Goal: Task Accomplishment & Management: Use online tool/utility

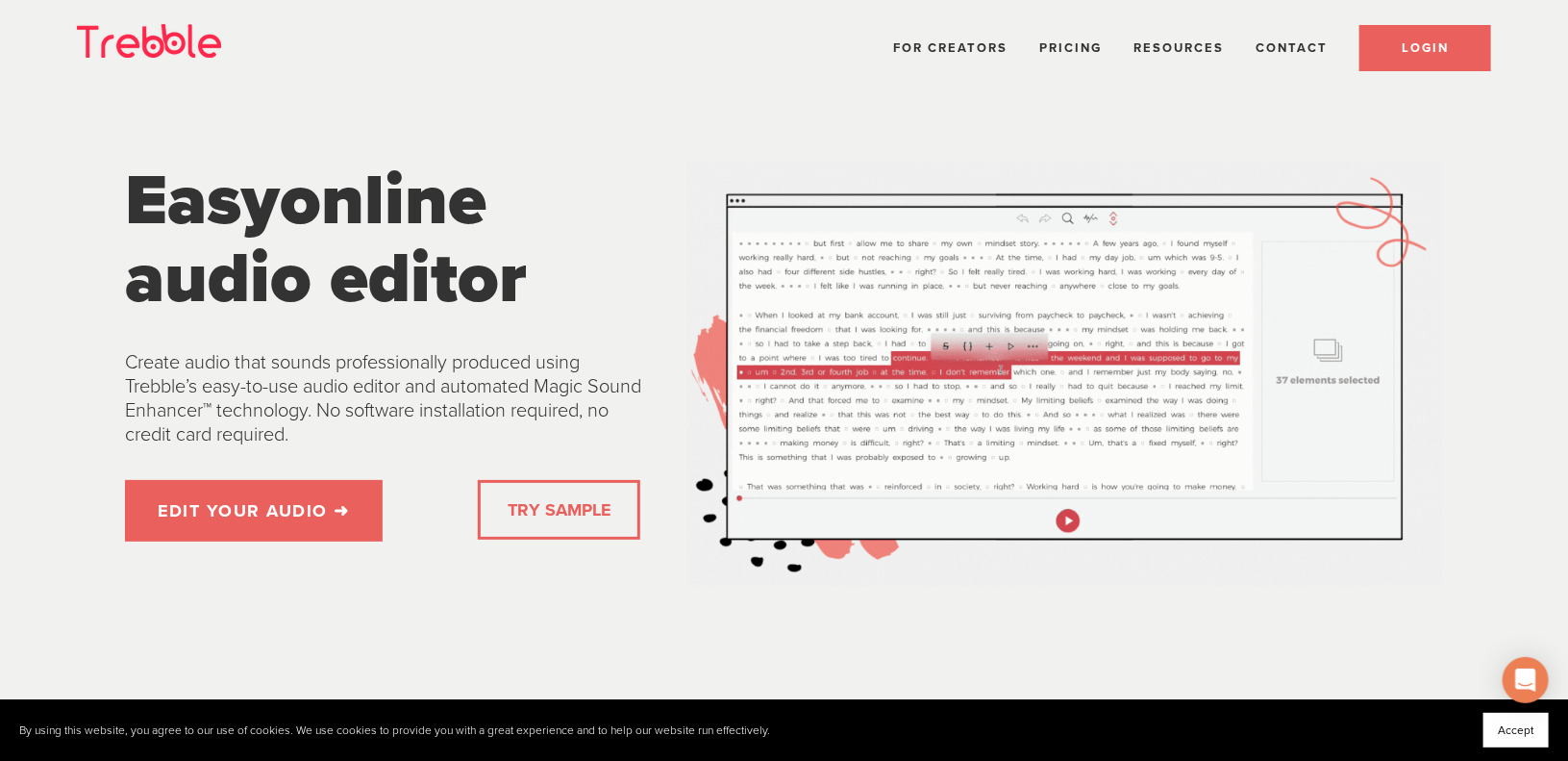
click at [1433, 47] on span "LOGIN" at bounding box center [1425, 47] width 47 height 15
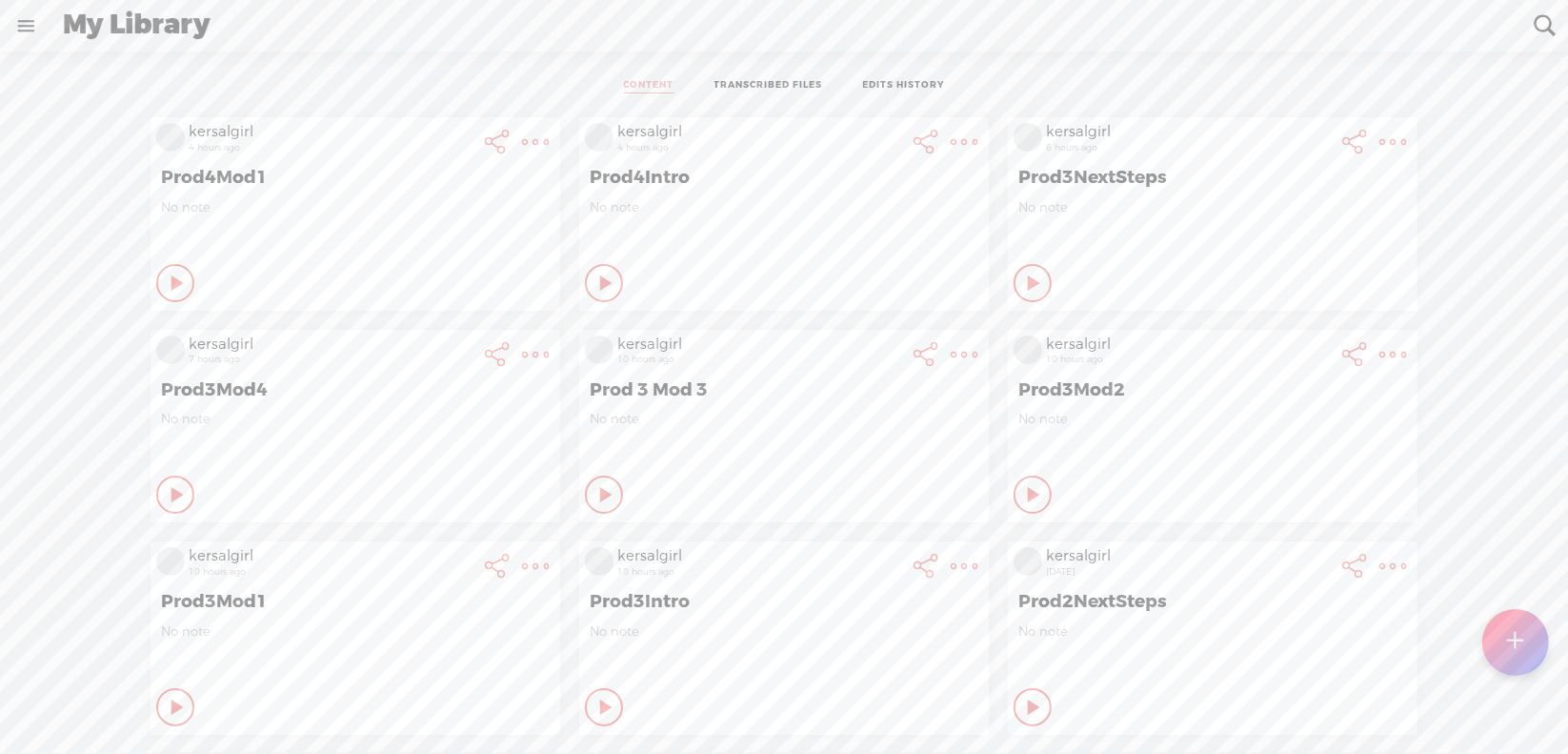
click at [1515, 634] on t at bounding box center [1516, 642] width 16 height 42
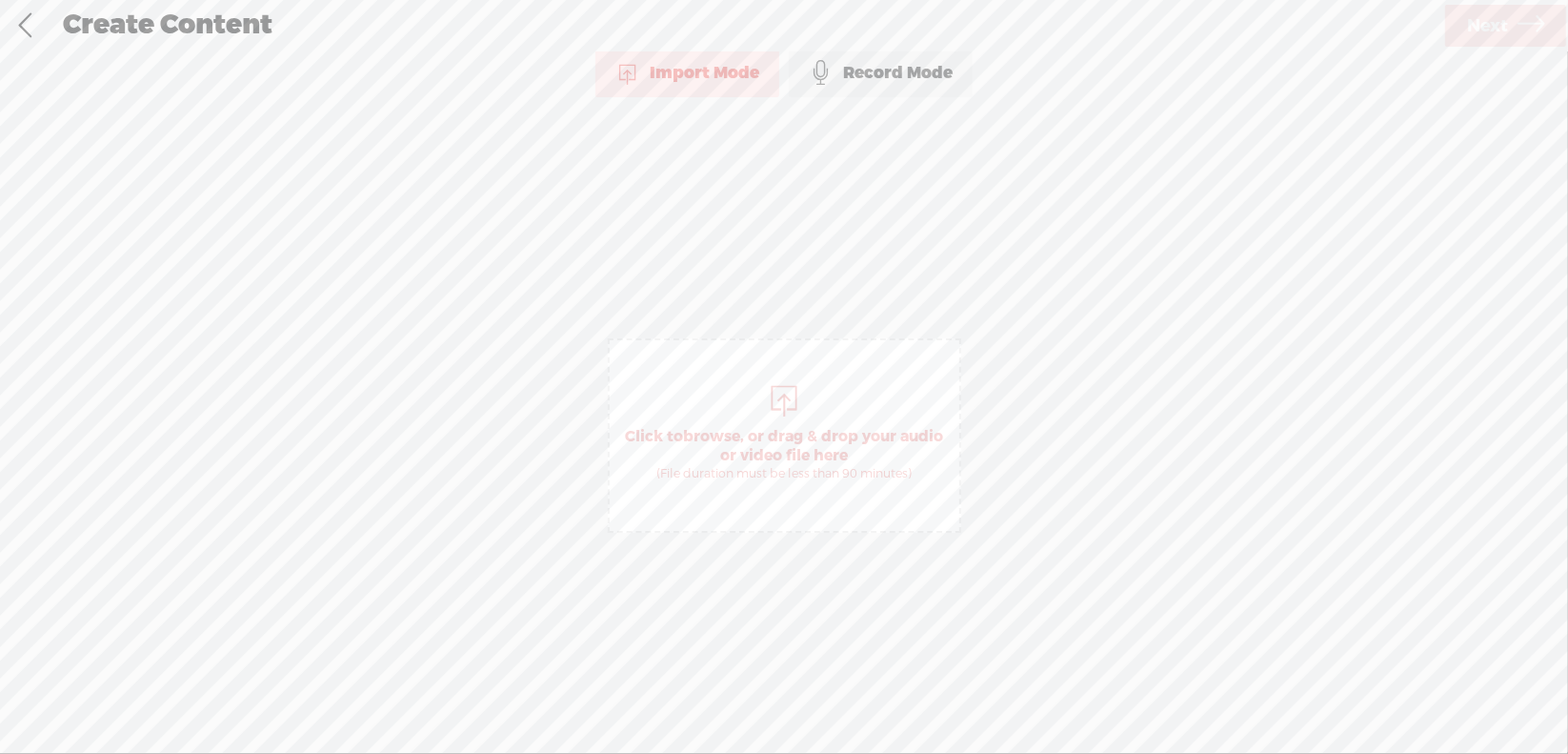
click at [726, 430] on span "browse" at bounding box center [711, 436] width 57 height 19
click at [1480, 26] on span "Next" at bounding box center [1487, 26] width 41 height 49
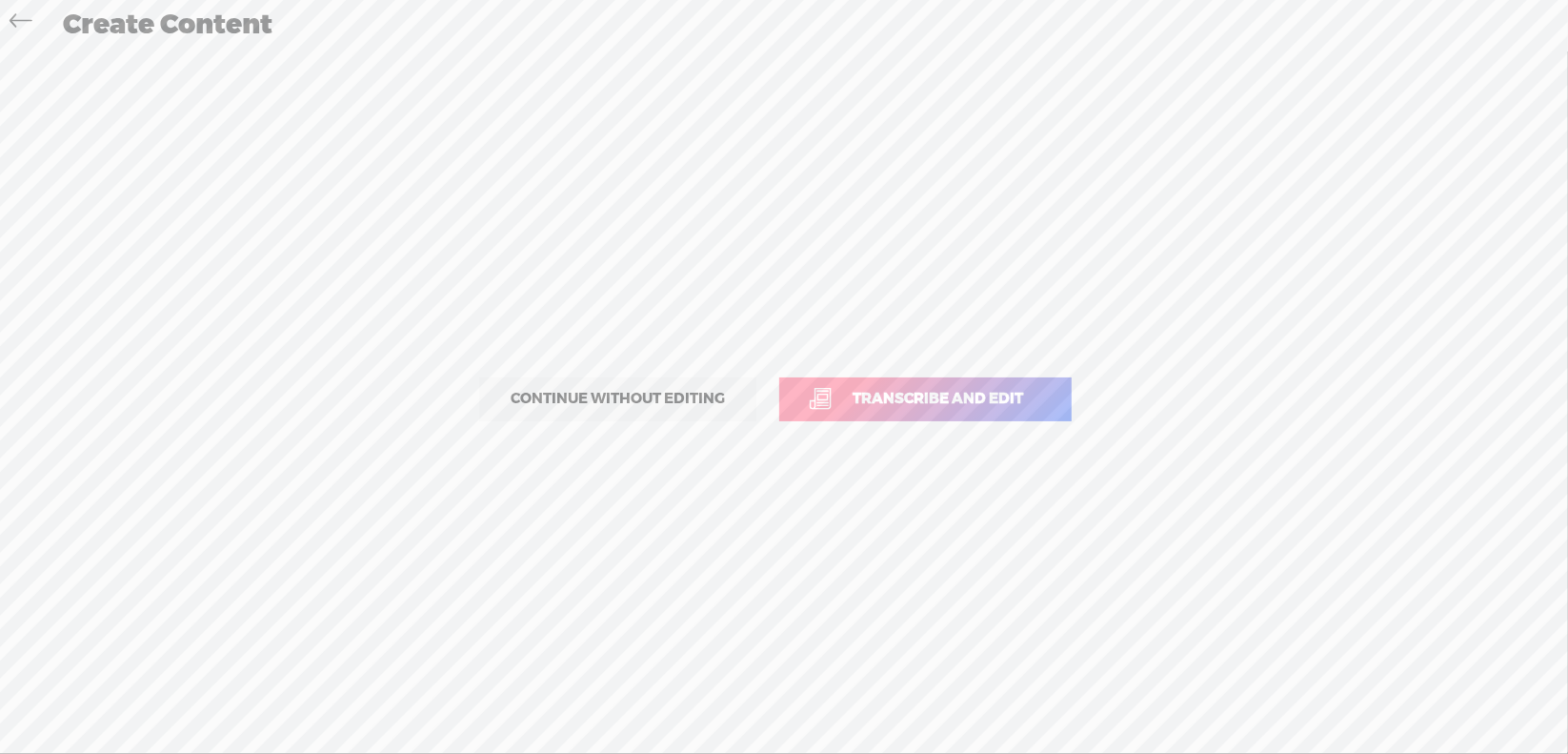
drag, startPoint x: 904, startPoint y: 387, endPoint x: 915, endPoint y: 385, distance: 11.2
click at [905, 387] on span "Transcribe and edit" at bounding box center [937, 398] width 211 height 22
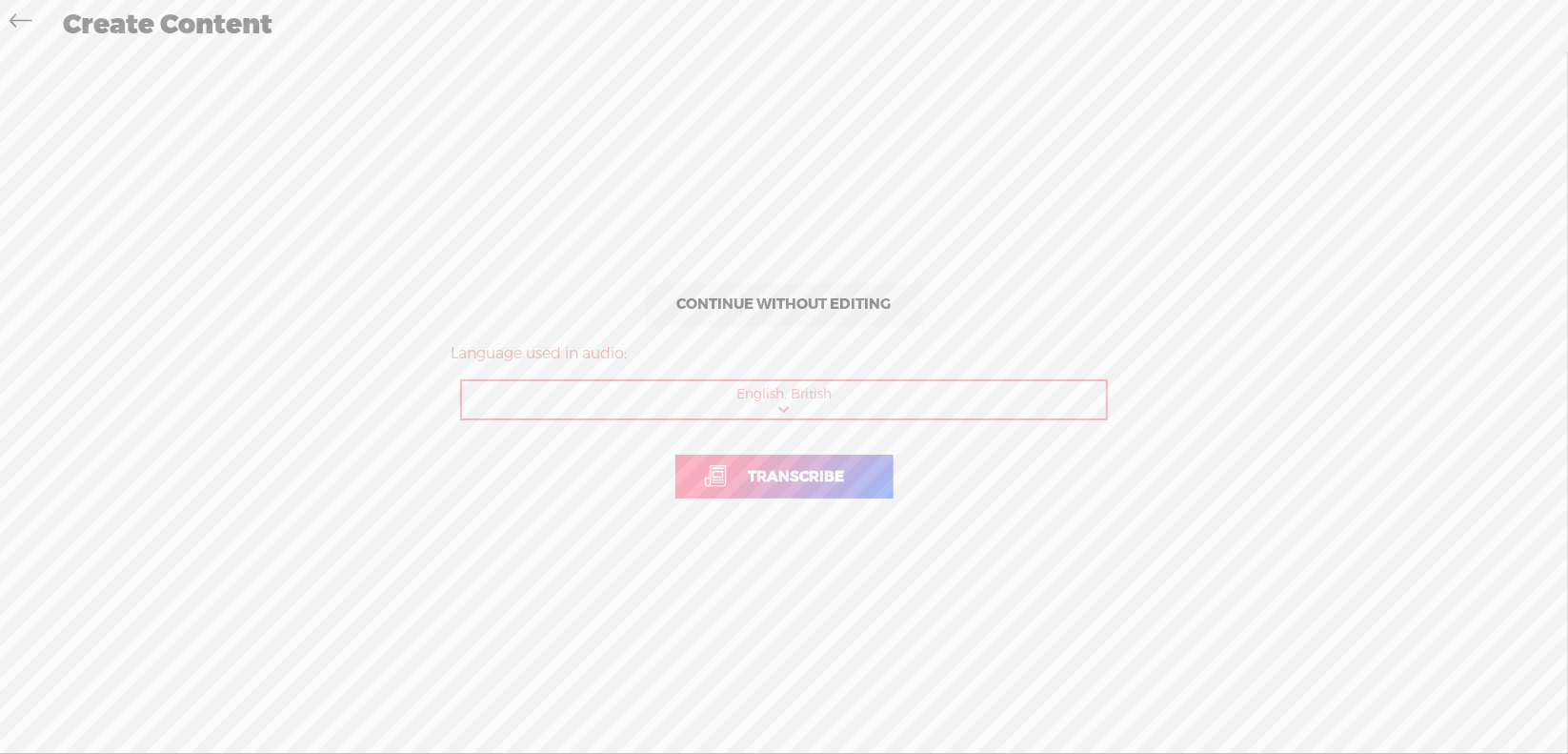
click at [786, 481] on span "Transcribe" at bounding box center [797, 477] width 137 height 22
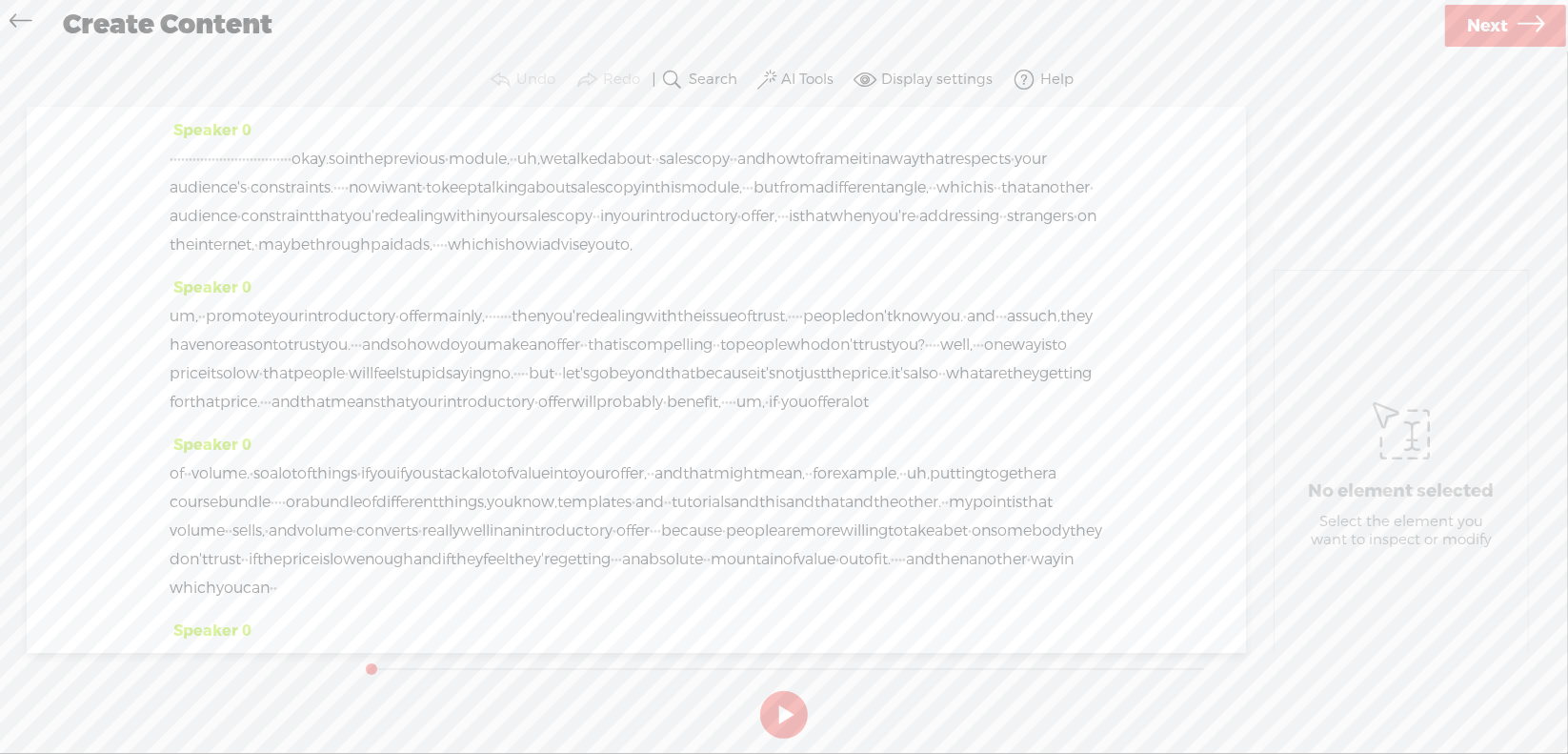
drag, startPoint x: 175, startPoint y: 159, endPoint x: 163, endPoint y: 153, distance: 13.4
click at [163, 153] on div "Speaker 0 · · · · · · · · · · · · · · · · · · · · · · · · · · · · · · · · okay.…" at bounding box center [636, 379] width 1219 height 546
click at [783, 702] on button at bounding box center [784, 714] width 48 height 48
click at [155, 171] on div "Speaker 0 · · · · · · · · · · · · · · · · · · · · · · · · · · · · · · · · okay.…" at bounding box center [636, 372] width 1219 height 529
click at [814, 173] on span "frame" at bounding box center [836, 159] width 44 height 29
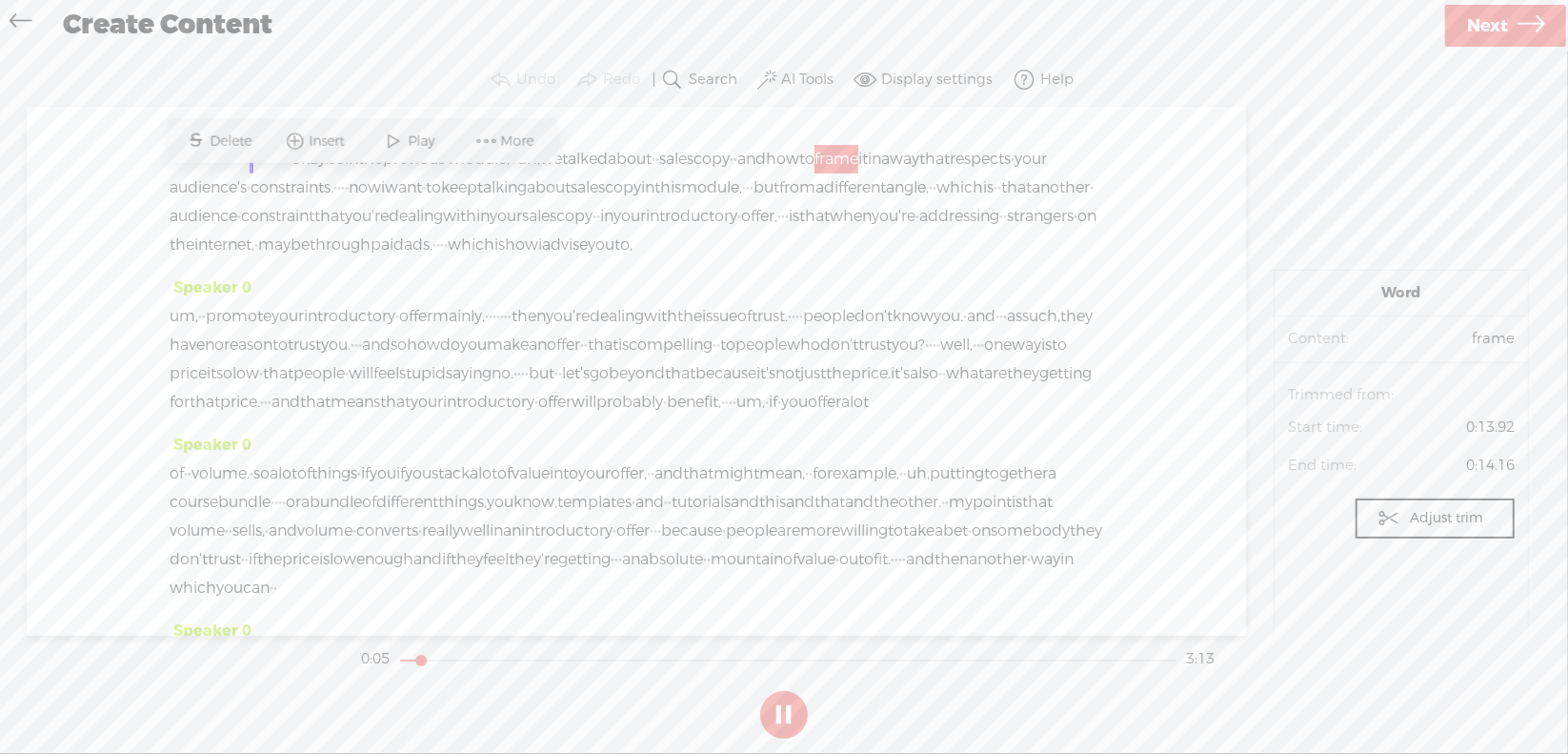
click at [563, 273] on div "Speaker 0 · · · · · · · · · · · · · · · · · · · · · · · · · · · · · · · · okay.…" at bounding box center [636, 194] width 933 height 158
click at [622, 129] on div "Speaker 0 · · · · · · · · · · · · · · · · · · · · · · · · · · · · · · · · okay.…" at bounding box center [636, 194] width 933 height 158
click at [786, 709] on button at bounding box center [784, 714] width 48 height 48
click at [165, 188] on div "Speaker 0 · · · · · · · · · · · · · · · · · · · · · · · · · · · · · · · · okay.…" at bounding box center [636, 372] width 1219 height 529
click at [575, 125] on div "Speaker 0 · · · · · · · · · · · · · · · · · · · · · · · · · · · · · · · · okay.…" at bounding box center [636, 194] width 933 height 158
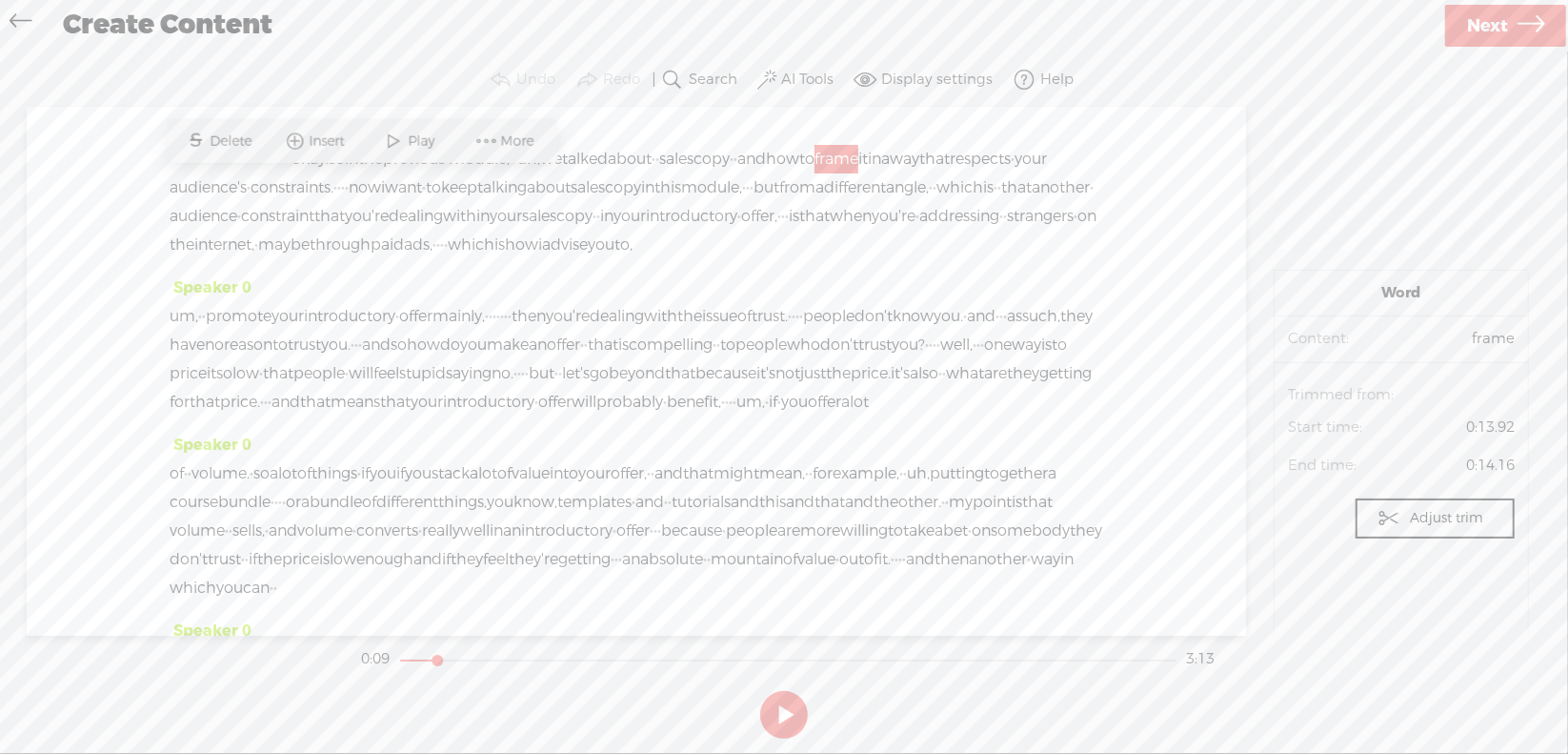
click at [575, 125] on div "Speaker 0 · · · · · · · · · · · · · · · · · · · · · · · · · · · · · · · · okay.…" at bounding box center [636, 194] width 933 height 158
click at [359, 152] on span "in" at bounding box center [351, 159] width 13 height 29
drag, startPoint x: 173, startPoint y: 156, endPoint x: 498, endPoint y: 157, distance: 325.0
click at [498, 157] on div "· · · · · · · · · · · · · · · · · · · · · · · · · · · · · · · · okay. so in the…" at bounding box center [636, 201] width 933 height 114
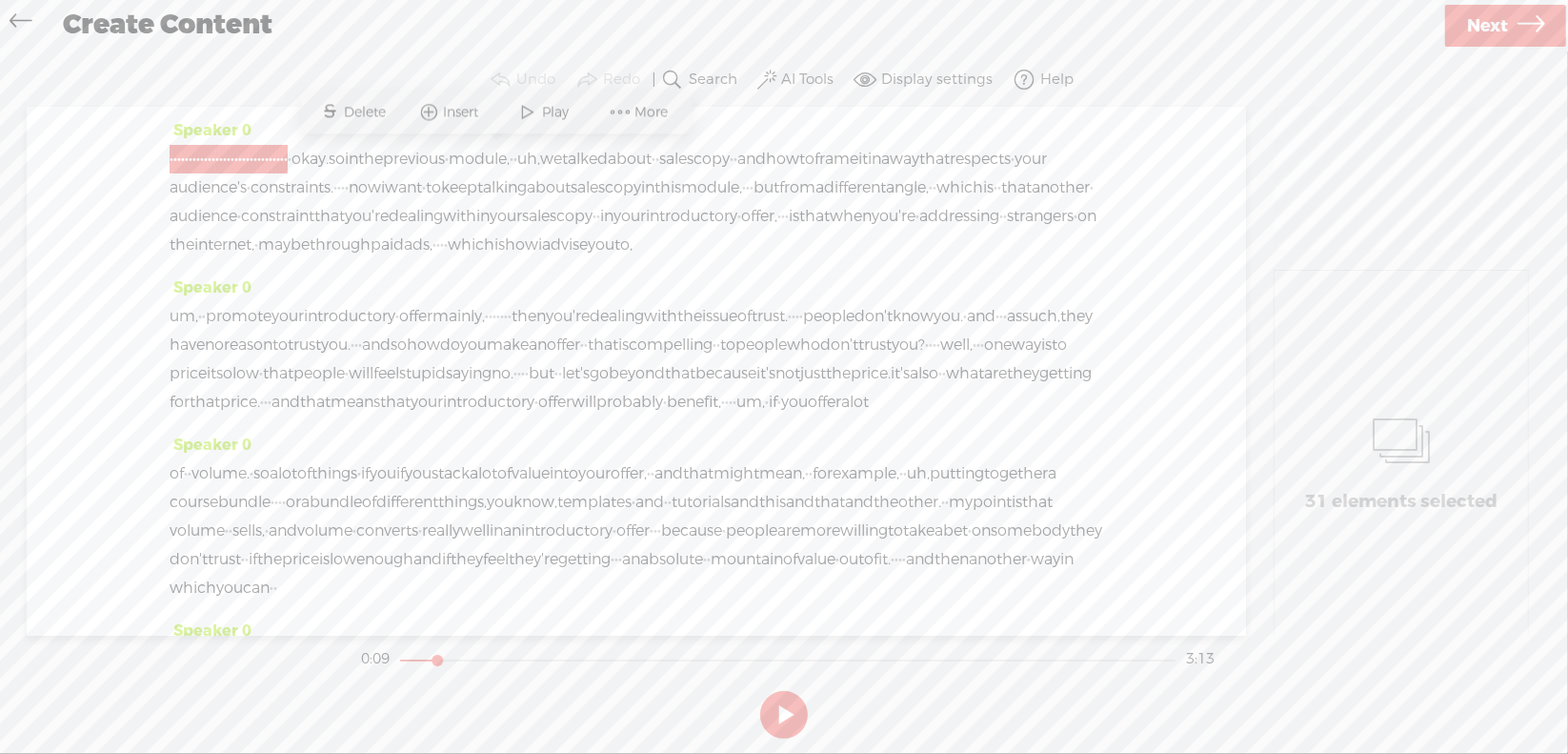
click at [341, 117] on span "S" at bounding box center [330, 112] width 29 height 35
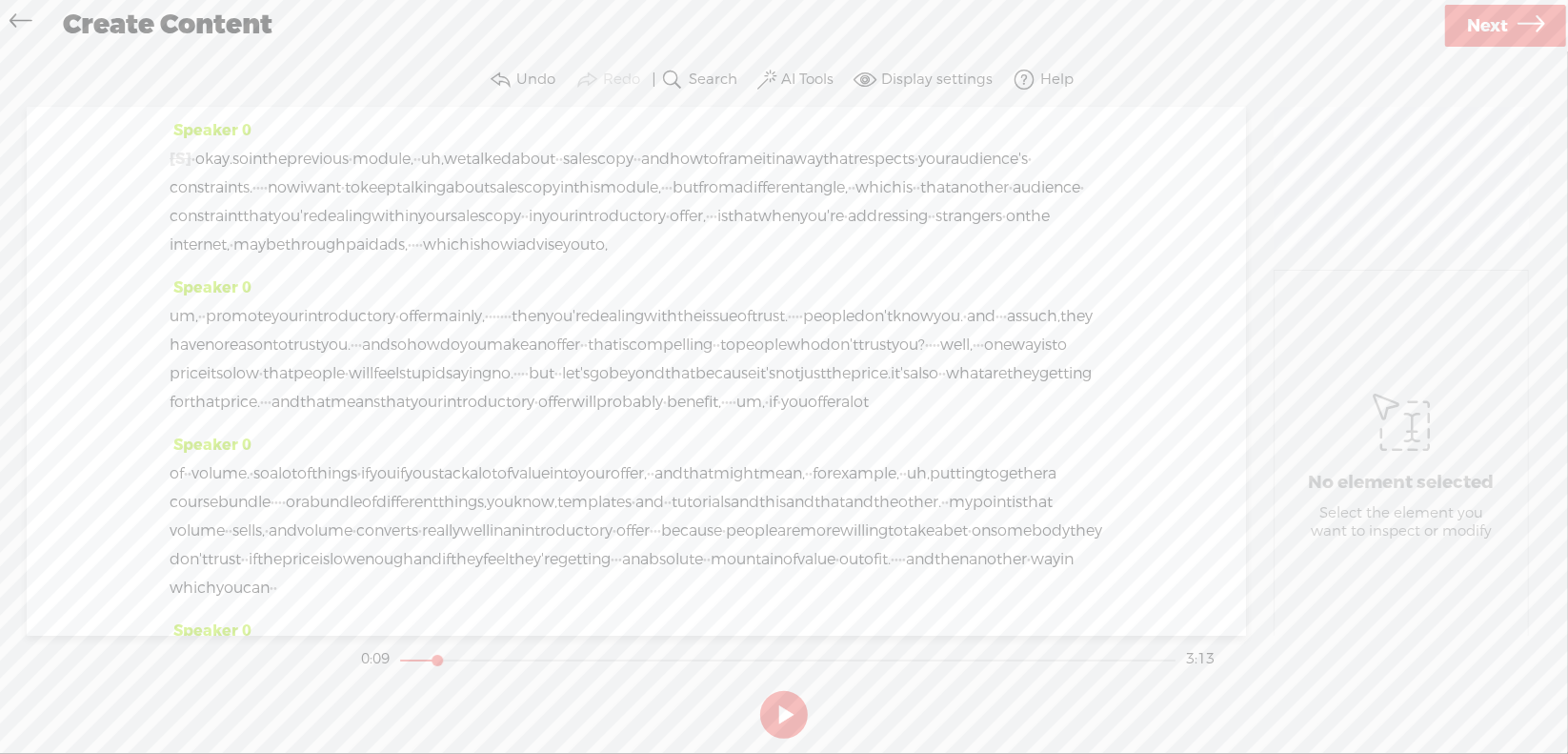
click at [195, 159] on span "·" at bounding box center [193, 159] width 4 height 29
click at [263, 112] on span "Play" at bounding box center [266, 112] width 32 height 19
click at [195, 152] on span "·" at bounding box center [193, 159] width 4 height 29
click at [238, 109] on span at bounding box center [236, 112] width 29 height 35
click at [0, 0] on button at bounding box center [0, 0] width 0 height 0
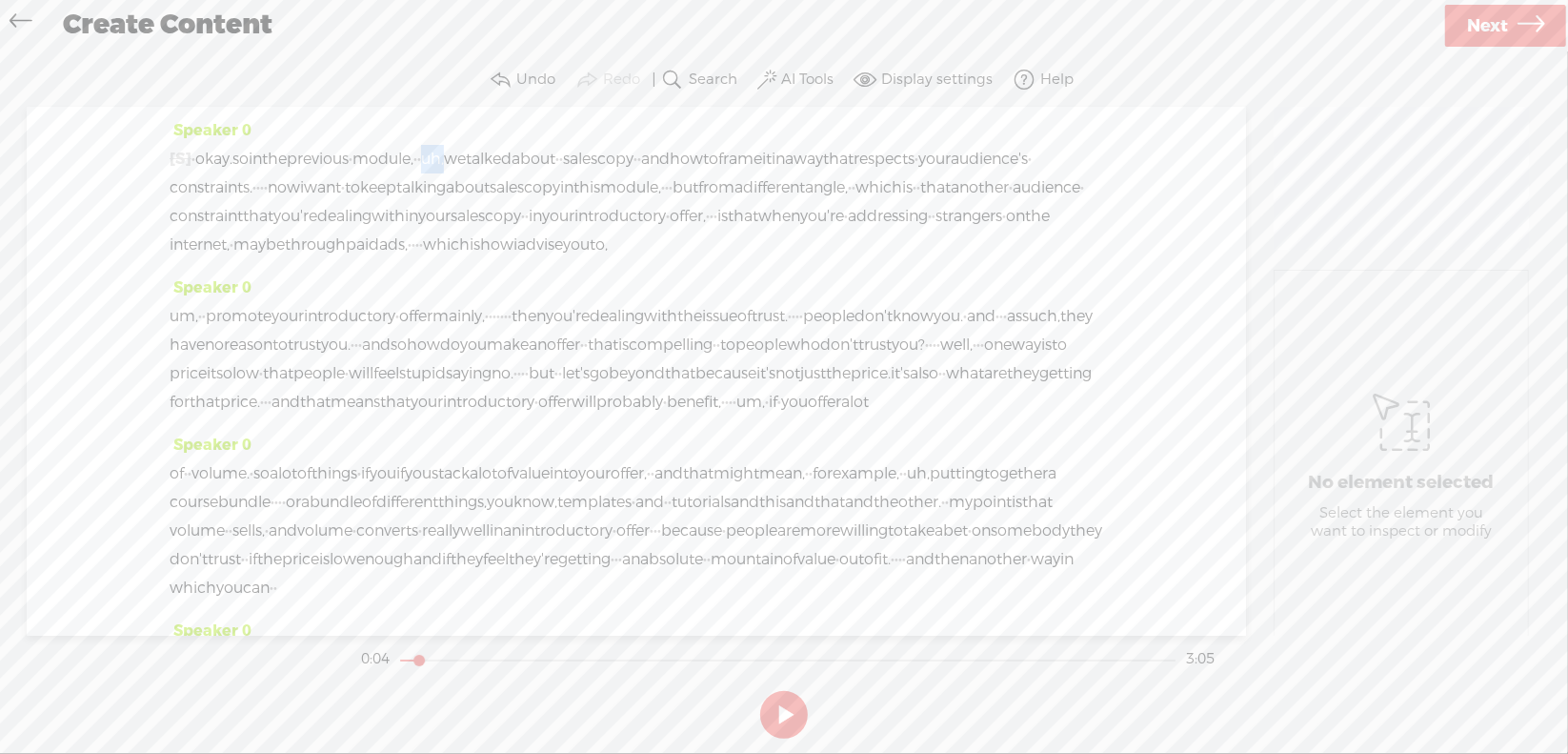
drag, startPoint x: 501, startPoint y: 159, endPoint x: 528, endPoint y: 157, distance: 27.1
click at [528, 157] on div "[S] · · · · · · · · · · · · · · · · · · · · · · · · · · · · · · · · okay. so in…" at bounding box center [636, 201] width 933 height 114
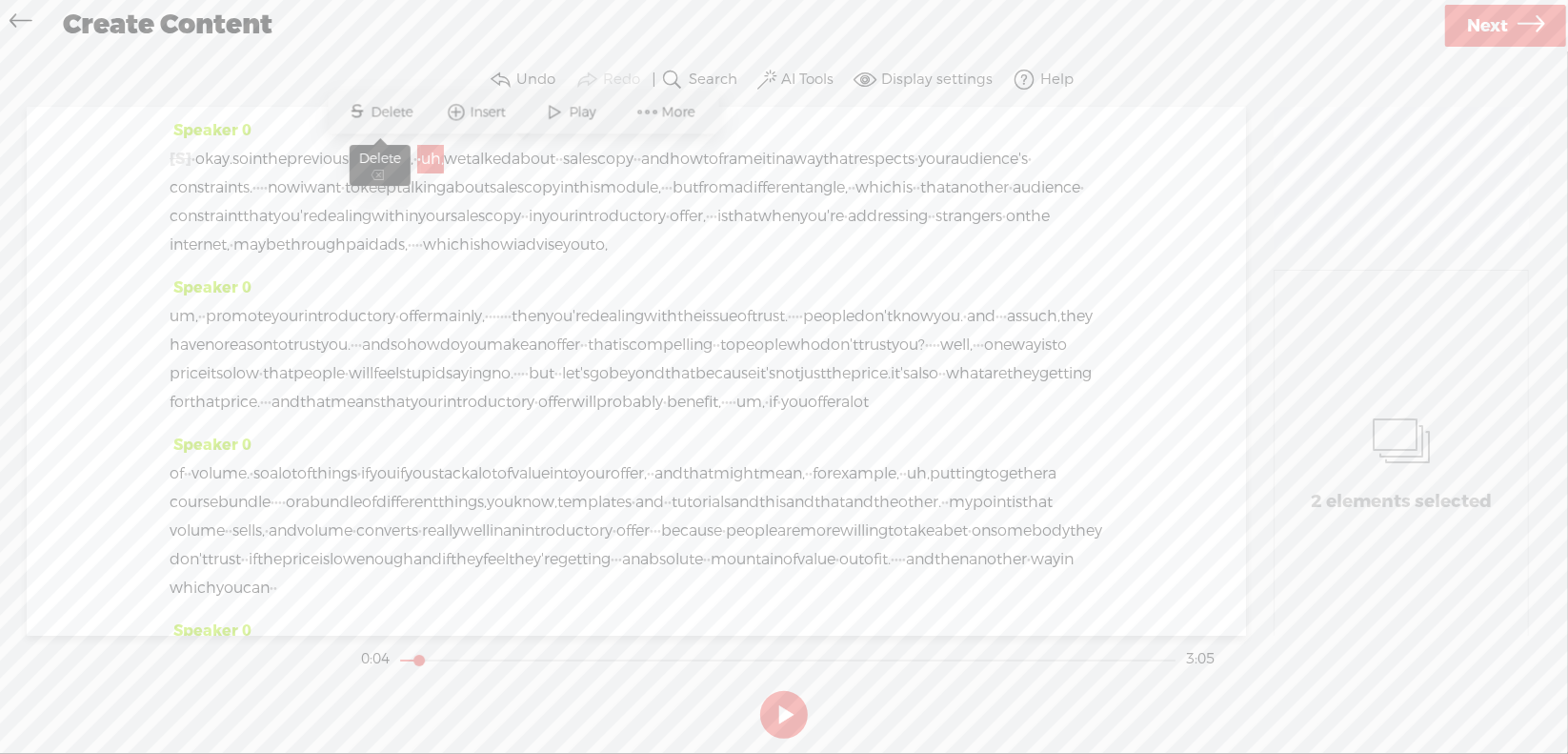
click at [388, 121] on span "Delete" at bounding box center [394, 112] width 47 height 19
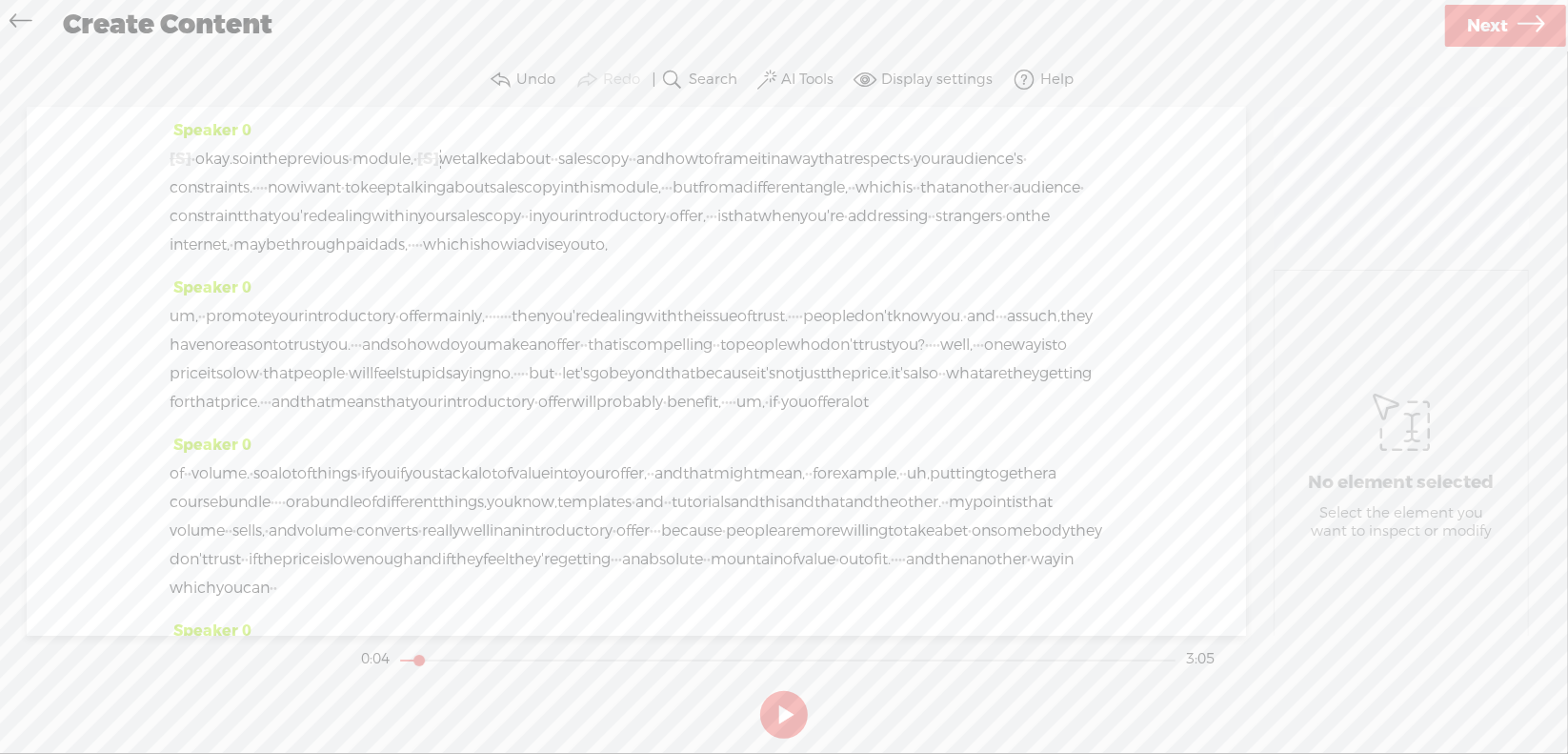
click at [349, 162] on span "previous" at bounding box center [317, 159] width 62 height 29
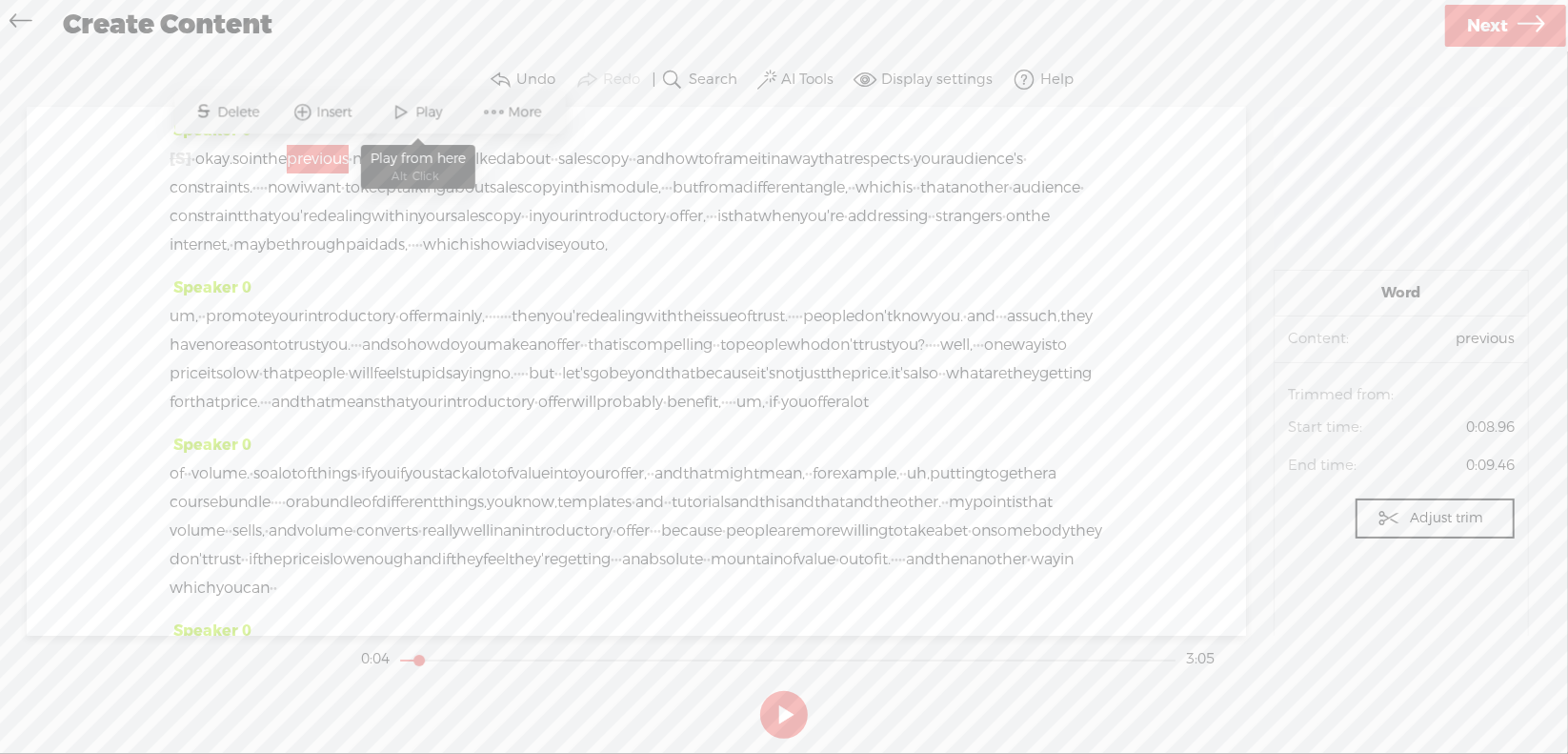
click at [411, 117] on span at bounding box center [401, 112] width 29 height 35
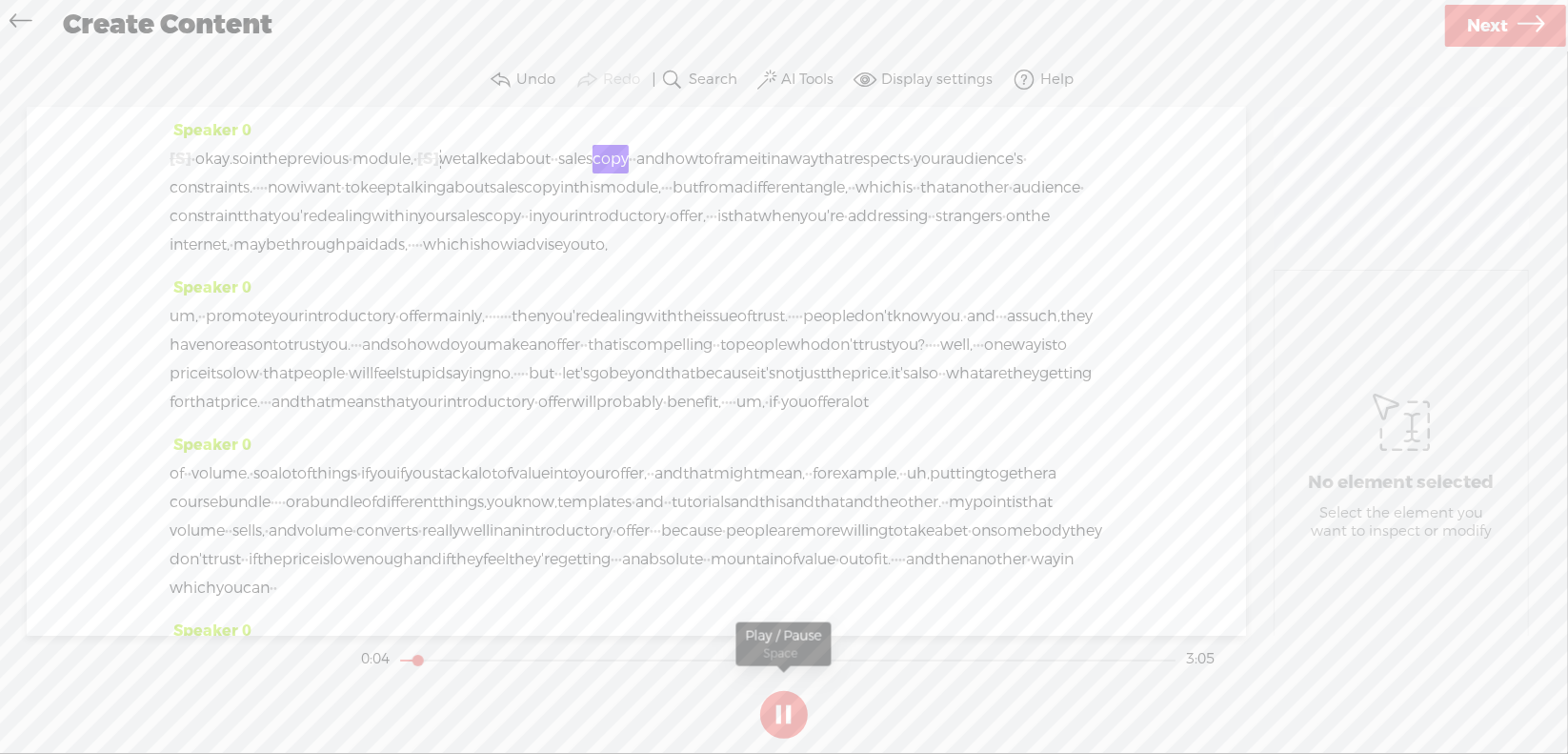
click at [784, 711] on button at bounding box center [784, 714] width 48 height 48
click at [439, 160] on span "[S]" at bounding box center [428, 159] width 22 height 20
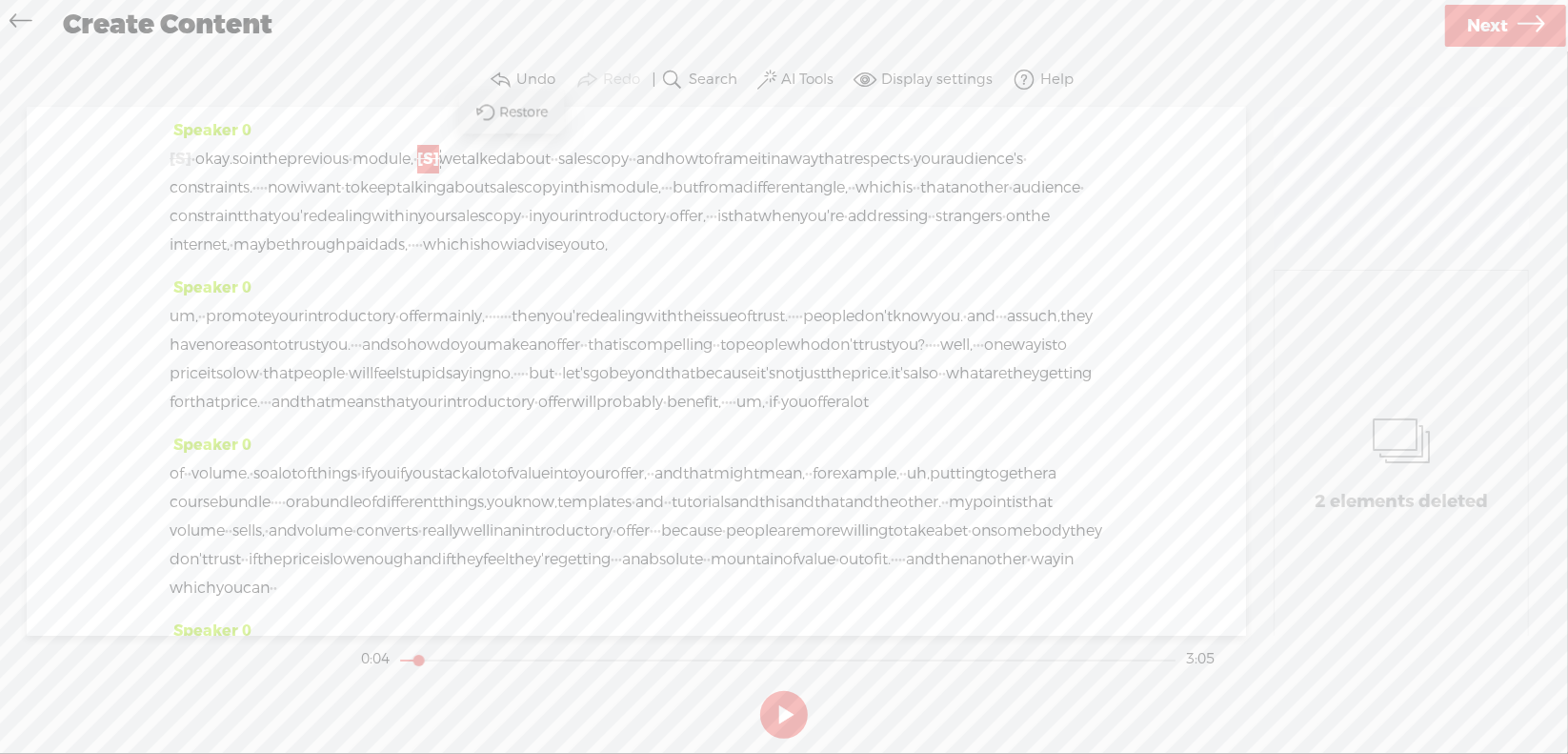
click at [513, 106] on span "Restore" at bounding box center [526, 112] width 53 height 19
click at [444, 158] on span "uh," at bounding box center [432, 159] width 23 height 29
click at [390, 112] on span "Delete" at bounding box center [394, 112] width 47 height 19
click at [413, 156] on span "module," at bounding box center [383, 159] width 61 height 29
click at [487, 116] on span at bounding box center [482, 112] width 29 height 35
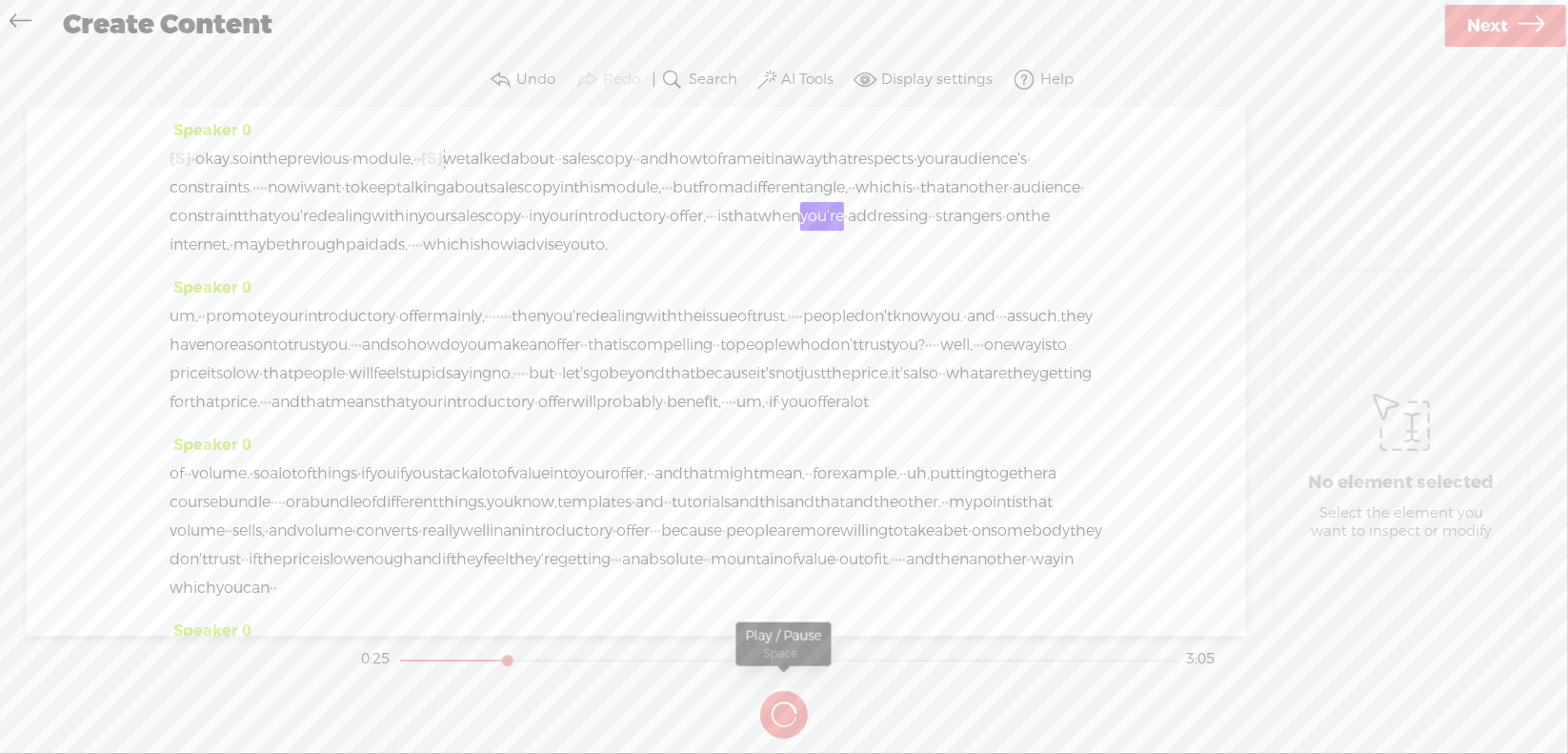
click at [0, 0] on button at bounding box center [0, 0] width 0 height 0
click at [709, 231] on span "·" at bounding box center [711, 216] width 4 height 29
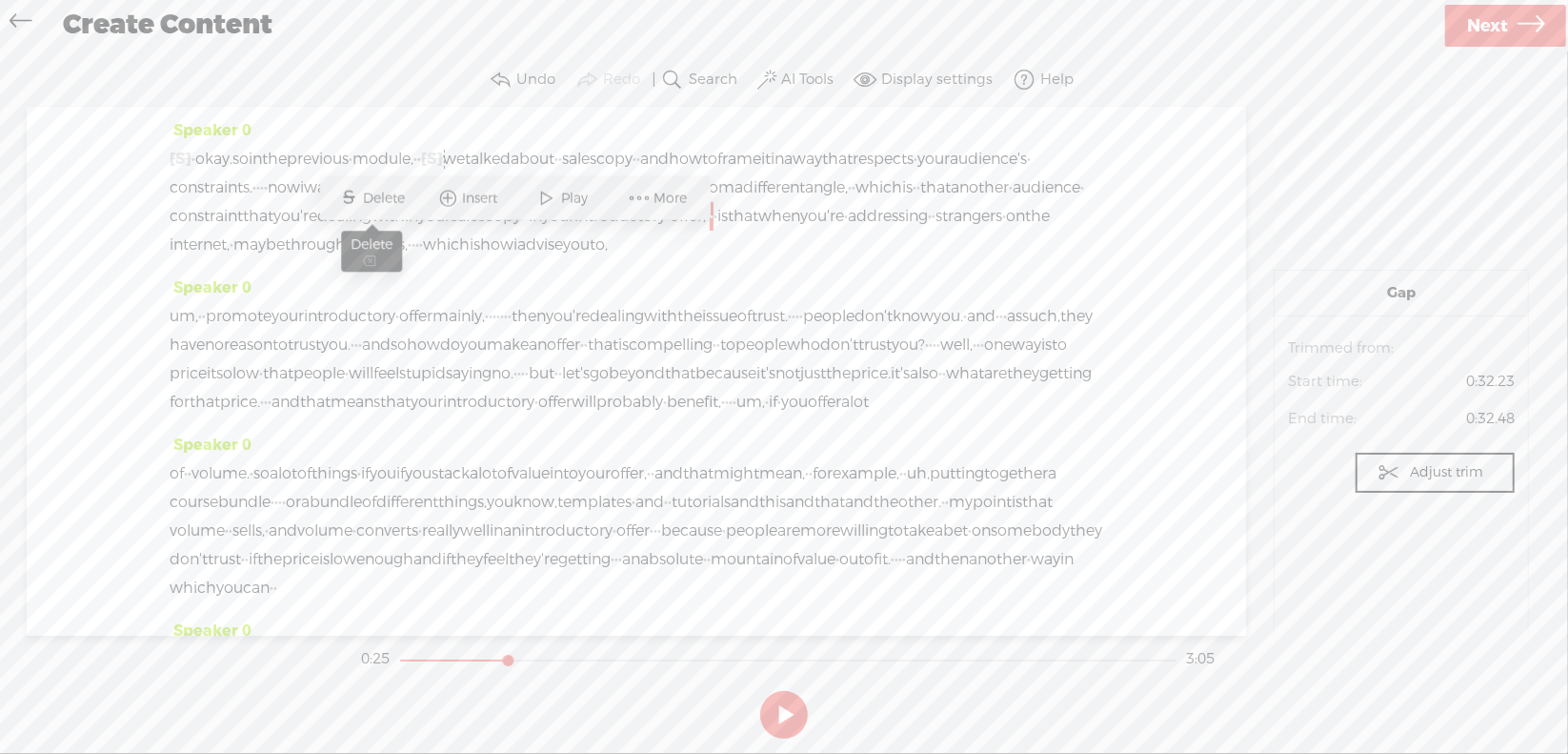
click at [392, 197] on span "Delete" at bounding box center [386, 197] width 47 height 19
click at [575, 231] on span "introductory" at bounding box center [620, 216] width 91 height 29
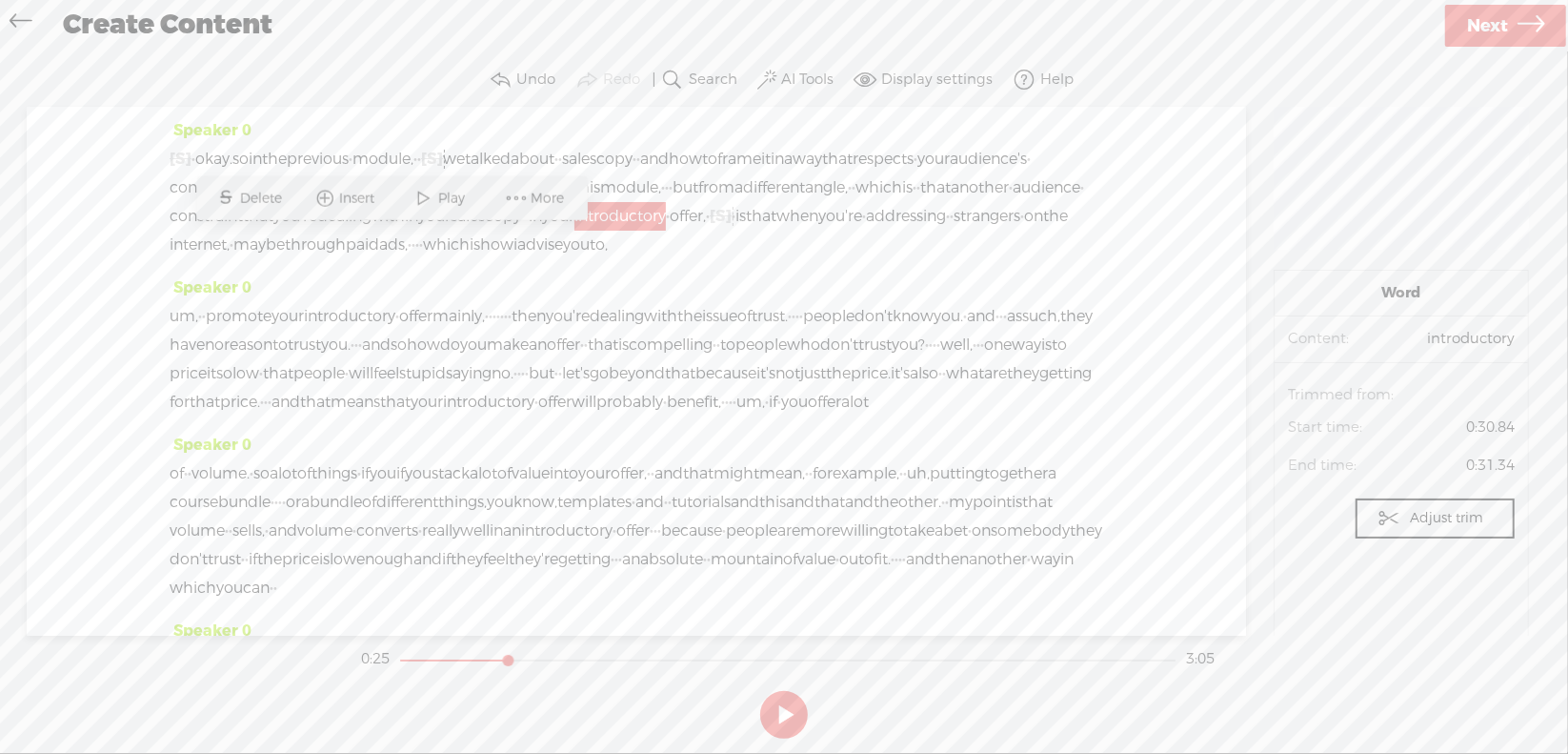
click at [448, 192] on span "Play" at bounding box center [454, 197] width 32 height 19
click at [786, 709] on button at bounding box center [784, 714] width 48 height 48
drag, startPoint x: 390, startPoint y: 272, endPoint x: 401, endPoint y: 272, distance: 11.0
click at [401, 260] on div "[S] · · · · · · · · · · · · · · · · · · · · · · · · · · · · · · · · okay. so in…" at bounding box center [636, 201] width 933 height 114
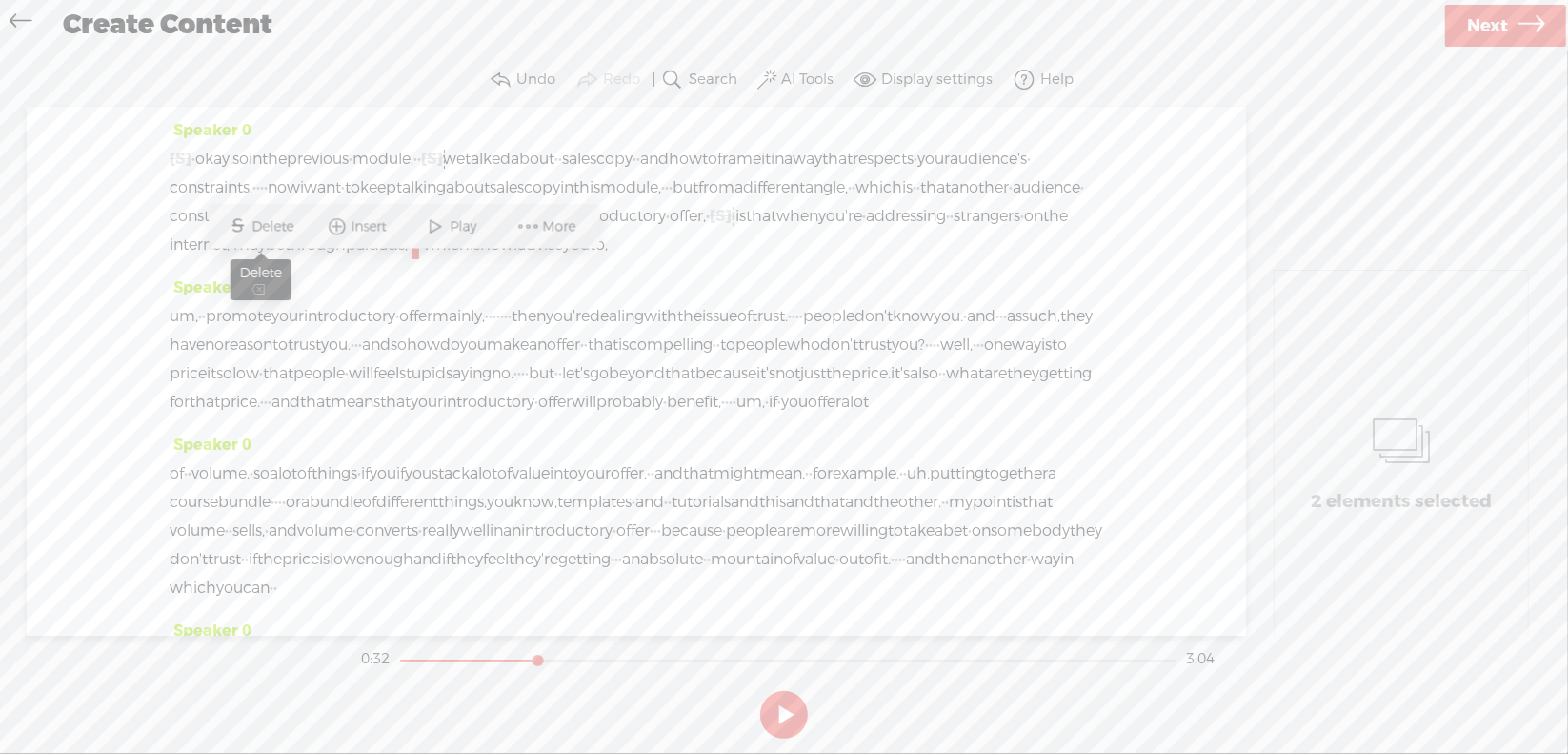
click at [285, 235] on span "Delete" at bounding box center [275, 226] width 47 height 19
click at [285, 260] on span "through" at bounding box center [316, 245] width 61 height 29
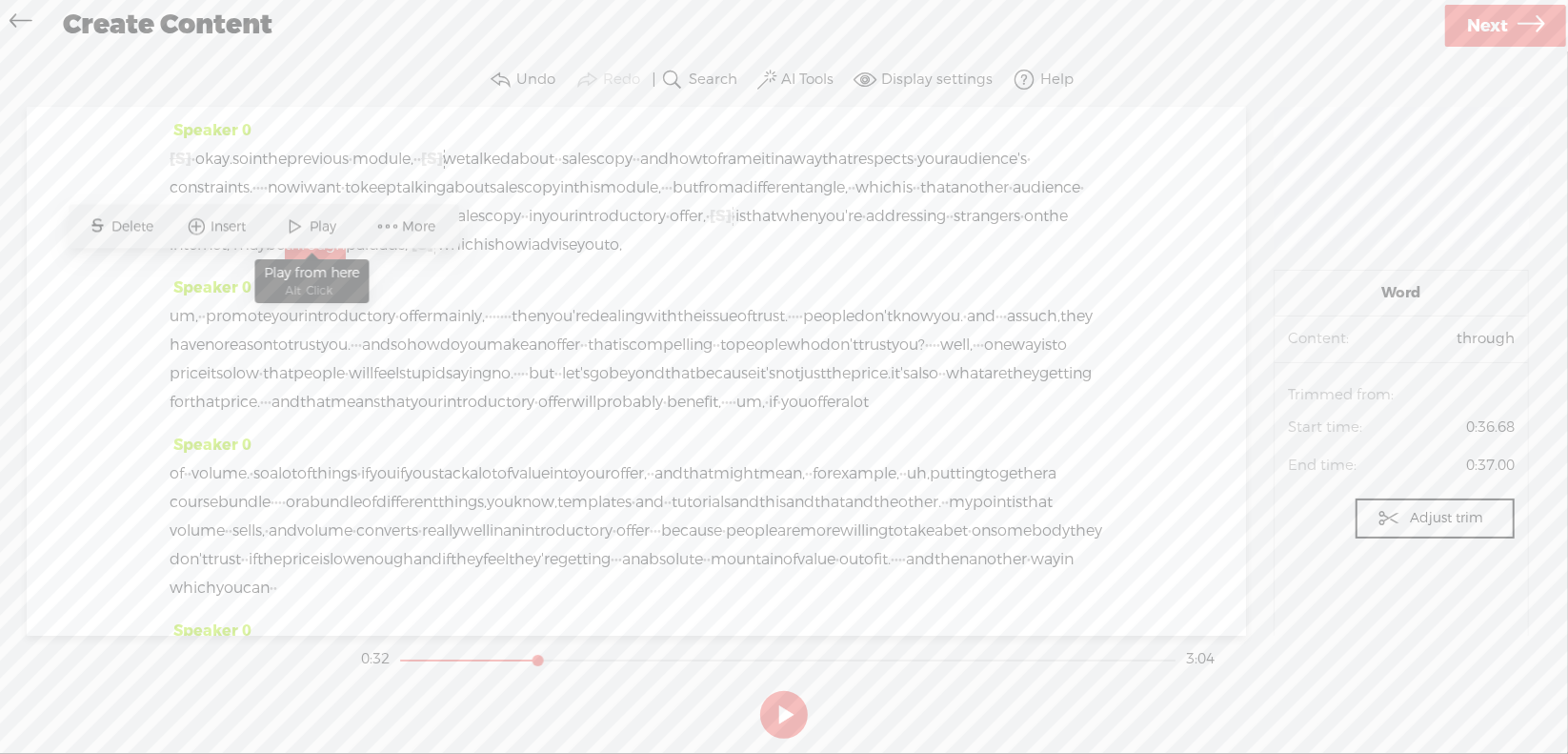
click at [316, 232] on span "Play" at bounding box center [326, 226] width 32 height 19
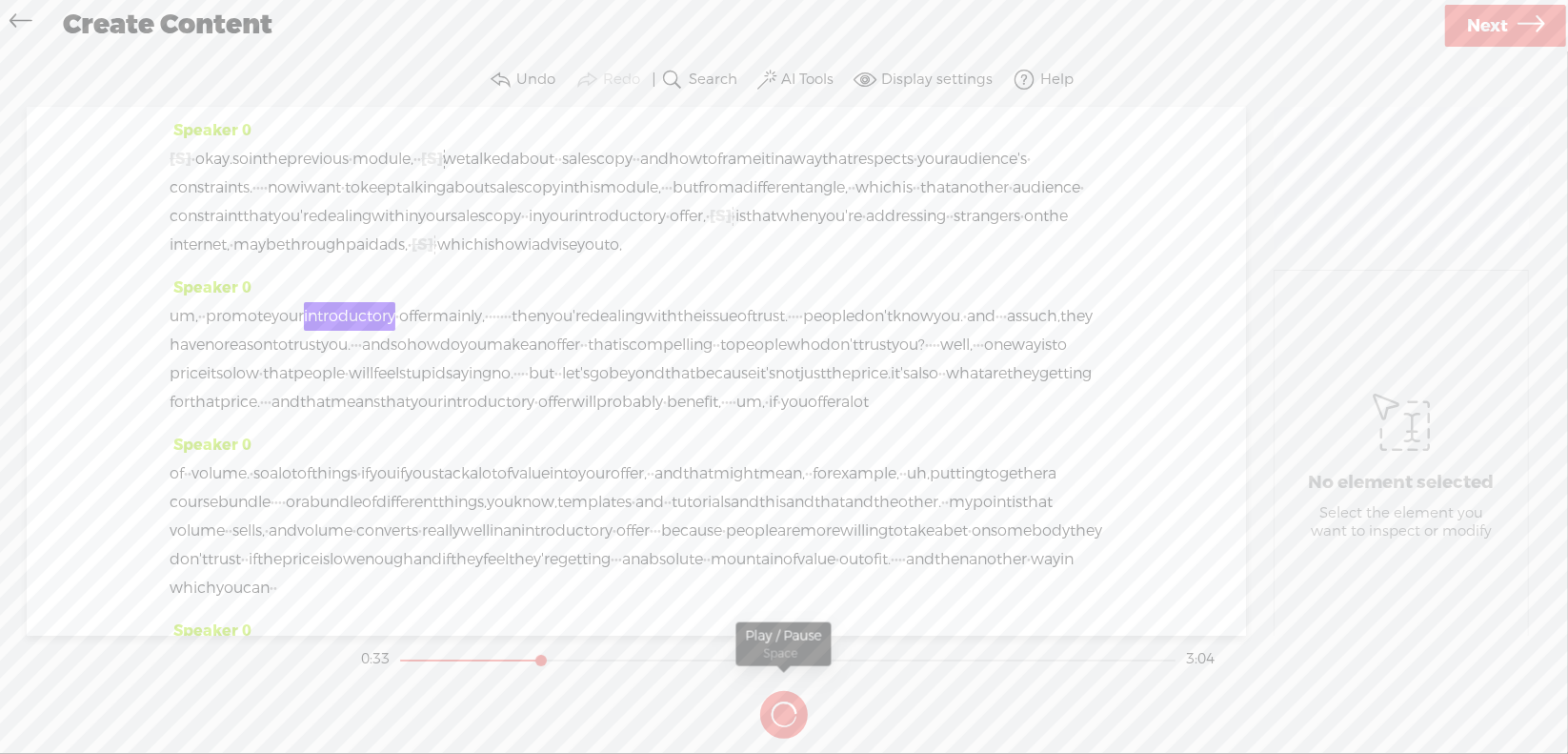
click at [0, 0] on button at bounding box center [0, 0] width 0 height 0
drag, startPoint x: 171, startPoint y: 346, endPoint x: 197, endPoint y: 343, distance: 26.2
click at [197, 331] on span "um," at bounding box center [183, 316] width 29 height 29
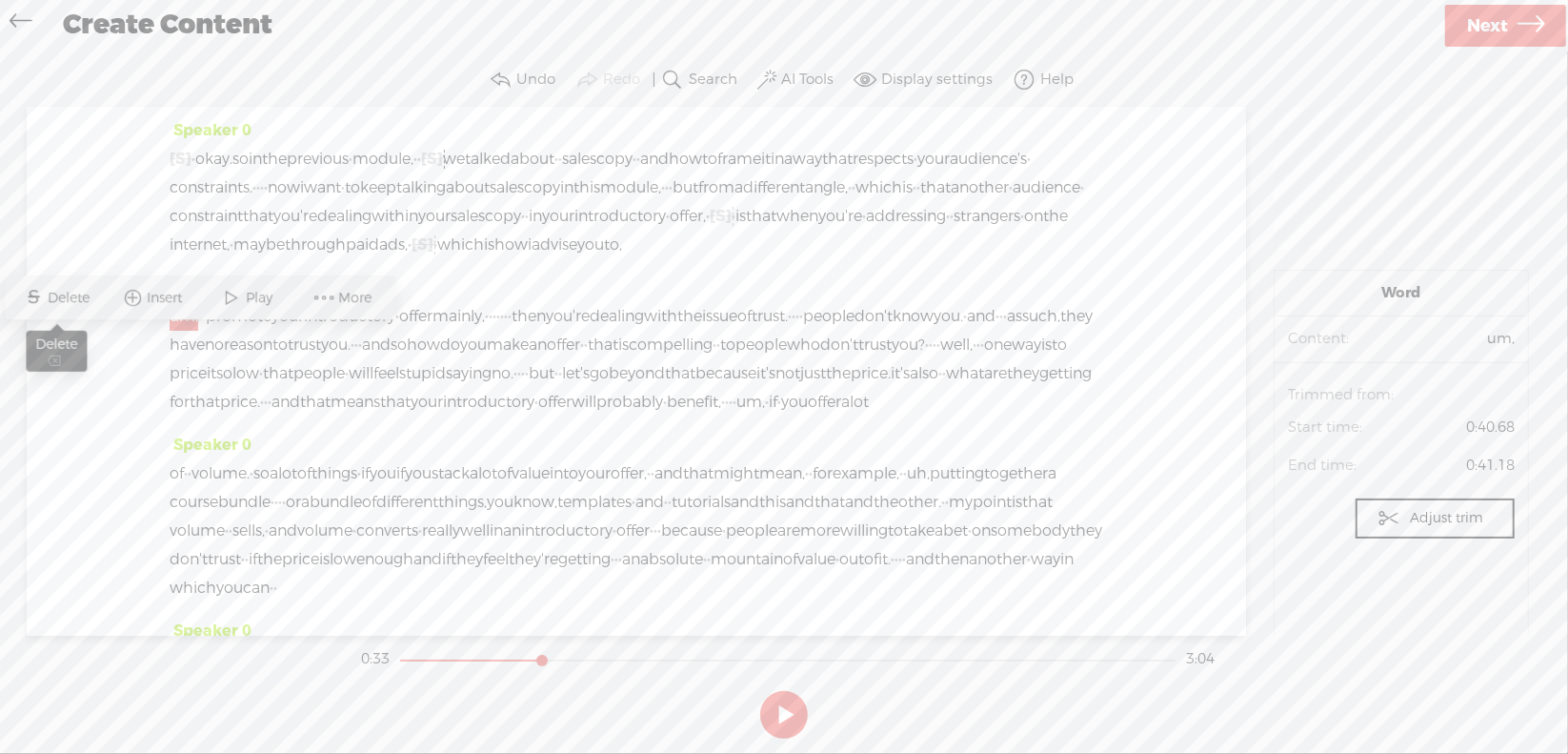
click at [70, 287] on span "S Delete" at bounding box center [57, 298] width 95 height 35
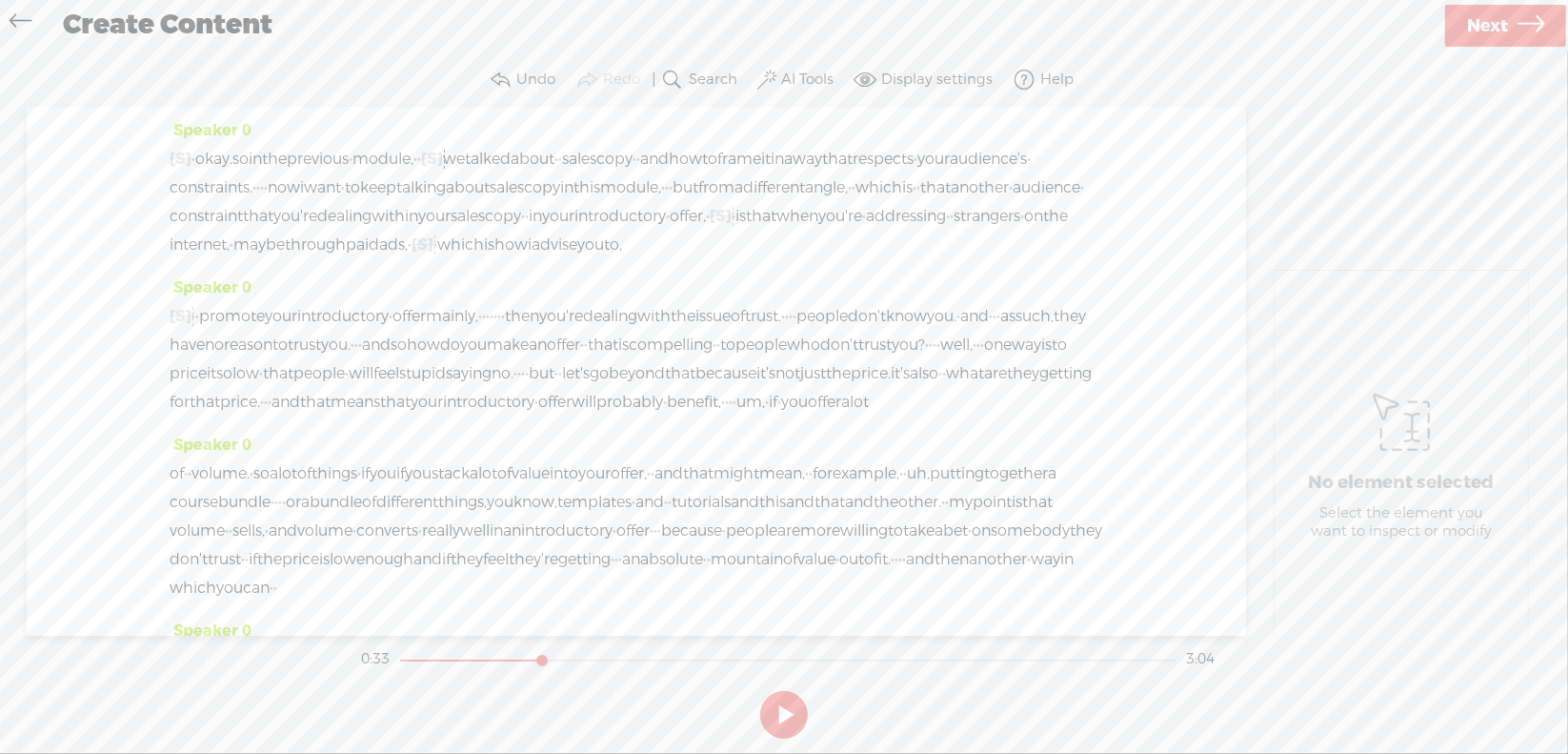
click at [575, 260] on span "advise" at bounding box center [555, 245] width 46 height 29
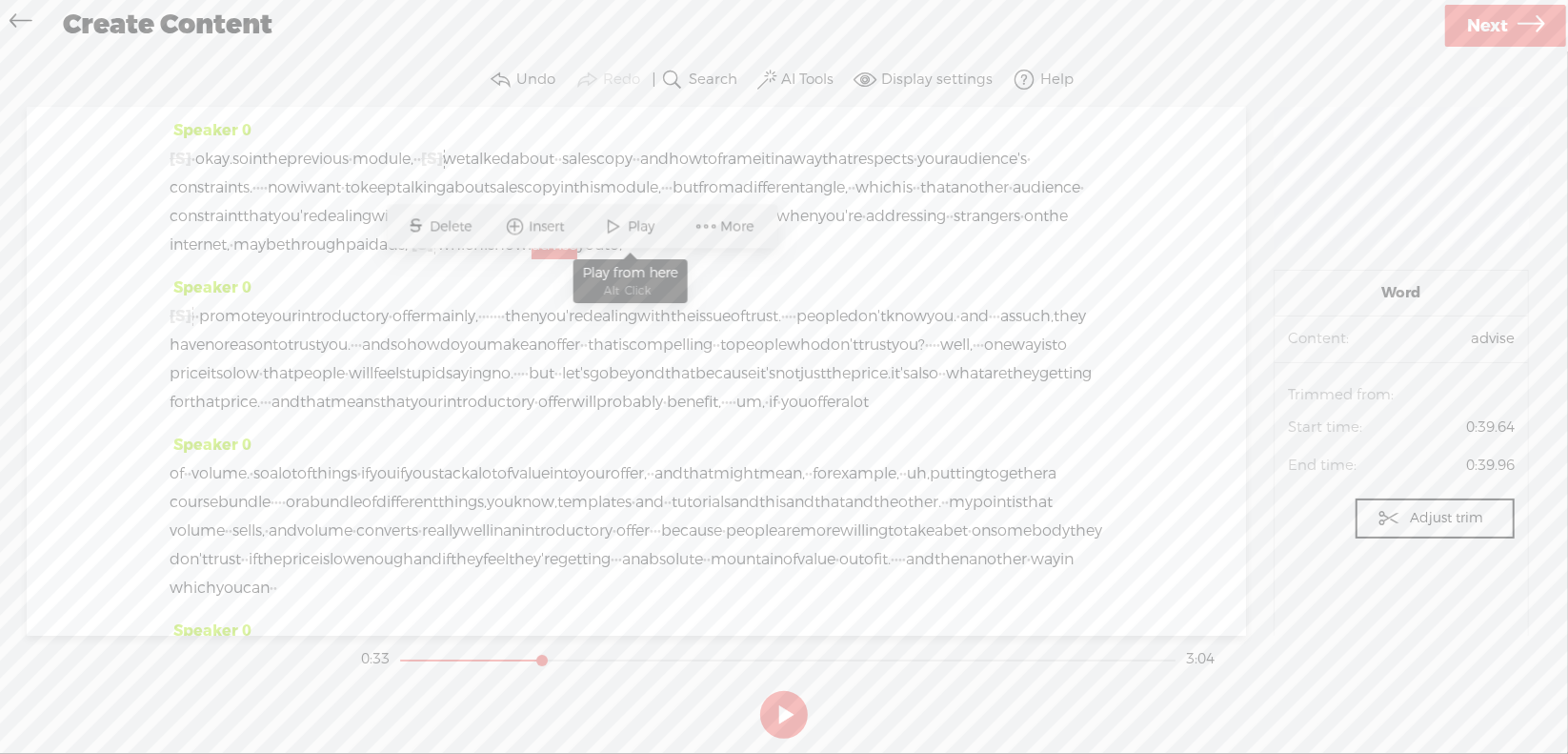
click at [638, 234] on span "Play" at bounding box center [645, 226] width 32 height 19
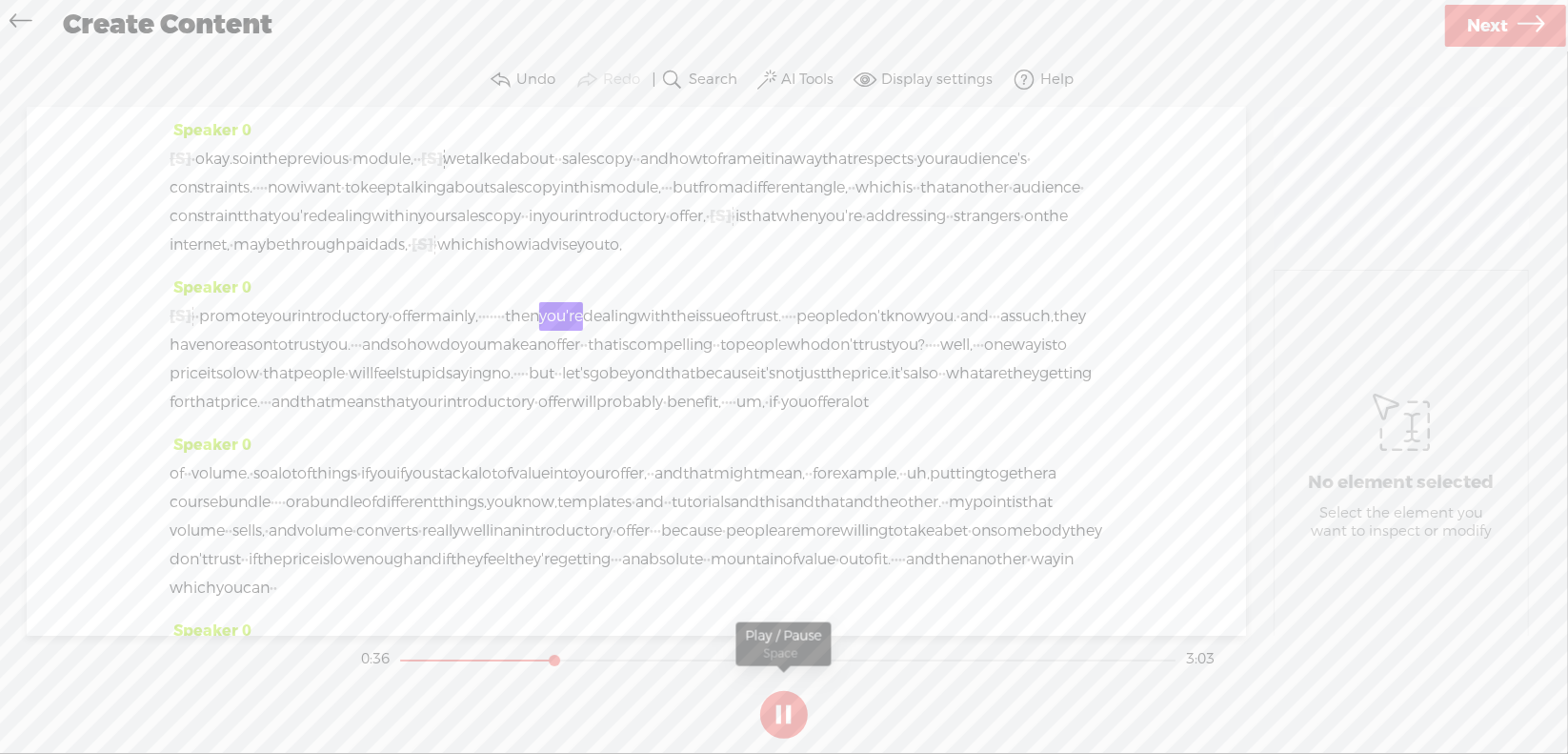
click at [784, 710] on button at bounding box center [784, 714] width 48 height 48
drag, startPoint x: 568, startPoint y: 341, endPoint x: 596, endPoint y: 344, distance: 28.2
click at [596, 344] on div "[S] um, · · promote your introductory · offer mainly, · · · · · · · then you're…" at bounding box center [636, 359] width 933 height 114
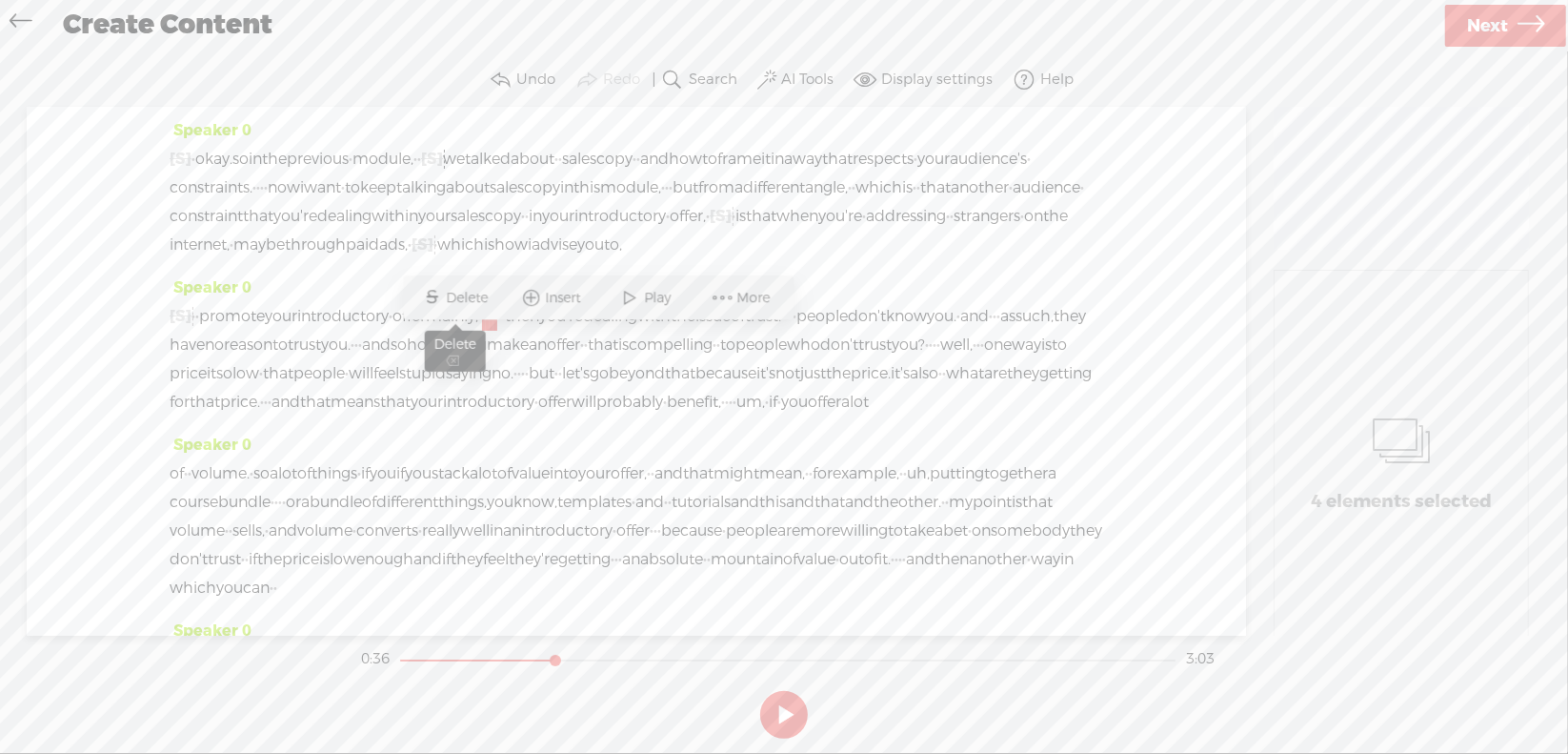
click at [448, 296] on span "Delete" at bounding box center [470, 297] width 47 height 19
click at [426, 331] on span "offer" at bounding box center [409, 316] width 34 height 29
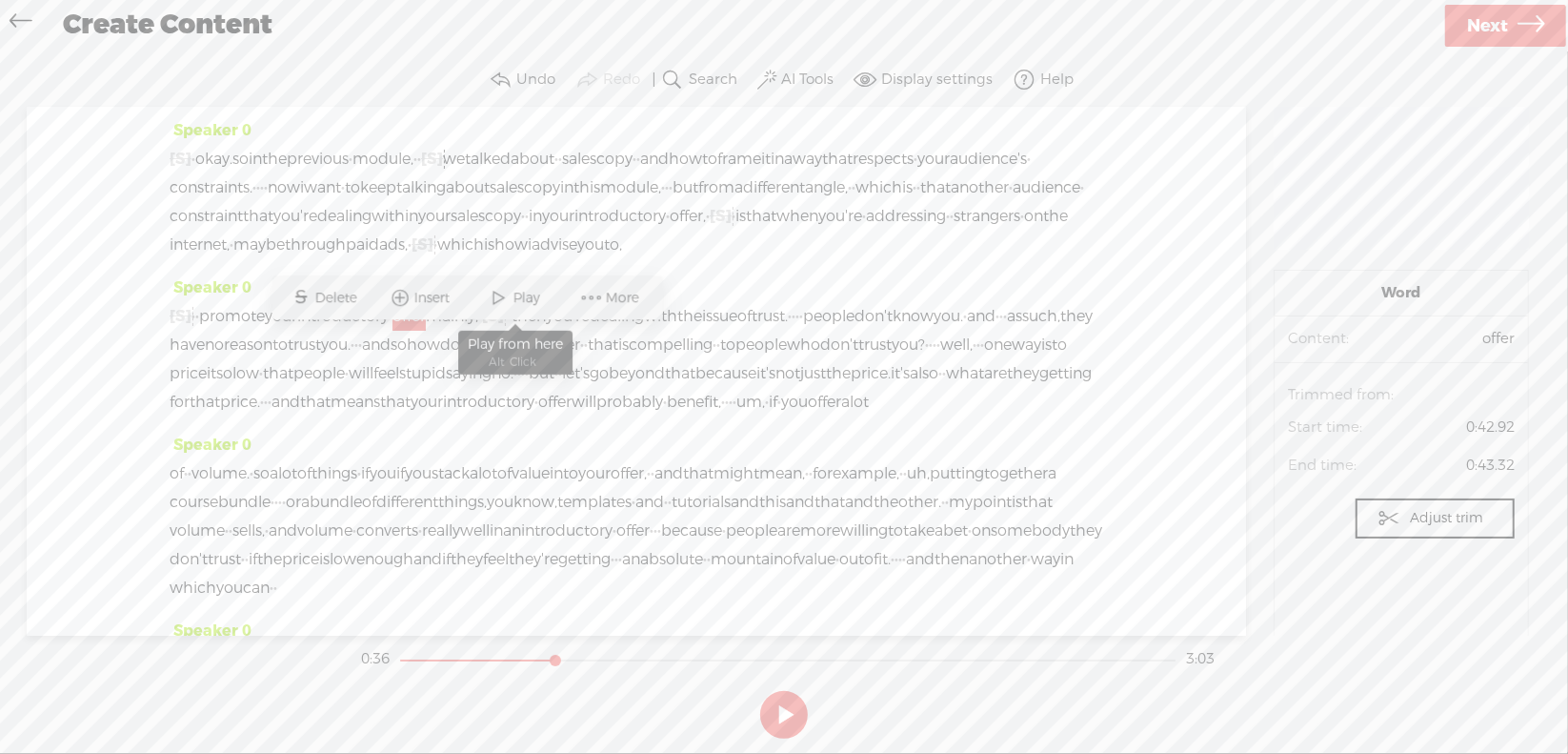
click at [504, 293] on span at bounding box center [498, 298] width 29 height 35
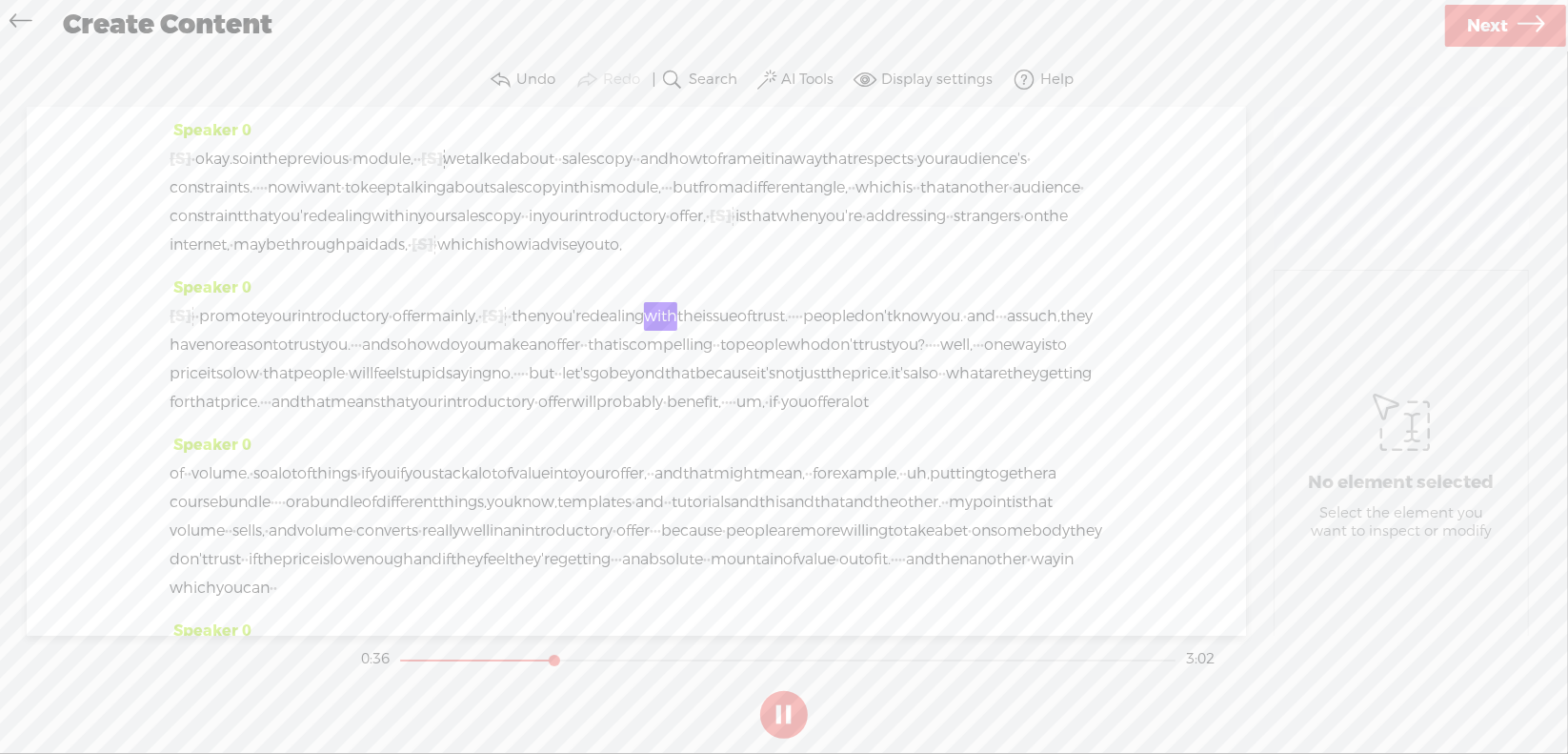
click at [780, 713] on section at bounding box center [784, 713] width 854 height 62
click at [0, 0] on button at bounding box center [0, 0] width 0 height 0
click at [504, 326] on span "[S]" at bounding box center [493, 316] width 22 height 20
click at [559, 292] on span at bounding box center [549, 297] width 43 height 39
drag, startPoint x: 579, startPoint y: 344, endPoint x: 592, endPoint y: 344, distance: 13.0
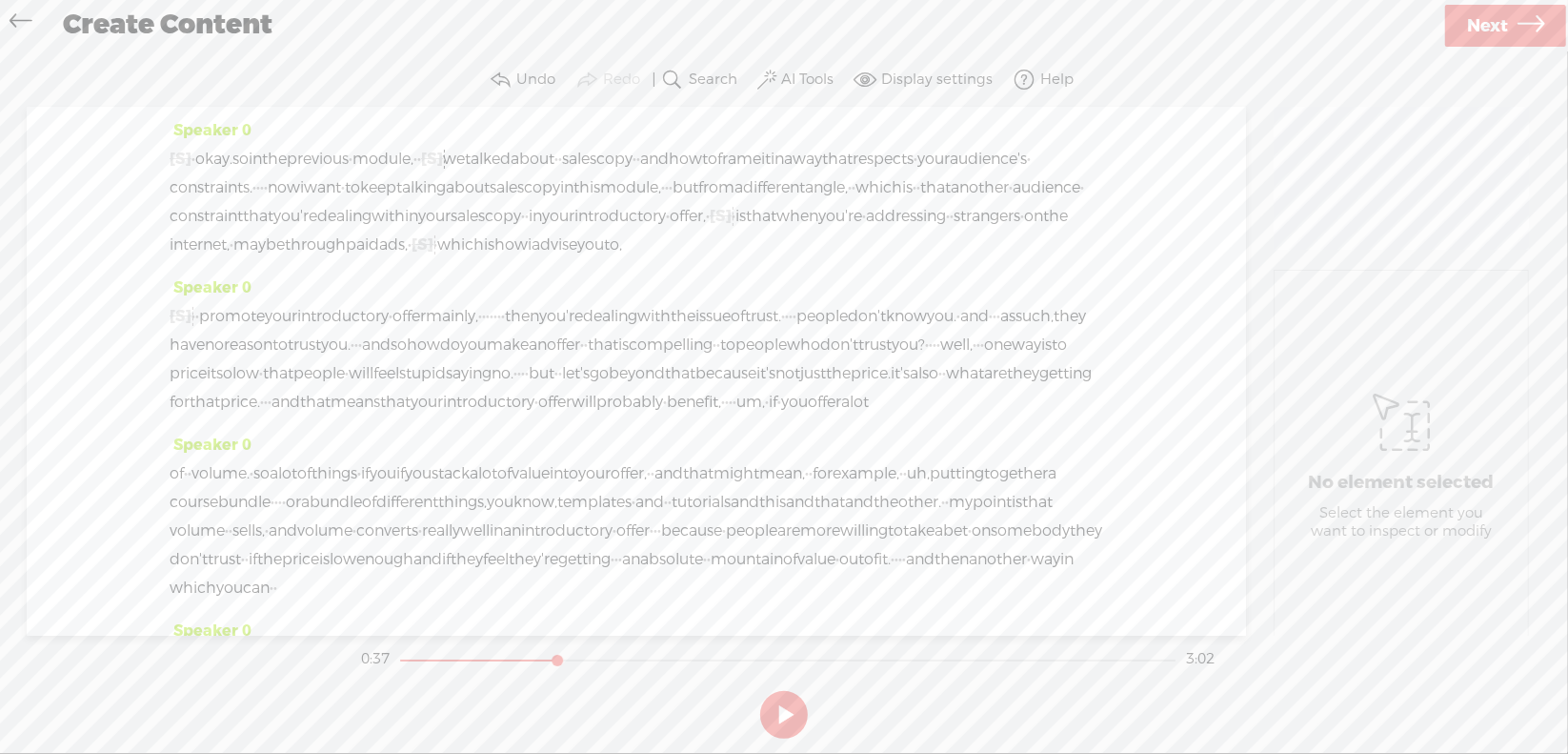
click at [592, 344] on div "[S] um, · · promote your introductory · offer mainly, · · · · · · · then you're…" at bounding box center [636, 359] width 933 height 114
click at [481, 292] on span "Delete" at bounding box center [470, 297] width 47 height 19
click at [426, 331] on span "offer" at bounding box center [409, 316] width 34 height 29
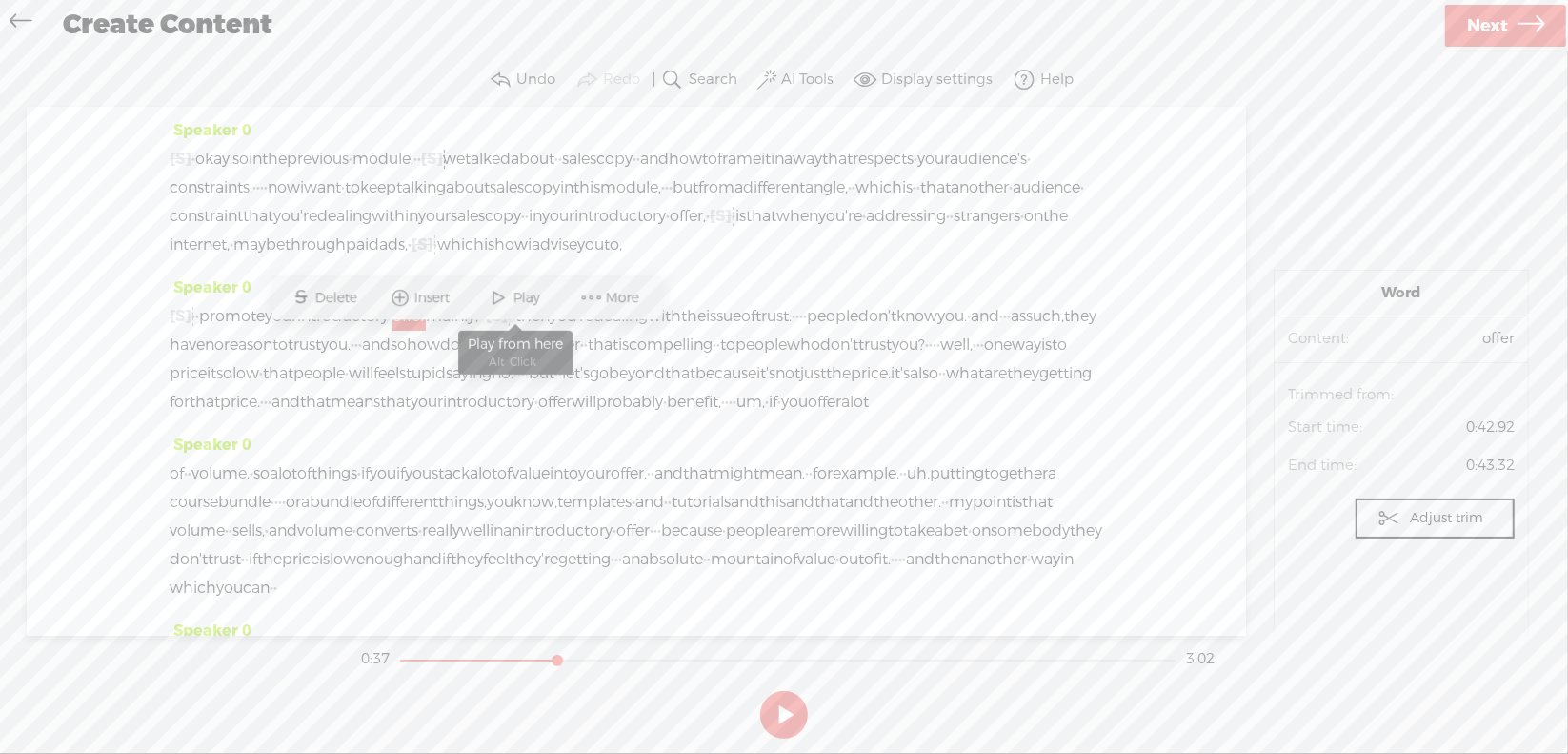
click at [519, 296] on span "Play" at bounding box center [529, 297] width 32 height 19
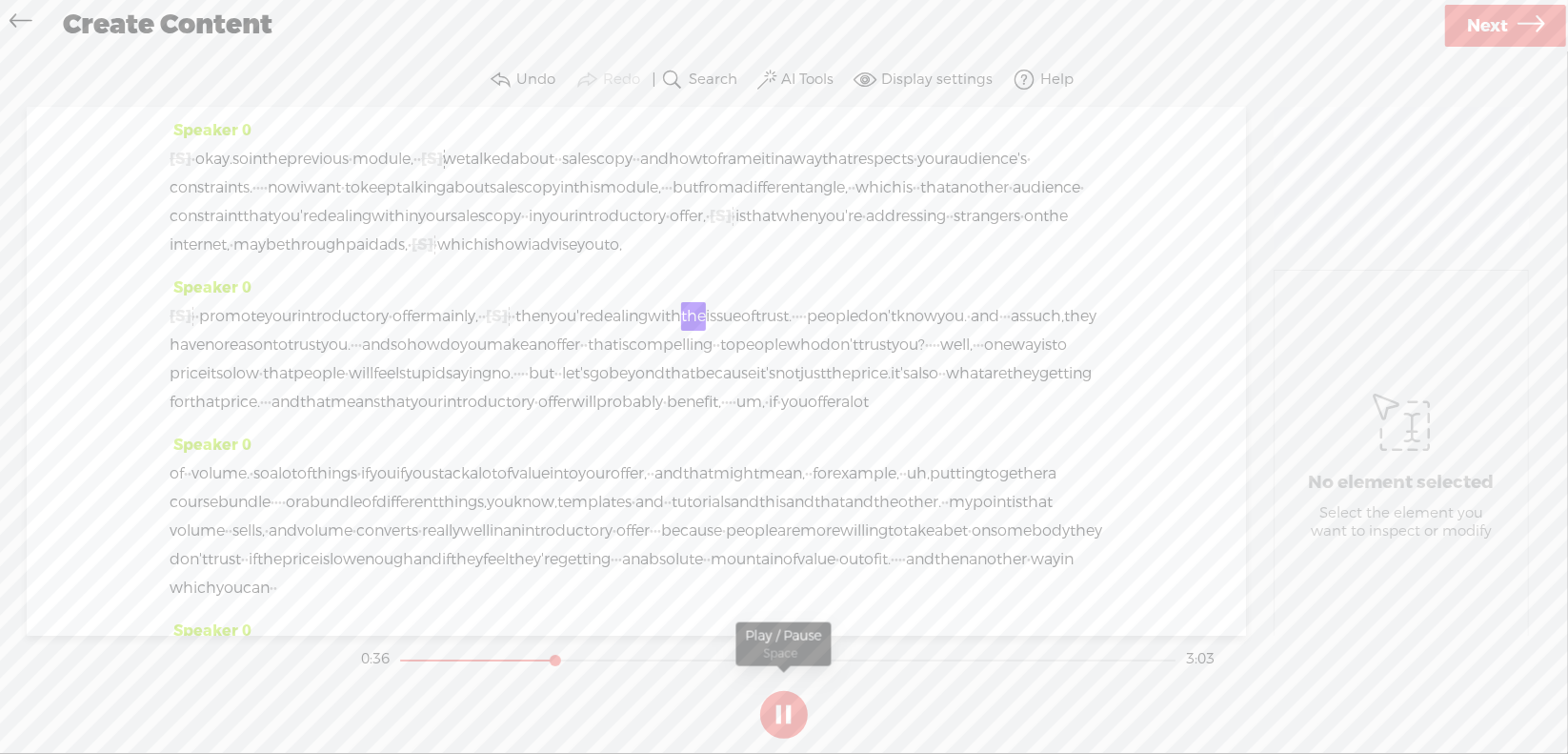
click at [776, 712] on button at bounding box center [784, 714] width 48 height 48
click at [508, 326] on span "[S]" at bounding box center [496, 316] width 22 height 20
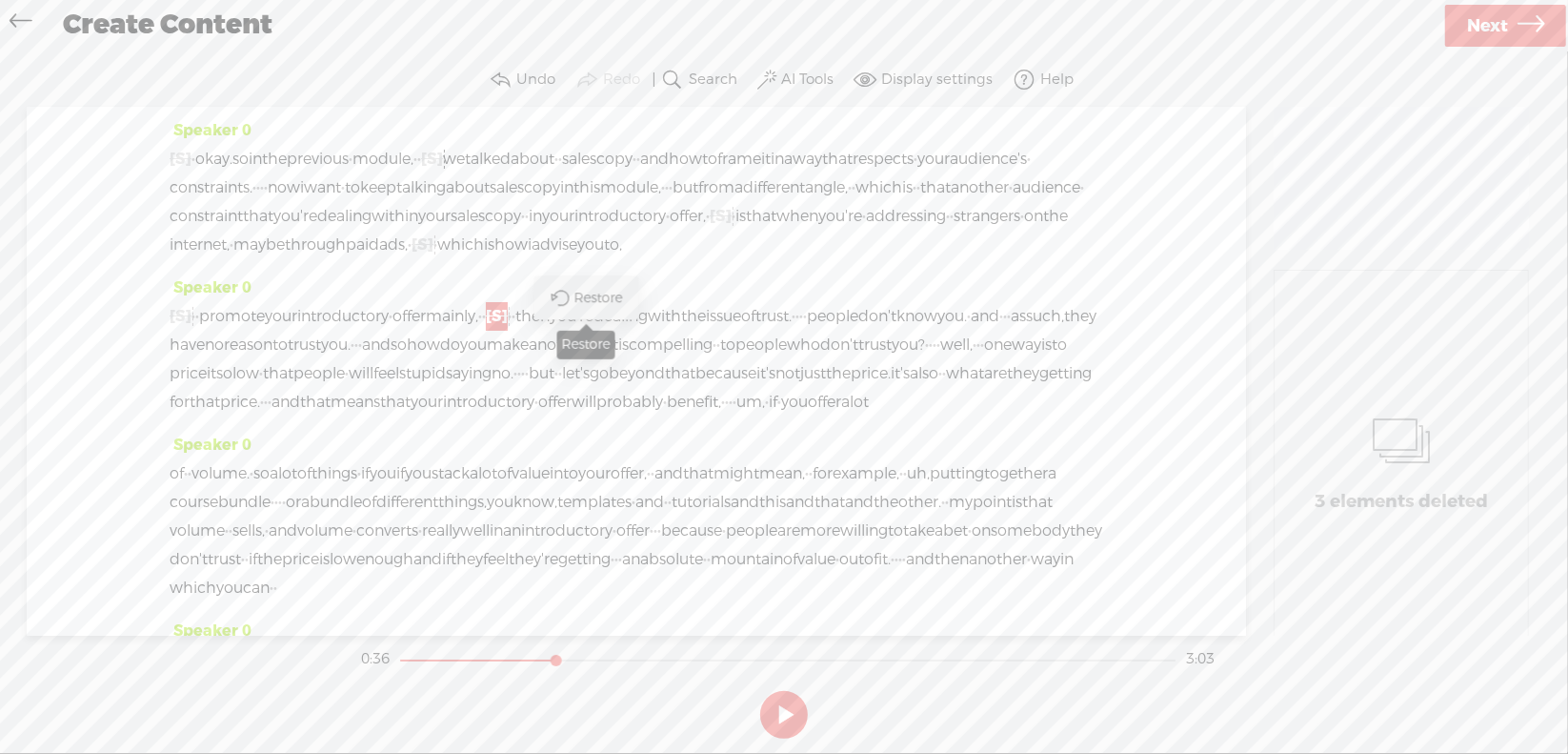
click at [599, 312] on span "Restore" at bounding box center [586, 298] width 95 height 35
click at [583, 349] on div "[S] um, · · promote your introductory · offer mainly, · · · · · · · then you're…" at bounding box center [636, 359] width 933 height 114
click at [456, 300] on span "Delete" at bounding box center [459, 297] width 47 height 19
click at [388, 331] on span "introductory" at bounding box center [343, 316] width 91 height 29
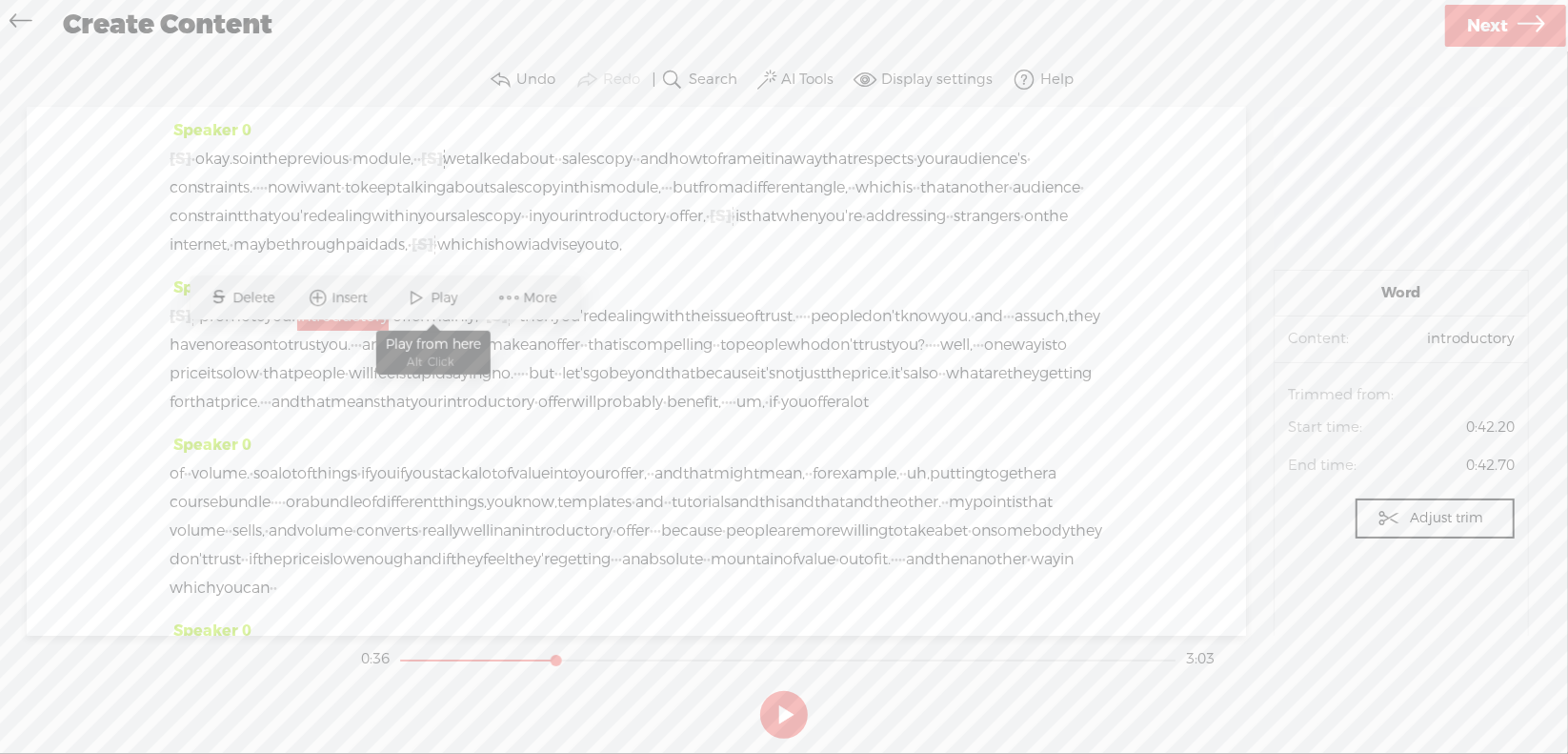
click at [437, 295] on span "Play" at bounding box center [448, 297] width 32 height 19
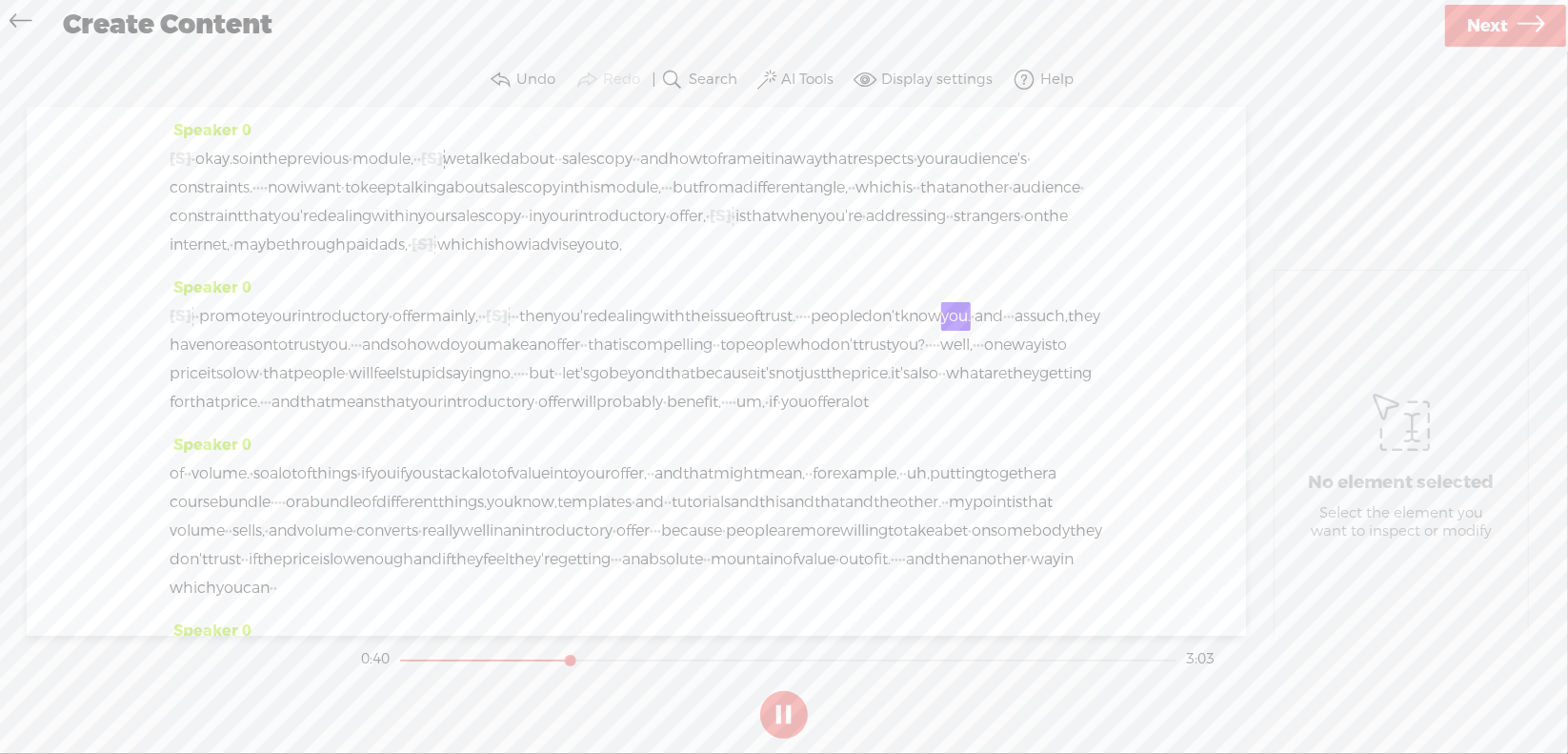
click at [779, 708] on button at bounding box center [784, 714] width 48 height 48
click at [803, 331] on span "·" at bounding box center [801, 316] width 4 height 29
click at [870, 296] on span "Delete" at bounding box center [869, 297] width 47 height 19
click at [745, 331] on span "issue" at bounding box center [727, 316] width 36 height 29
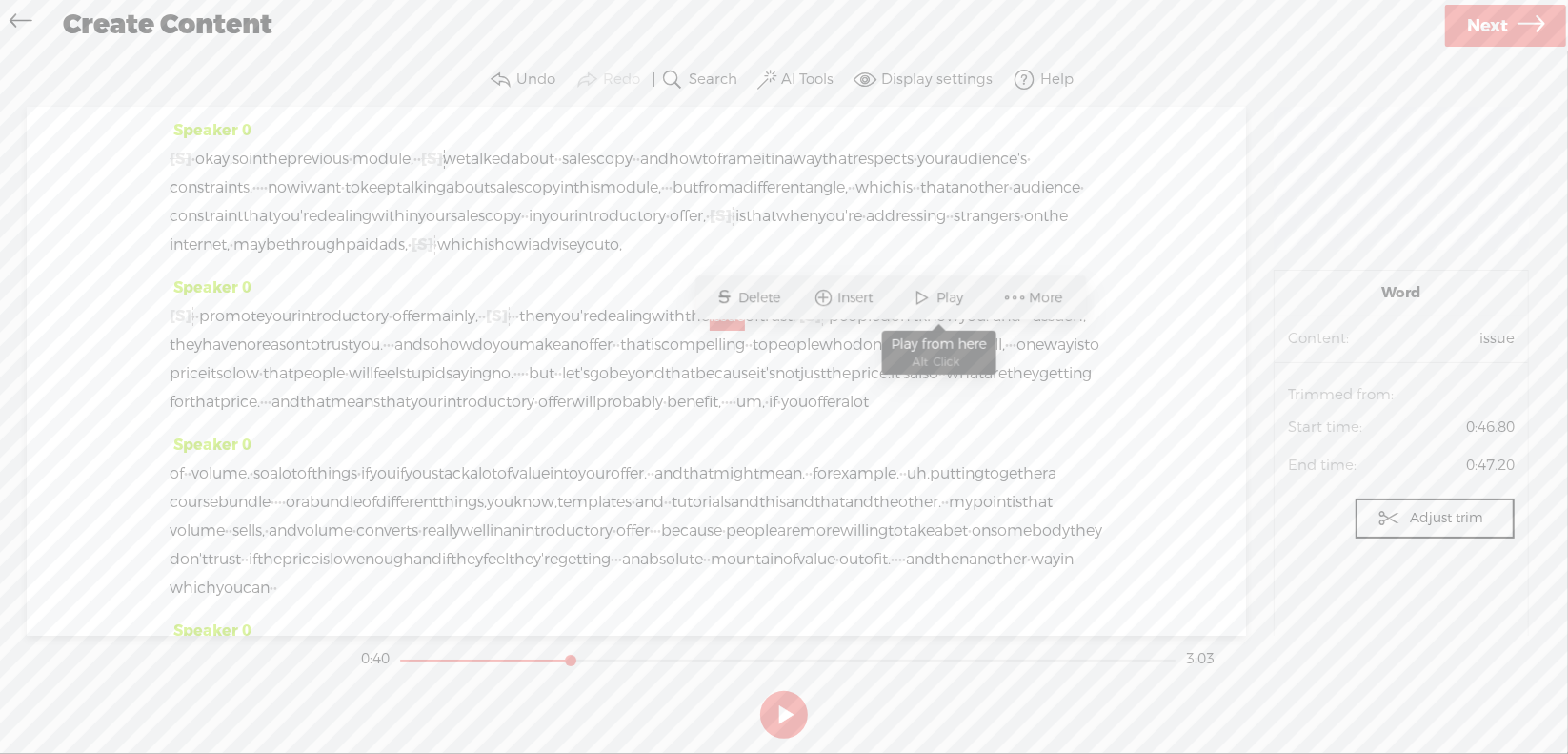
click at [931, 299] on span at bounding box center [922, 298] width 29 height 35
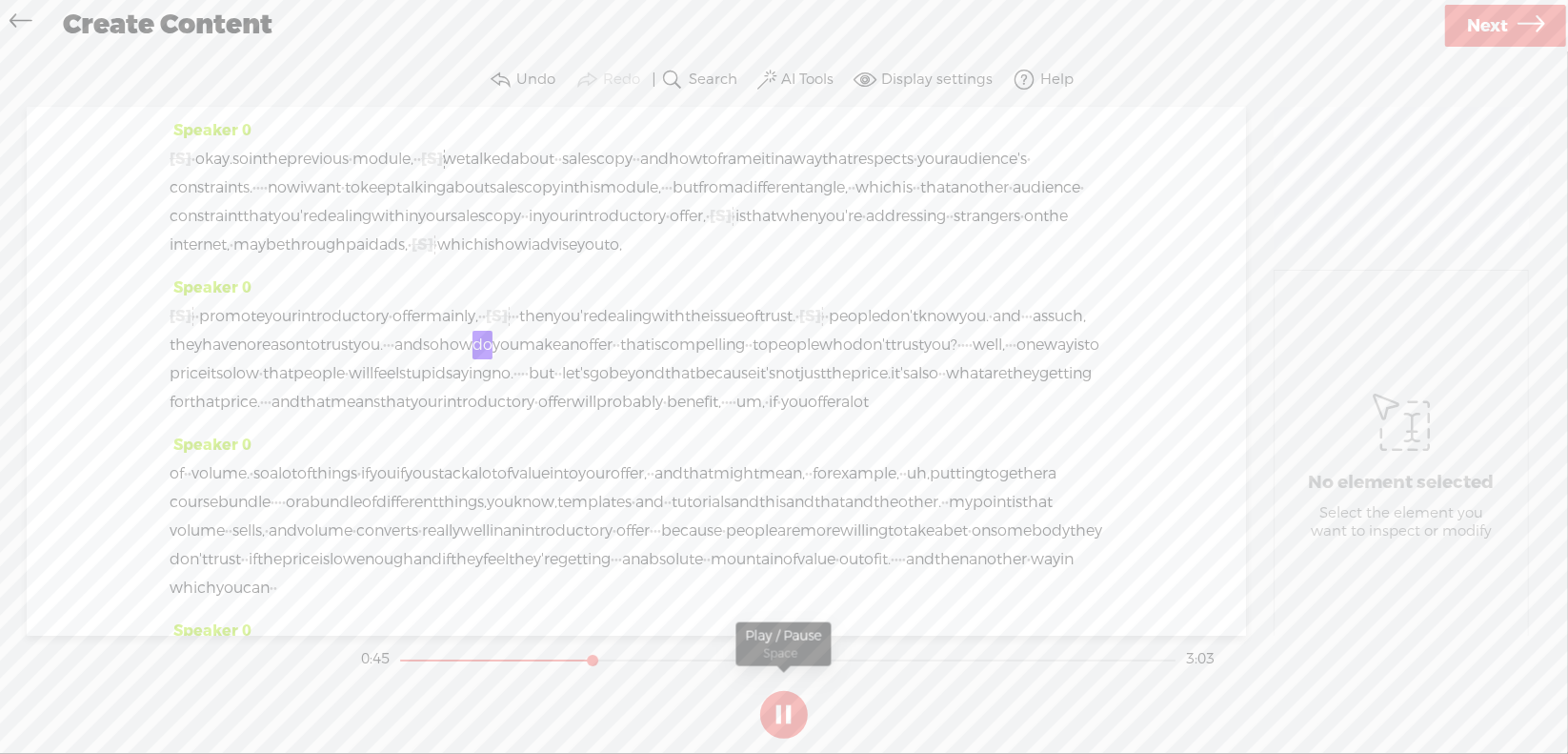
click at [788, 707] on button at bounding box center [784, 714] width 48 height 48
click at [1025, 331] on span "·" at bounding box center [1027, 316] width 4 height 29
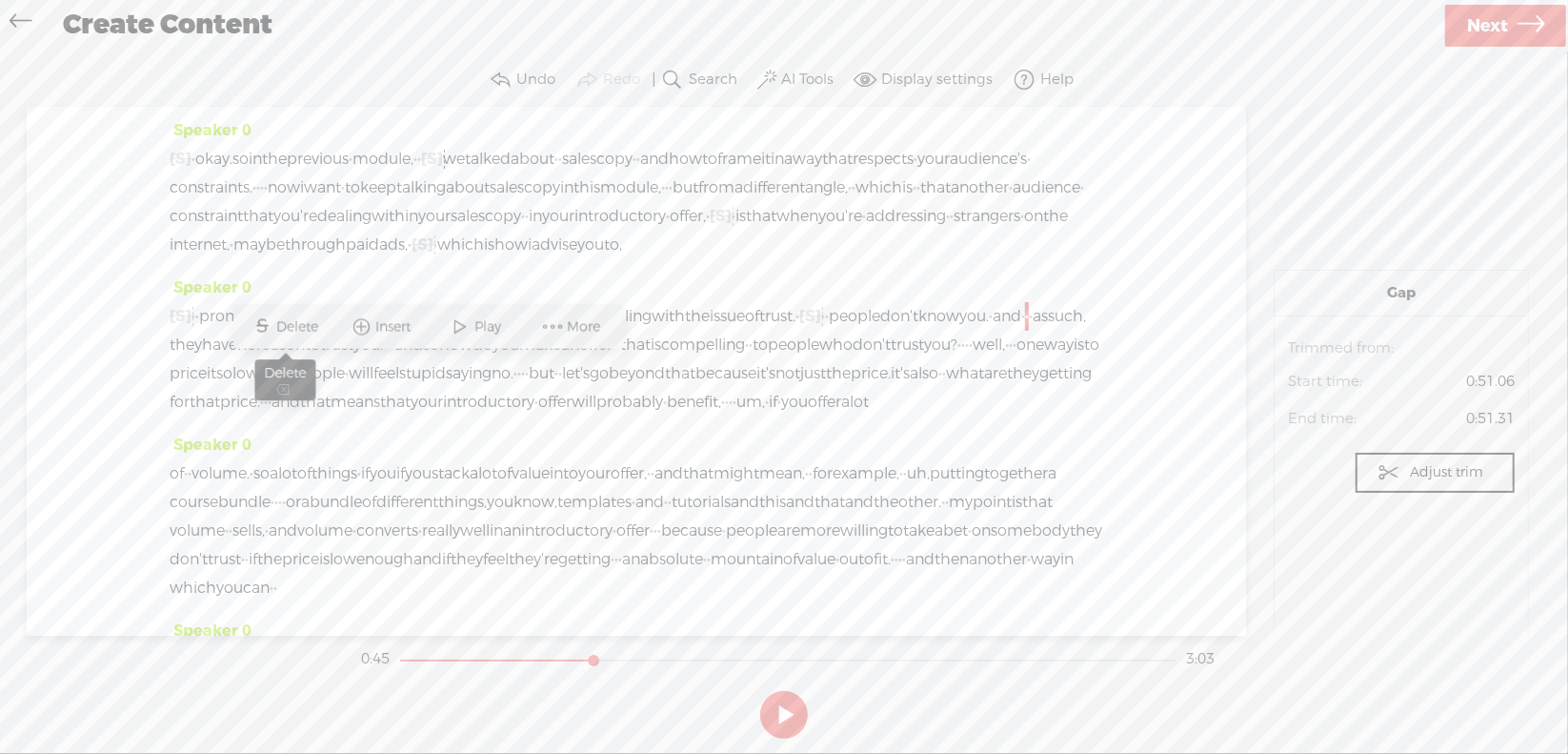
click at [313, 327] on span "Delete" at bounding box center [300, 326] width 47 height 19
click at [959, 331] on span "you." at bounding box center [974, 316] width 30 height 29
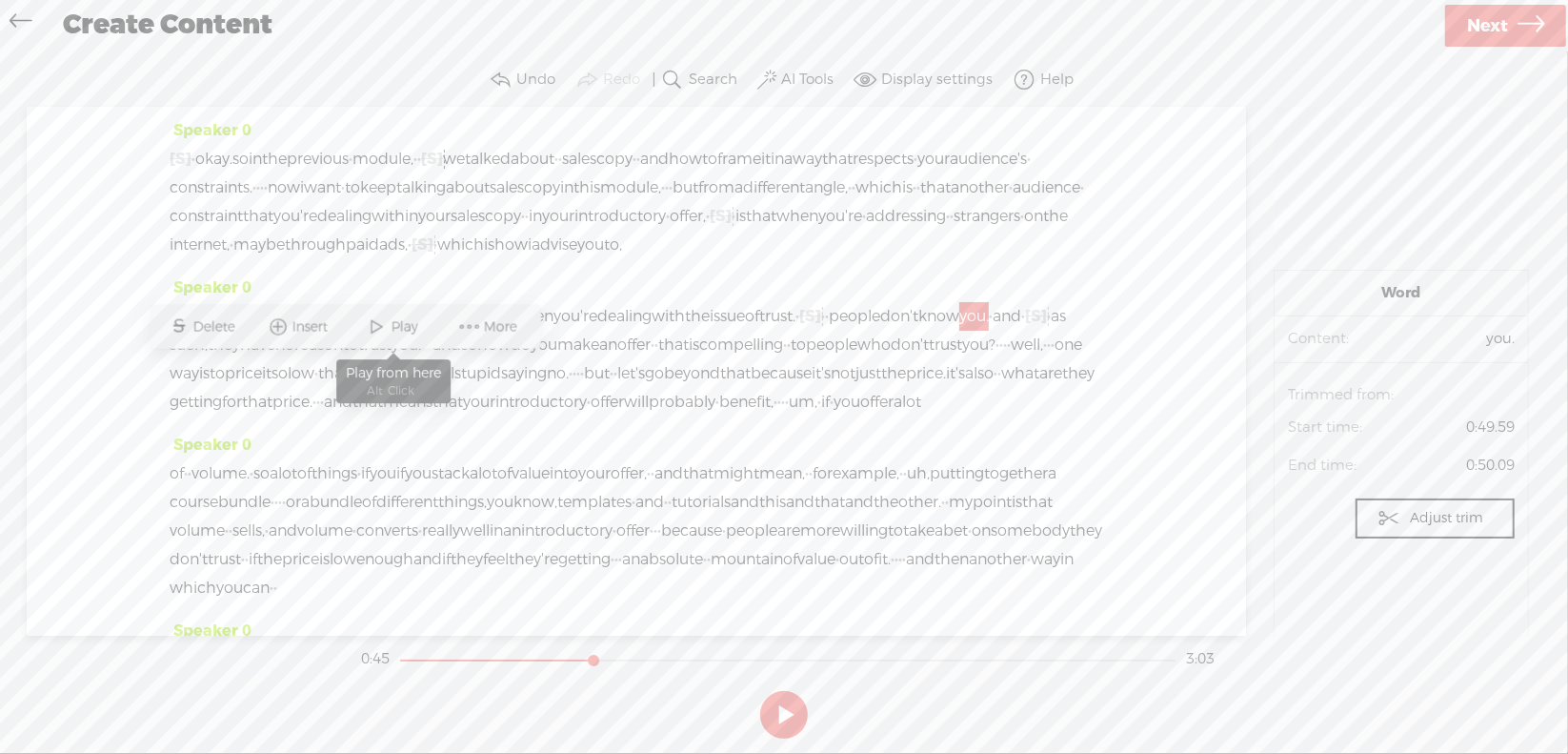
click at [397, 329] on span "Play" at bounding box center [407, 326] width 32 height 19
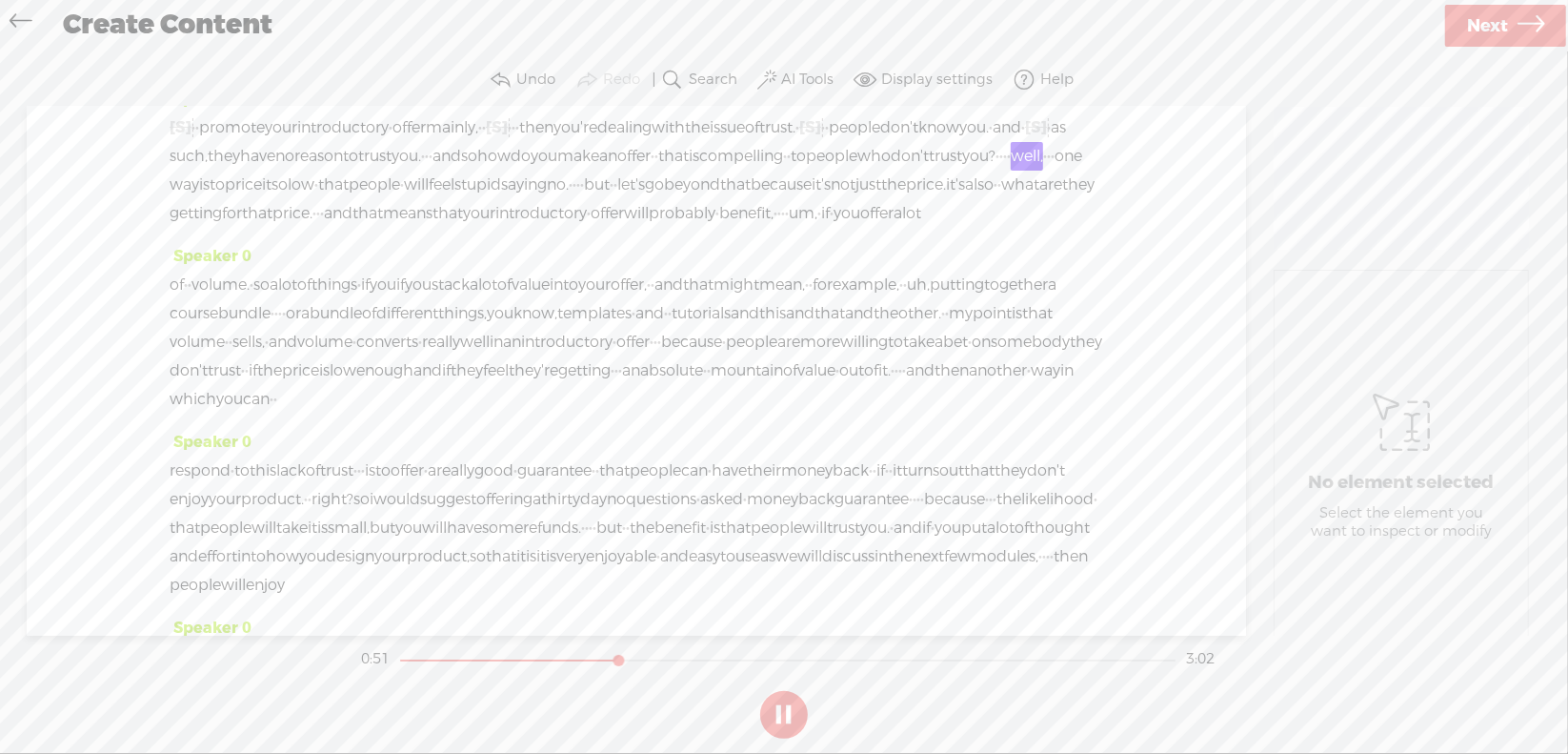
scroll to position [190, 0]
click at [783, 707] on button at bounding box center [784, 714] width 48 height 48
click at [576, 197] on span "·" at bounding box center [578, 182] width 4 height 29
click at [359, 192] on span "Delete" at bounding box center [350, 193] width 47 height 19
click at [501, 197] on span "saying" at bounding box center [524, 182] width 46 height 29
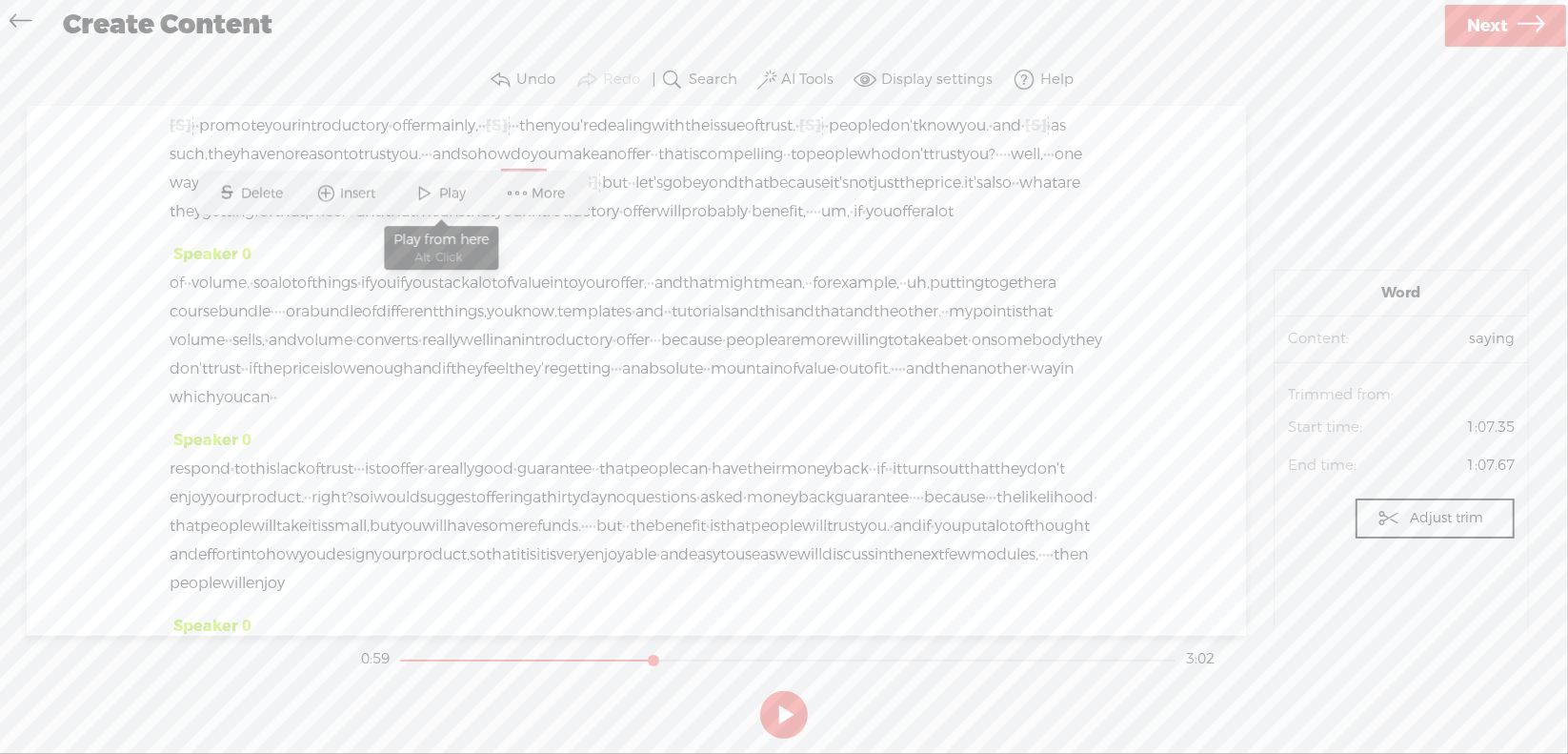
click at [464, 195] on span "Play" at bounding box center [456, 193] width 32 height 19
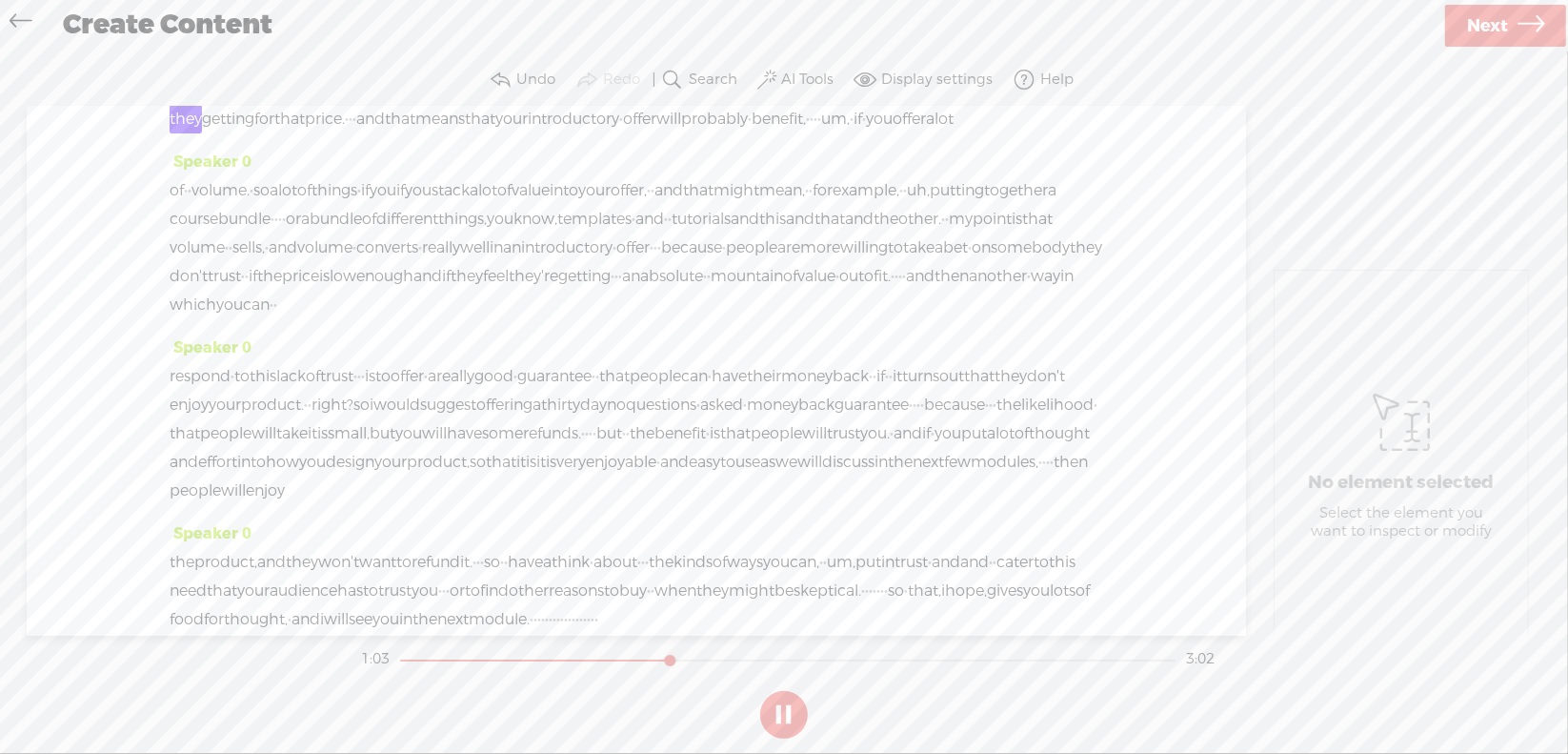
scroll to position [285, 0]
click at [783, 714] on section at bounding box center [784, 713] width 854 height 62
click at [783, 709] on button at bounding box center [784, 714] width 48 height 48
drag, startPoint x: 173, startPoint y: 191, endPoint x: 202, endPoint y: 198, distance: 29.8
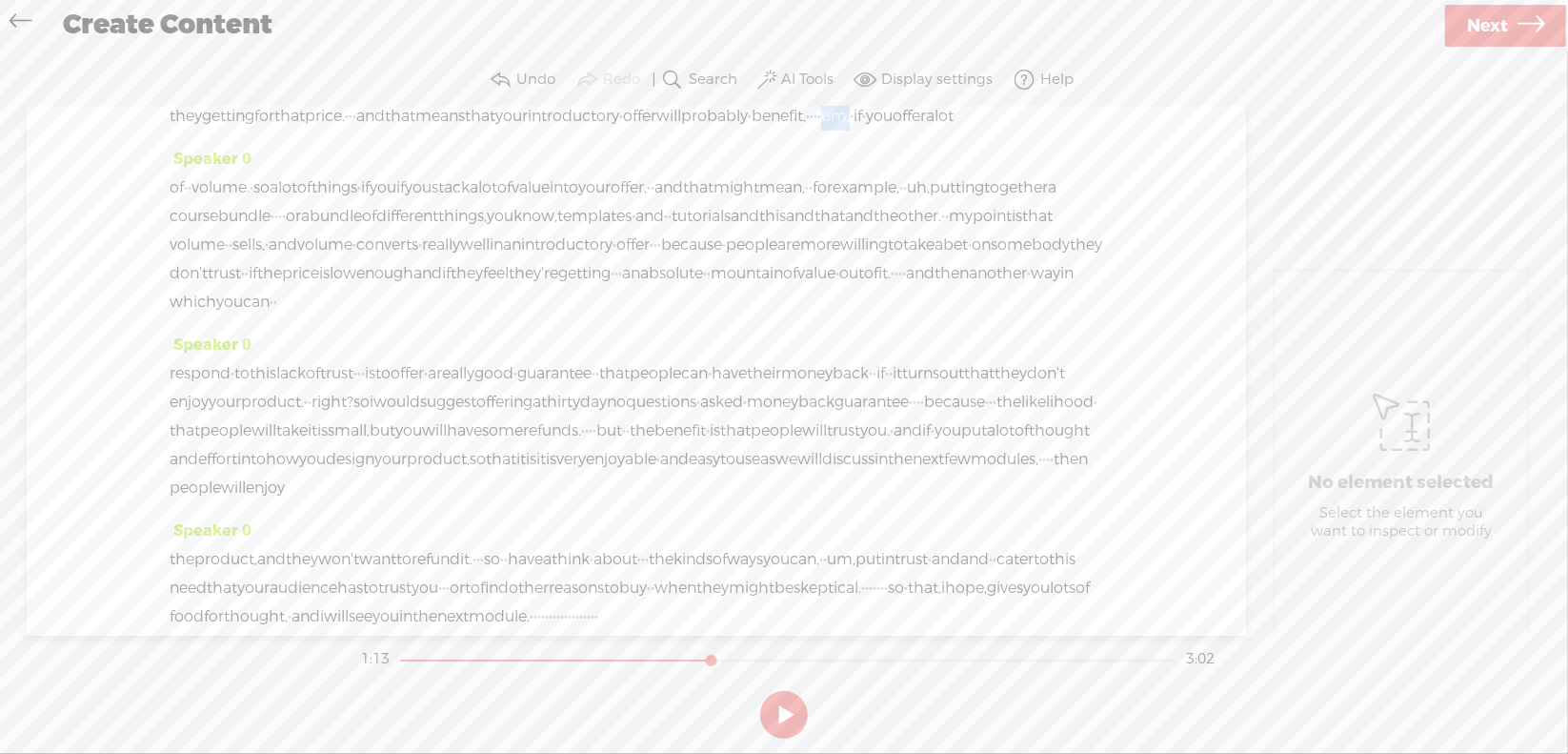
click at [202, 131] on div "[S] um, · · promote your introductory · offer mainly, · · [S] · · · · · then yo…" at bounding box center [636, 72] width 933 height 114
click at [866, 131] on span "you" at bounding box center [879, 116] width 27 height 29
click at [821, 131] on span "um," at bounding box center [835, 116] width 29 height 29
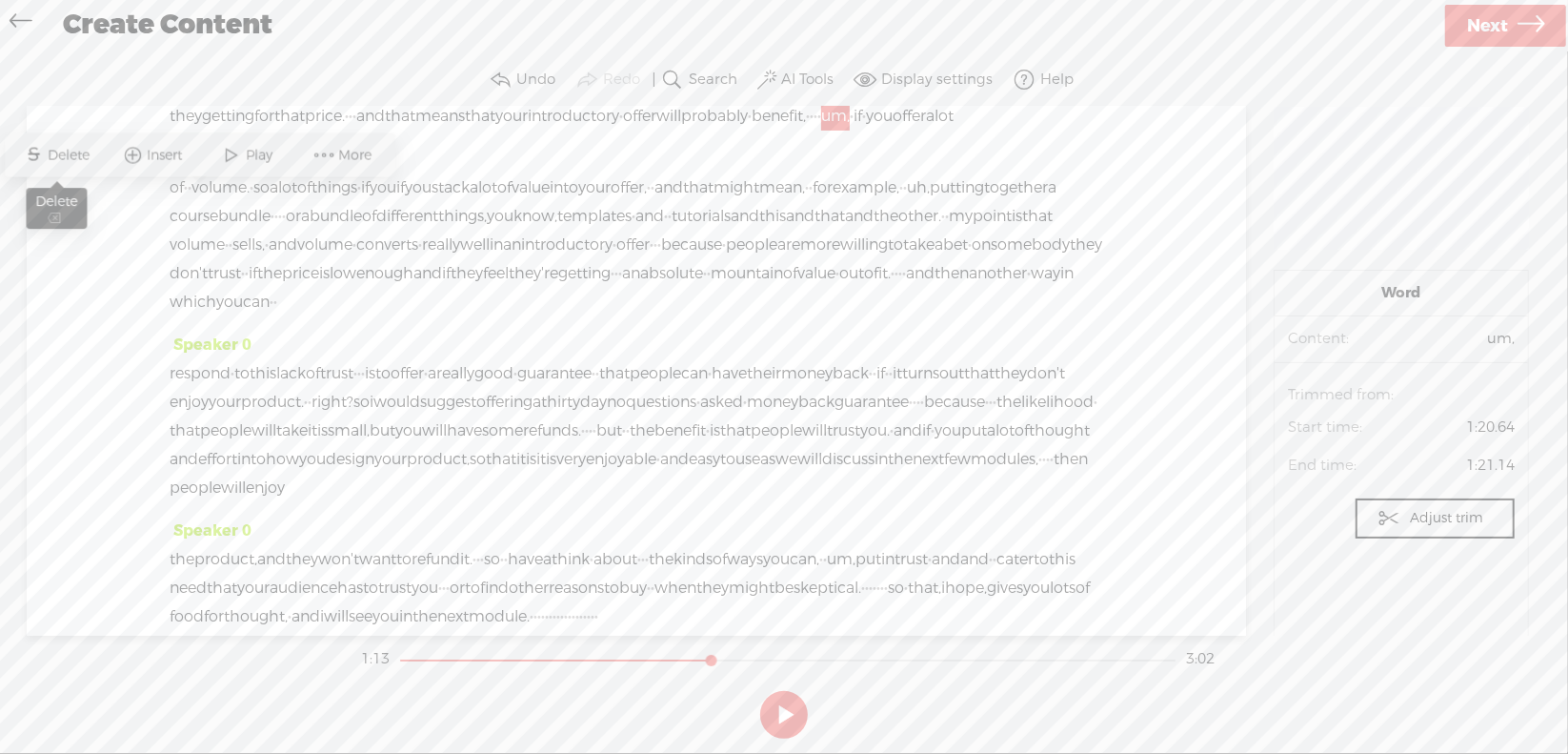
click at [85, 158] on span "Delete" at bounding box center [71, 155] width 47 height 19
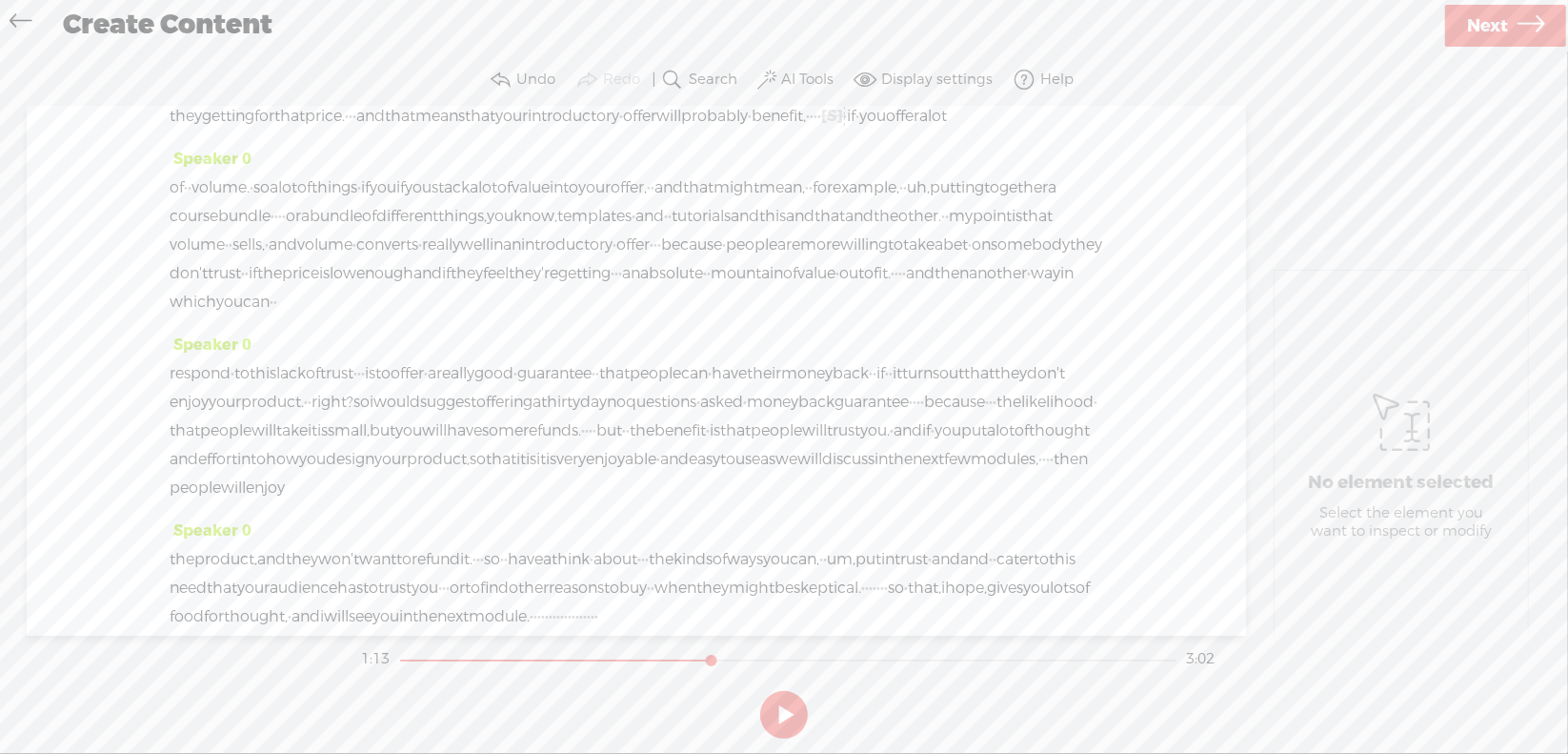
click at [748, 131] on span "probably" at bounding box center [714, 116] width 66 height 29
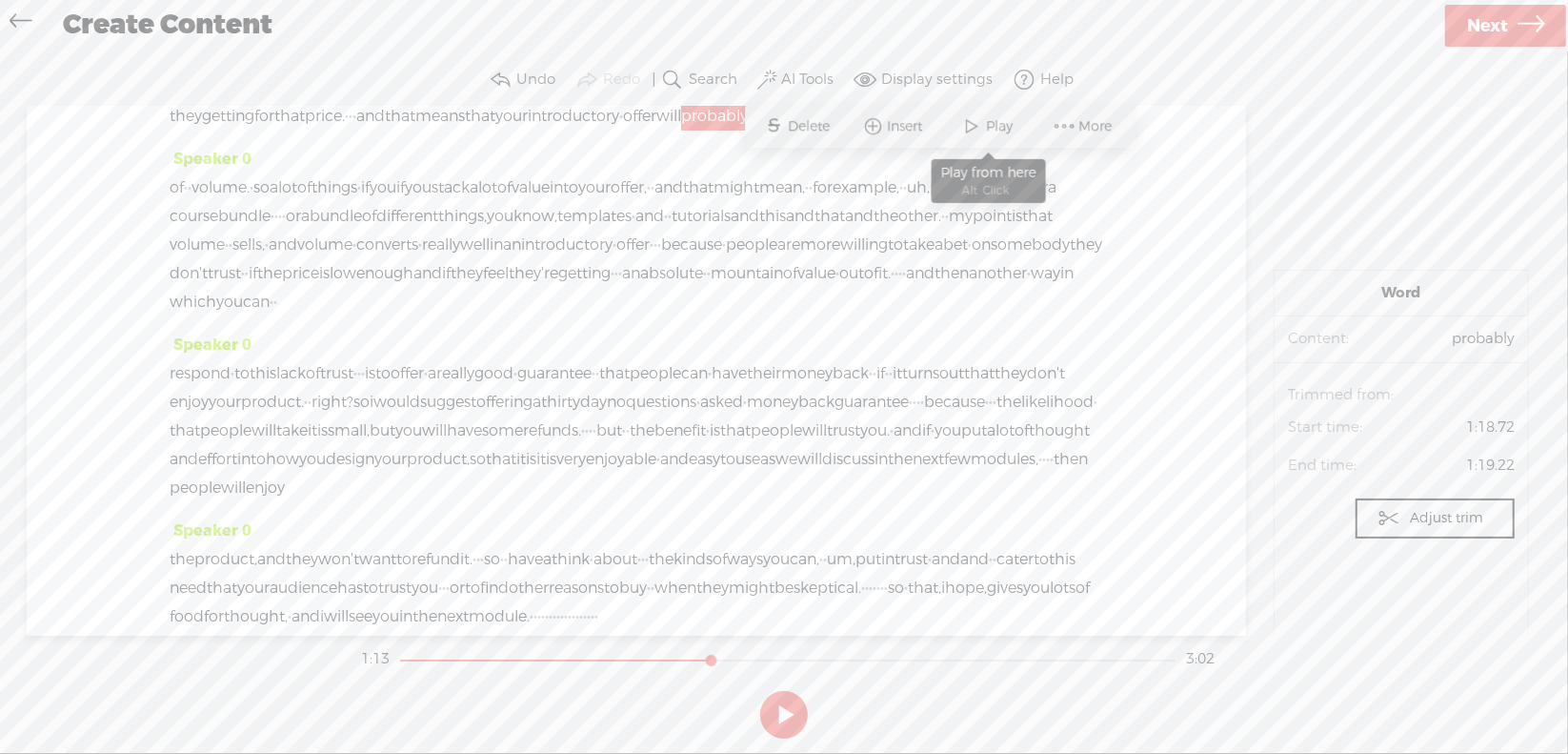
click at [980, 132] on span at bounding box center [972, 127] width 29 height 35
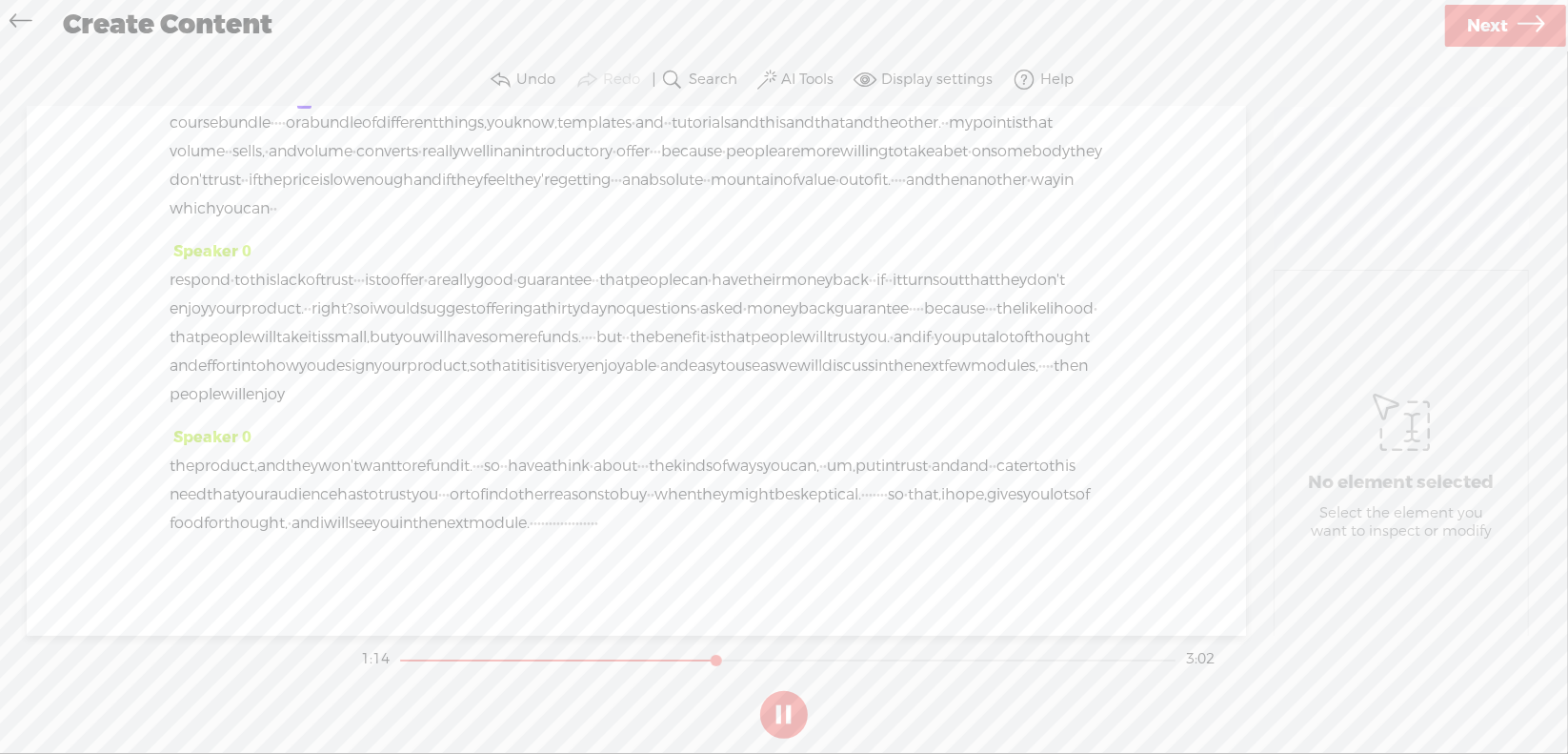
scroll to position [381, 0]
click at [780, 715] on button at bounding box center [784, 714] width 48 height 48
drag, startPoint x: 452, startPoint y: 180, endPoint x: 493, endPoint y: 176, distance: 41.2
click at [493, 176] on div "of · · volume. · so a lot of things · if you if you stack a lot of value into y…" at bounding box center [636, 150] width 933 height 143
click at [337, 129] on span "Delete" at bounding box center [357, 131] width 47 height 19
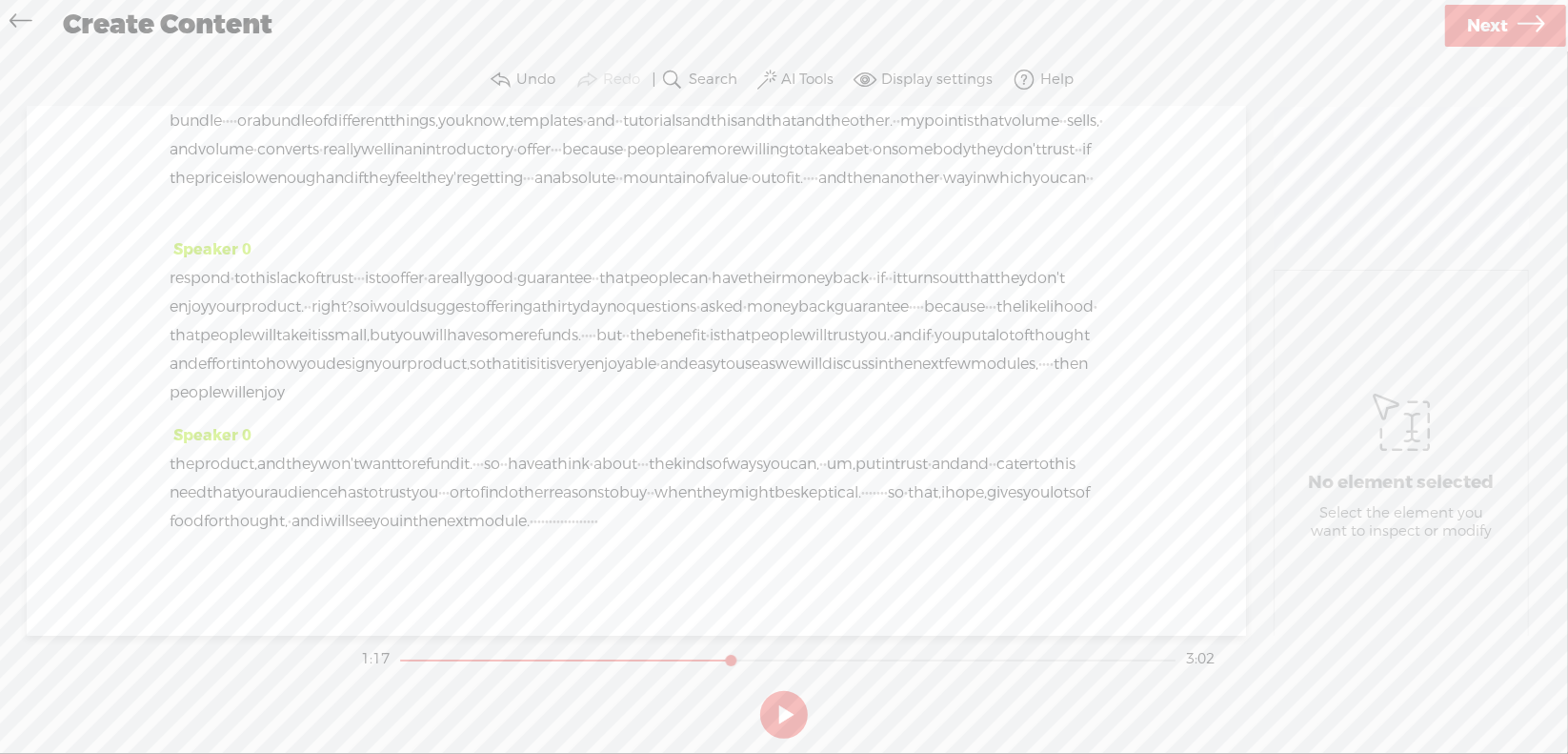
click at [297, 107] on span "lot" at bounding box center [287, 92] width 19 height 29
click at [403, 134] on span "Play" at bounding box center [409, 131] width 32 height 19
click at [787, 710] on section at bounding box center [784, 713] width 854 height 62
click at [787, 710] on button at bounding box center [784, 714] width 48 height 48
click at [250, 107] on span "volume." at bounding box center [220, 92] width 58 height 29
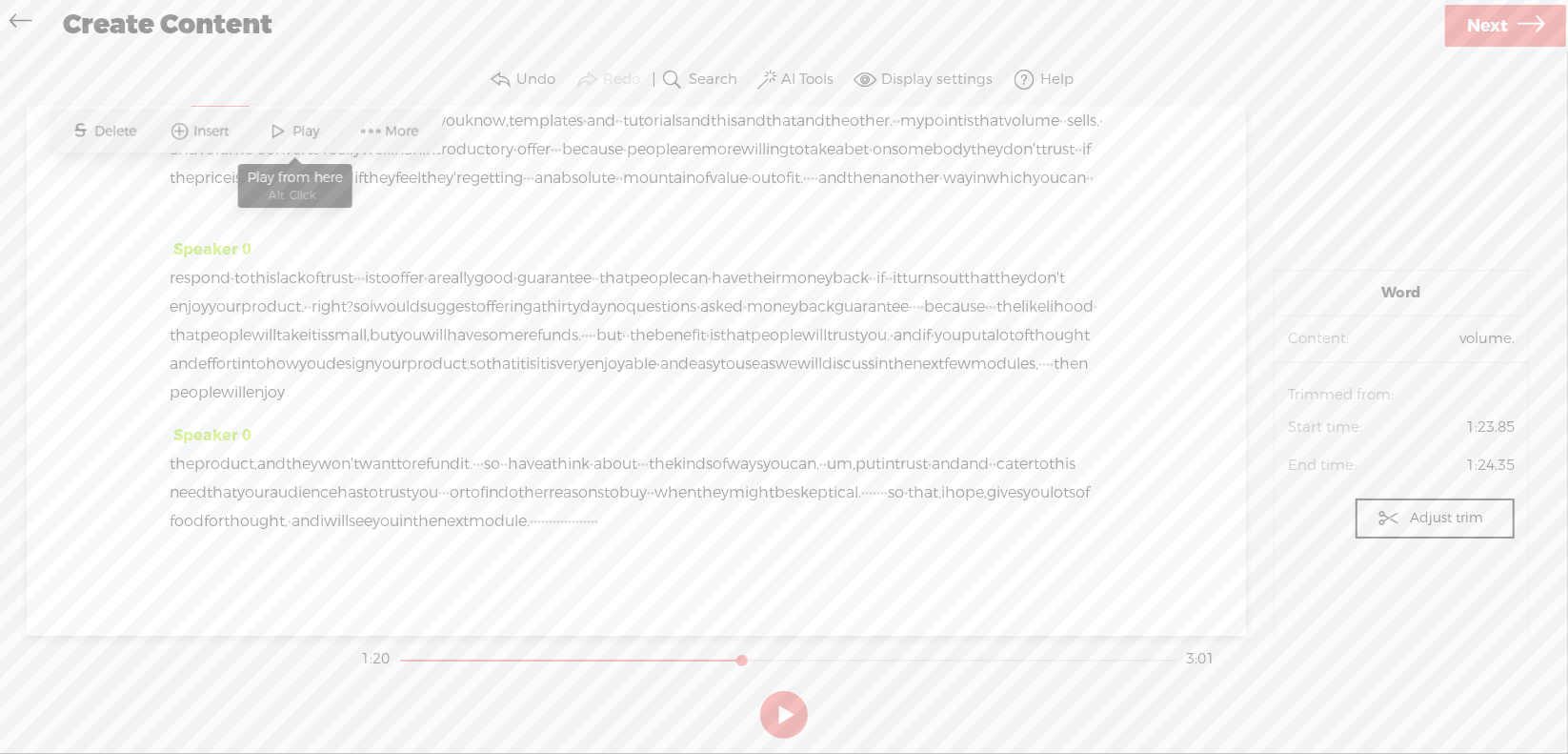
click at [305, 137] on span "Play" at bounding box center [309, 131] width 32 height 19
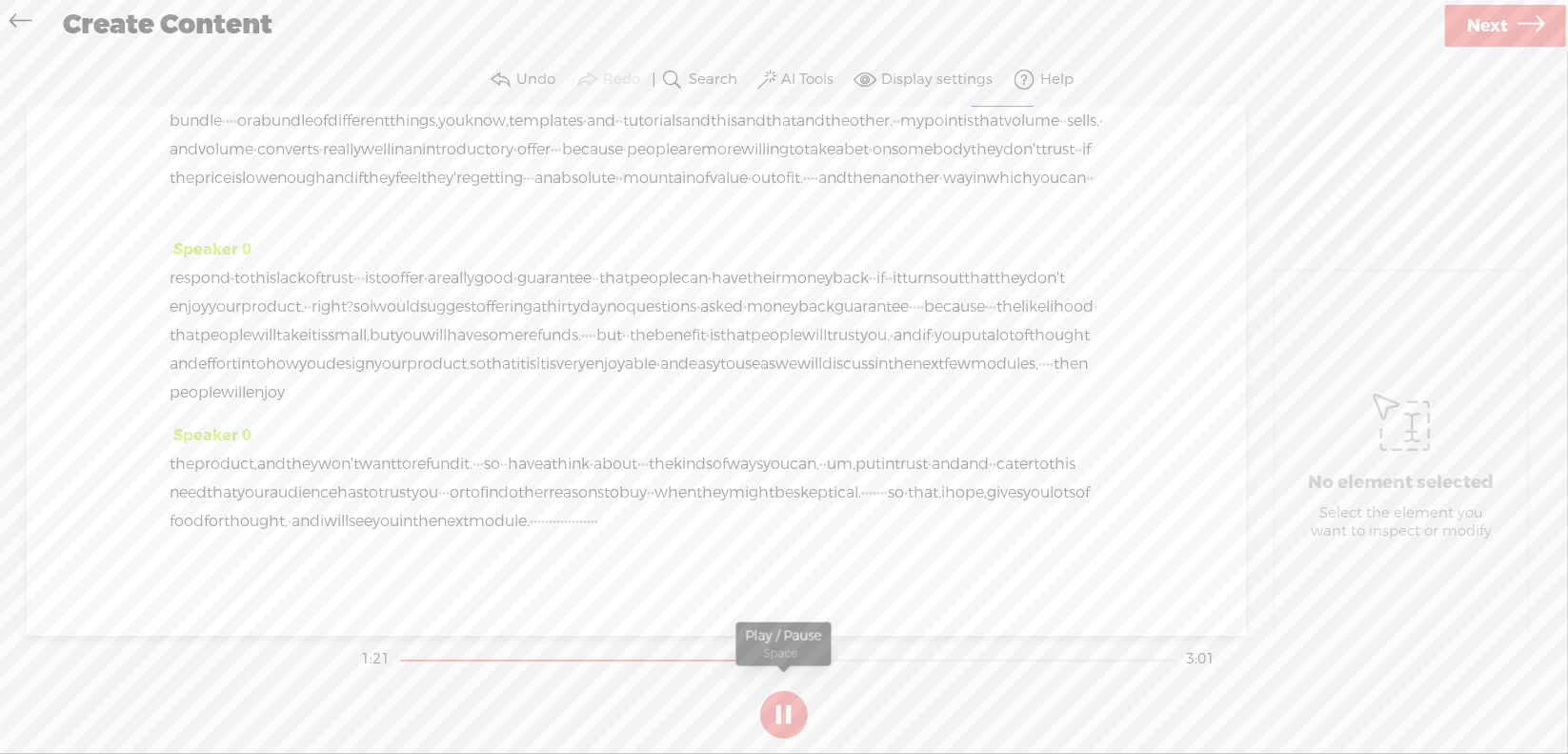
click at [783, 709] on button at bounding box center [784, 714] width 48 height 48
click at [893, 107] on span "uh," at bounding box center [904, 92] width 23 height 29
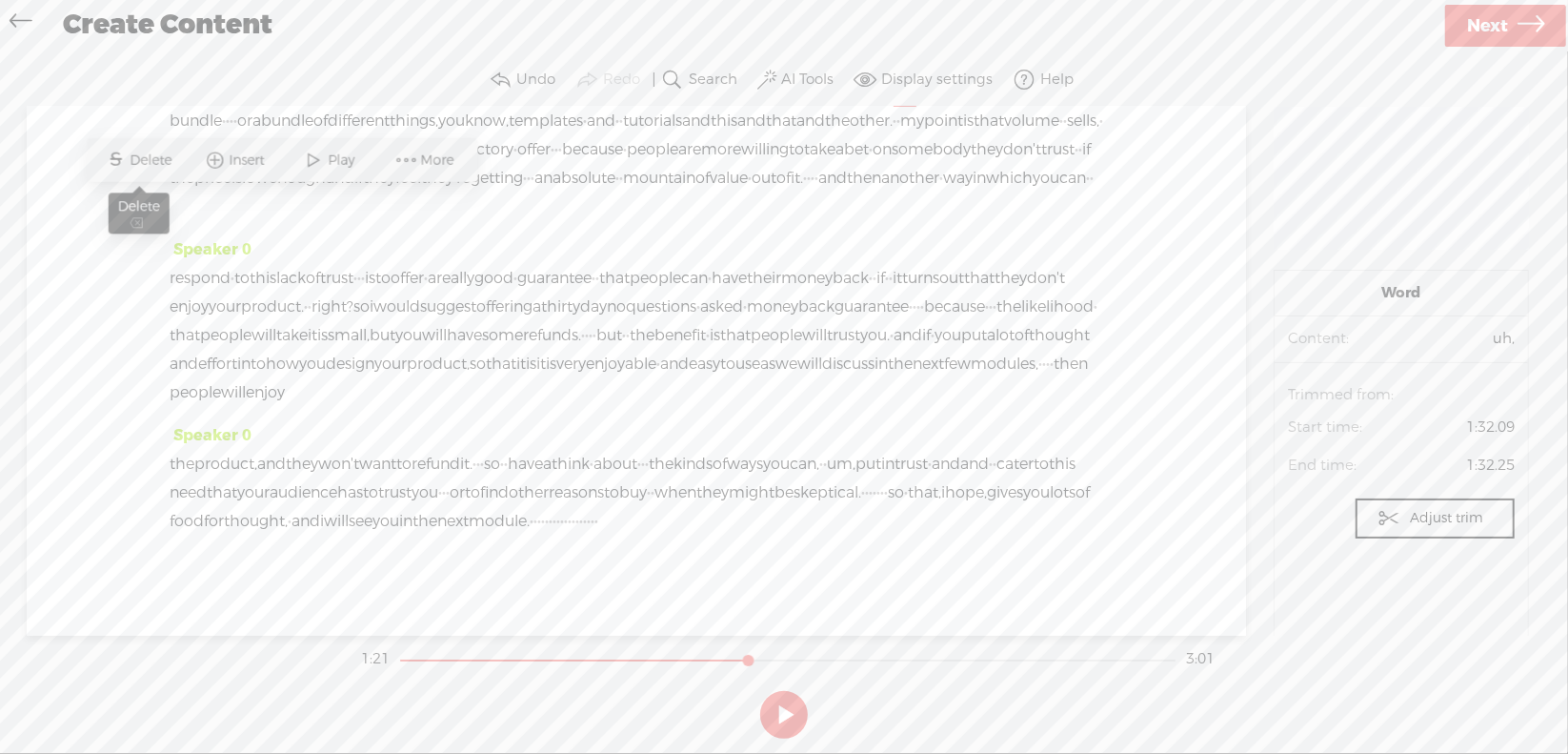
click at [165, 162] on span "Delete" at bounding box center [154, 160] width 47 height 19
click at [819, 107] on span "example," at bounding box center [852, 92] width 66 height 29
click at [283, 162] on span "Play" at bounding box center [269, 160] width 32 height 19
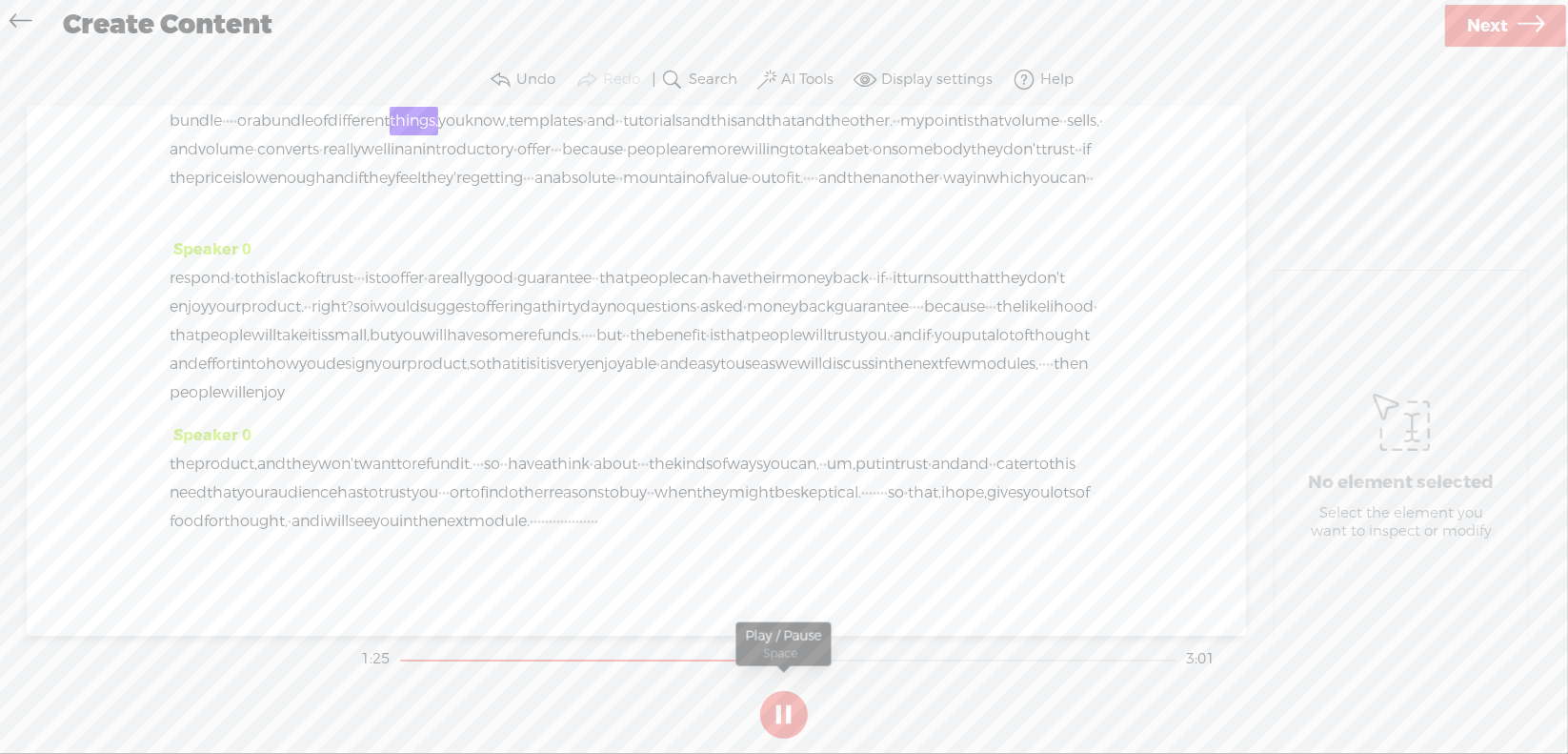
click at [789, 712] on button at bounding box center [784, 714] width 48 height 48
click at [230, 136] on span "·" at bounding box center [228, 121] width 4 height 29
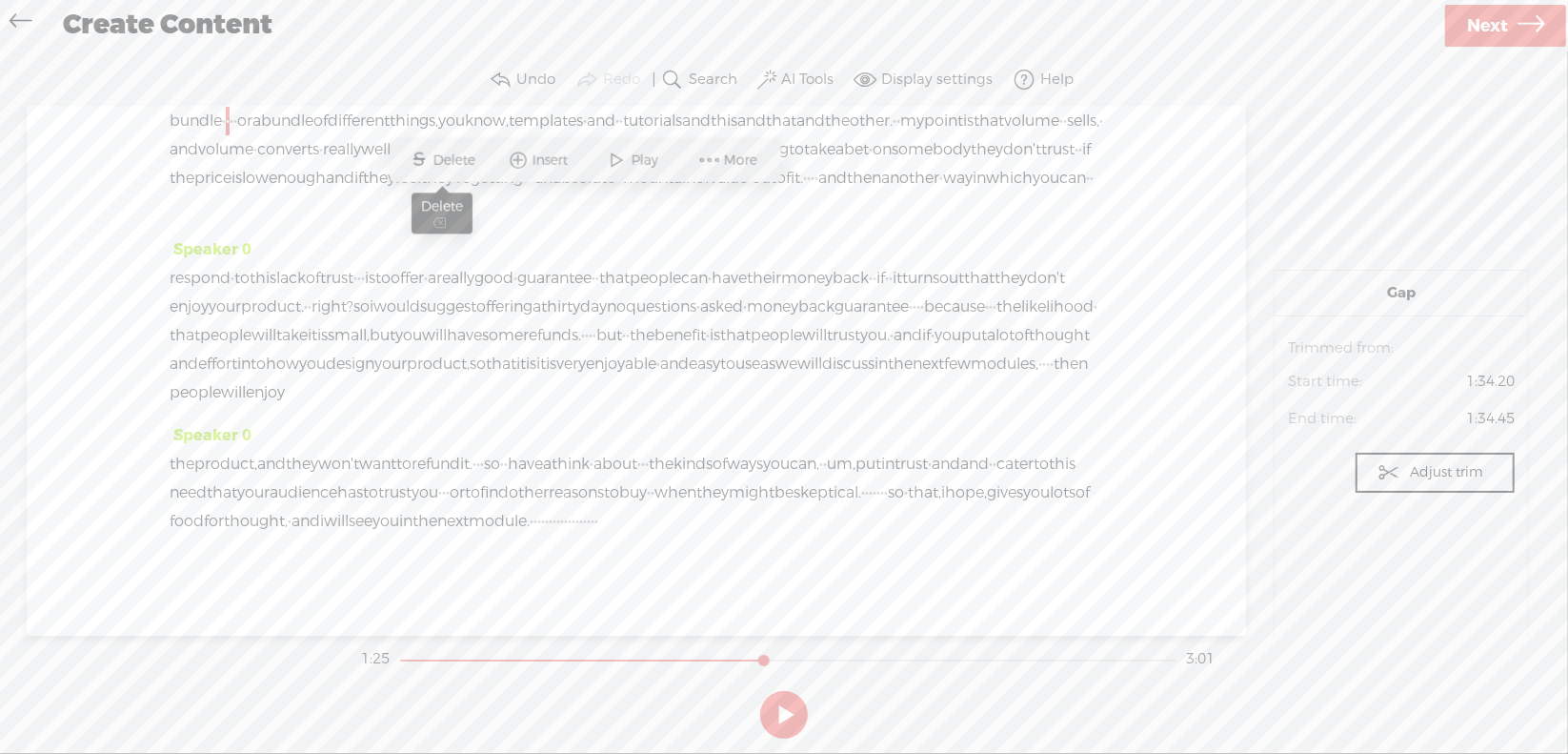
click at [463, 163] on span "Delete" at bounding box center [457, 160] width 47 height 19
click at [1033, 107] on span "a" at bounding box center [1037, 92] width 9 height 29
click at [506, 159] on span "Play" at bounding box center [503, 160] width 32 height 19
click at [783, 713] on button at bounding box center [784, 714] width 48 height 48
drag, startPoint x: 896, startPoint y: 203, endPoint x: 951, endPoint y: 204, distance: 55.0
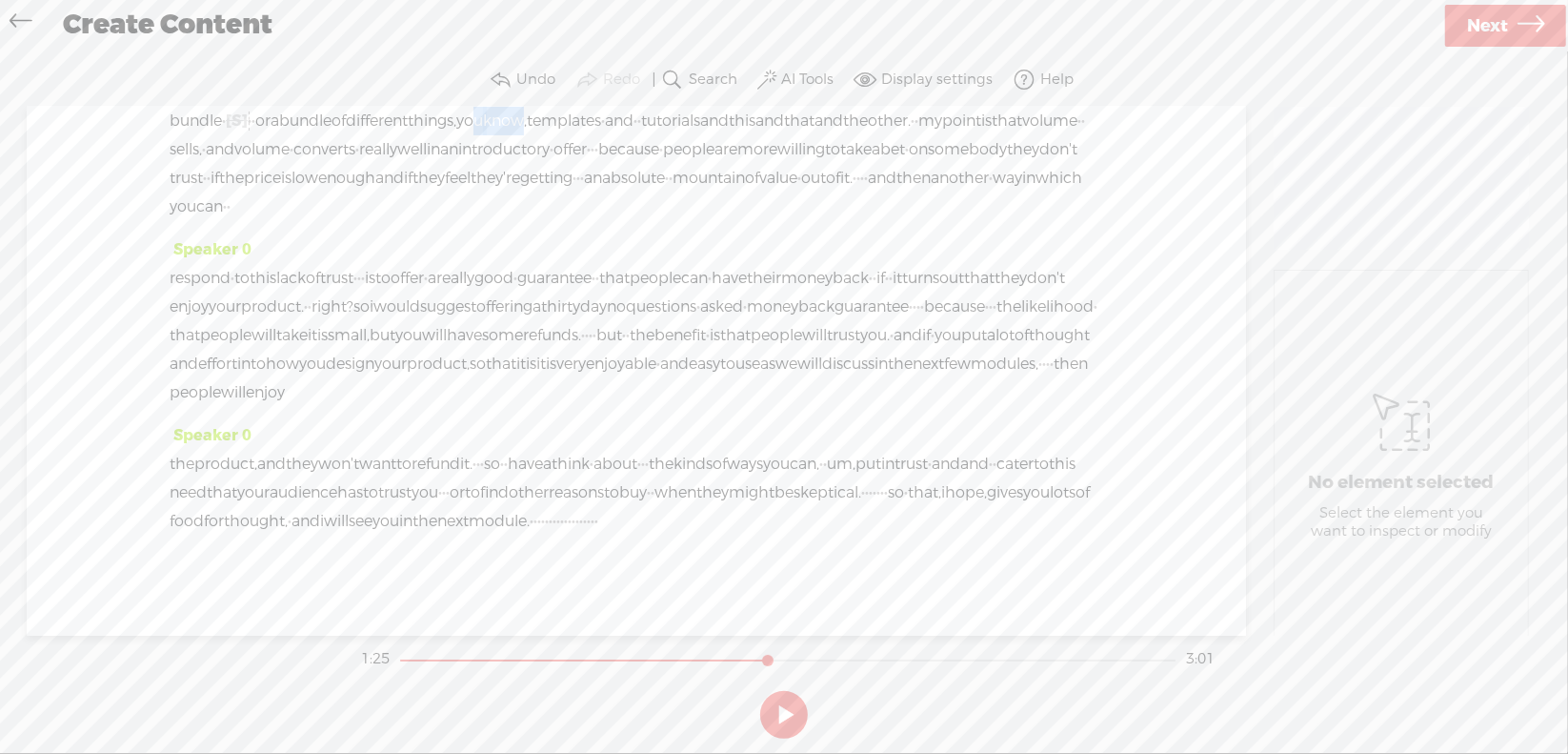
click at [951, 204] on div "of · · volume. · so a lot of things · [S] if you if you stack a lot of value in…" at bounding box center [636, 150] width 933 height 143
click at [830, 156] on span "Delete" at bounding box center [818, 160] width 47 height 19
click at [408, 136] on span "different" at bounding box center [376, 121] width 62 height 29
click at [834, 159] on span at bounding box center [823, 160] width 29 height 35
click at [785, 703] on button at bounding box center [784, 714] width 48 height 48
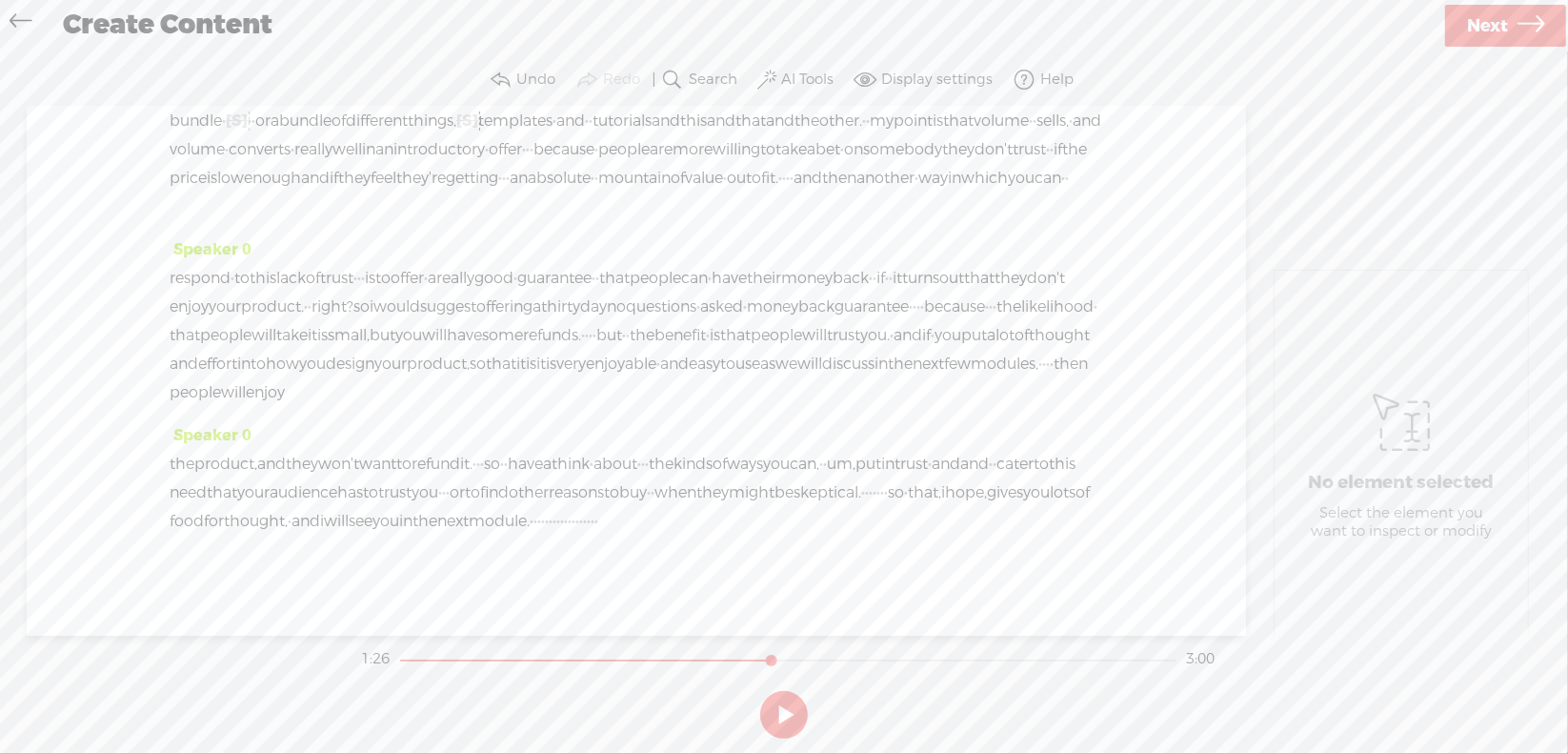
click at [478, 131] on span "[S]" at bounding box center [468, 121] width 22 height 20
click at [900, 168] on span "Restore" at bounding box center [914, 160] width 53 height 19
click at [483, 136] on span "you" at bounding box center [470, 121] width 27 height 29
click at [784, 160] on span "Delete" at bounding box center [775, 160] width 47 height 19
click at [408, 136] on span "different" at bounding box center [376, 121] width 62 height 29
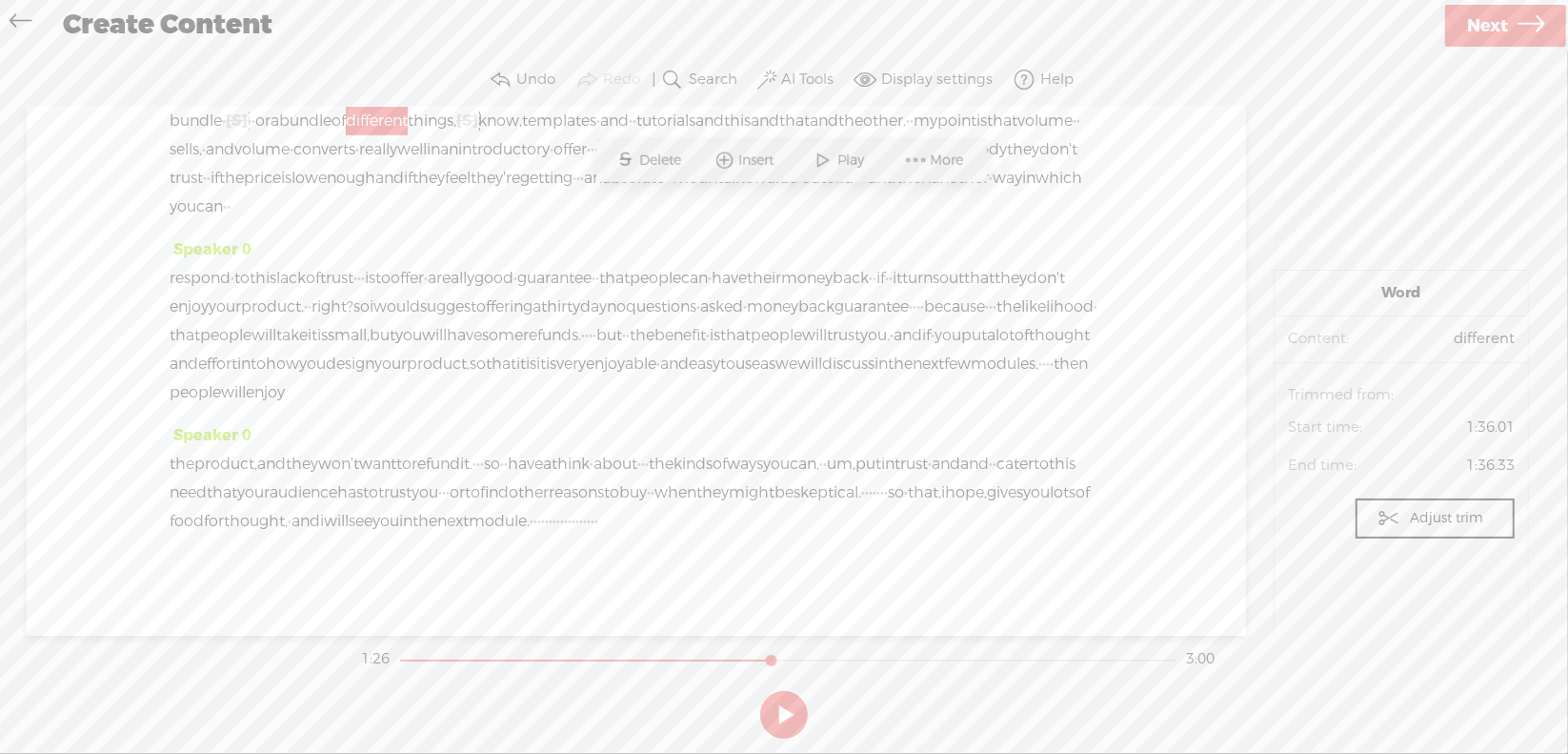
click at [829, 152] on span at bounding box center [823, 160] width 29 height 35
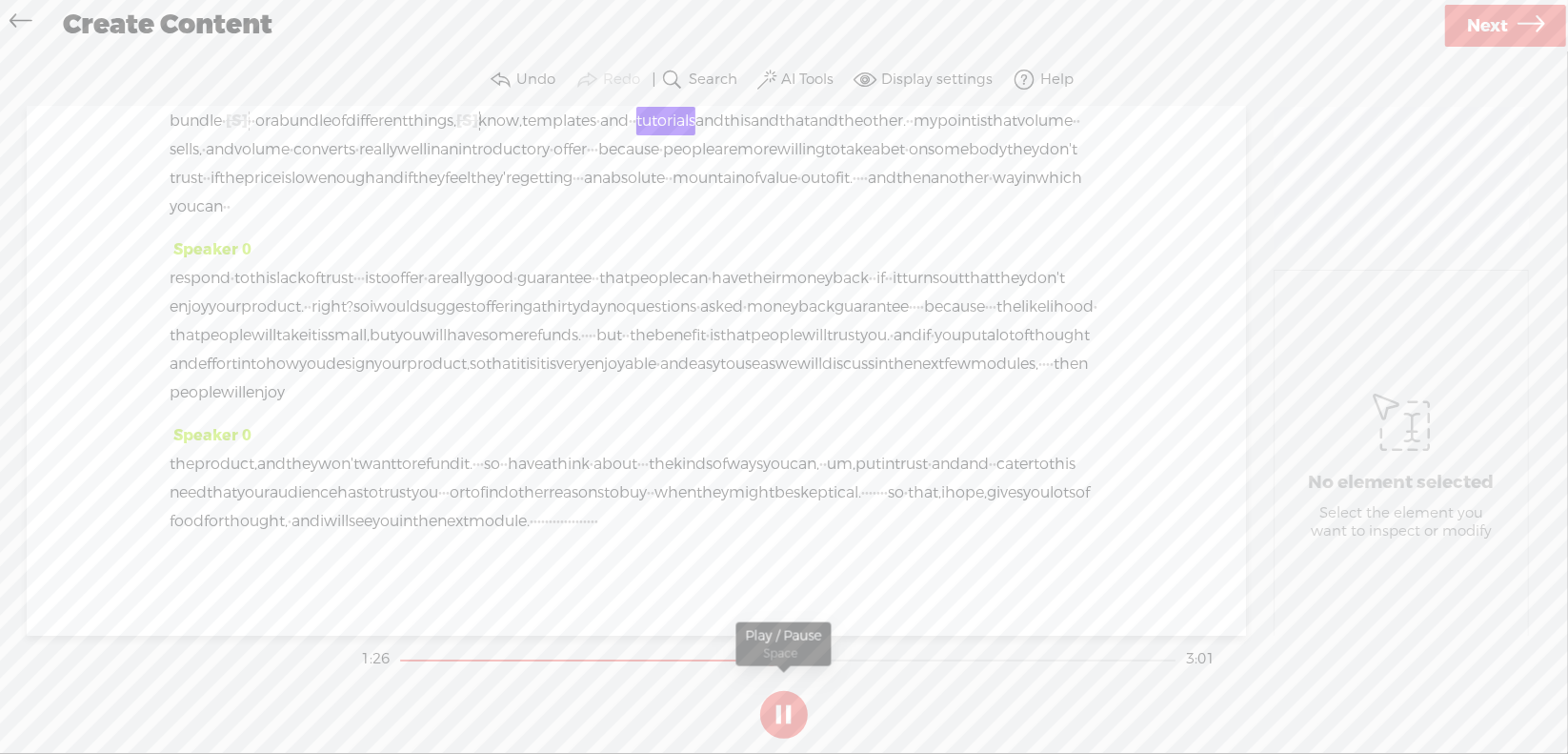
click at [789, 712] on button at bounding box center [784, 714] width 48 height 48
click at [478, 131] on span "[S]" at bounding box center [468, 121] width 22 height 20
click at [900, 170] on span "Restore" at bounding box center [900, 160] width 95 height 35
click at [408, 136] on span "different" at bounding box center [376, 121] width 62 height 29
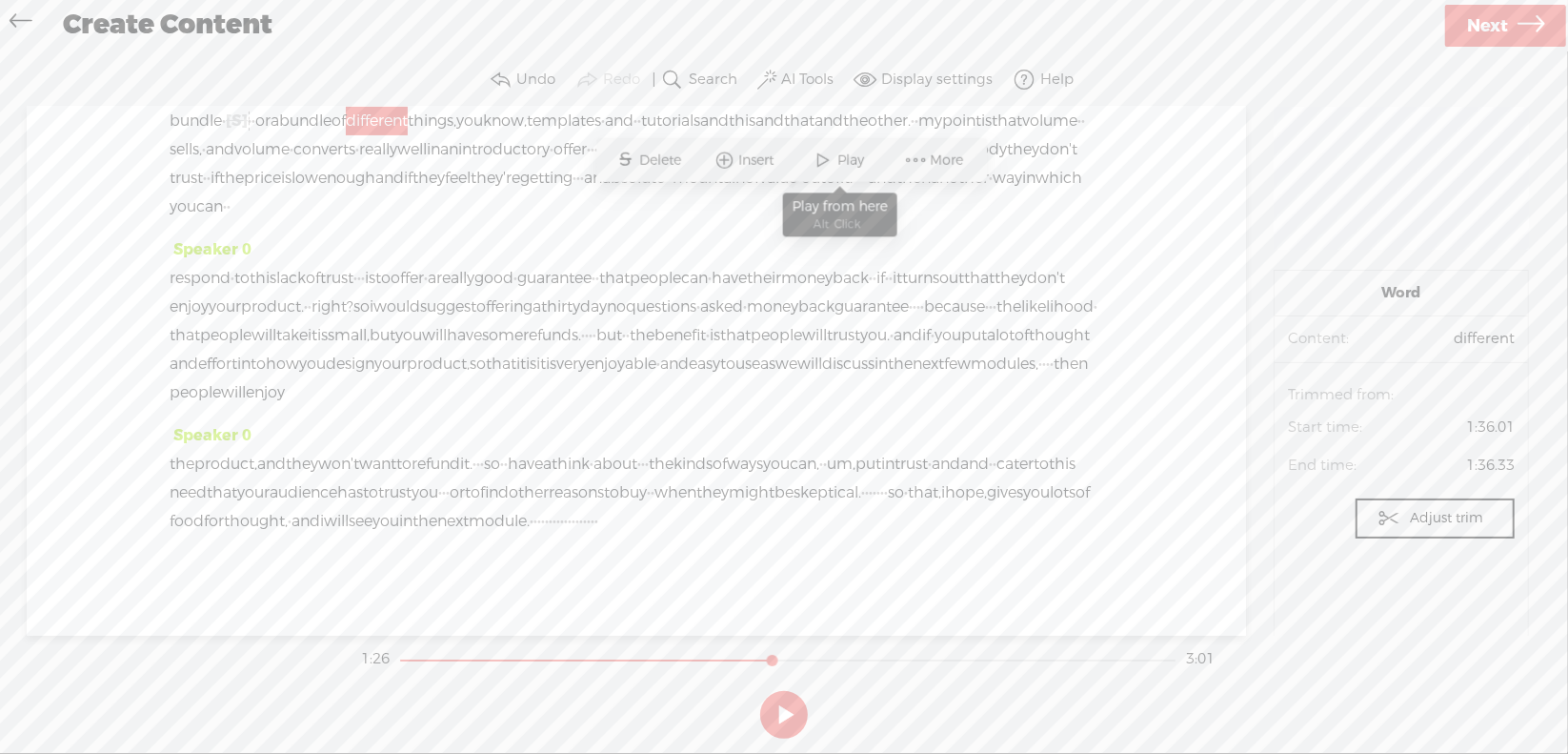
click at [854, 158] on span "Play" at bounding box center [854, 160] width 32 height 19
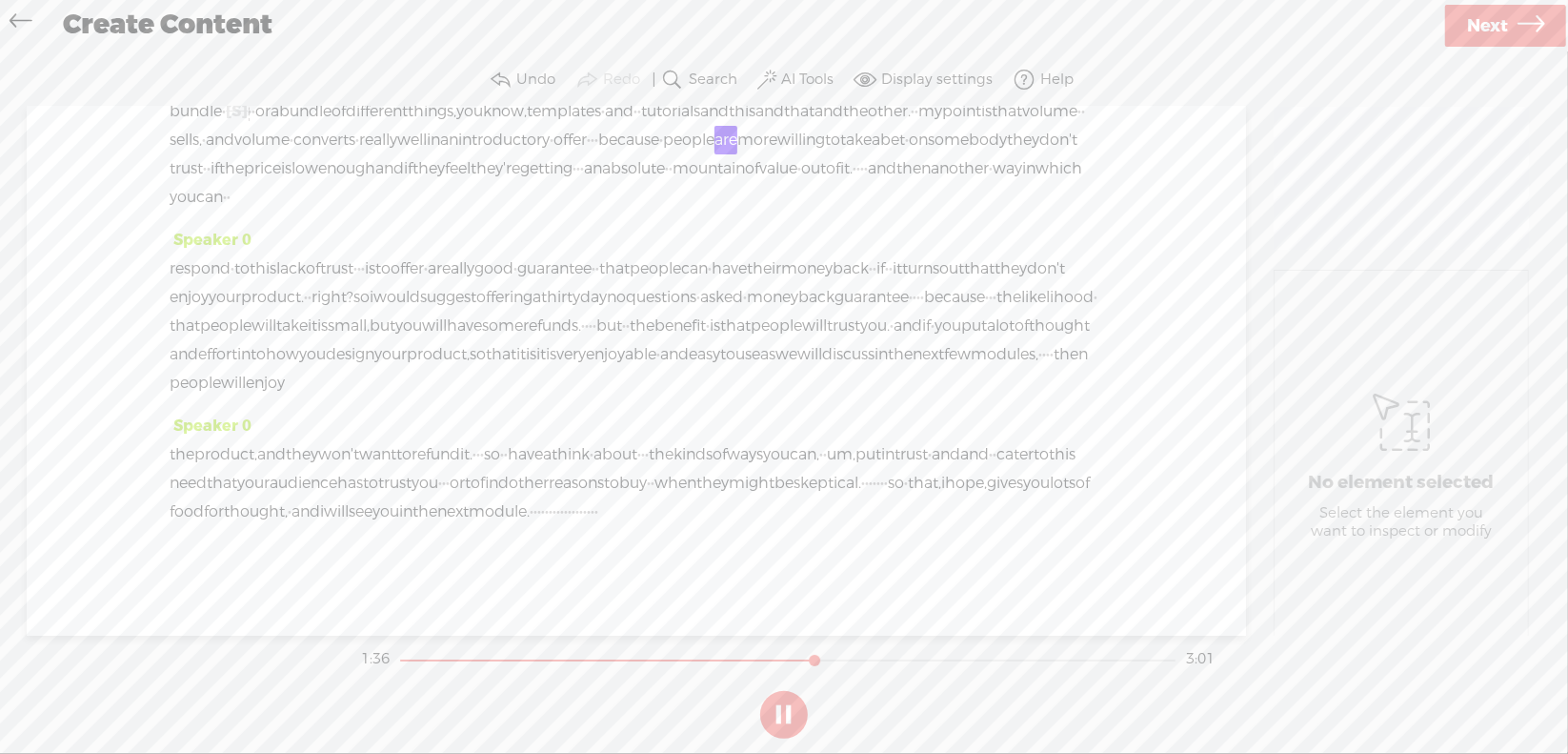
scroll to position [477, 0]
click at [783, 710] on button at bounding box center [784, 714] width 48 height 48
click at [857, 183] on span "·" at bounding box center [859, 168] width 4 height 29
click at [141, 181] on span "Delete" at bounding box center [135, 178] width 47 height 19
click at [801, 183] on span "out" at bounding box center [813, 168] width 25 height 29
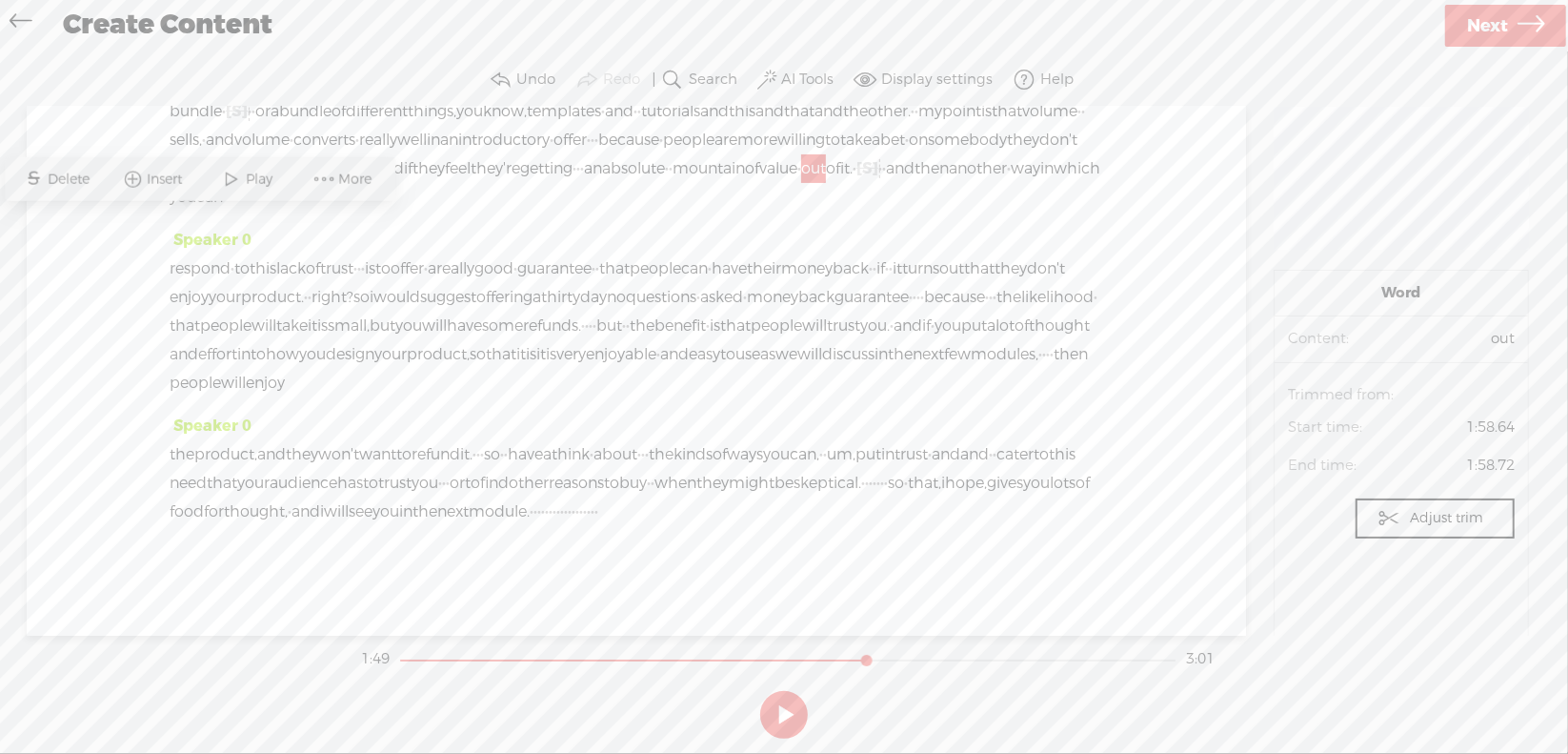
click at [244, 182] on span at bounding box center [232, 178] width 29 height 35
click at [783, 708] on button at bounding box center [784, 714] width 48 height 48
click at [354, 283] on span "right?" at bounding box center [332, 297] width 42 height 29
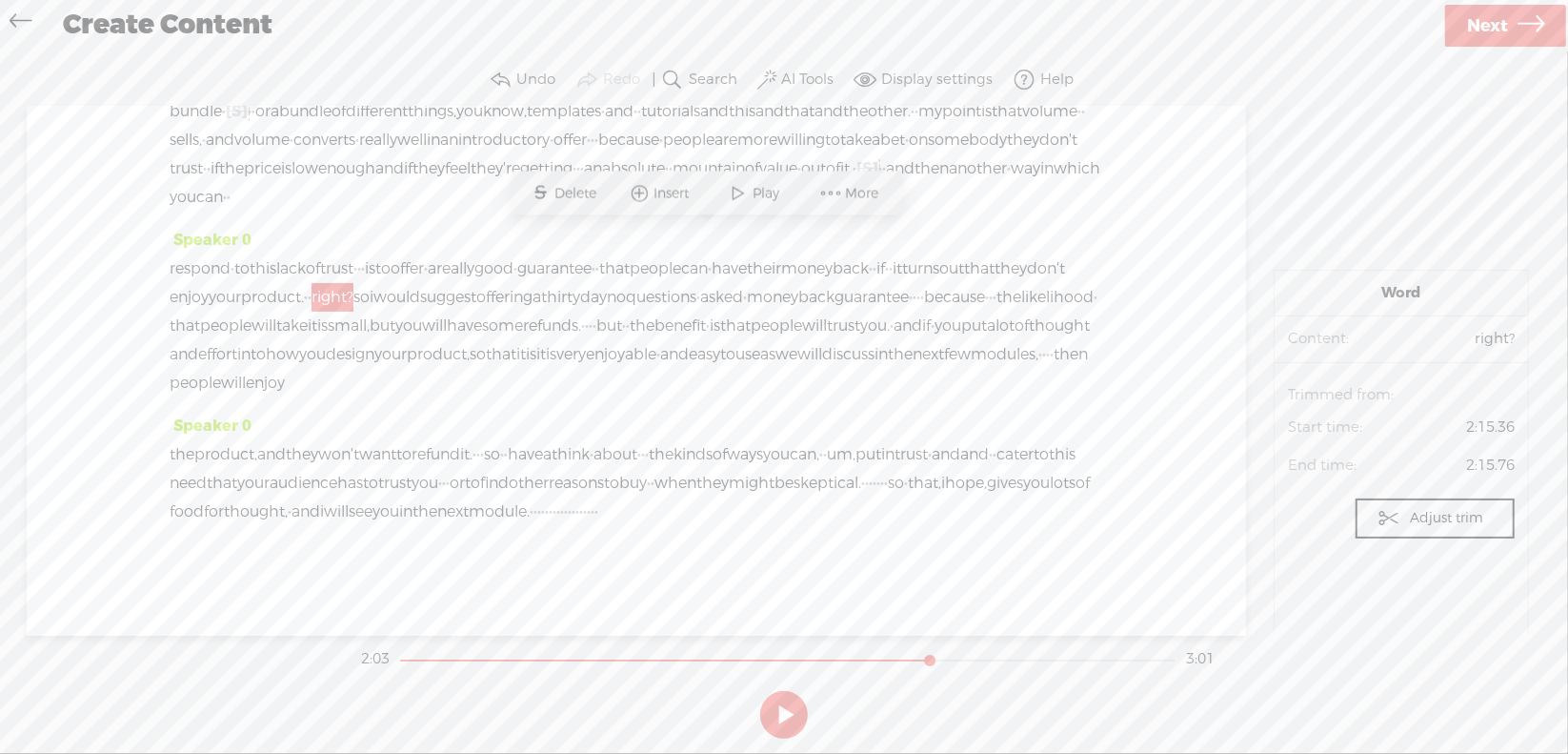
click at [573, 185] on span "Delete" at bounding box center [578, 193] width 47 height 19
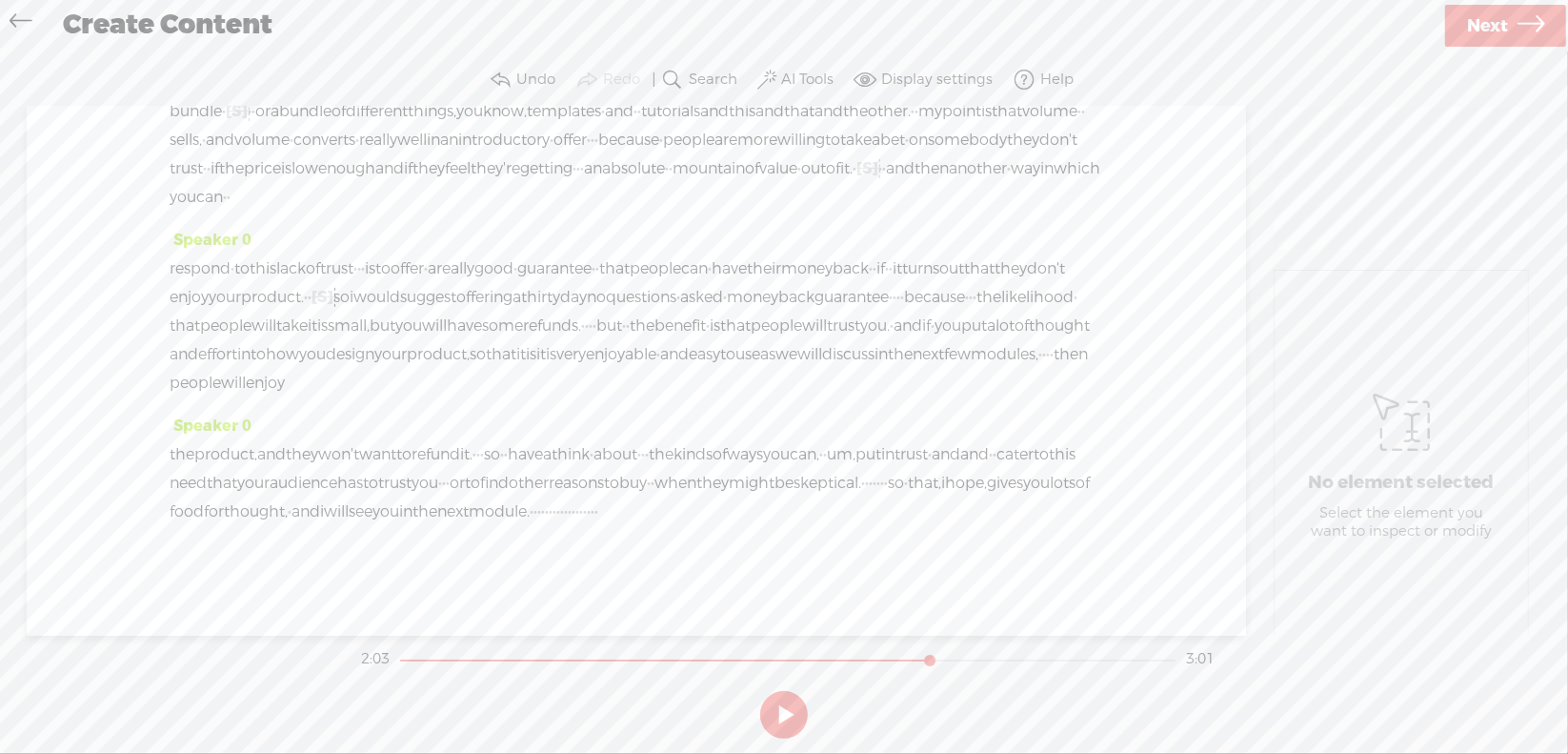
click at [209, 283] on span "enjoy" at bounding box center [188, 297] width 39 height 29
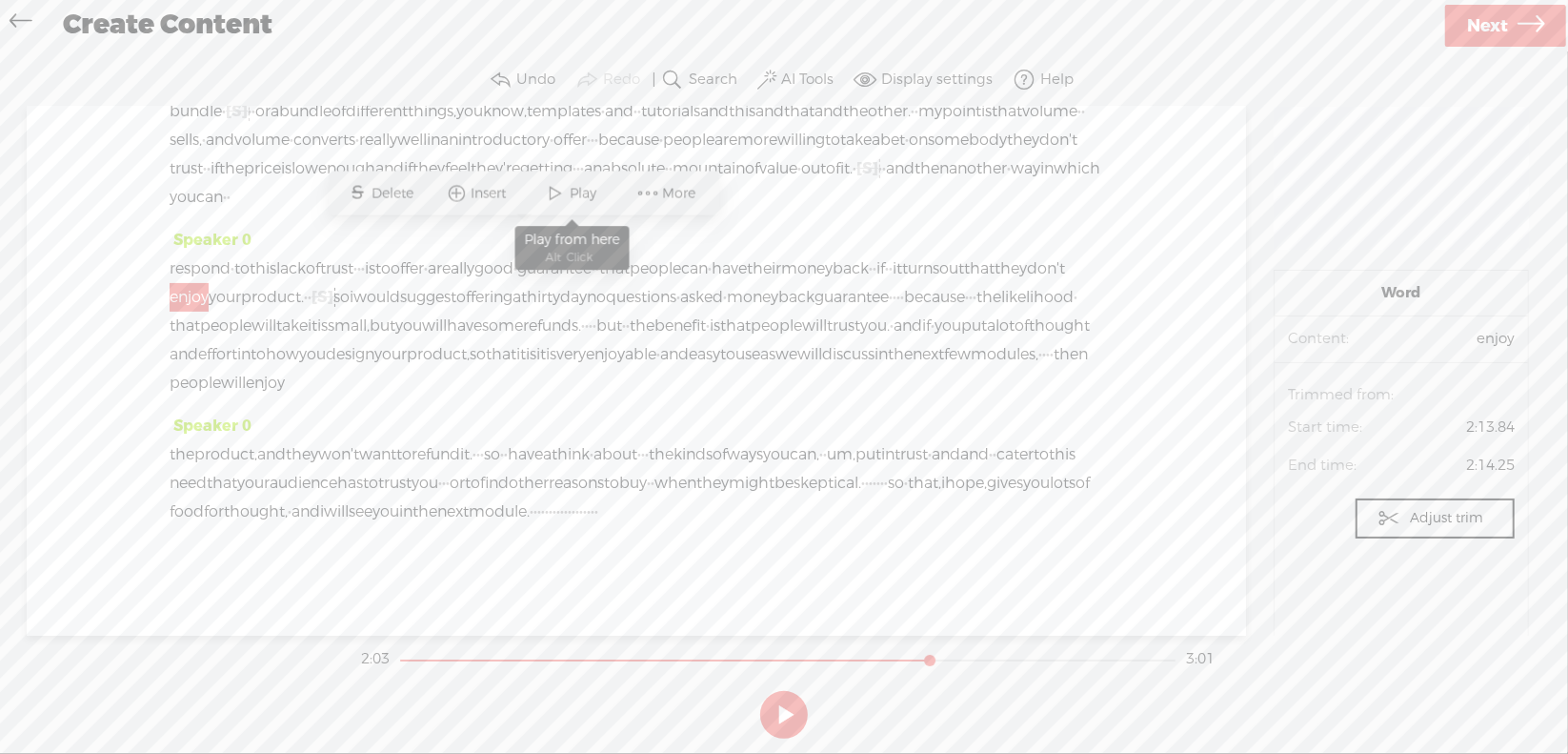
click at [567, 192] on span at bounding box center [556, 193] width 29 height 35
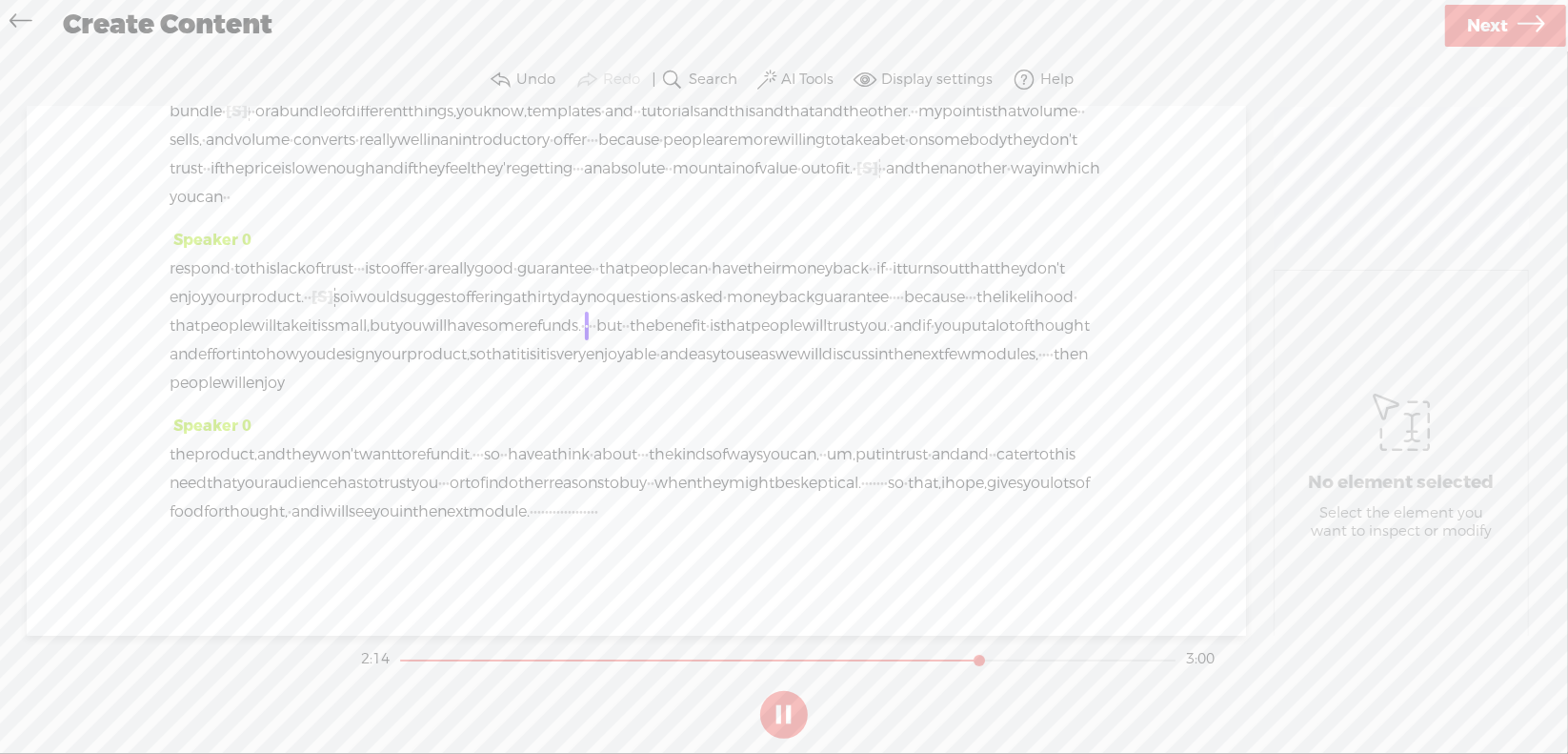
click at [785, 708] on section at bounding box center [784, 713] width 854 height 62
click at [785, 709] on section at bounding box center [784, 713] width 854 height 62
click at [784, 709] on button at bounding box center [784, 714] width 48 height 48
click at [892, 283] on span "·" at bounding box center [894, 297] width 4 height 29
click at [396, 214] on span "Delete" at bounding box center [400, 221] width 47 height 19
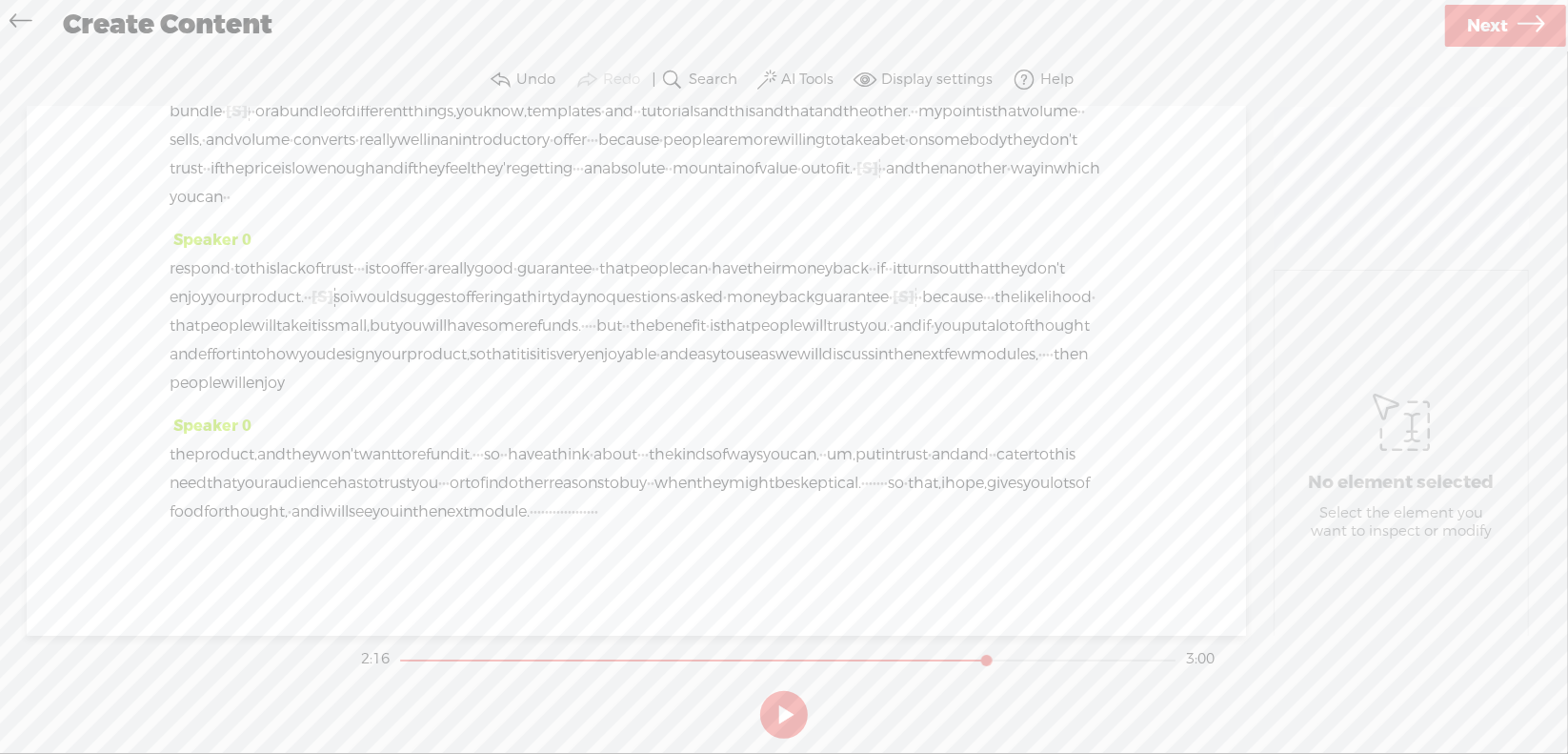
click at [779, 283] on span "back" at bounding box center [796, 297] width 37 height 29
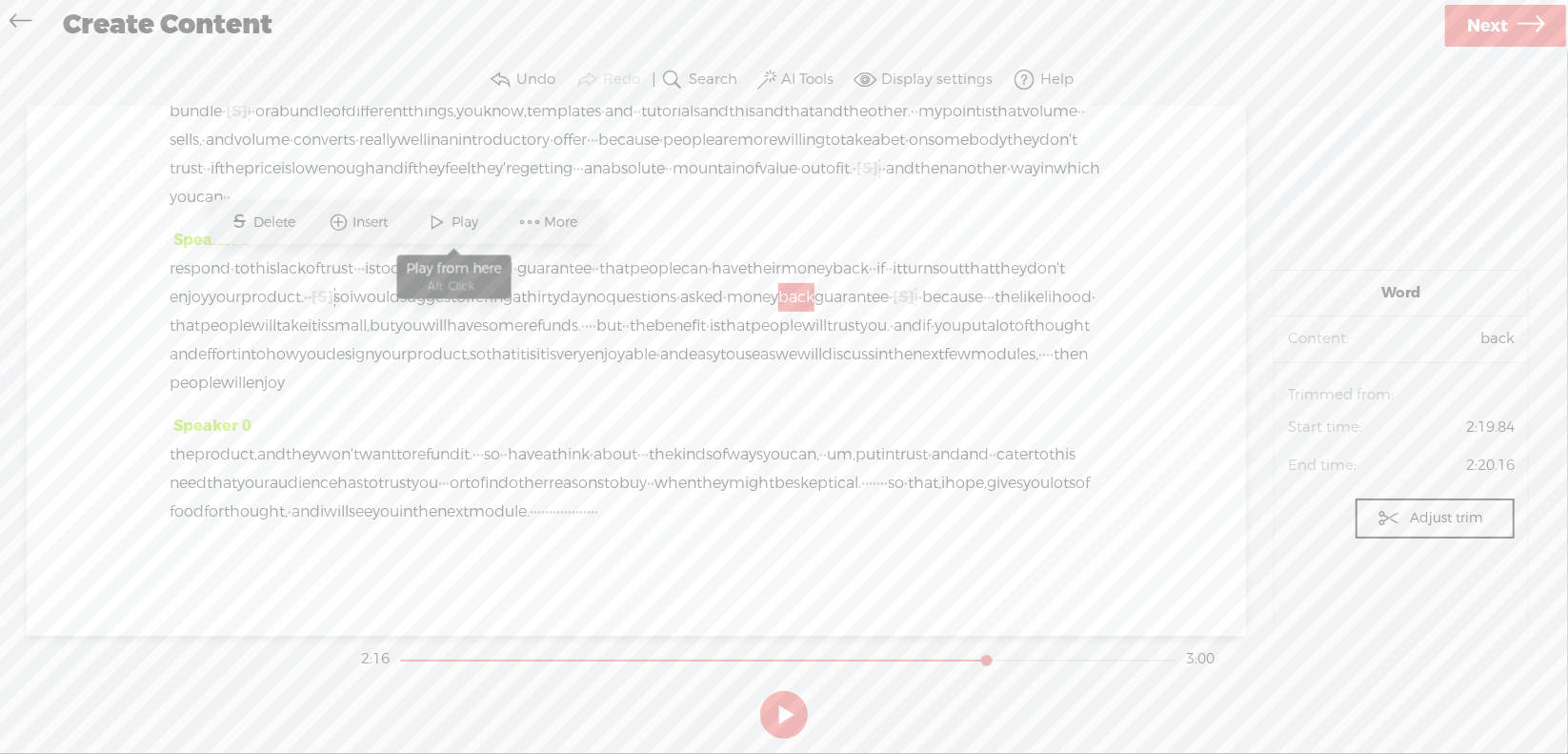
click at [455, 219] on span "Play" at bounding box center [469, 221] width 32 height 19
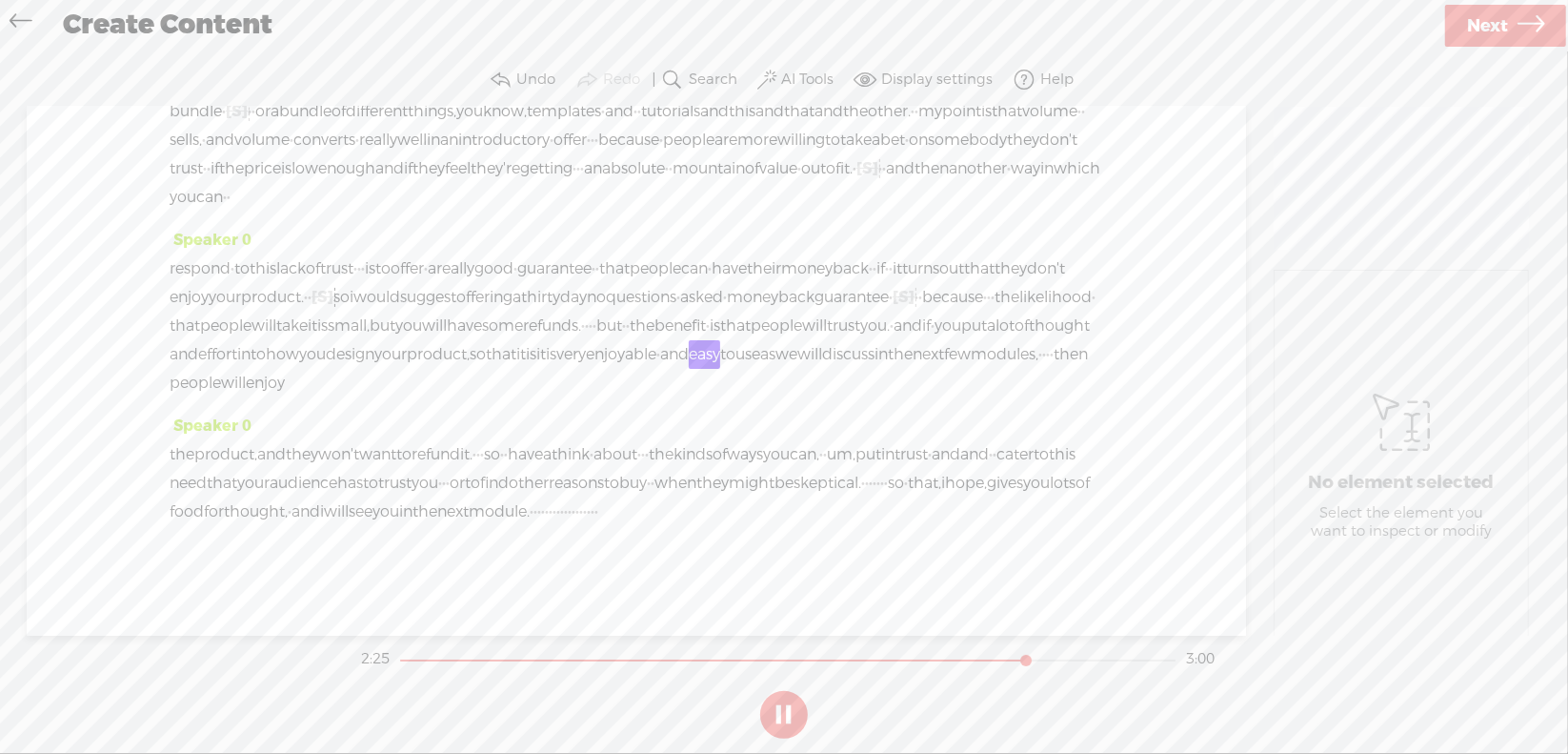
click at [783, 710] on button at bounding box center [784, 714] width 48 height 48
drag, startPoint x: 677, startPoint y: 321, endPoint x: 703, endPoint y: 323, distance: 26.1
click at [702, 325] on div "respond · to this lack of trust · · · is to offer · a really good · guarantee ·…" at bounding box center [636, 326] width 933 height 143
drag, startPoint x: 570, startPoint y: 280, endPoint x: 570, endPoint y: 295, distance: 15.0
click at [570, 280] on span "Delete" at bounding box center [572, 278] width 47 height 19
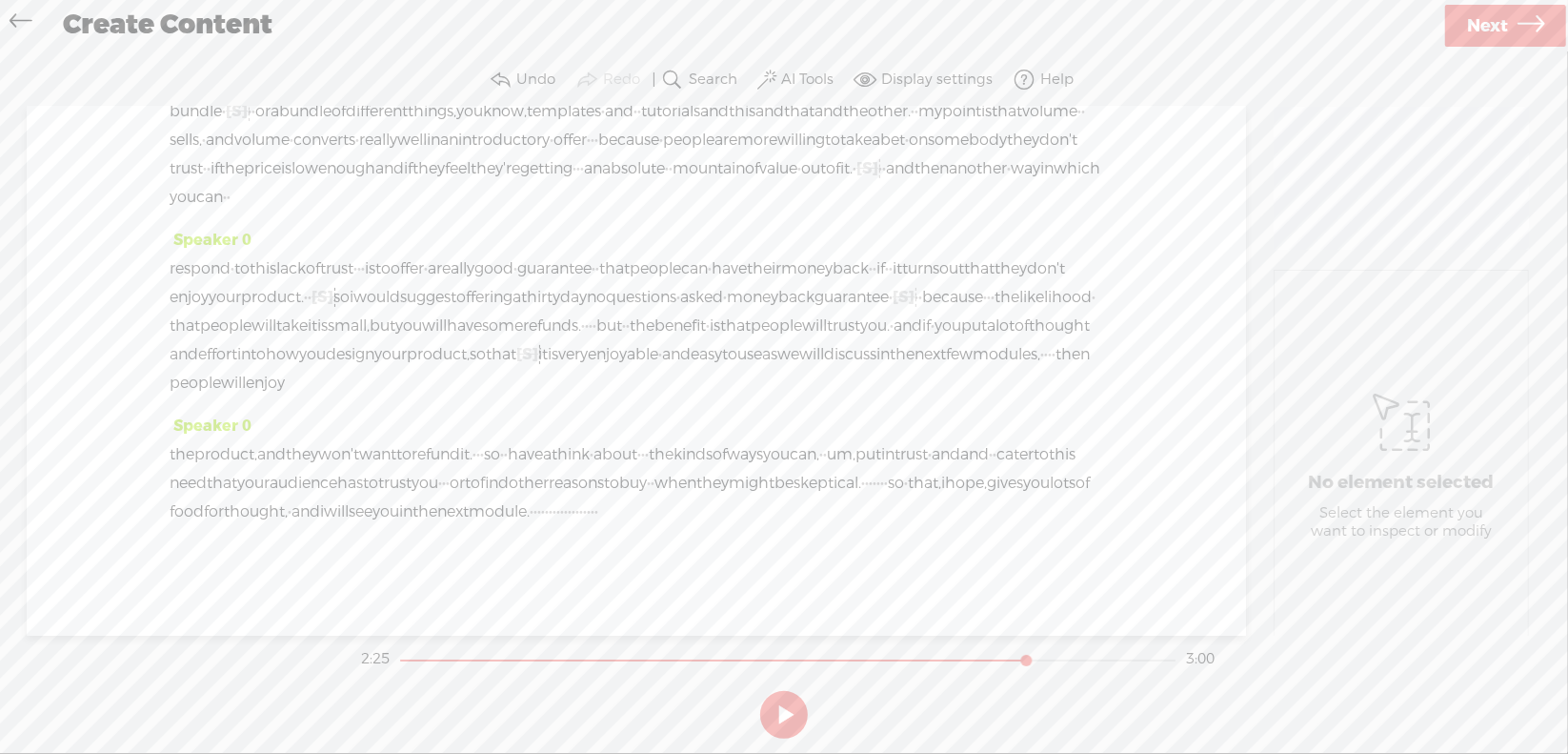
click at [407, 340] on span "your" at bounding box center [390, 354] width 33 height 29
click at [557, 280] on span at bounding box center [548, 278] width 29 height 35
click at [783, 718] on section at bounding box center [784, 713] width 854 height 62
click at [784, 703] on button at bounding box center [784, 714] width 48 height 48
drag, startPoint x: 707, startPoint y: 325, endPoint x: 736, endPoint y: 323, distance: 29.1
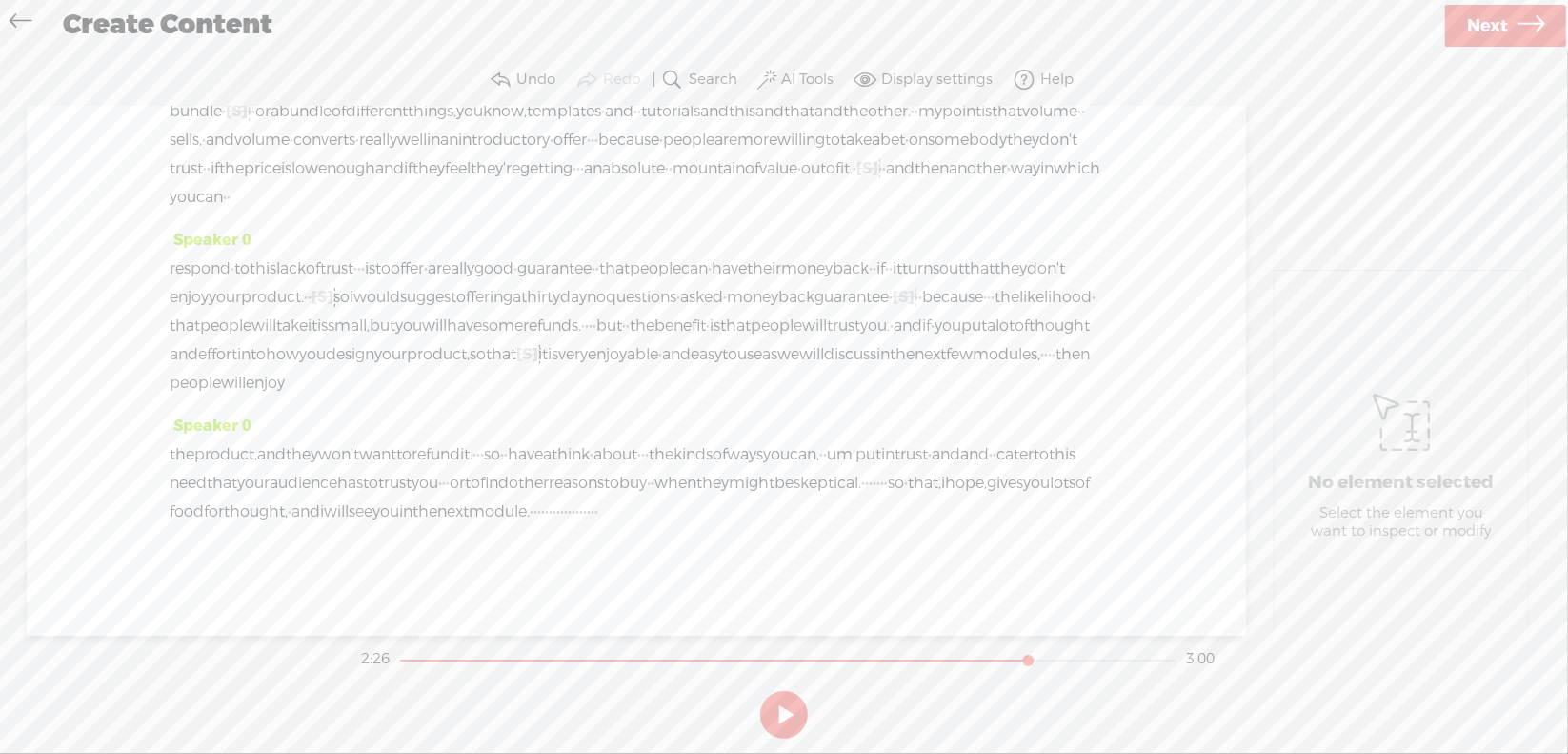
click at [736, 323] on div "respond · to this lack of trust · · · is to offer · a really good · guarantee ·…" at bounding box center [636, 326] width 933 height 143
click at [601, 281] on span "Delete" at bounding box center [600, 278] width 47 height 19
click at [470, 340] on span "product," at bounding box center [438, 354] width 62 height 29
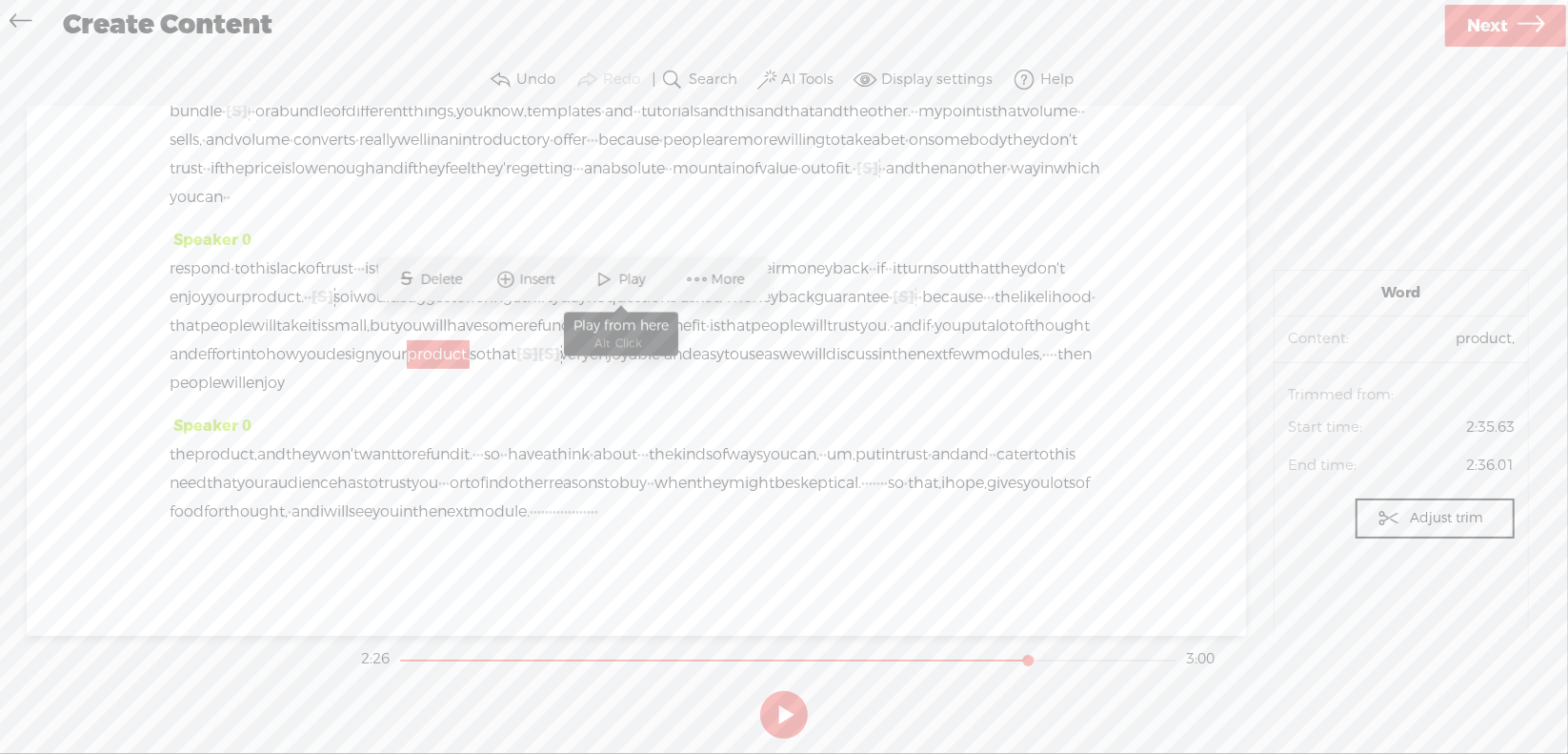
click at [639, 279] on span "Play" at bounding box center [635, 278] width 32 height 19
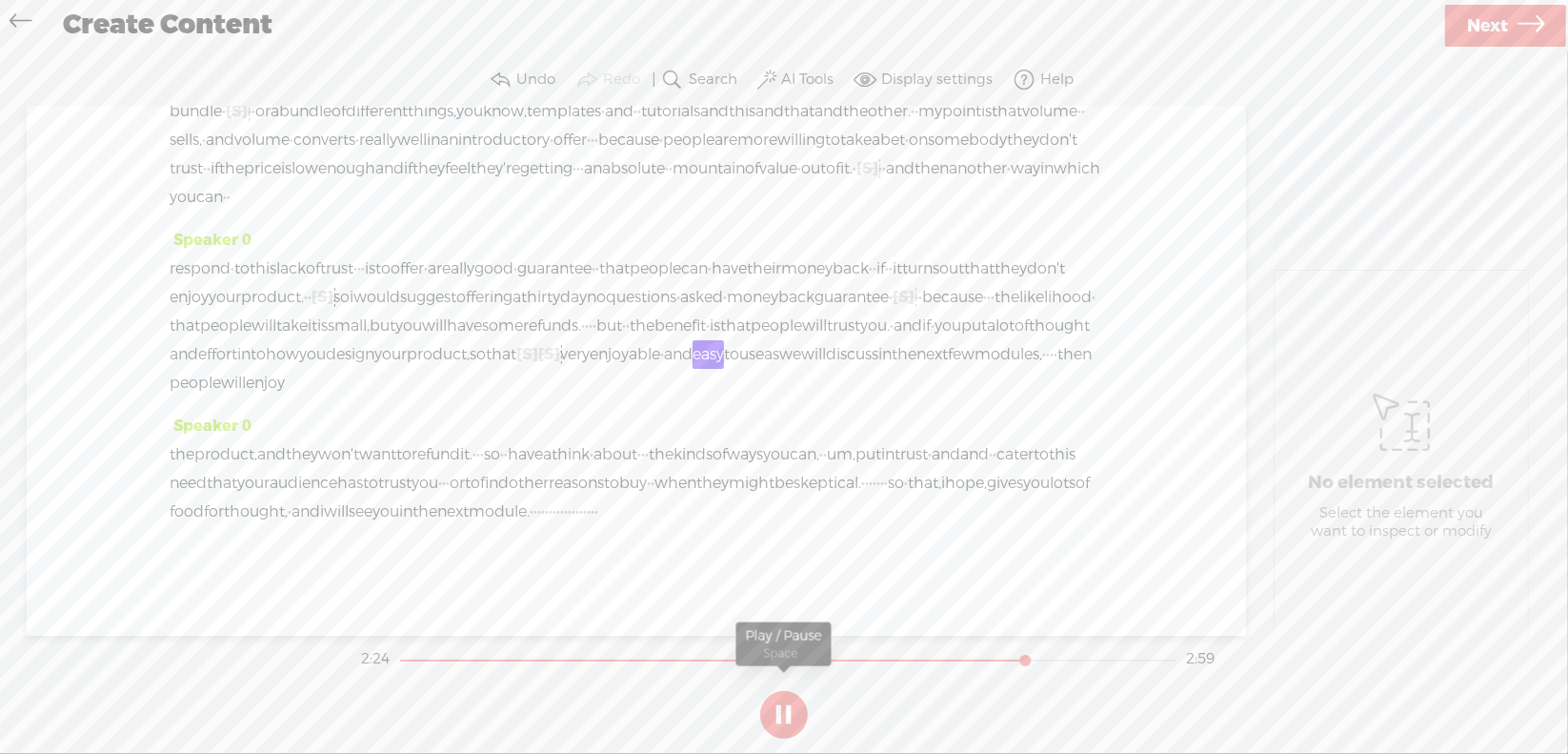
click at [787, 709] on button at bounding box center [784, 714] width 48 height 48
click at [538, 344] on span "[S]" at bounding box center [527, 354] width 22 height 20
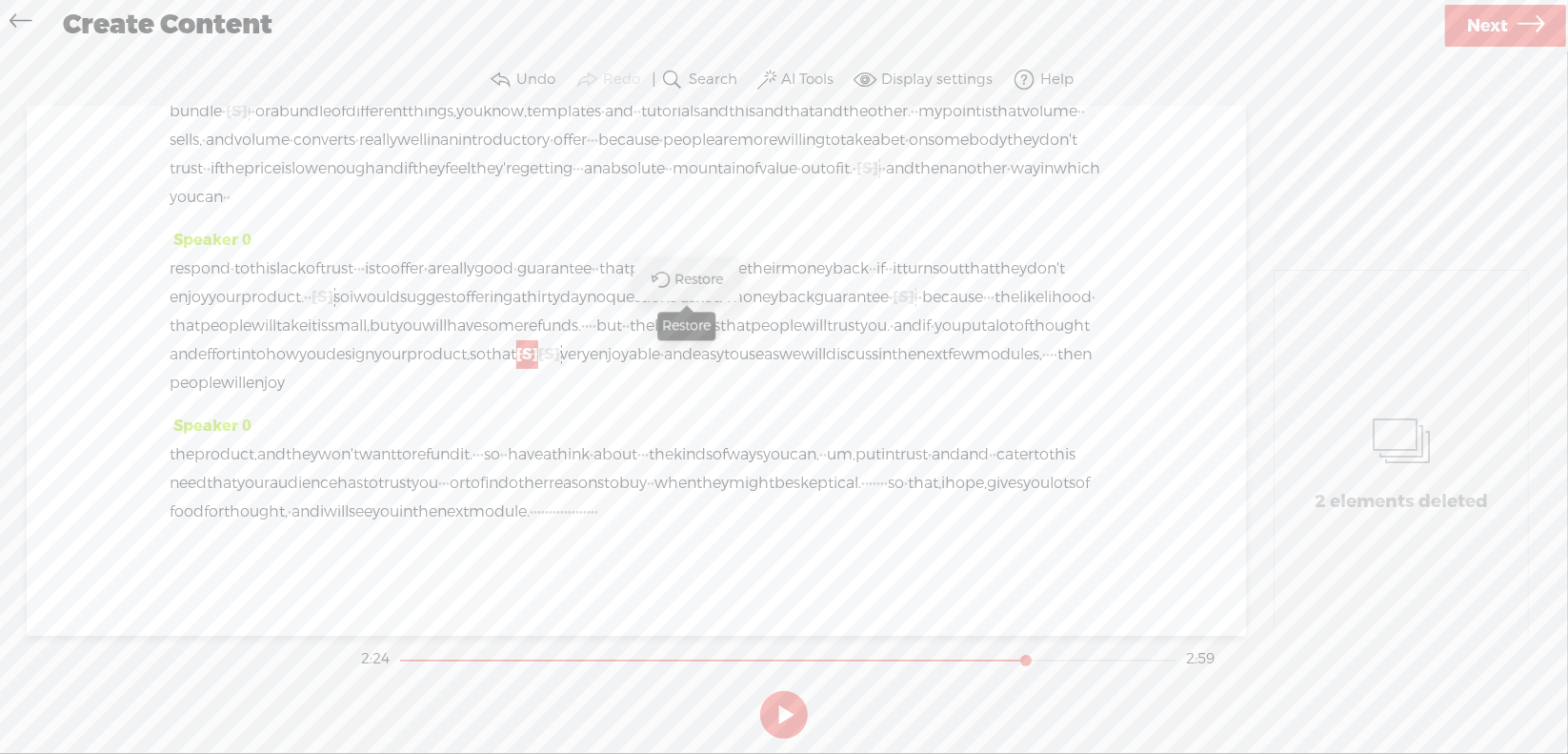
click at [673, 278] on span at bounding box center [660, 279] width 43 height 39
click at [470, 340] on span "product," at bounding box center [438, 354] width 62 height 29
click at [638, 282] on span "Play" at bounding box center [635, 278] width 32 height 19
click at [789, 718] on button at bounding box center [784, 714] width 48 height 48
drag, startPoint x: 682, startPoint y: 323, endPoint x: 704, endPoint y: 321, distance: 22.1
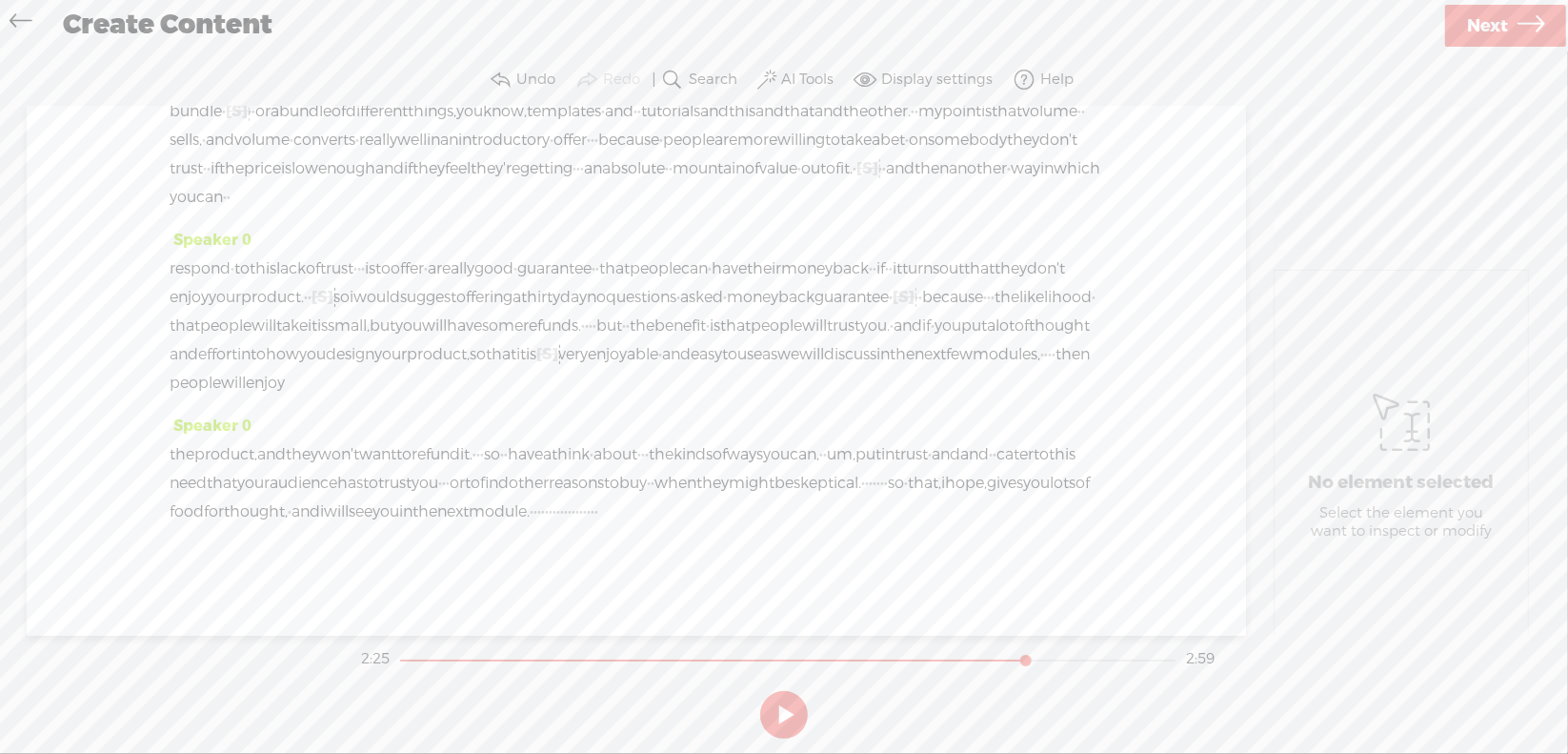
click at [704, 321] on div "respond · to this lack of trust · · · is to offer · a really good · guarantee ·…" at bounding box center [636, 326] width 933 height 143
click at [577, 275] on span "Delete" at bounding box center [572, 278] width 47 height 19
click at [560, 344] on span "[S]" at bounding box center [549, 354] width 22 height 20
click at [737, 284] on span "Restore" at bounding box center [731, 278] width 53 height 19
click at [374, 340] on span "design" at bounding box center [350, 354] width 49 height 29
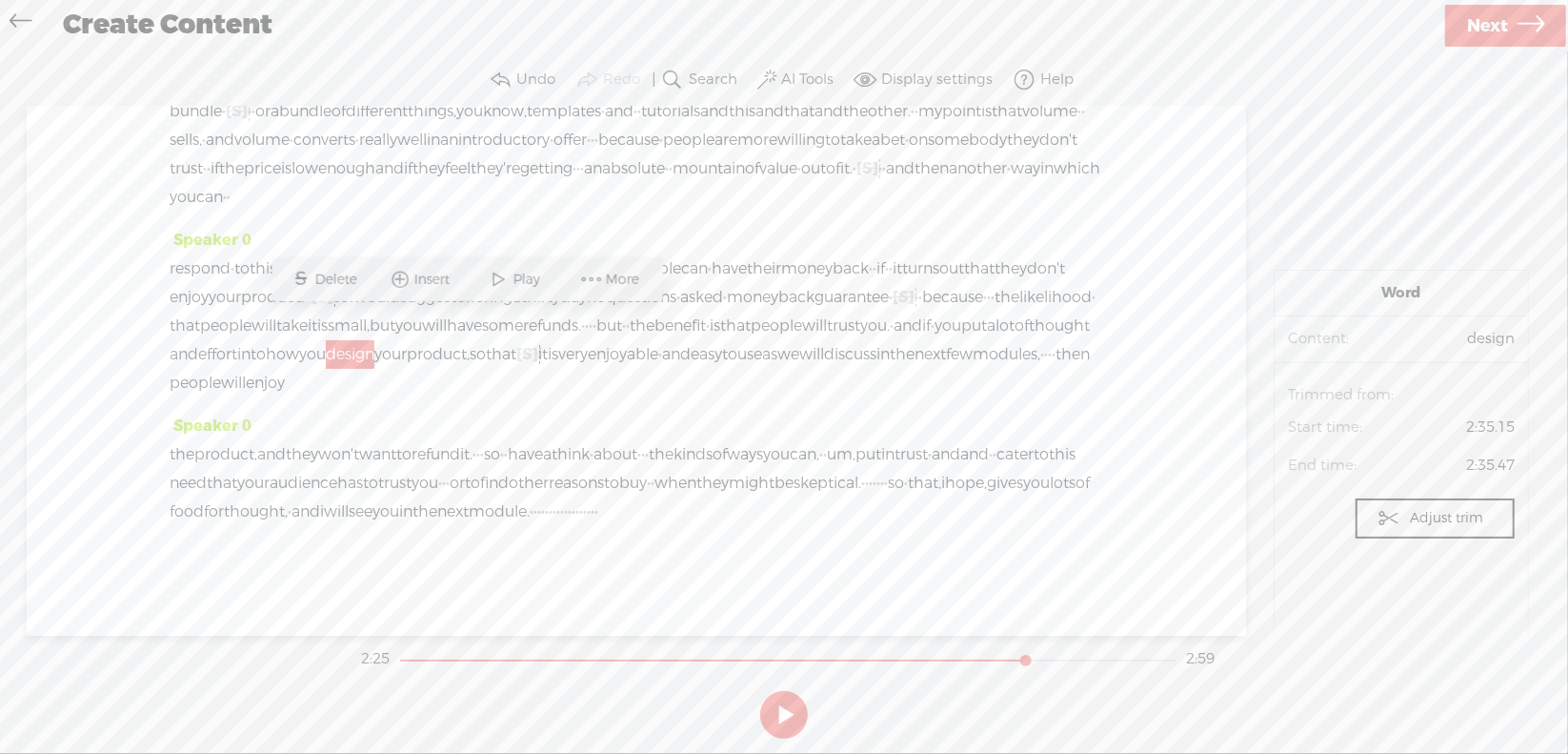
click at [541, 284] on span "Play" at bounding box center [529, 278] width 32 height 19
click at [784, 708] on section at bounding box center [784, 713] width 854 height 62
click at [784, 707] on button at bounding box center [784, 714] width 48 height 48
click at [1044, 359] on span "·" at bounding box center [1046, 354] width 4 height 29
click at [372, 304] on span "Delete" at bounding box center [361, 307] width 47 height 19
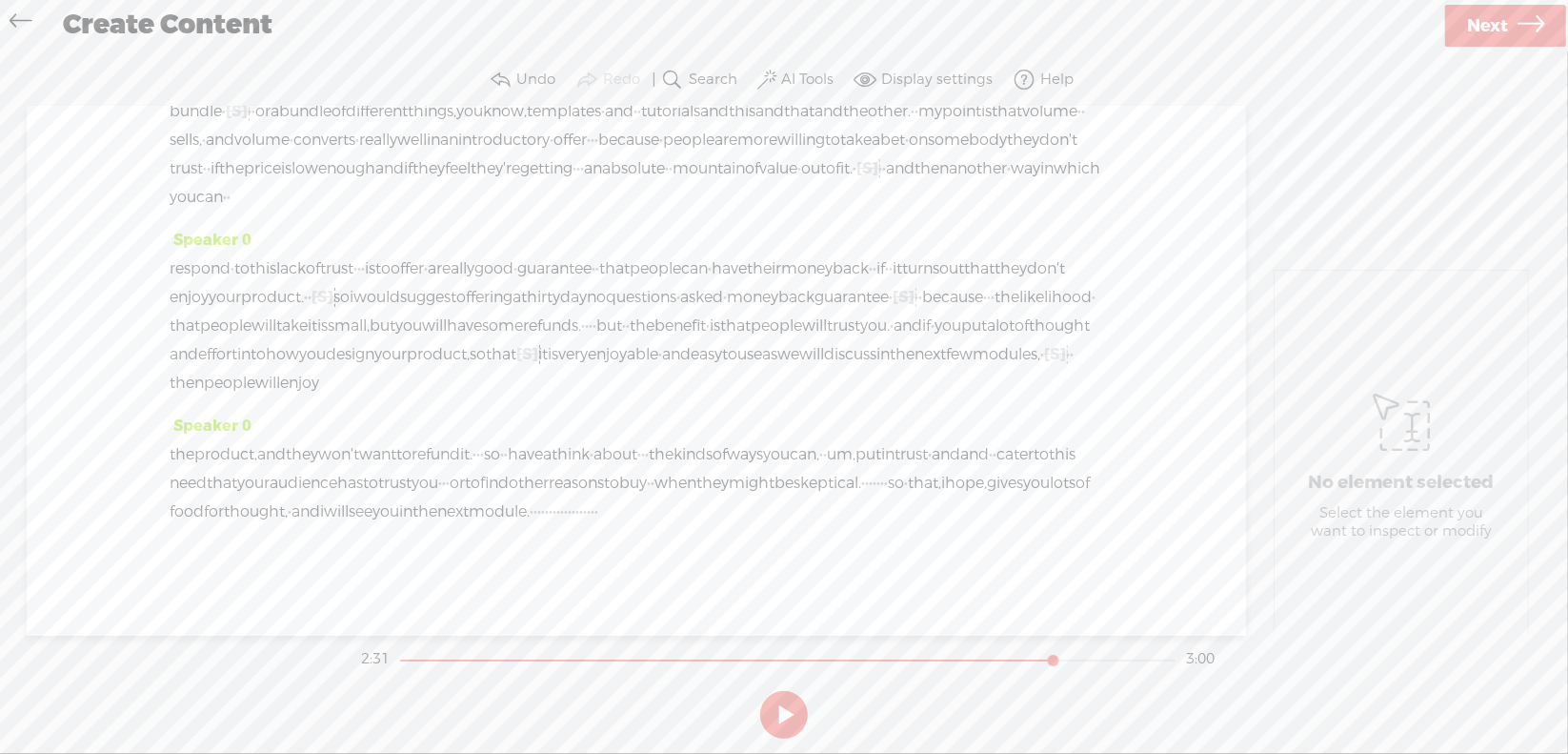
click at [946, 346] on span "few" at bounding box center [959, 354] width 27 height 29
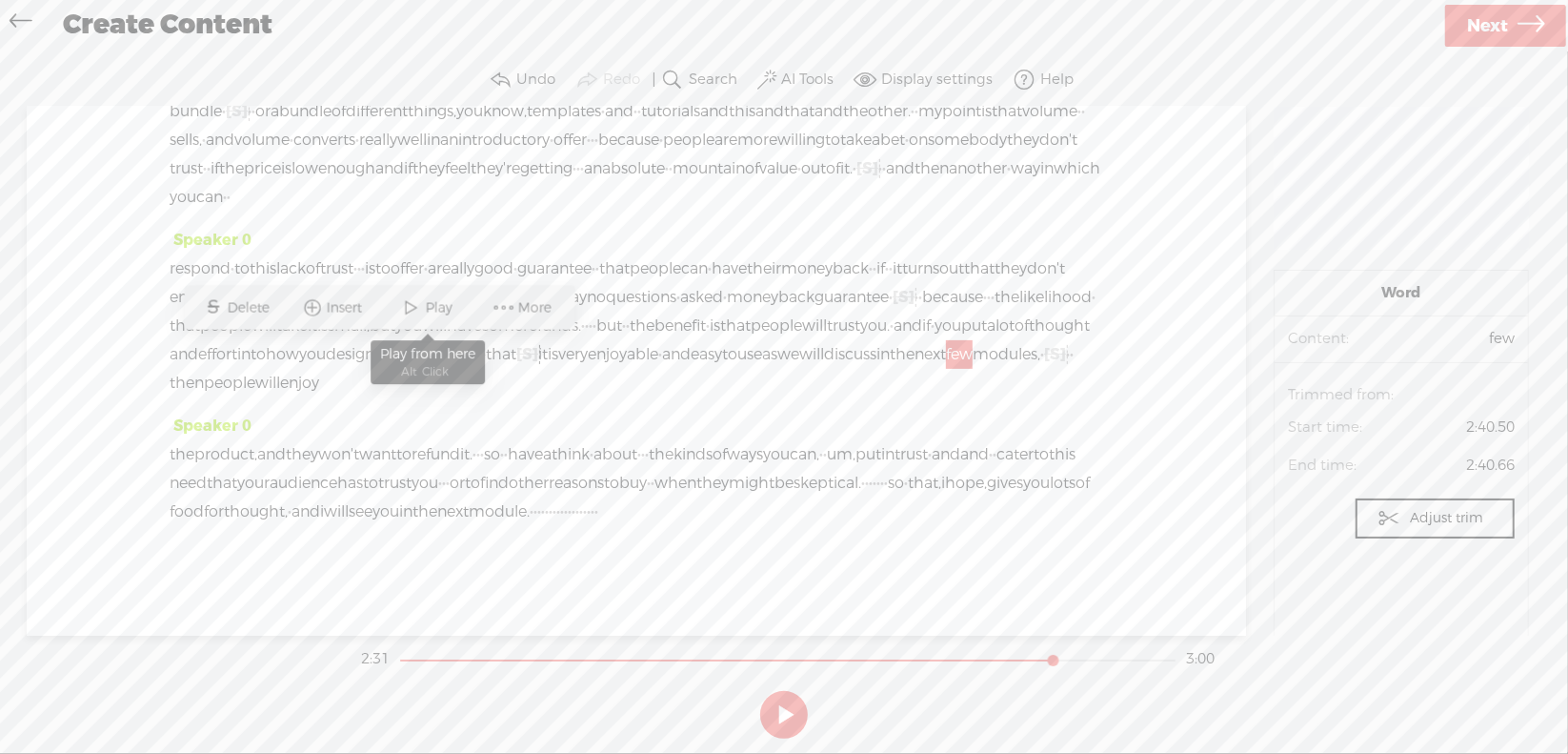
click at [459, 312] on span "Play" at bounding box center [428, 307] width 95 height 35
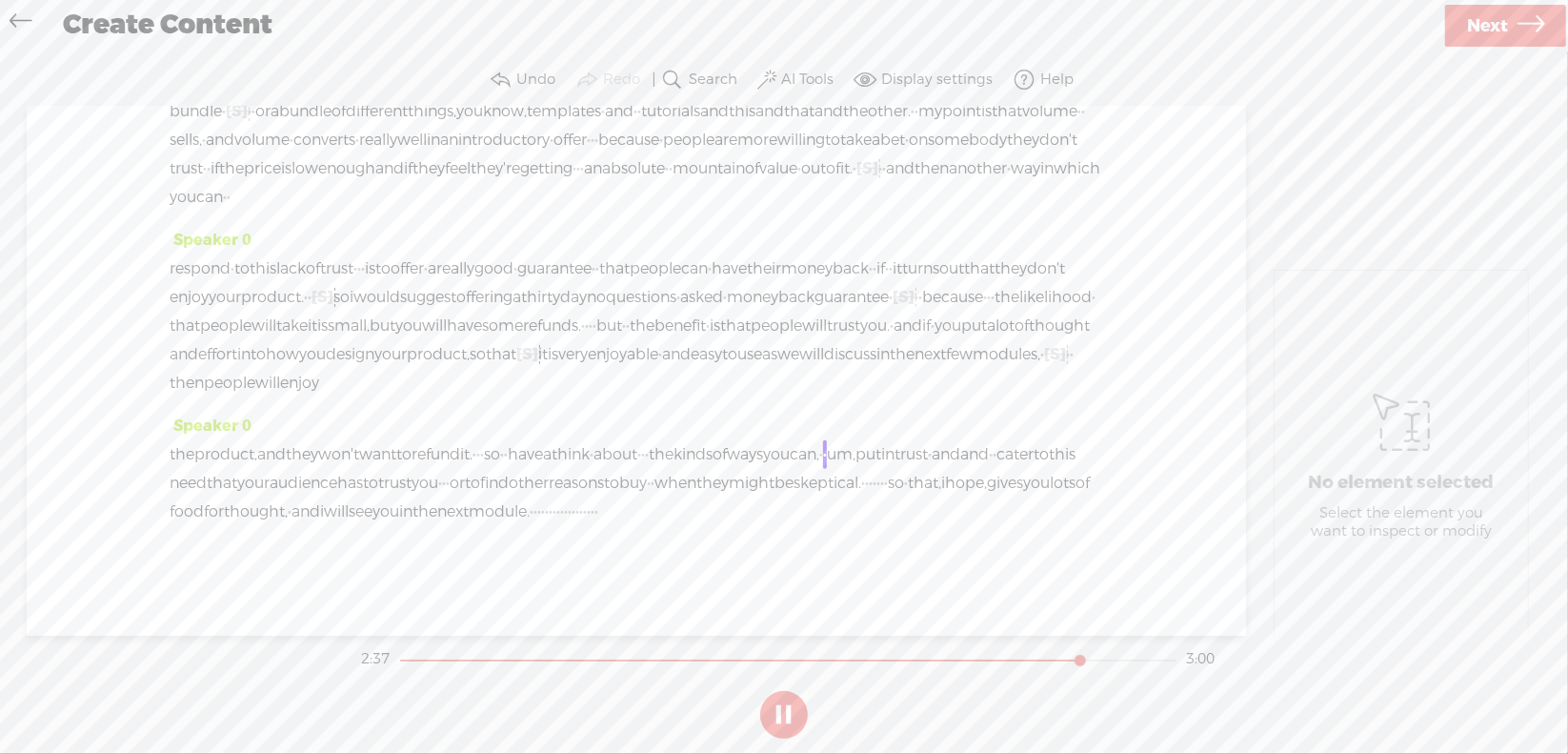
click at [783, 709] on button at bounding box center [784, 714] width 48 height 48
click at [645, 440] on span "·" at bounding box center [643, 454] width 4 height 29
click at [679, 381] on span "Delete" at bounding box center [687, 379] width 47 height 19
click at [480, 440] on span "·" at bounding box center [478, 454] width 4 height 29
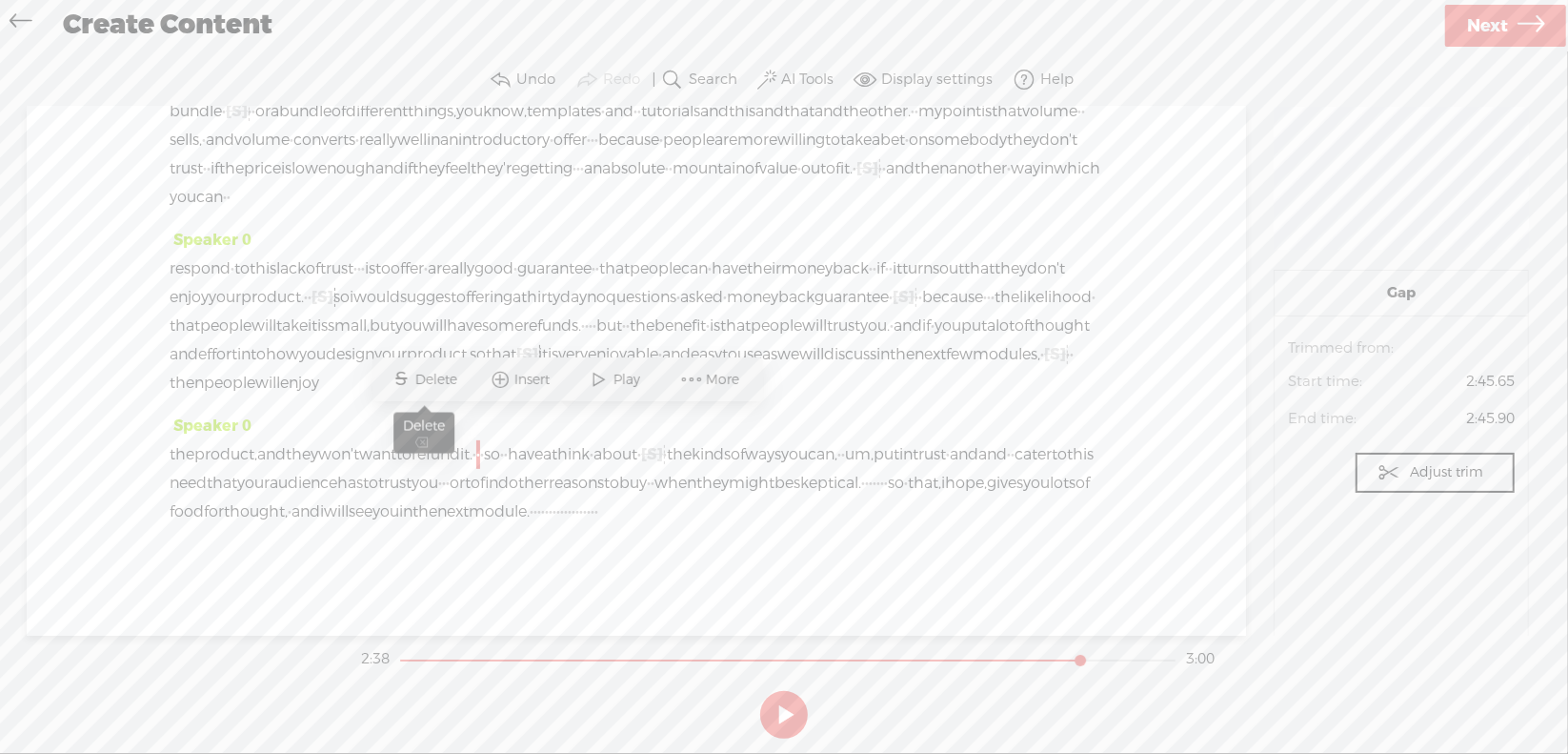
click at [442, 379] on span "Delete" at bounding box center [438, 379] width 47 height 19
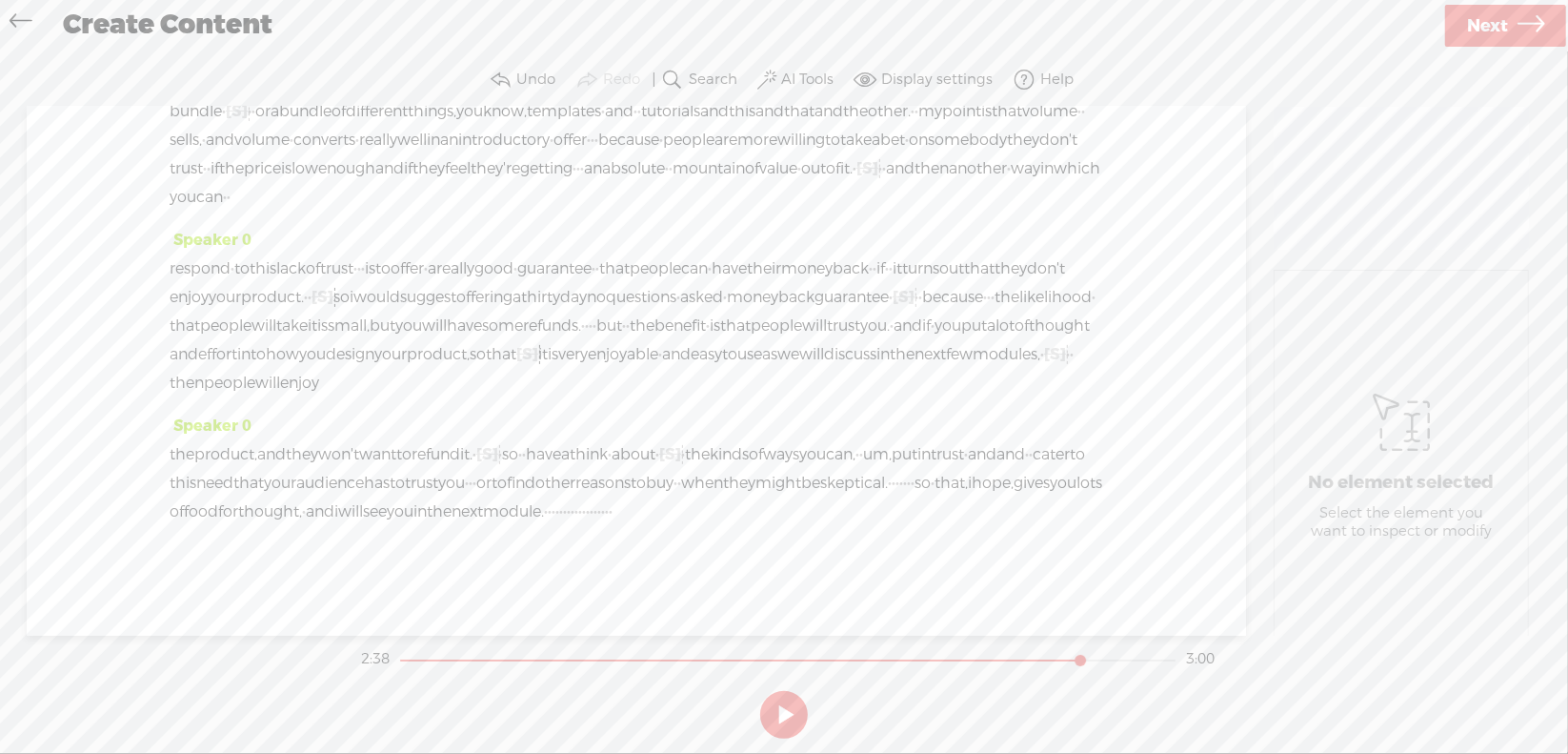
click at [396, 440] on span "want" at bounding box center [378, 454] width 38 height 29
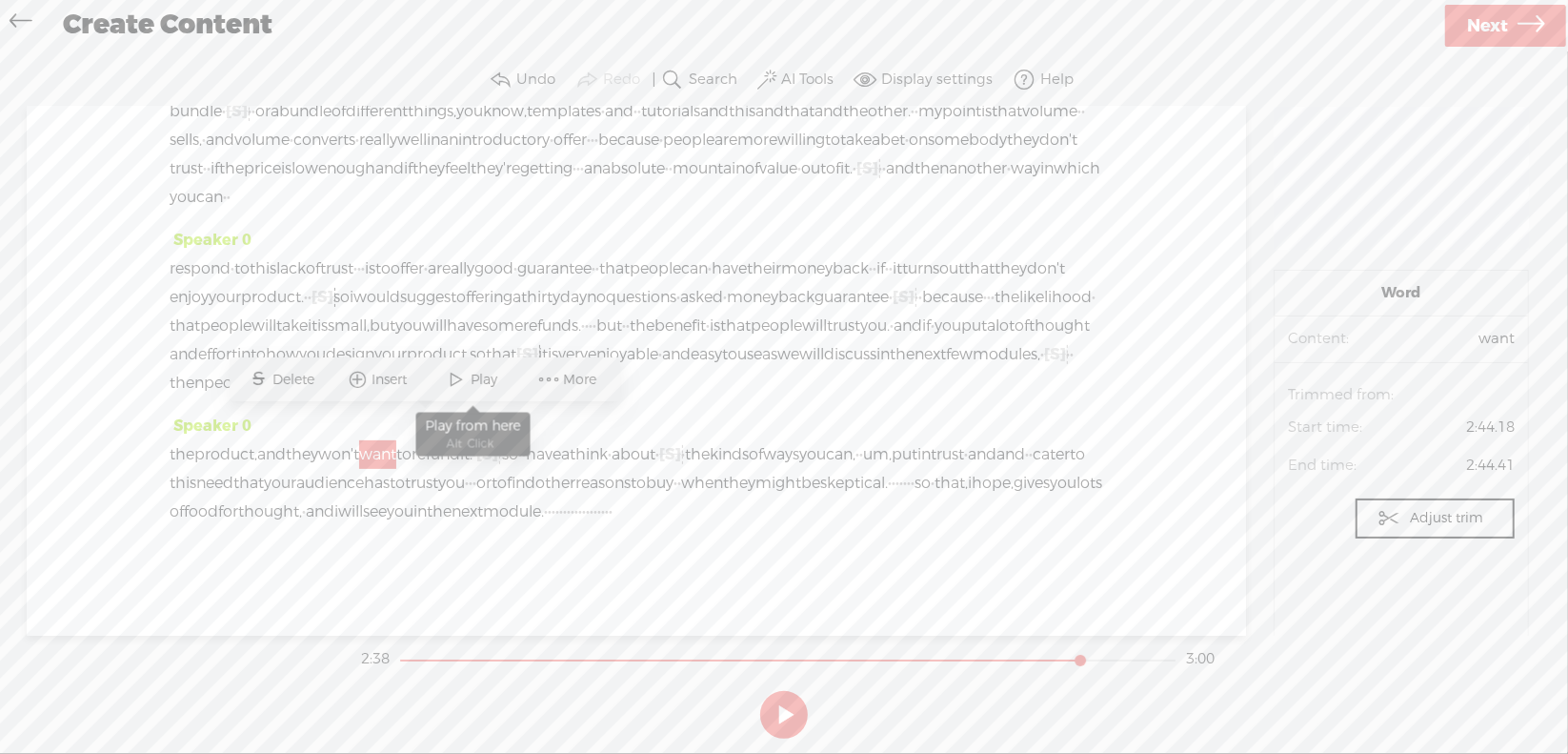
click at [465, 380] on span at bounding box center [457, 378] width 29 height 35
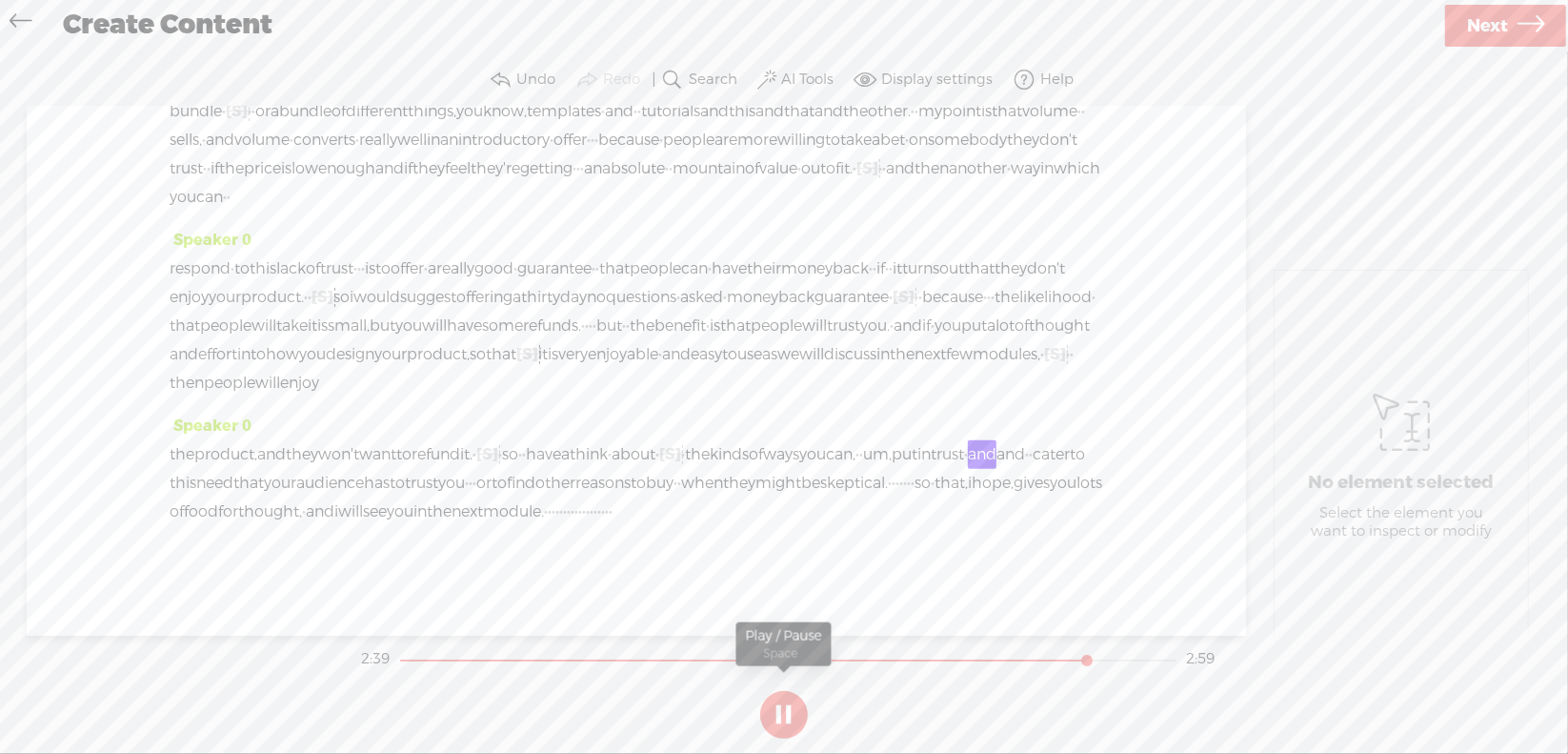
click at [786, 713] on button at bounding box center [784, 714] width 48 height 48
click at [863, 457] on span "um," at bounding box center [877, 454] width 29 height 29
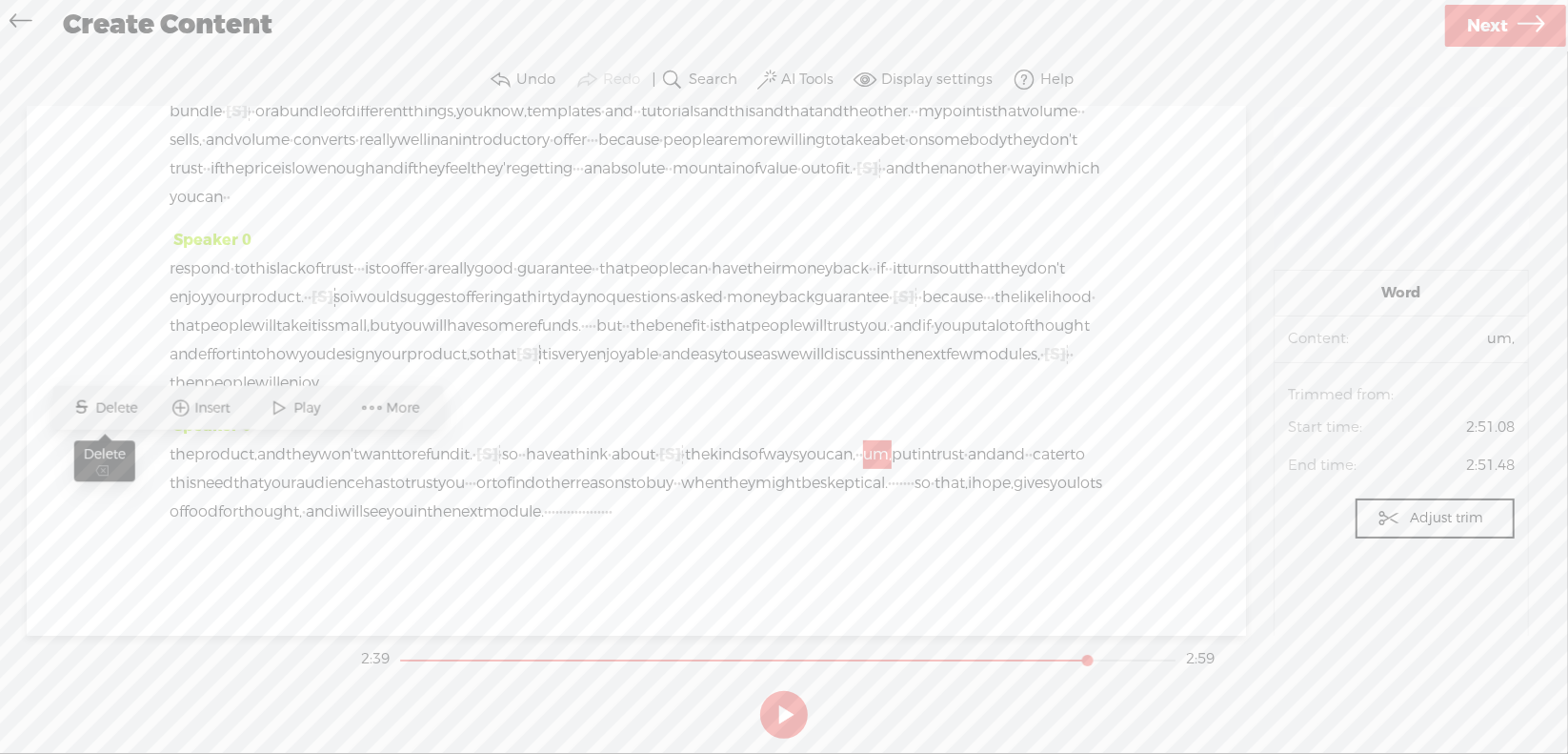
click at [123, 406] on span "Delete" at bounding box center [119, 407] width 47 height 19
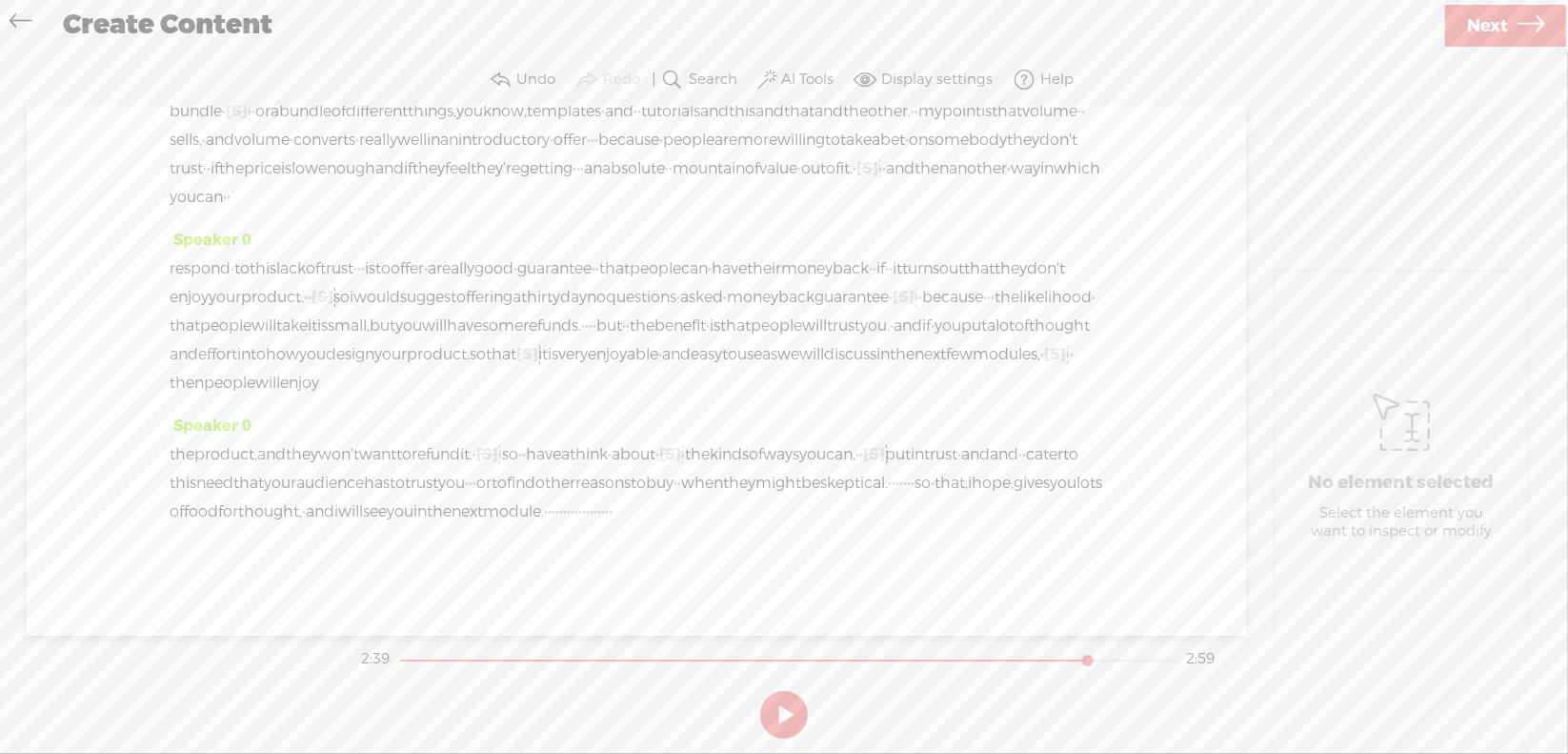
click at [826, 456] on span "can," at bounding box center [841, 454] width 30 height 29
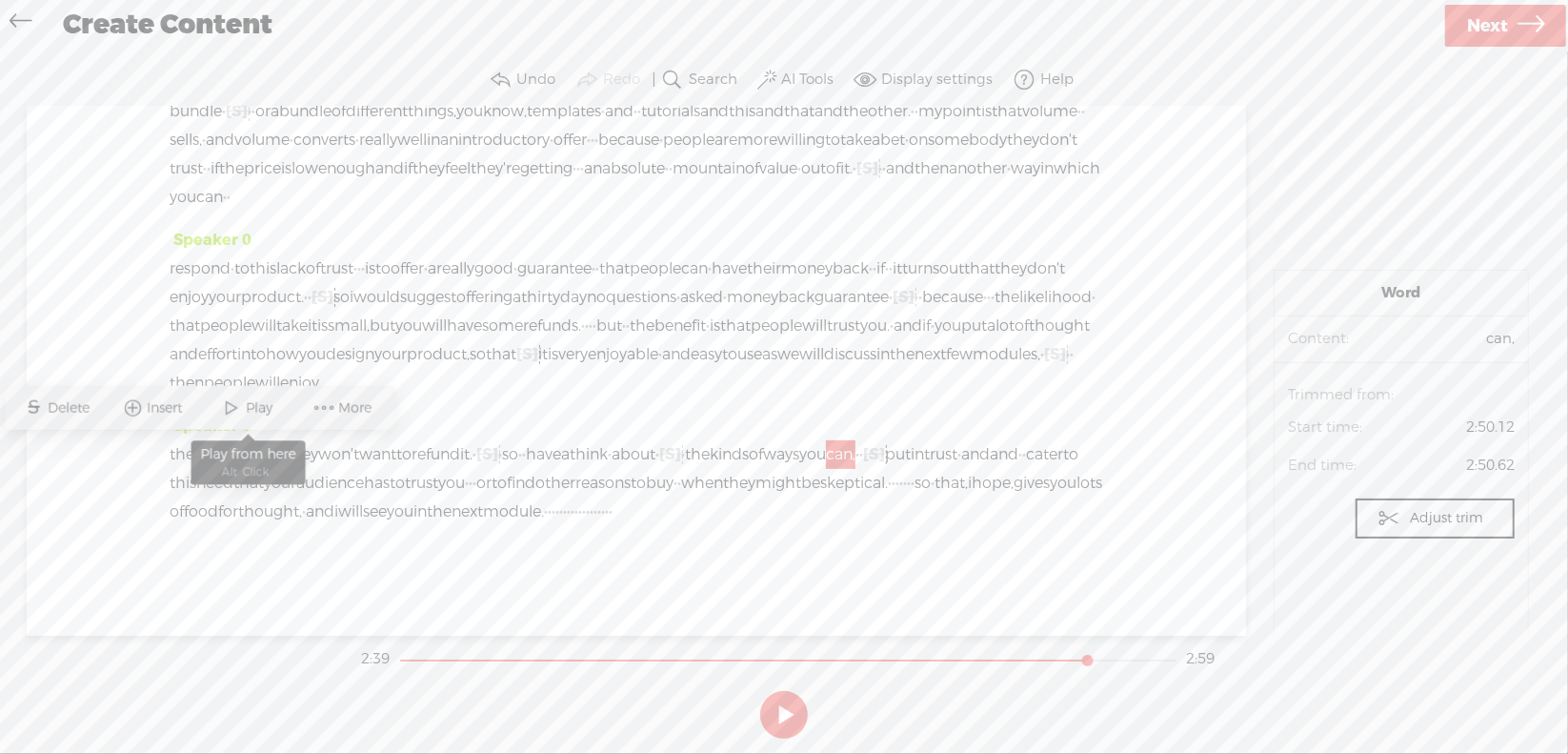
click at [264, 414] on span "Play" at bounding box center [262, 407] width 32 height 19
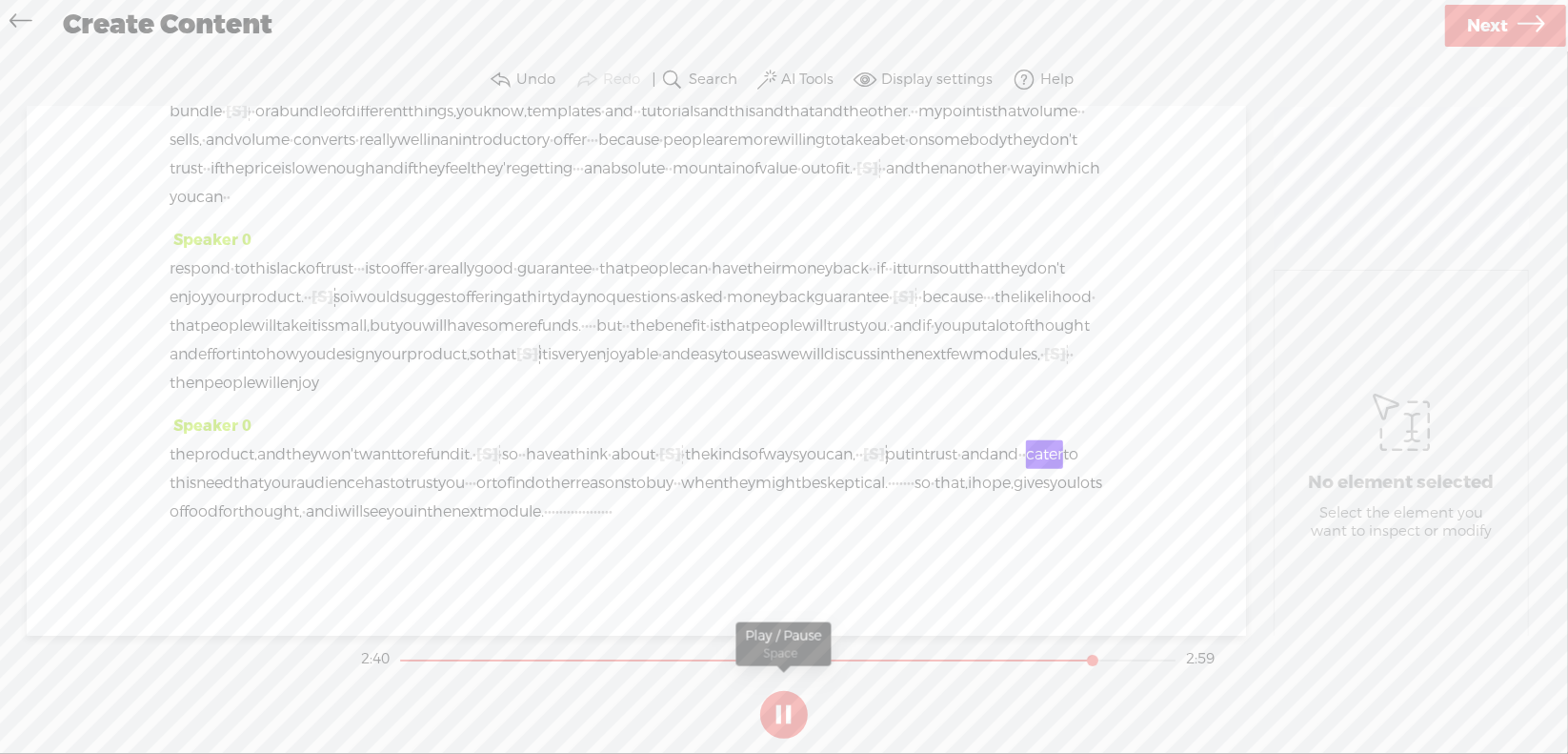
click at [784, 711] on button at bounding box center [784, 714] width 48 height 48
drag, startPoint x: 225, startPoint y: 453, endPoint x: 456, endPoint y: 461, distance: 231.1
click at [456, 461] on div "the product, and they won't want to [GEOGRAPHIC_DATA] it. · [S] · · so · · have…" at bounding box center [636, 483] width 933 height 86
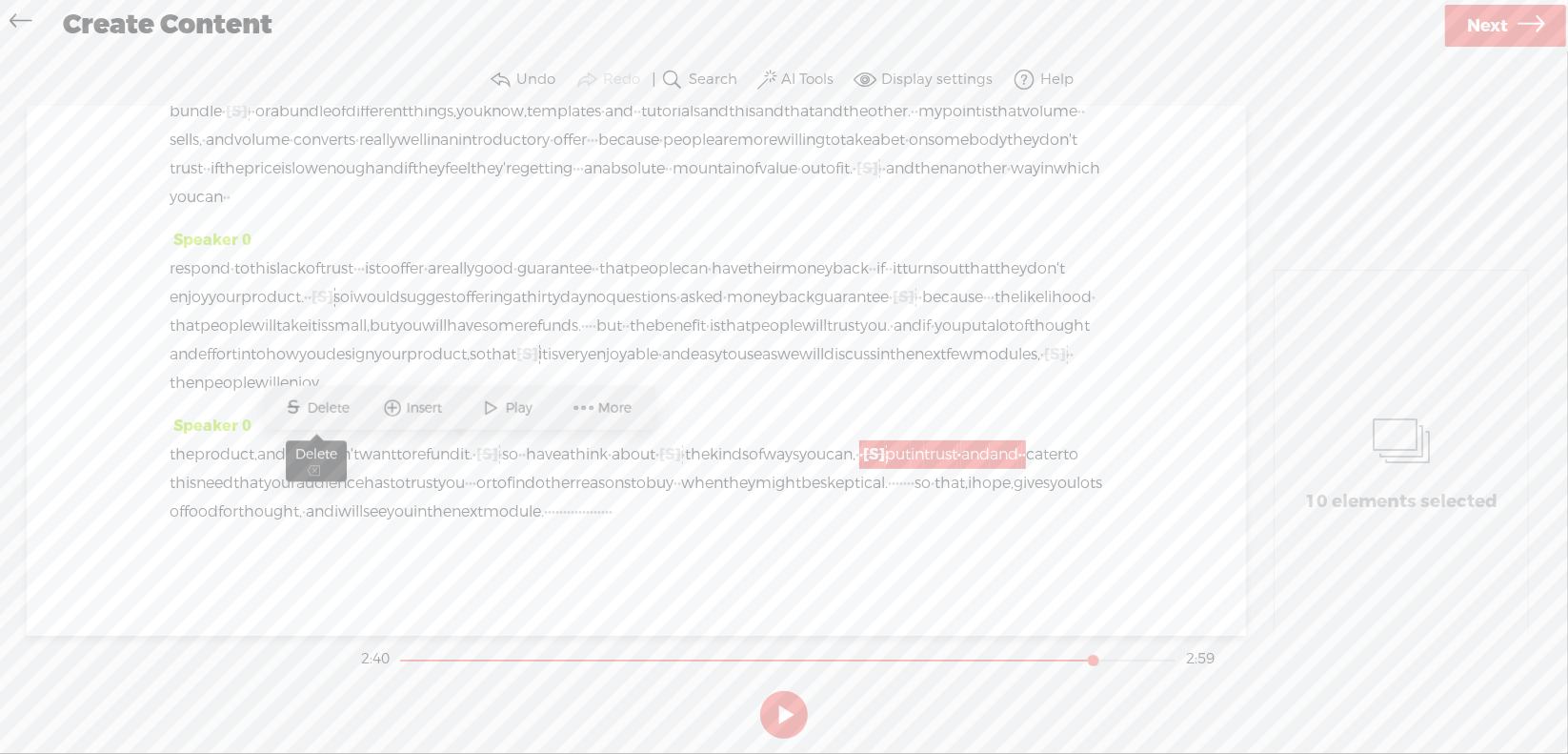
click at [311, 401] on span "Delete" at bounding box center [331, 407] width 47 height 19
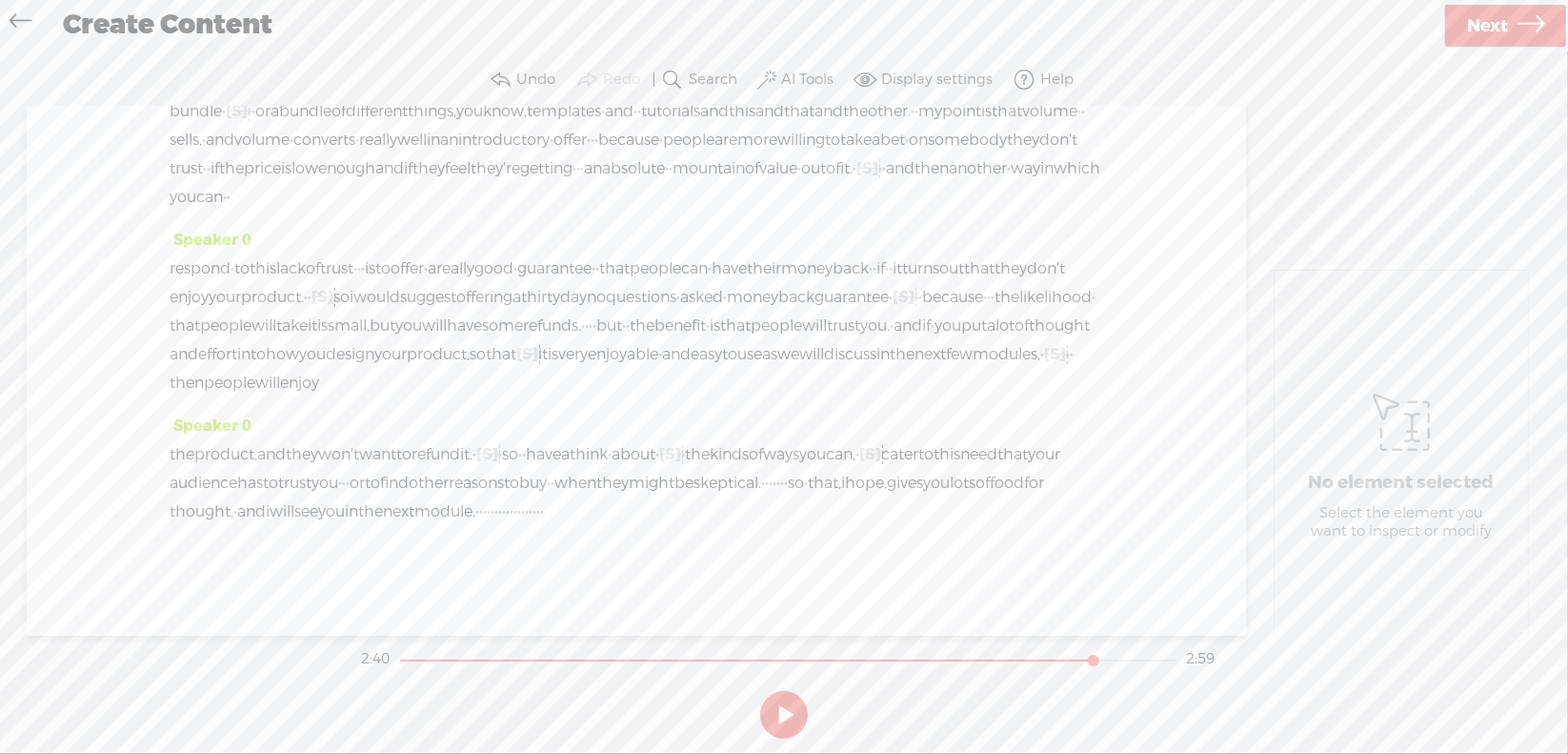
click at [826, 451] on span "can," at bounding box center [841, 454] width 30 height 29
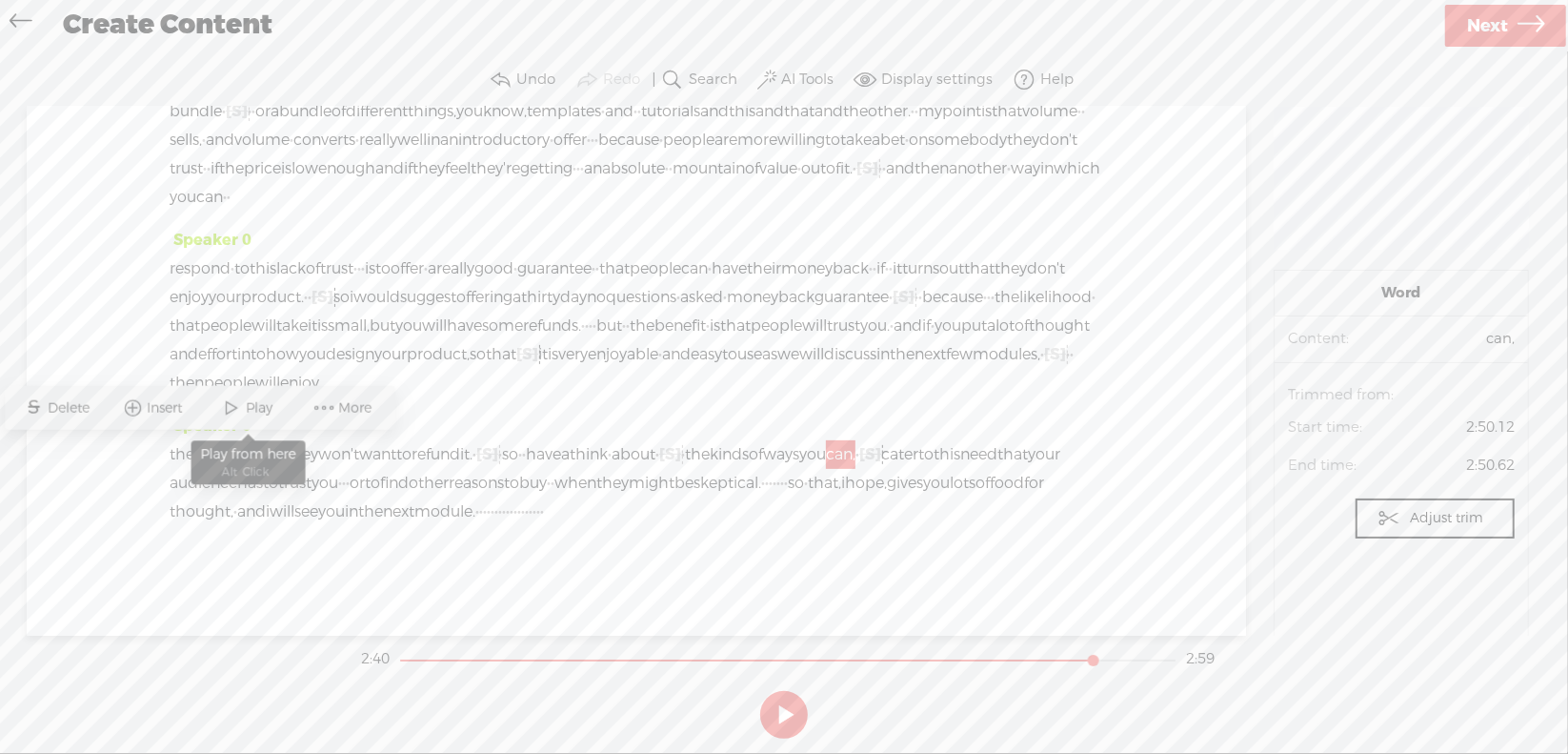
click at [261, 411] on span "Play" at bounding box center [262, 407] width 32 height 19
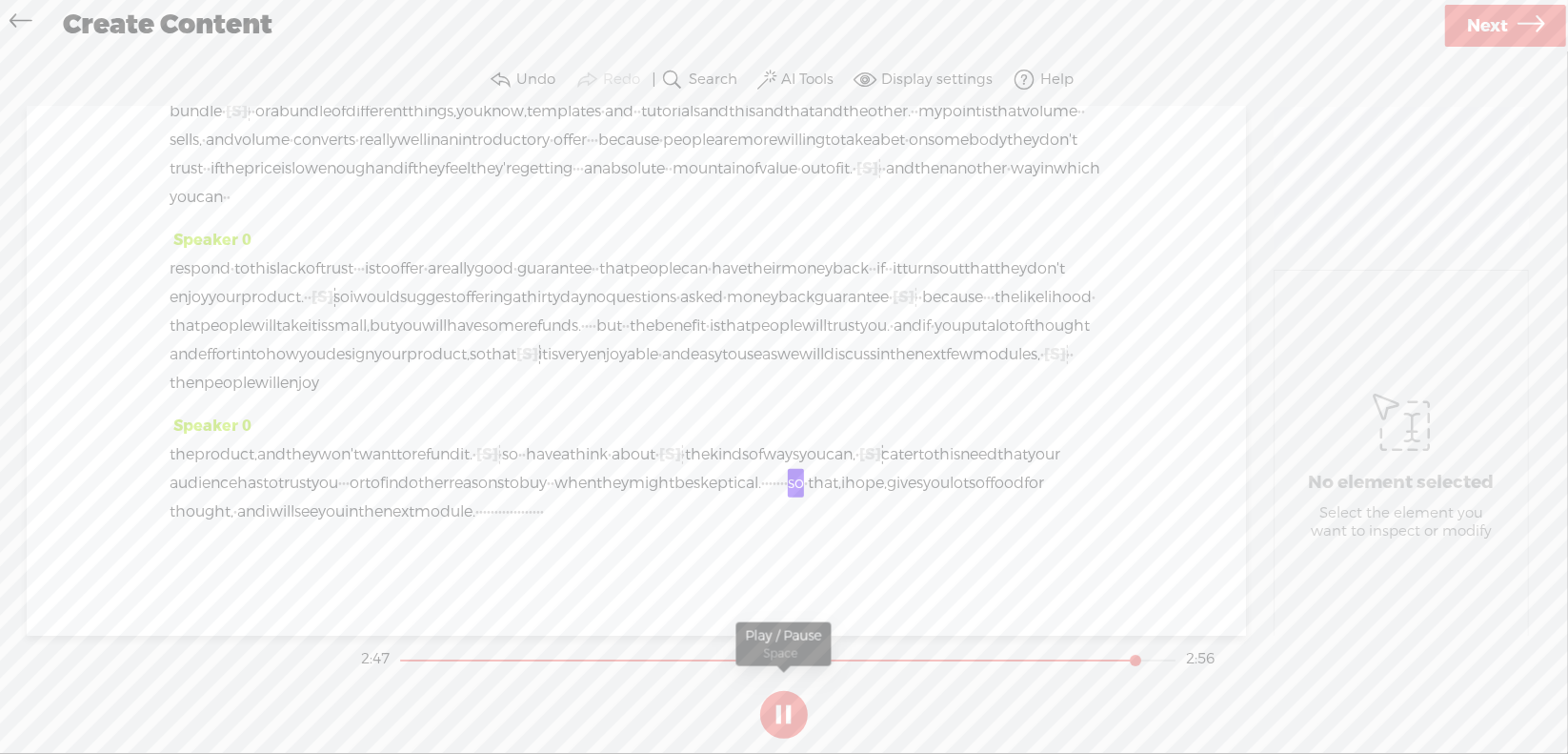
click at [778, 712] on button at bounding box center [784, 714] width 48 height 48
drag, startPoint x: 392, startPoint y: 480, endPoint x: 426, endPoint y: 478, distance: 34.1
click at [426, 478] on div "the product, and they won't want to [GEOGRAPHIC_DATA] it. · [S] · · so · · have…" at bounding box center [636, 483] width 933 height 86
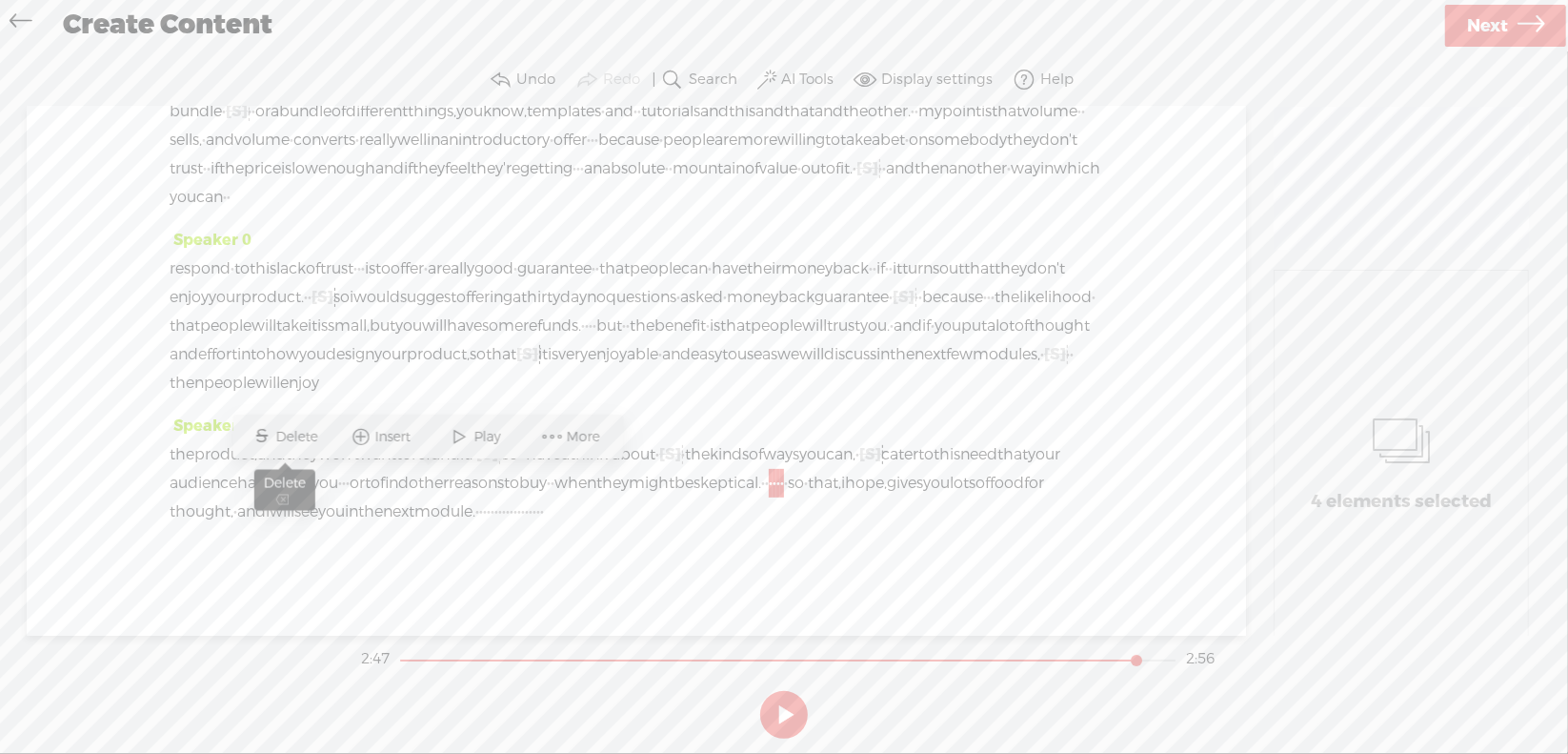
click at [280, 436] on span "Delete" at bounding box center [299, 437] width 47 height 19
click at [629, 480] on span "might" at bounding box center [652, 483] width 46 height 29
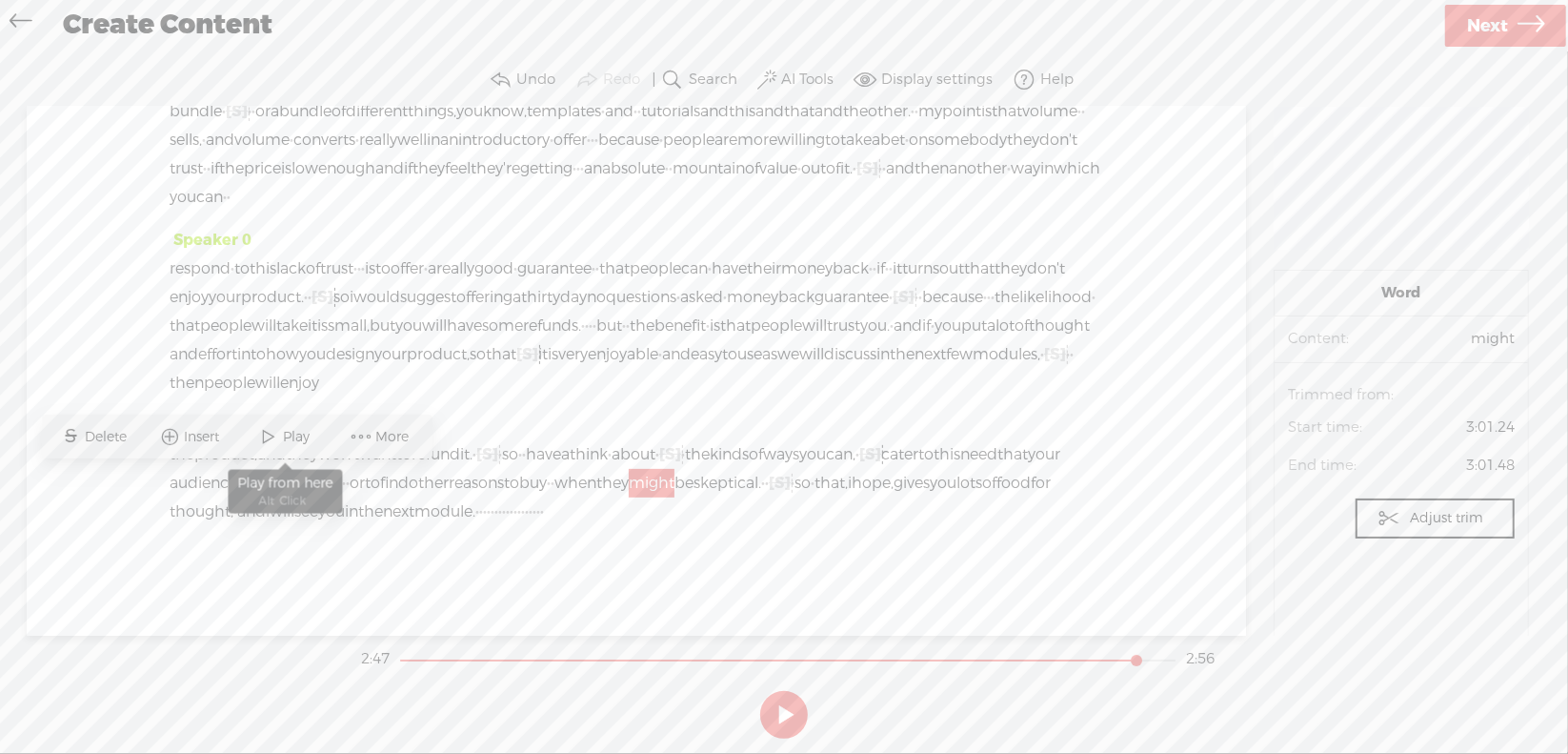
click at [290, 435] on span "Play" at bounding box center [300, 437] width 32 height 19
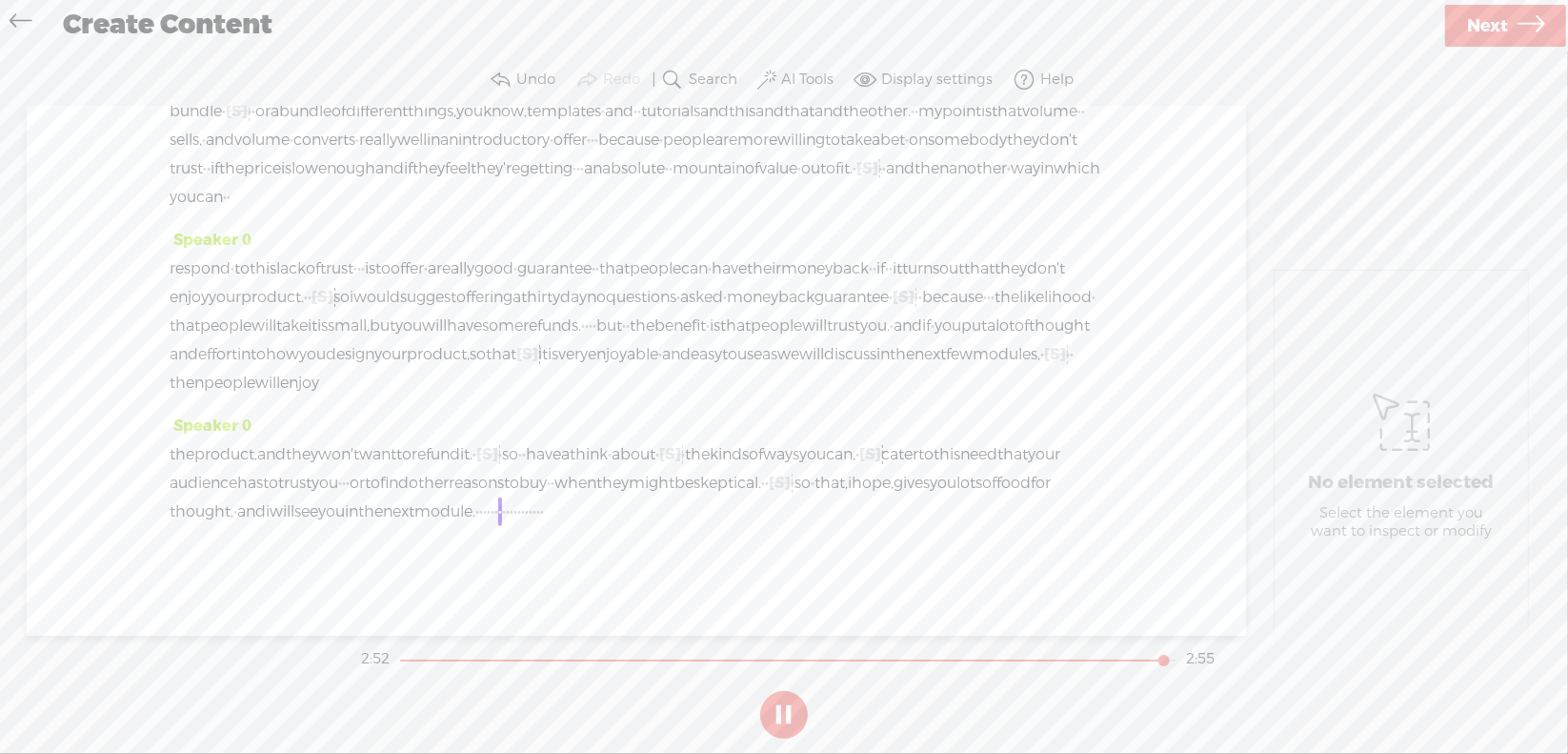
click at [776, 707] on button at bounding box center [784, 714] width 48 height 48
drag, startPoint x: 295, startPoint y: 509, endPoint x: 469, endPoint y: 513, distance: 174.0
click at [469, 513] on div "the product, and they won't want to [GEOGRAPHIC_DATA] it. · [S] · · so · · have…" at bounding box center [636, 483] width 933 height 86
click at [322, 455] on span "S Delete" at bounding box center [325, 465] width 95 height 35
click at [383, 512] on span "next" at bounding box center [399, 511] width 32 height 29
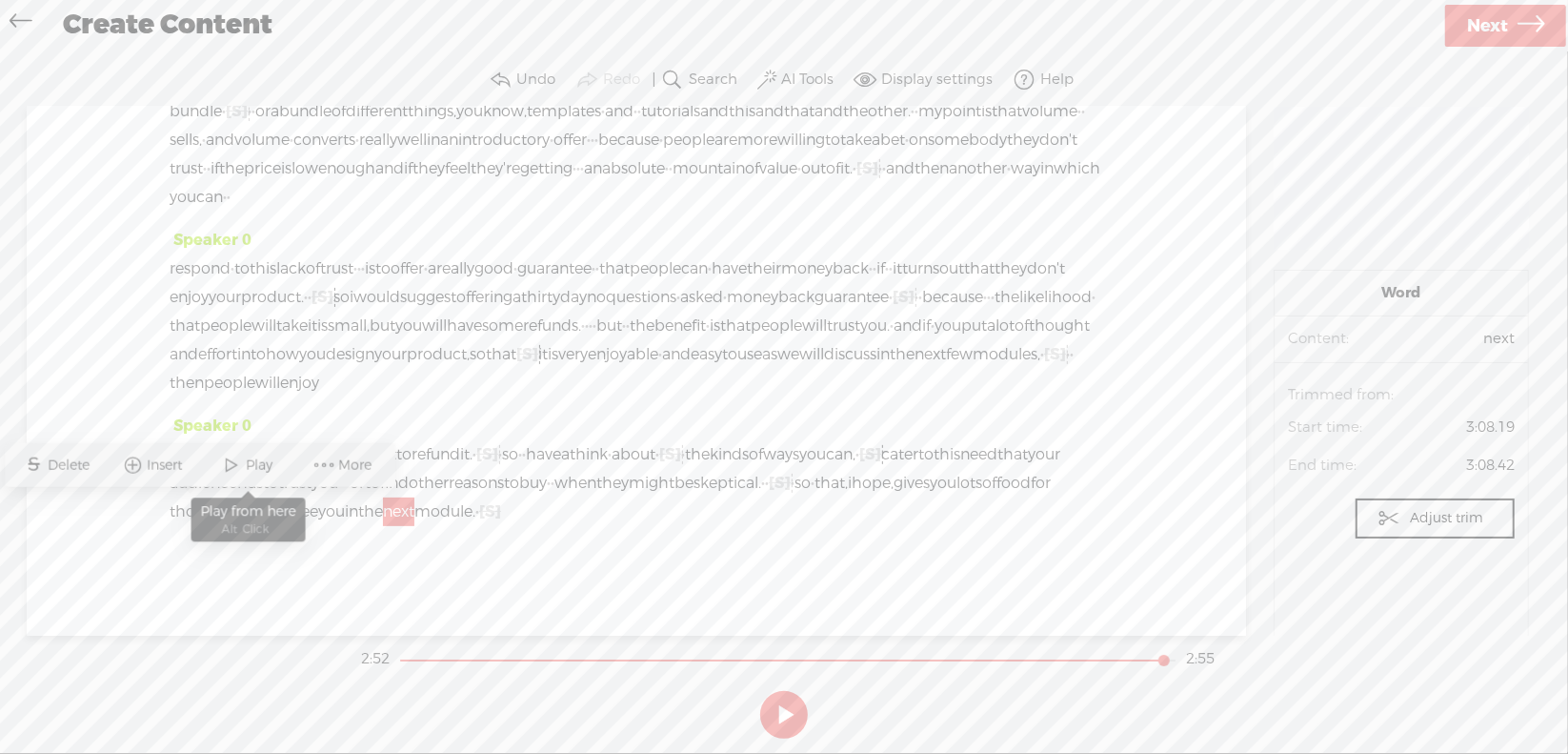
click at [272, 460] on span "Play" at bounding box center [262, 465] width 32 height 19
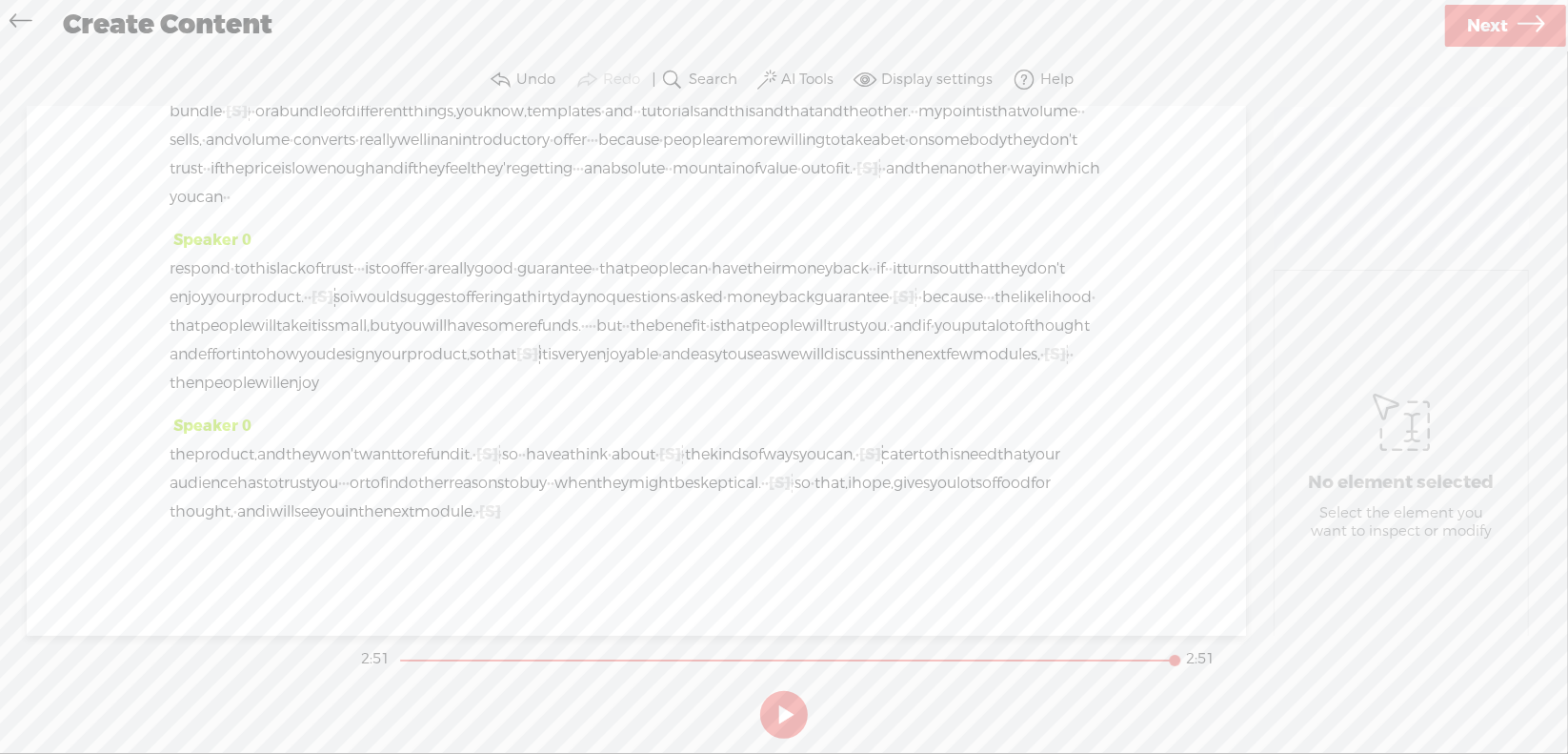
click at [1494, 28] on span "Next" at bounding box center [1487, 26] width 41 height 49
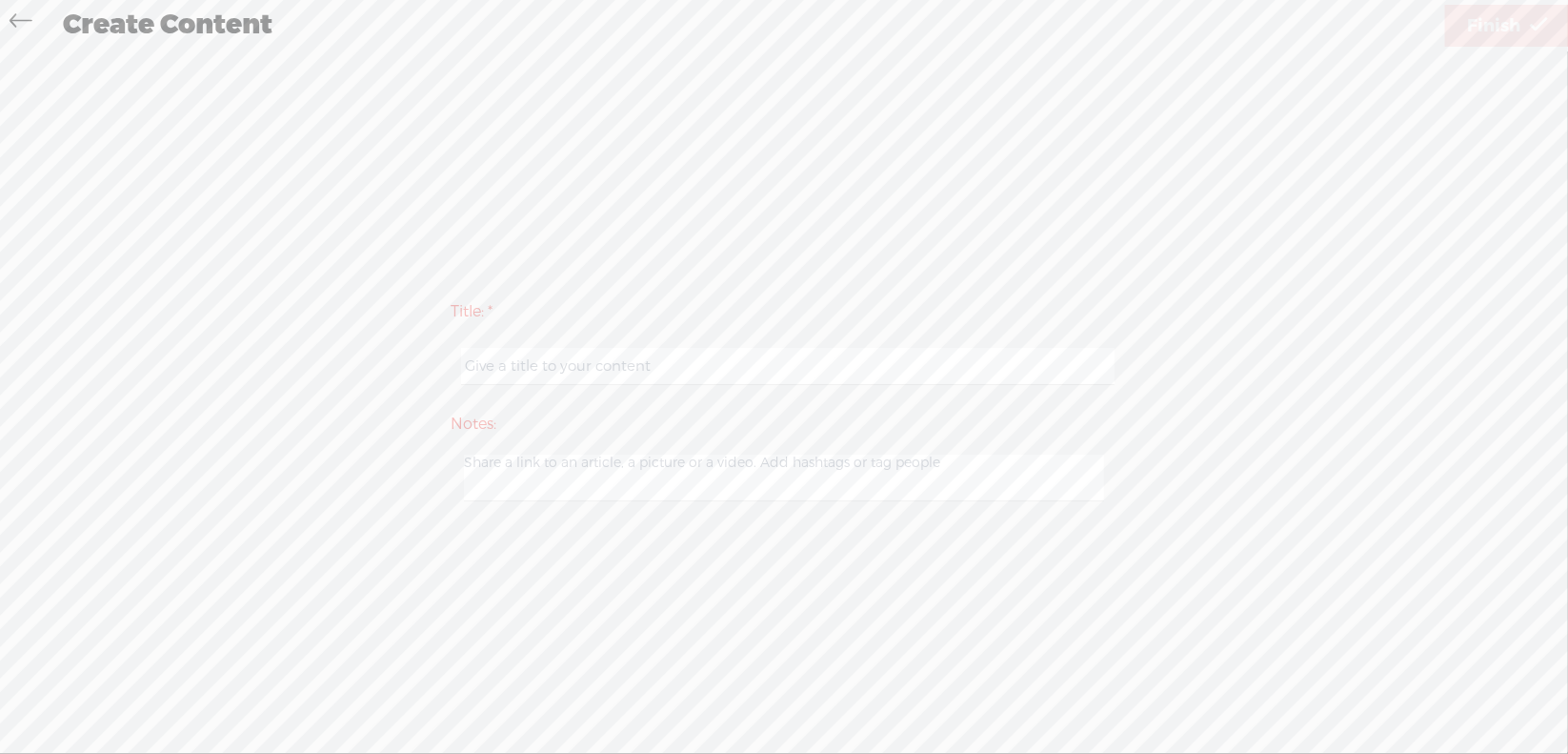
click at [546, 356] on input "text" at bounding box center [786, 367] width 653 height 38
type input "p"
type input "Prod4Mod2"
click at [1483, 25] on span "Finish" at bounding box center [1494, 26] width 53 height 49
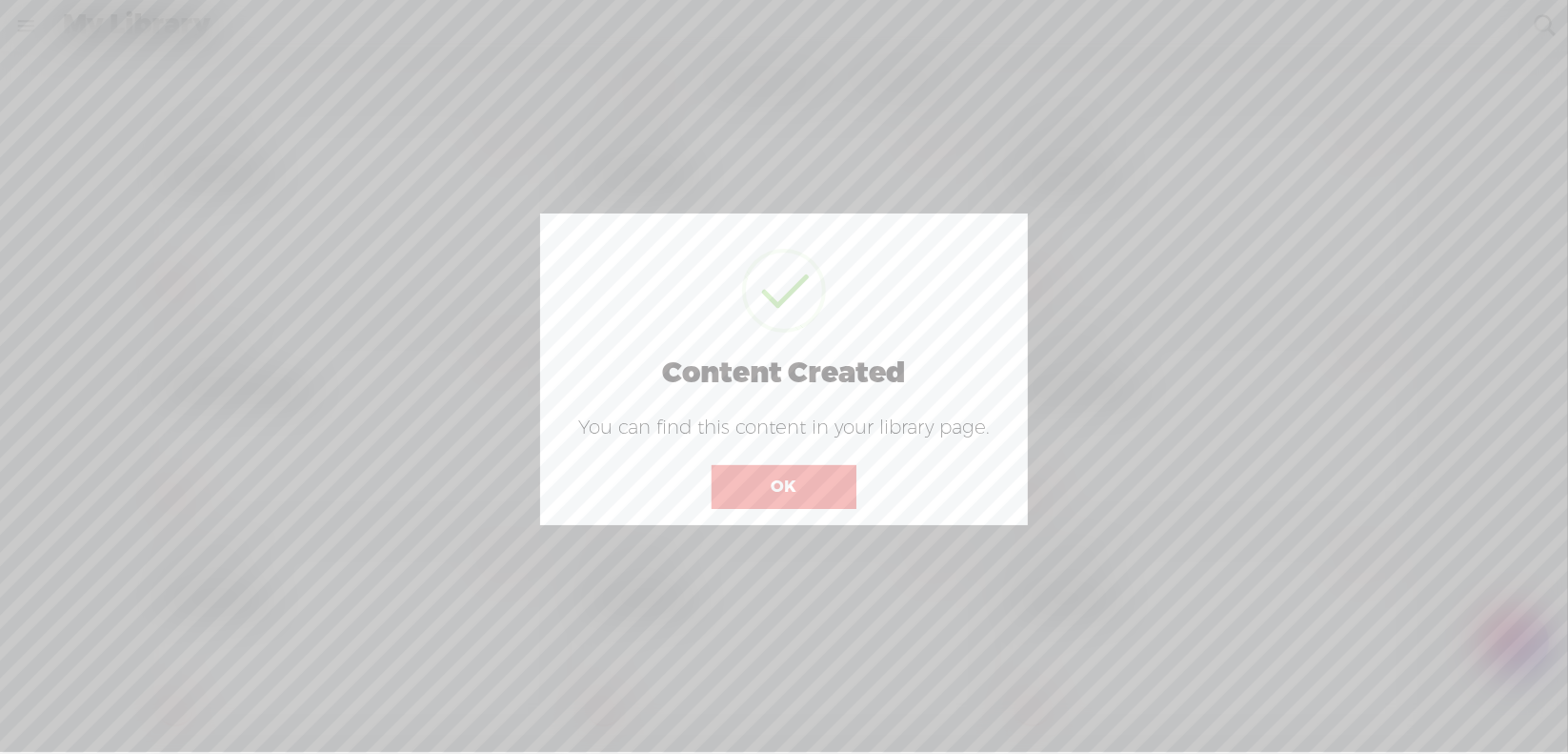
click at [755, 487] on button "OK" at bounding box center [784, 486] width 145 height 44
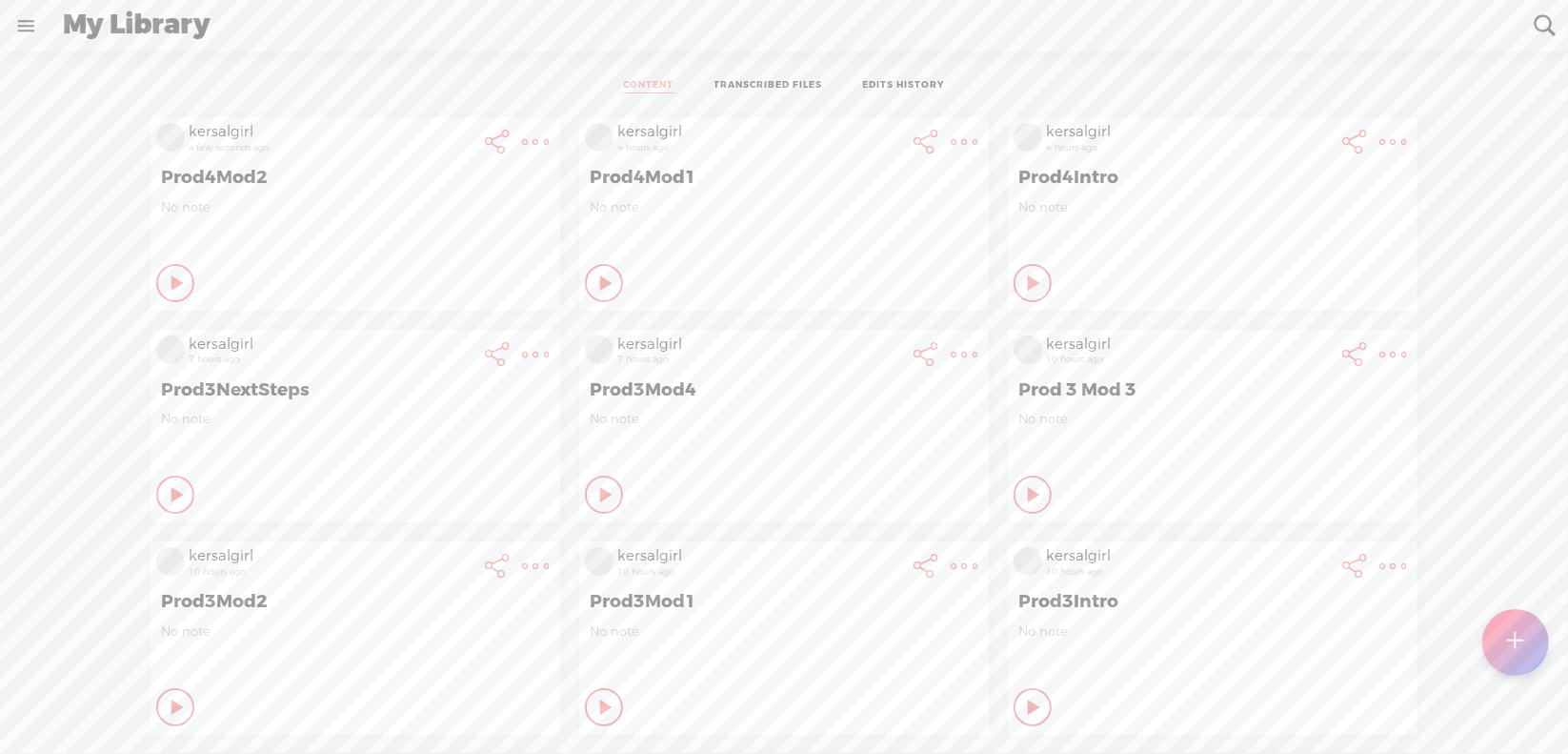
click at [1509, 639] on t at bounding box center [1516, 642] width 16 height 42
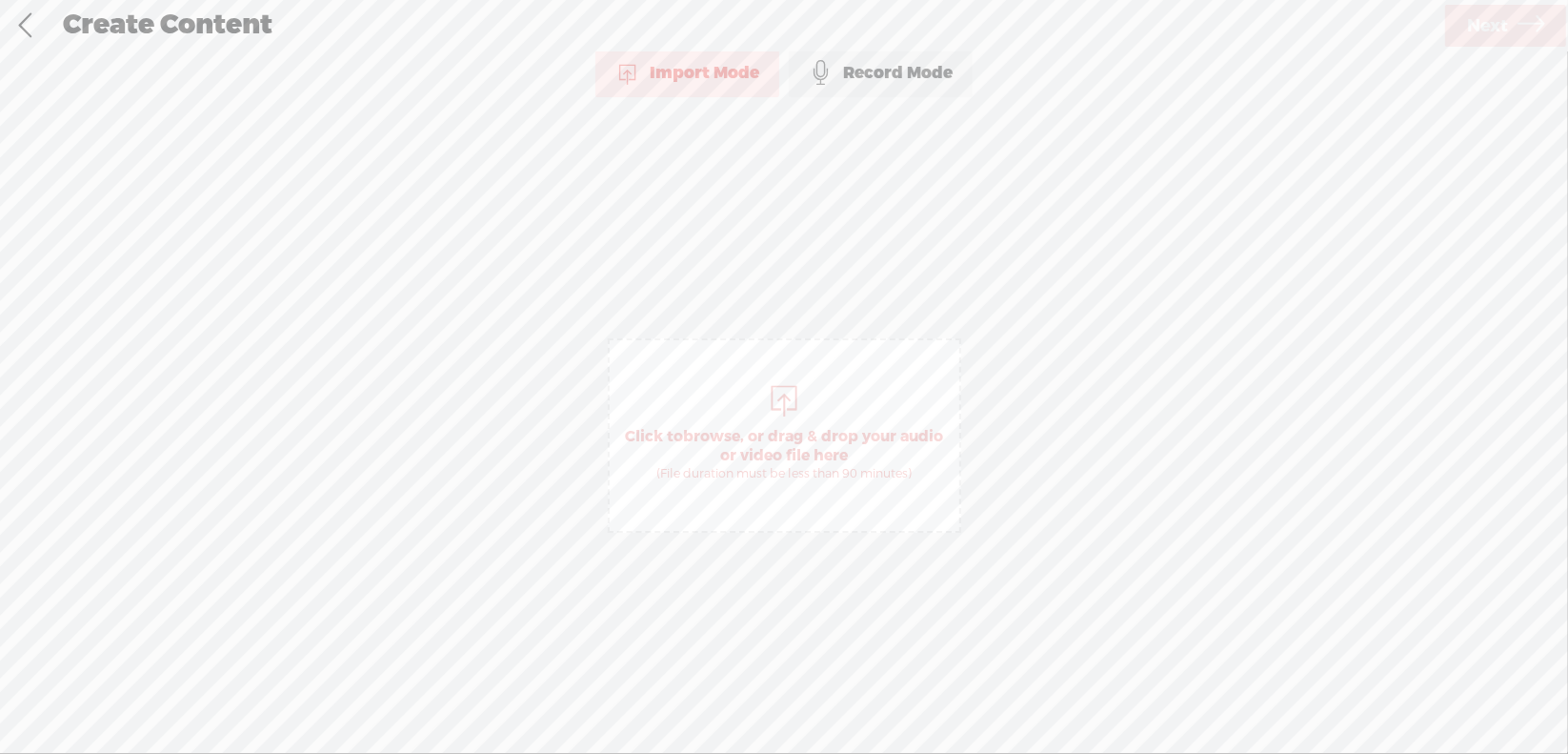
click at [724, 428] on span "browse" at bounding box center [711, 436] width 57 height 19
click at [1469, 29] on span "Next" at bounding box center [1487, 26] width 41 height 49
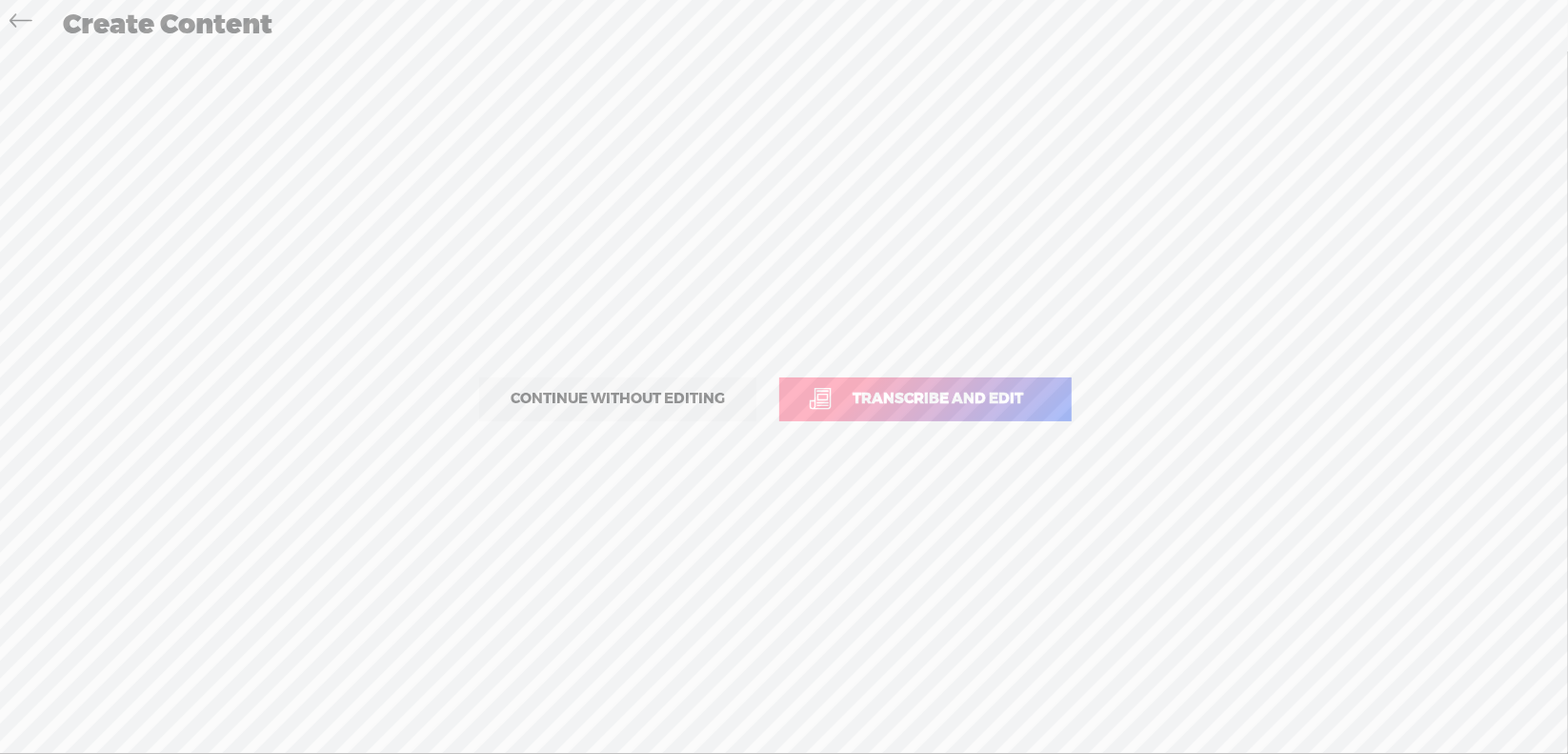
click at [910, 393] on span "Transcribe and edit" at bounding box center [937, 398] width 211 height 22
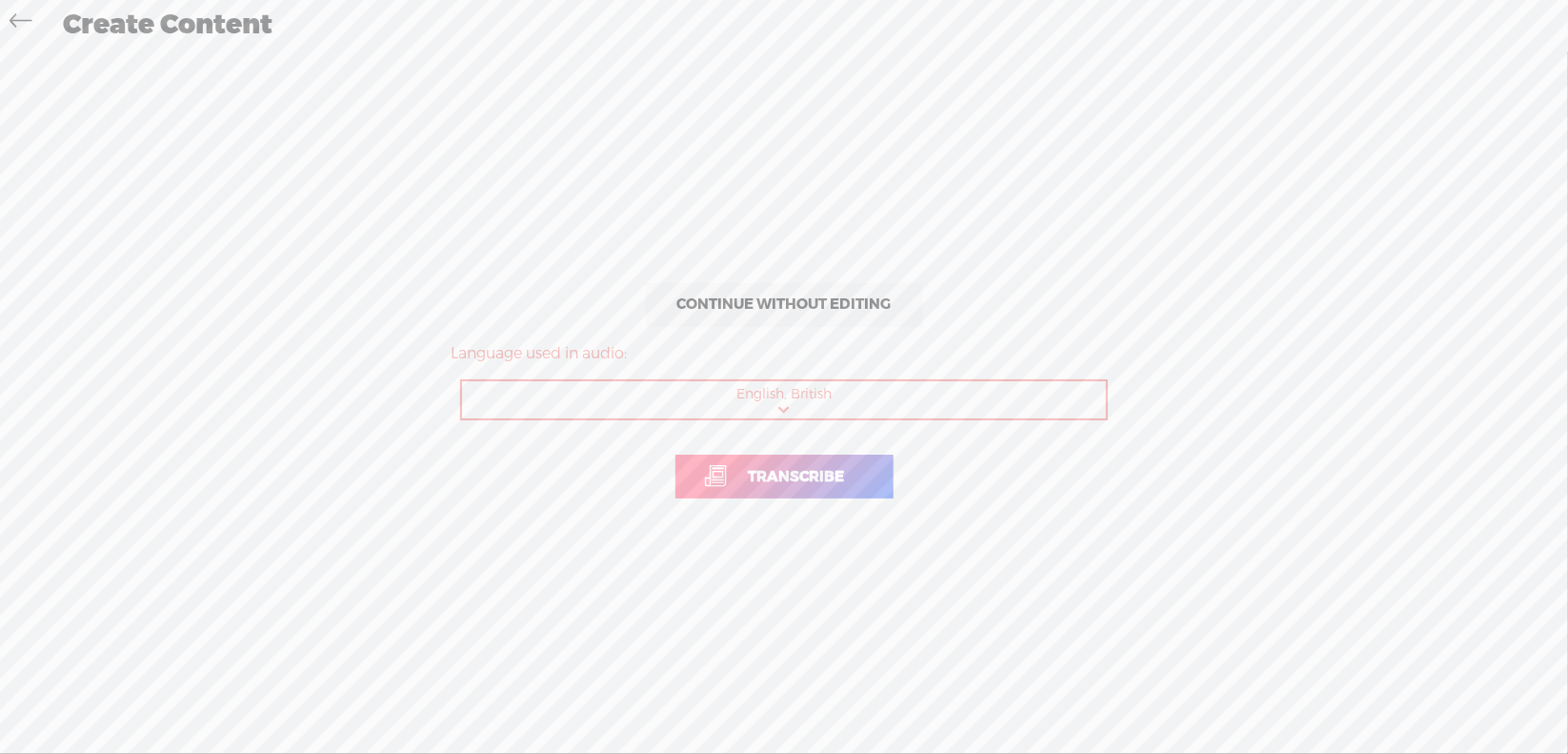
click at [751, 476] on span "Transcribe" at bounding box center [797, 477] width 137 height 22
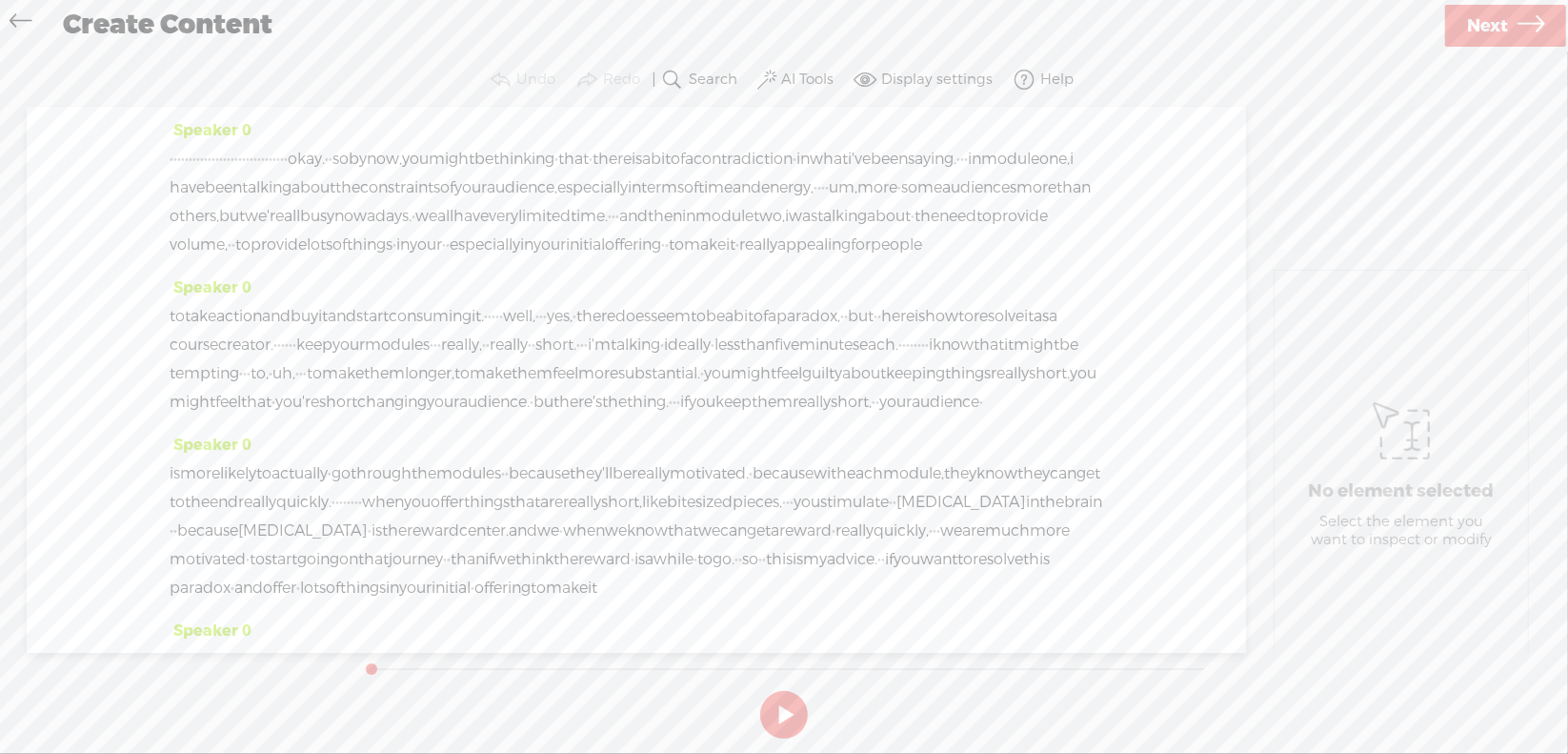
click at [786, 715] on button at bounding box center [784, 714] width 48 height 48
drag, startPoint x: 174, startPoint y: 160, endPoint x: 495, endPoint y: 162, distance: 321.0
click at [495, 162] on div "· · · · · · · · · · · · · · · · · · · · · · · · · · · · · · · · okay. · · so by…" at bounding box center [636, 201] width 933 height 114
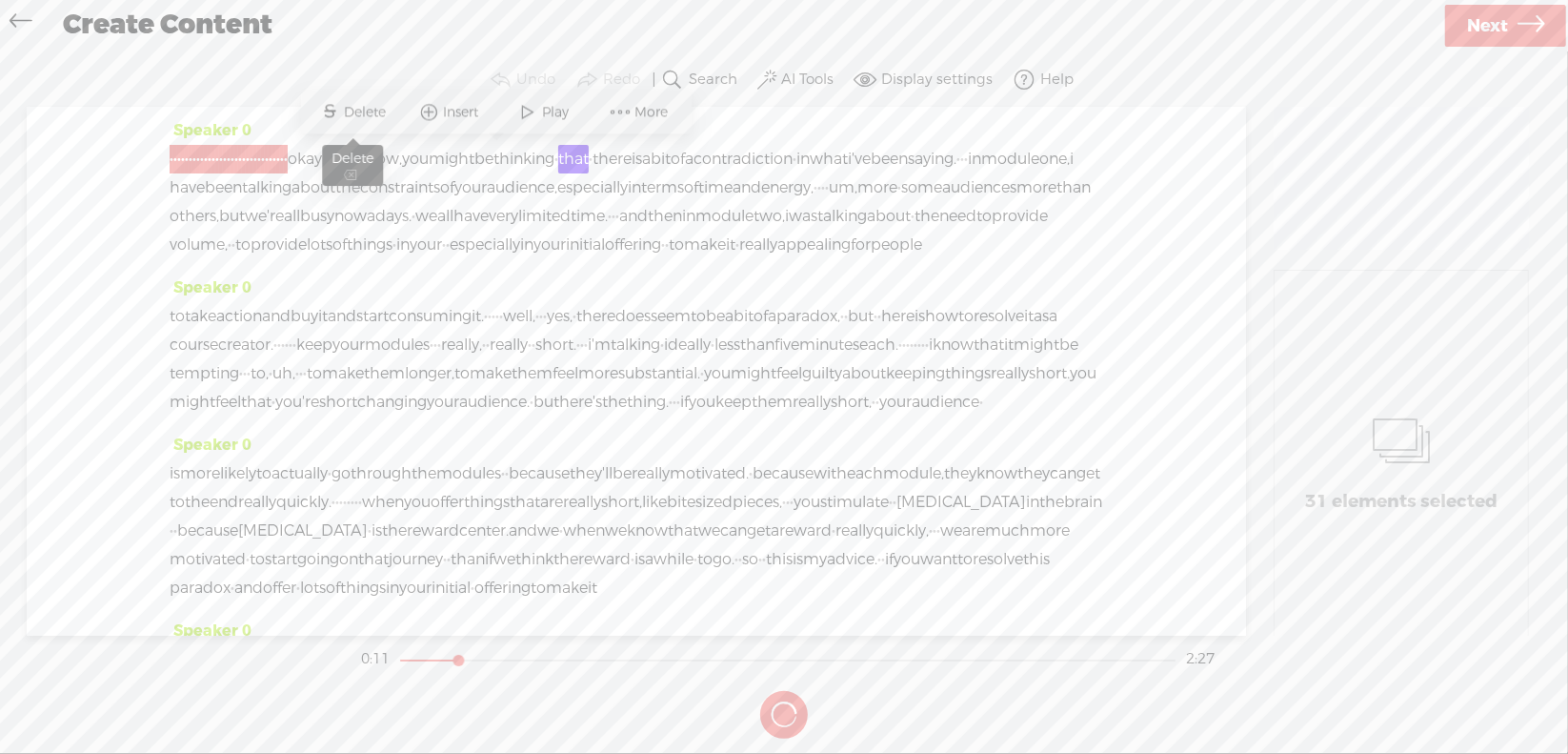
click at [358, 108] on span "Delete" at bounding box center [367, 112] width 47 height 19
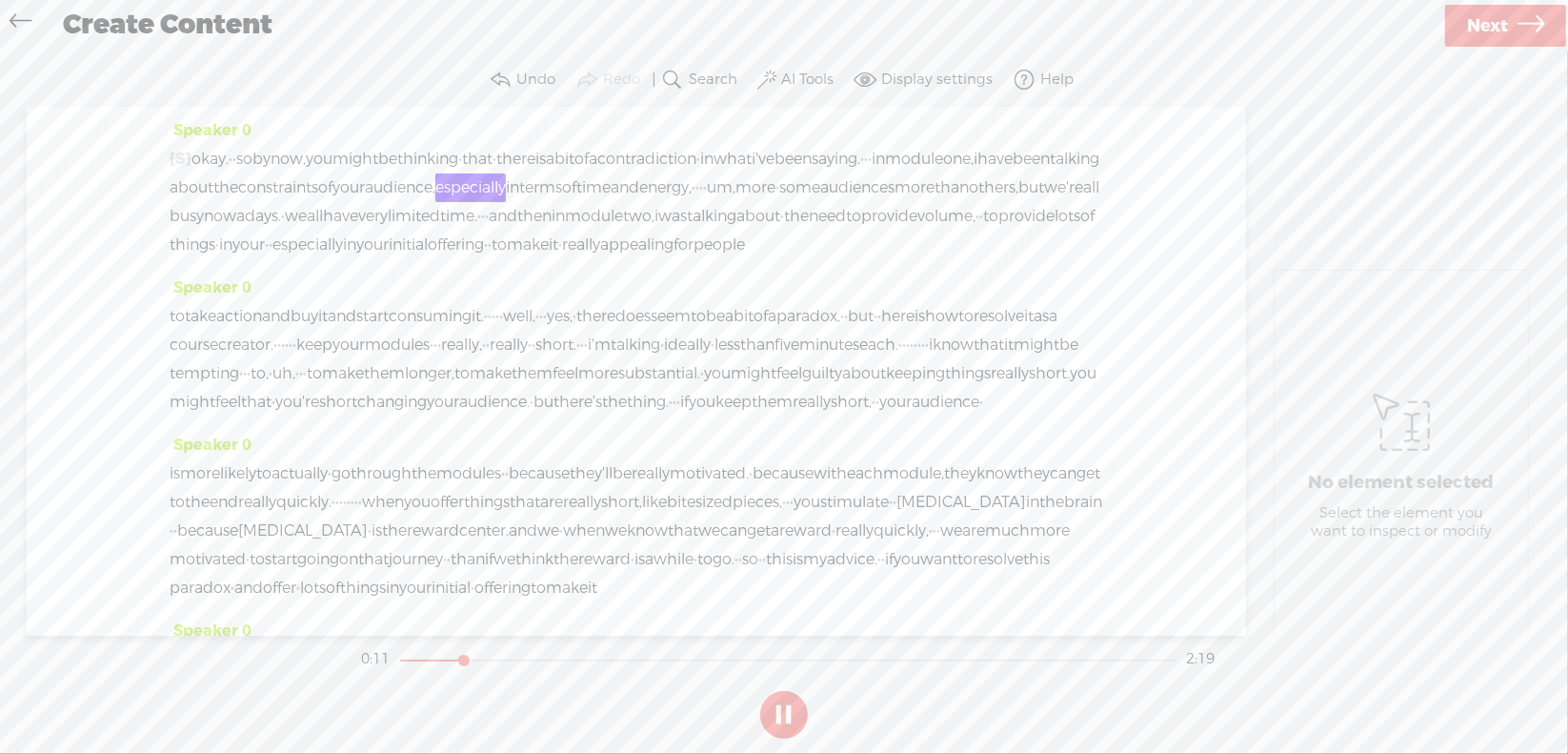
click at [214, 162] on span "okay." at bounding box center [210, 159] width 38 height 29
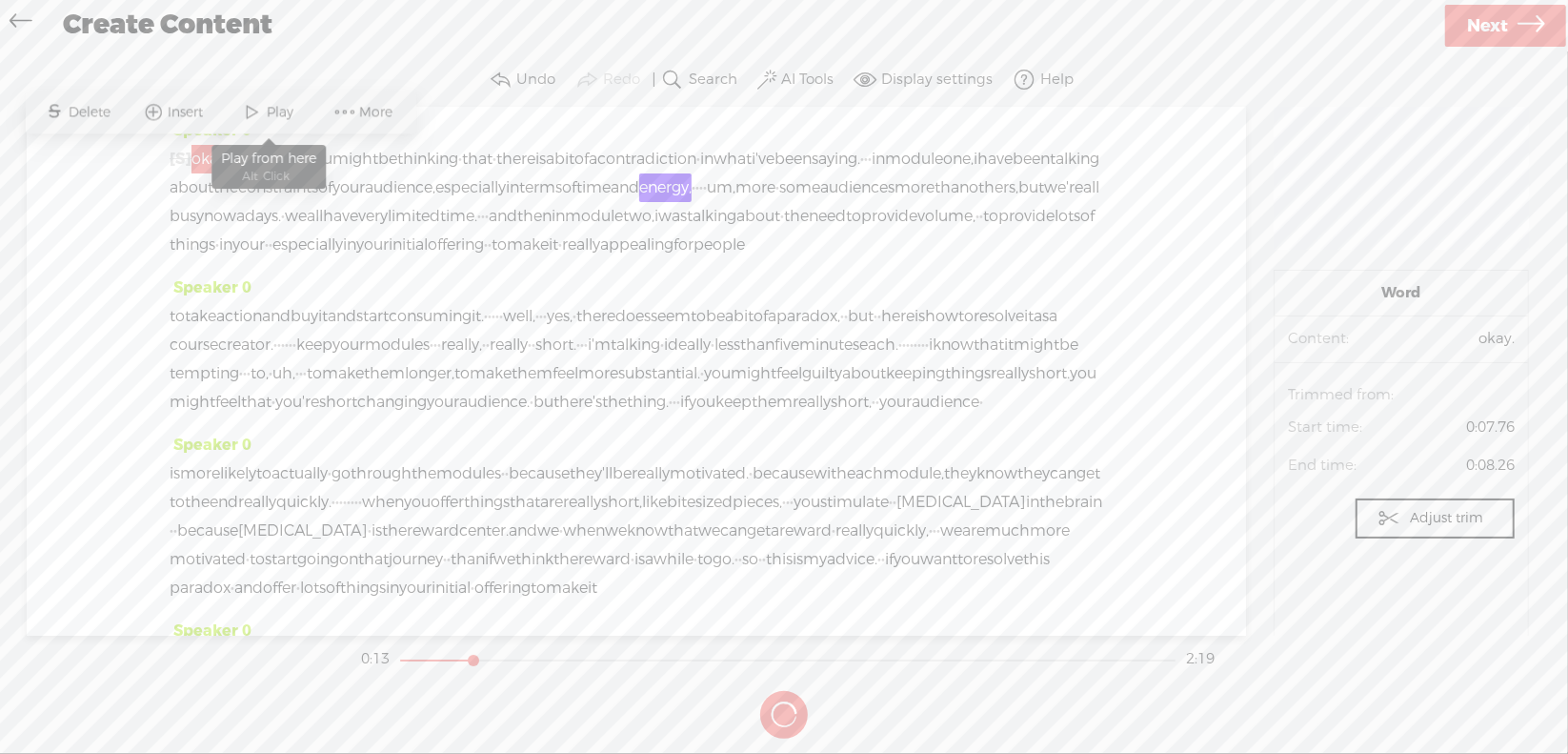
click at [256, 103] on span at bounding box center [252, 112] width 29 height 35
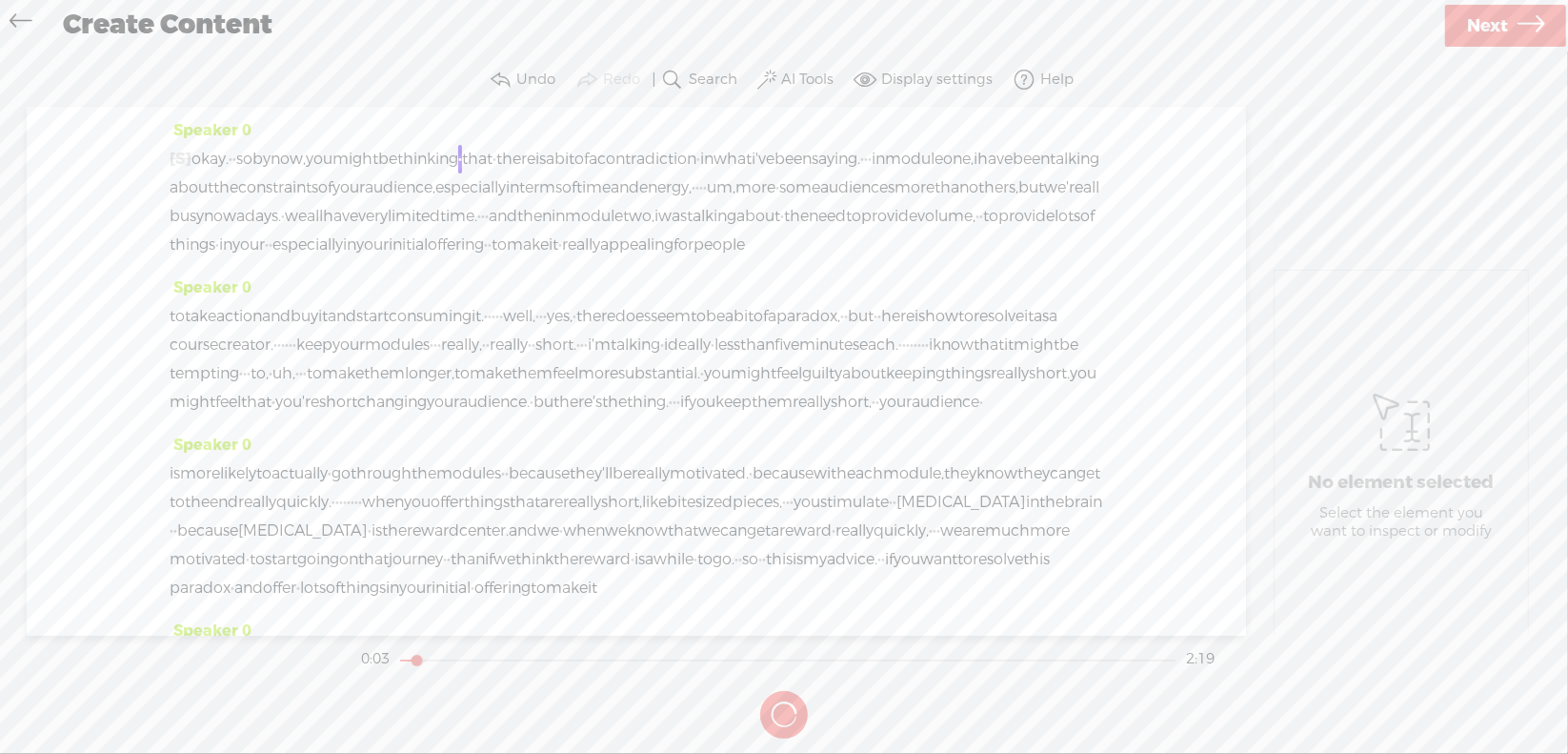
click at [207, 153] on span "okay." at bounding box center [210, 159] width 38 height 29
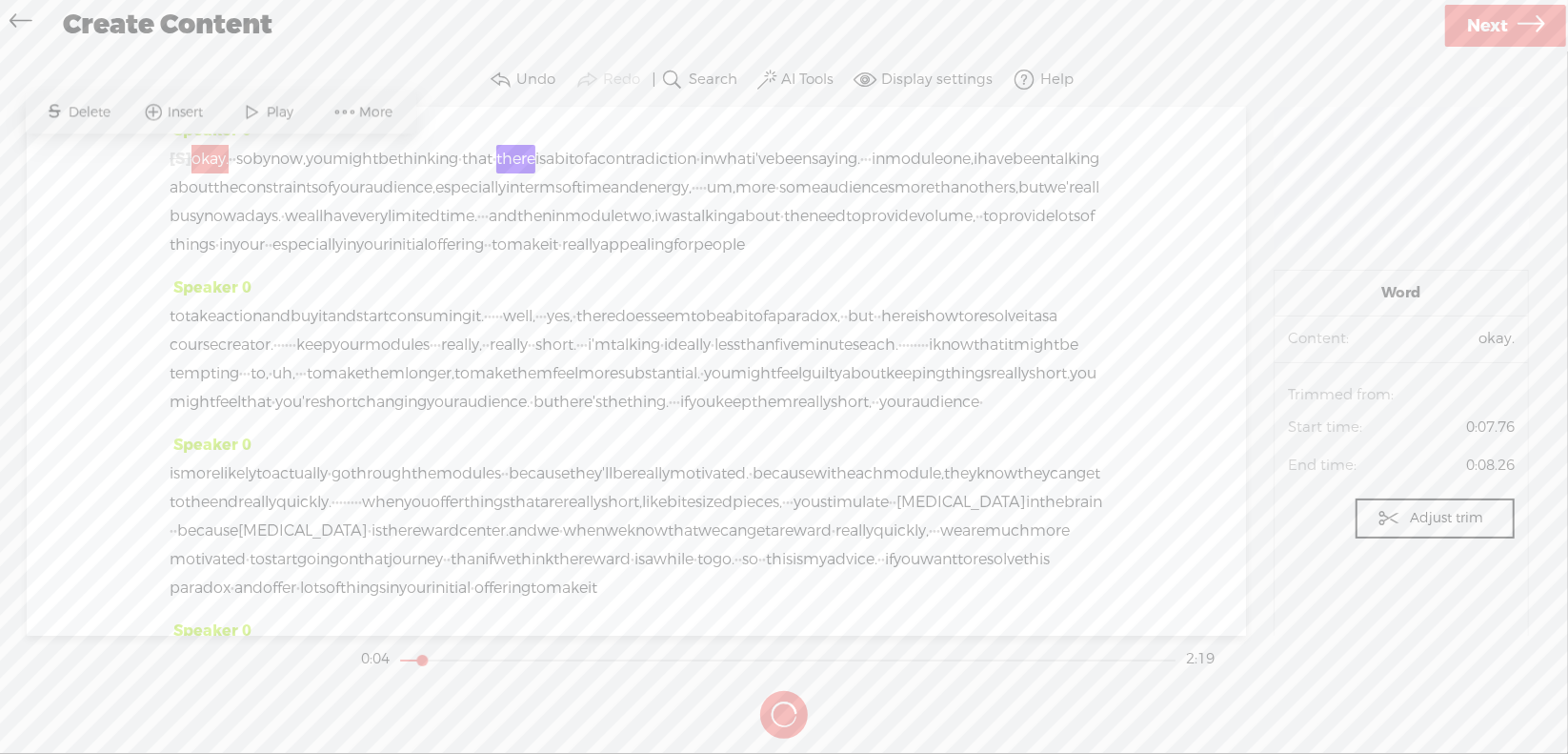
click at [278, 111] on span "Play" at bounding box center [282, 112] width 32 height 19
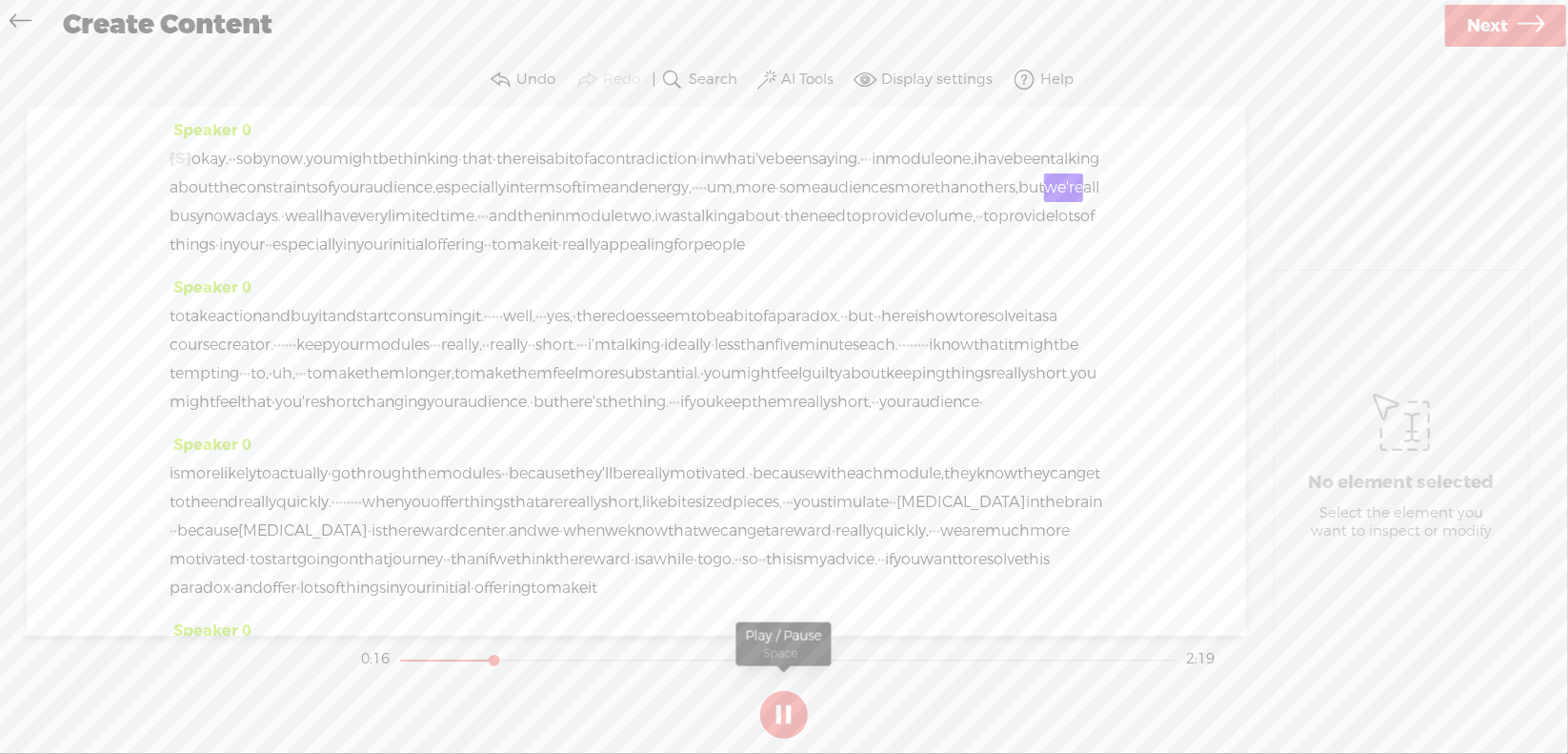
click at [784, 712] on section at bounding box center [784, 713] width 854 height 62
click at [0, 0] on button at bounding box center [0, 0] width 0 height 0
drag, startPoint x: 244, startPoint y: 214, endPoint x: 356, endPoint y: 206, distance: 112.3
click at [356, 206] on div "[S] · · · · · · · · · · · · · · · · · · · · · · · · · · · · · · · · okay. · · s…" at bounding box center [636, 201] width 933 height 114
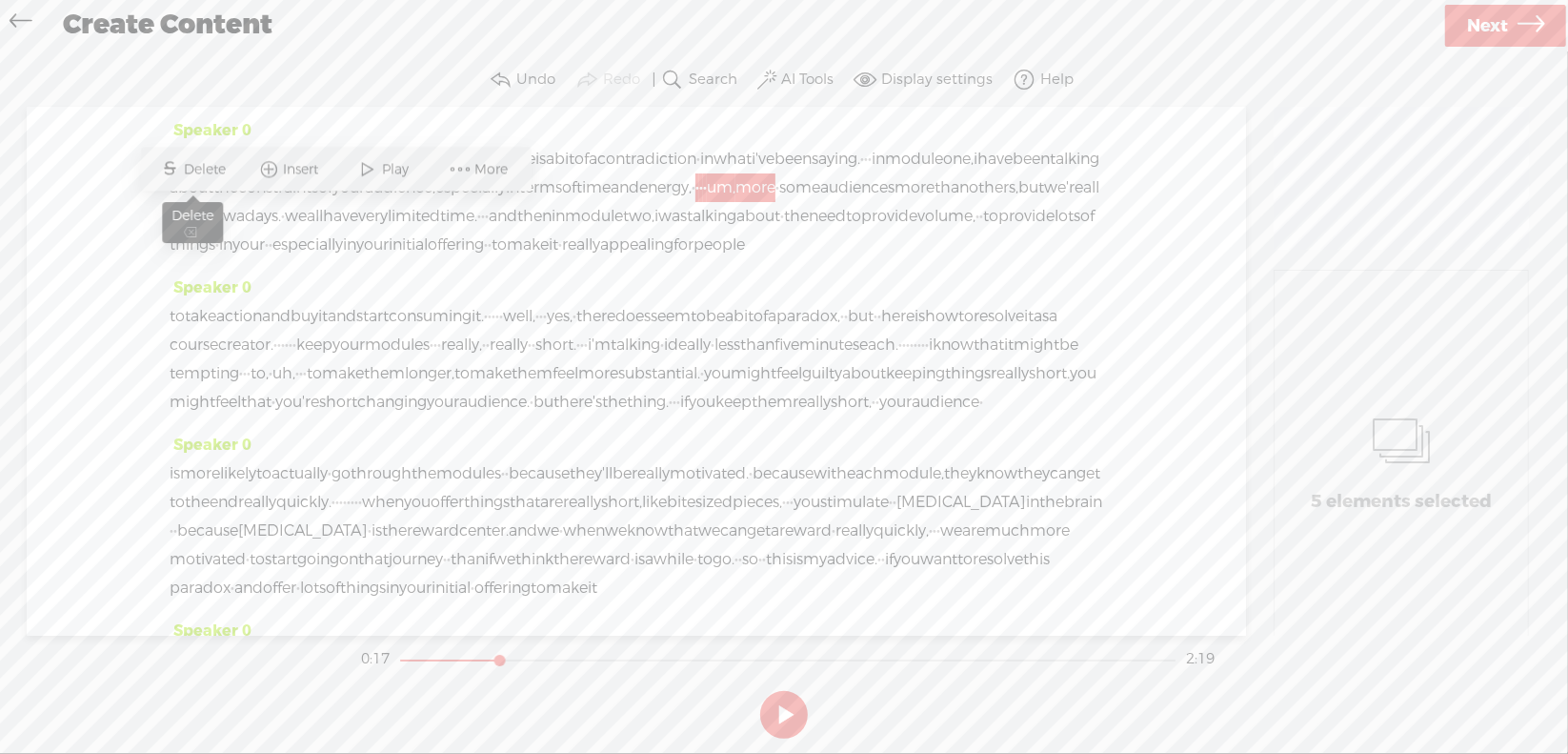
click at [205, 166] on span "Delete" at bounding box center [208, 169] width 47 height 19
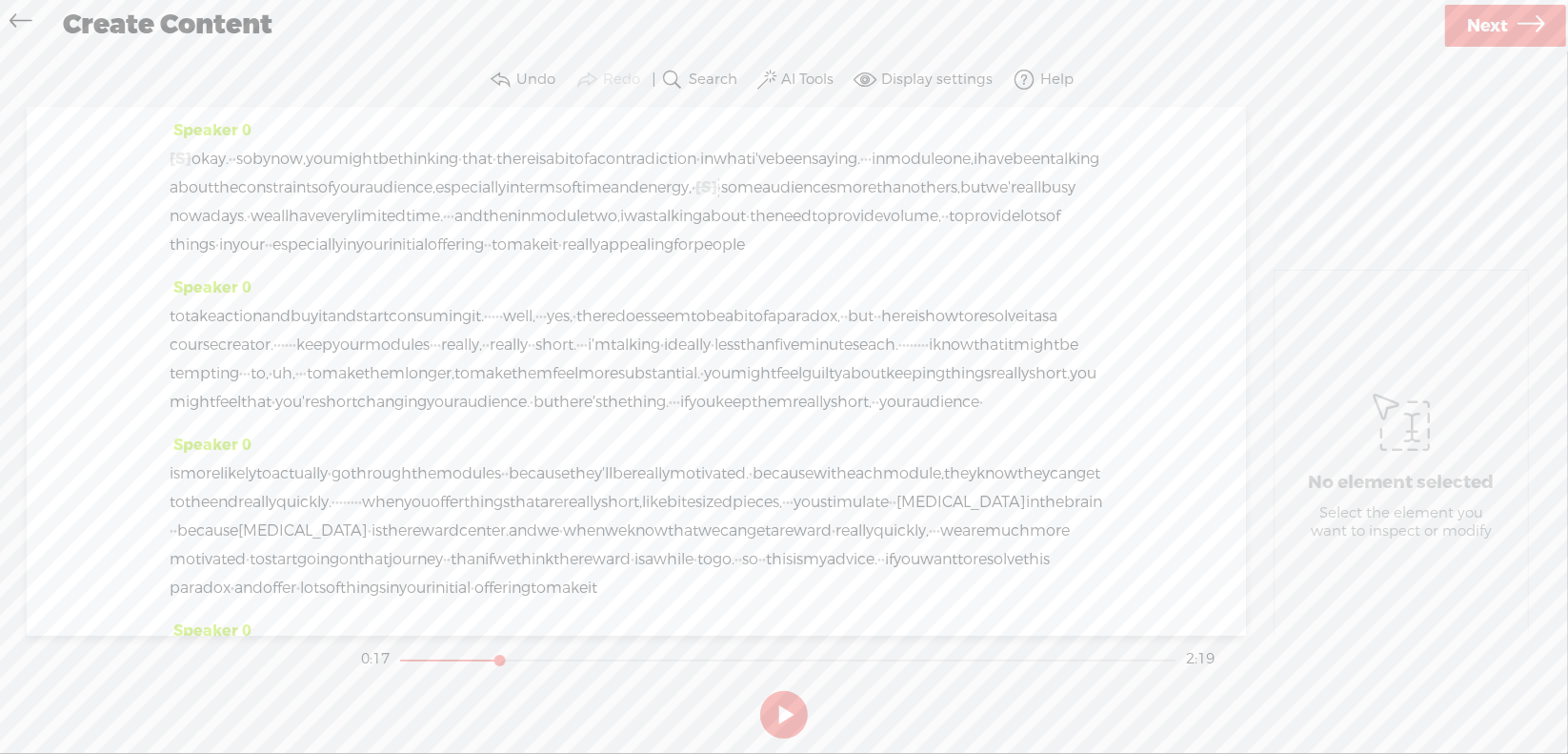
click at [639, 202] on span "energy," at bounding box center [665, 187] width 52 height 29
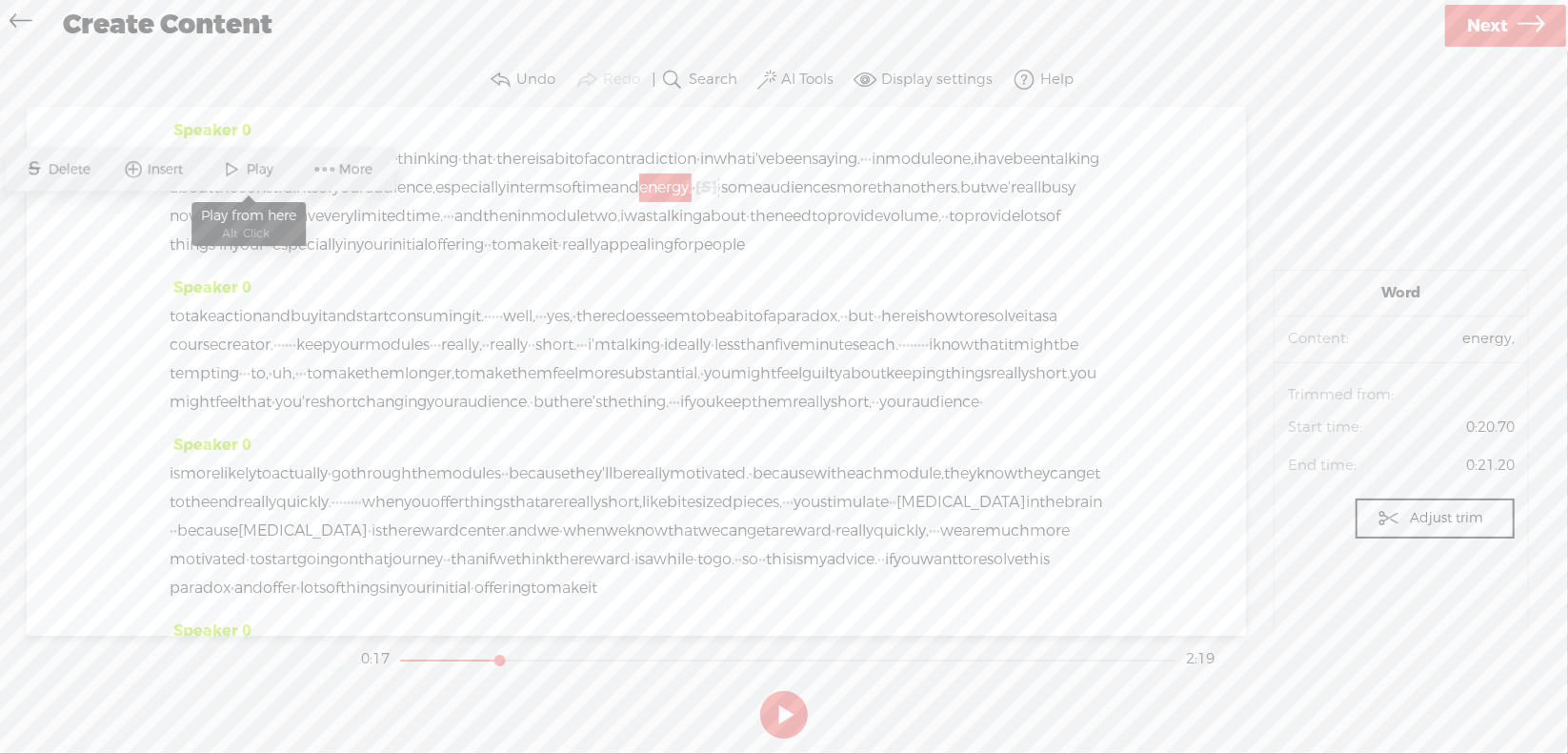
click at [236, 161] on span at bounding box center [232, 169] width 29 height 35
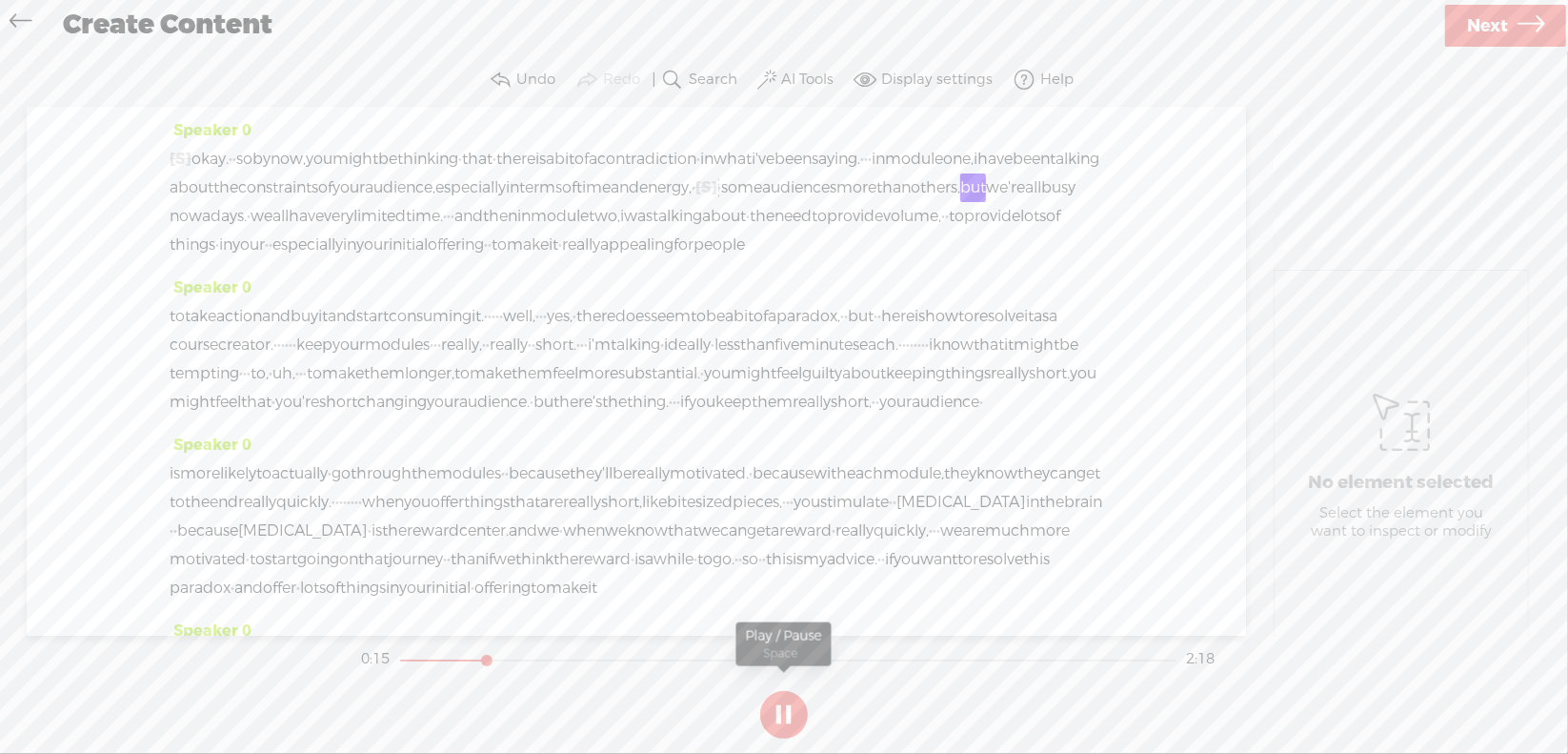
click at [784, 707] on button at bounding box center [784, 714] width 48 height 48
click at [717, 202] on span "·" at bounding box center [719, 187] width 4 height 29
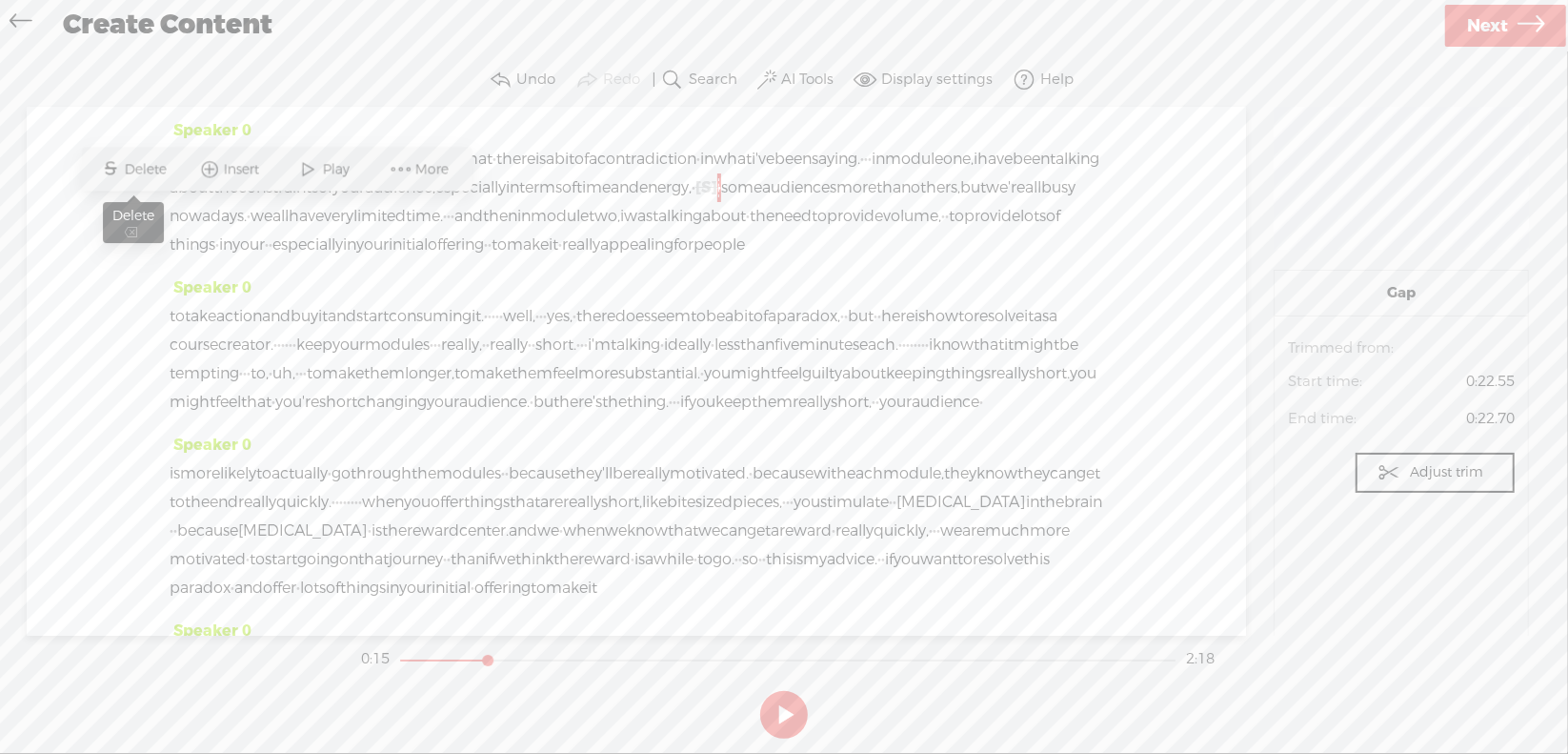
click at [161, 178] on span "Delete" at bounding box center [148, 169] width 47 height 19
click at [639, 202] on span "energy," at bounding box center [665, 187] width 52 height 29
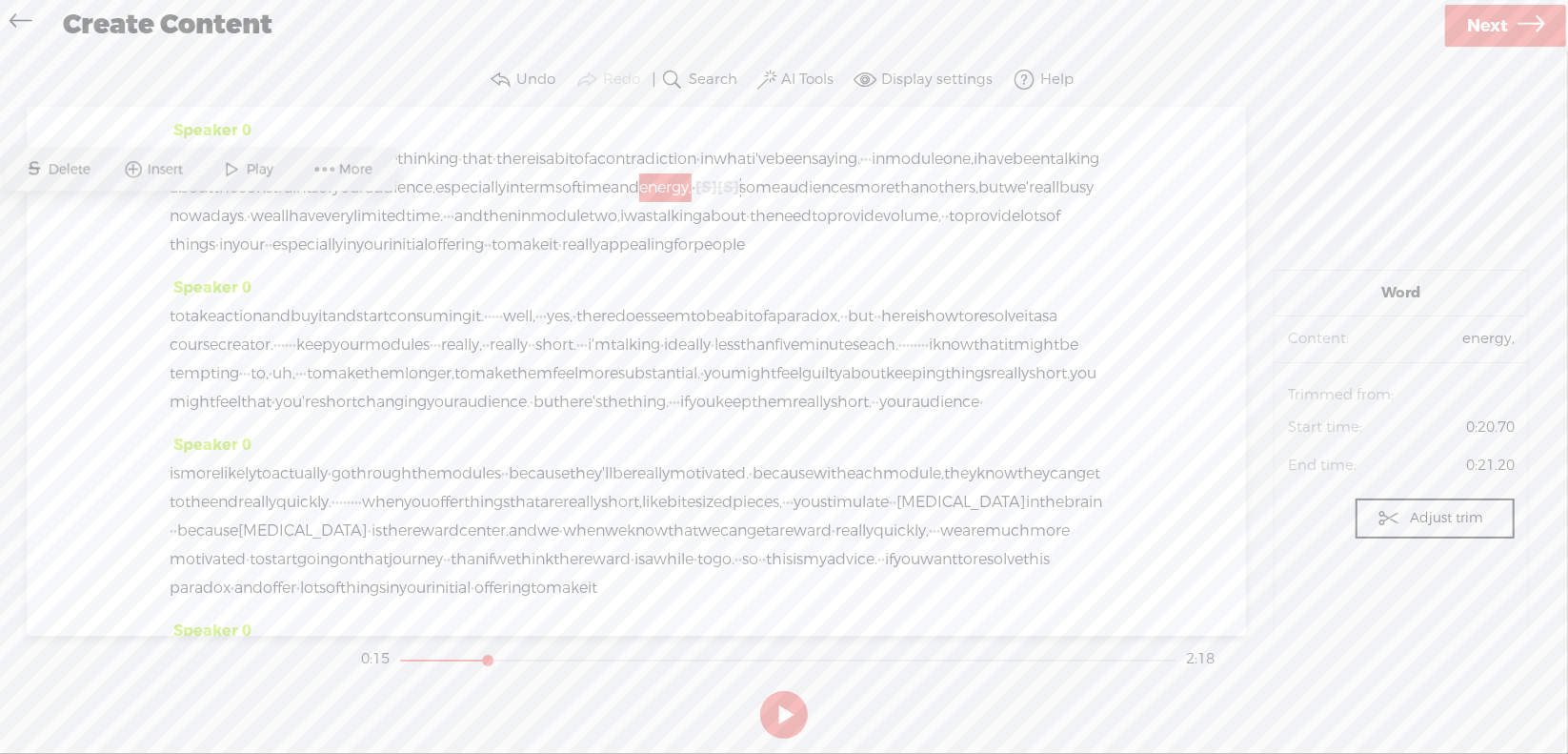
click at [260, 171] on span "Play" at bounding box center [262, 169] width 32 height 19
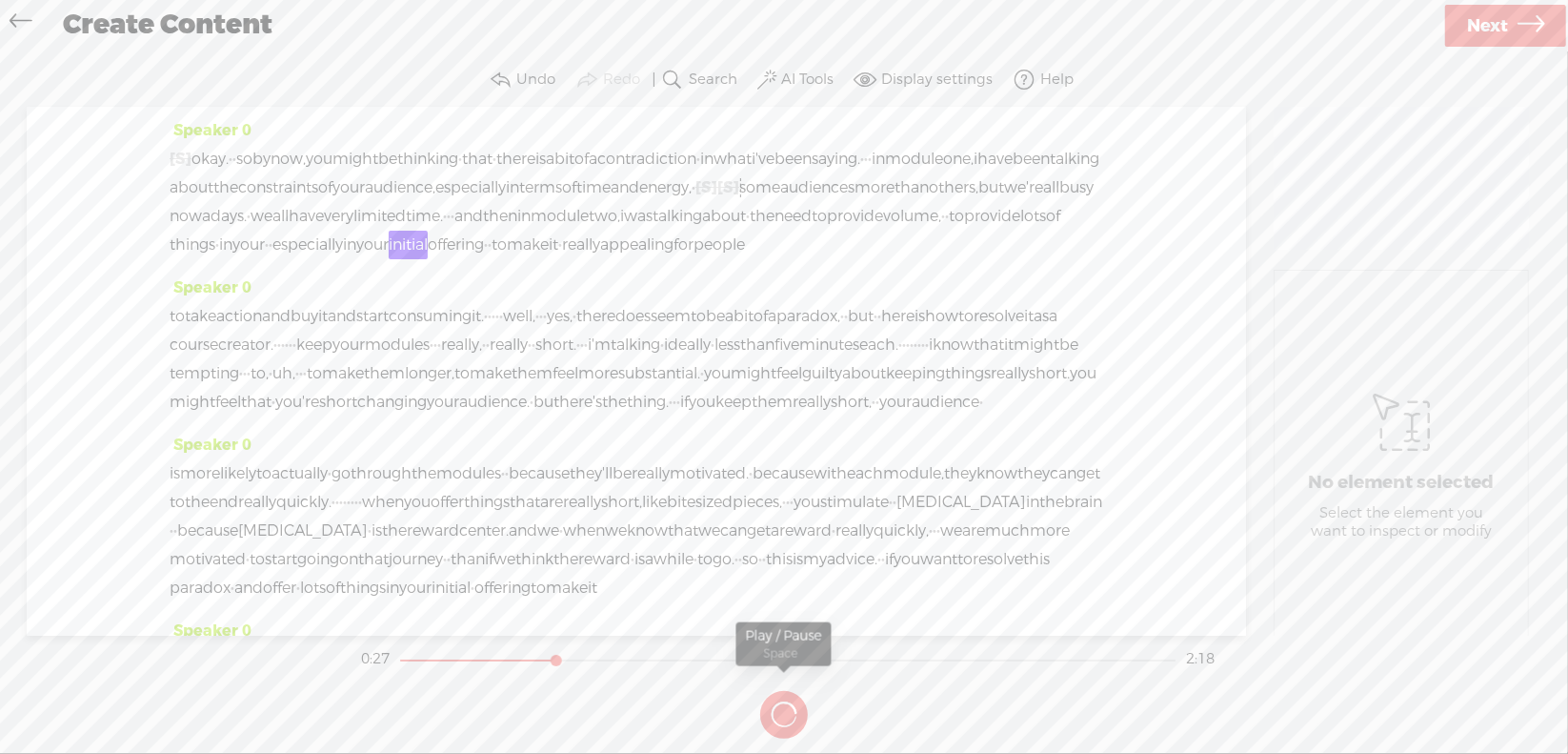
click at [0, 0] on button at bounding box center [0, 0] width 0 height 0
drag, startPoint x: 1046, startPoint y: 245, endPoint x: 483, endPoint y: 292, distance: 565.0
click at [483, 273] on div "Speaker 0 [S] · · · · · · · · · · · · · · · · · · · · · · · · · · · · · · · · o…" at bounding box center [636, 194] width 933 height 158
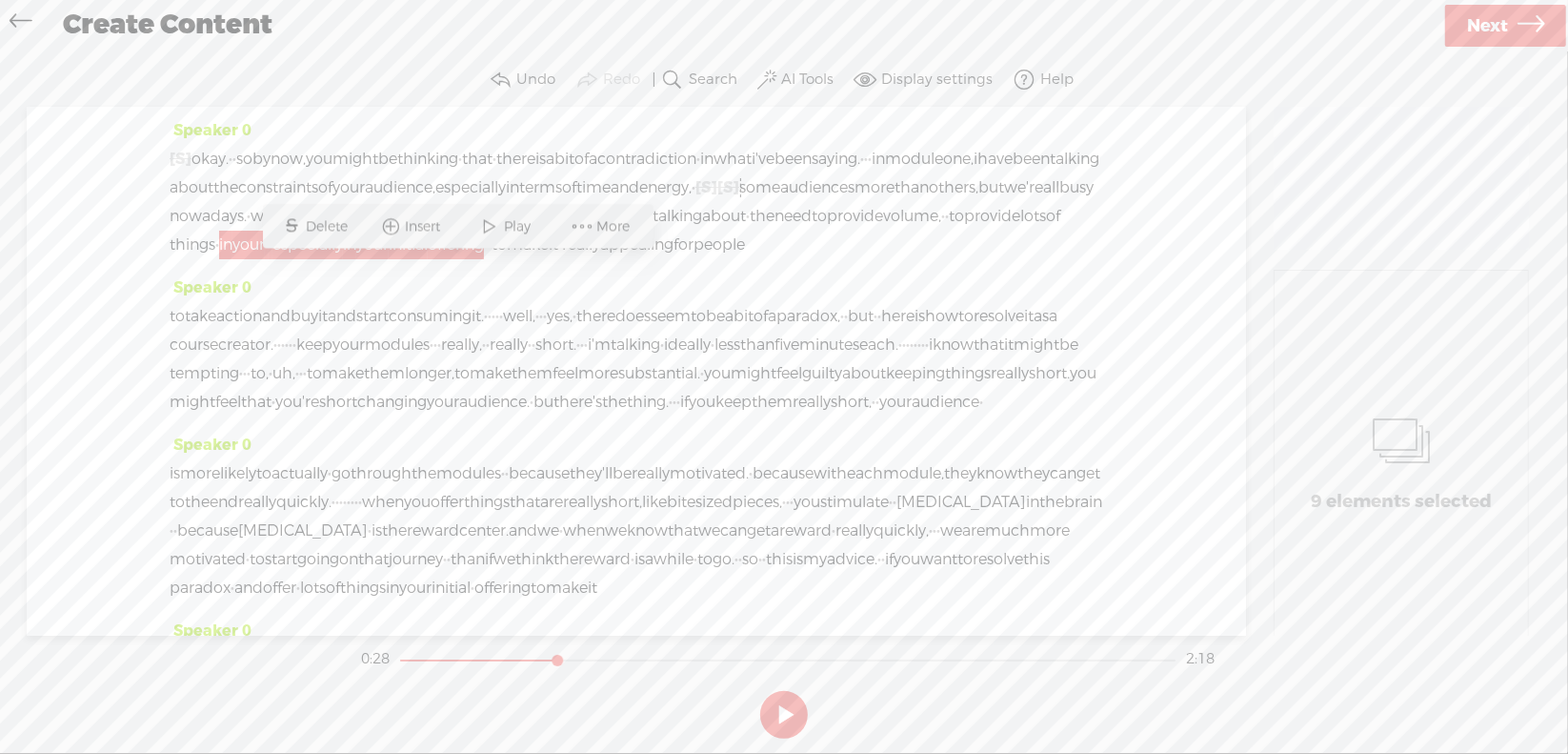
click at [924, 260] on div "[S] · · · · · · · · · · · · · · · · · · · · · · · · · · · · · · · · okay. · · s…" at bounding box center [636, 201] width 933 height 114
click at [941, 260] on div "[S] · · · · · · · · · · · · · · · · · · · · · · · · · · · · · · · · okay. · · s…" at bounding box center [636, 201] width 933 height 114
click at [640, 317] on div "Speaker 0 to take action and buy it and start consuming it. · · · · · well, · ·…" at bounding box center [636, 352] width 933 height 158
click at [410, 260] on span "initial" at bounding box center [407, 245] width 39 height 29
drag, startPoint x: 1042, startPoint y: 243, endPoint x: 307, endPoint y: 281, distance: 736.0
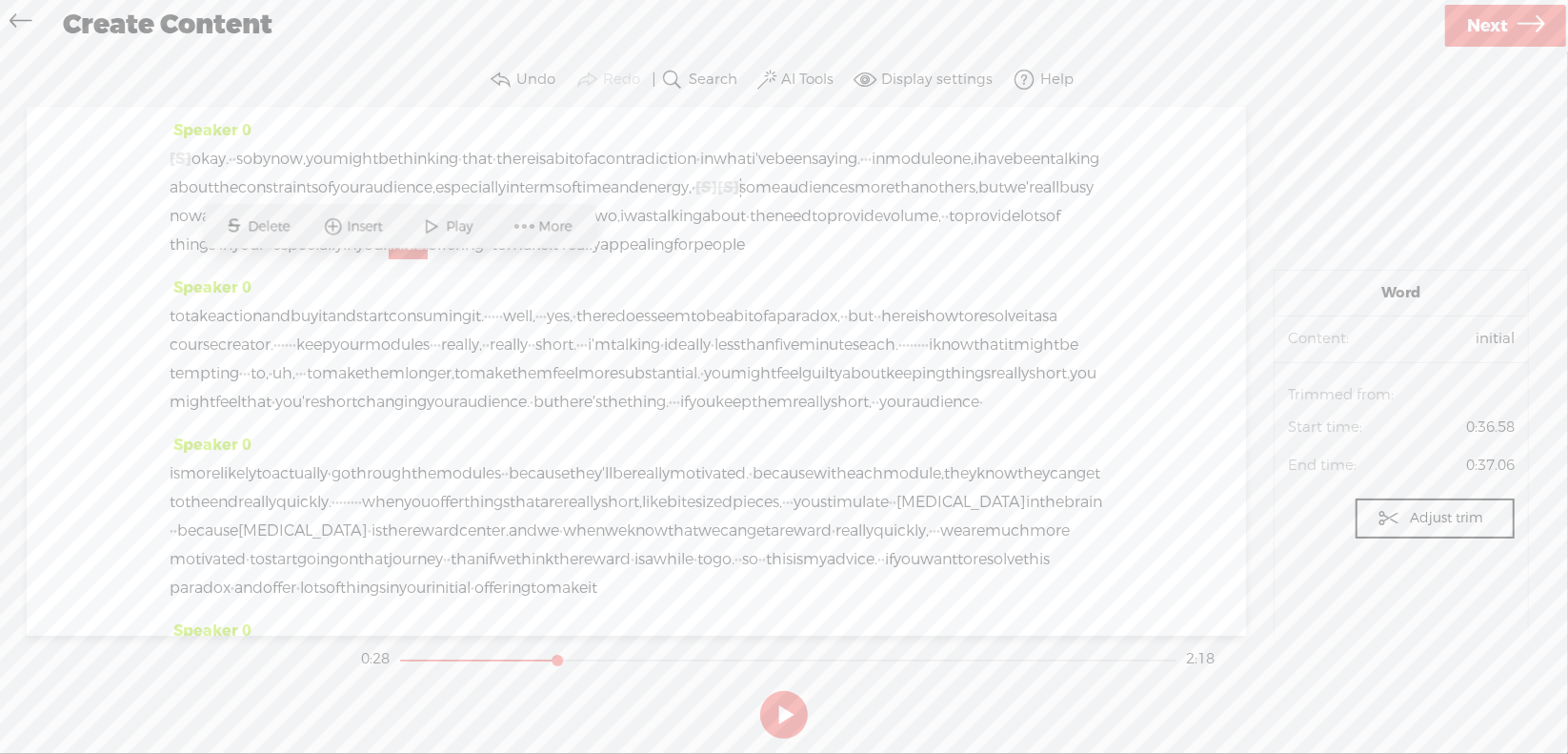
click at [307, 260] on div "[S] · · · · · · · · · · · · · · · · · · · · · · · · · · · · · · · · okay. · · s…" at bounding box center [636, 201] width 933 height 114
click at [149, 222] on span "Delete" at bounding box center [143, 226] width 47 height 19
click at [964, 231] on span "provide" at bounding box center [992, 216] width 56 height 29
click at [934, 196] on span "Play" at bounding box center [948, 197] width 32 height 19
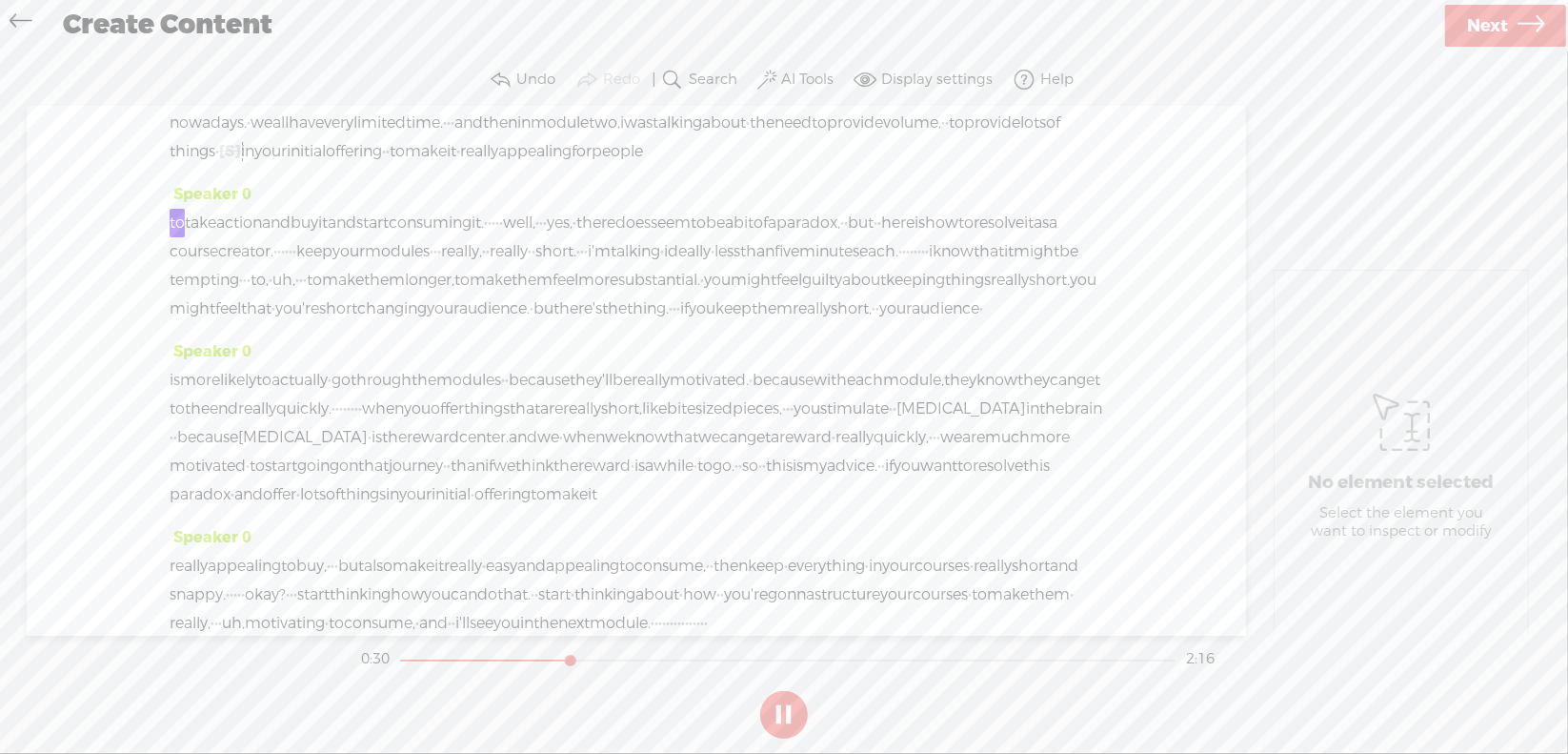
scroll to position [95, 0]
click at [783, 713] on button at bounding box center [784, 714] width 48 height 48
drag, startPoint x: 586, startPoint y: 246, endPoint x: 607, endPoint y: 244, distance: 21.1
click at [607, 244] on div "to take action and buy it and start consuming it. · · · · · well, · · · yes, · …" at bounding box center [636, 264] width 933 height 114
click at [799, 264] on span "minutes" at bounding box center [829, 250] width 60 height 29
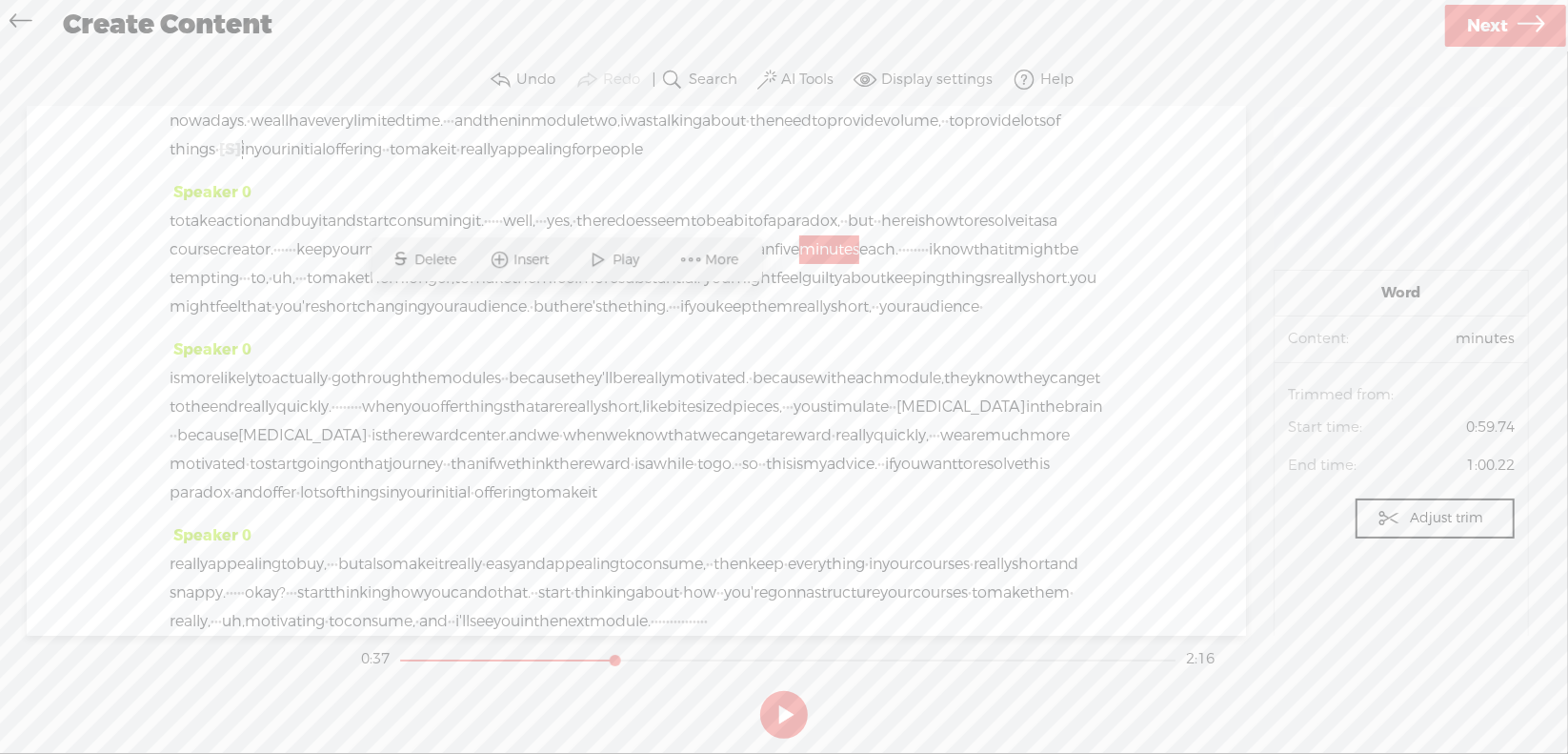
click at [750, 178] on div "Speaker 0 [S] · · · · · · · · · · · · · · · · · · · · · · · · · · · · · · · · o…" at bounding box center [636, 99] width 933 height 158
click at [693, 163] on div "[S] · · · · · · · · · · · · · · · · · · · · · · · · · · · · · · · · okay. · · s…" at bounding box center [636, 106] width 933 height 114
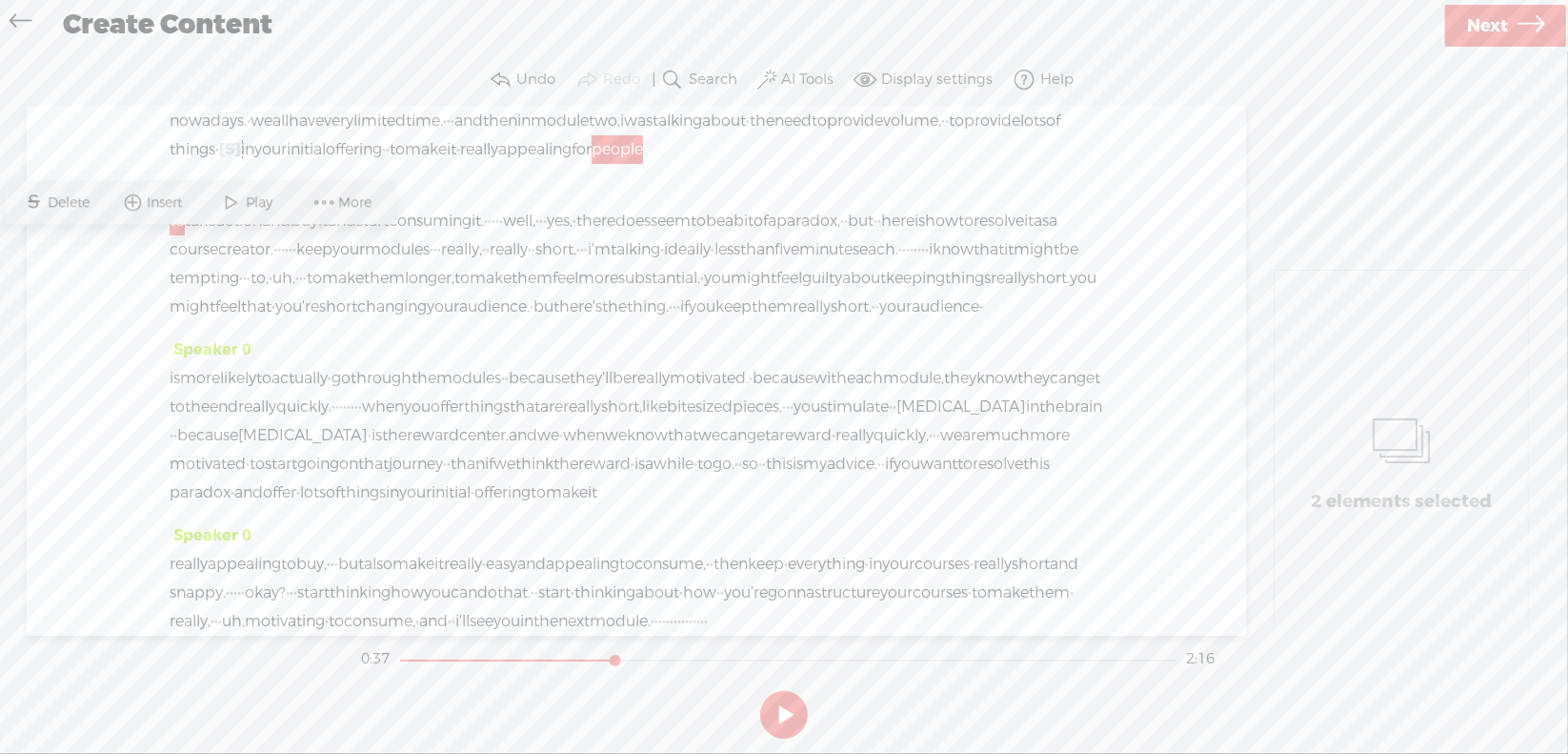
click at [491, 236] on span "·" at bounding box center [489, 221] width 4 height 29
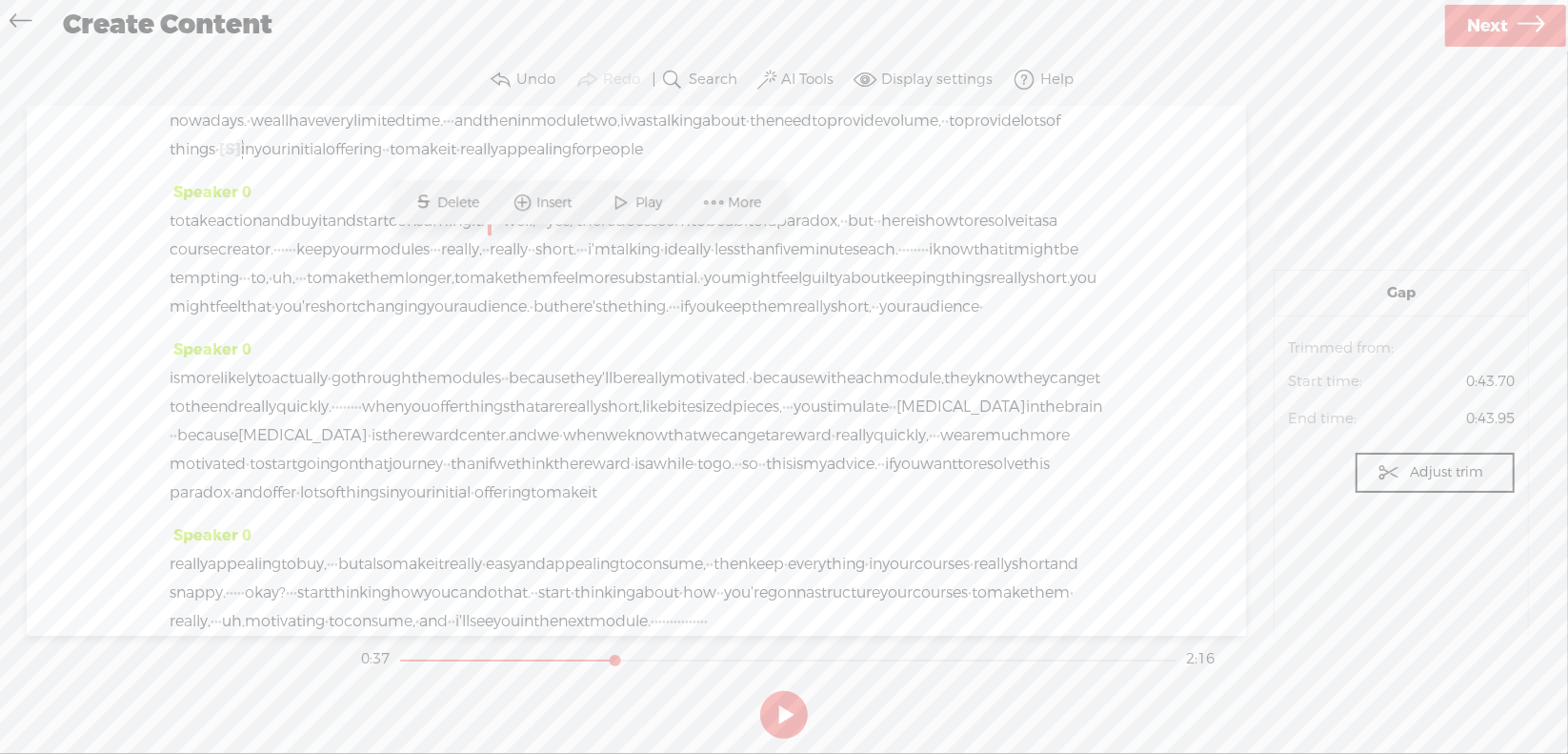
click at [491, 236] on span "·" at bounding box center [489, 221] width 4 height 29
click at [470, 199] on span "Delete" at bounding box center [461, 202] width 47 height 19
click at [471, 236] on span "consuming" at bounding box center [430, 221] width 83 height 29
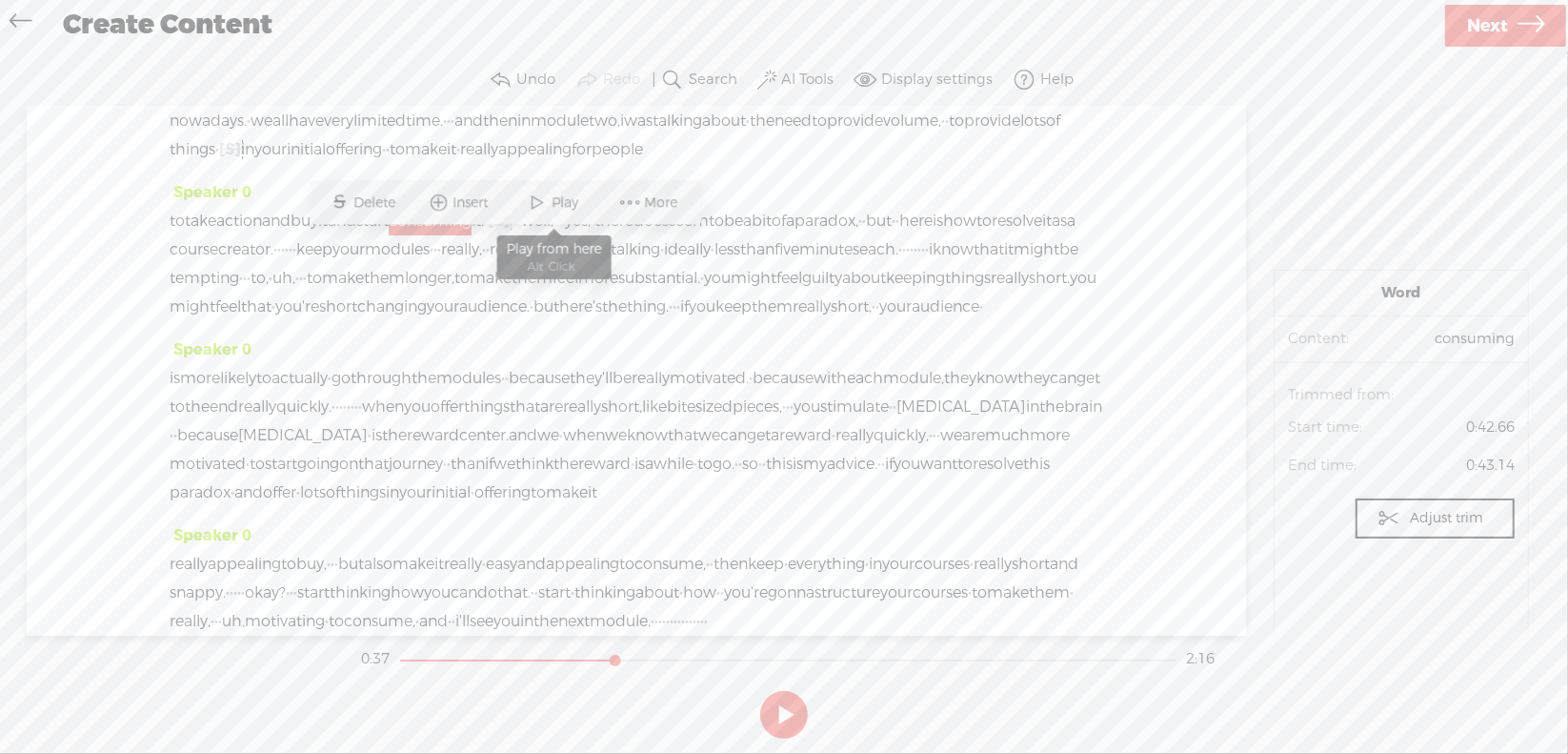
click at [558, 200] on span "Play" at bounding box center [569, 202] width 32 height 19
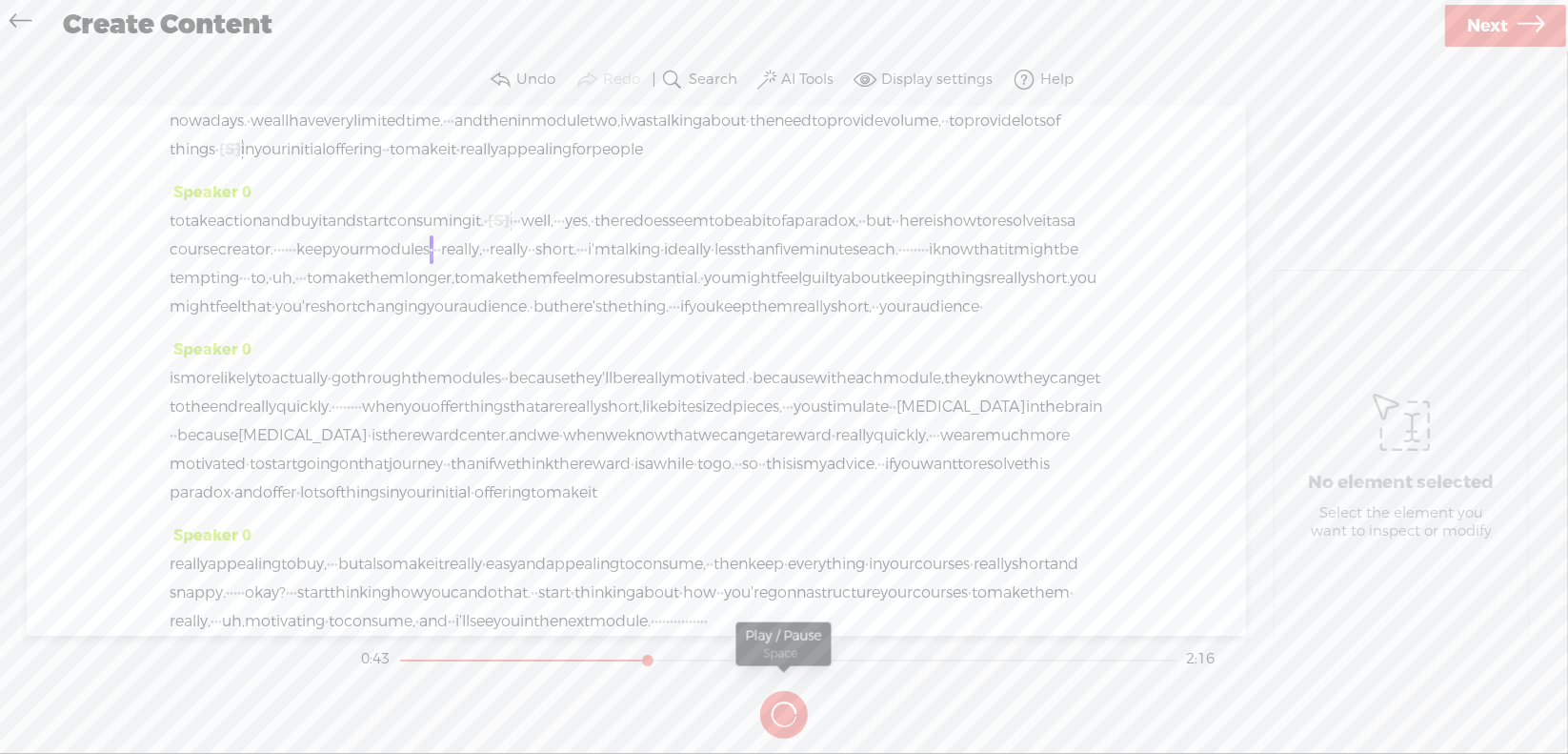
click at [0, 0] on button at bounding box center [0, 0] width 0 height 0
drag, startPoint x: 708, startPoint y: 276, endPoint x: 724, endPoint y: 281, distance: 16.8
click at [724, 281] on div "to take action and buy it and start consuming it. · [S] · · · · well, · · · yes…" at bounding box center [636, 264] width 933 height 114
click at [603, 238] on span "Delete" at bounding box center [594, 231] width 47 height 19
click at [218, 264] on span "course" at bounding box center [193, 250] width 49 height 29
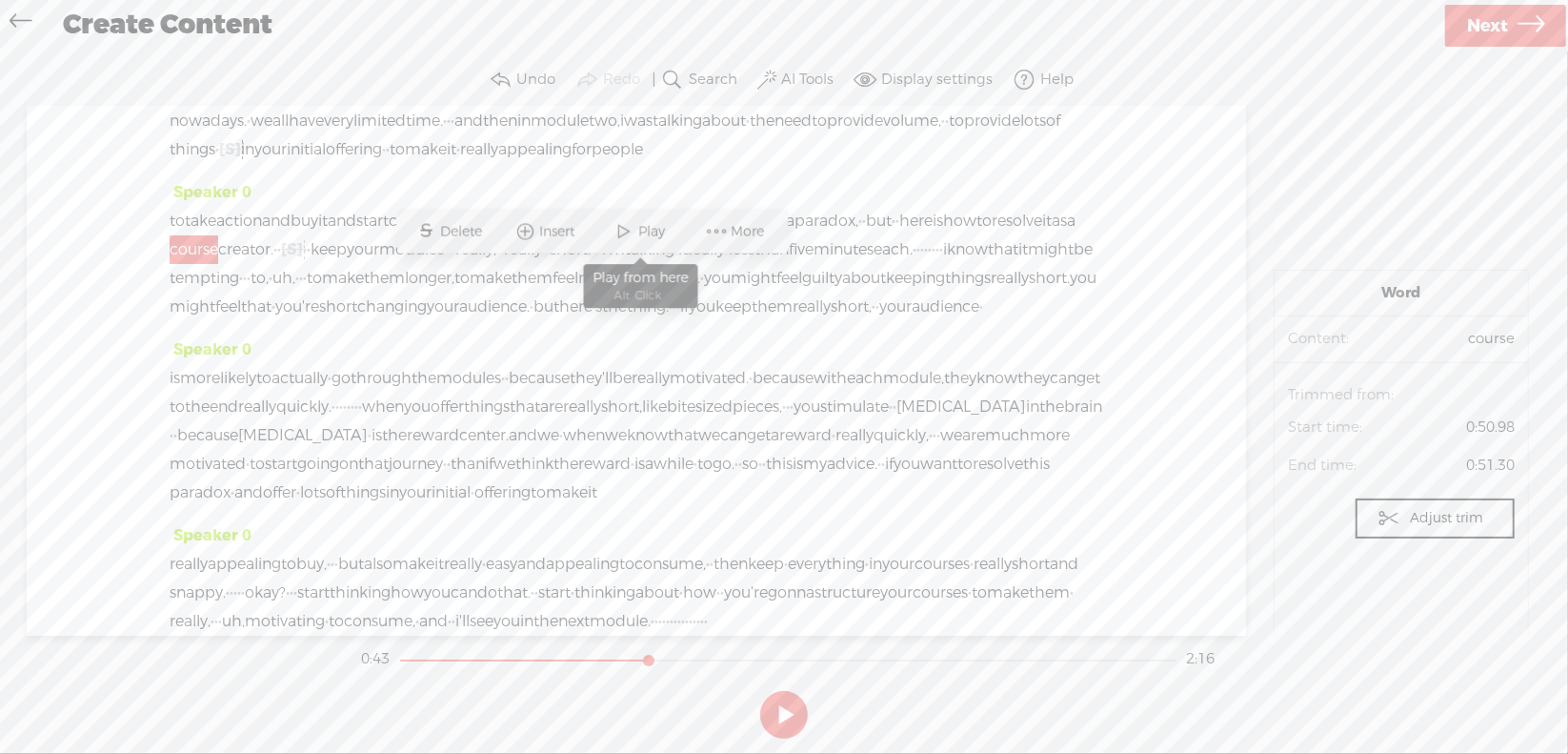
click at [630, 236] on span at bounding box center [624, 231] width 29 height 35
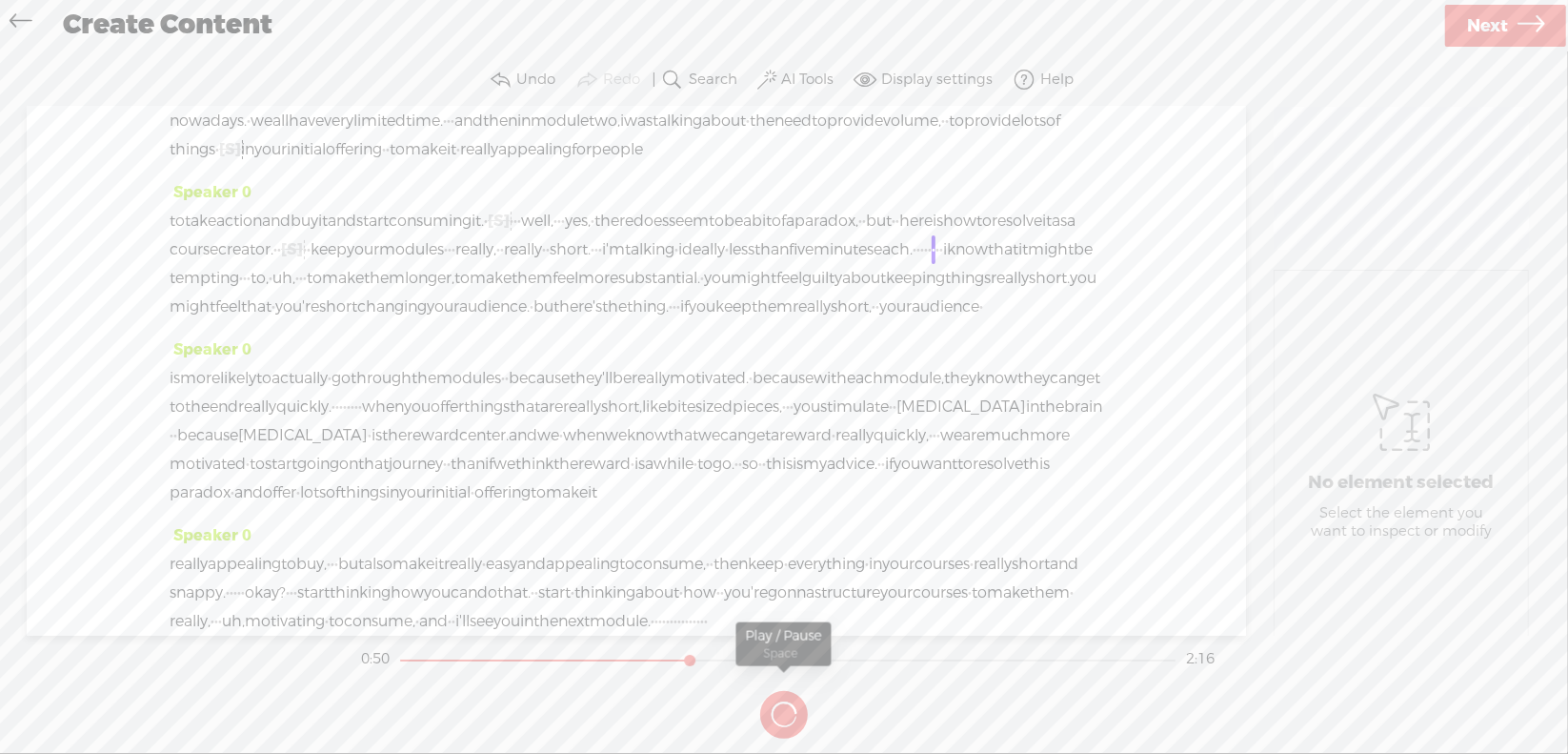
click at [0, 0] on button at bounding box center [0, 0] width 0 height 0
drag, startPoint x: 686, startPoint y: 302, endPoint x: 718, endPoint y: 308, distance: 32.6
click at [718, 308] on div "to take action and buy it and start consuming it. · [S] · · · · well, · · · yes…" at bounding box center [636, 264] width 933 height 114
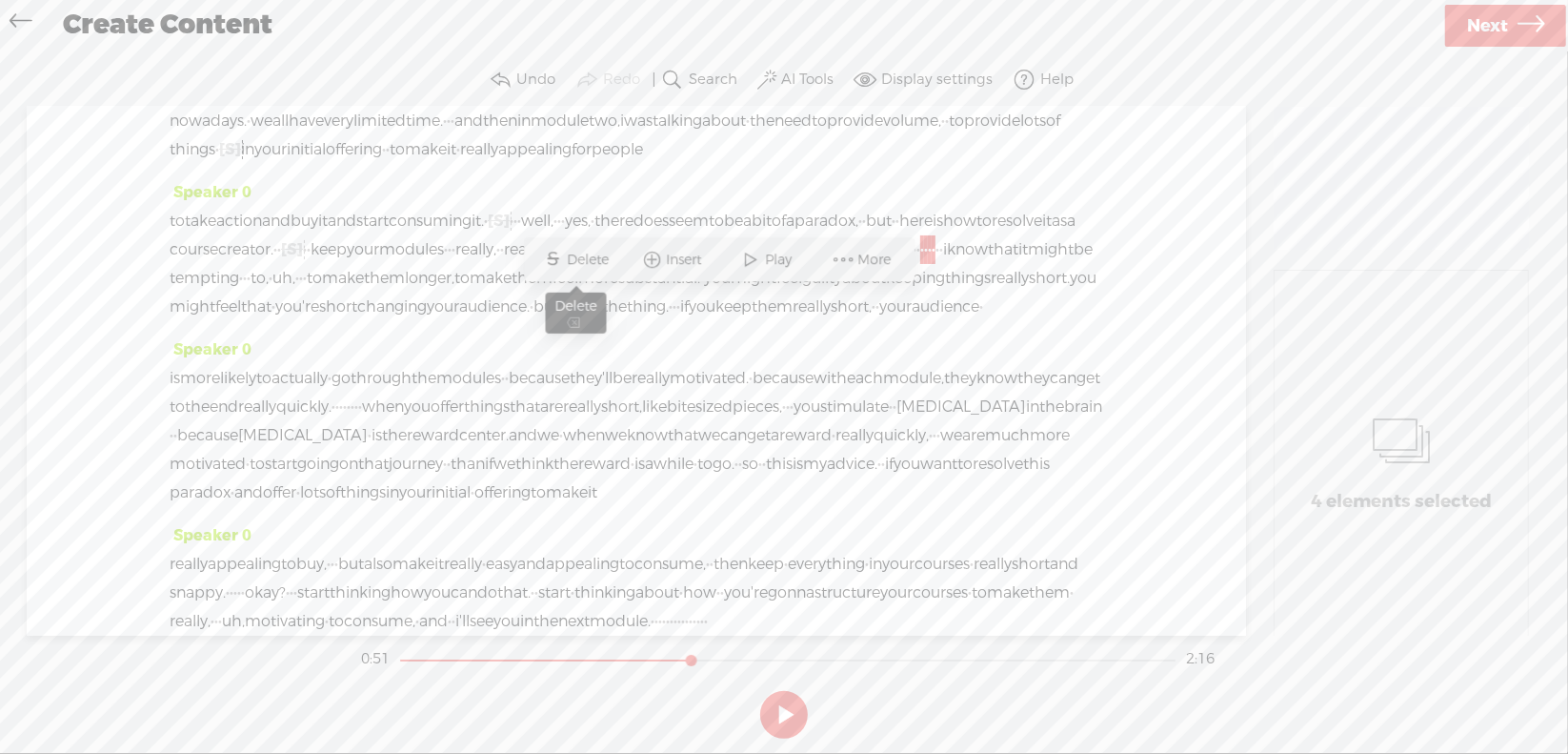
click at [584, 262] on span "Delete" at bounding box center [590, 260] width 47 height 19
click at [813, 264] on span "minutes" at bounding box center [843, 250] width 60 height 29
click at [617, 262] on span at bounding box center [609, 260] width 29 height 35
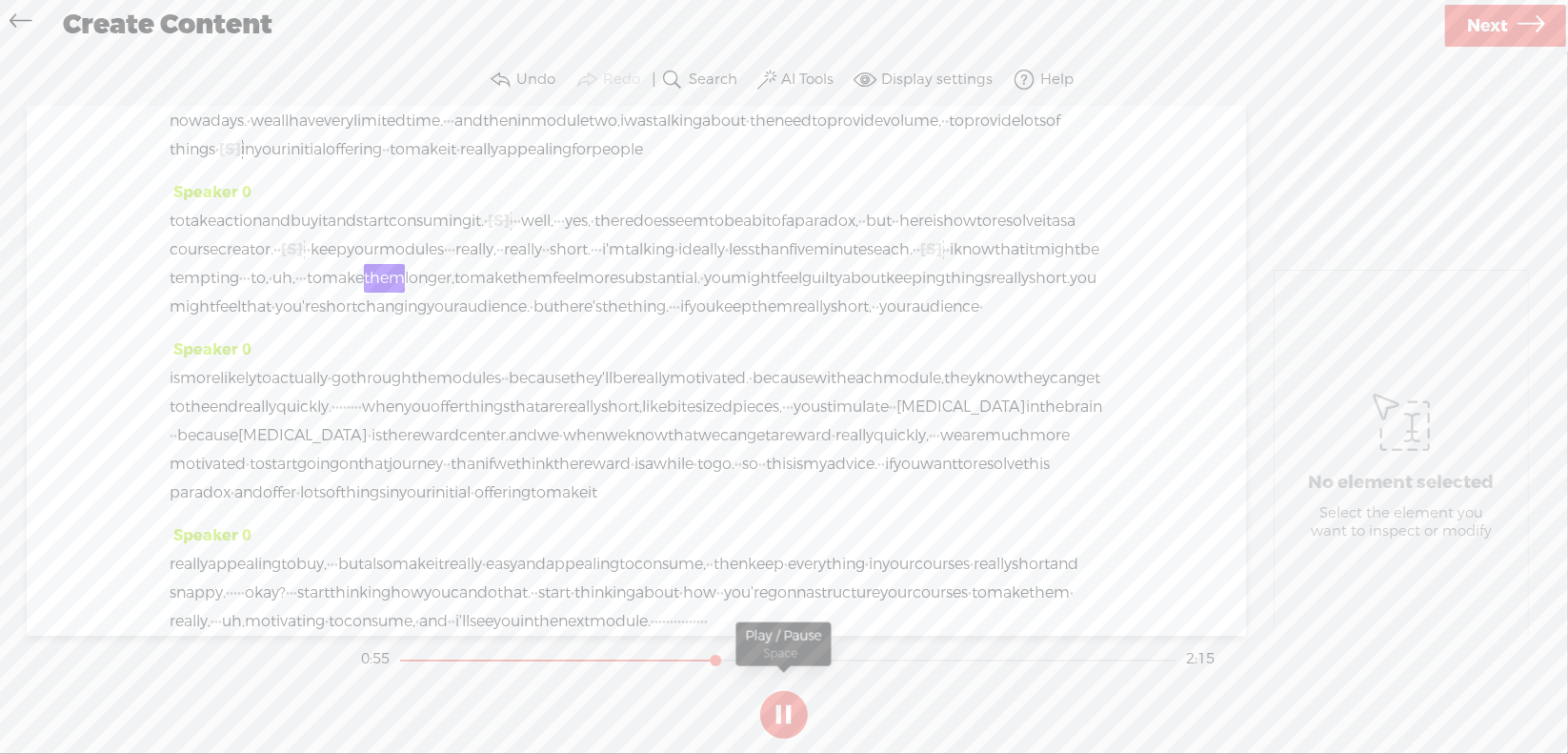
click at [785, 702] on button at bounding box center [784, 714] width 48 height 48
click at [247, 292] on span "·" at bounding box center [245, 277] width 4 height 29
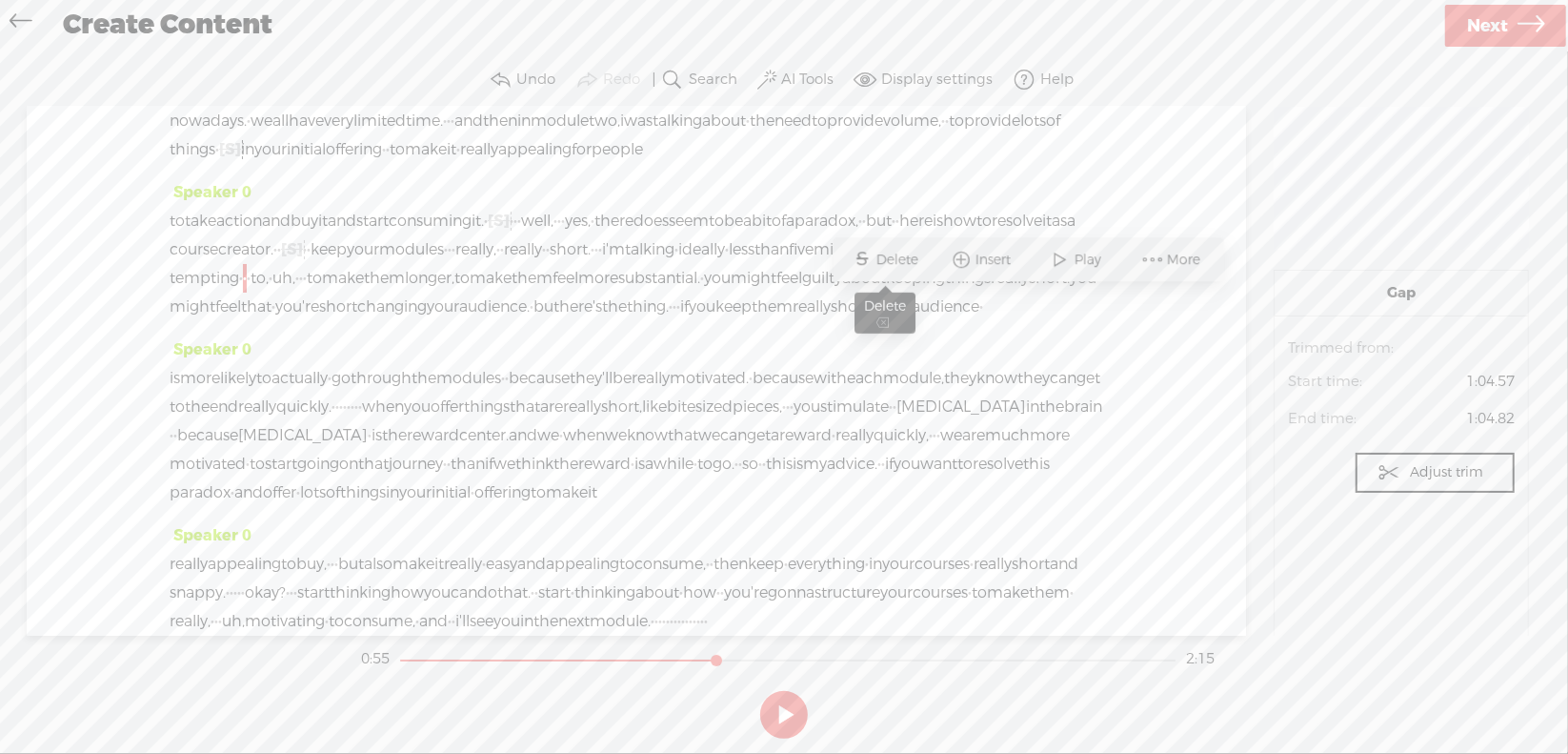
click at [903, 259] on span "Delete" at bounding box center [899, 260] width 47 height 19
click at [1080, 264] on span "be" at bounding box center [1089, 250] width 19 height 29
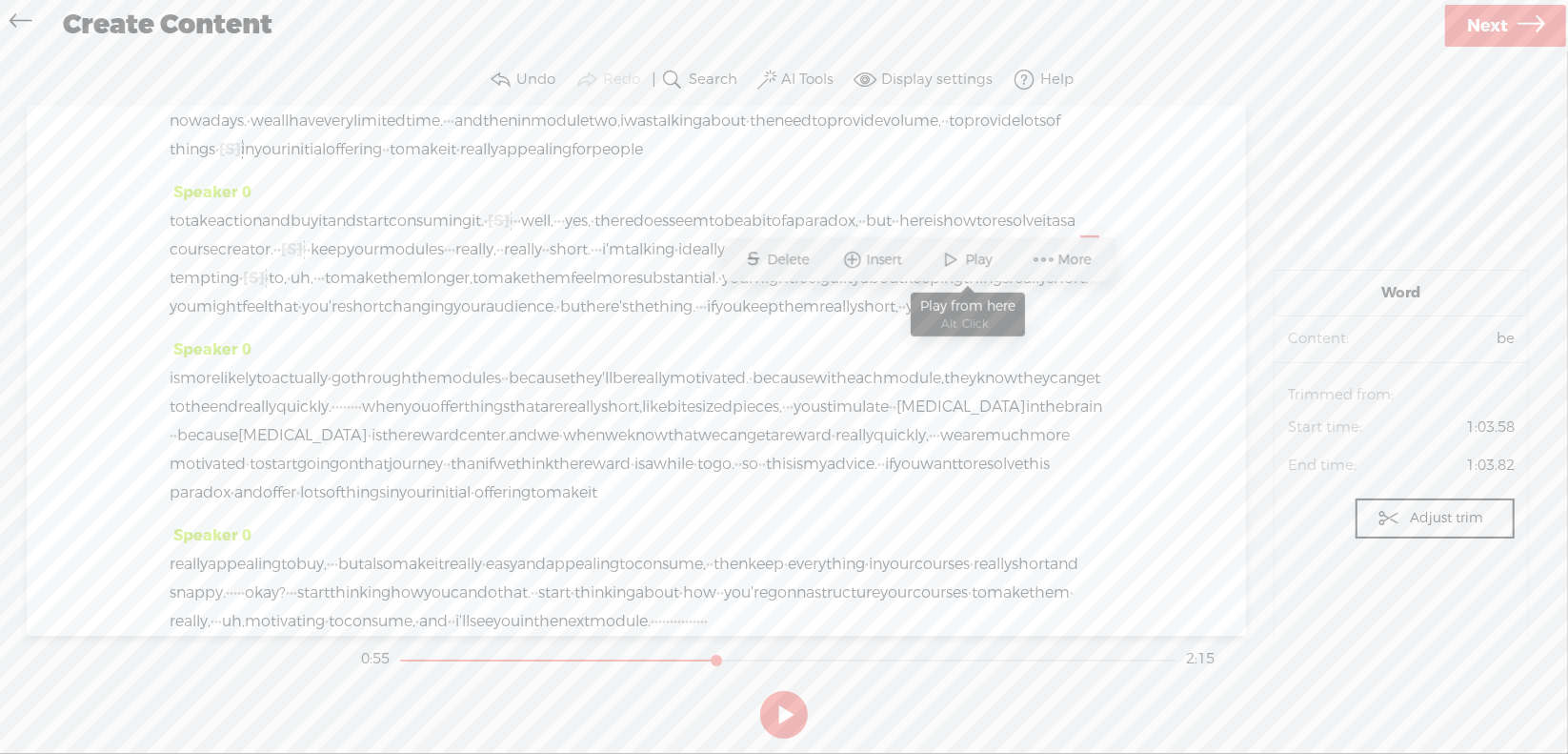
click at [954, 266] on span at bounding box center [951, 260] width 29 height 35
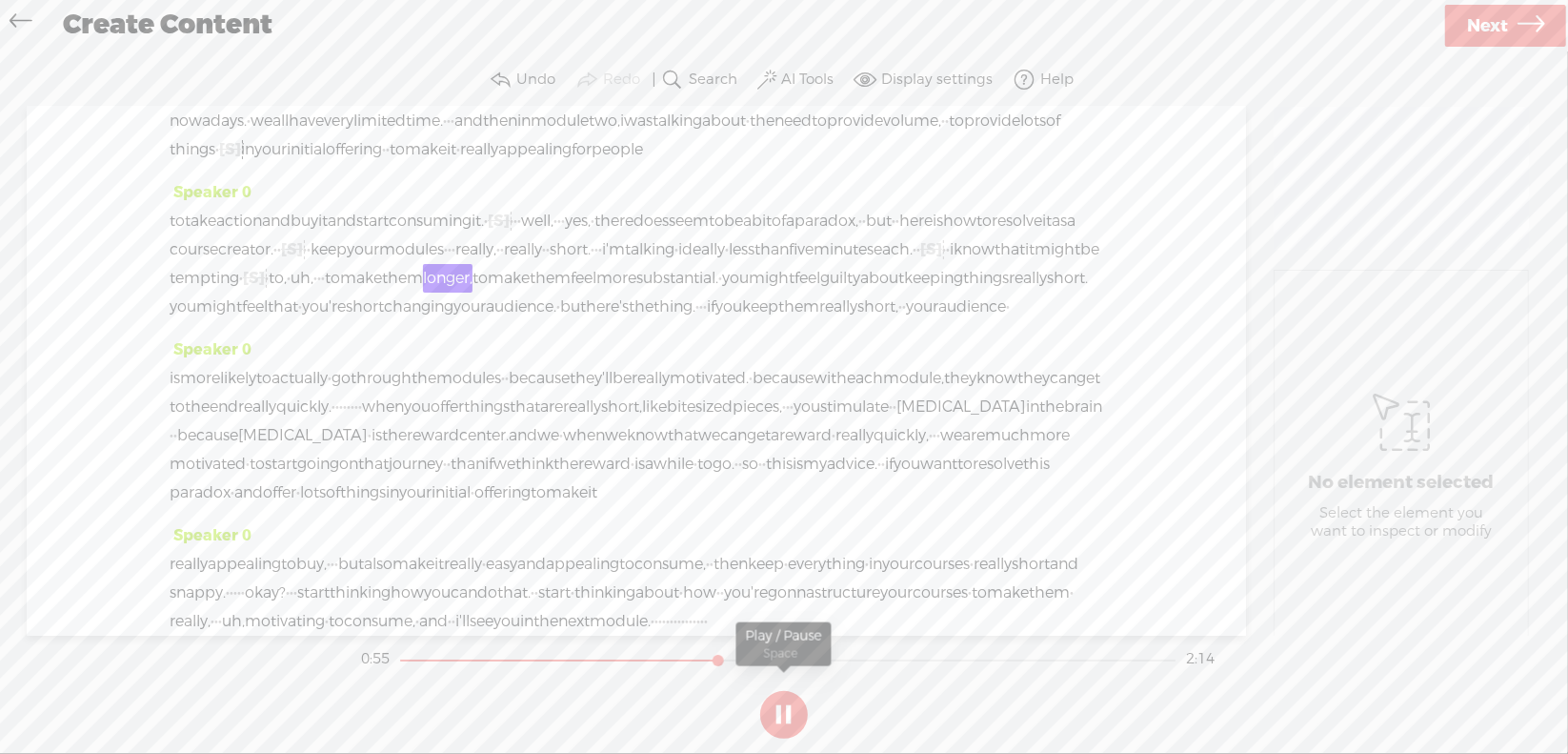
click at [789, 710] on button at bounding box center [784, 714] width 48 height 48
drag, startPoint x: 176, startPoint y: 333, endPoint x: 249, endPoint y: 337, distance: 73.1
click at [249, 321] on div "to take action and buy it and start consuming it. · [S] · · · · well, · · · yes…" at bounding box center [636, 264] width 933 height 114
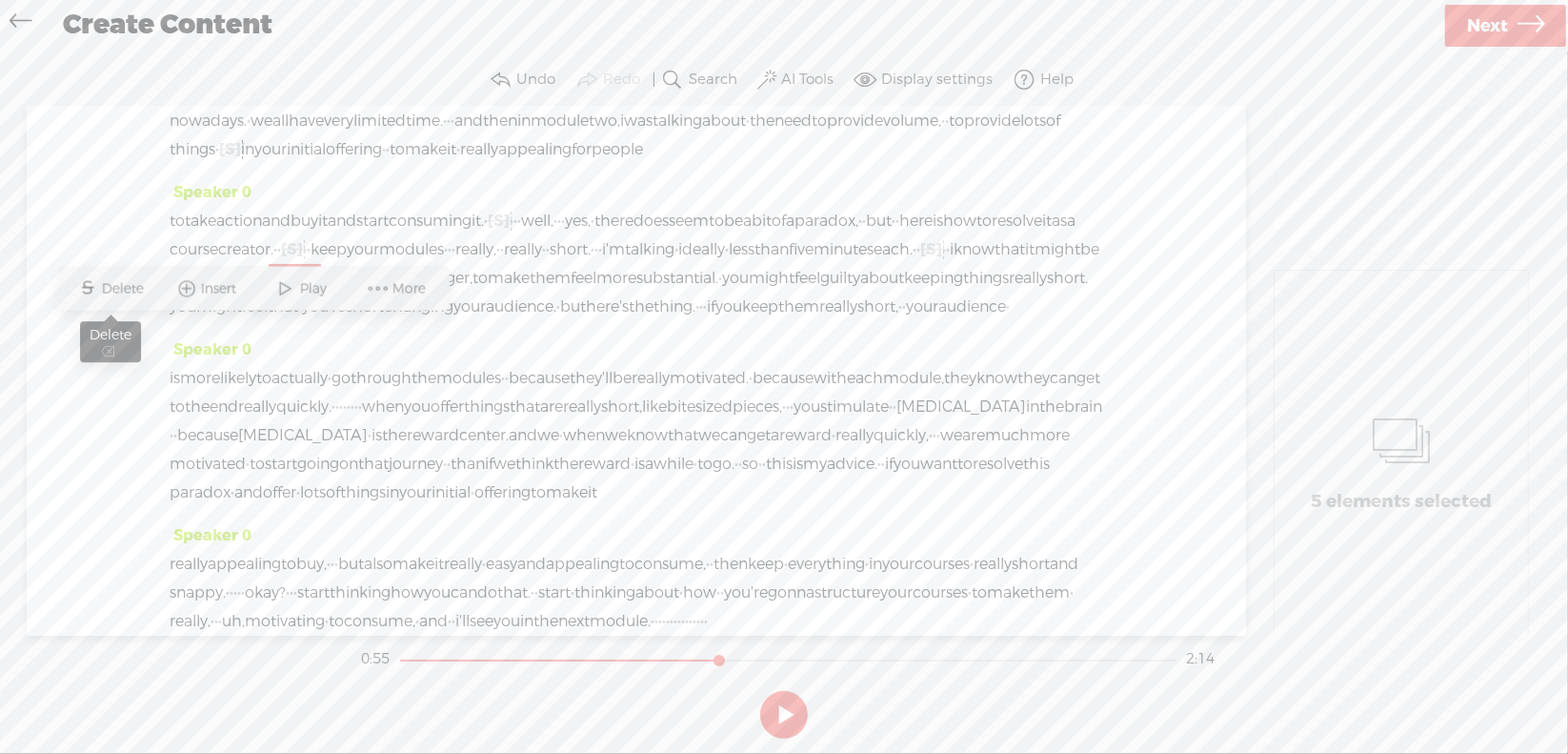
click at [141, 287] on span "Delete" at bounding box center [125, 288] width 47 height 19
click at [1034, 264] on span "might" at bounding box center [1057, 250] width 46 height 29
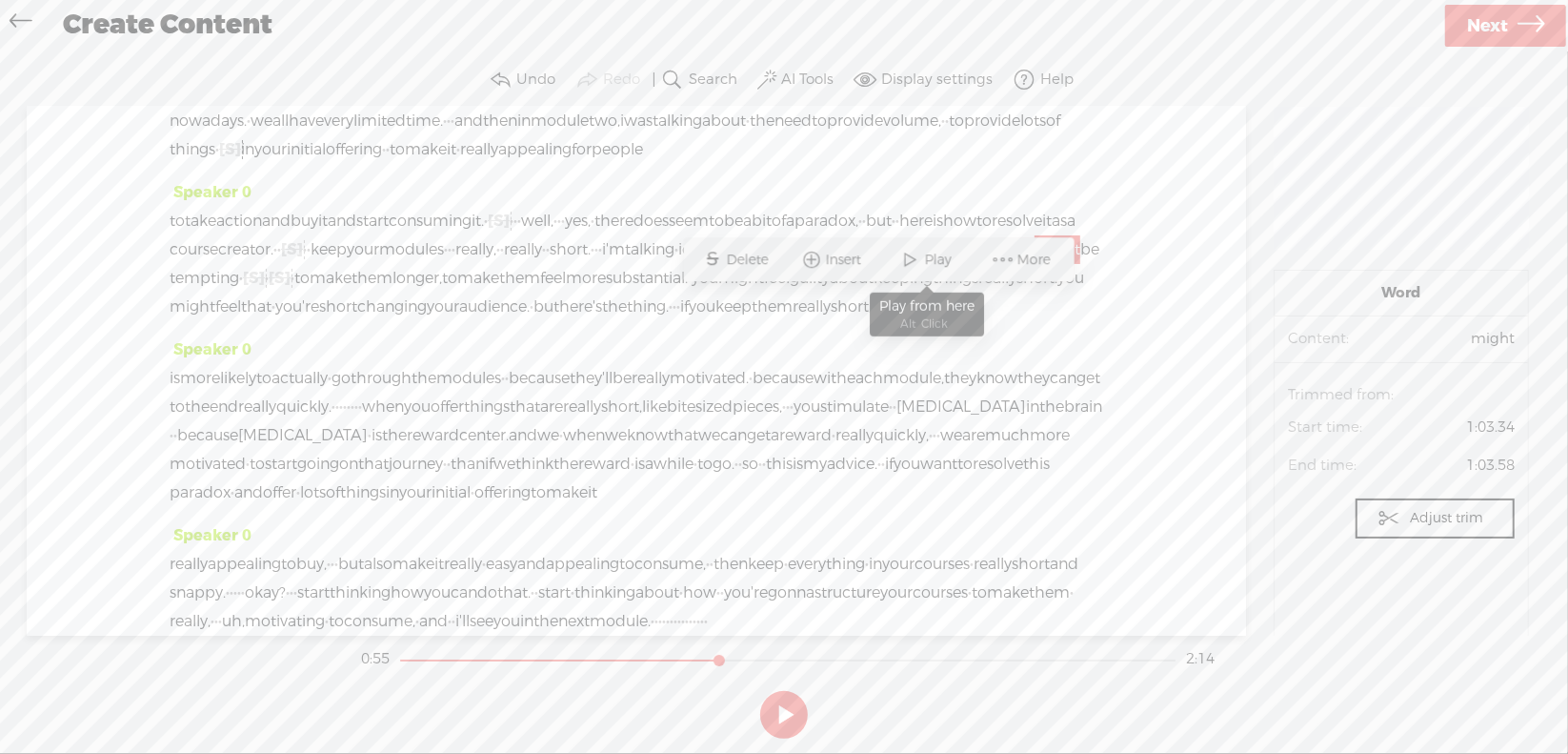
click at [941, 266] on span "Play" at bounding box center [941, 260] width 32 height 19
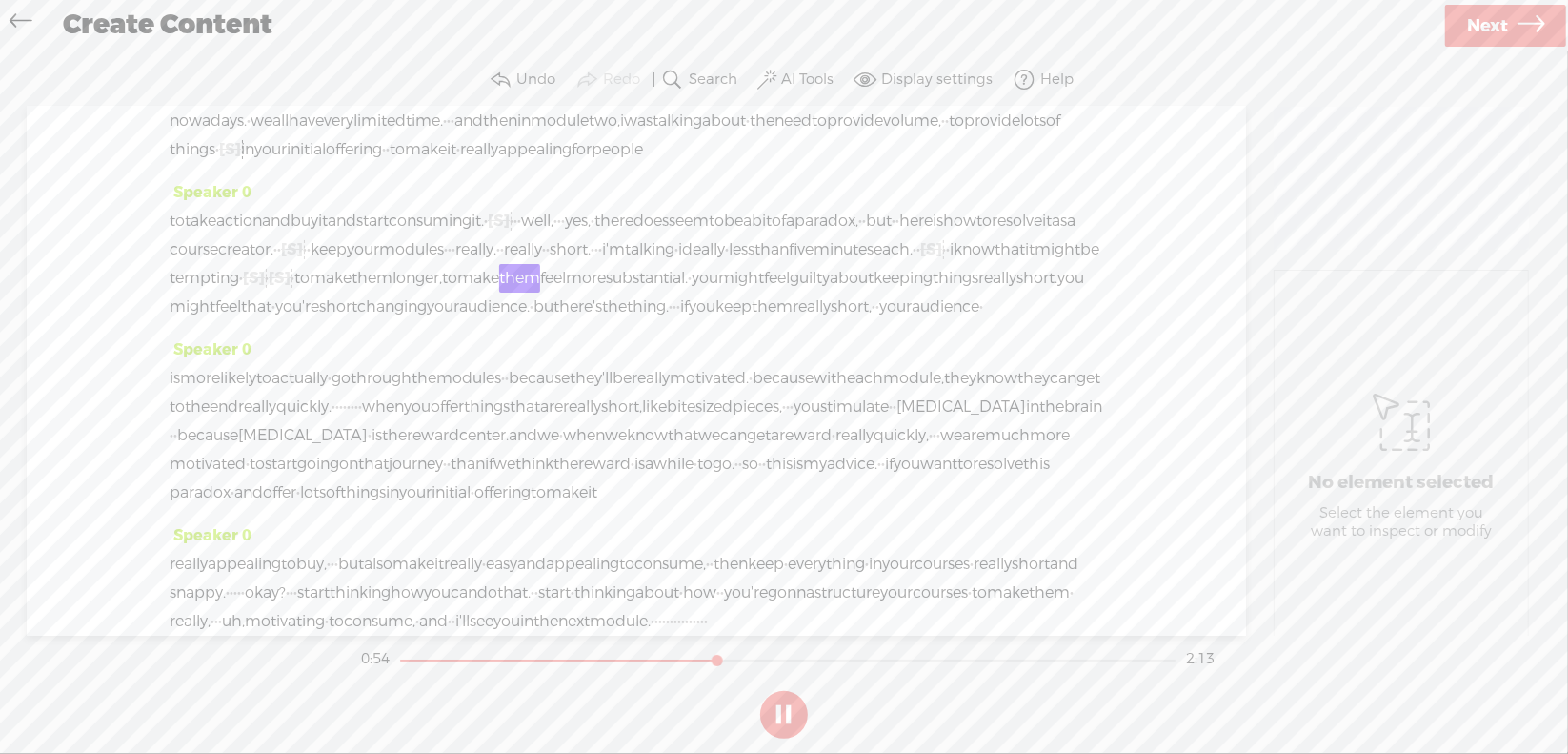
click at [788, 710] on button at bounding box center [784, 714] width 48 height 48
click at [268, 287] on span "[S]" at bounding box center [279, 277] width 22 height 20
click at [174, 277] on span "Restore" at bounding box center [184, 288] width 95 height 35
drag, startPoint x: 204, startPoint y: 336, endPoint x: 285, endPoint y: 334, distance: 81.0
click at [285, 321] on div "to take action and buy it and start consuming it. · [S] · · · · well, · · · yes…" at bounding box center [636, 264] width 933 height 114
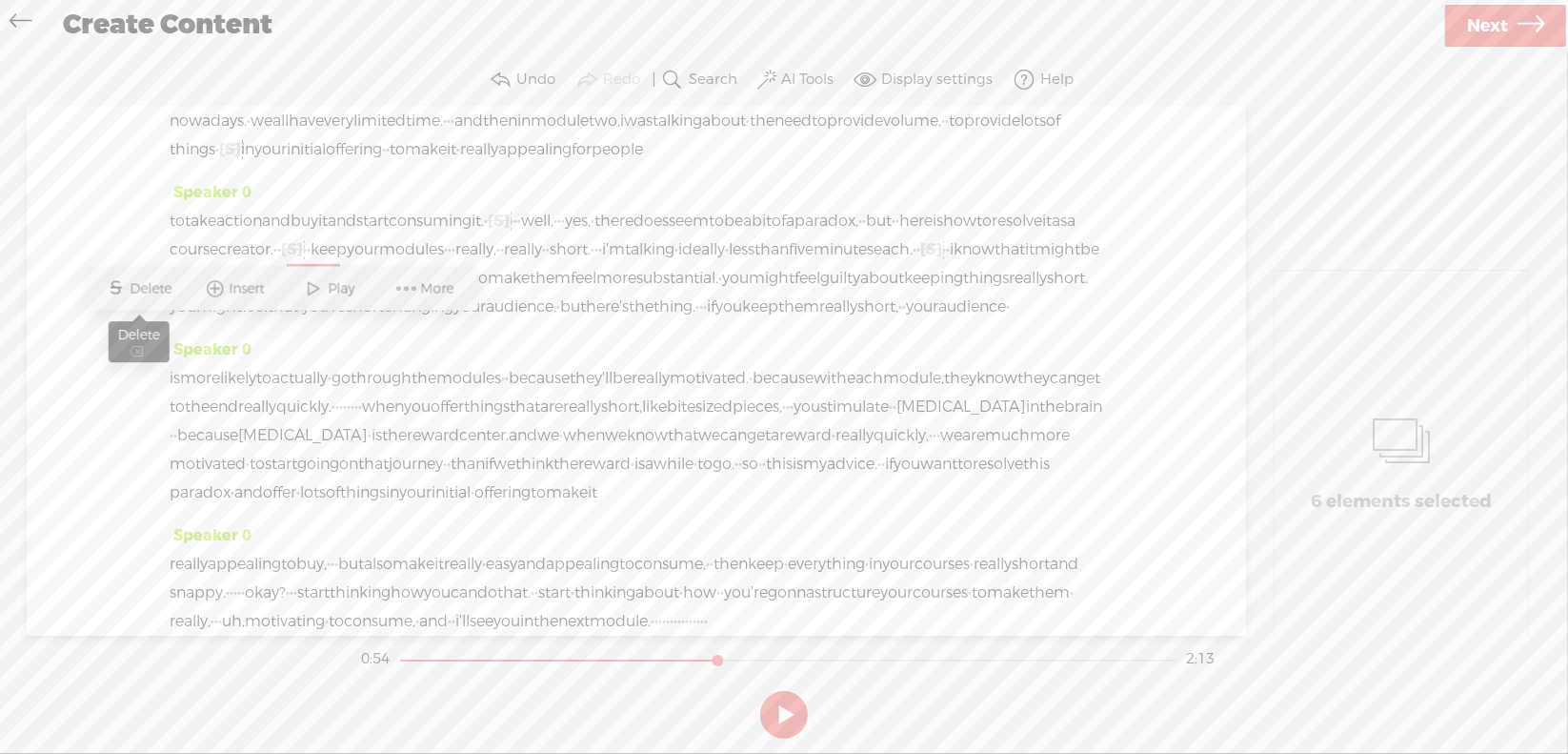
click at [170, 292] on span "Delete" at bounding box center [154, 288] width 47 height 19
click at [239, 292] on span "tempting" at bounding box center [204, 277] width 69 height 29
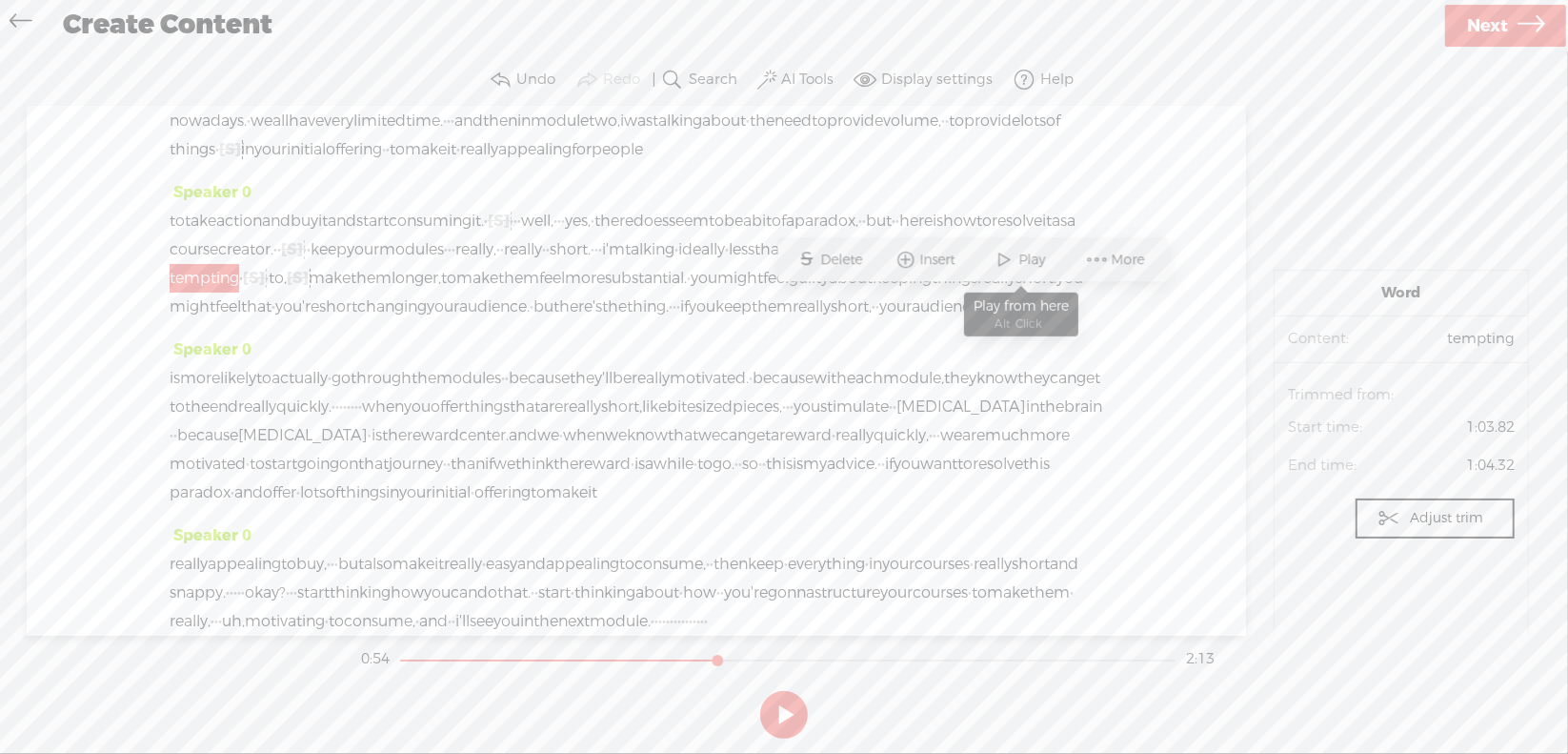
click at [1025, 261] on span "Play" at bounding box center [1035, 260] width 32 height 19
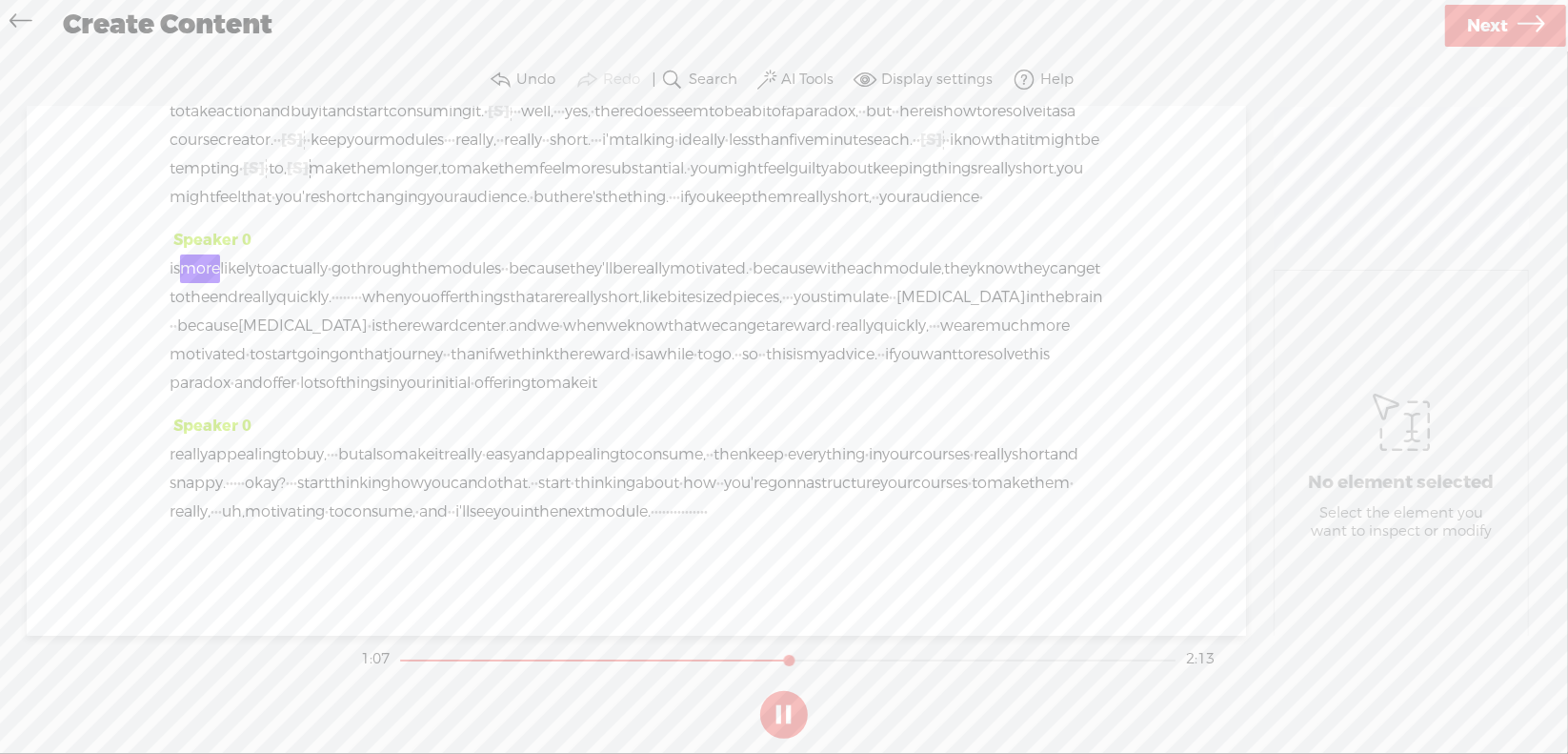
scroll to position [347, 0]
click at [779, 715] on button at bounding box center [784, 714] width 48 height 48
drag, startPoint x: 672, startPoint y: 238, endPoint x: 709, endPoint y: 234, distance: 37.2
click at [709, 255] on div "is more likely to actually · go through the modules · · because they'll be real…" at bounding box center [636, 326] width 933 height 143
click at [562, 196] on span "S" at bounding box center [549, 194] width 29 height 35
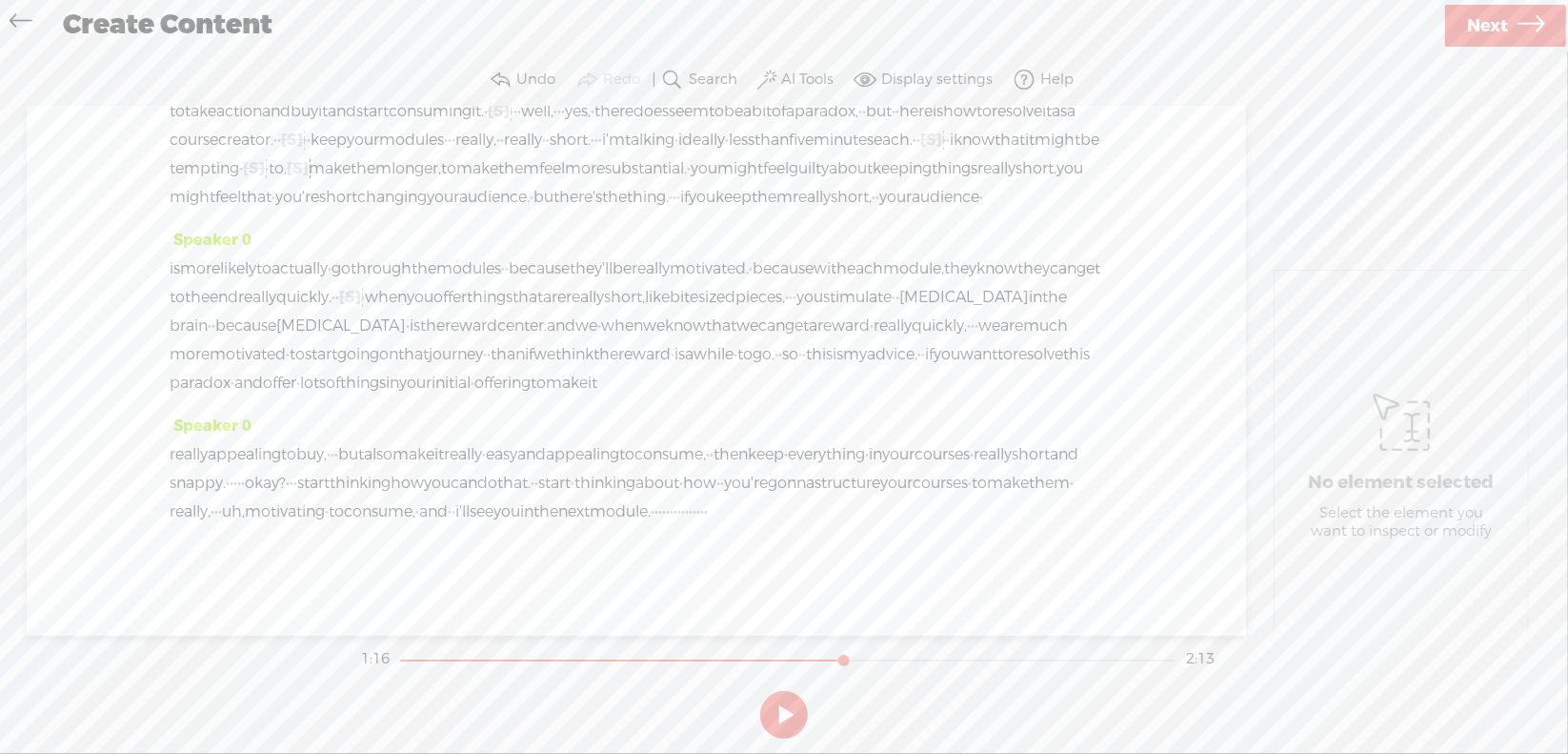
click at [276, 283] on span "really" at bounding box center [257, 297] width 38 height 29
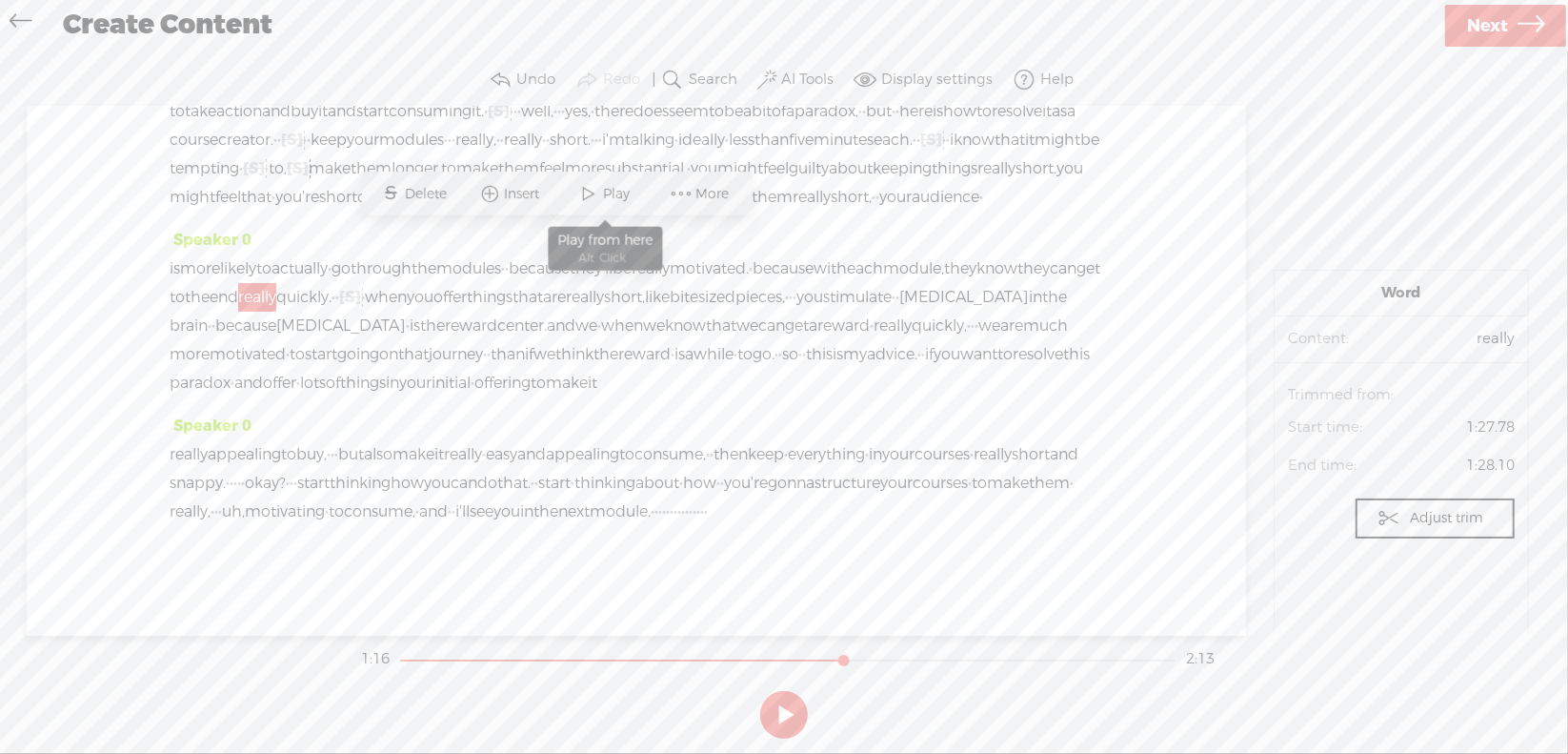
click at [587, 196] on span at bounding box center [589, 194] width 29 height 35
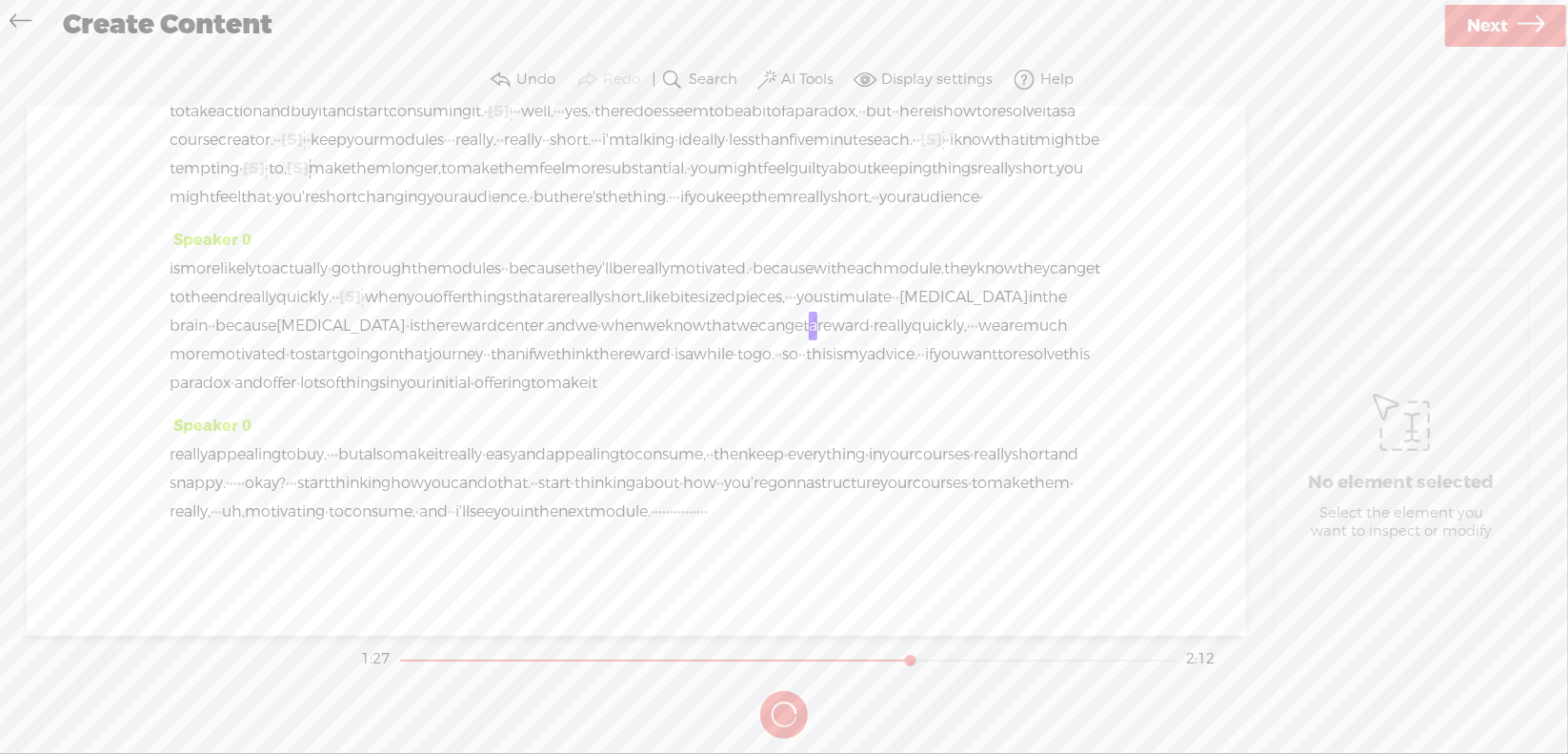
click at [783, 707] on section at bounding box center [784, 713] width 854 height 62
click at [784, 708] on section at bounding box center [784, 713] width 854 height 62
click at [784, 709] on section at bounding box center [784, 713] width 854 height 62
click at [783, 707] on button at bounding box center [784, 714] width 48 height 48
drag, startPoint x: 214, startPoint y: 294, endPoint x: 240, endPoint y: 301, distance: 26.9
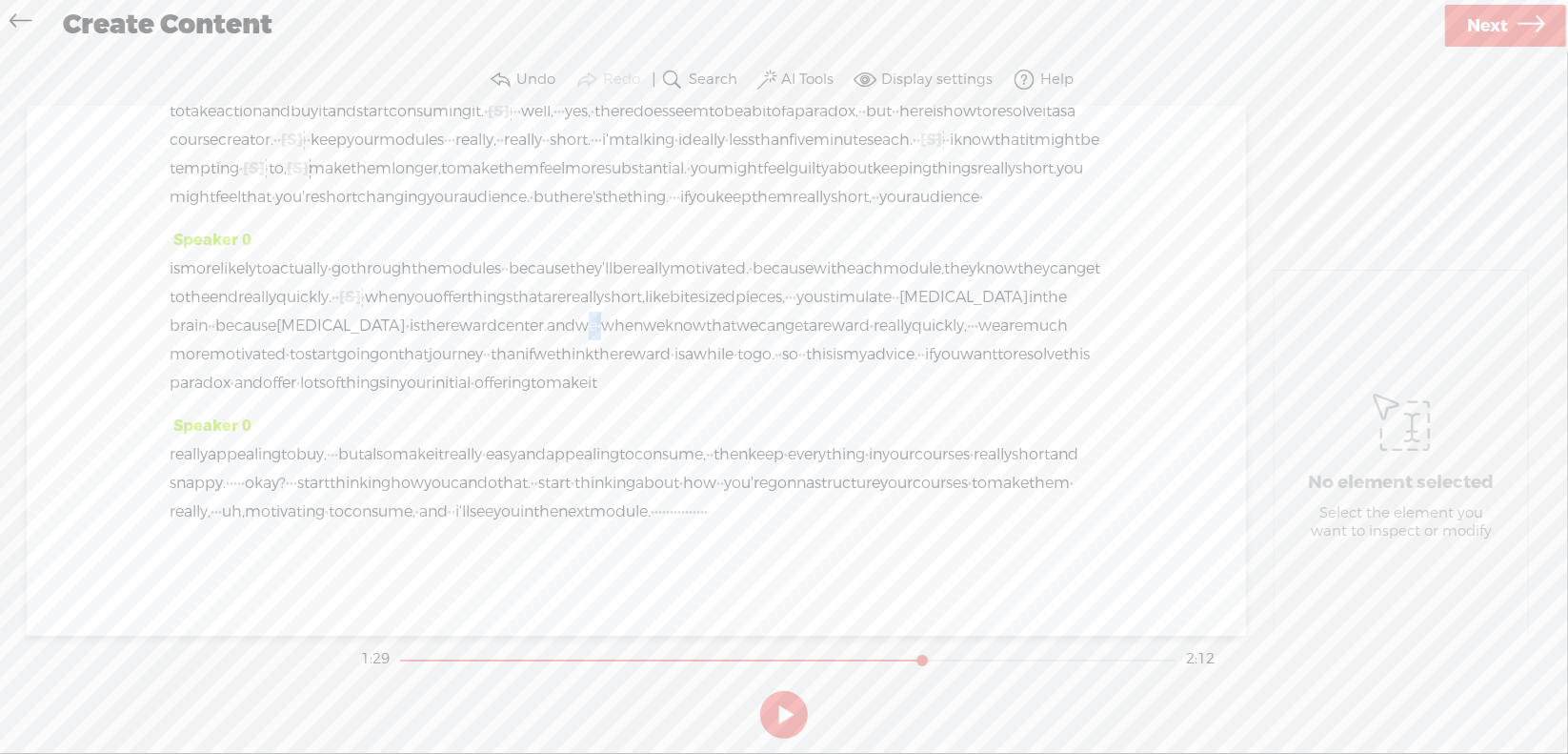
click at [240, 300] on div "is more likely to actually · go through the modules · · because they'll be real…" at bounding box center [636, 326] width 933 height 143
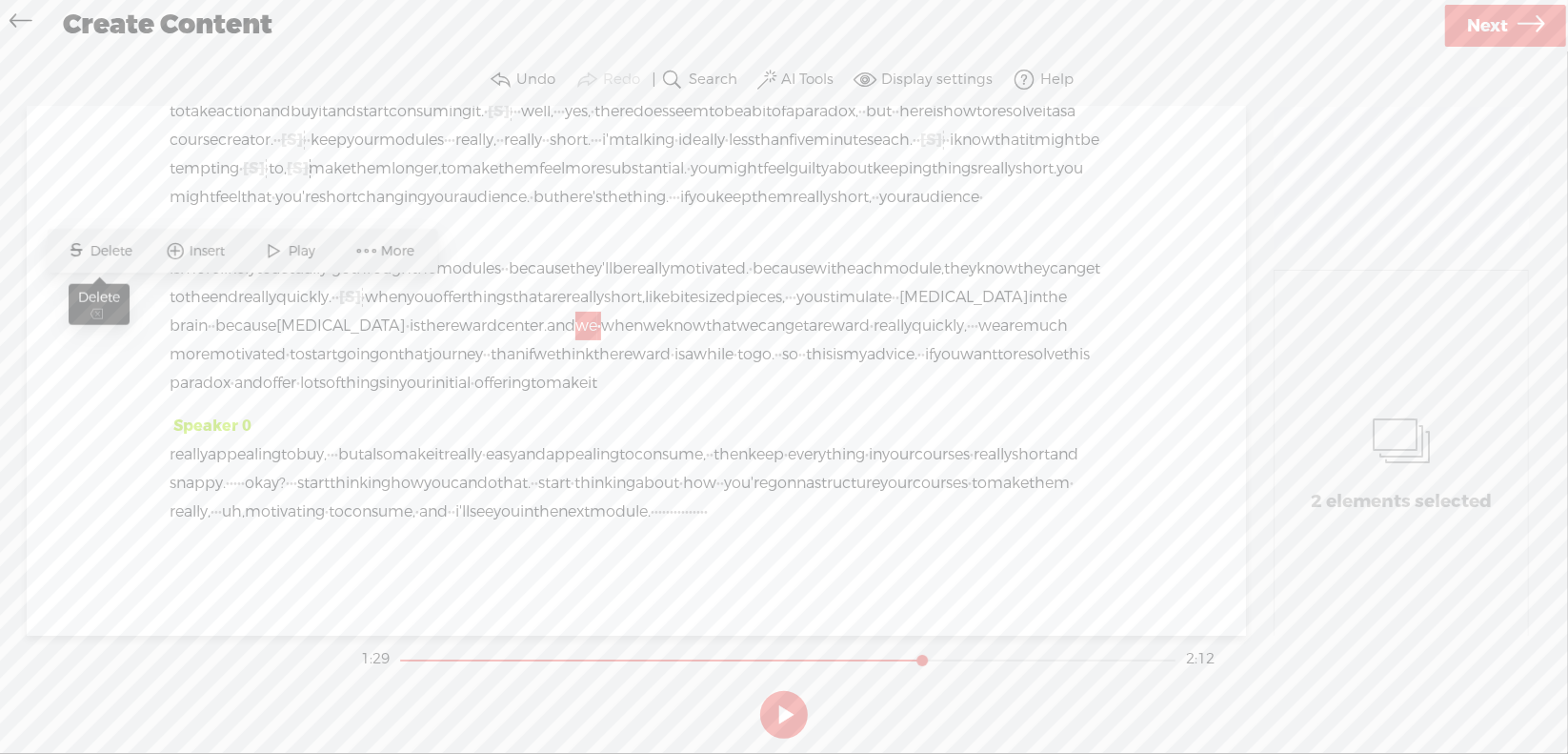
click at [122, 257] on span "Delete" at bounding box center [113, 251] width 47 height 19
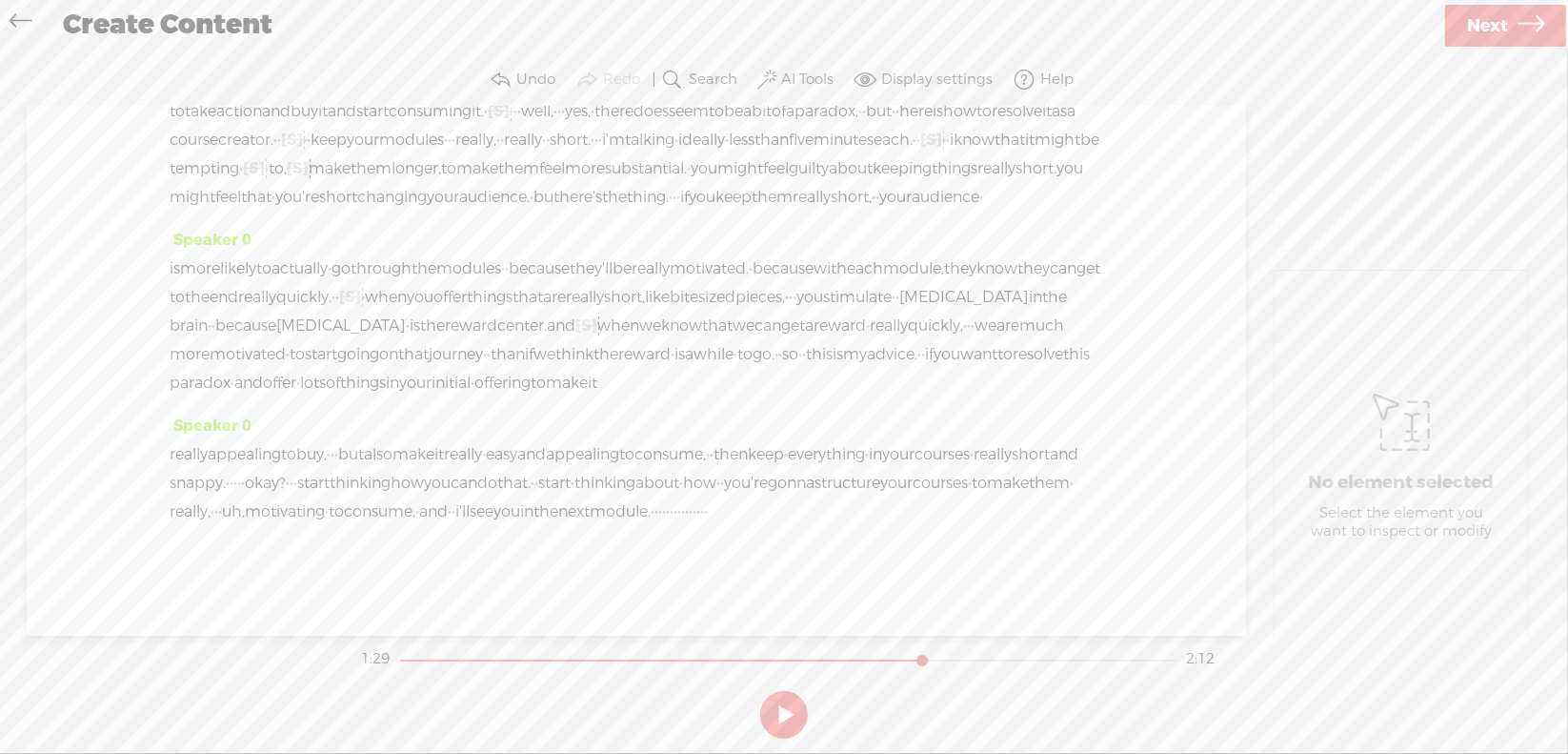
click at [497, 311] on span "reward" at bounding box center [470, 325] width 52 height 29
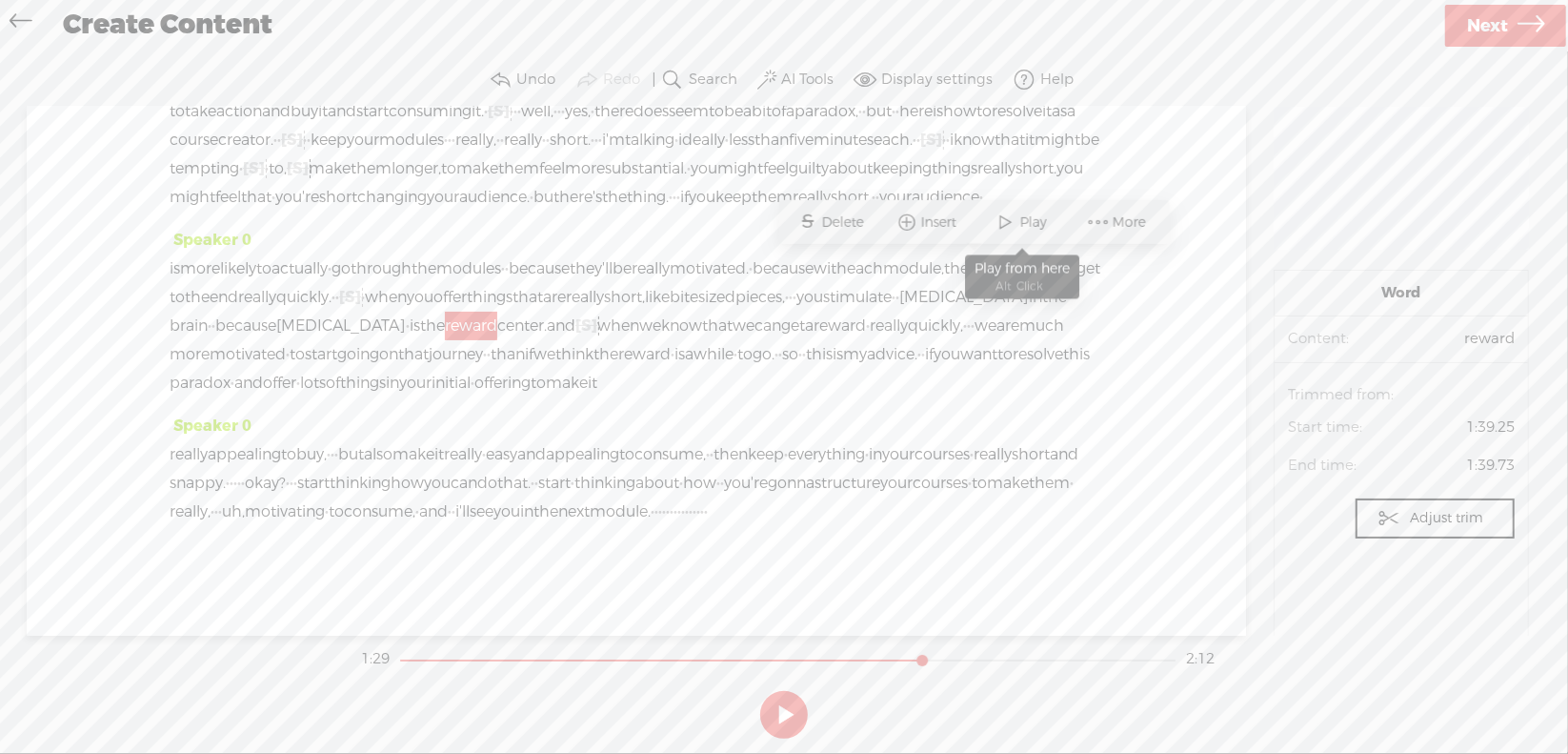
click at [1012, 226] on span at bounding box center [1005, 222] width 29 height 35
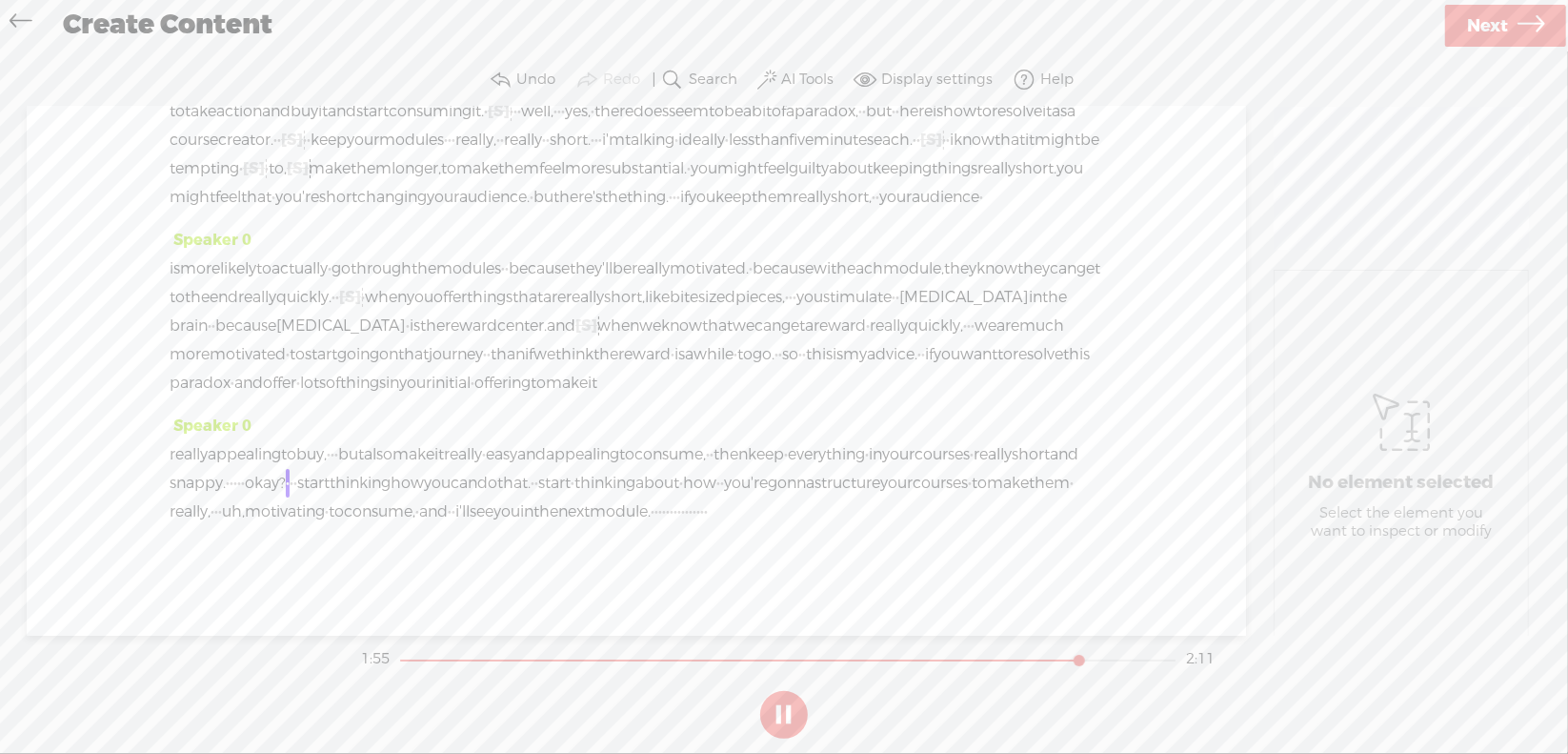
click at [783, 711] on button at bounding box center [784, 714] width 48 height 48
drag, startPoint x: 520, startPoint y: 455, endPoint x: 538, endPoint y: 453, distance: 18.1
click at [538, 453] on div "really appealing to buy, · · · but also make it really · easy and appealing to …" at bounding box center [636, 483] width 933 height 86
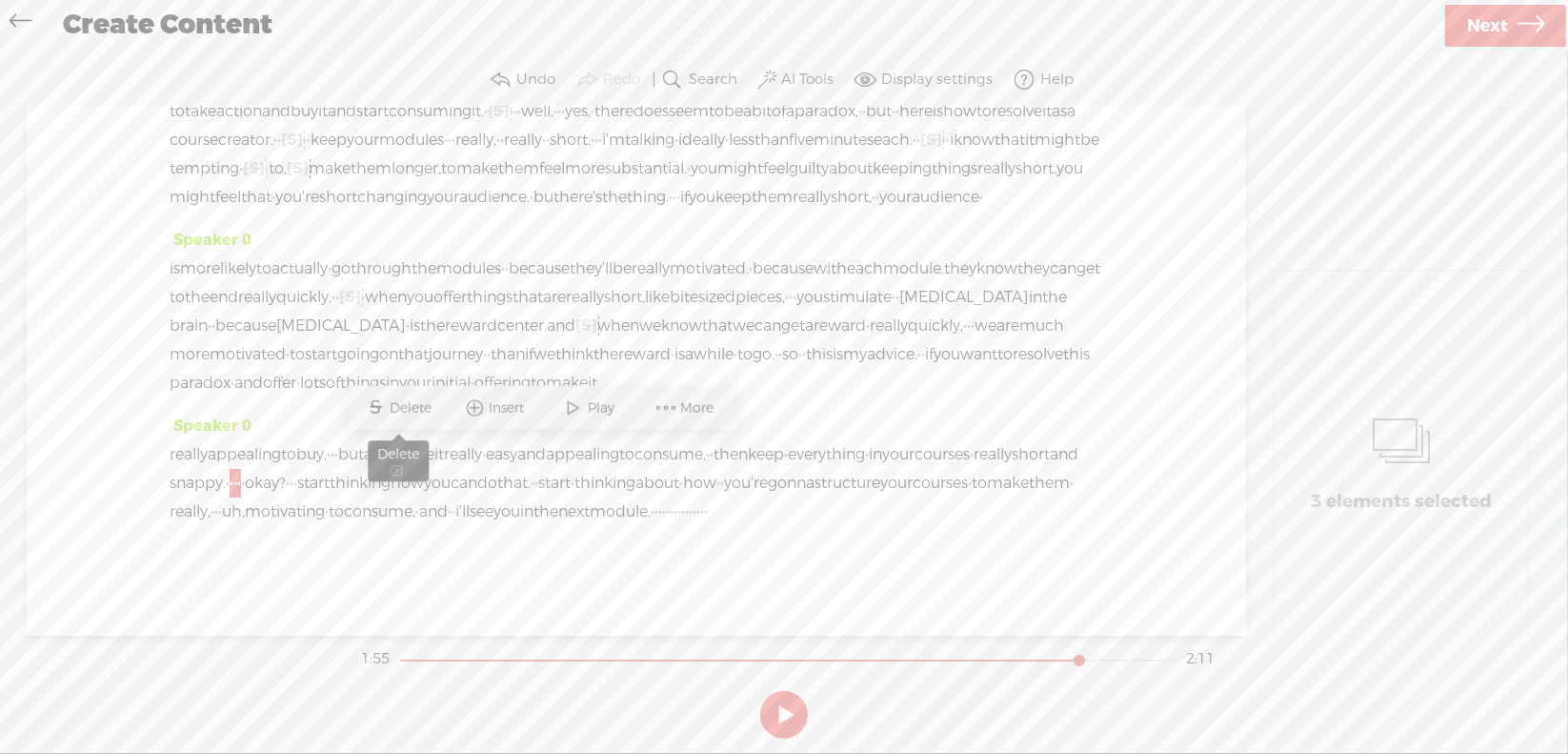
click at [412, 410] on span "Delete" at bounding box center [413, 407] width 47 height 19
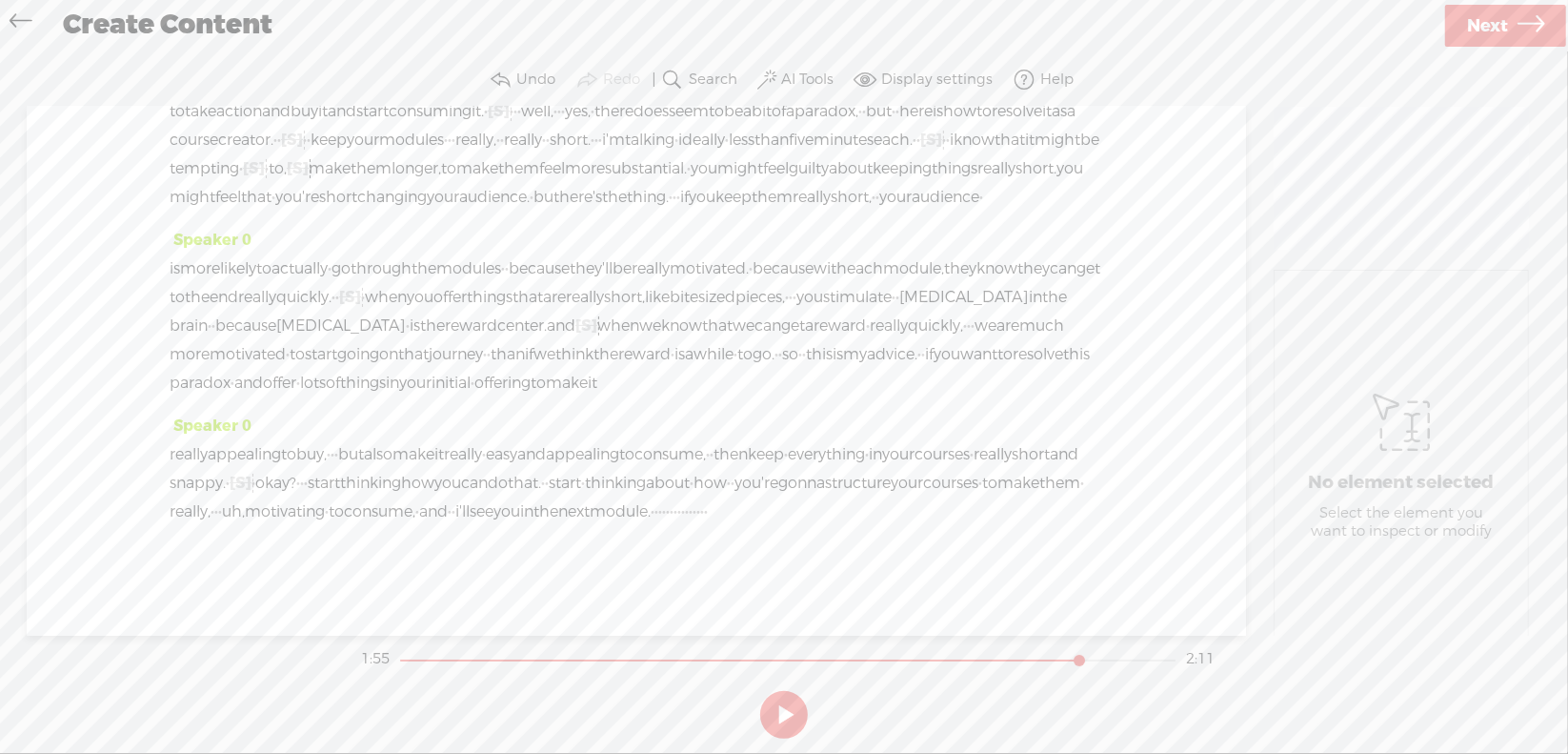
click at [1011, 455] on span "short" at bounding box center [1030, 454] width 38 height 29
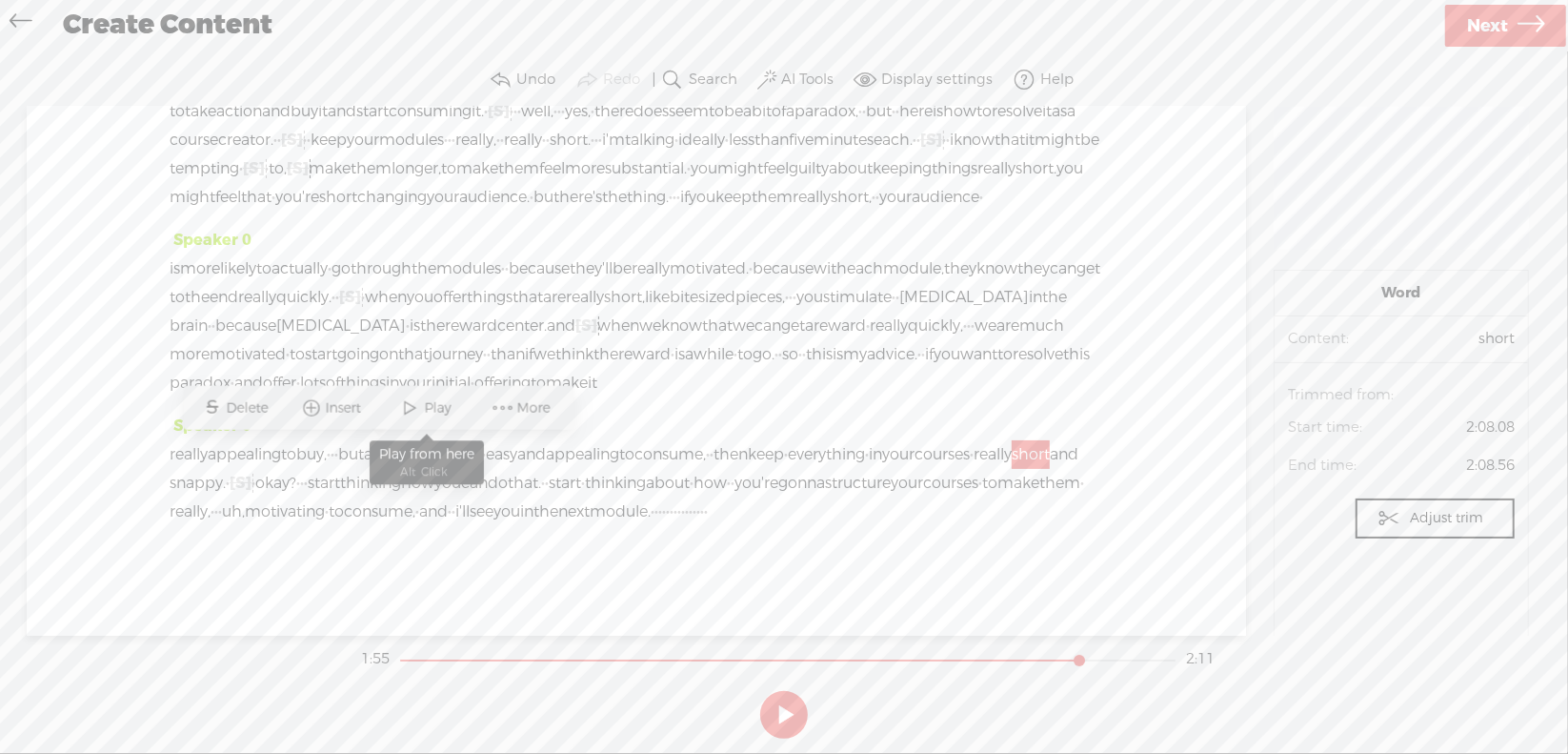
click at [430, 412] on span "Play" at bounding box center [441, 407] width 32 height 19
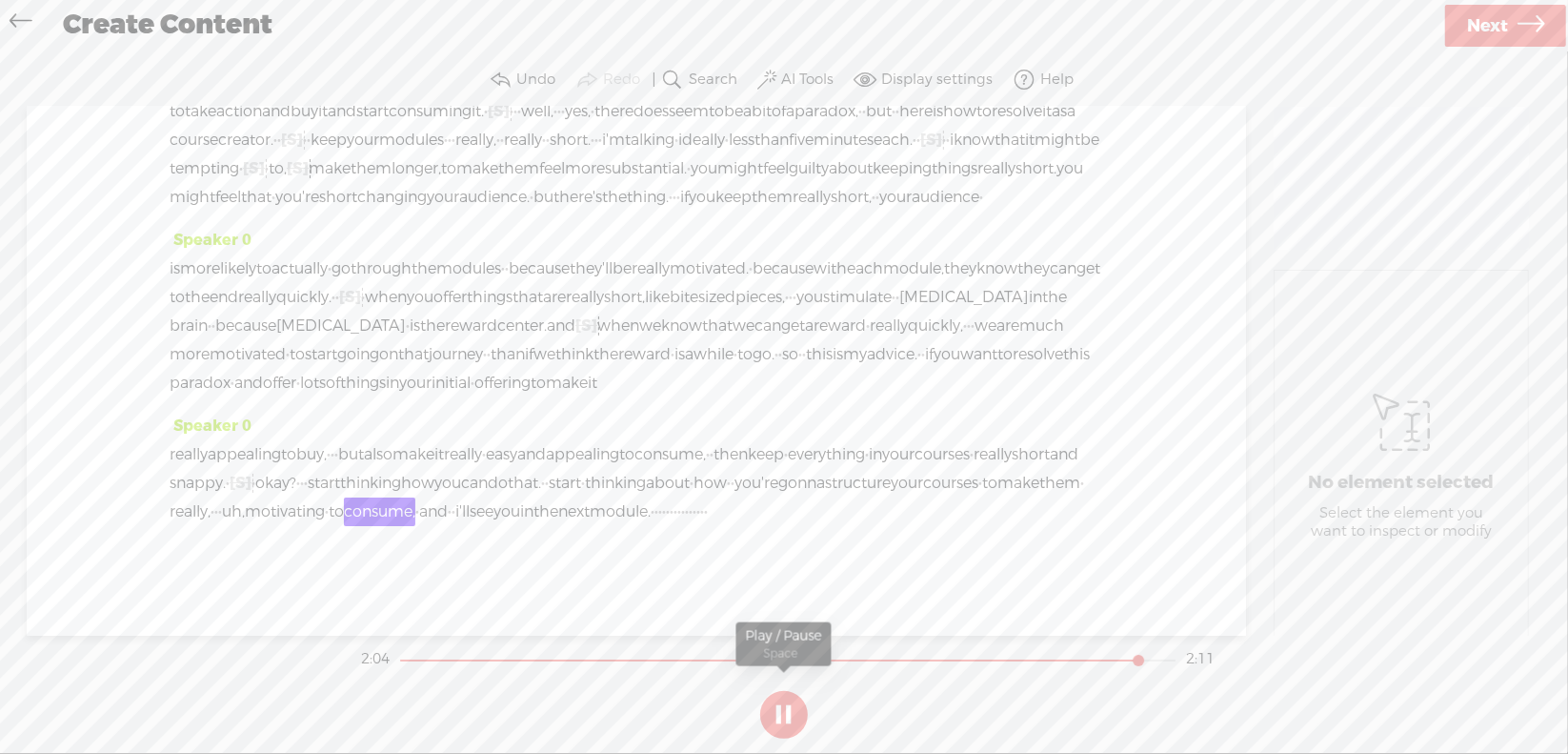
click at [784, 710] on button at bounding box center [784, 714] width 48 height 48
click at [245, 497] on span "uh," at bounding box center [233, 511] width 23 height 29
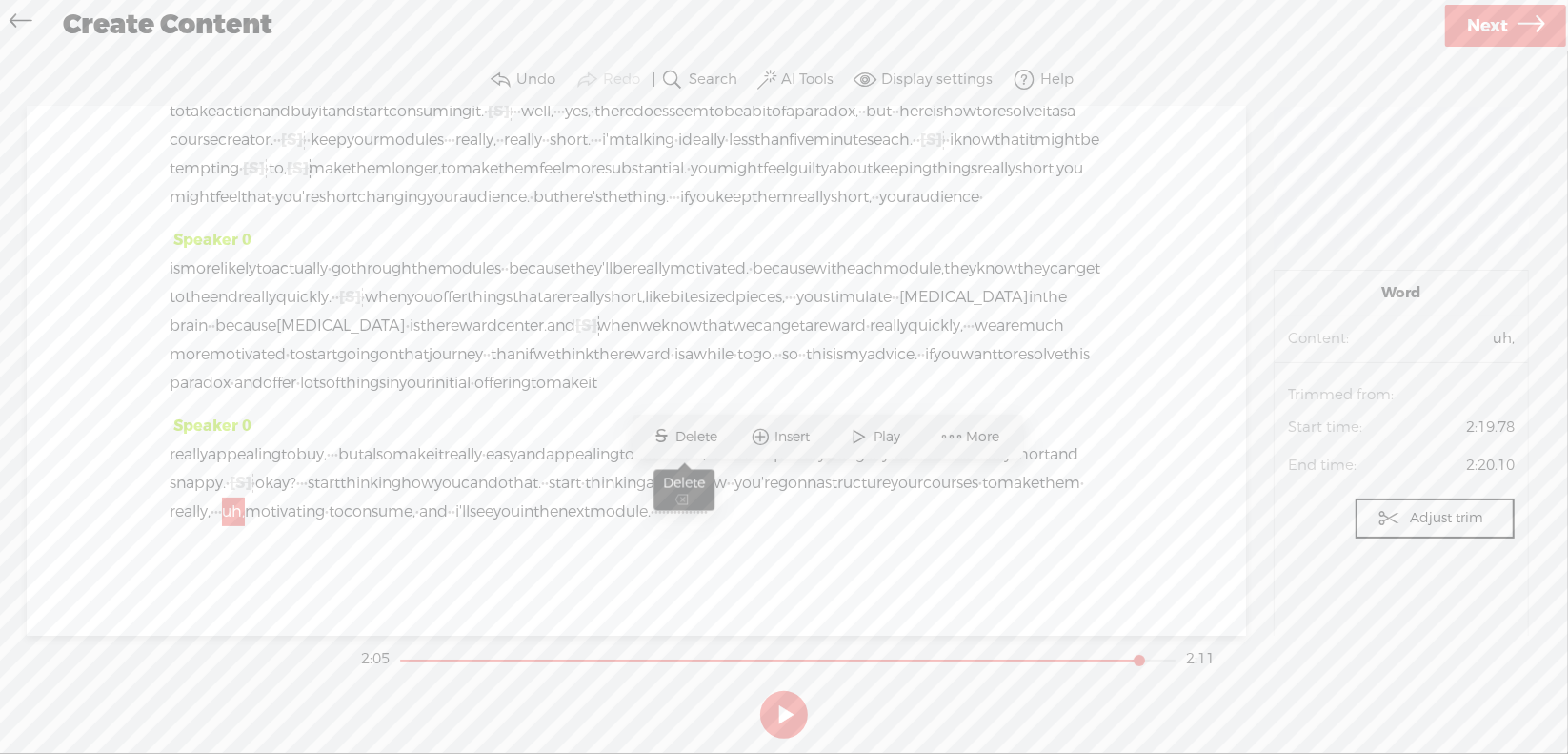
click at [701, 442] on span "Delete" at bounding box center [699, 437] width 47 height 19
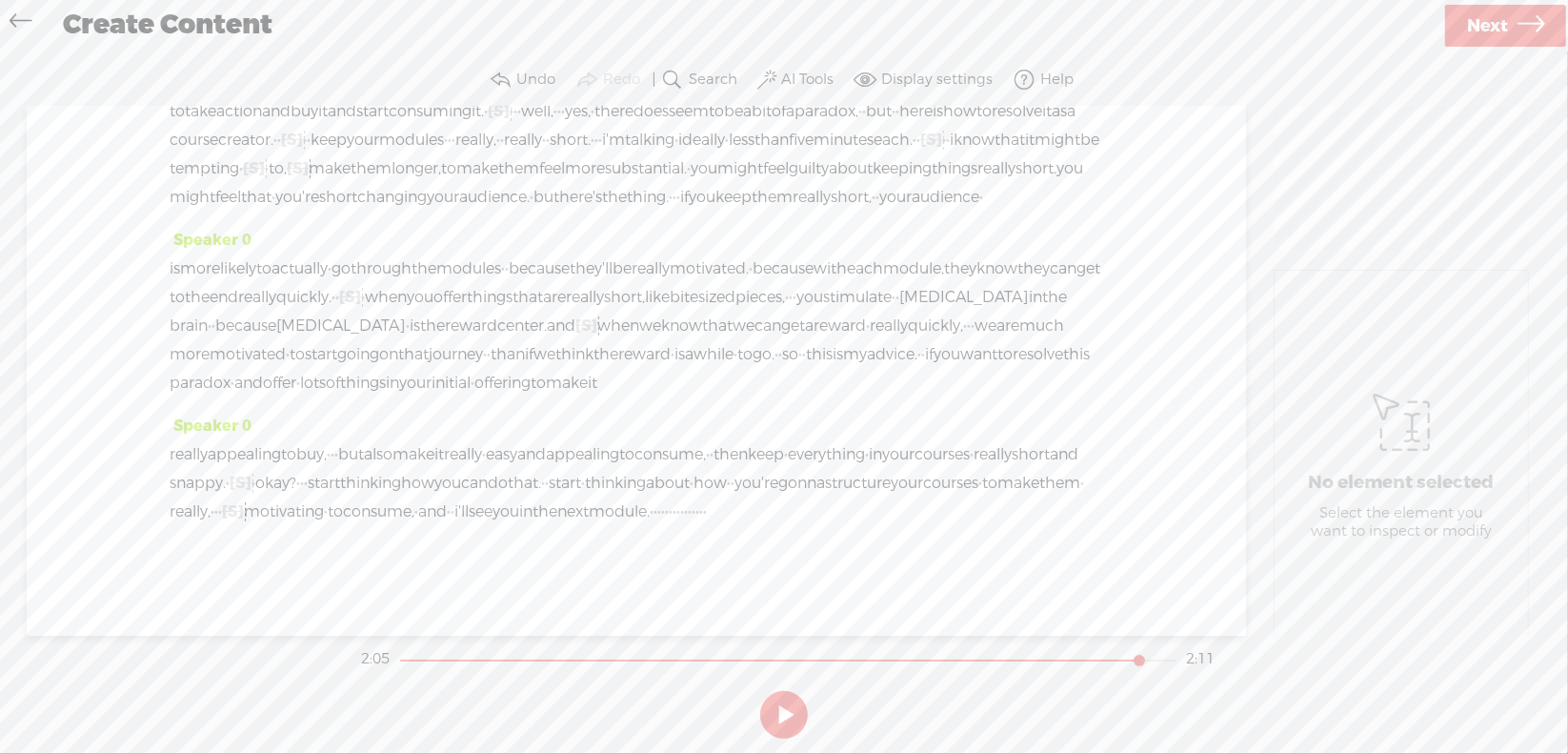
click at [218, 497] on span "·" at bounding box center [216, 511] width 4 height 29
click at [674, 443] on span "Delete" at bounding box center [667, 437] width 47 height 19
click at [1039, 487] on span "them" at bounding box center [1059, 483] width 41 height 29
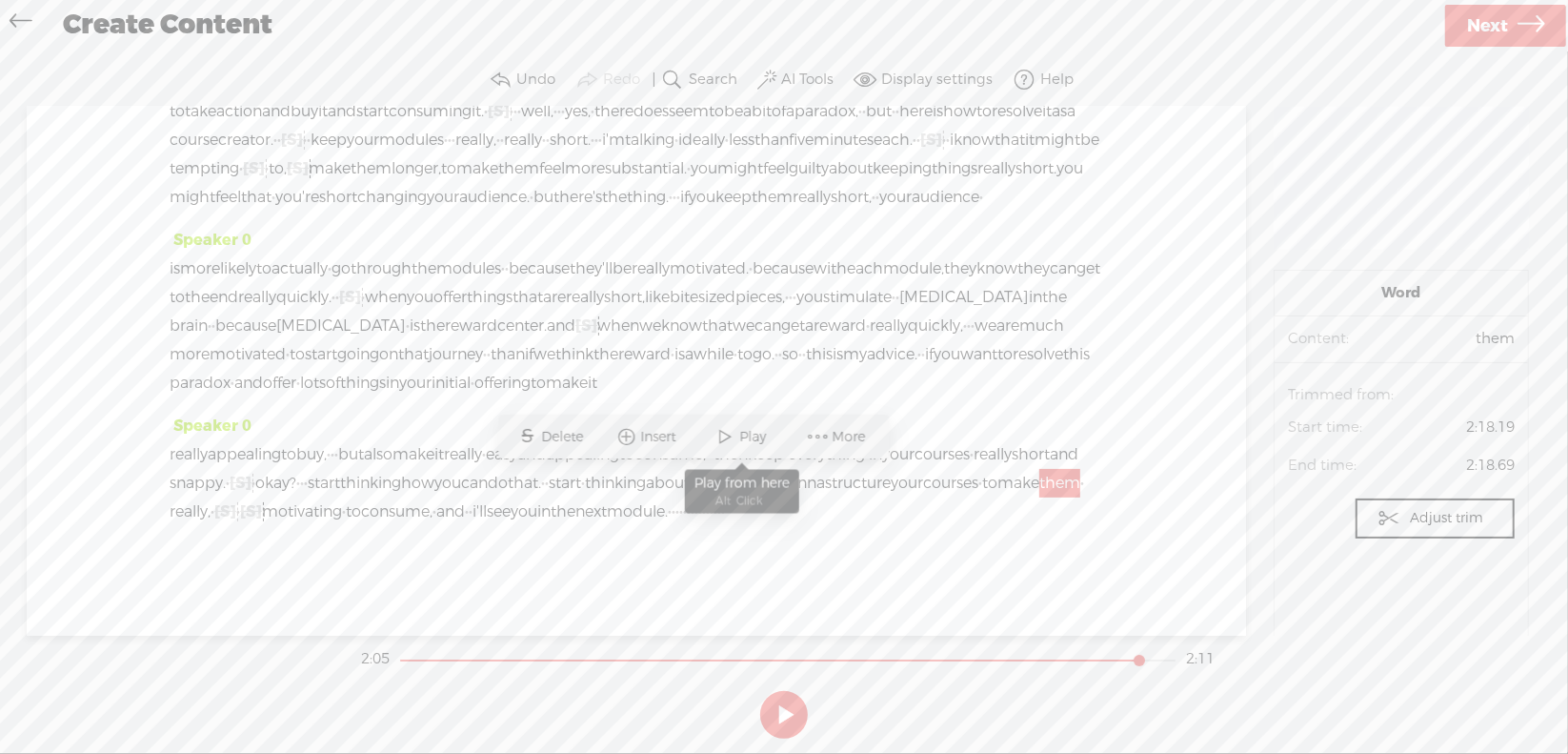
drag, startPoint x: 725, startPoint y: 435, endPoint x: 730, endPoint y: 449, distance: 14.9
click at [725, 435] on span at bounding box center [725, 436] width 29 height 35
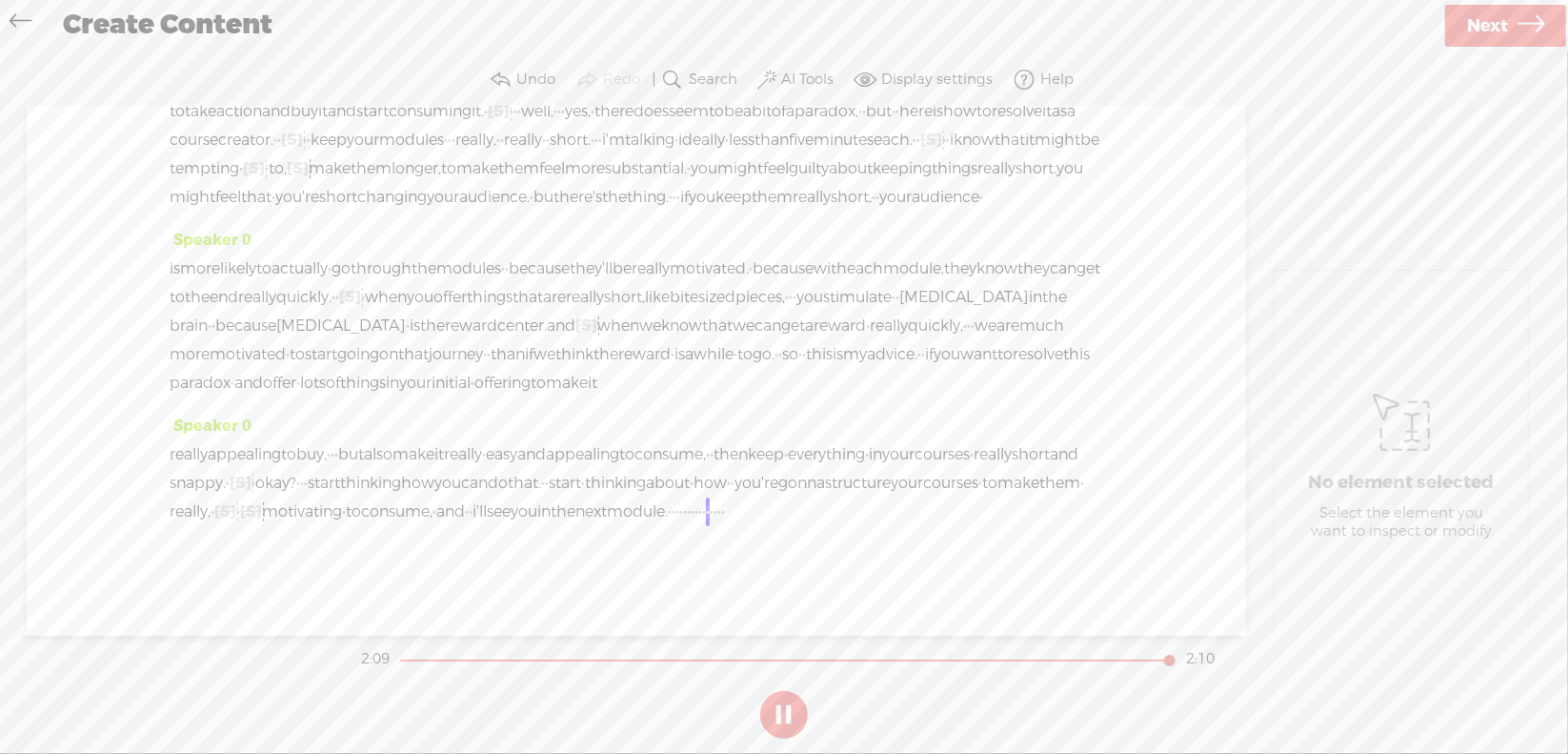
drag, startPoint x: 505, startPoint y: 509, endPoint x: 682, endPoint y: 508, distance: 177.0
click at [682, 508] on div "really appealing to buy, · · · but also make it really · easy and appealing to …" at bounding box center [636, 483] width 933 height 86
click at [507, 462] on span "Delete" at bounding box center [513, 465] width 47 height 19
click at [537, 511] on span "in" at bounding box center [543, 511] width 13 height 29
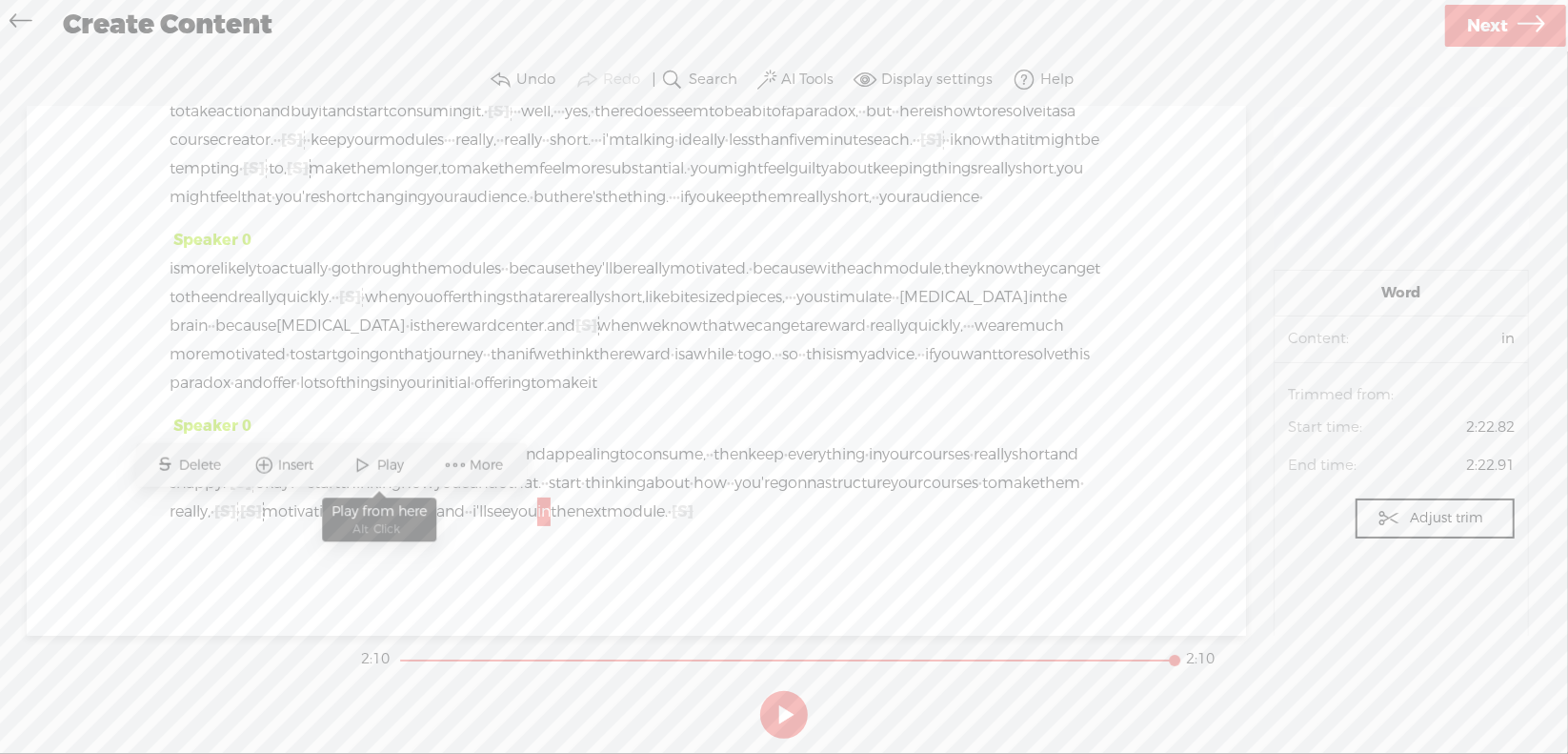
click at [382, 468] on span "Play" at bounding box center [393, 465] width 32 height 19
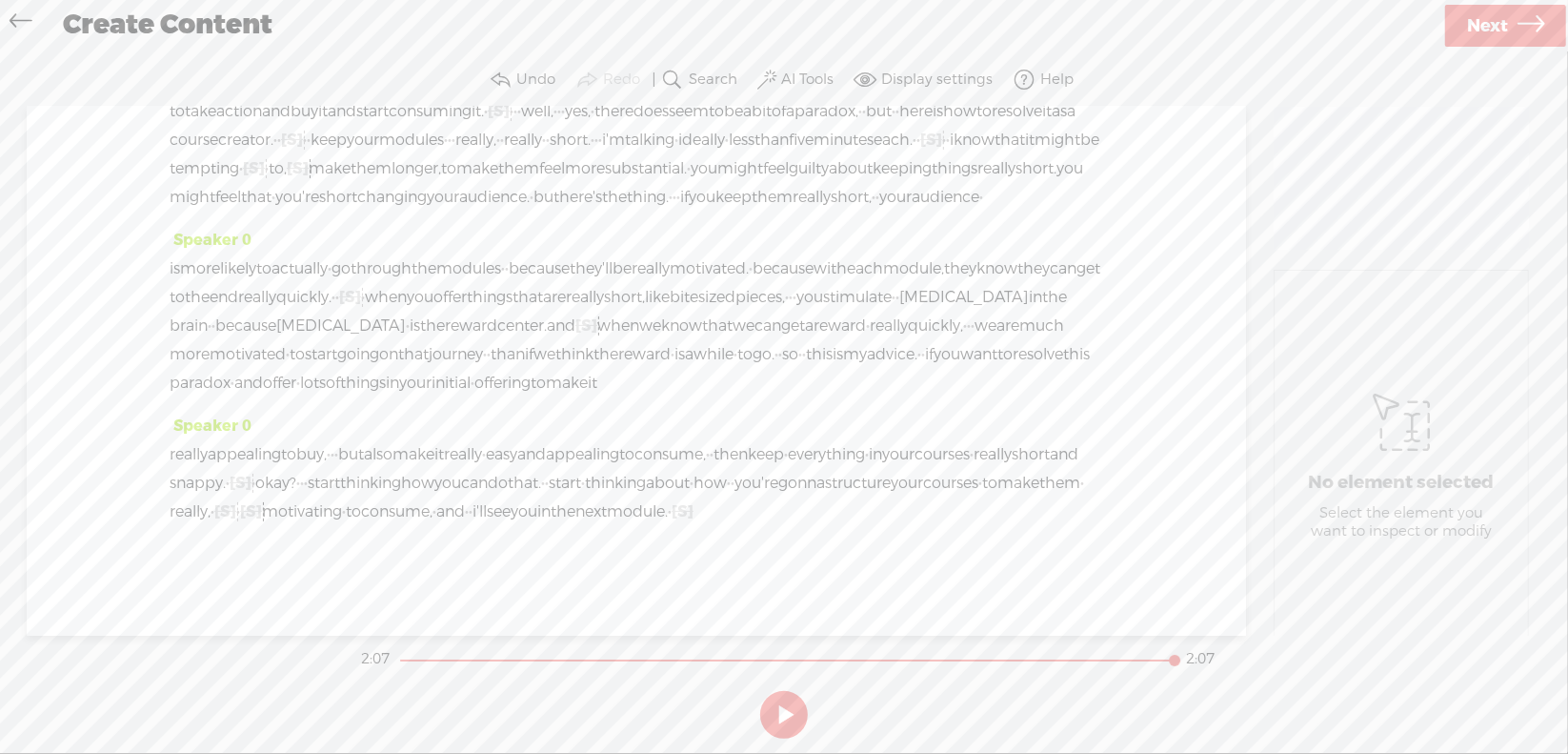
click at [1500, 17] on span "Next" at bounding box center [1487, 26] width 41 height 49
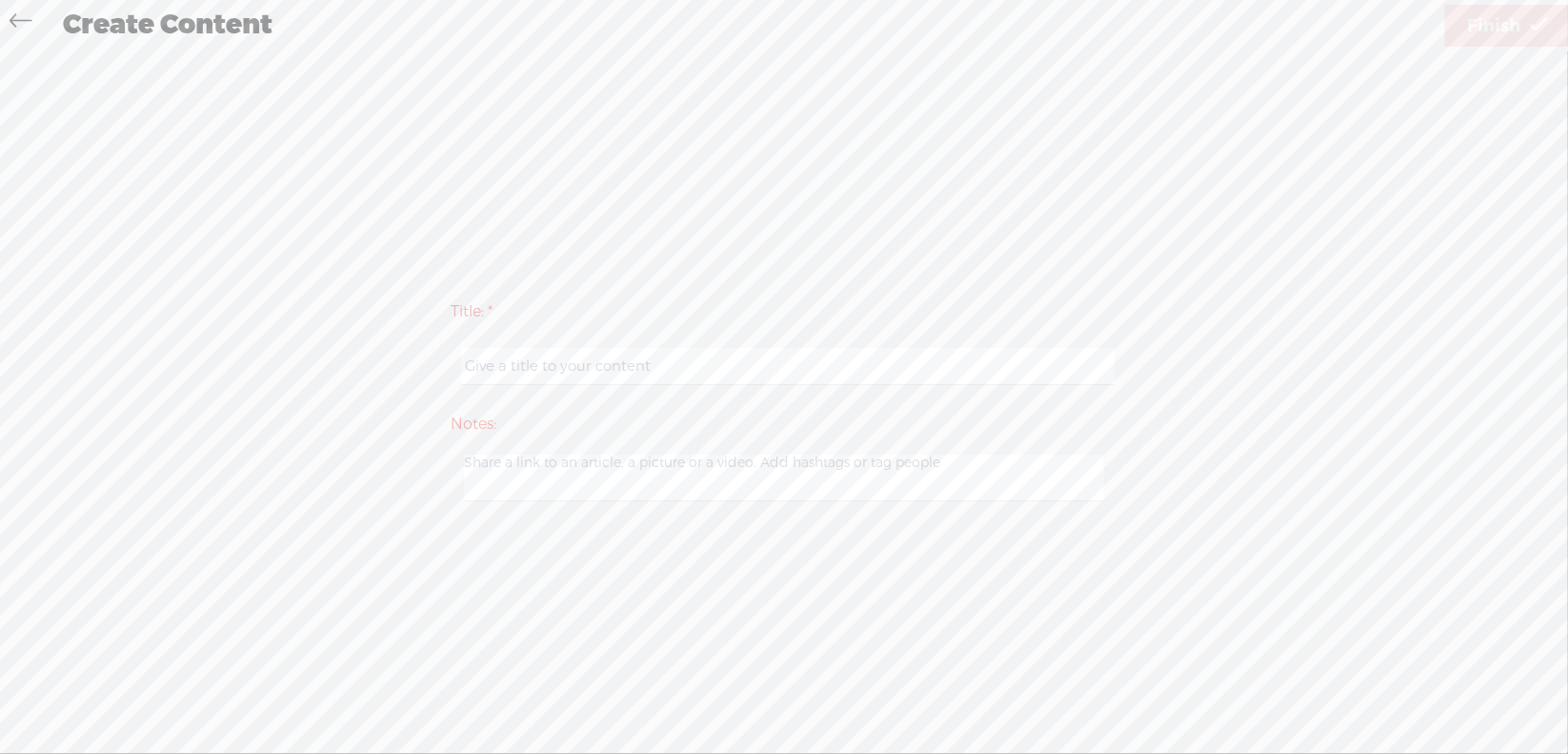
click at [620, 366] on input "text" at bounding box center [786, 367] width 653 height 38
type input "Prod4Mod3"
click at [1482, 20] on span "Finish" at bounding box center [1494, 26] width 53 height 49
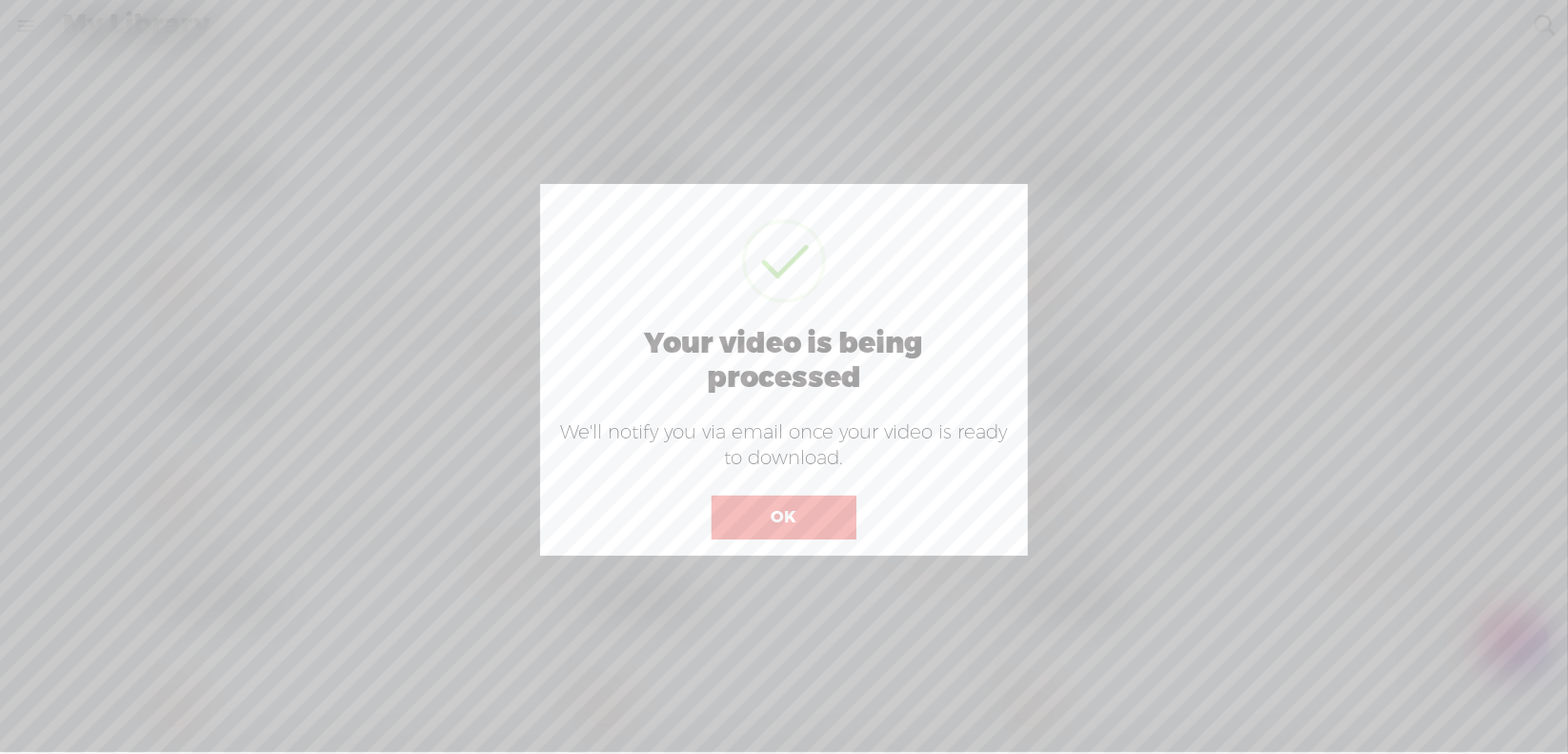
click at [794, 508] on button "OK" at bounding box center [784, 517] width 145 height 44
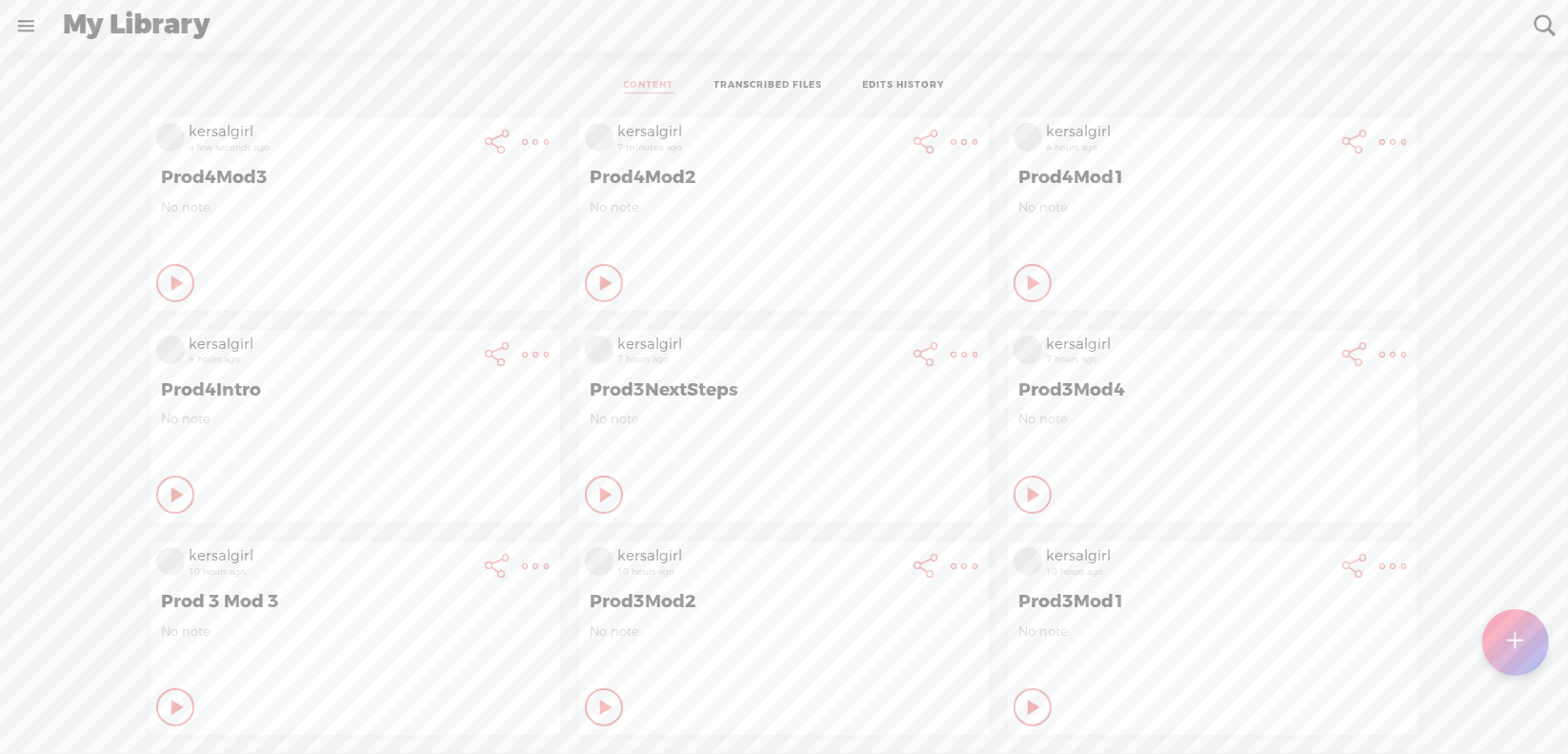
click at [1516, 634] on t at bounding box center [1516, 642] width 16 height 42
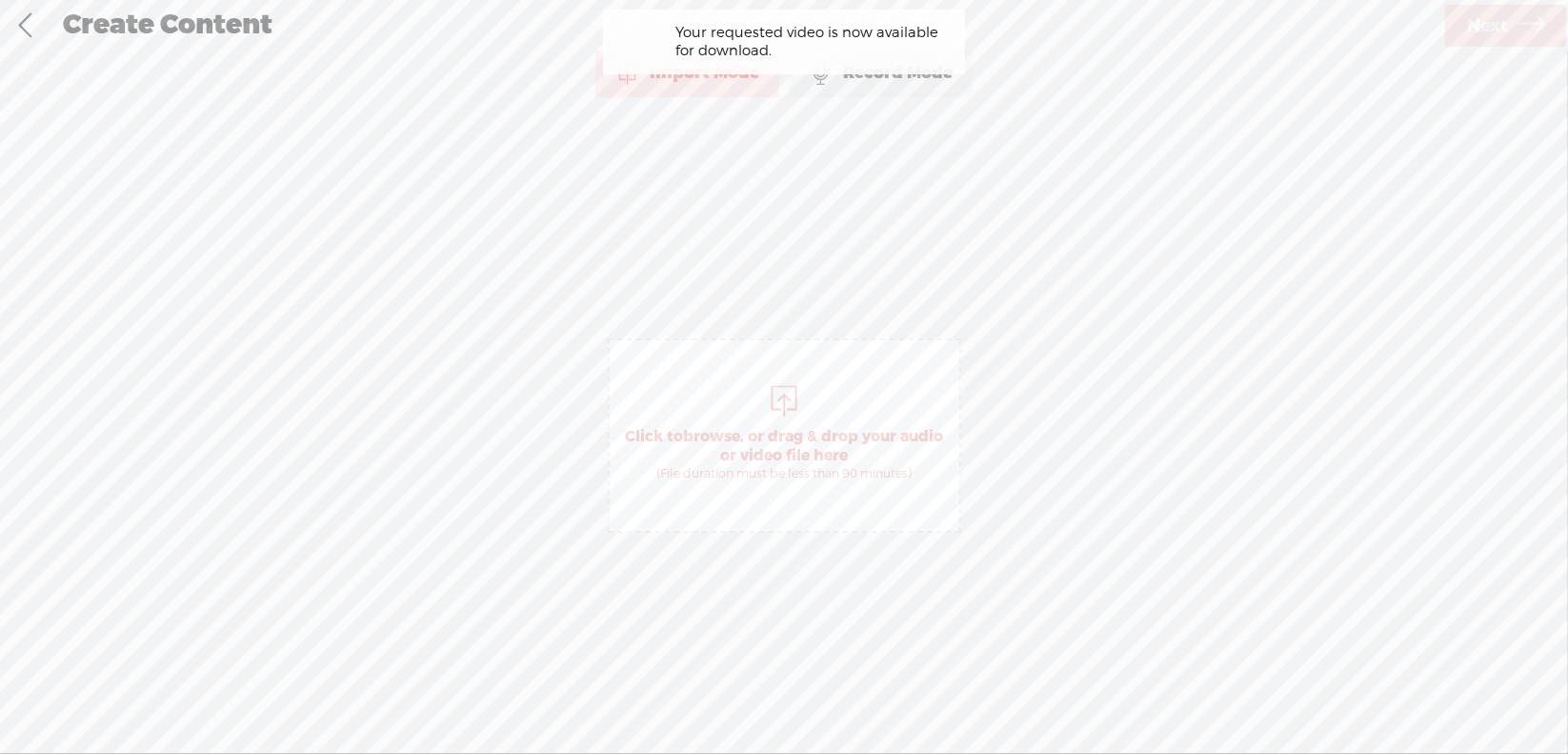
click at [713, 431] on span "browse" at bounding box center [711, 436] width 57 height 19
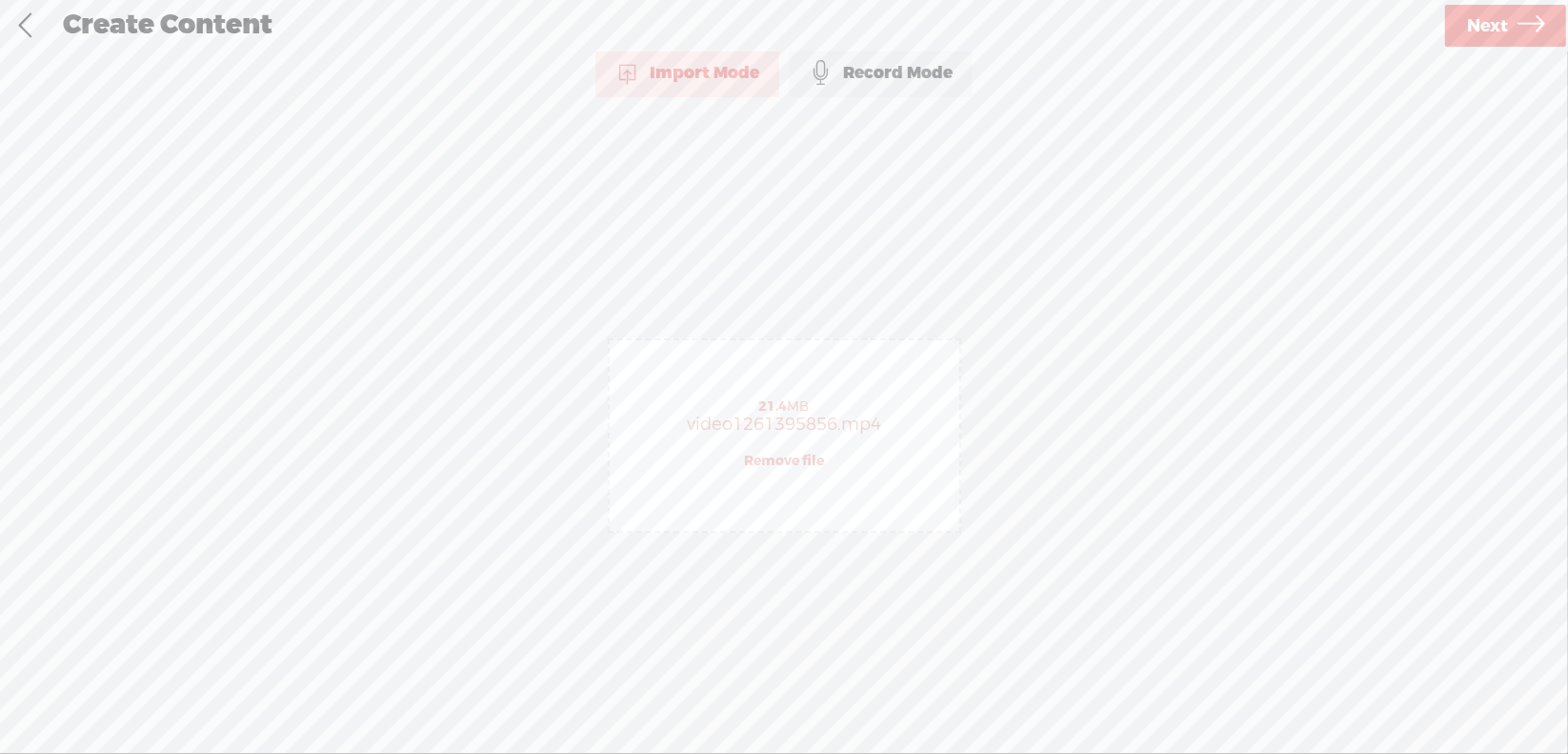
click at [1494, 24] on span "Next" at bounding box center [1487, 26] width 41 height 49
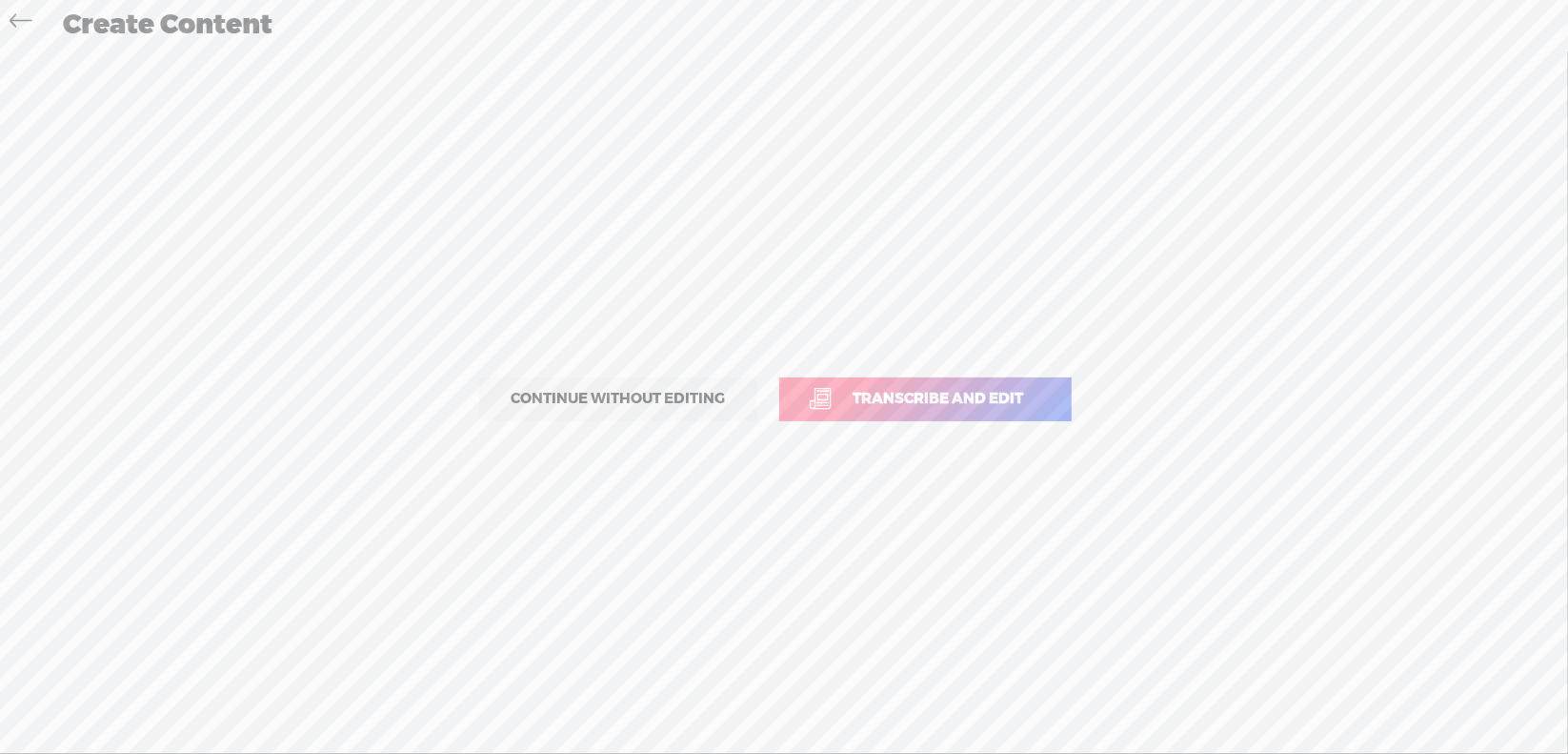
click at [893, 395] on span "Transcribe and edit" at bounding box center [937, 398] width 211 height 22
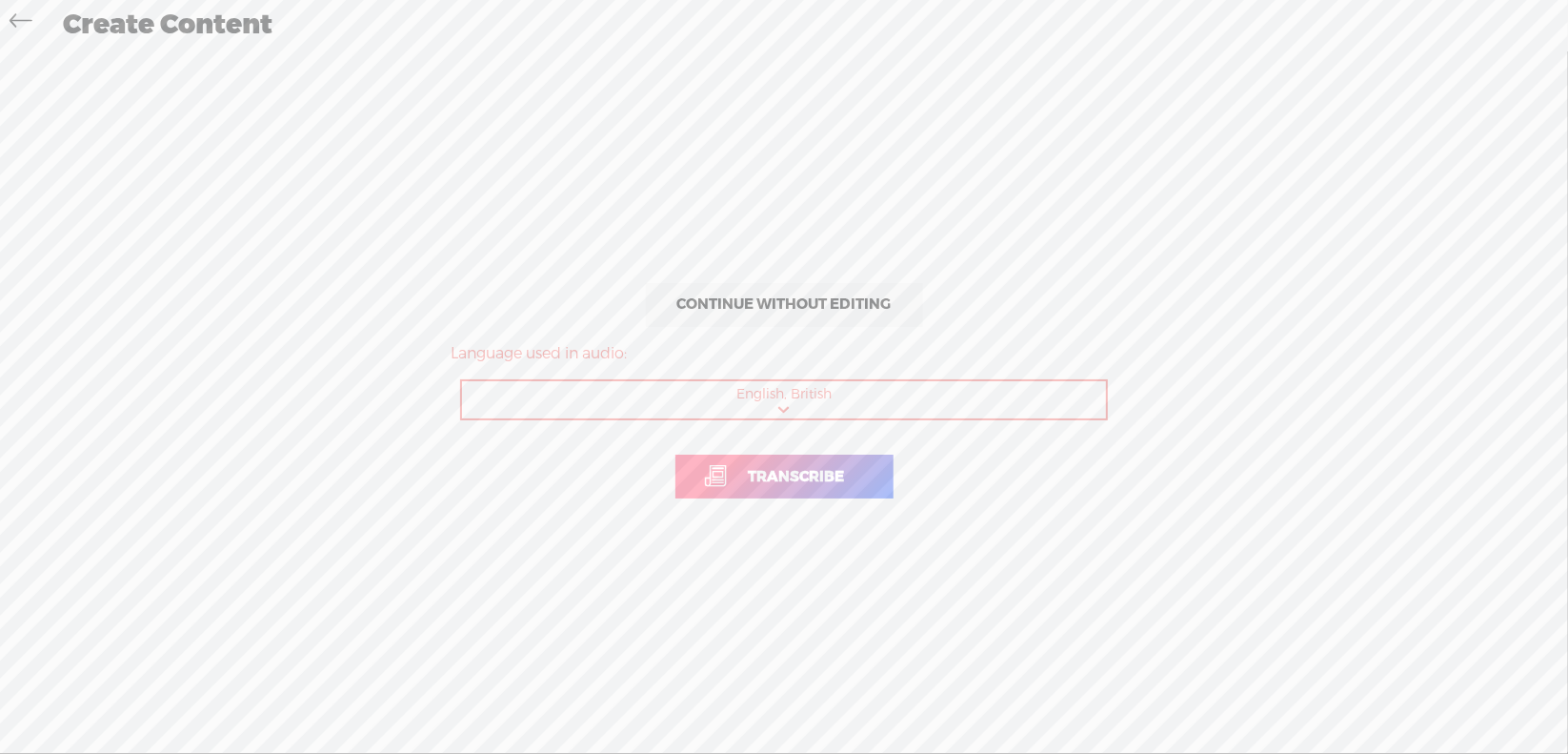
click at [789, 474] on span "Transcribe" at bounding box center [797, 477] width 137 height 22
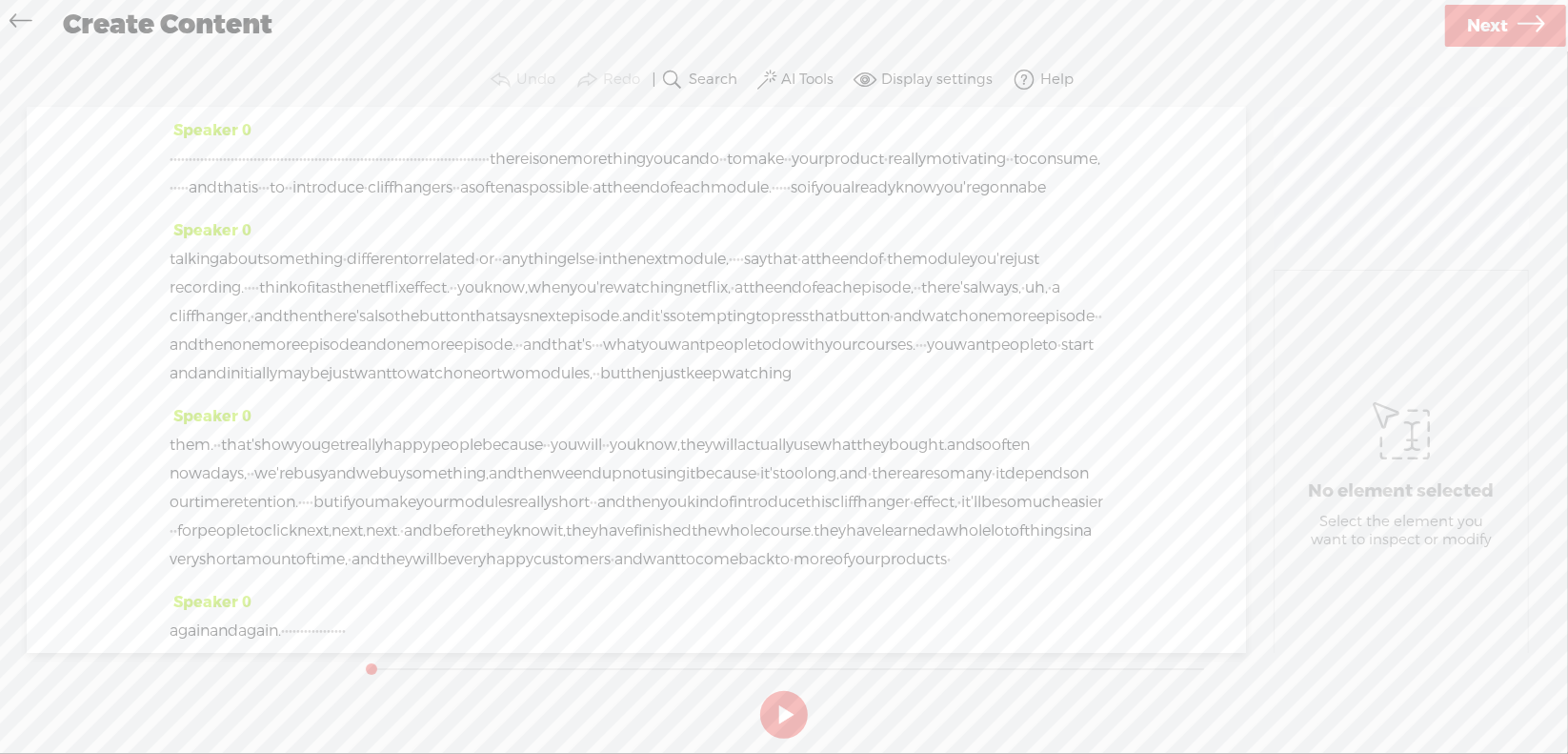
click at [779, 707] on button at bounding box center [784, 714] width 48 height 48
click at [782, 710] on section at bounding box center [784, 713] width 854 height 62
click at [782, 710] on button at bounding box center [784, 714] width 48 height 48
drag, startPoint x: 173, startPoint y: 151, endPoint x: 1056, endPoint y: 154, distance: 883.0
click at [1056, 154] on div "· · · · · · · · · · · · · · · · · · · · · · · · · · · · · · · · · · · · · · · ·…" at bounding box center [636, 173] width 933 height 57
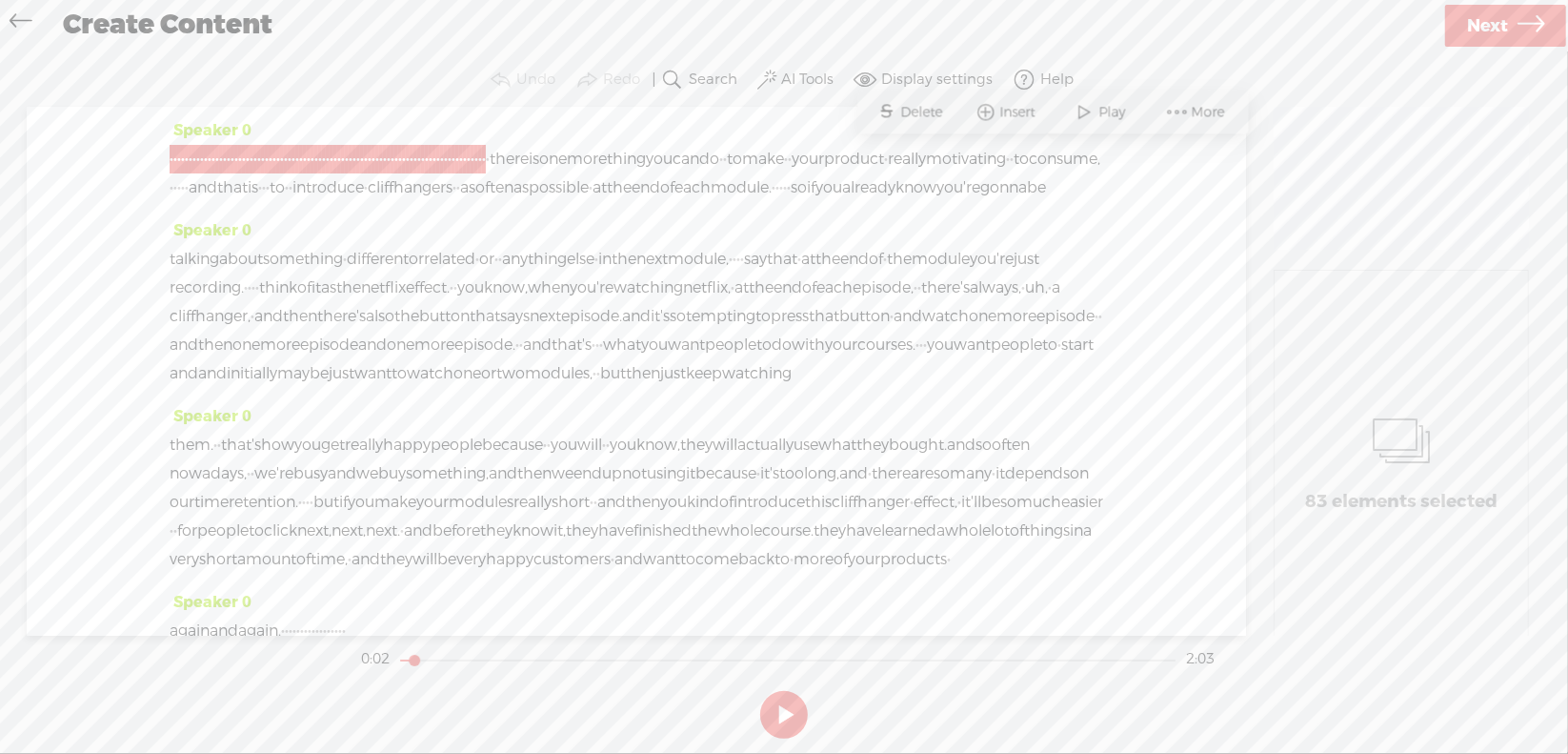
click at [908, 112] on span "Delete" at bounding box center [924, 112] width 47 height 19
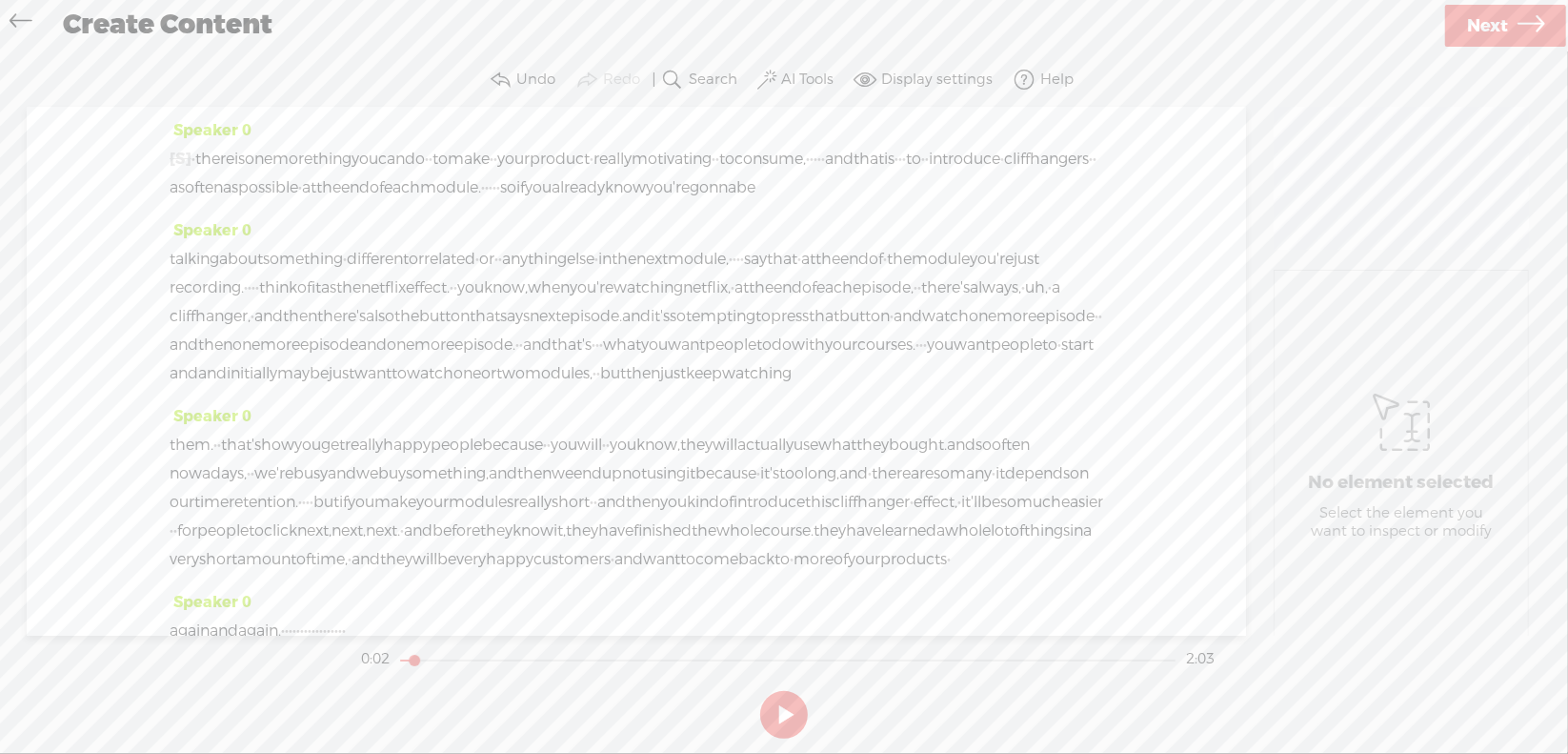
click at [195, 156] on span "·" at bounding box center [193, 159] width 4 height 29
click at [261, 108] on span "Play" at bounding box center [266, 112] width 32 height 19
click at [783, 712] on button at bounding box center [784, 714] width 48 height 48
drag, startPoint x: 1032, startPoint y: 153, endPoint x: 1070, endPoint y: 147, distance: 38.5
click at [1070, 147] on div "[S] · · · · · · · · · · · · · · · · · · · · · · · · · · · · · · · · · · · · · ·…" at bounding box center [636, 173] width 933 height 57
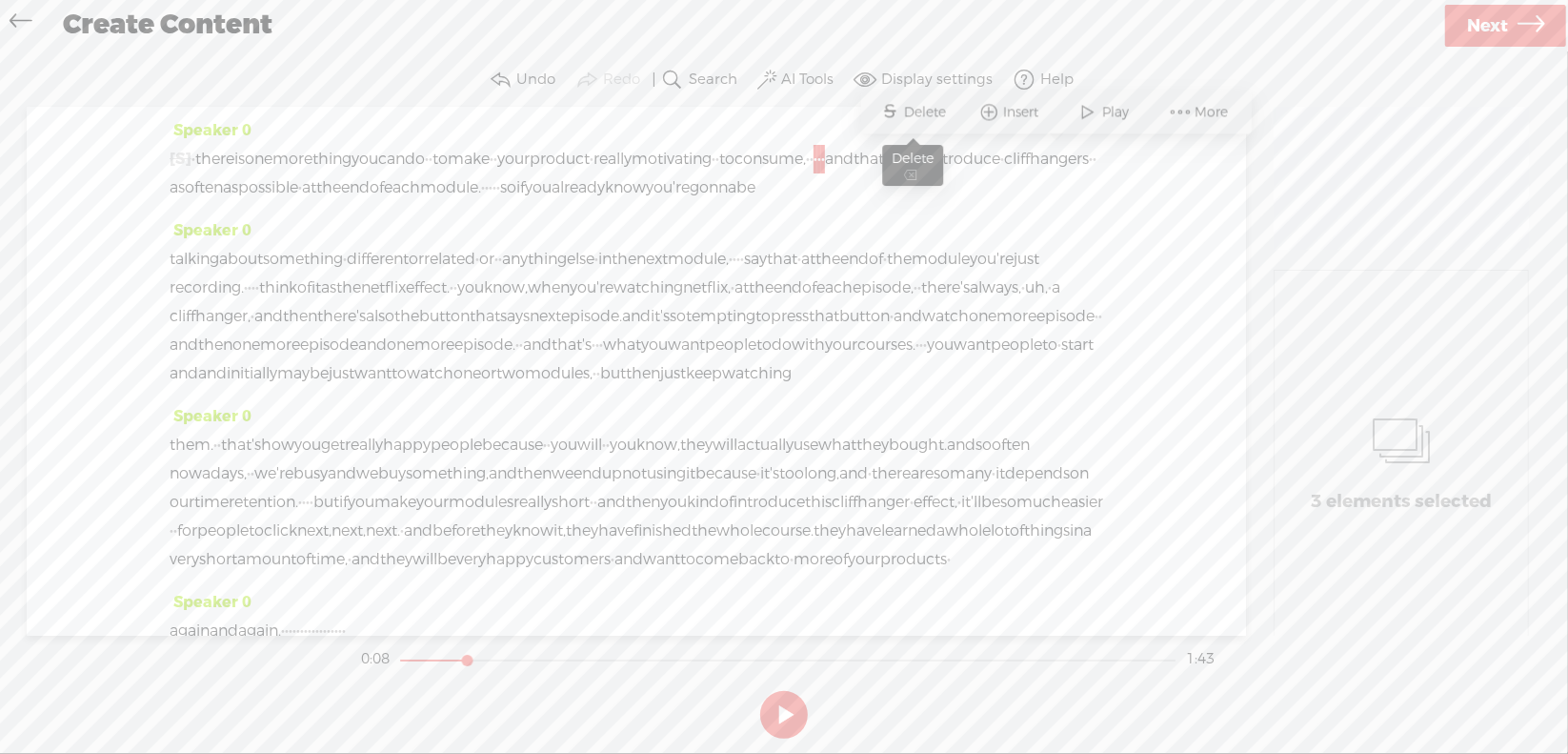
click at [920, 112] on span "Delete" at bounding box center [928, 112] width 47 height 19
click at [711, 158] on span "motivating" at bounding box center [672, 159] width 80 height 29
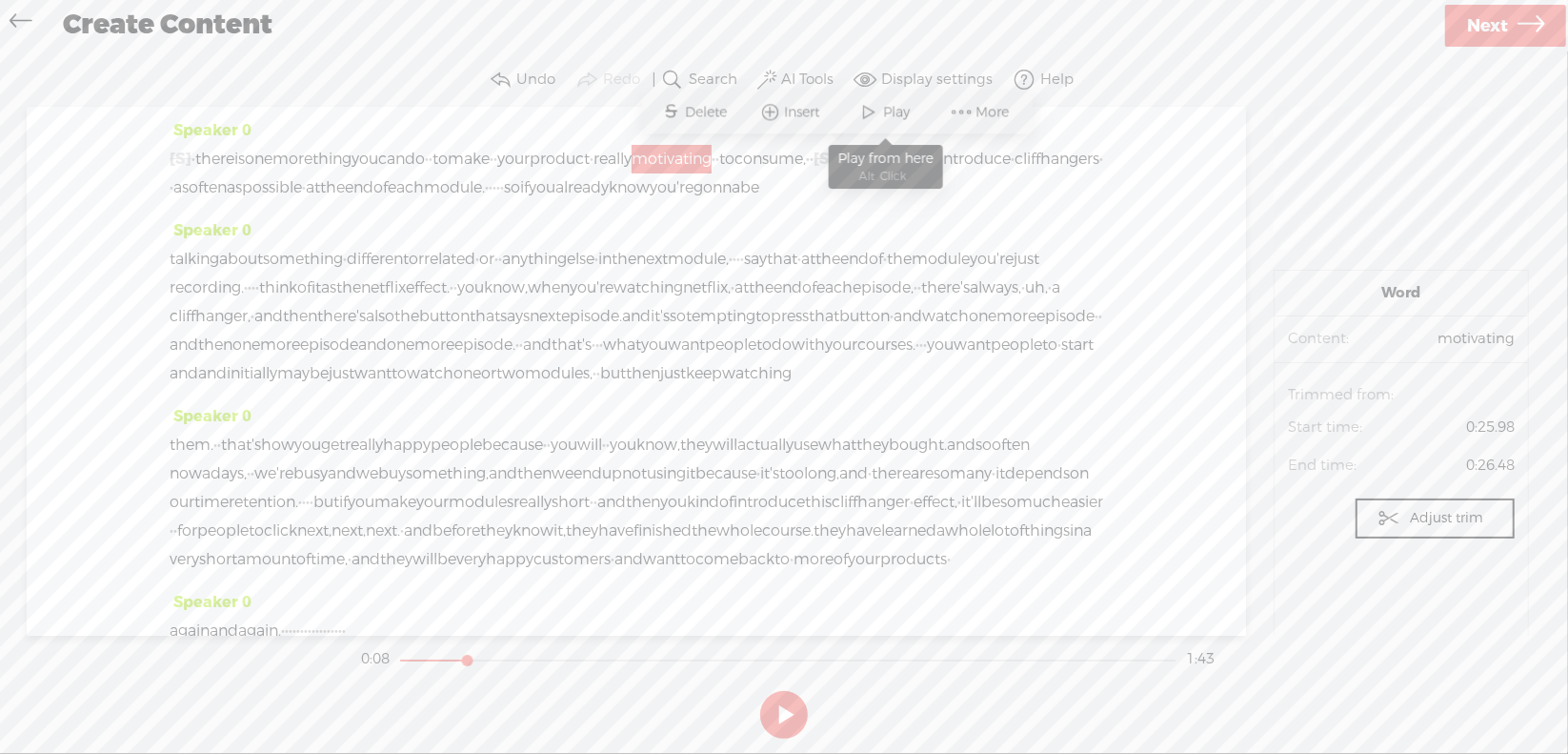
click at [889, 109] on span "Play" at bounding box center [899, 112] width 32 height 19
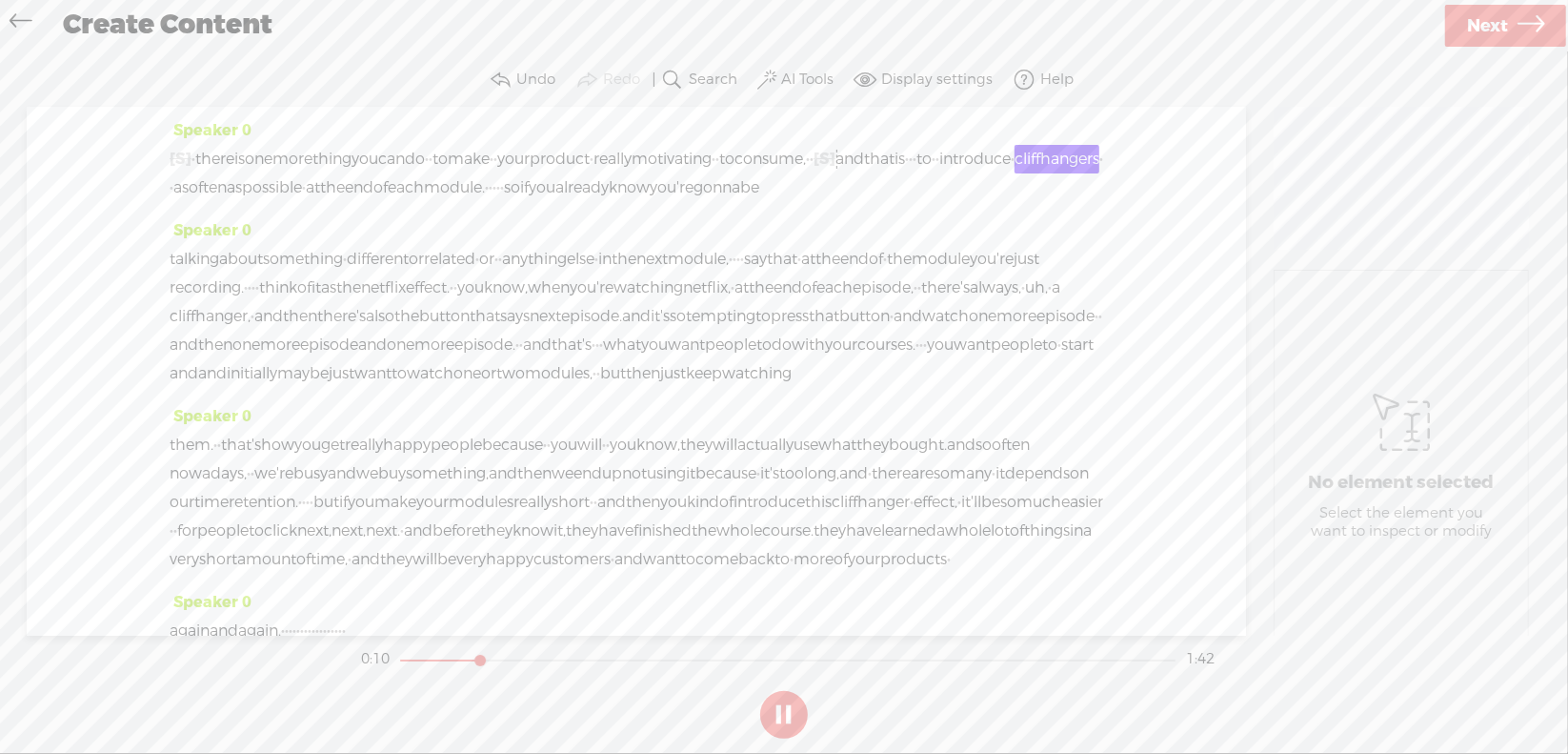
click at [782, 703] on section at bounding box center [784, 713] width 854 height 62
click at [779, 707] on button at bounding box center [784, 714] width 48 height 48
click at [908, 173] on span "·" at bounding box center [910, 159] width 4 height 29
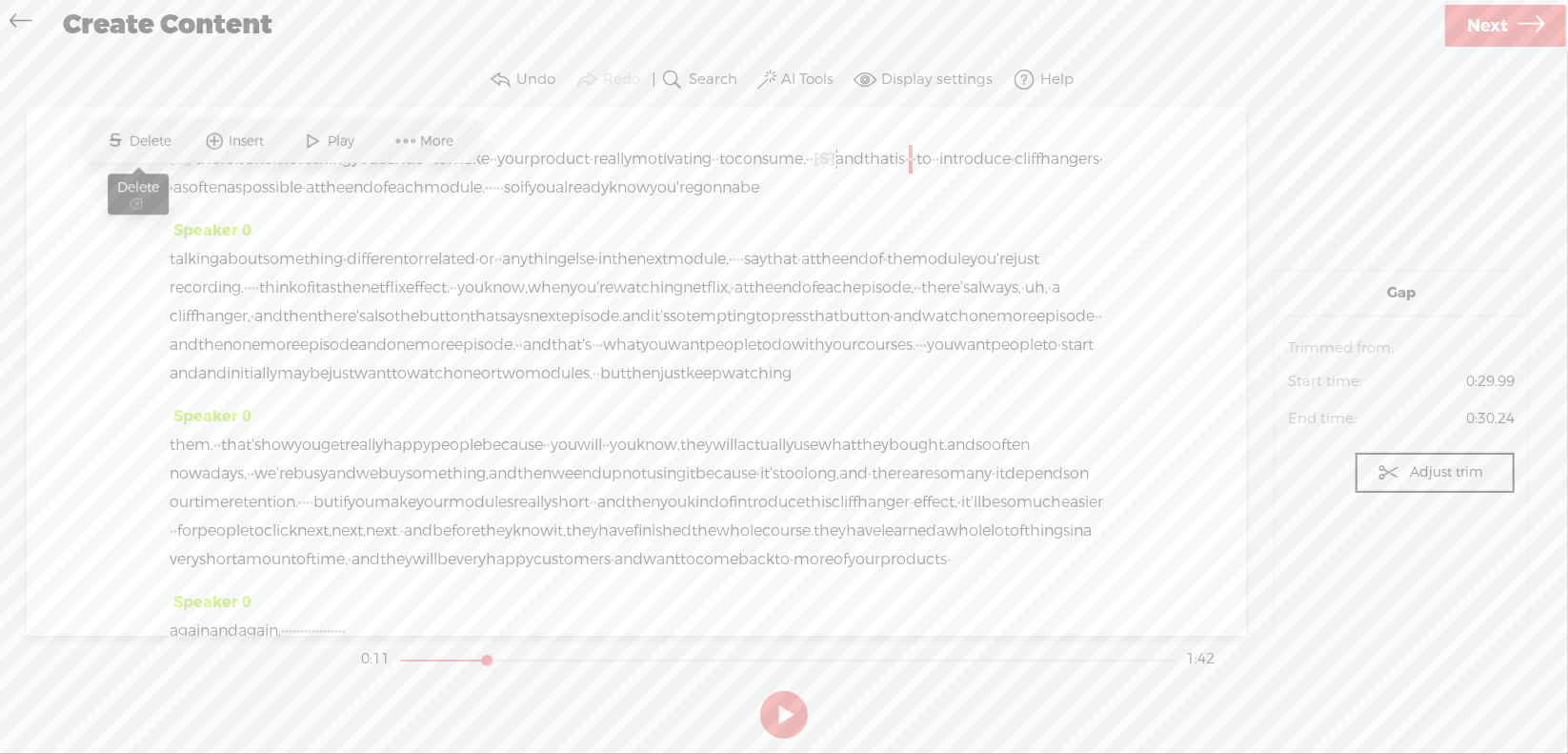
click at [169, 143] on span "Delete" at bounding box center [153, 141] width 47 height 19
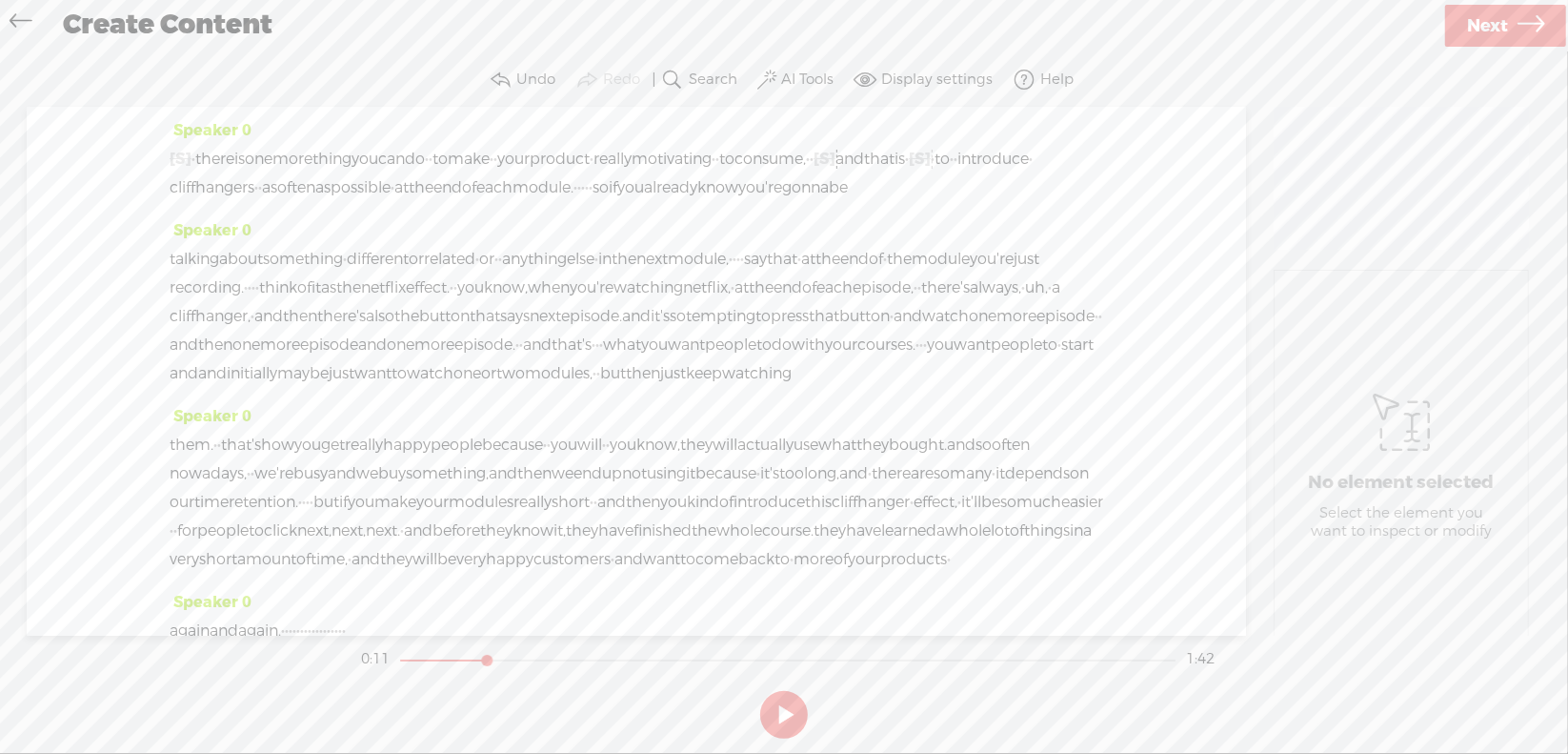
click at [835, 173] on span "and" at bounding box center [849, 159] width 29 height 29
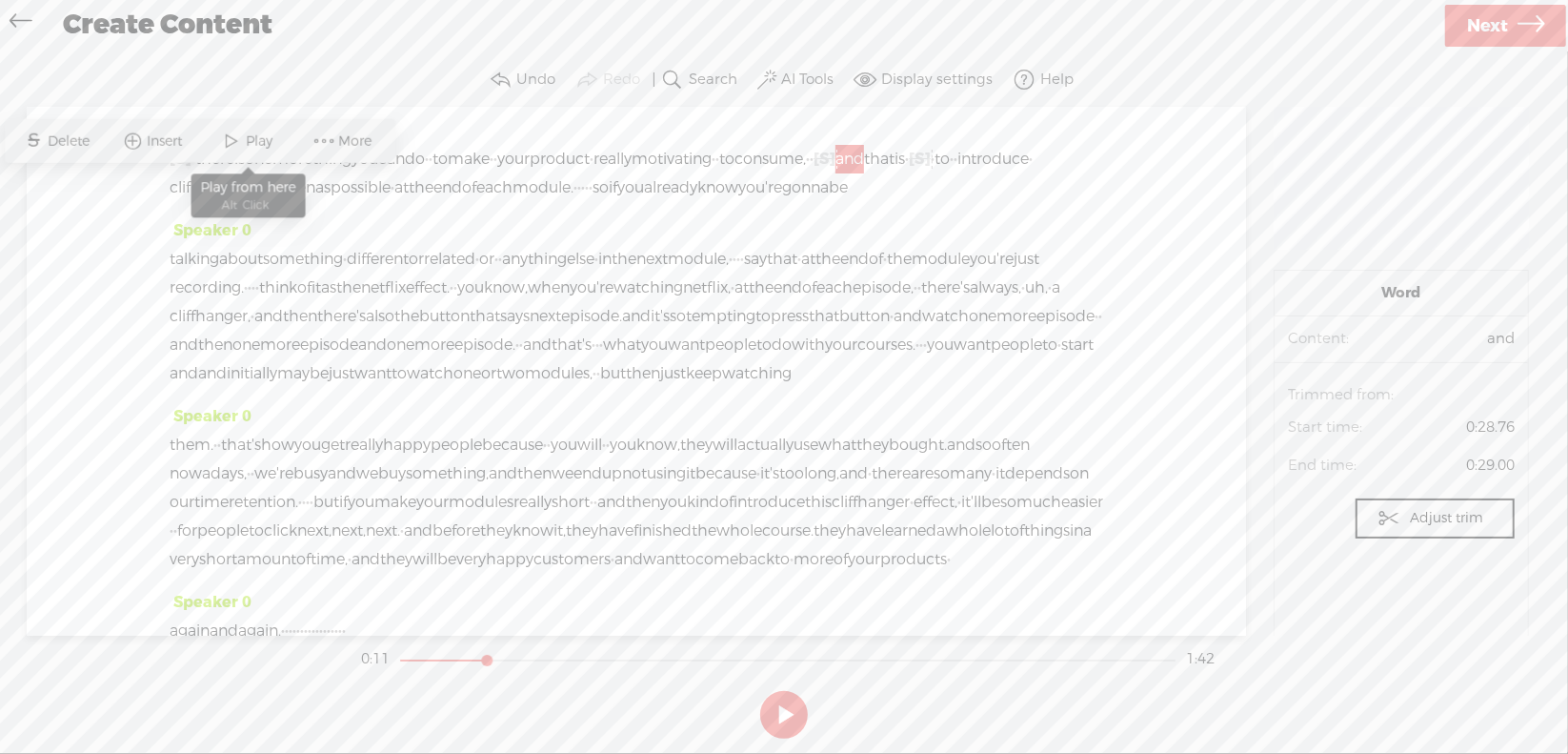
click at [244, 137] on span at bounding box center [232, 141] width 29 height 35
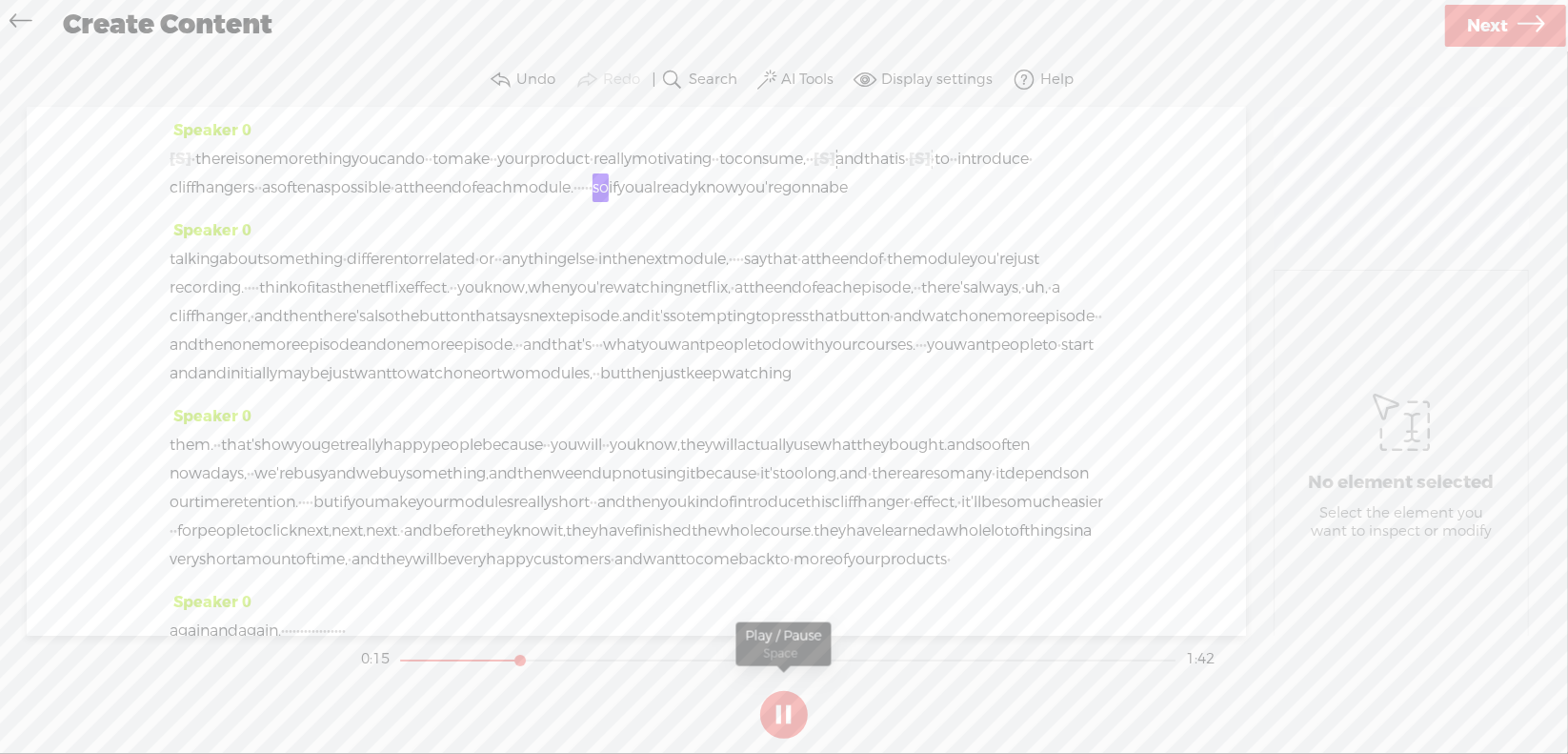
click at [784, 707] on section at bounding box center [784, 713] width 854 height 62
click at [784, 707] on button at bounding box center [784, 714] width 48 height 48
drag, startPoint x: 996, startPoint y: 187, endPoint x: 1013, endPoint y: 187, distance: 17.0
click at [1013, 187] on div "[S] · · · · · · · · · · · · · · · · · · · · · · · · · · · · · · · · · · · · · ·…" at bounding box center [636, 173] width 933 height 57
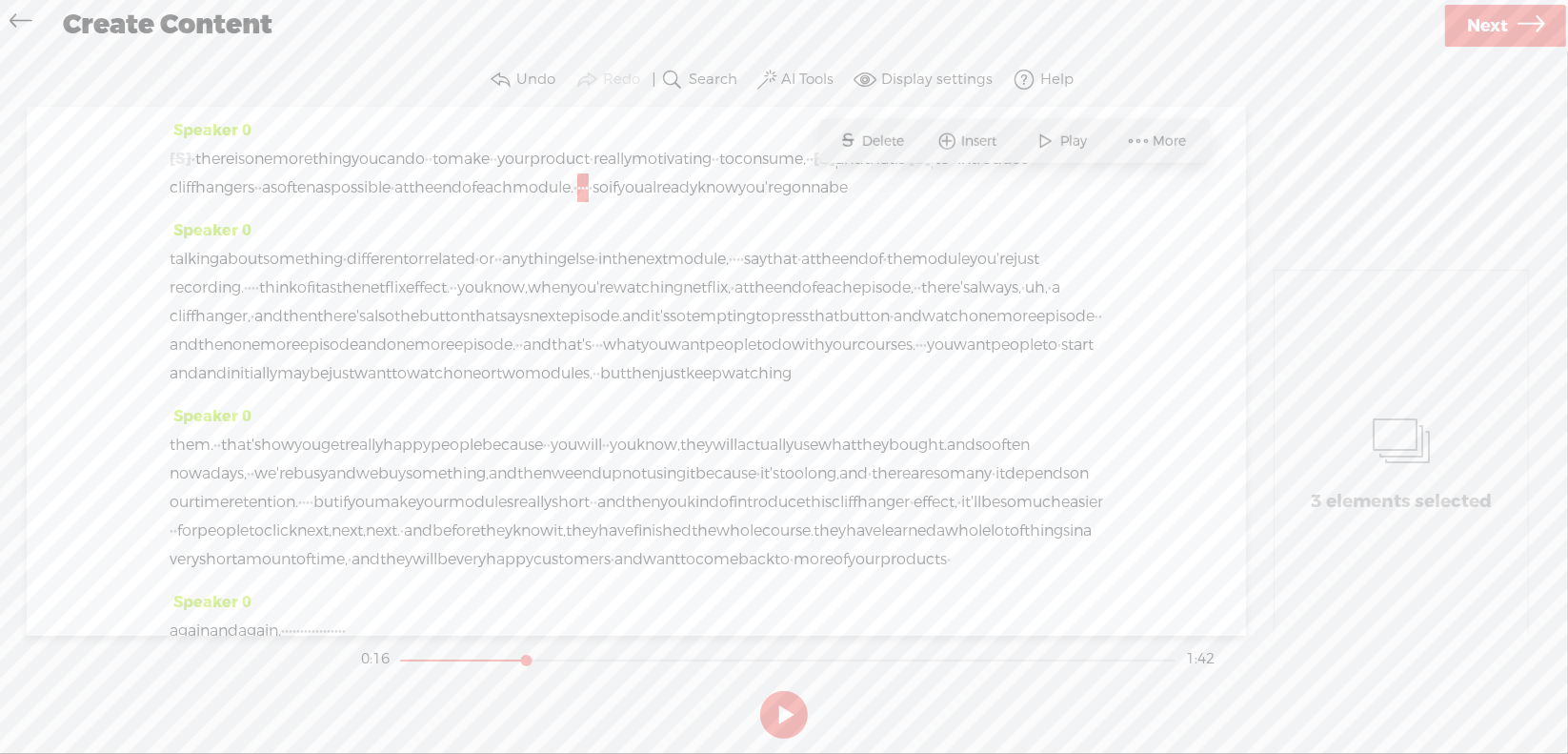
click at [888, 144] on span "Delete" at bounding box center [886, 141] width 47 height 19
click at [476, 183] on span "of" at bounding box center [469, 187] width 14 height 29
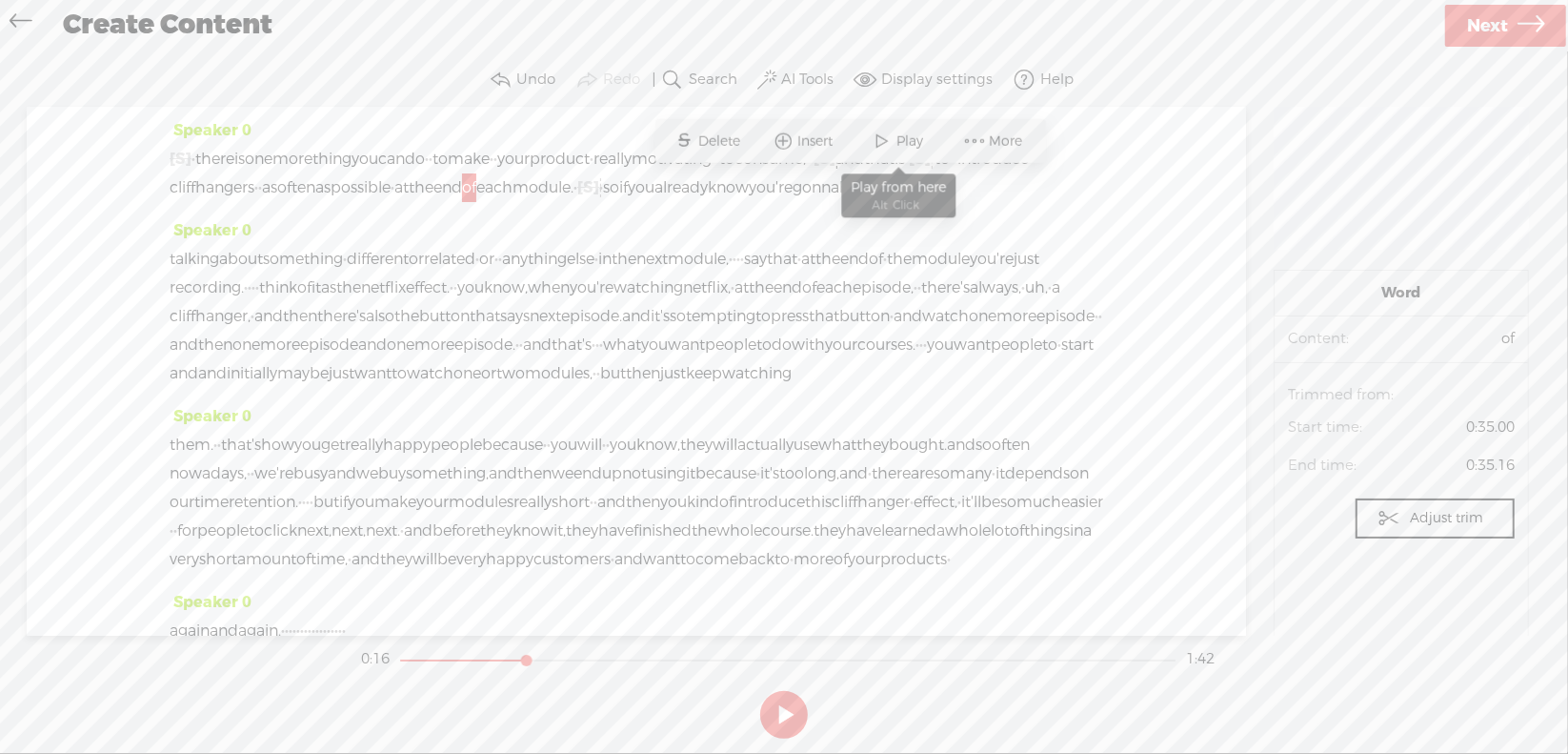
click at [883, 140] on span at bounding box center [883, 141] width 29 height 35
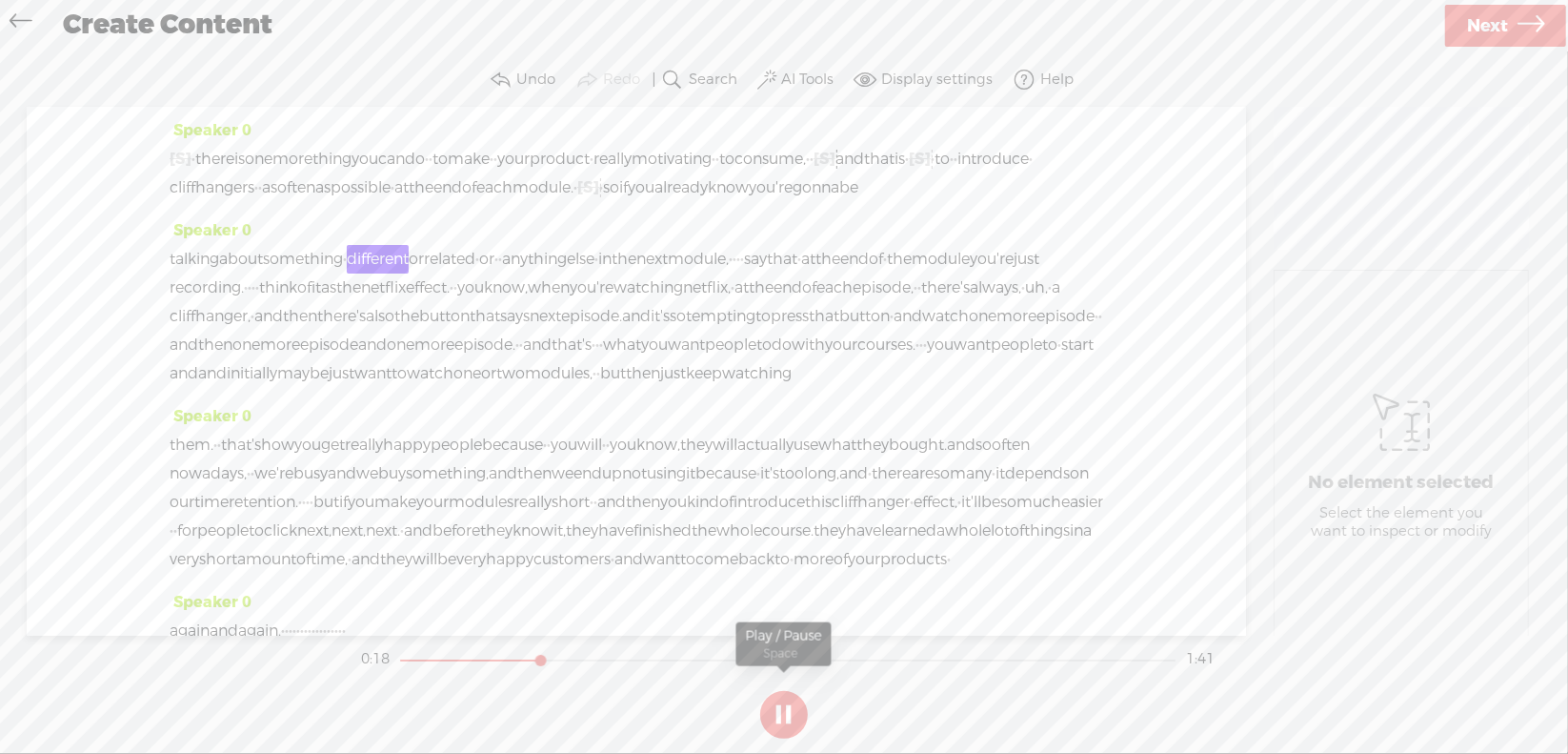
click at [783, 703] on section at bounding box center [784, 713] width 854 height 62
click at [784, 704] on section at bounding box center [784, 713] width 854 height 62
click at [783, 707] on section at bounding box center [784, 713] width 854 height 62
click at [783, 704] on button at bounding box center [784, 714] width 48 height 48
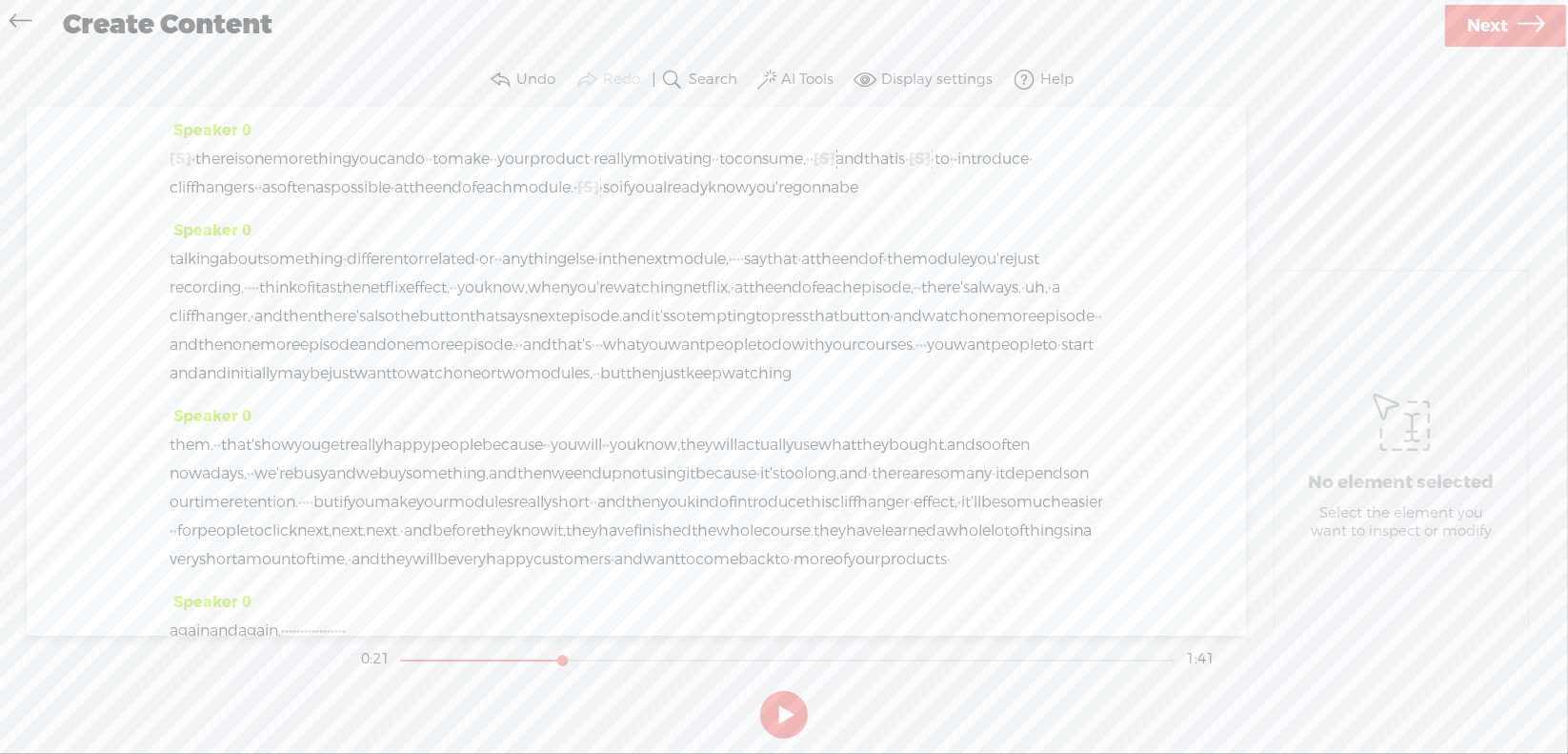
click at [599, 192] on span "[S]" at bounding box center [588, 187] width 22 height 20
click at [1003, 140] on span "Restore" at bounding box center [1016, 141] width 53 height 19
click at [584, 186] on span "·" at bounding box center [583, 187] width 4 height 29
click at [878, 142] on span "Delete" at bounding box center [875, 141] width 47 height 19
click at [512, 187] on span "each" at bounding box center [494, 187] width 37 height 29
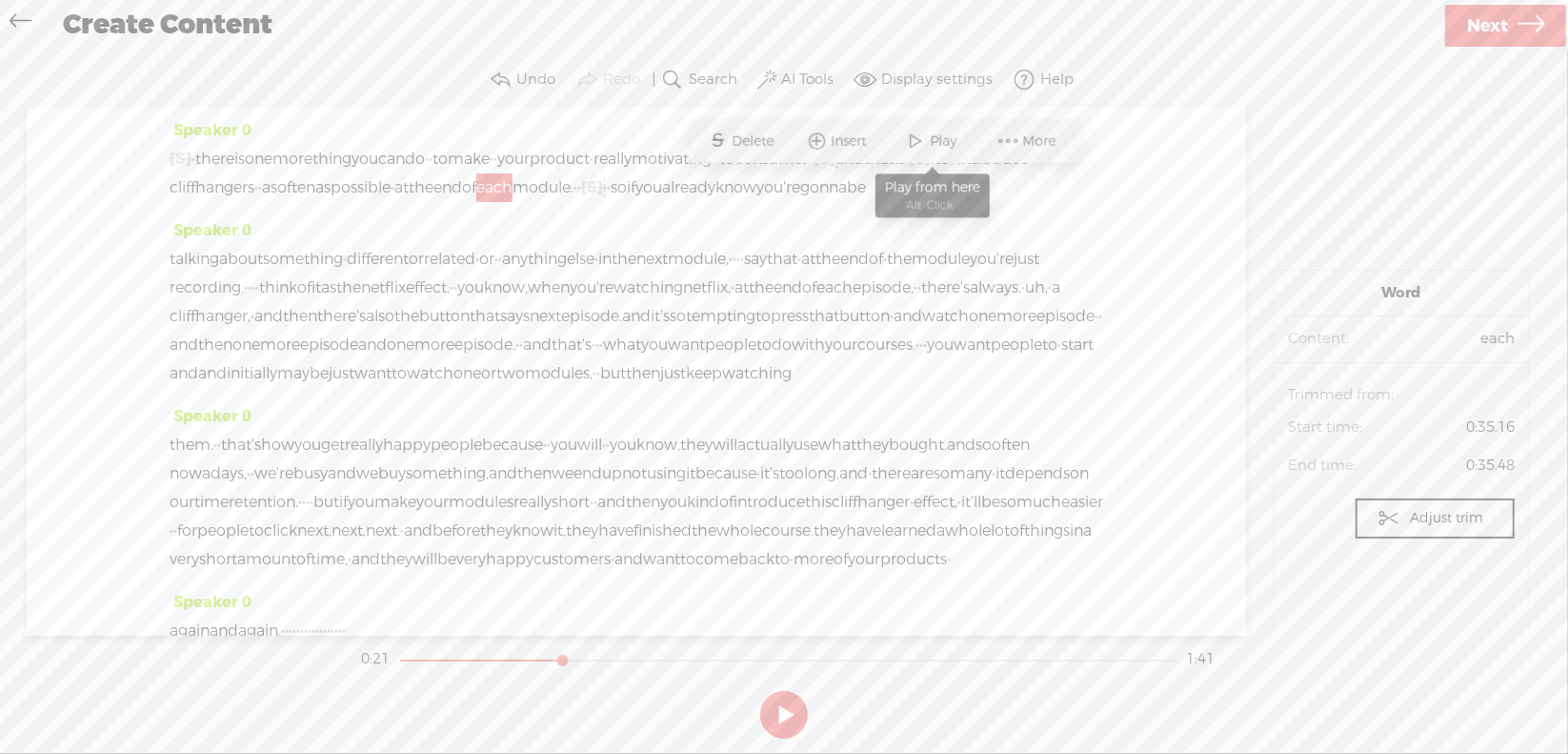
click at [923, 139] on span at bounding box center [916, 141] width 29 height 35
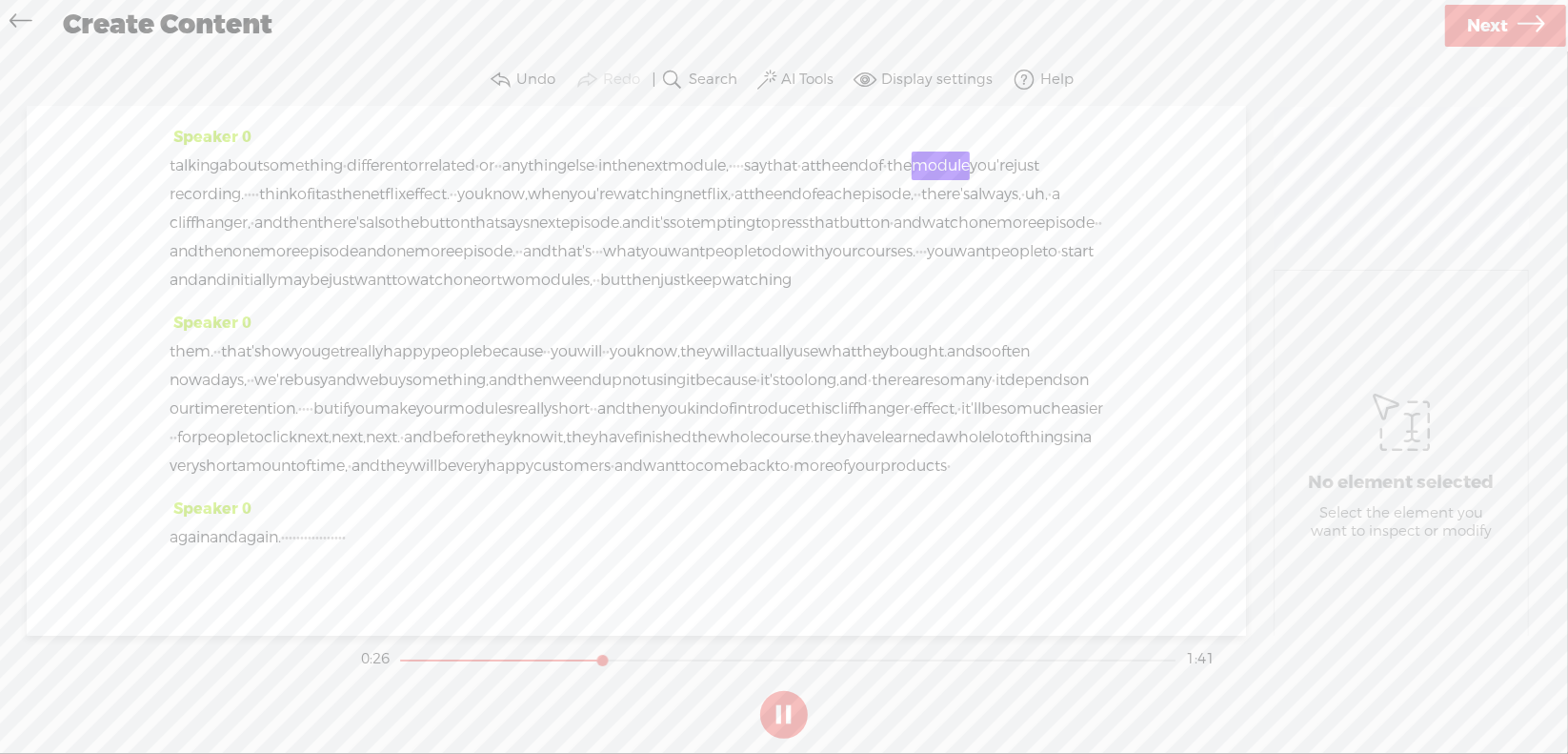
scroll to position [95, 0]
click at [779, 710] on button at bounding box center [784, 714] width 48 height 48
drag, startPoint x: 846, startPoint y: 216, endPoint x: 884, endPoint y: 216, distance: 38.0
click at [884, 216] on div "talking about something · different or related · or · · anything else · in the …" at bounding box center [636, 221] width 933 height 143
click at [761, 174] on span "Delete" at bounding box center [762, 173] width 47 height 19
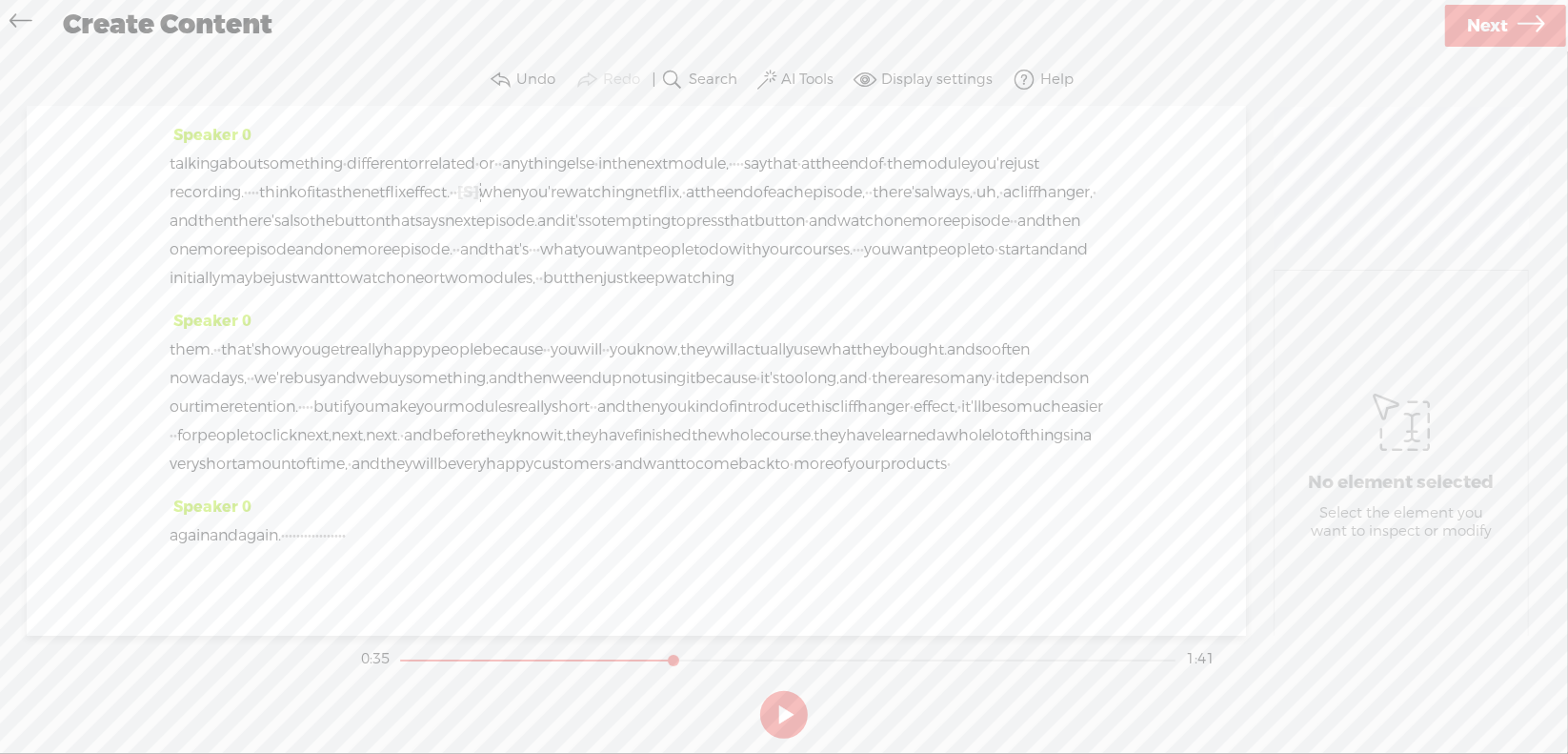
click at [406, 207] on span "netflix" at bounding box center [382, 192] width 45 height 29
click at [775, 167] on span "Play" at bounding box center [790, 173] width 32 height 19
click at [788, 712] on section at bounding box center [784, 713] width 854 height 62
click at [782, 713] on button at bounding box center [784, 714] width 48 height 48
click at [479, 202] on span "[S]" at bounding box center [469, 192] width 22 height 20
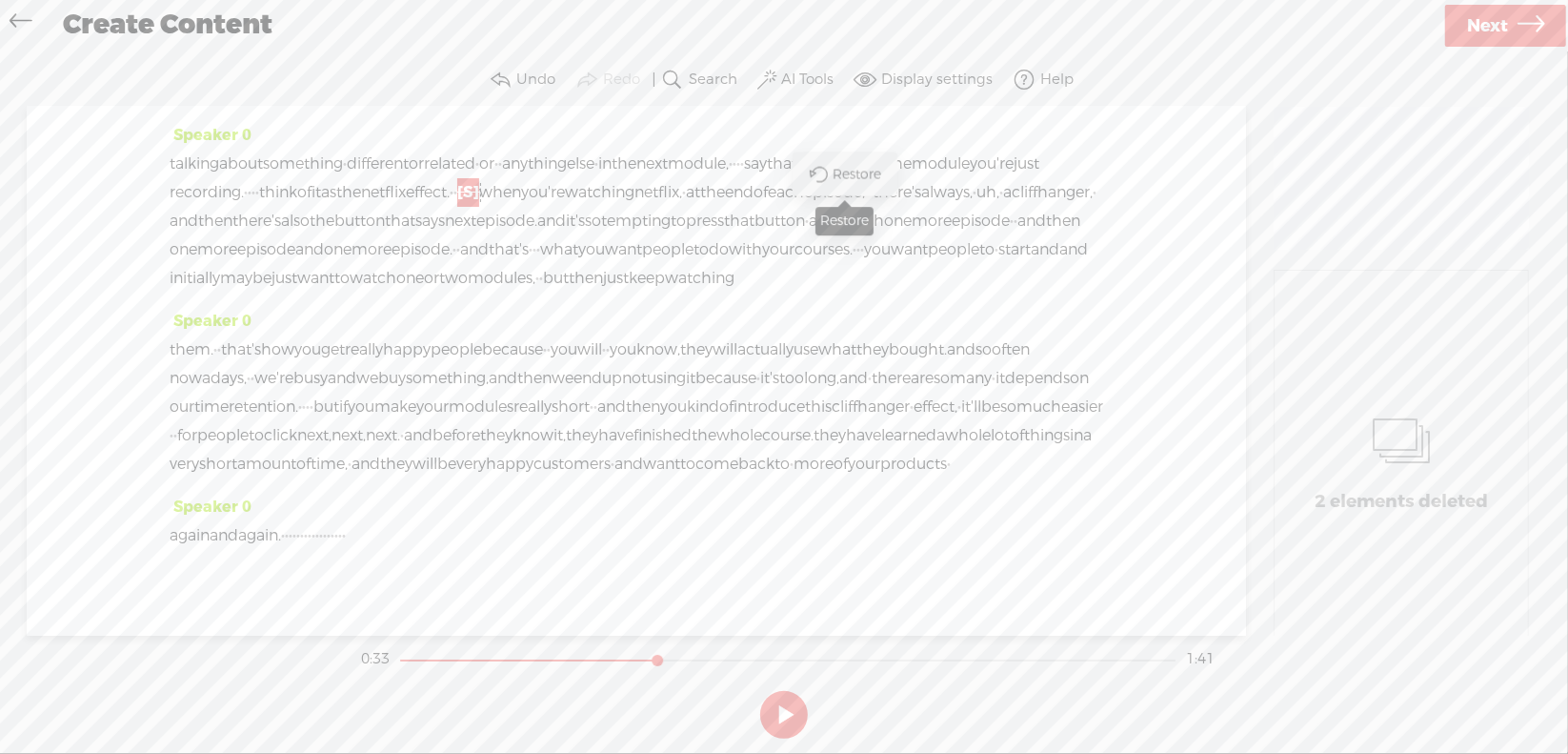
click at [857, 176] on span "Restore" at bounding box center [859, 173] width 53 height 19
click at [484, 207] on span "you" at bounding box center [470, 192] width 27 height 29
click at [406, 207] on span "netflix" at bounding box center [382, 192] width 45 height 29
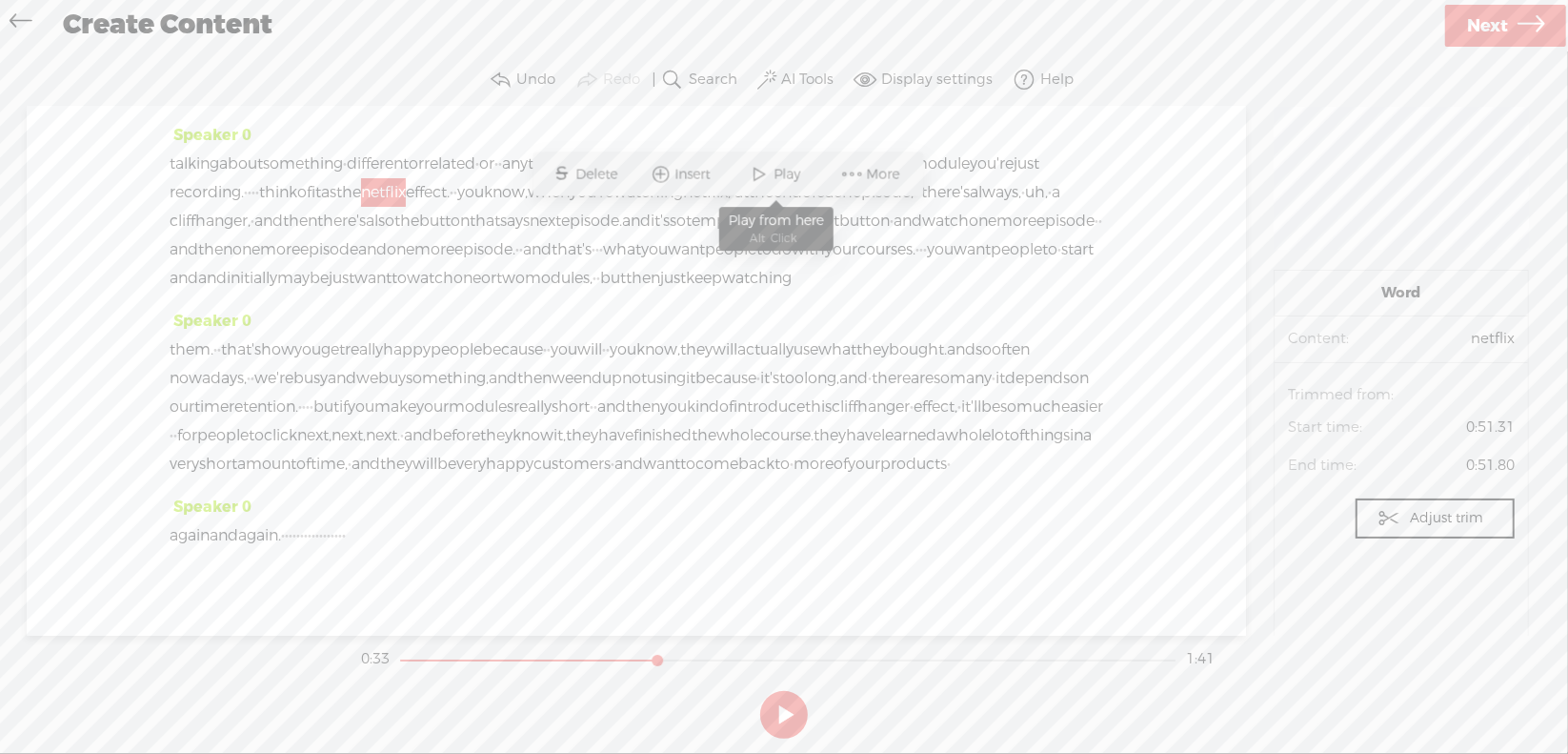
click at [784, 176] on span "Play" at bounding box center [790, 173] width 32 height 19
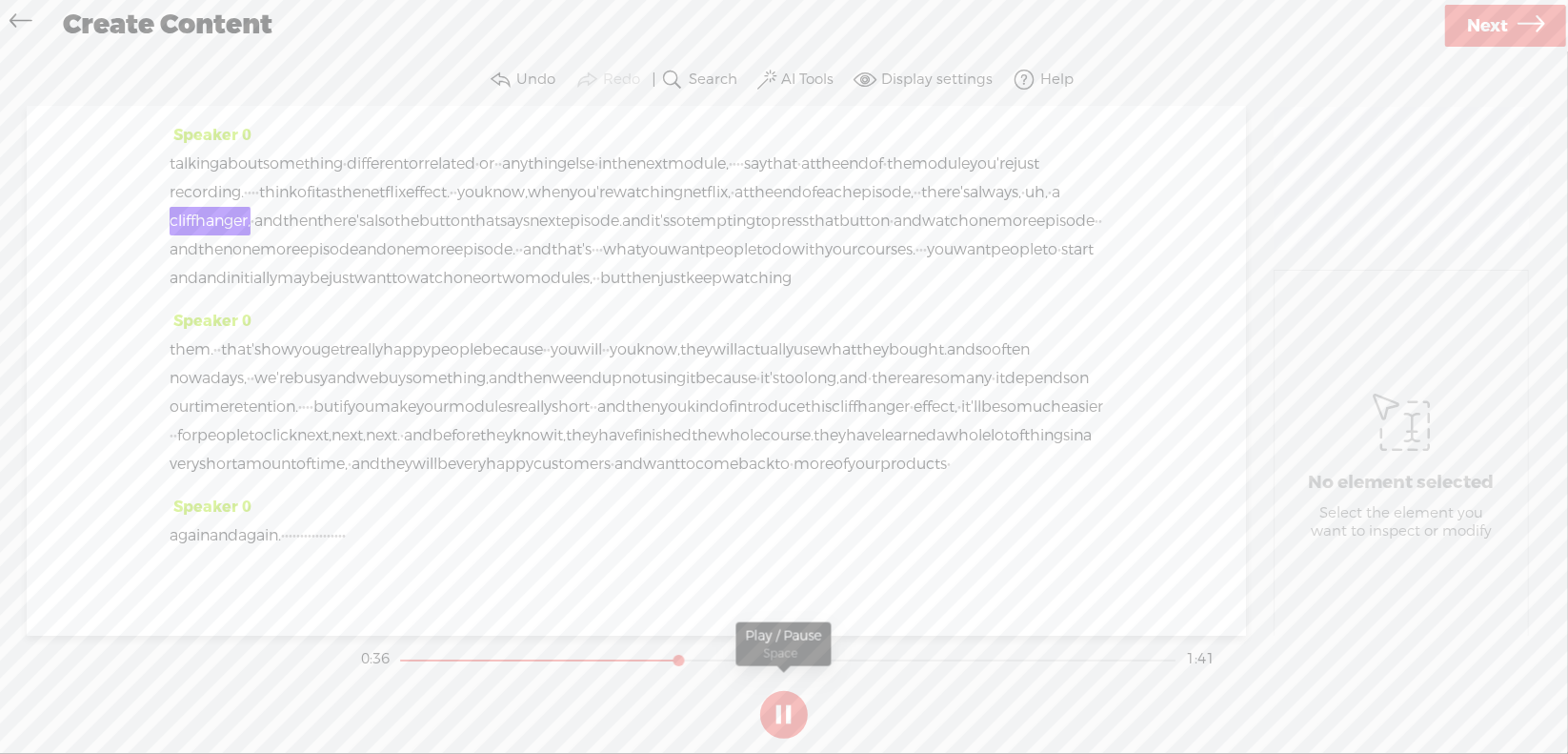
click at [783, 707] on section at bounding box center [784, 713] width 854 height 62
click at [782, 709] on button at bounding box center [784, 714] width 48 height 48
click at [1025, 207] on span "uh," at bounding box center [1036, 192] width 23 height 29
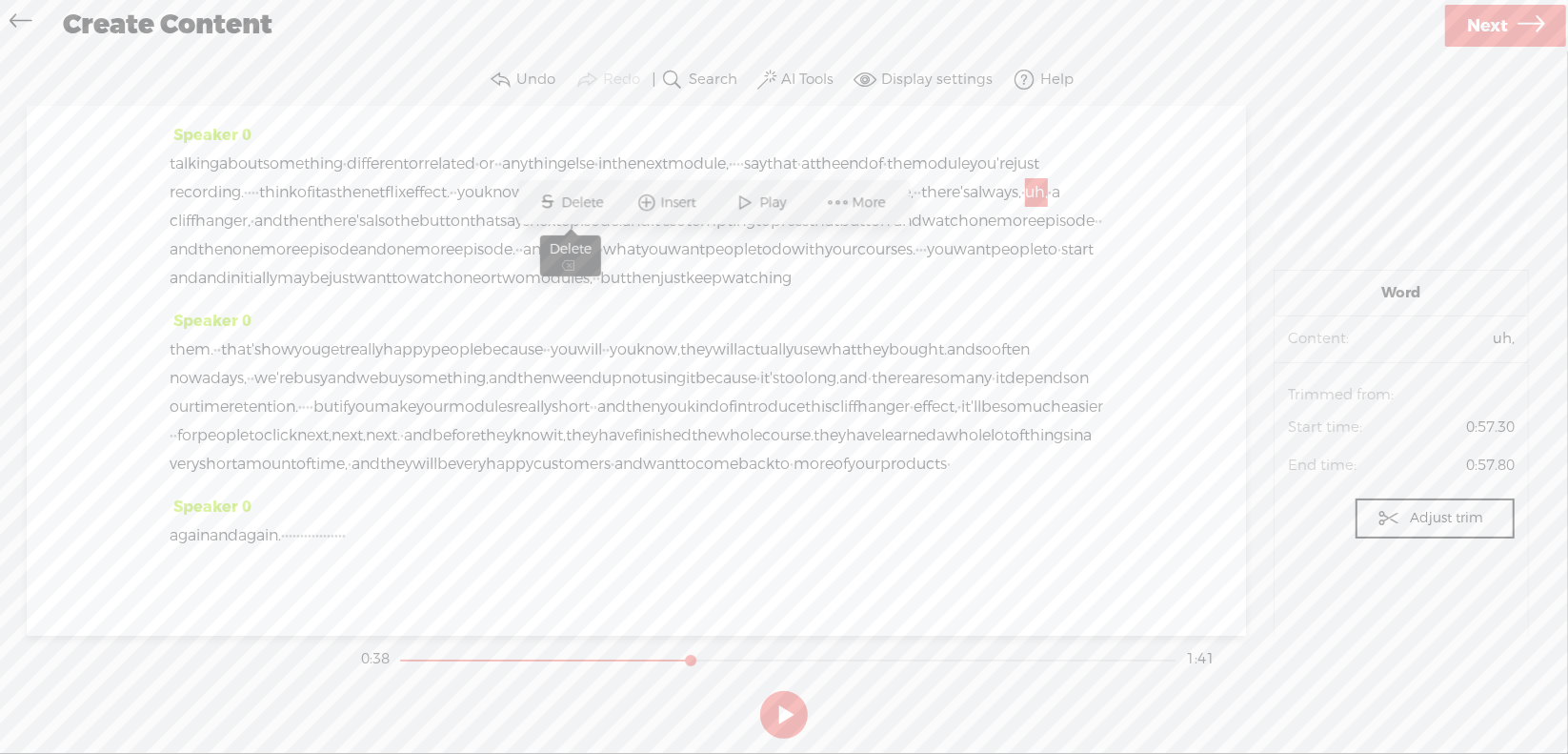
click at [586, 212] on span "S Delete" at bounding box center [572, 203] width 95 height 35
click at [921, 207] on span "there's" at bounding box center [945, 192] width 49 height 29
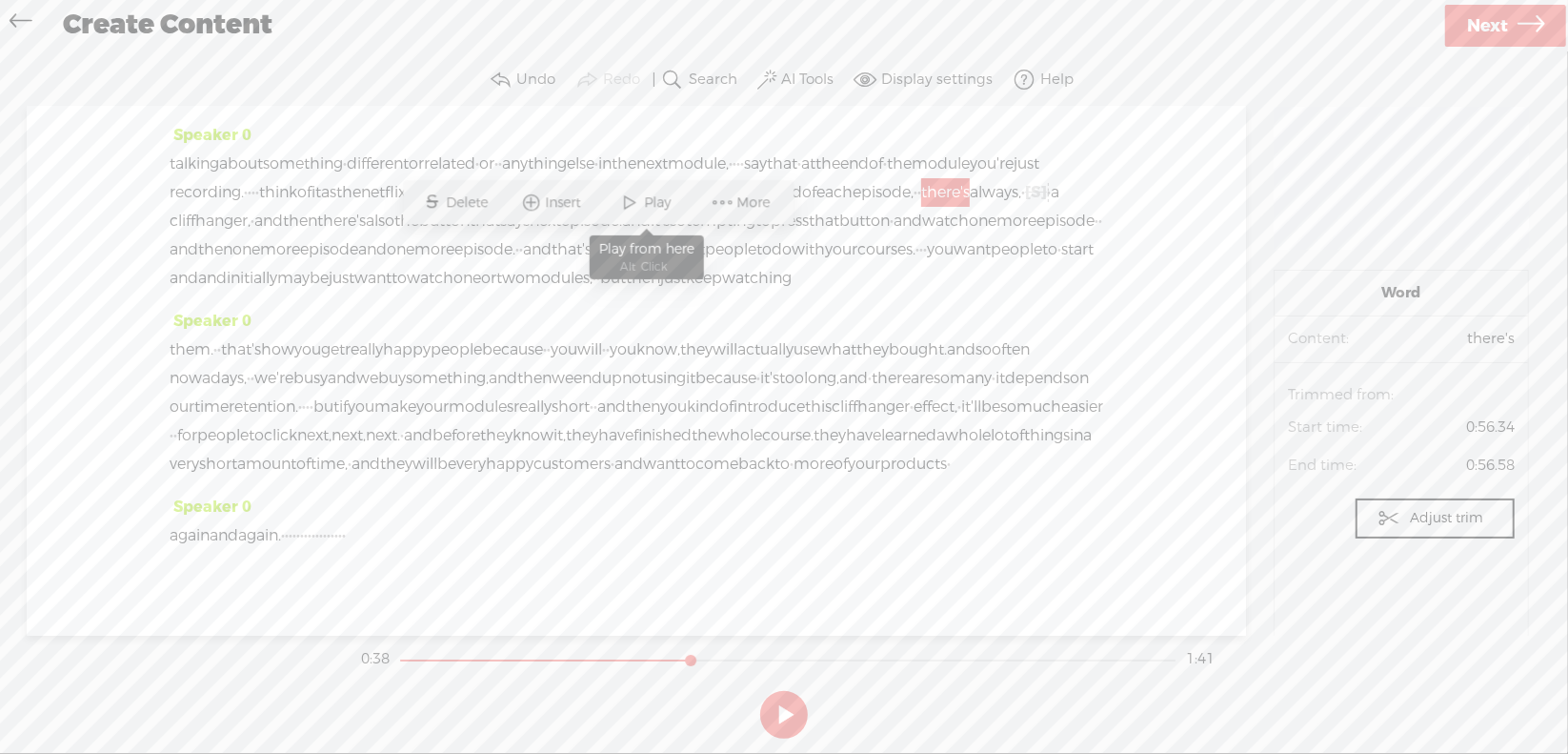
click at [649, 201] on span "Play" at bounding box center [661, 202] width 32 height 19
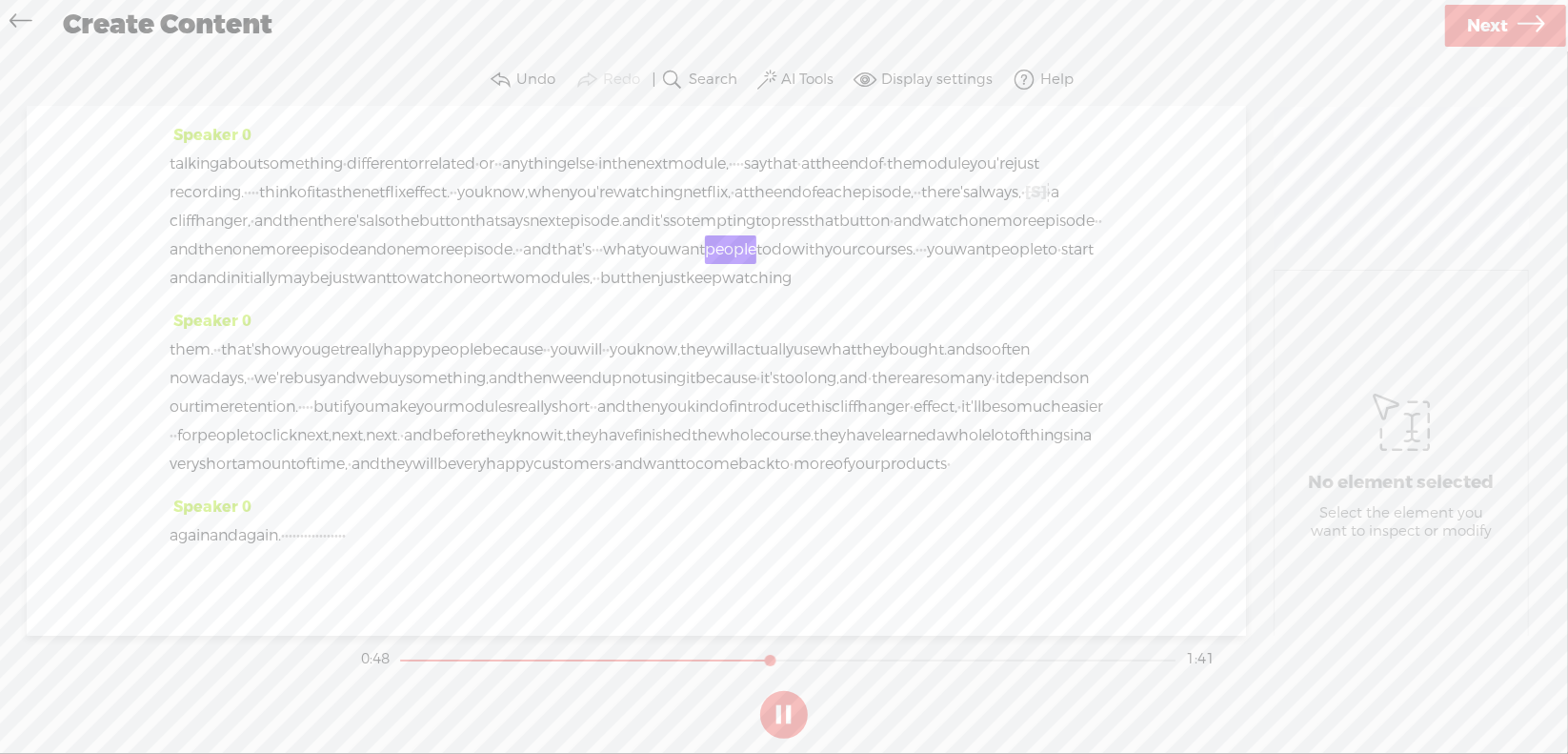
click at [790, 716] on button at bounding box center [784, 714] width 48 height 48
click at [599, 264] on span "·" at bounding box center [597, 250] width 4 height 29
click at [554, 266] on span "Delete" at bounding box center [553, 260] width 47 height 19
click at [513, 264] on span "episode." at bounding box center [485, 250] width 61 height 29
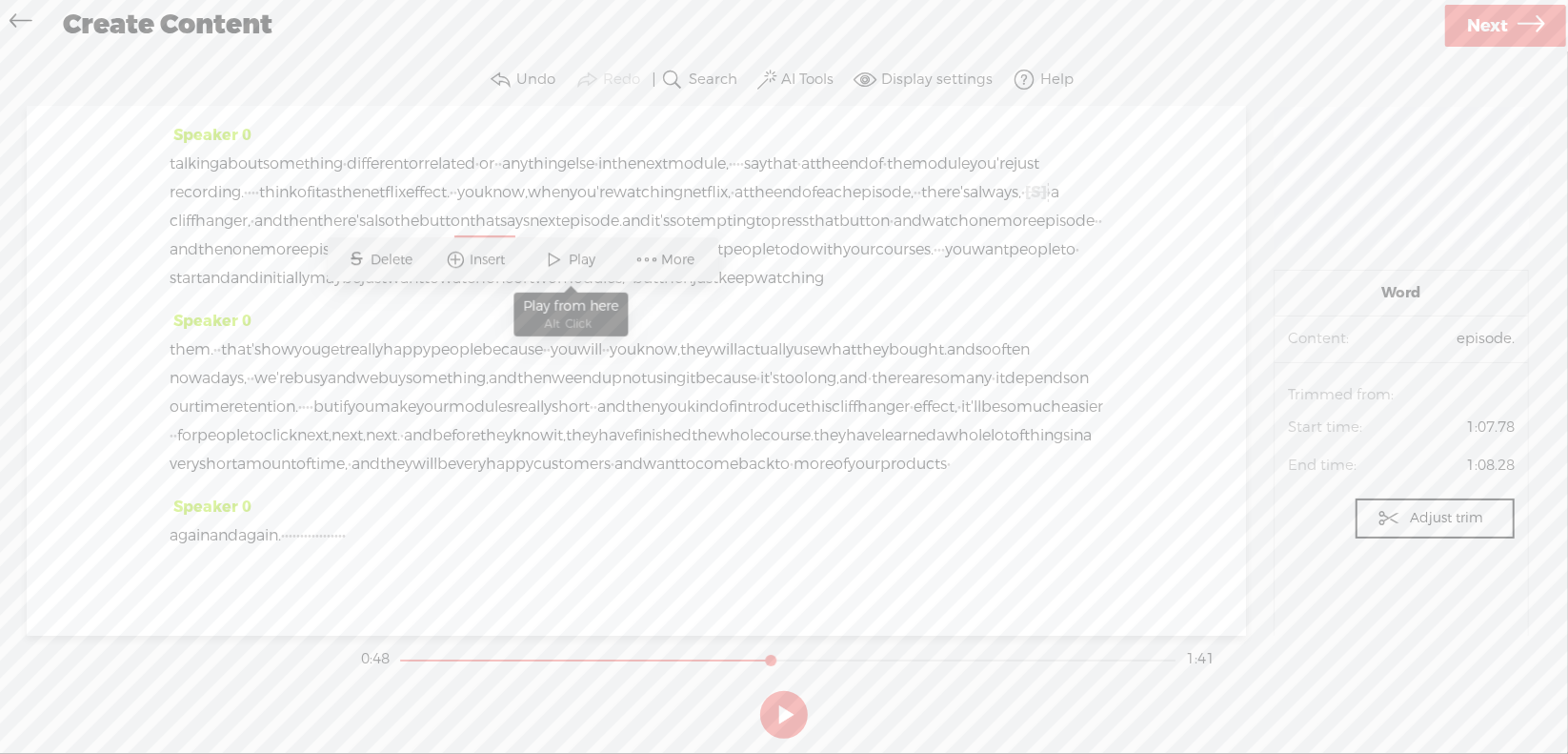
click at [591, 261] on span "Play" at bounding box center [585, 260] width 32 height 19
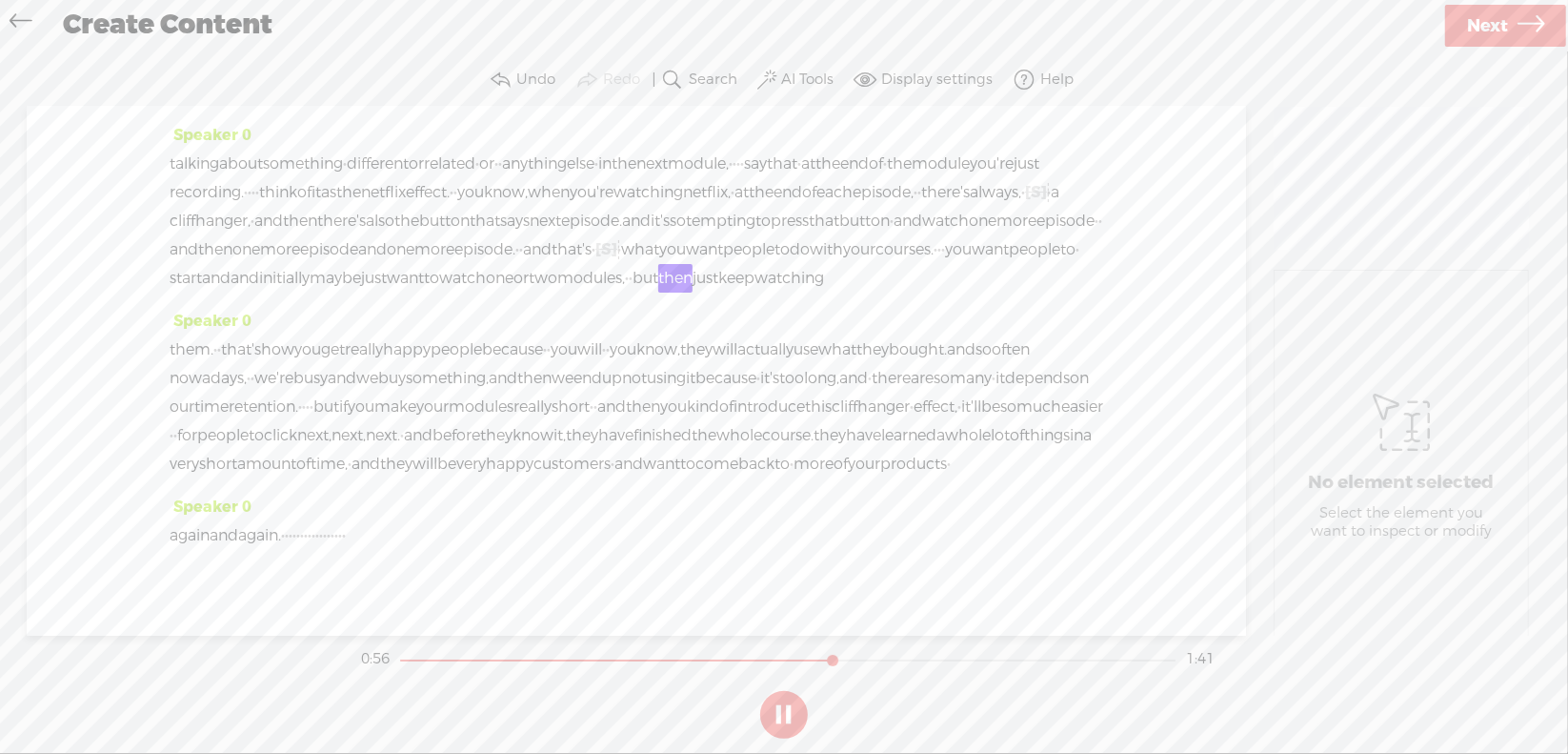
scroll to position [190, 0]
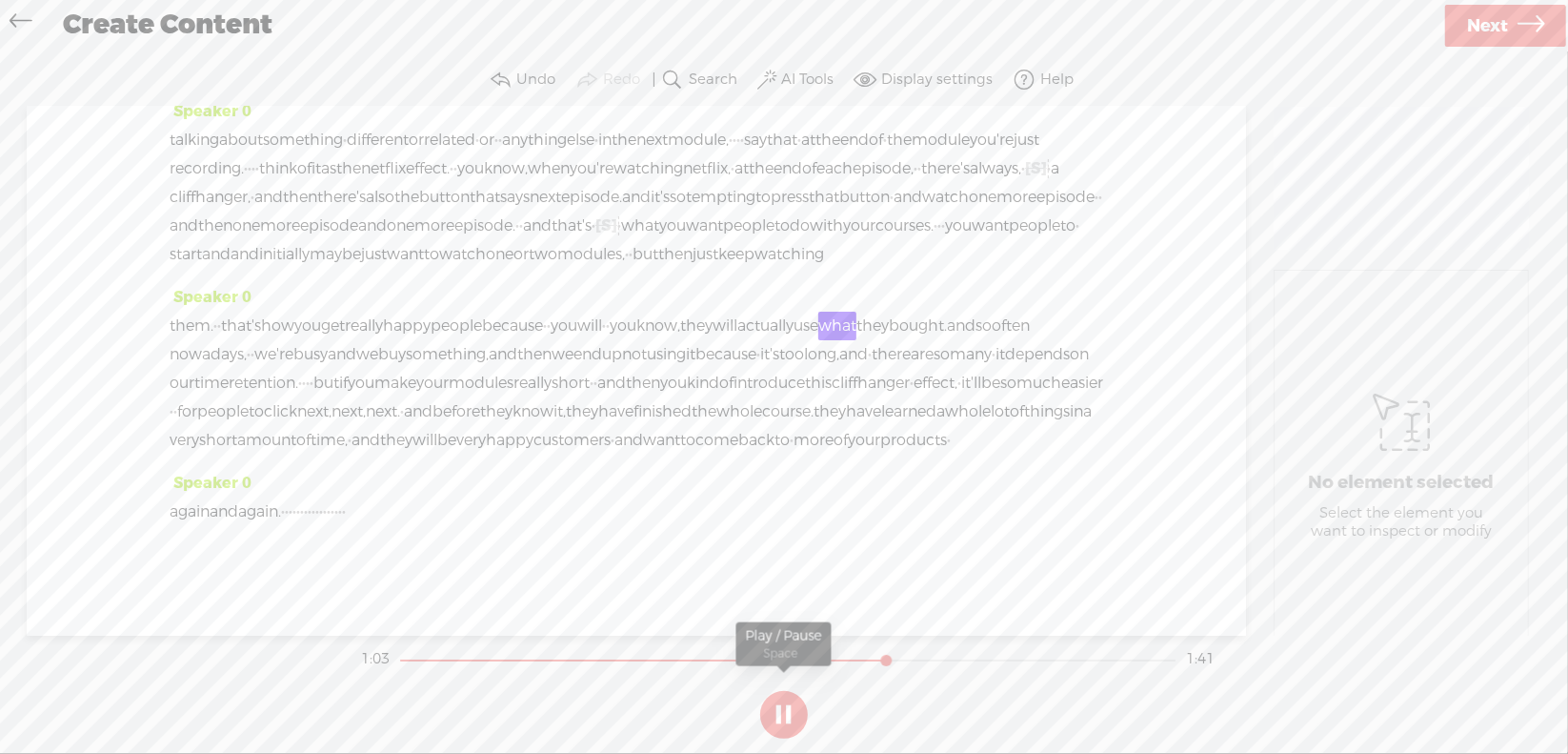
click at [782, 707] on button at bounding box center [784, 714] width 48 height 48
drag, startPoint x: 755, startPoint y: 335, endPoint x: 812, endPoint y: 334, distance: 57.0
click at [812, 334] on div "them. · · that's how you get really happy people because · · you will · · you k…" at bounding box center [636, 382] width 933 height 143
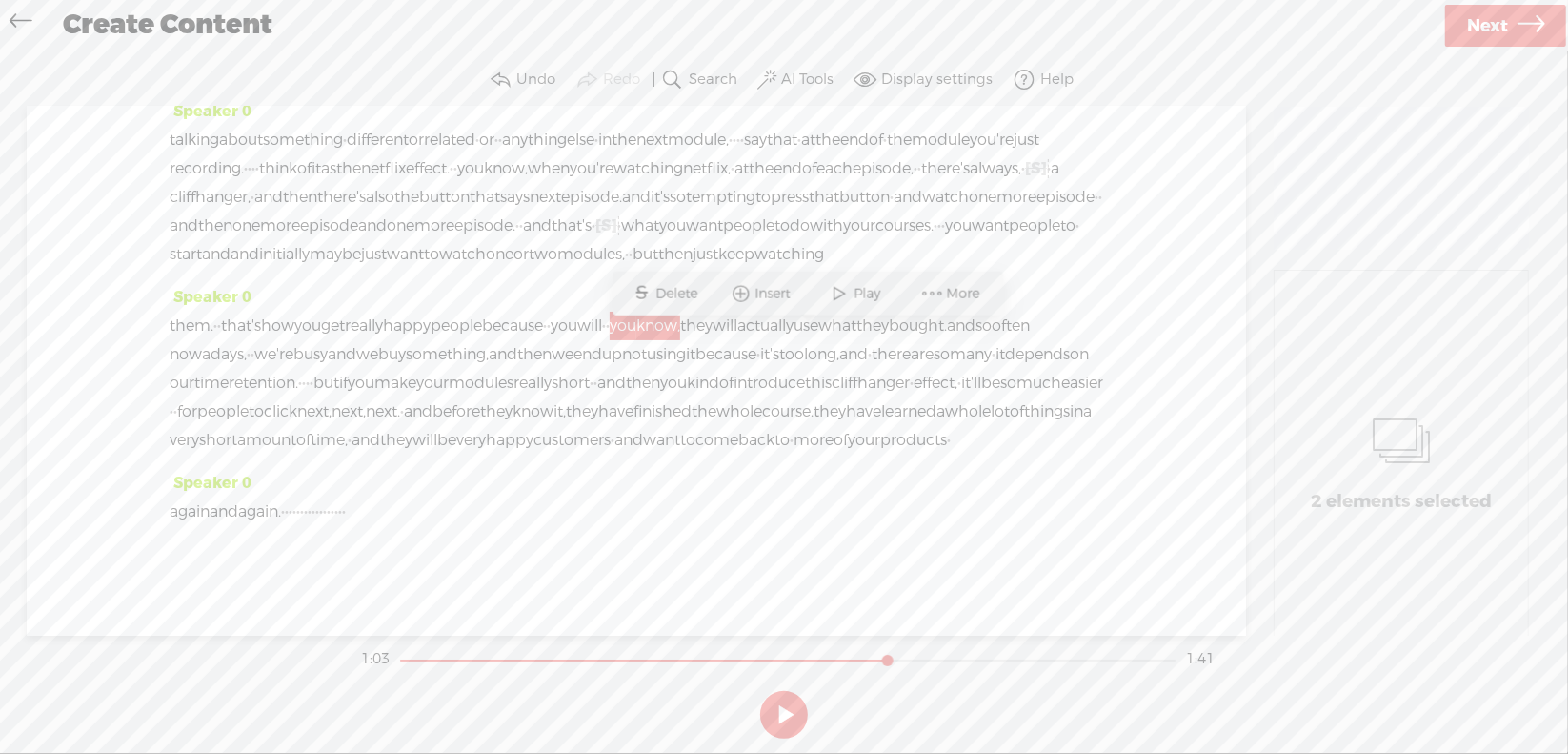
click at [577, 338] on span "you" at bounding box center [564, 325] width 27 height 29
drag, startPoint x: 664, startPoint y: 336, endPoint x: 823, endPoint y: 331, distance: 159.1
click at [823, 331] on div "them. · · that's how you get really happy people because · · you will · · you k…" at bounding box center [636, 382] width 933 height 143
click at [662, 295] on span "Delete" at bounding box center [679, 293] width 47 height 19
click at [482, 340] on span "people" at bounding box center [457, 325] width 52 height 29
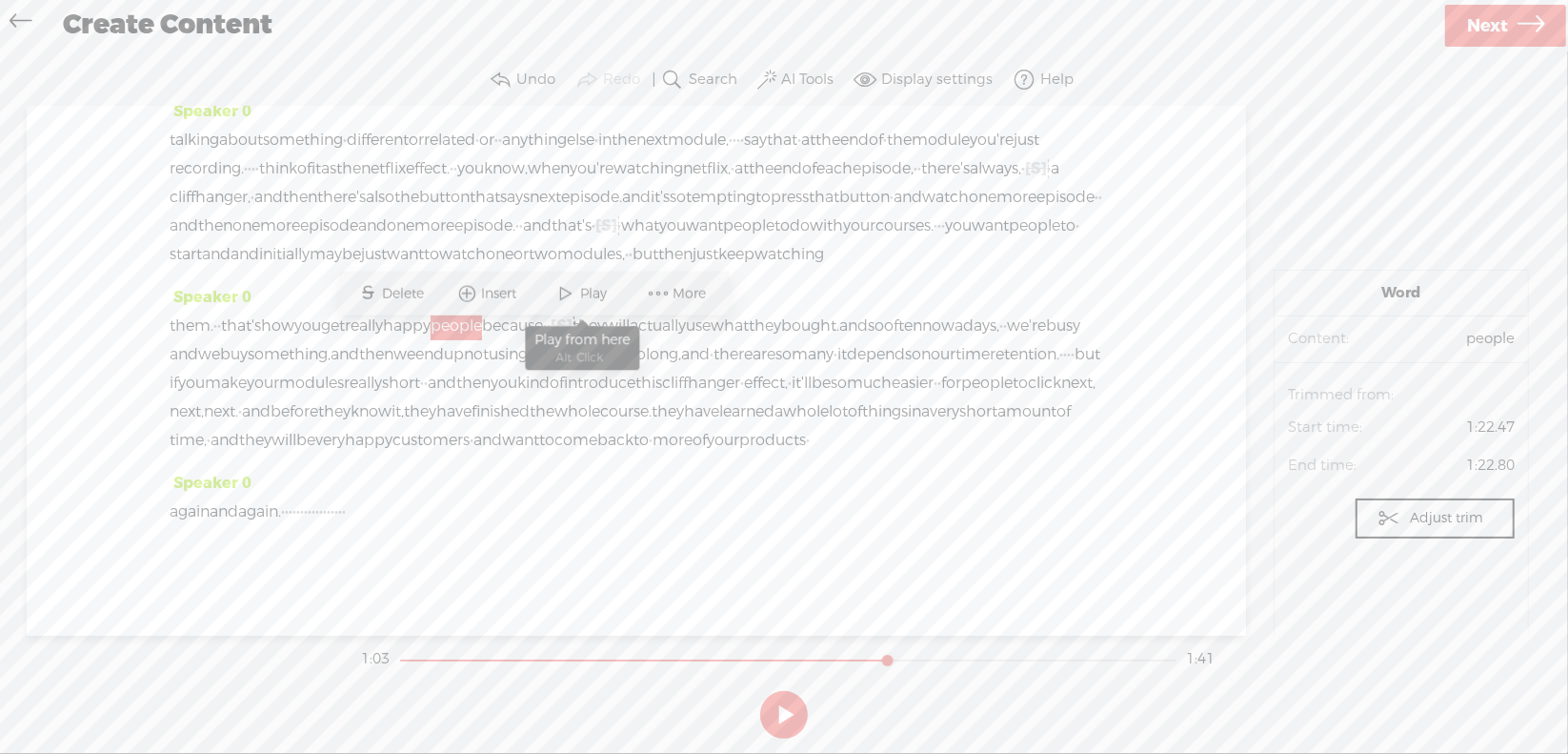
click at [572, 291] on span at bounding box center [567, 293] width 29 height 35
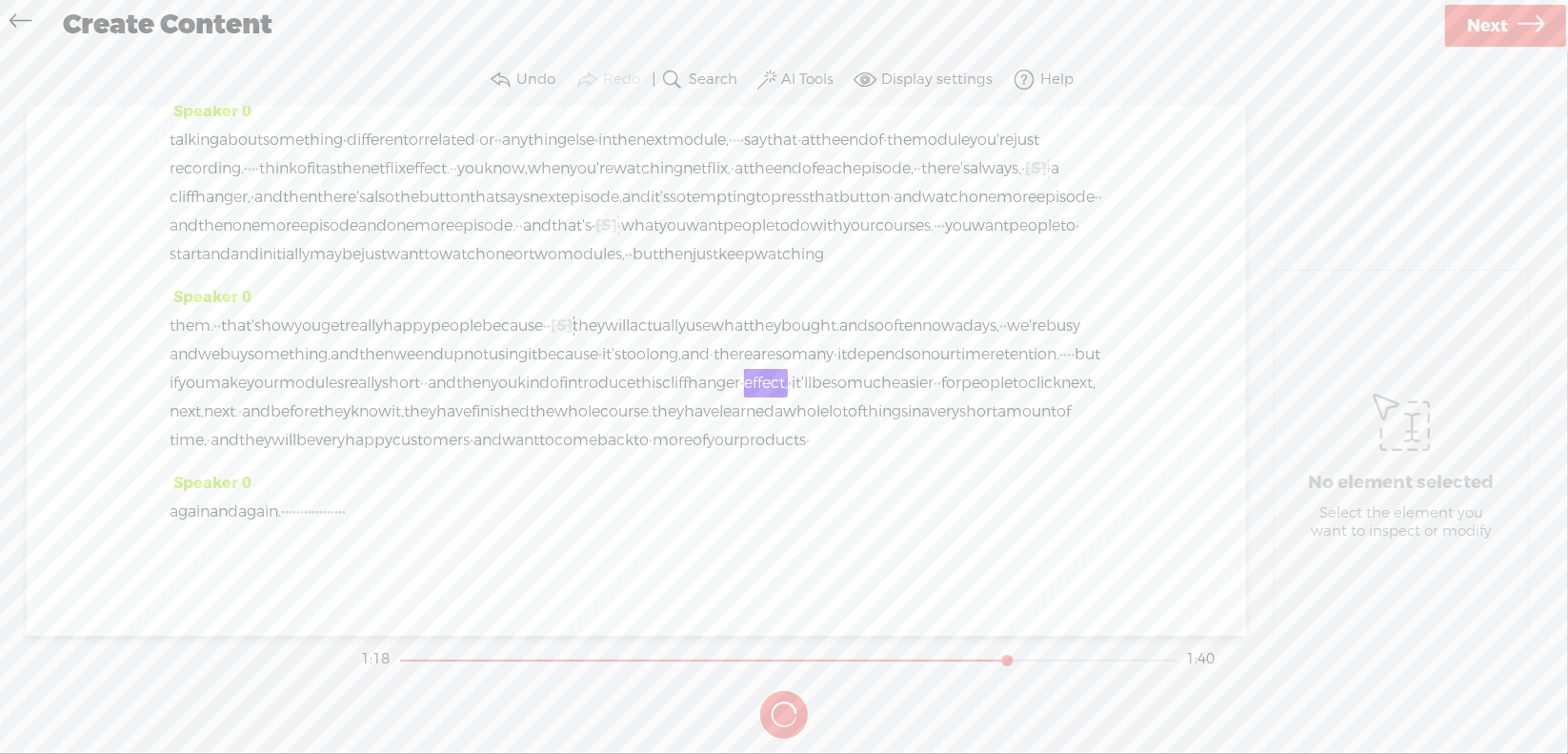
click at [0, 0] on button at bounding box center [0, 0] width 0 height 0
drag, startPoint x: 290, startPoint y: 421, endPoint x: 344, endPoint y: 422, distance: 54.0
click at [344, 422] on div "them. · · that's how you get really happy people because · · [S] you will · · y…" at bounding box center [636, 382] width 933 height 143
click at [217, 376] on span "Delete" at bounding box center [209, 378] width 47 height 19
click at [428, 397] on span "and" at bounding box center [442, 382] width 29 height 29
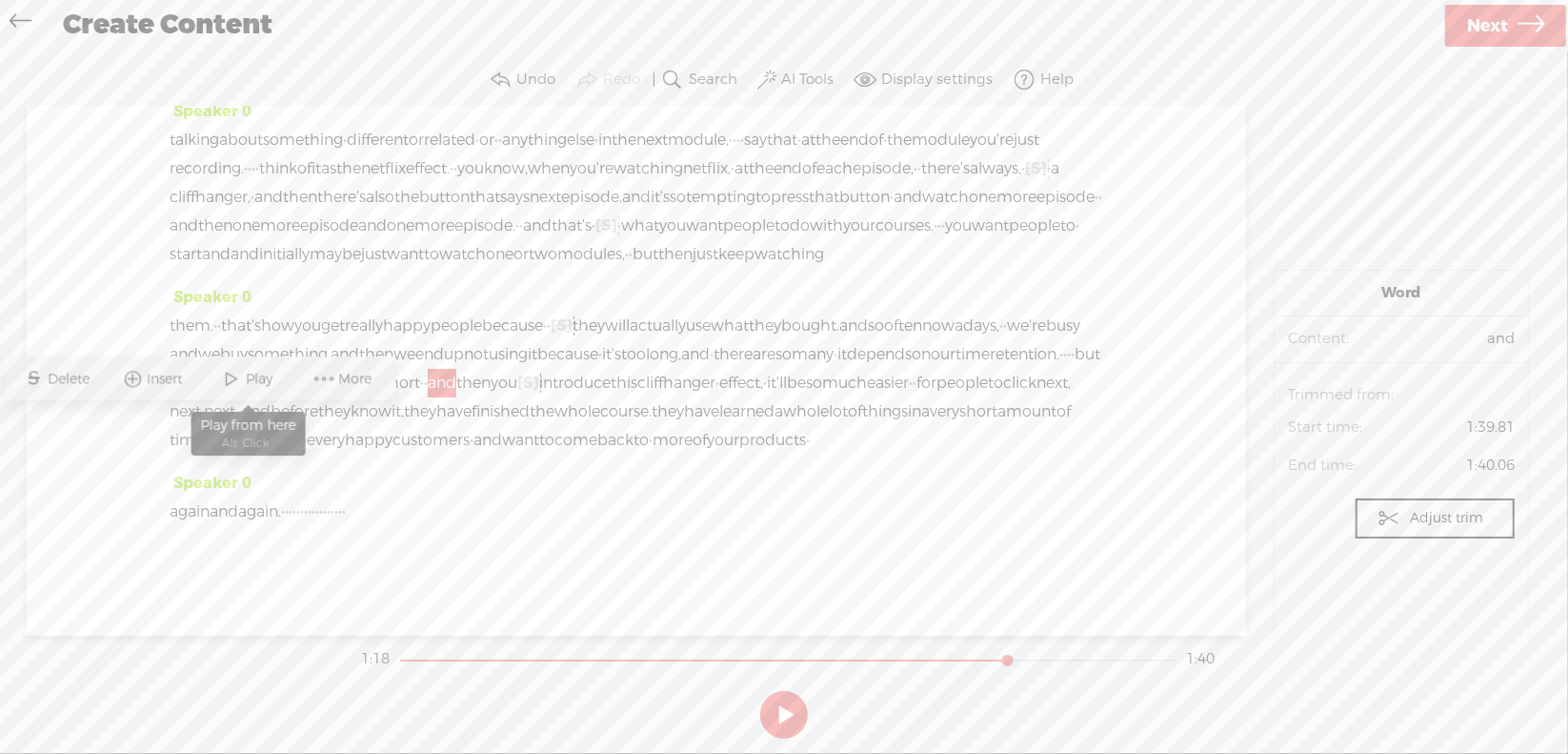
click at [256, 373] on span "Play" at bounding box center [262, 378] width 32 height 19
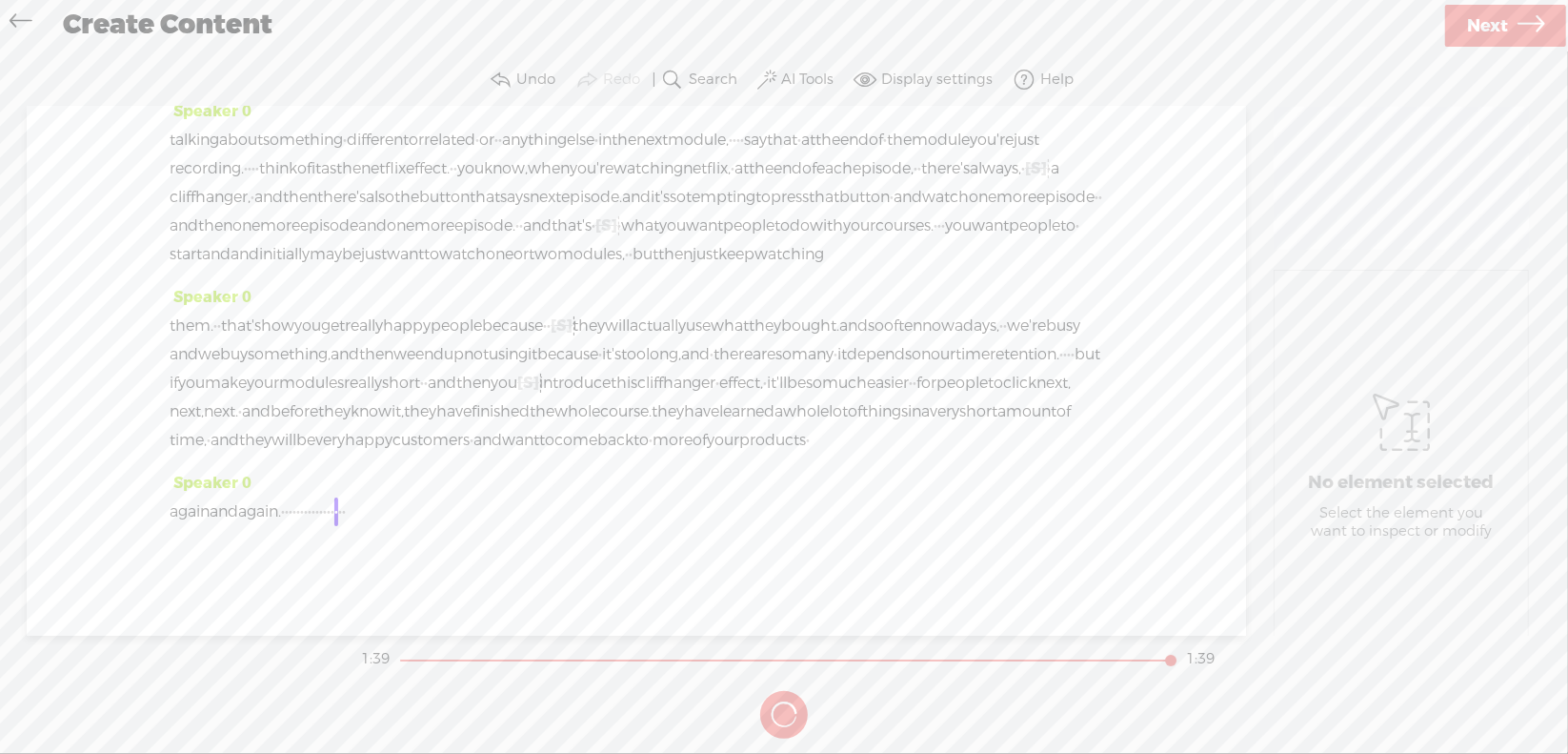
drag, startPoint x: 326, startPoint y: 588, endPoint x: 508, endPoint y: 580, distance: 182.2
click at [508, 526] on div "again and again. · · · · · · · · · · · · · · · · · ·" at bounding box center [636, 511] width 933 height 29
click at [352, 528] on span "Delete" at bounding box center [358, 536] width 47 height 19
click at [187, 526] on span "again" at bounding box center [189, 511] width 40 height 29
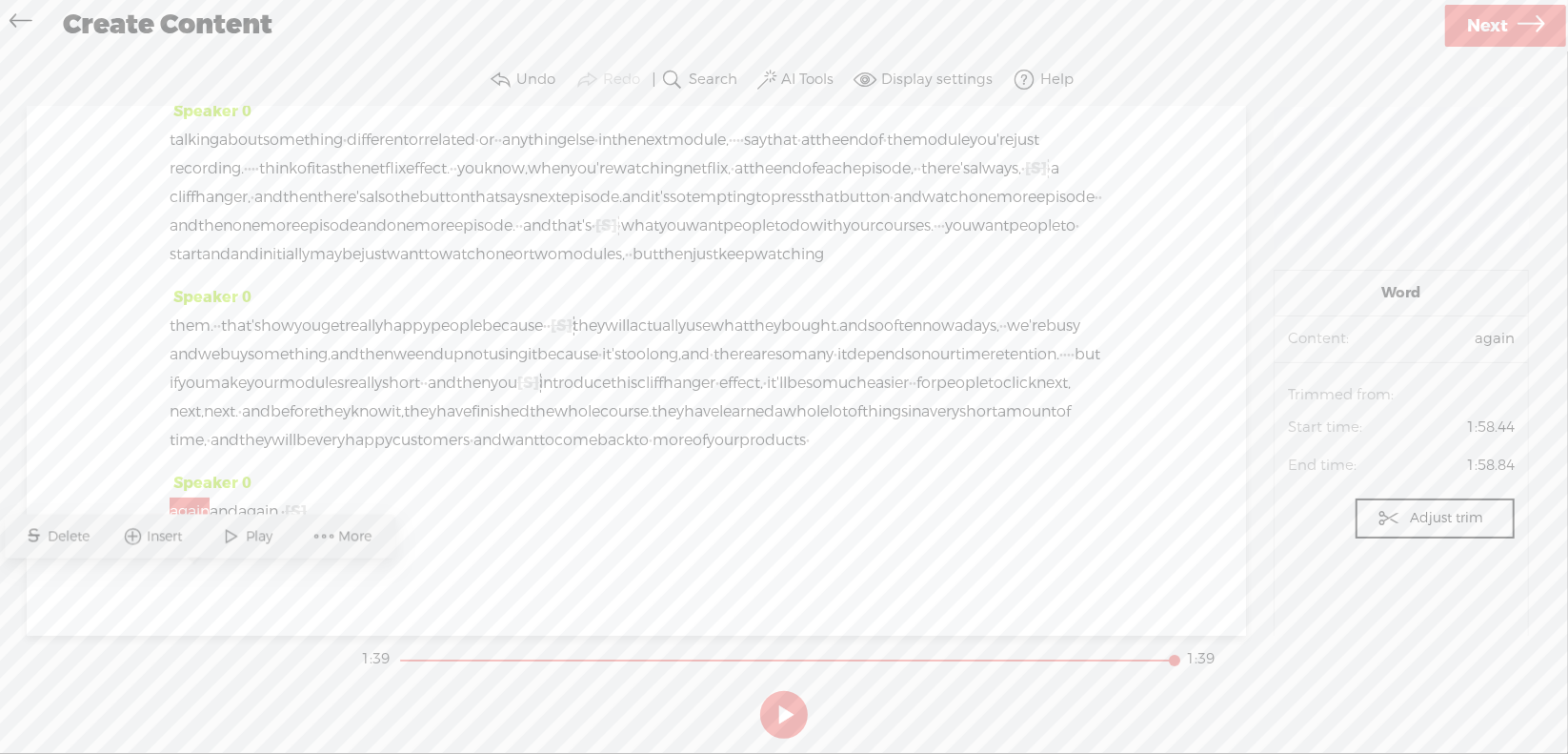
click at [251, 534] on span "Play" at bounding box center [262, 536] width 32 height 19
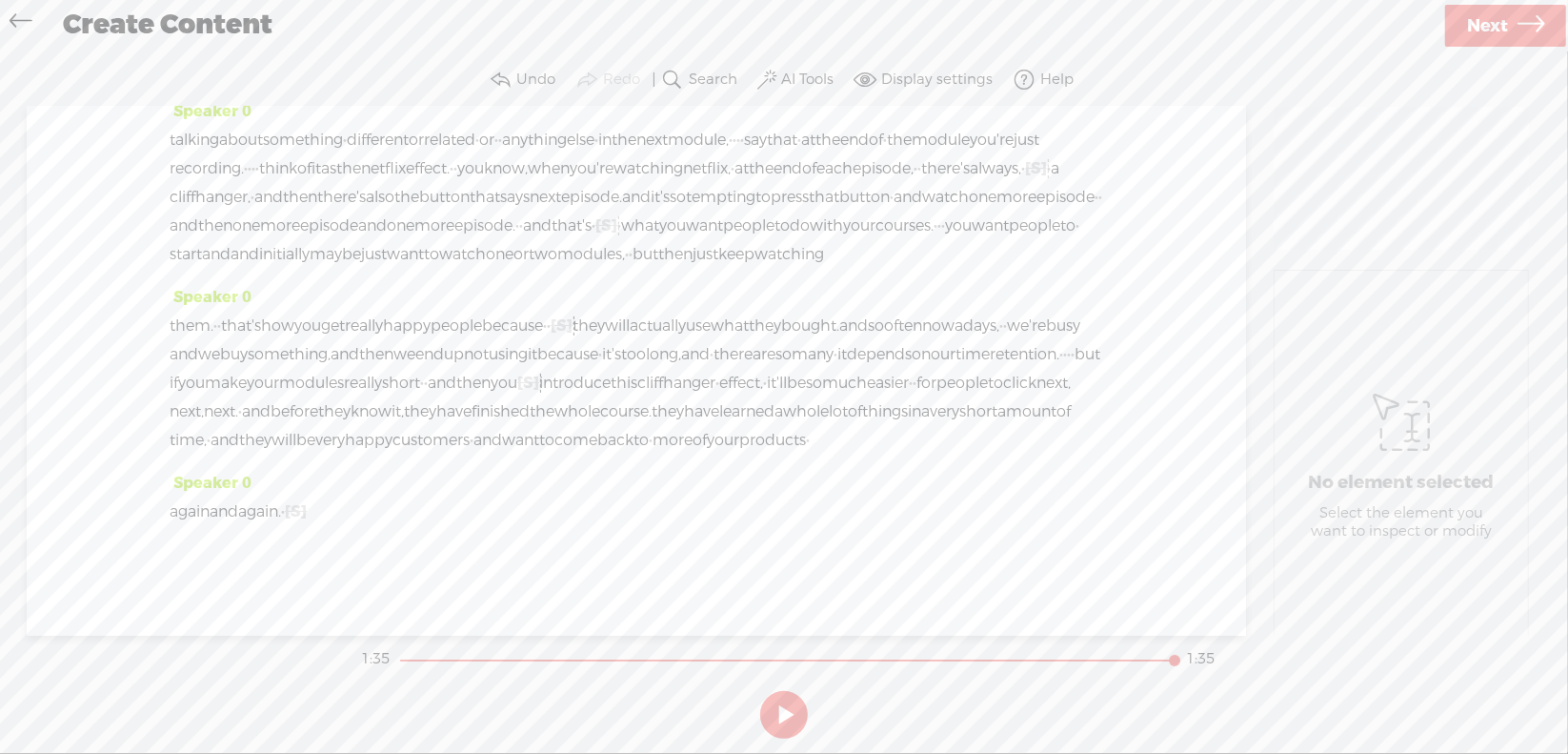
click at [1477, 20] on span "Next" at bounding box center [1487, 26] width 41 height 49
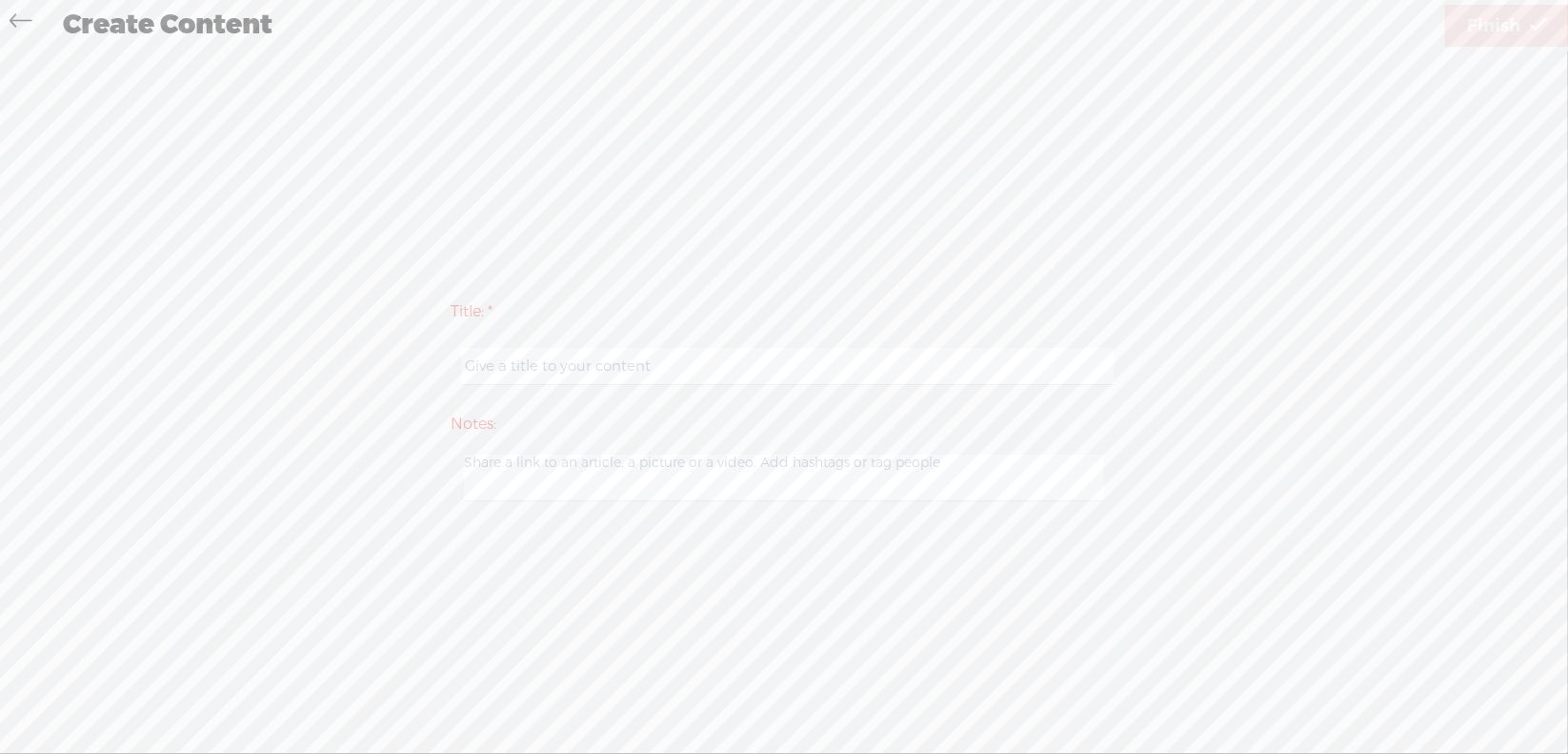
click at [608, 372] on input "text" at bounding box center [786, 367] width 653 height 38
type input "Prod4Mod4"
click at [1469, 22] on span "Finish" at bounding box center [1494, 26] width 53 height 49
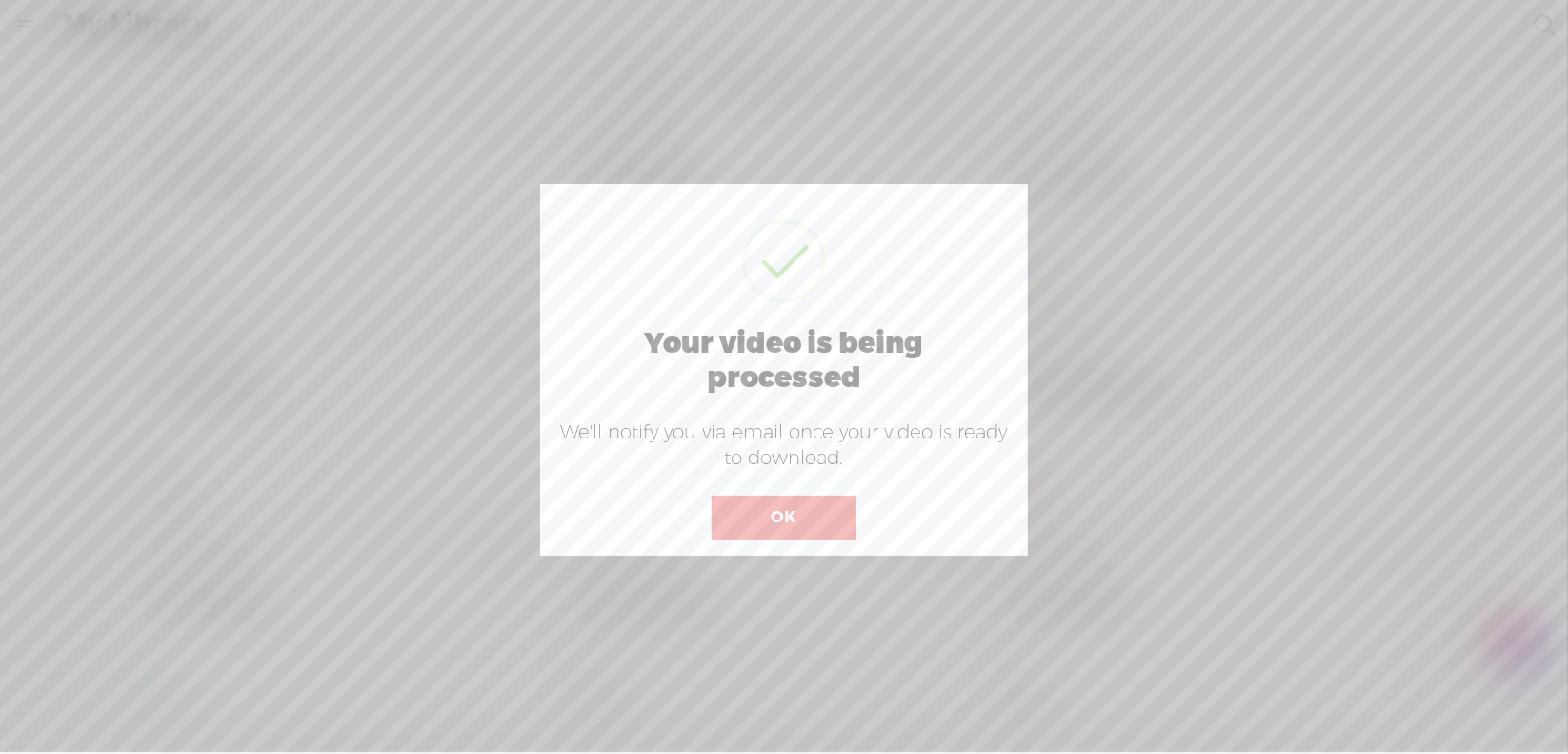
click at [784, 516] on button "OK" at bounding box center [784, 517] width 145 height 44
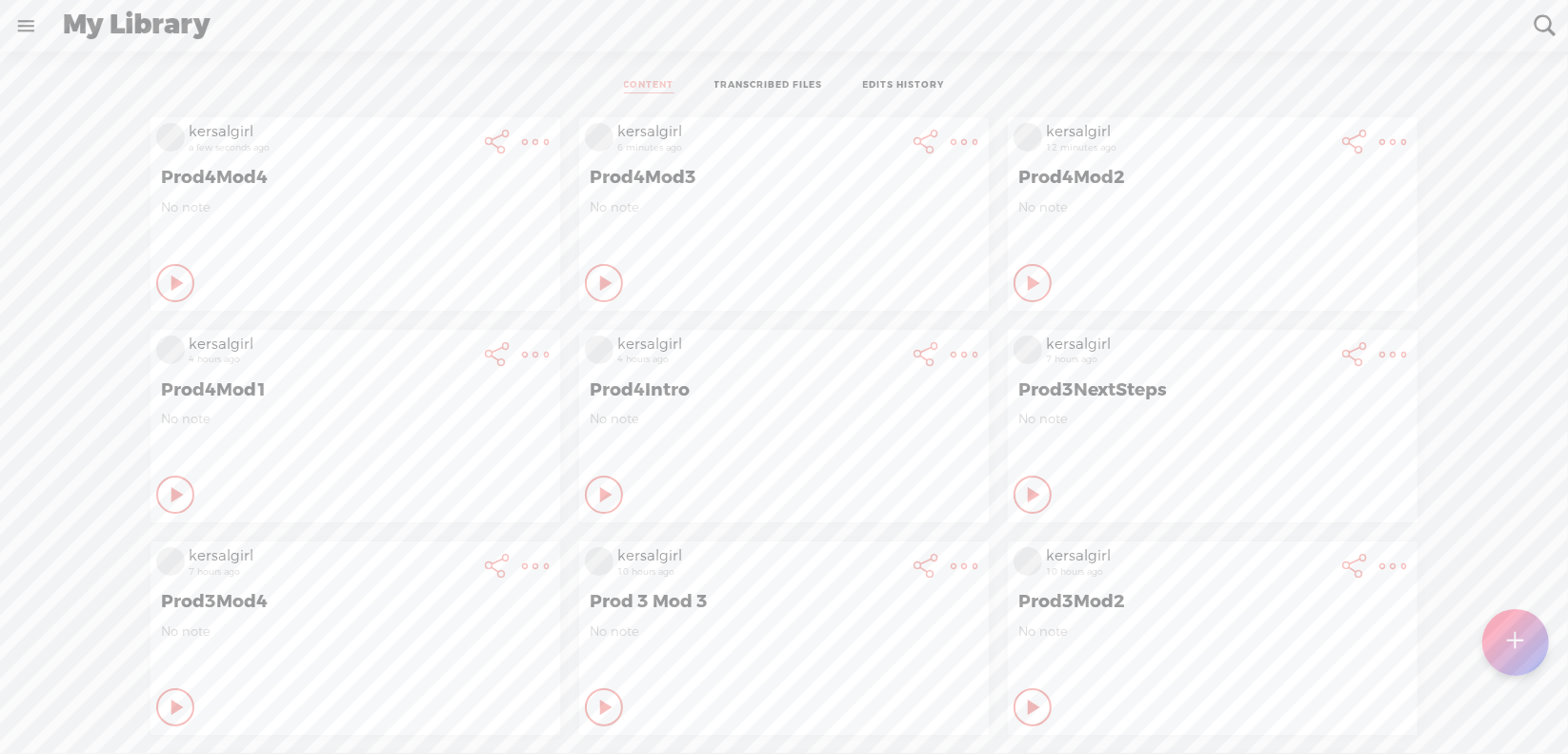
click at [549, 137] on t at bounding box center [535, 142] width 27 height 27
click at [678, 224] on div "No note" at bounding box center [784, 228] width 388 height 57
click at [1503, 635] on div at bounding box center [1515, 641] width 66 height 66
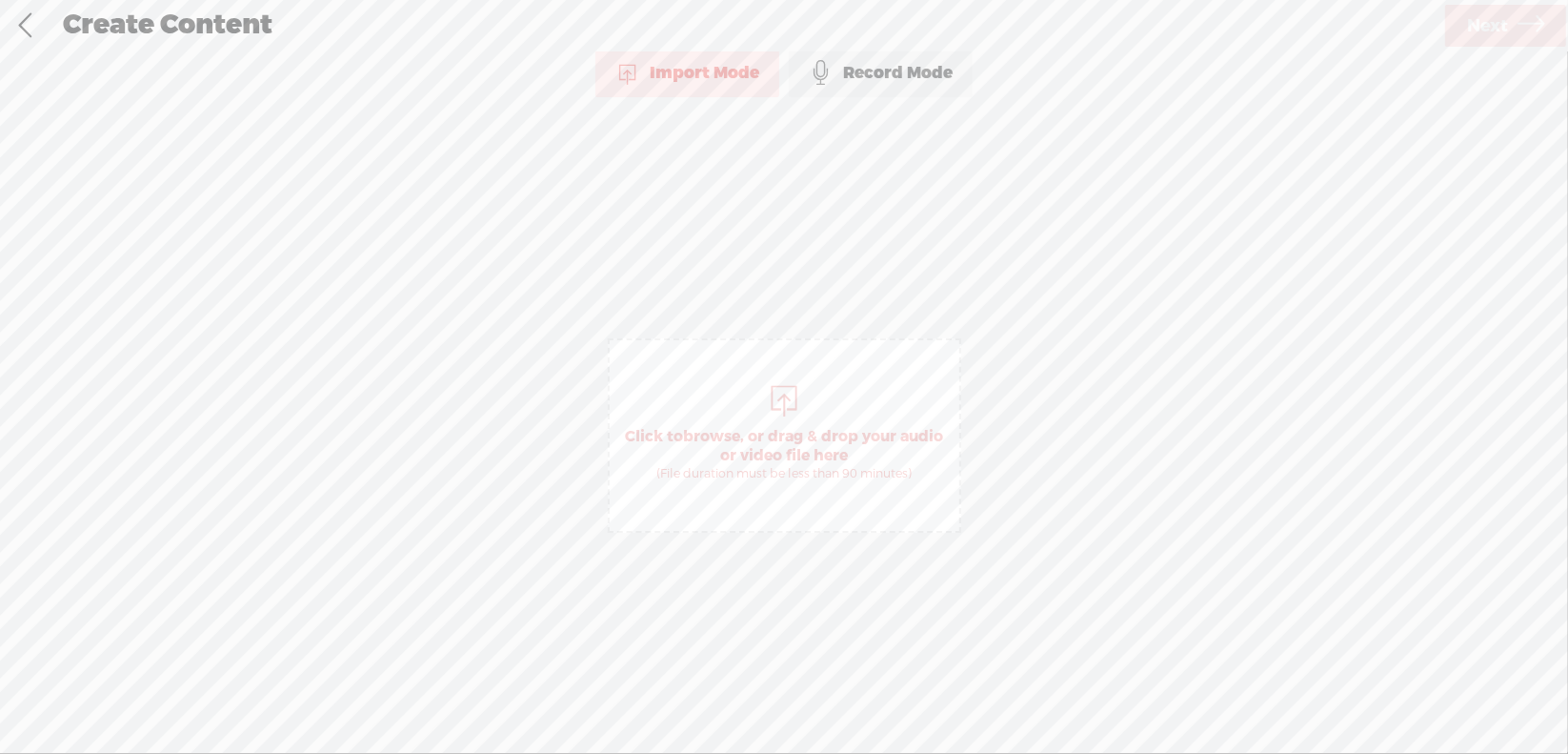
click at [714, 434] on span "browse" at bounding box center [711, 436] width 57 height 19
click at [1491, 18] on span "Next" at bounding box center [1487, 26] width 41 height 49
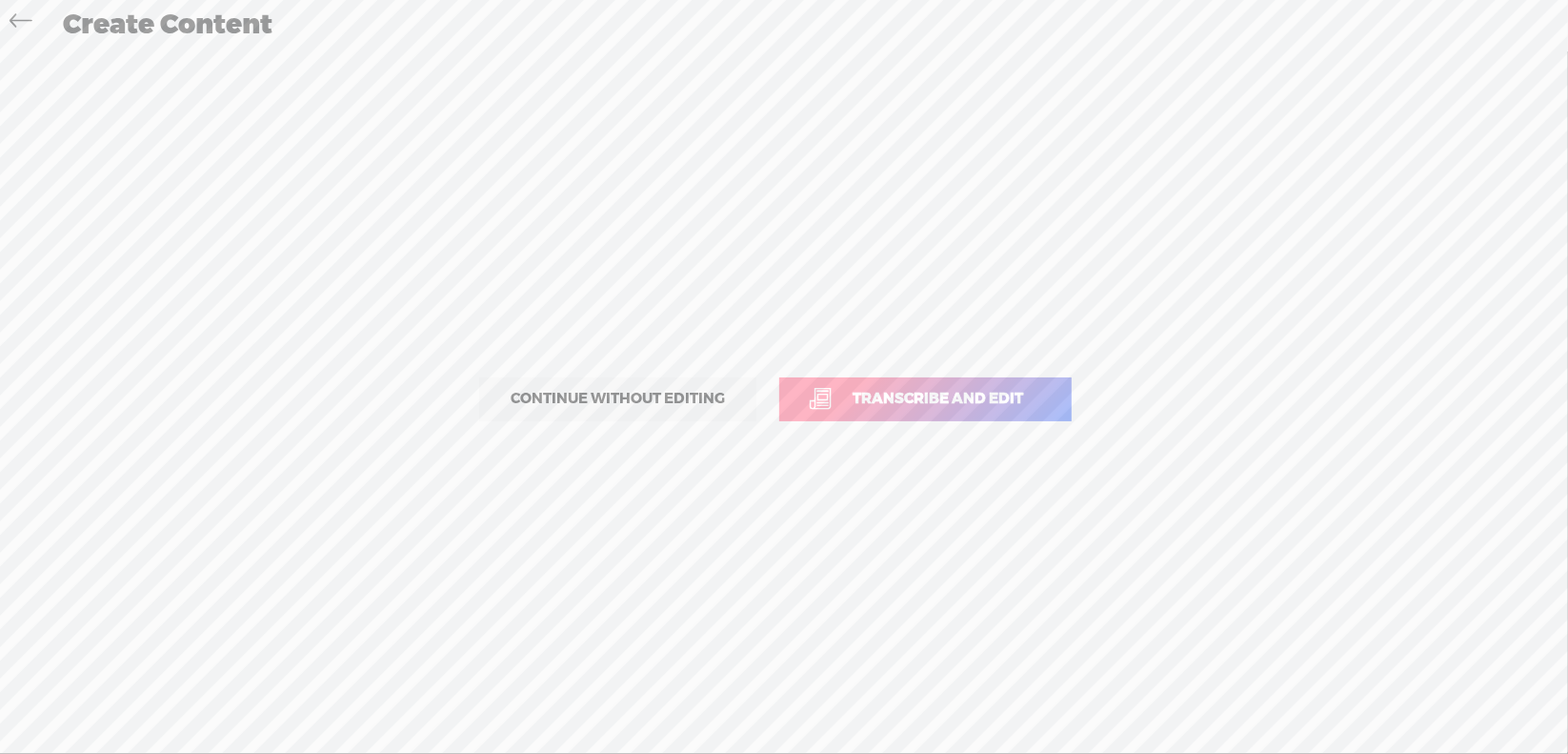
click at [898, 402] on span "Transcribe and edit" at bounding box center [937, 398] width 211 height 22
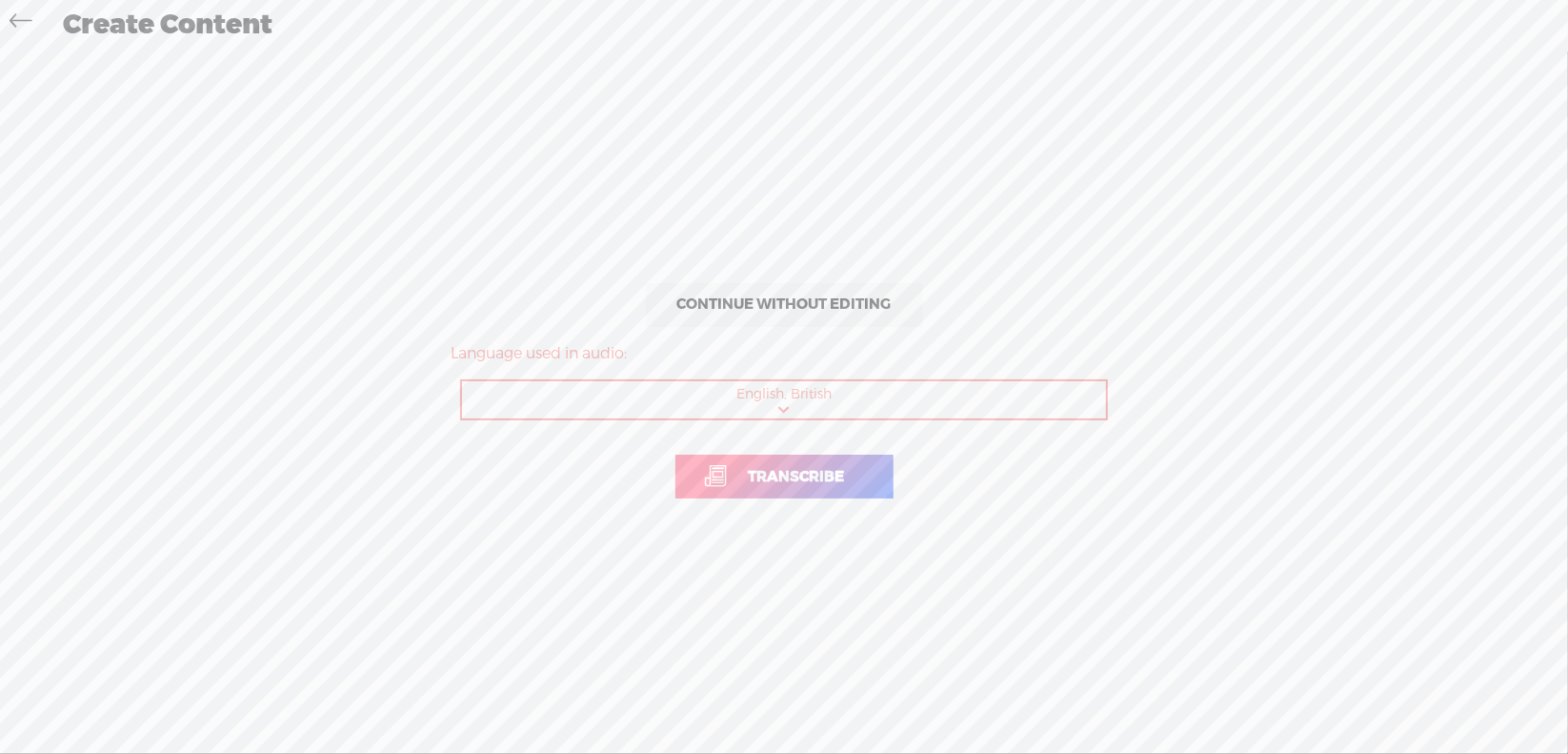
click at [789, 476] on span "Transcribe" at bounding box center [797, 477] width 137 height 22
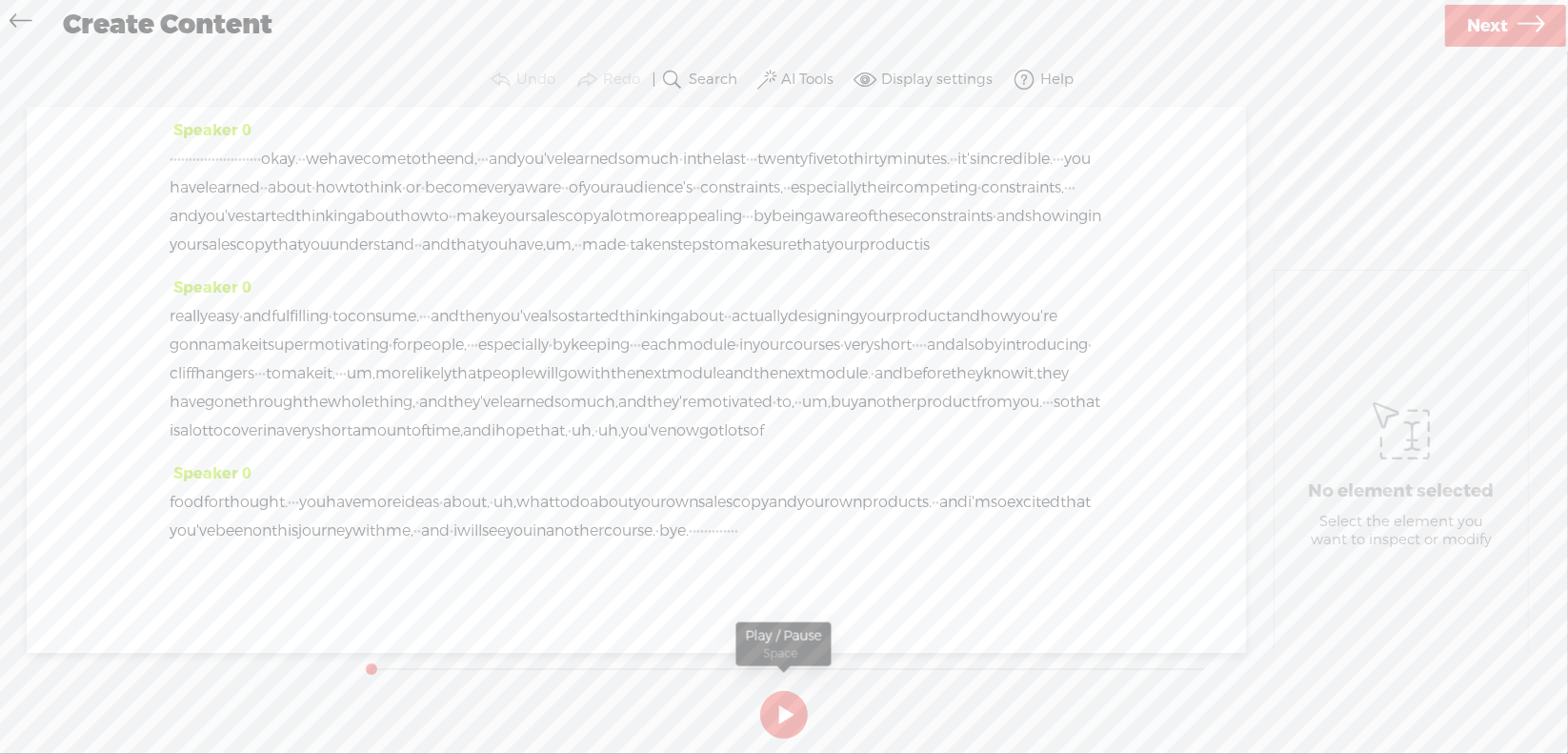
click at [783, 711] on button at bounding box center [784, 714] width 48 height 48
click at [785, 711] on button at bounding box center [784, 714] width 48 height 48
drag, startPoint x: 169, startPoint y: 155, endPoint x: 413, endPoint y: 147, distance: 244.1
click at [413, 147] on div "· · · · · · · · · · · · · · · · · · · · · · · · okay. · · we have come to the e…" at bounding box center [636, 201] width 933 height 114
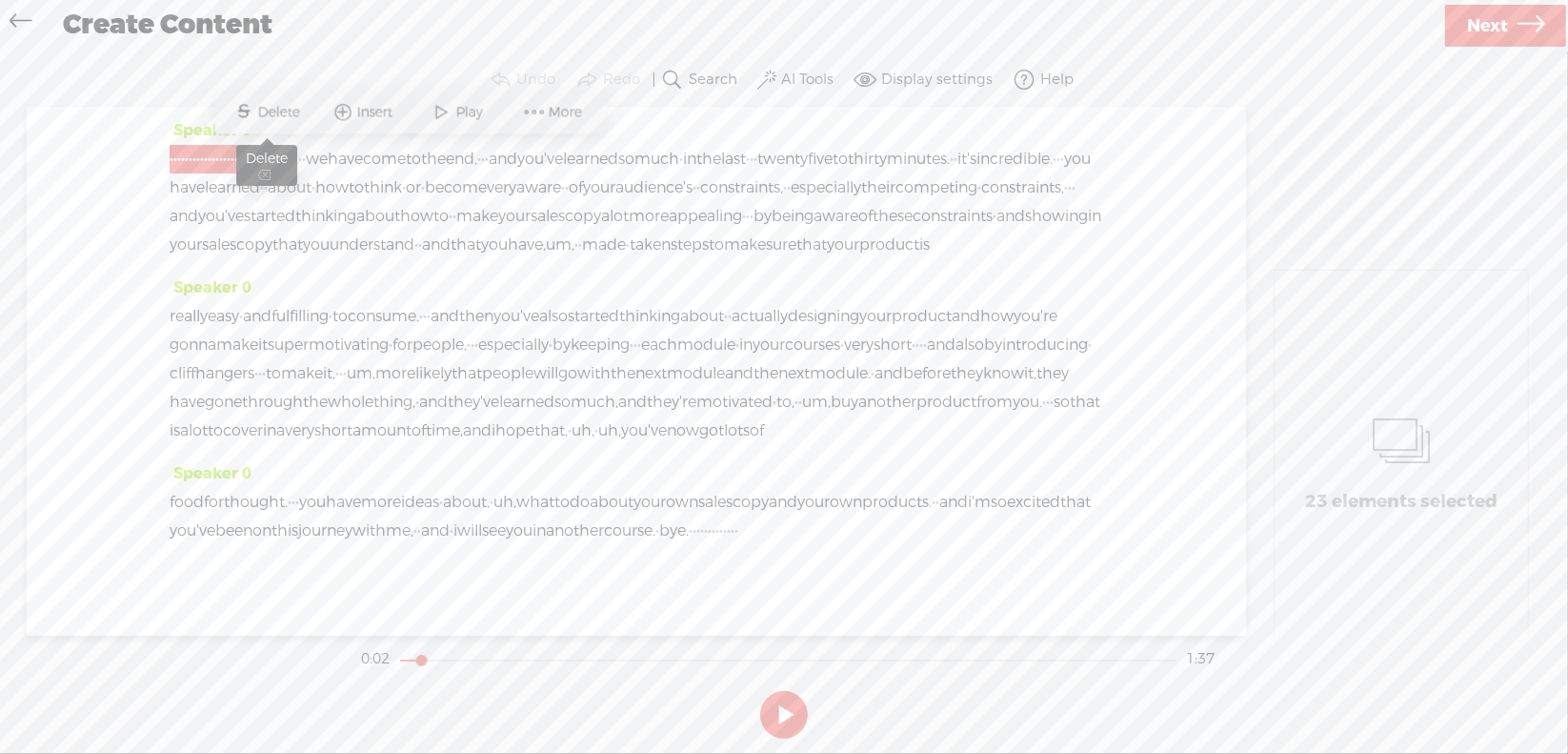
click at [250, 112] on span "S" at bounding box center [244, 112] width 29 height 35
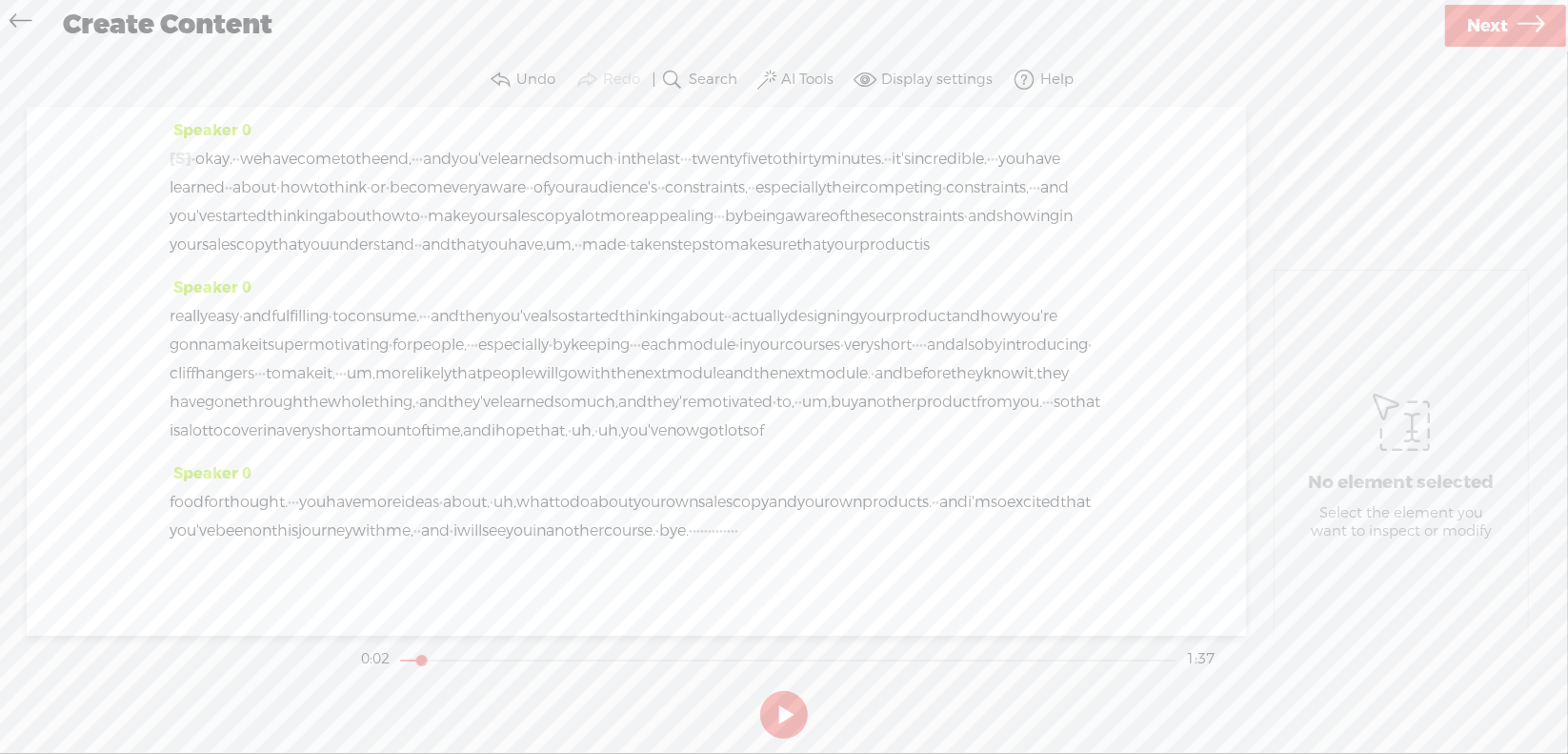
click at [195, 158] on span "·" at bounding box center [193, 159] width 4 height 29
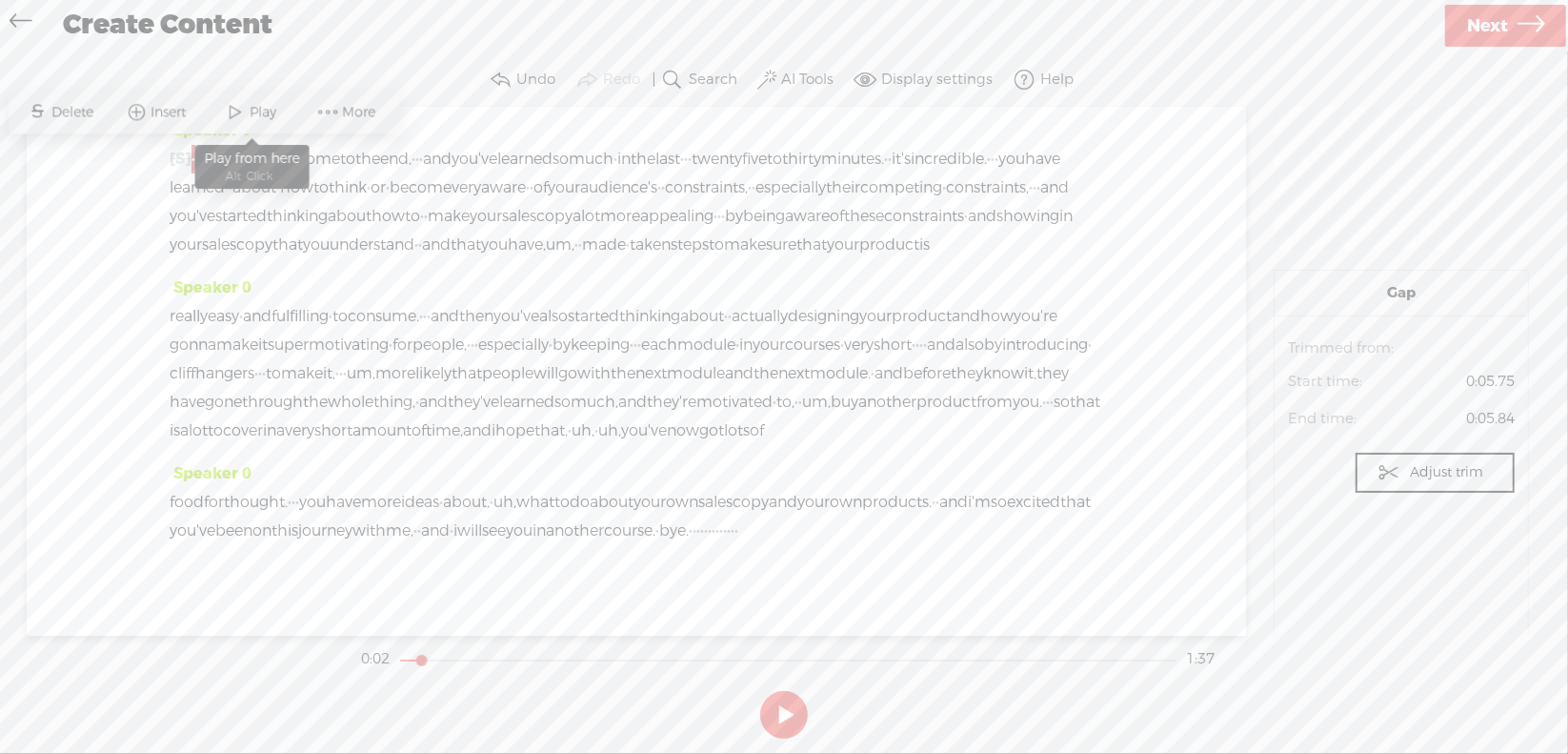
click at [257, 105] on span "Play" at bounding box center [266, 112] width 32 height 19
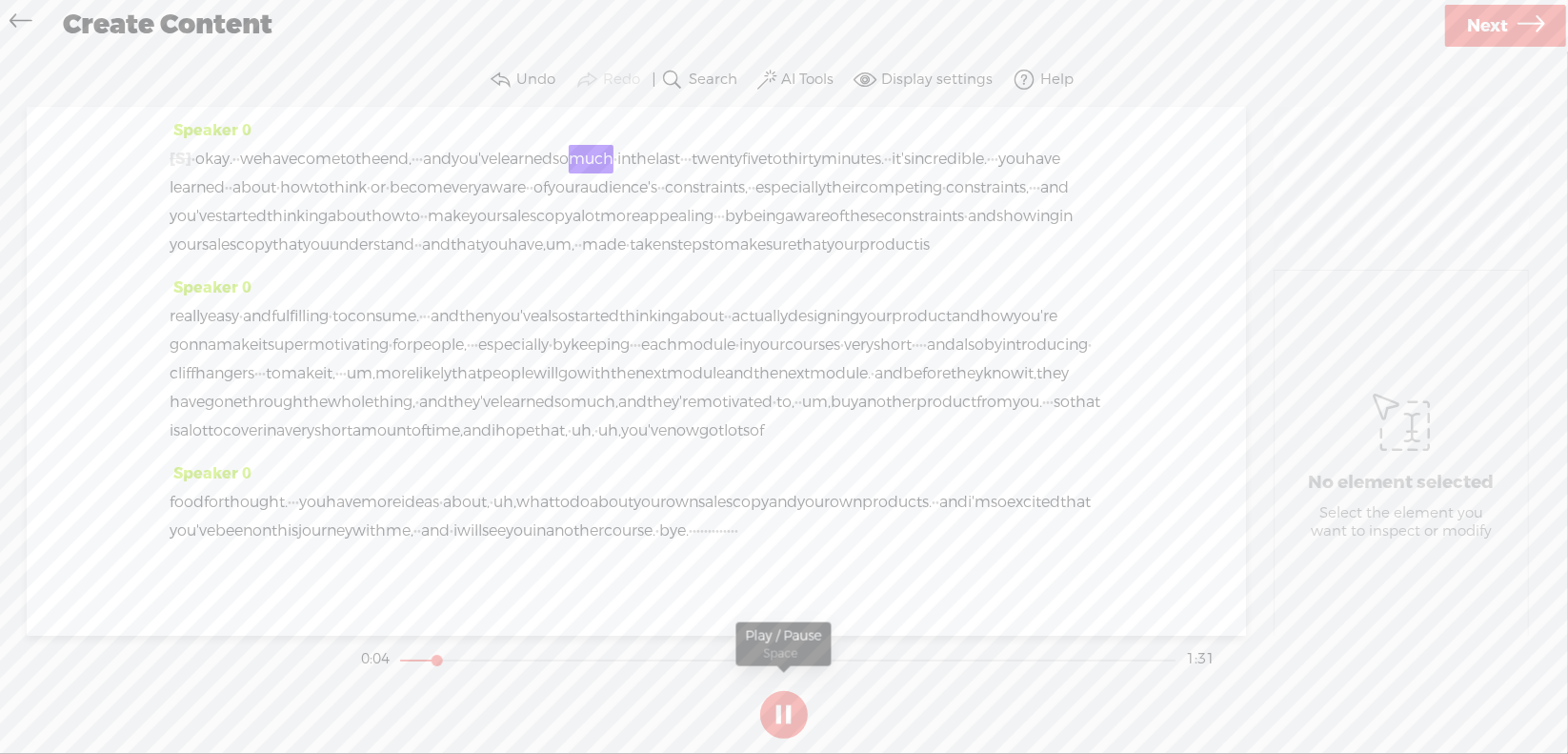
click at [780, 710] on button at bounding box center [784, 714] width 48 height 48
click at [419, 162] on span "·" at bounding box center [417, 159] width 4 height 29
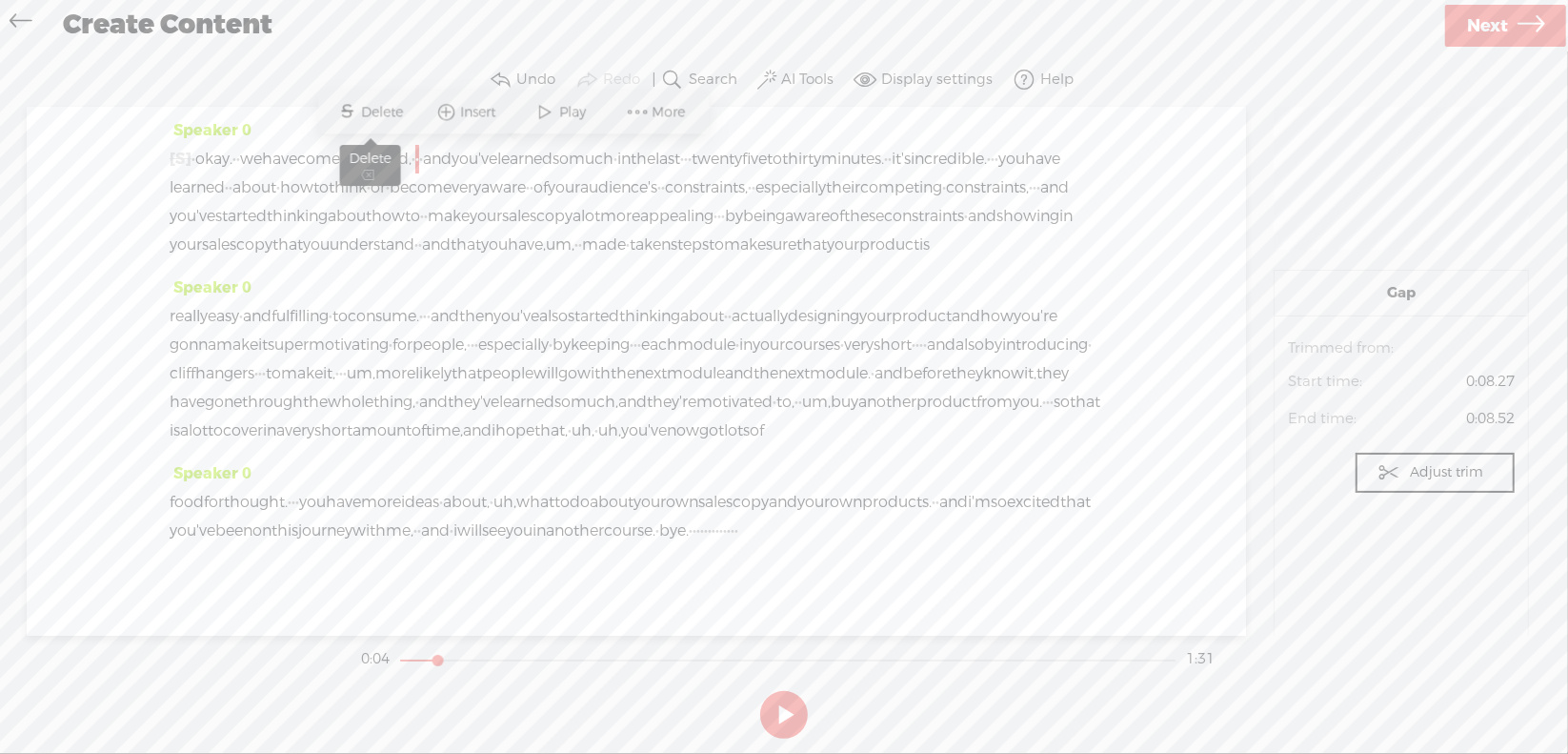
click at [385, 113] on span "Delete" at bounding box center [384, 112] width 47 height 19
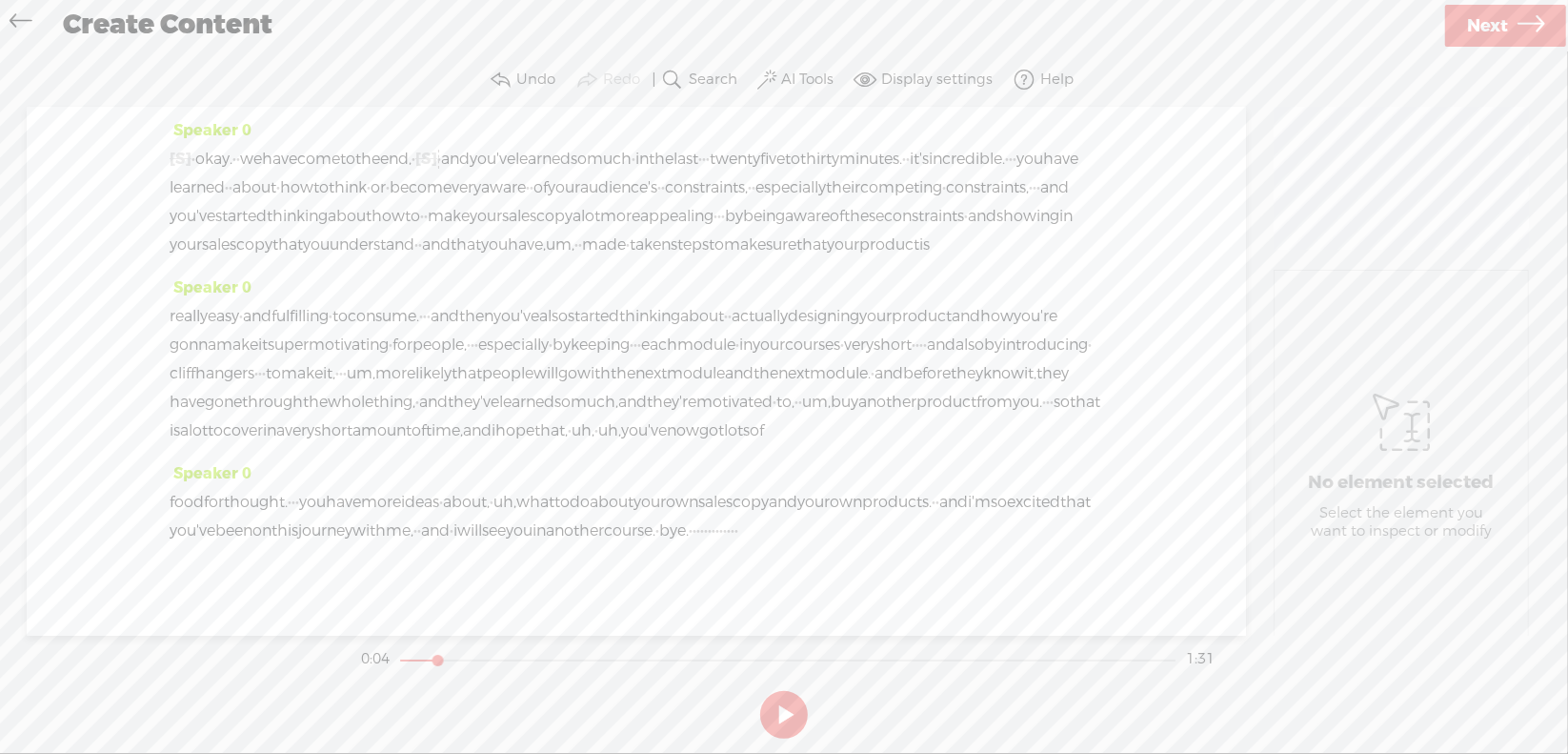
click at [340, 154] on span "come" at bounding box center [318, 159] width 43 height 29
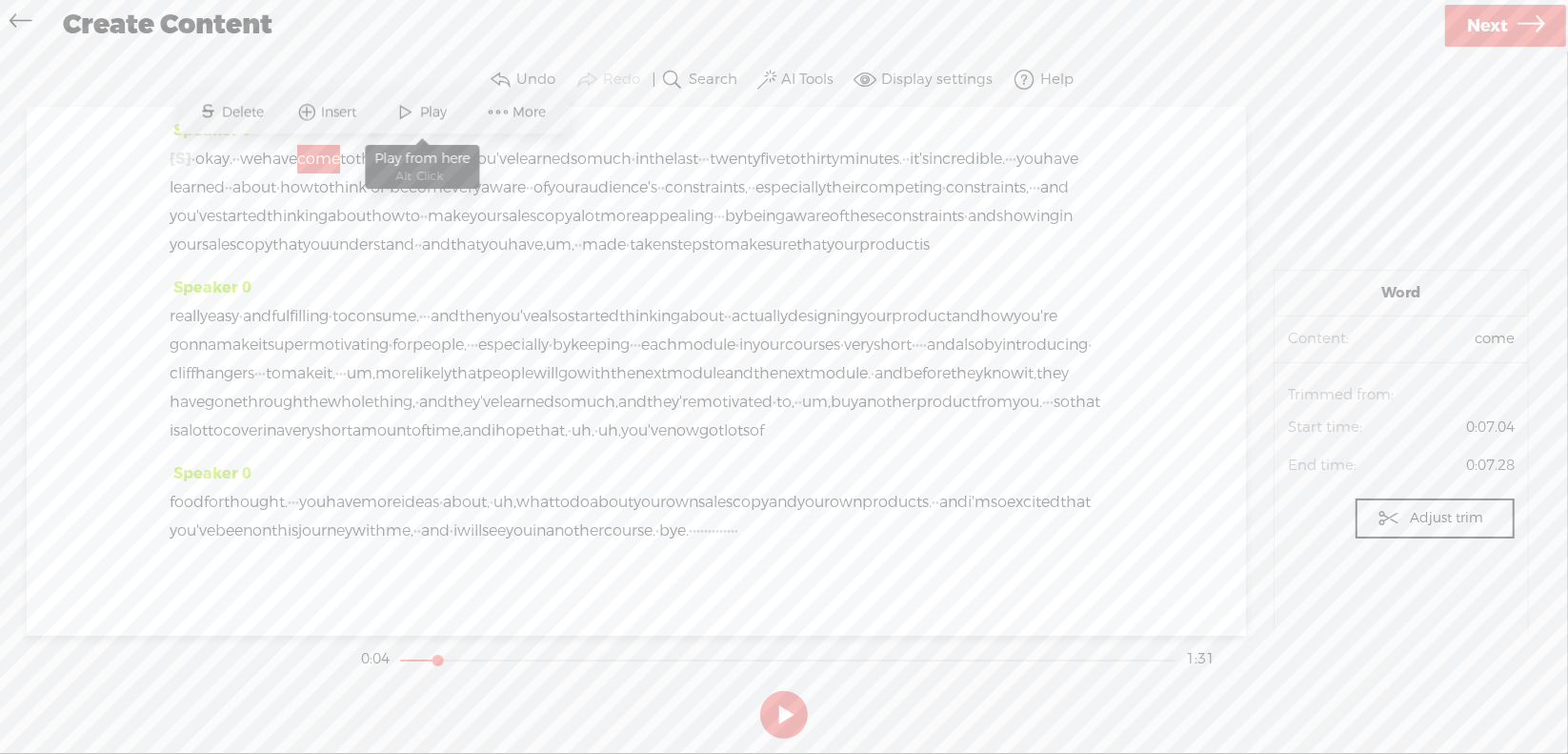
click at [428, 113] on span "Play" at bounding box center [437, 112] width 32 height 19
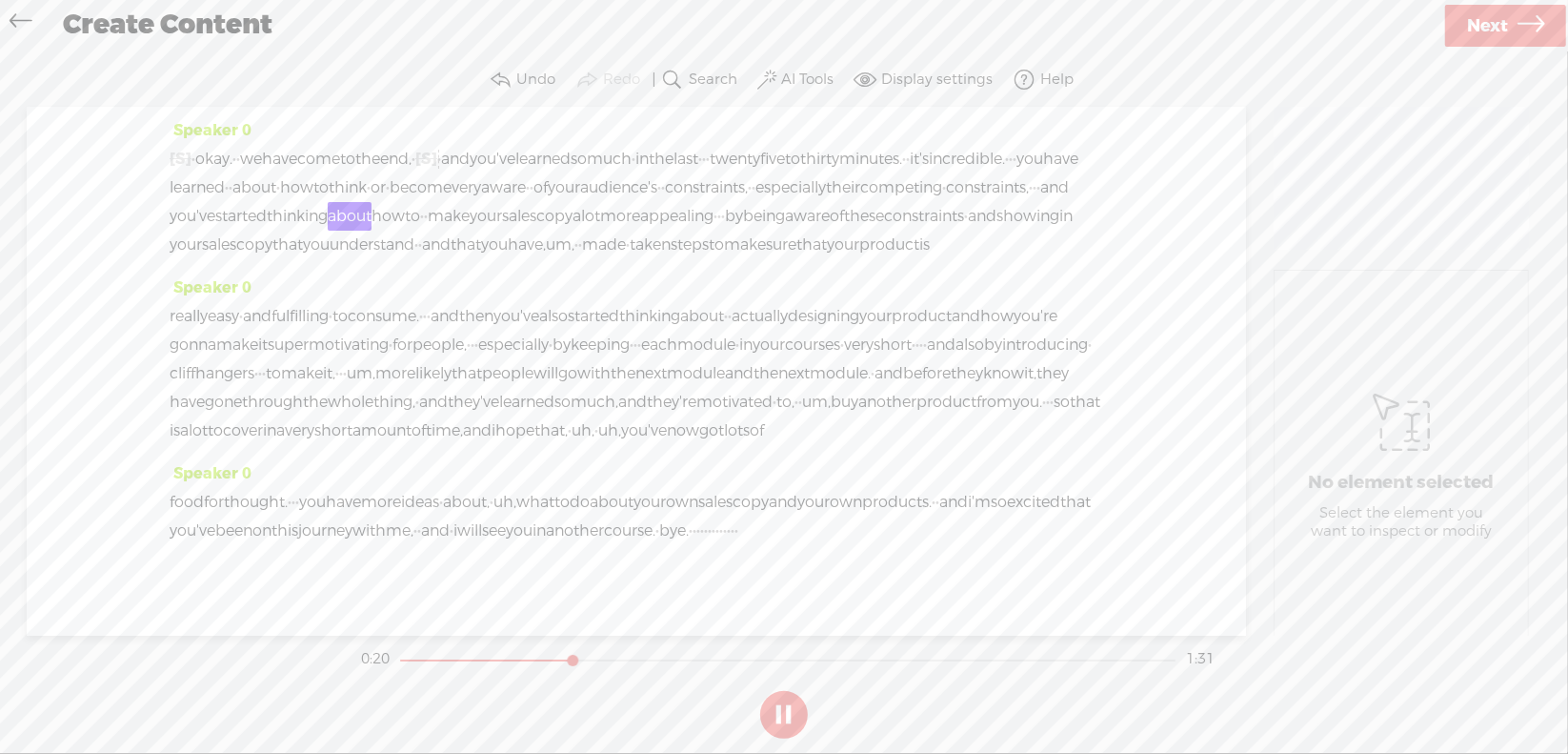
scroll to position [95, 0]
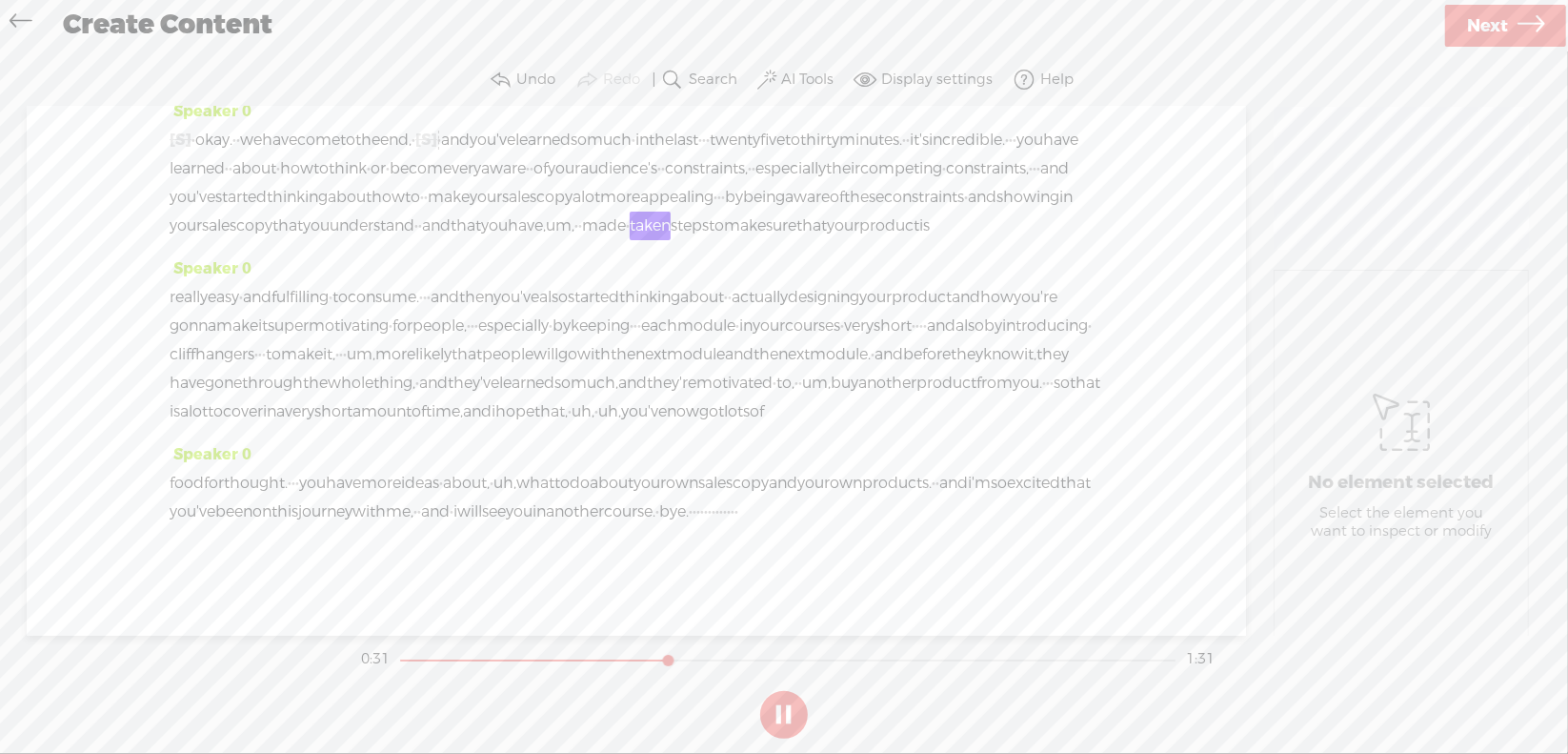
click at [780, 716] on button at bounding box center [784, 714] width 48 height 48
drag, startPoint x: 616, startPoint y: 172, endPoint x: 708, endPoint y: 176, distance: 92.1
click at [708, 176] on div "[S] · · · · · · · · · · · · · · · · · · · · · · · · okay. · · we have come to t…" at bounding box center [636, 182] width 933 height 114
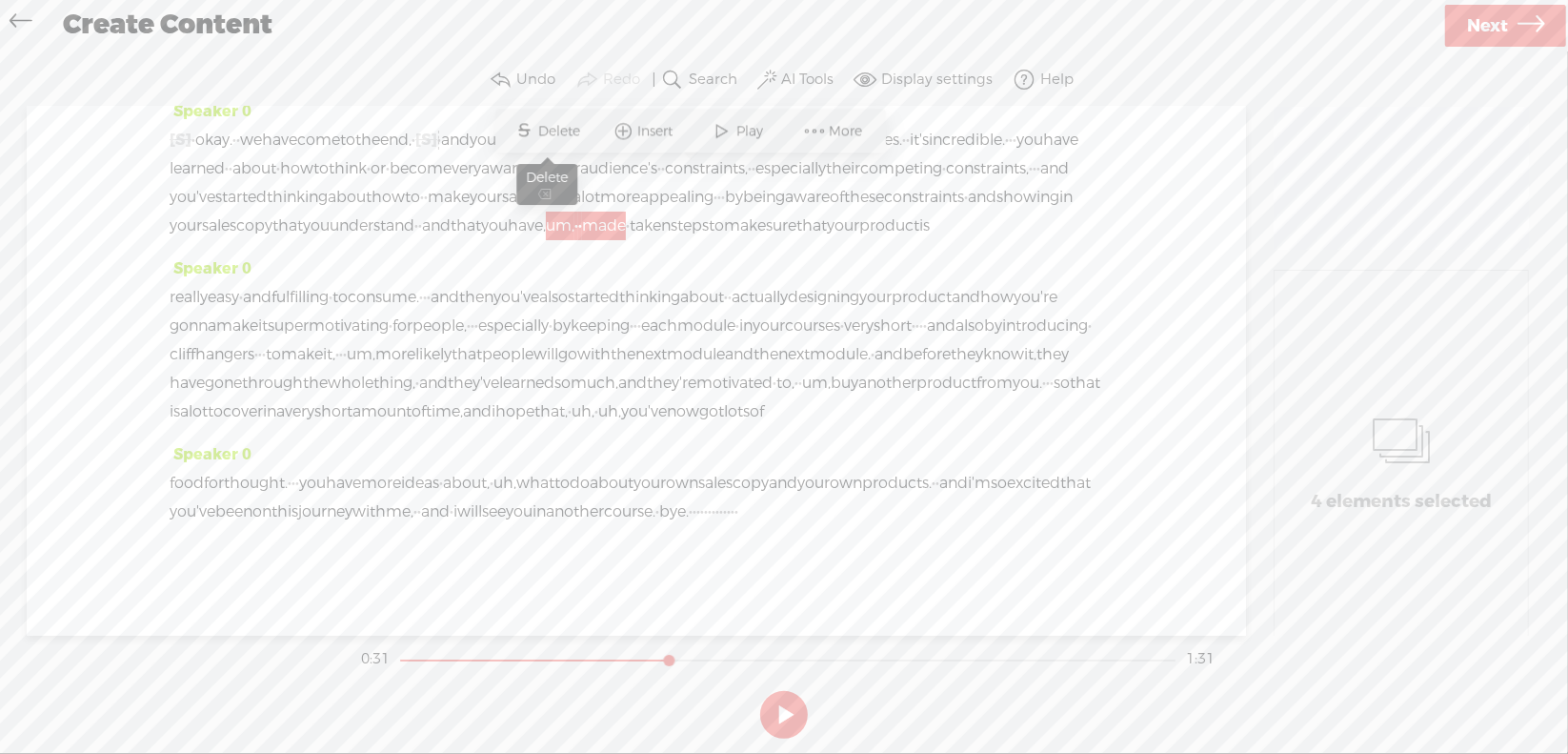
click at [544, 140] on span "Delete" at bounding box center [562, 131] width 47 height 19
click at [481, 211] on span "that" at bounding box center [466, 225] width 31 height 29
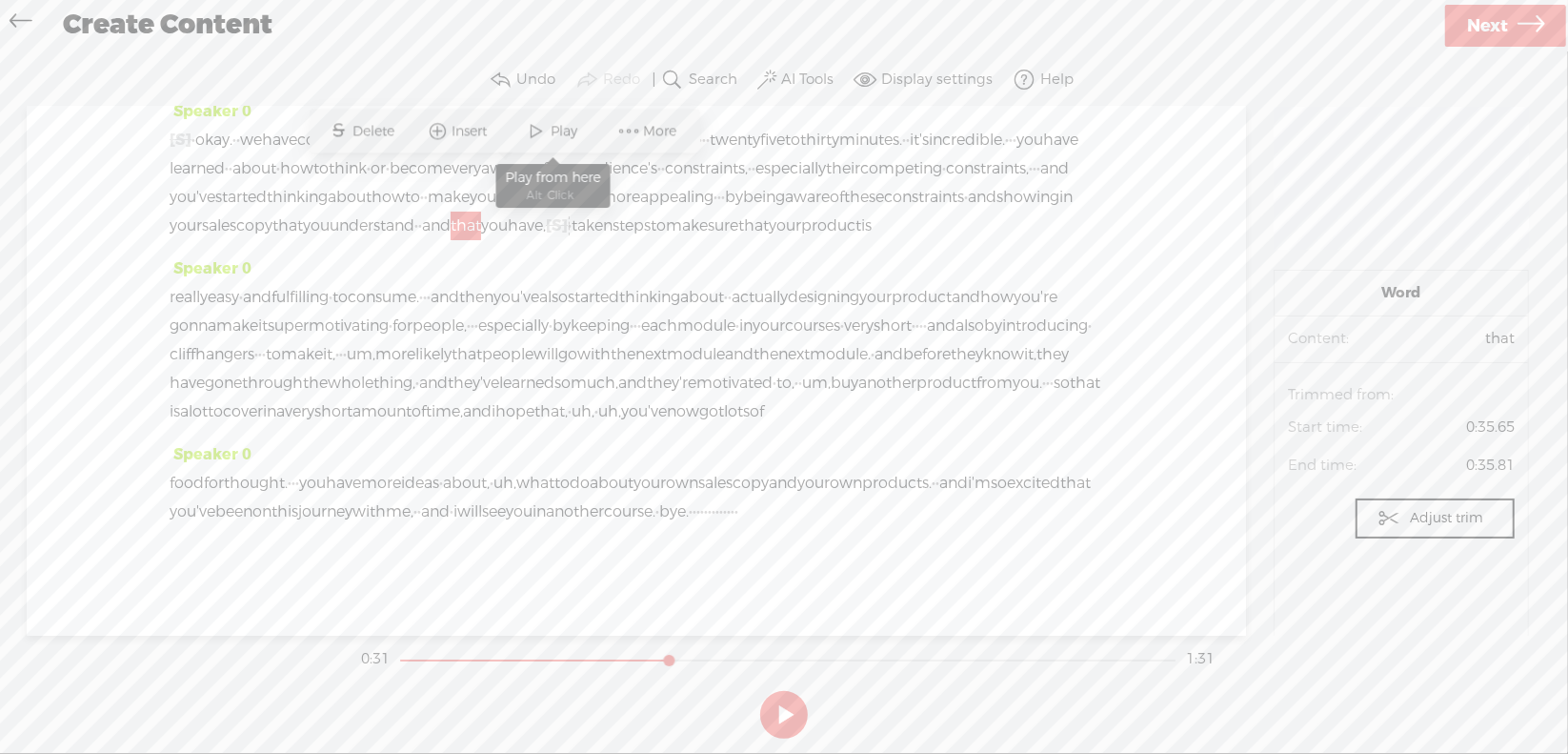
click at [546, 134] on span at bounding box center [537, 131] width 29 height 35
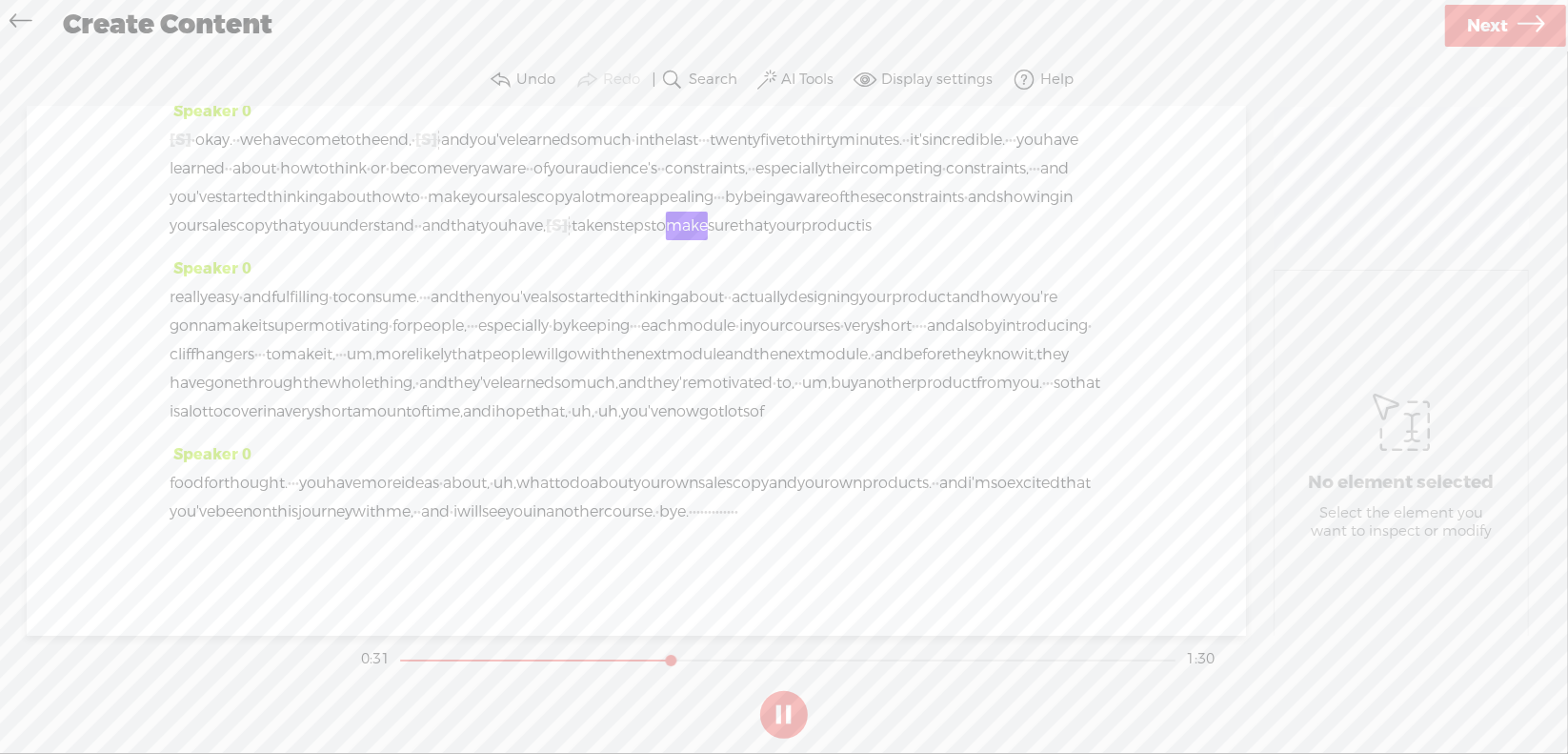
click at [787, 714] on button at bounding box center [784, 714] width 48 height 48
click at [546, 211] on span "have," at bounding box center [527, 225] width 38 height 29
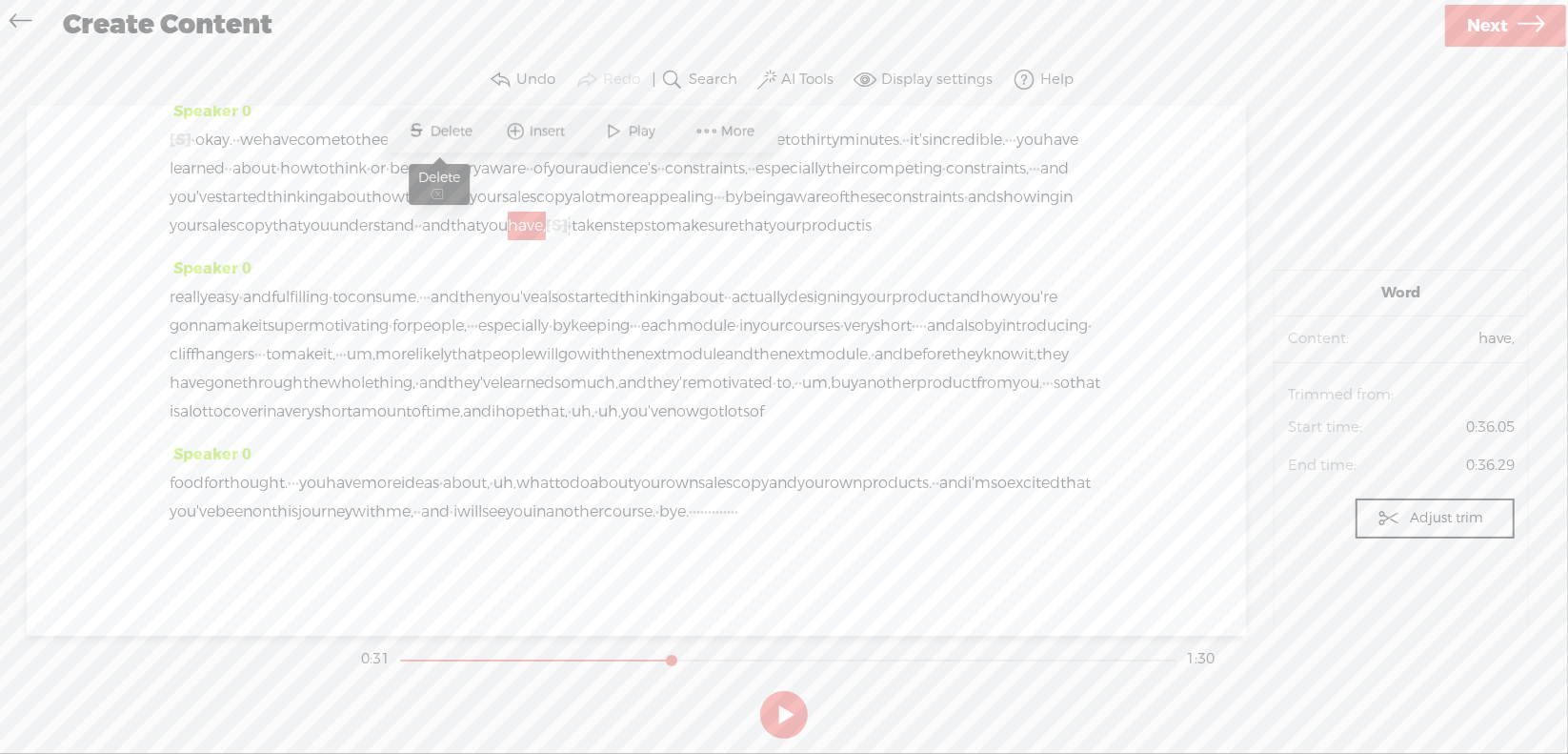
click at [442, 122] on span "Delete" at bounding box center [454, 131] width 47 height 19
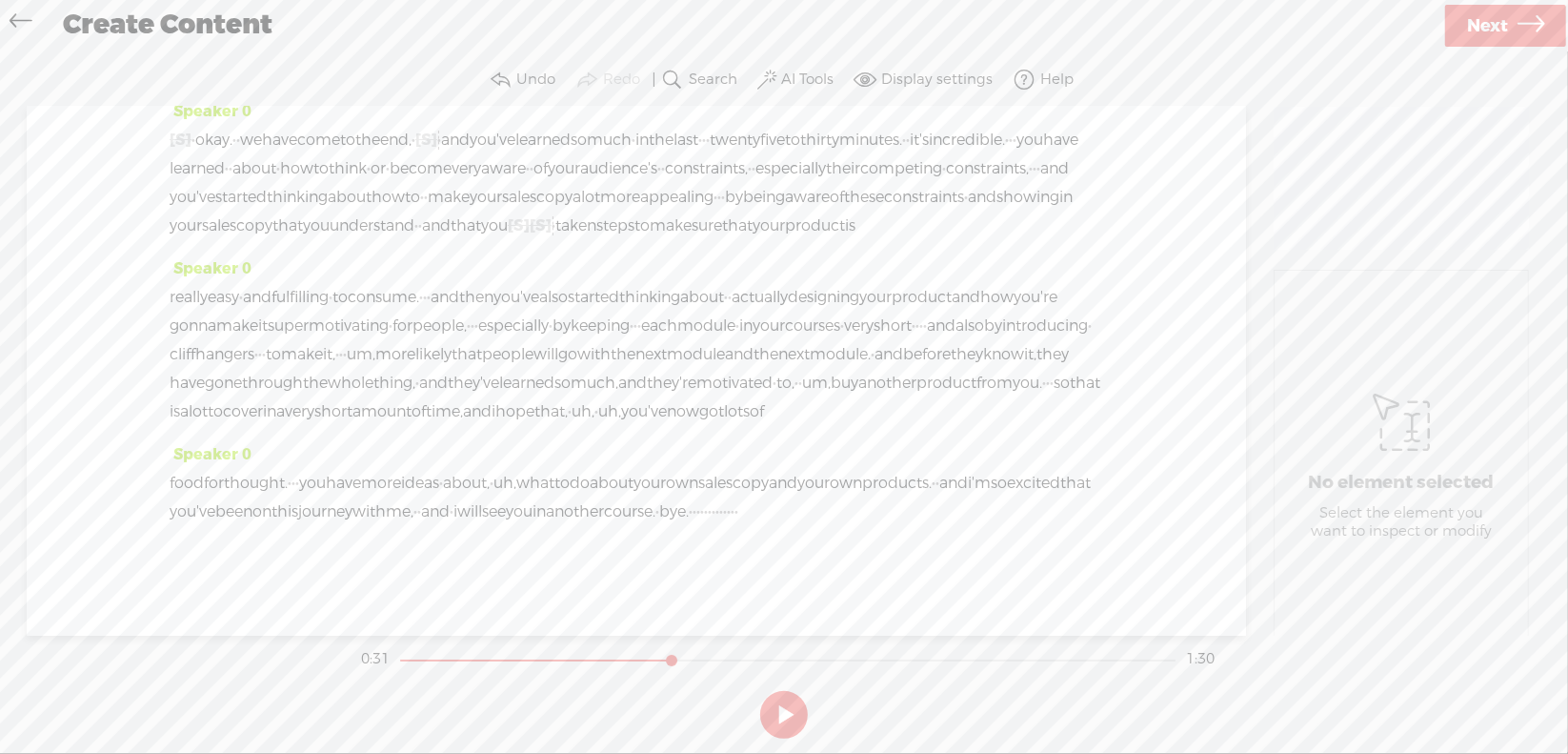
click at [451, 211] on span "and" at bounding box center [436, 225] width 29 height 29
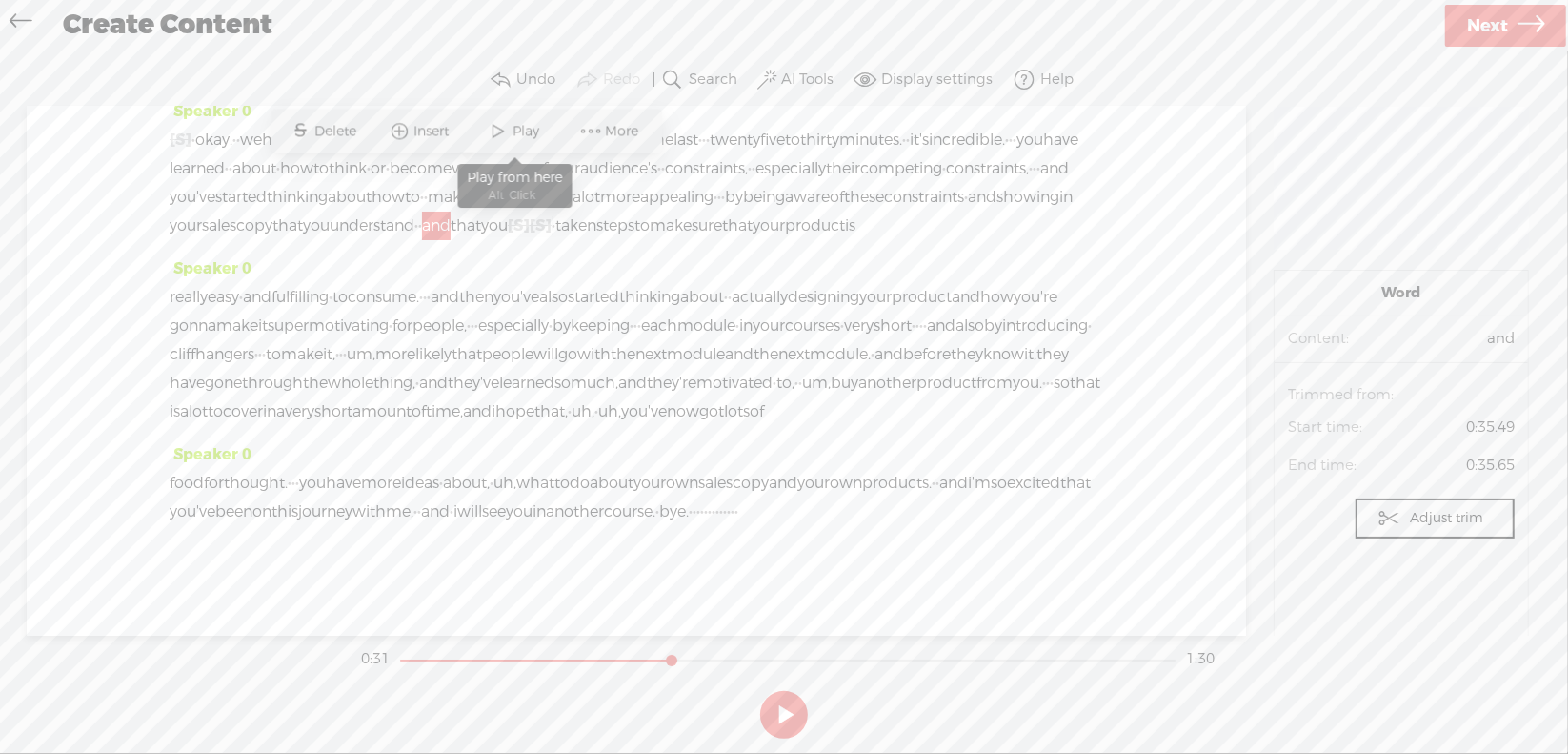
click at [510, 121] on span at bounding box center [498, 131] width 29 height 35
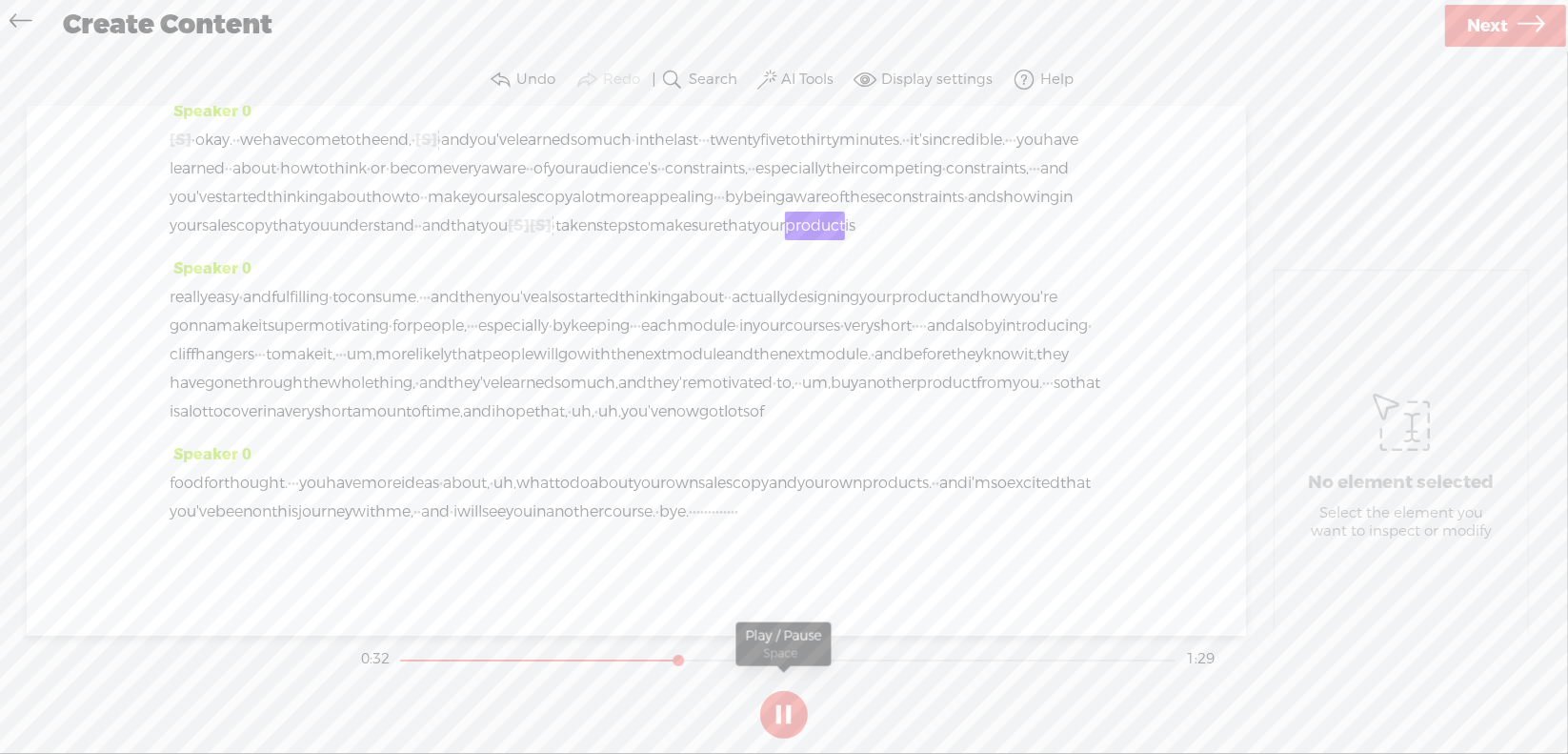
click at [779, 710] on button at bounding box center [784, 714] width 48 height 48
click at [451, 211] on span "and" at bounding box center [436, 225] width 29 height 29
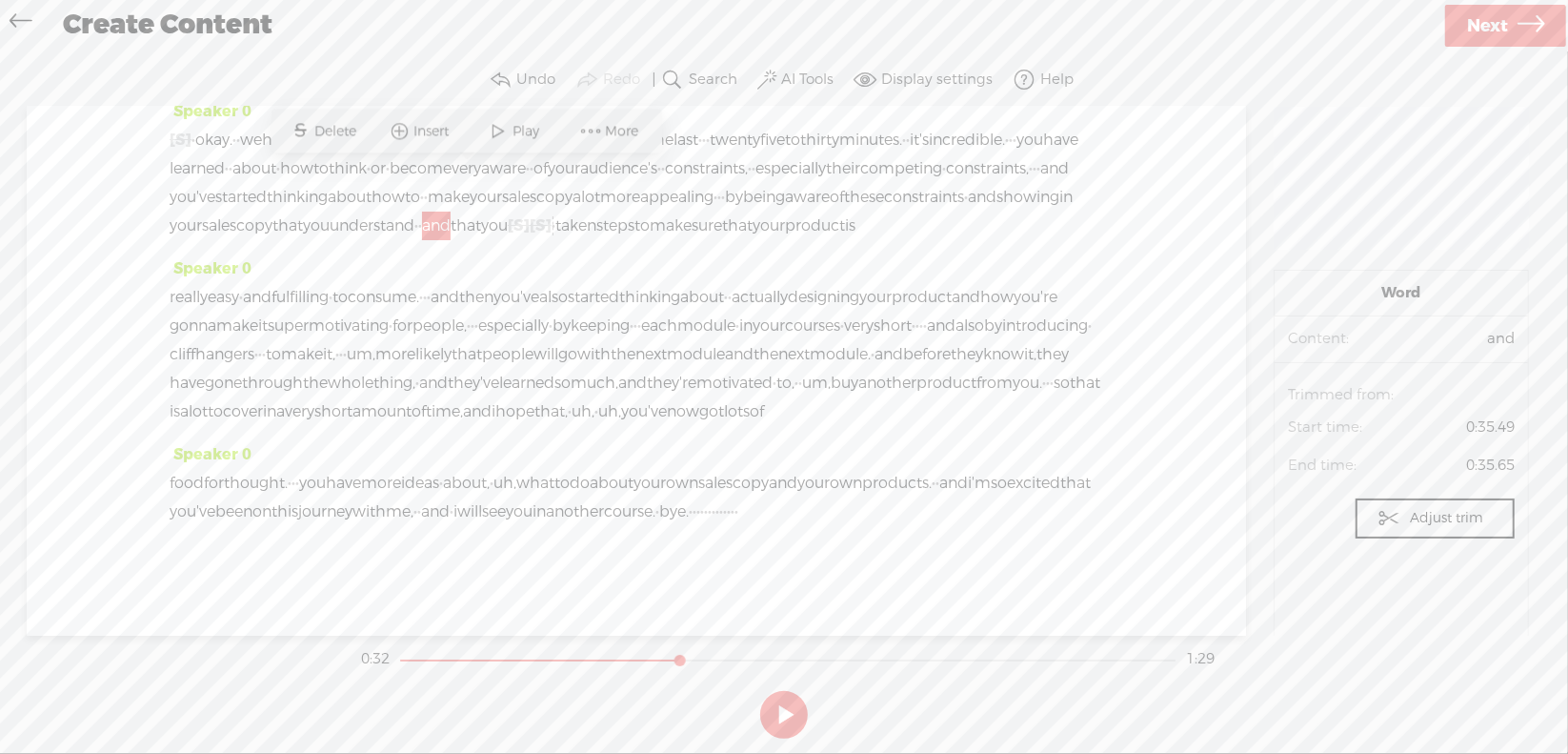
click at [508, 211] on span "you" at bounding box center [494, 225] width 27 height 29
click at [412, 135] on span "Delete" at bounding box center [413, 131] width 47 height 19
click at [451, 211] on span "and" at bounding box center [436, 225] width 29 height 29
click at [499, 128] on span at bounding box center [498, 131] width 29 height 35
click at [0, 0] on button at bounding box center [0, 0] width 0 height 0
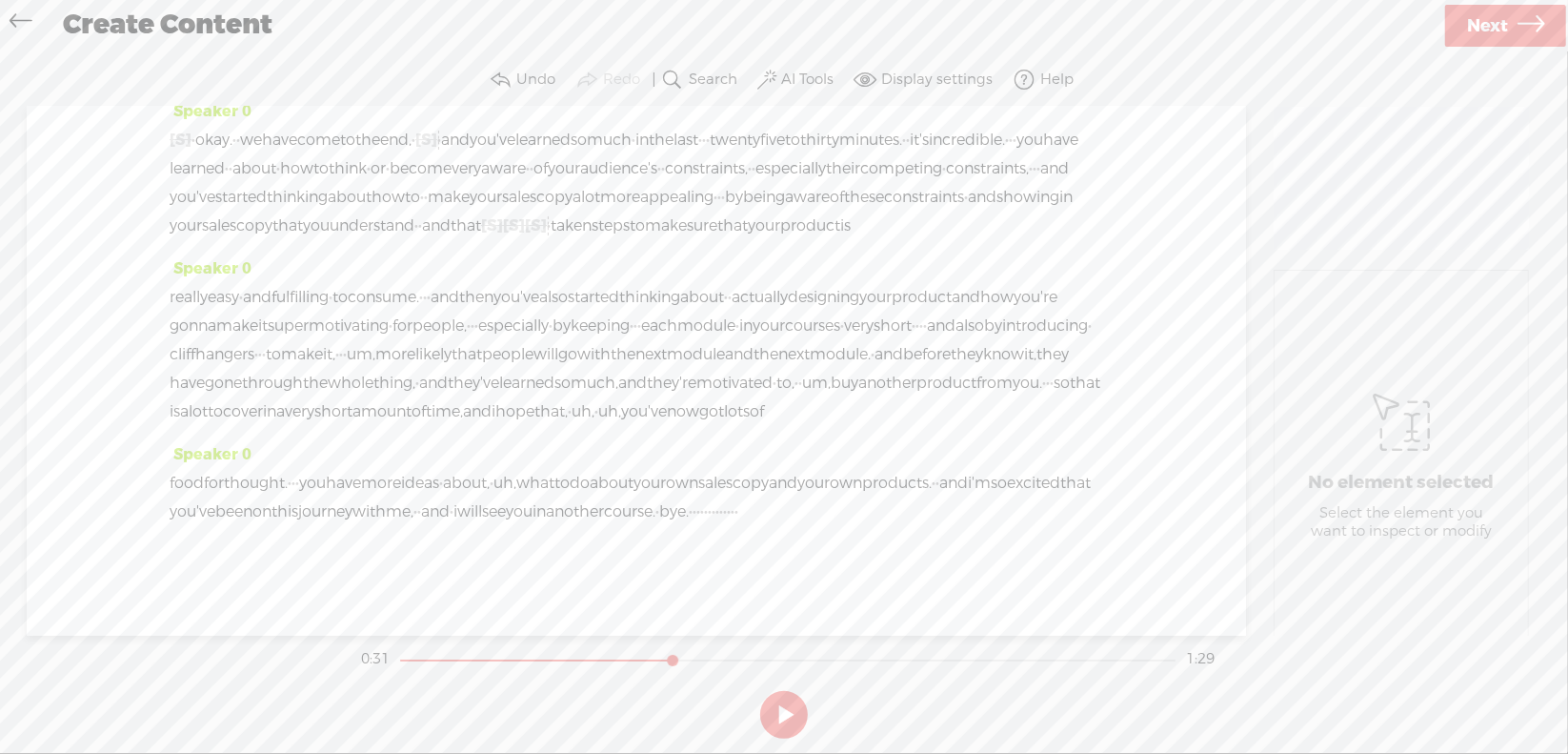
click at [503, 215] on span "[S]" at bounding box center [492, 225] width 22 height 20
click at [539, 136] on span "Restore" at bounding box center [554, 131] width 53 height 19
click at [530, 215] on span "[S]" at bounding box center [519, 225] width 22 height 20
click at [586, 133] on span "Restore" at bounding box center [588, 131] width 53 height 19
click at [451, 211] on span "and" at bounding box center [436, 225] width 29 height 29
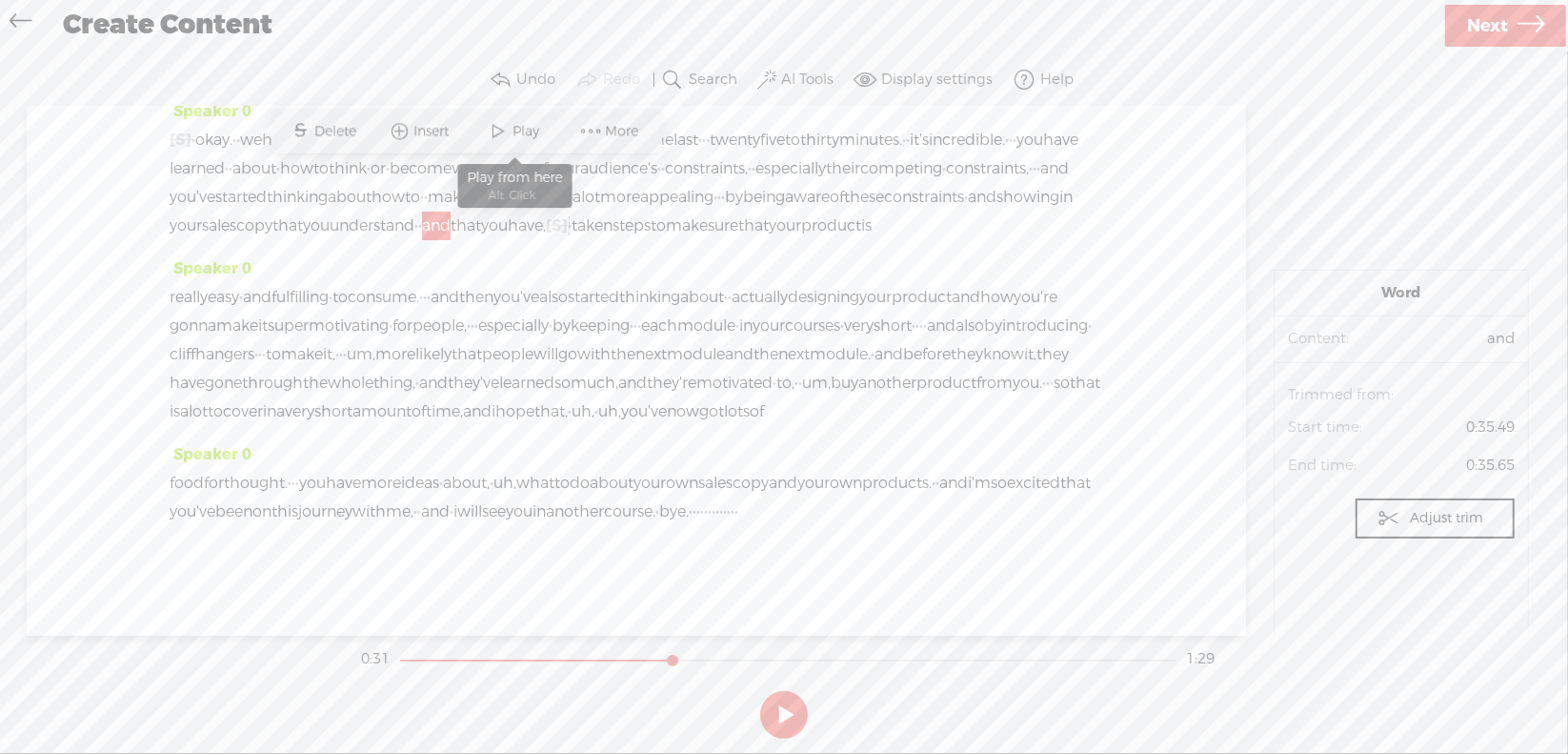
click at [506, 132] on span at bounding box center [498, 131] width 29 height 35
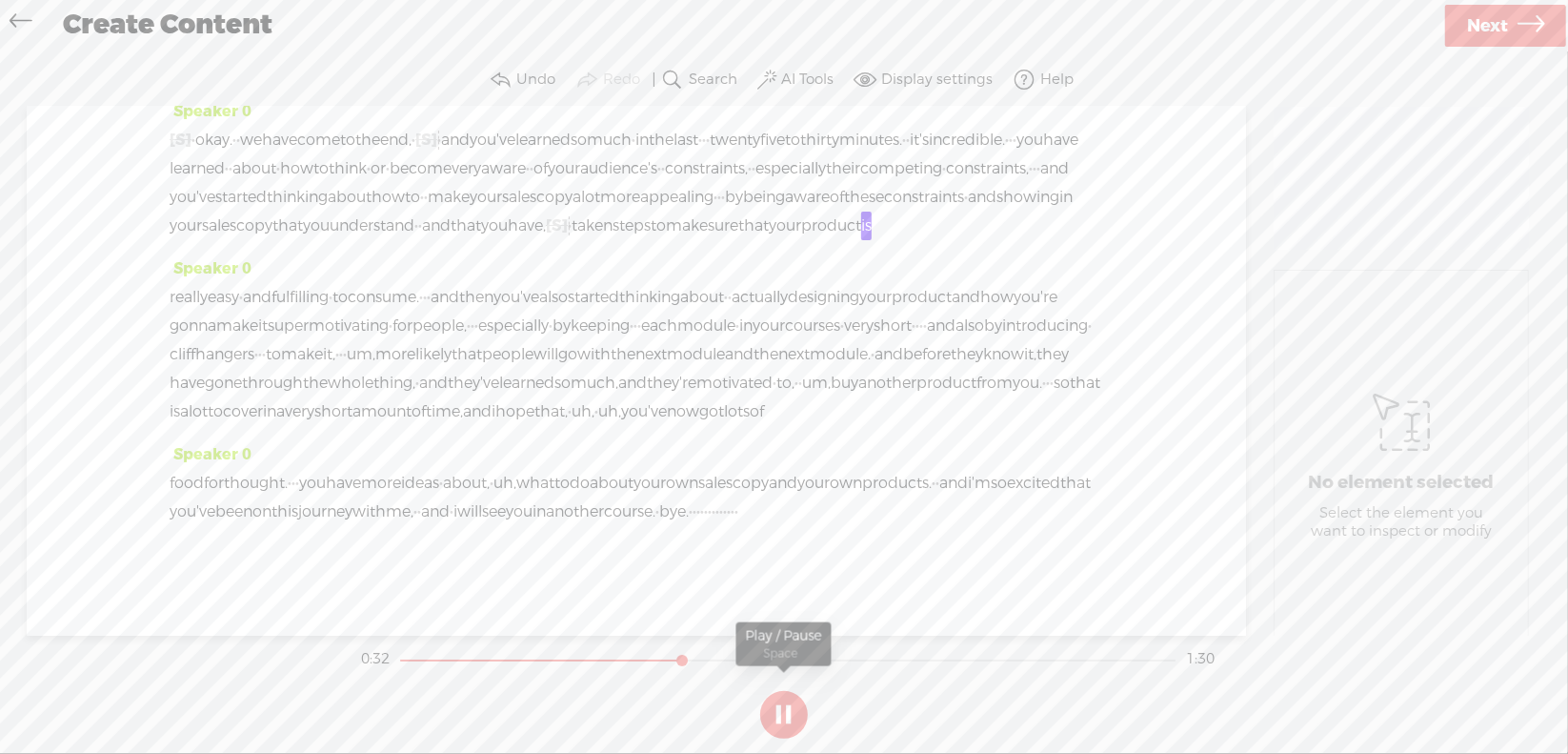
click at [783, 718] on section at bounding box center [784, 713] width 854 height 62
click at [792, 710] on button at bounding box center [784, 714] width 48 height 48
click at [572, 211] on span "·" at bounding box center [570, 225] width 4 height 29
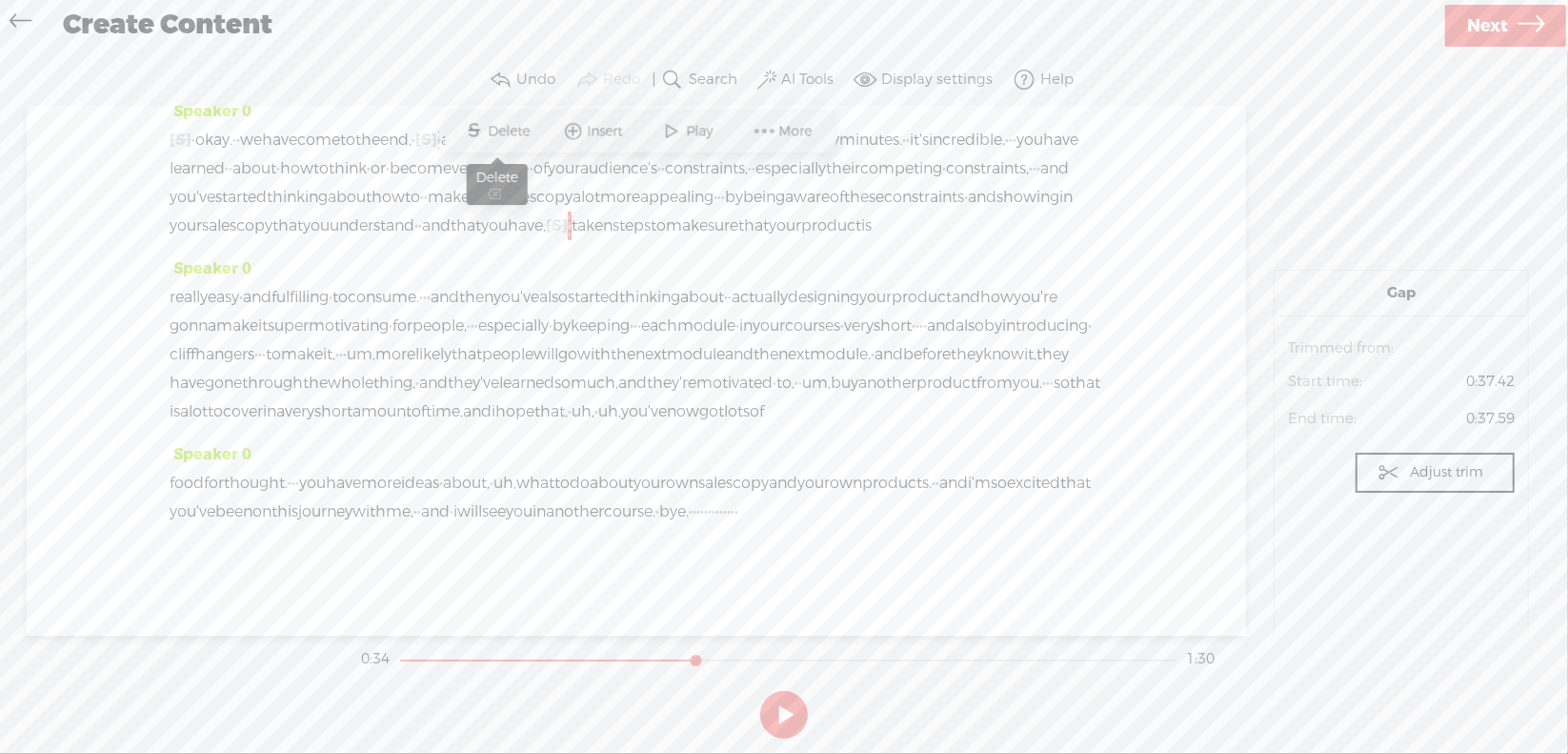
click at [496, 136] on span "Delete" at bounding box center [511, 131] width 47 height 19
click at [481, 211] on span "that" at bounding box center [466, 225] width 31 height 29
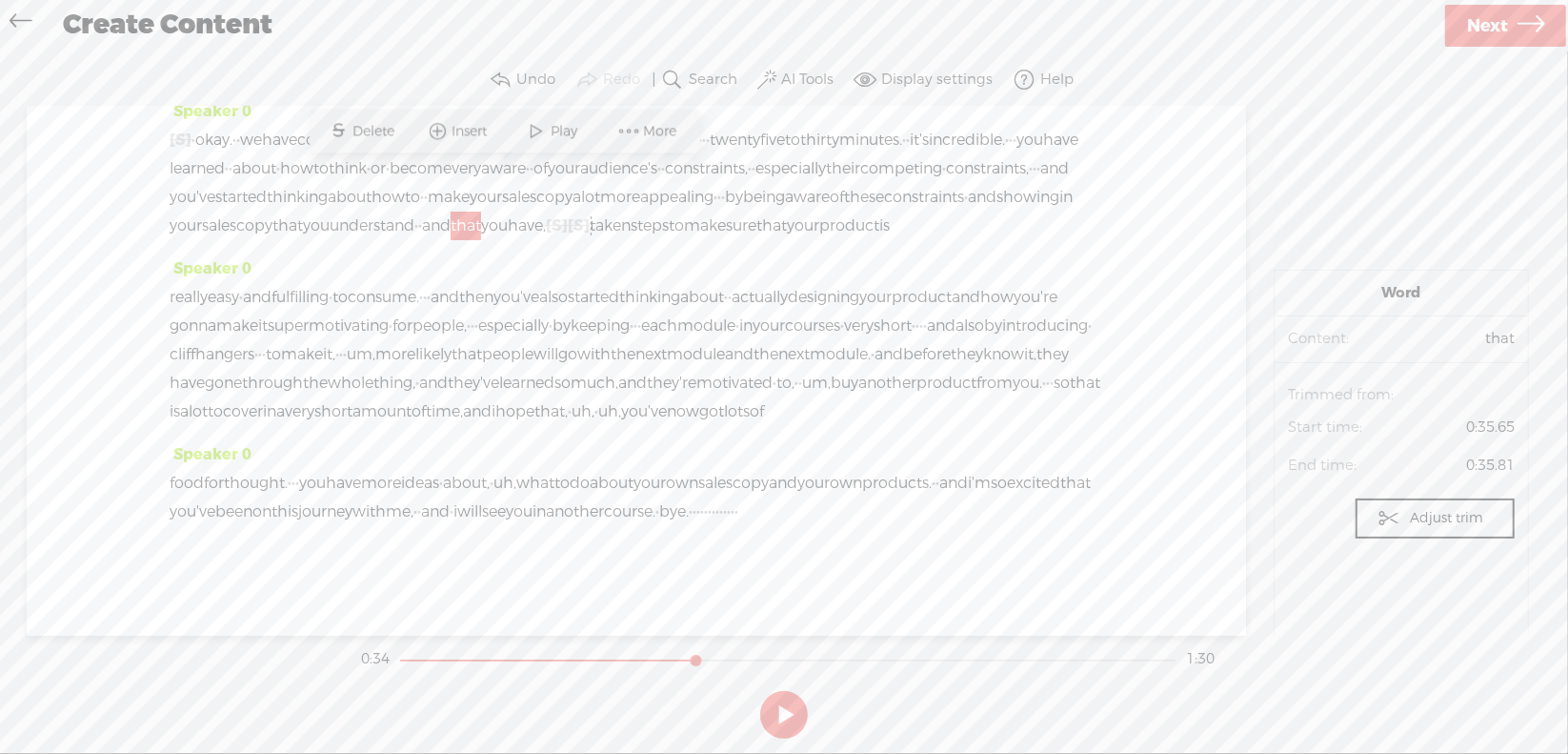
click at [559, 124] on span "Play" at bounding box center [568, 131] width 32 height 19
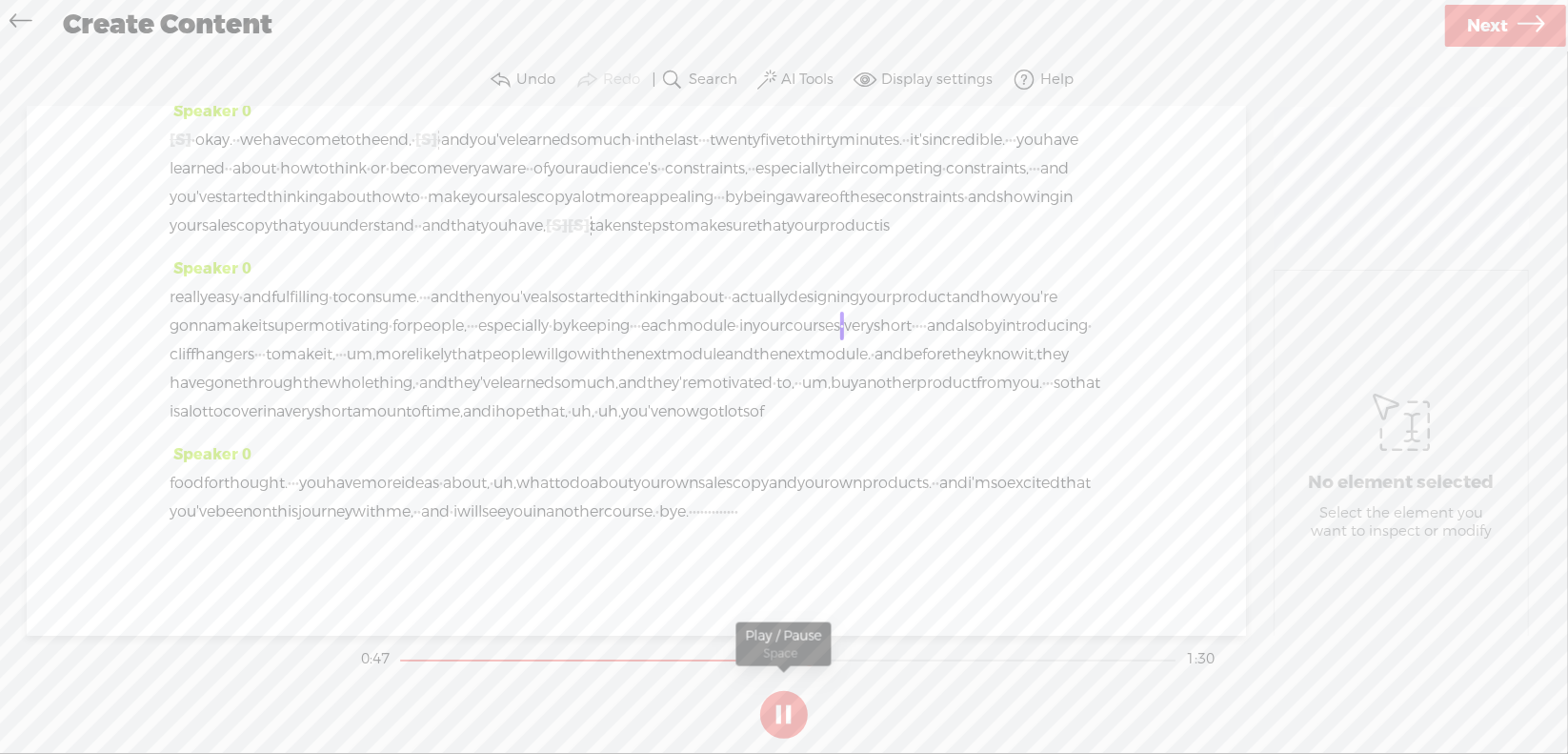
click at [786, 706] on button at bounding box center [784, 714] width 48 height 48
click at [637, 311] on span "·" at bounding box center [635, 325] width 4 height 29
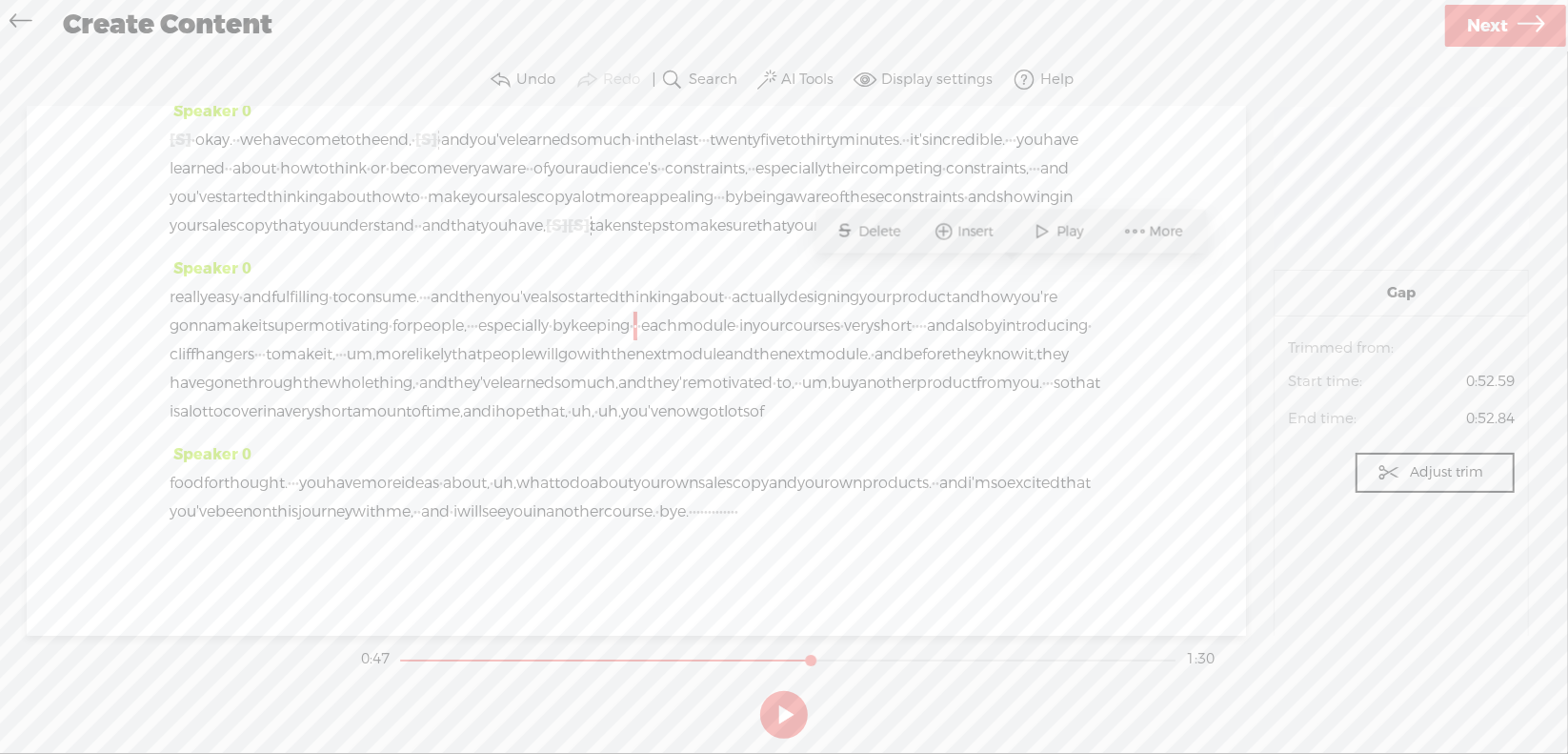
click at [892, 231] on span "Delete" at bounding box center [882, 231] width 47 height 19
click at [549, 311] on span "especially" at bounding box center [513, 325] width 70 height 29
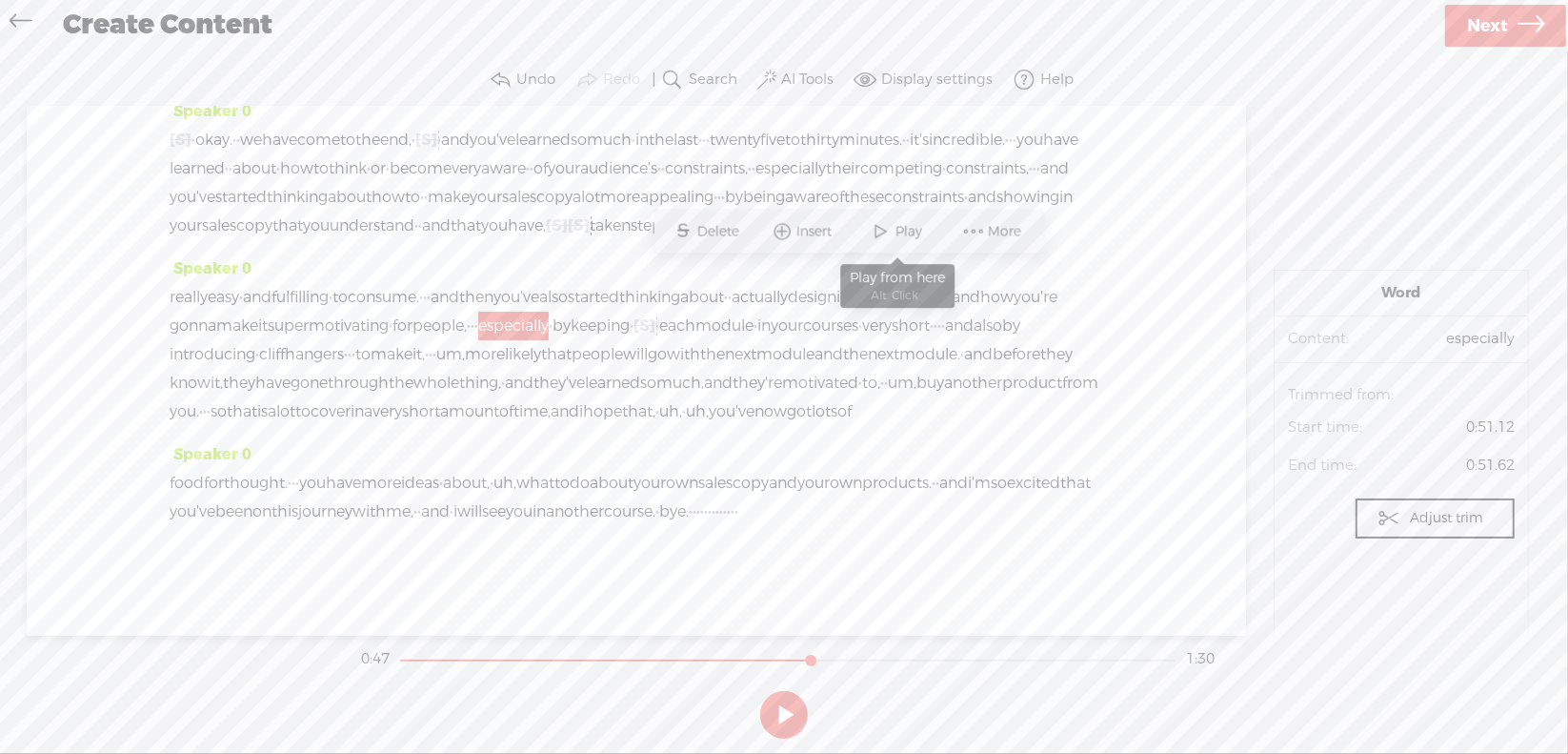
click at [913, 234] on span "Play" at bounding box center [911, 231] width 32 height 19
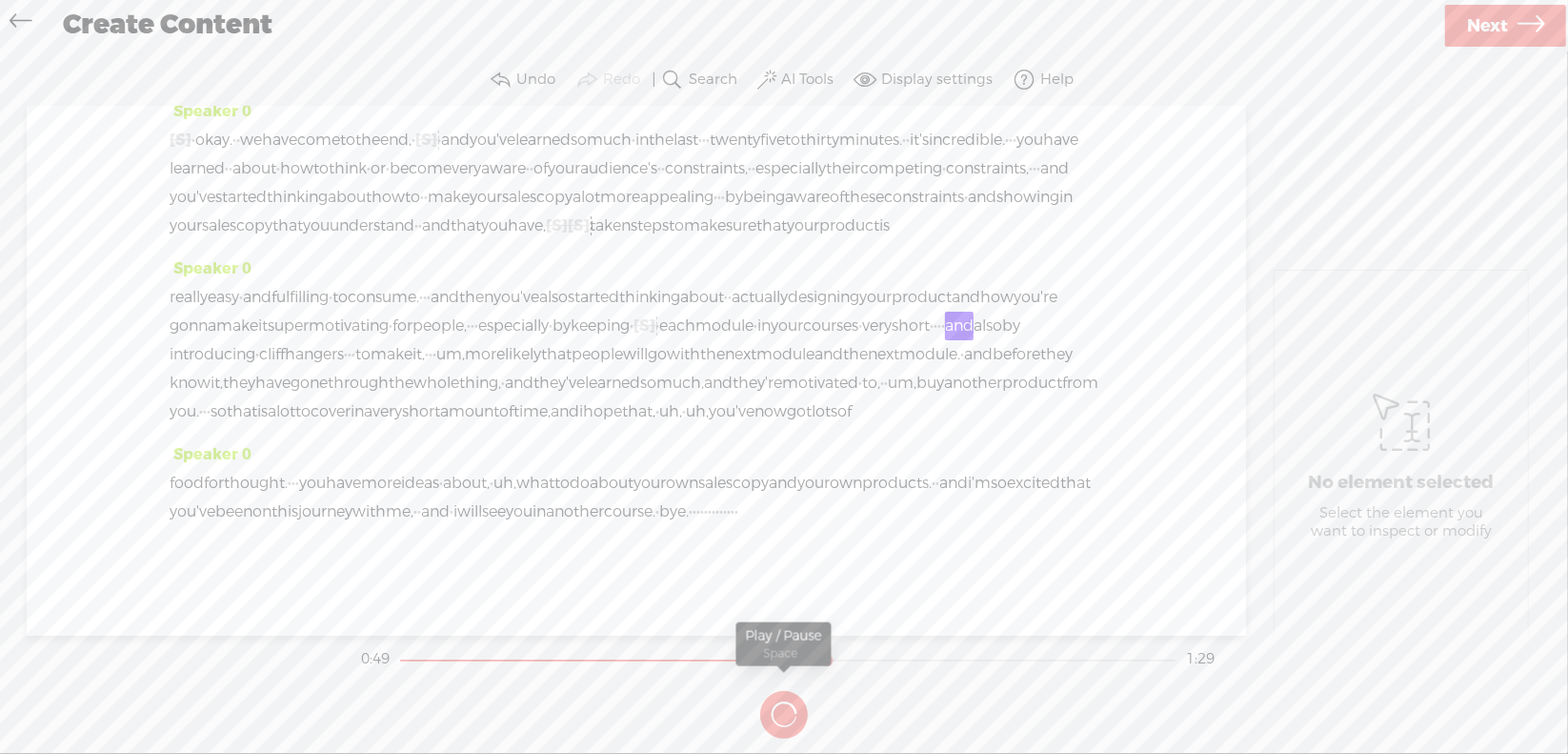
click at [0, 0] on button at bounding box center [0, 0] width 0 height 0
click at [933, 311] on span "·" at bounding box center [935, 325] width 4 height 29
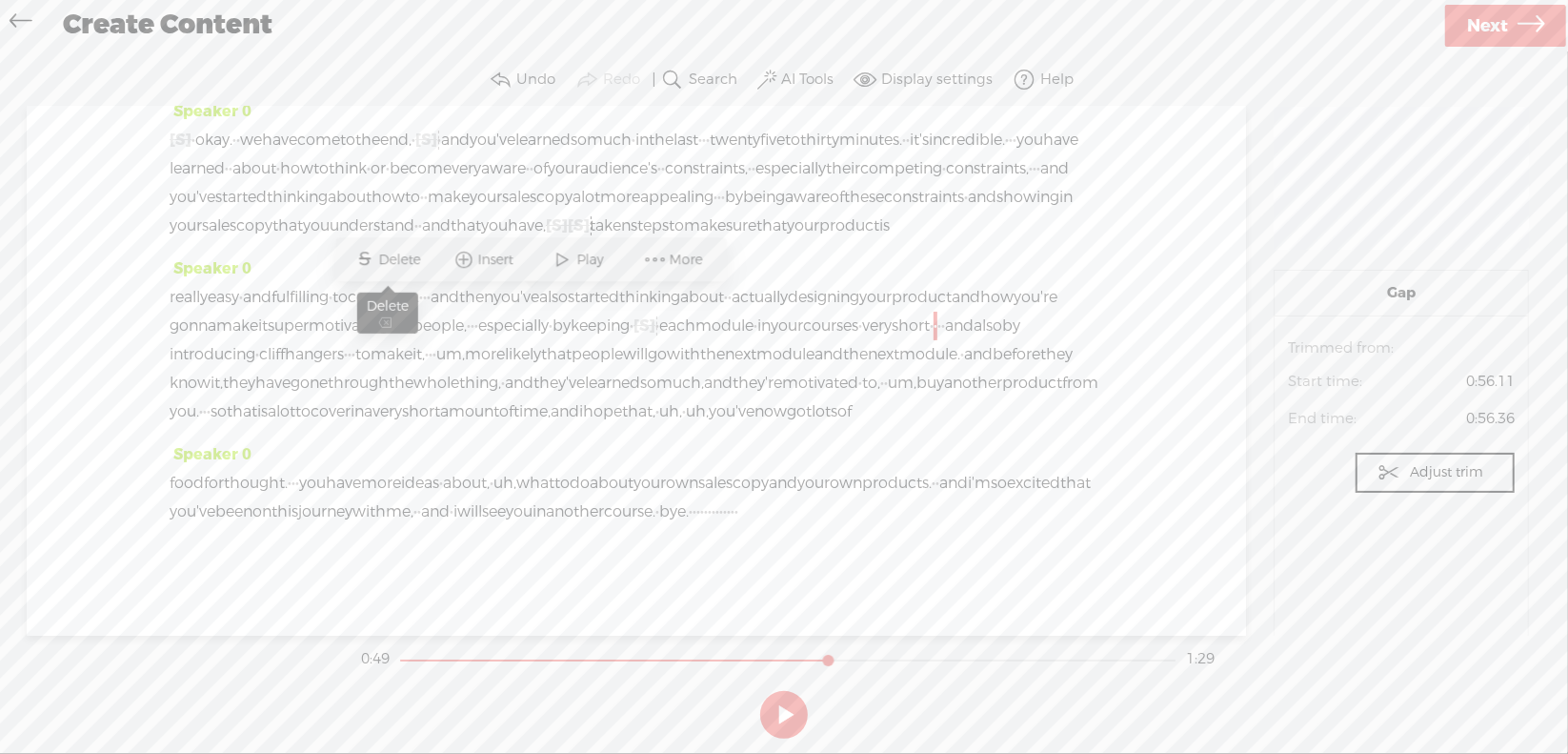
click at [411, 258] on span "Delete" at bounding box center [402, 260] width 47 height 19
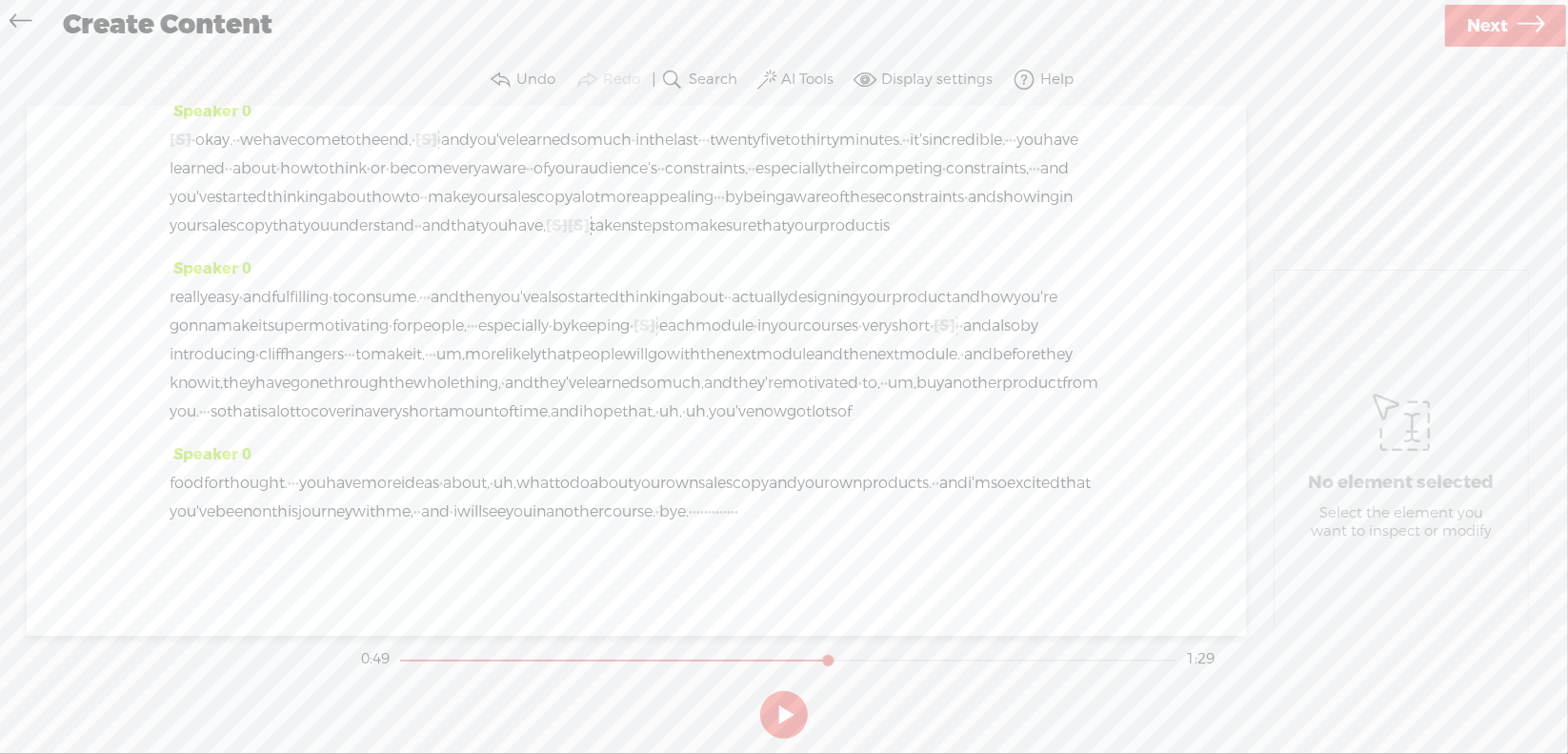
click at [862, 311] on span "very" at bounding box center [877, 325] width 30 height 29
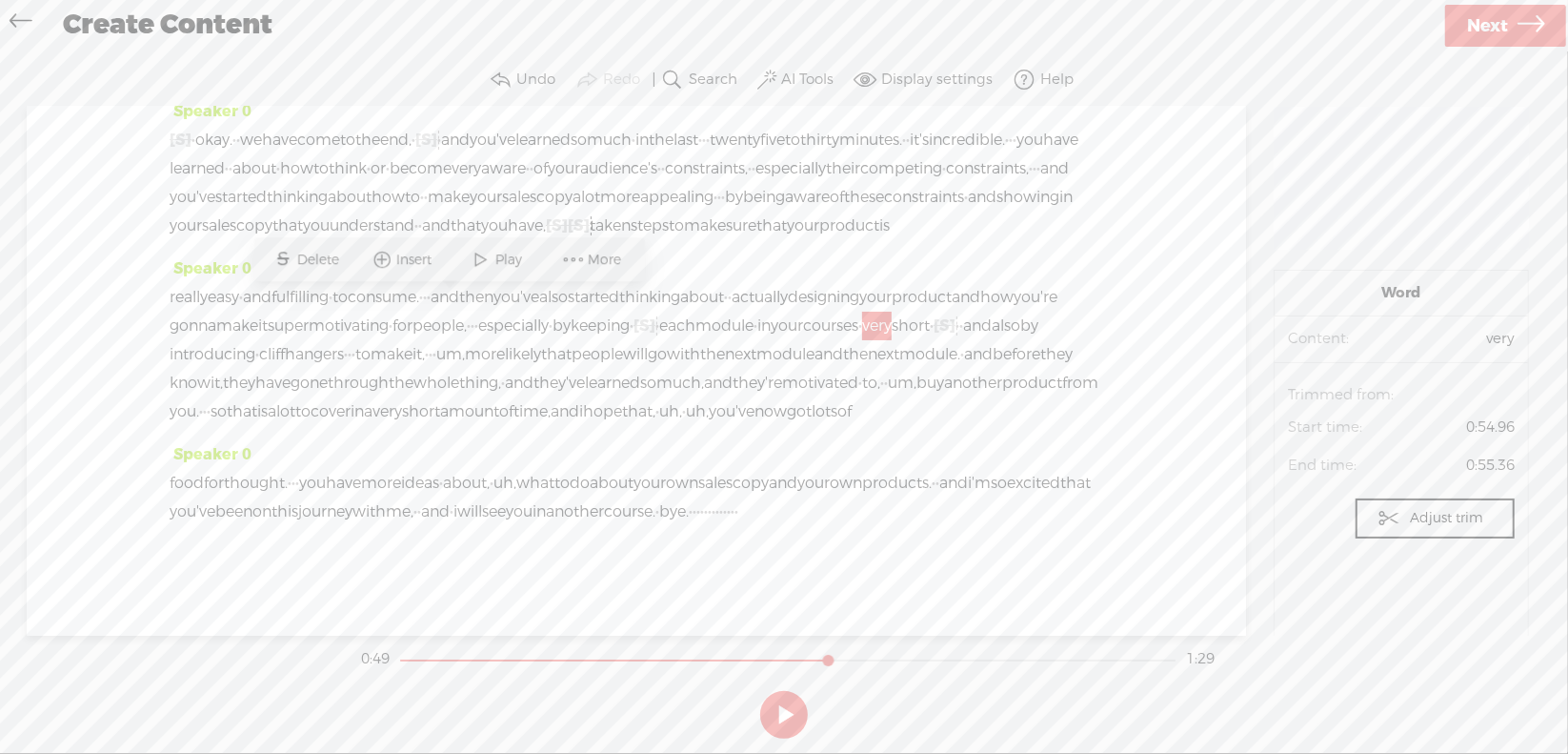
click at [497, 261] on span "Play" at bounding box center [511, 260] width 32 height 19
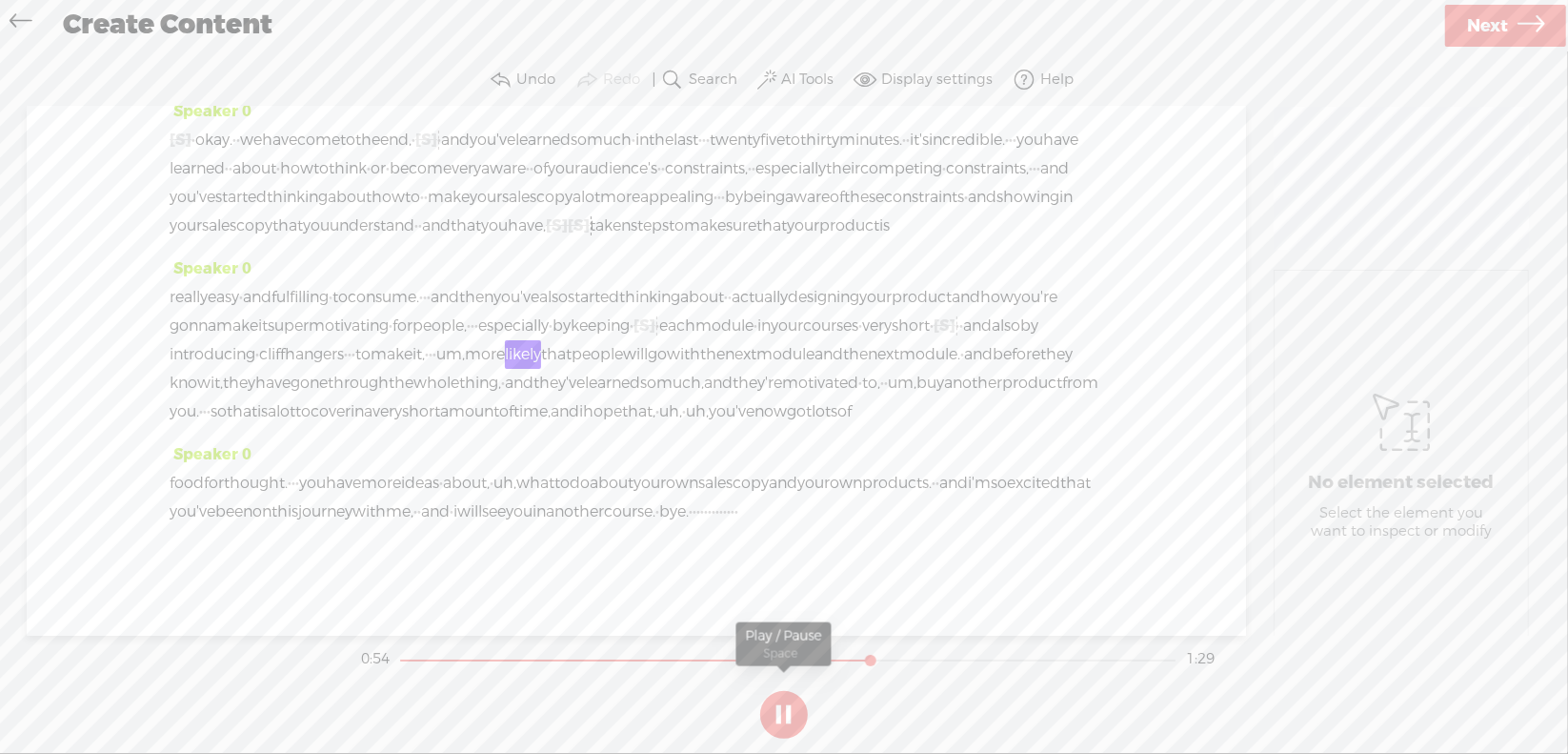
click at [781, 710] on button at bounding box center [784, 714] width 48 height 48
drag, startPoint x: 1033, startPoint y: 311, endPoint x: 1102, endPoint y: 299, distance: 70.0
click at [1102, 299] on div "Speaker 0 [S] · · · · · · · · · · · · · · · · · · · · · · · · okay. · · we have…" at bounding box center [636, 372] width 1219 height 529
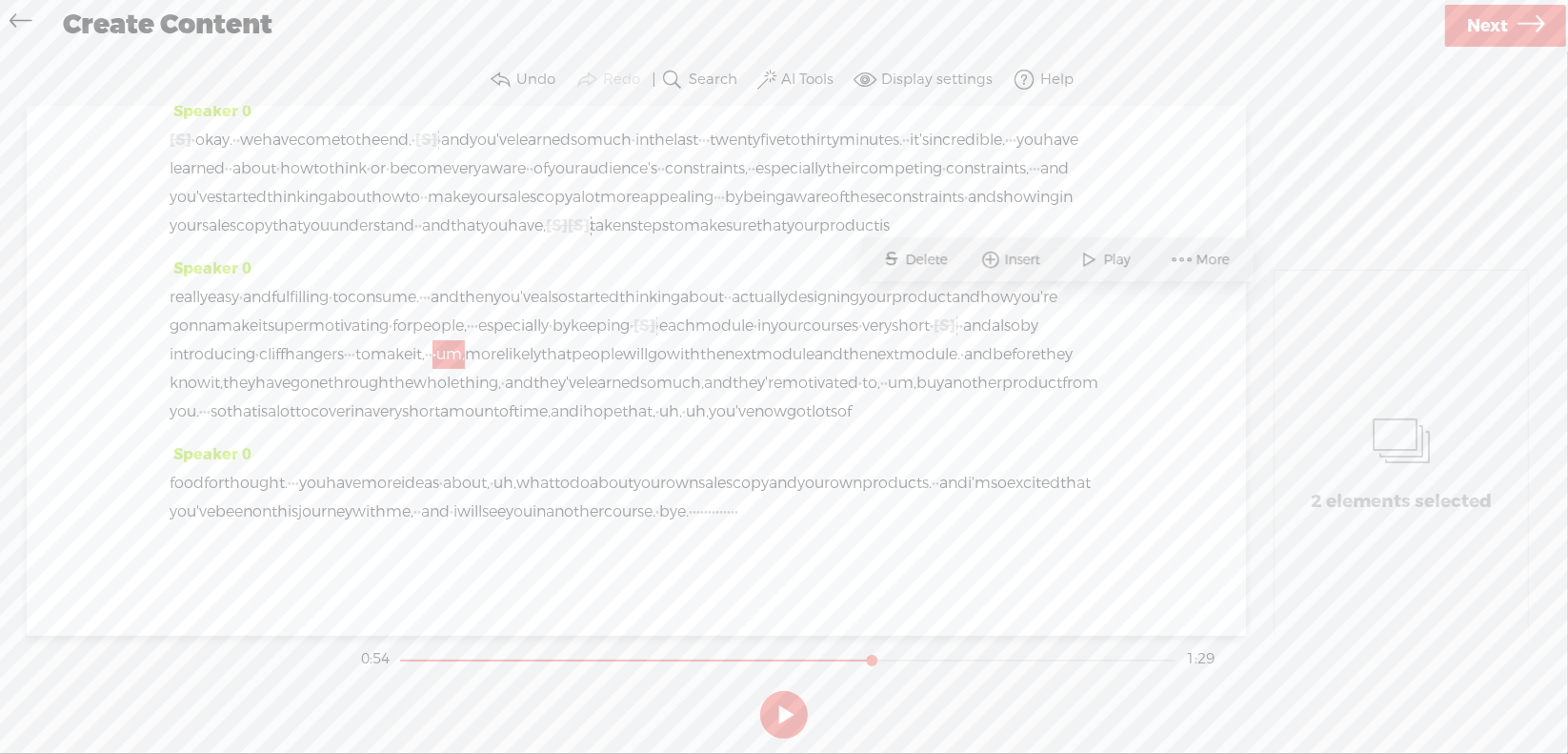
click at [932, 261] on span "Delete" at bounding box center [929, 260] width 47 height 19
click at [370, 340] on span "to" at bounding box center [363, 354] width 15 height 29
click at [955, 264] on span at bounding box center [955, 260] width 29 height 35
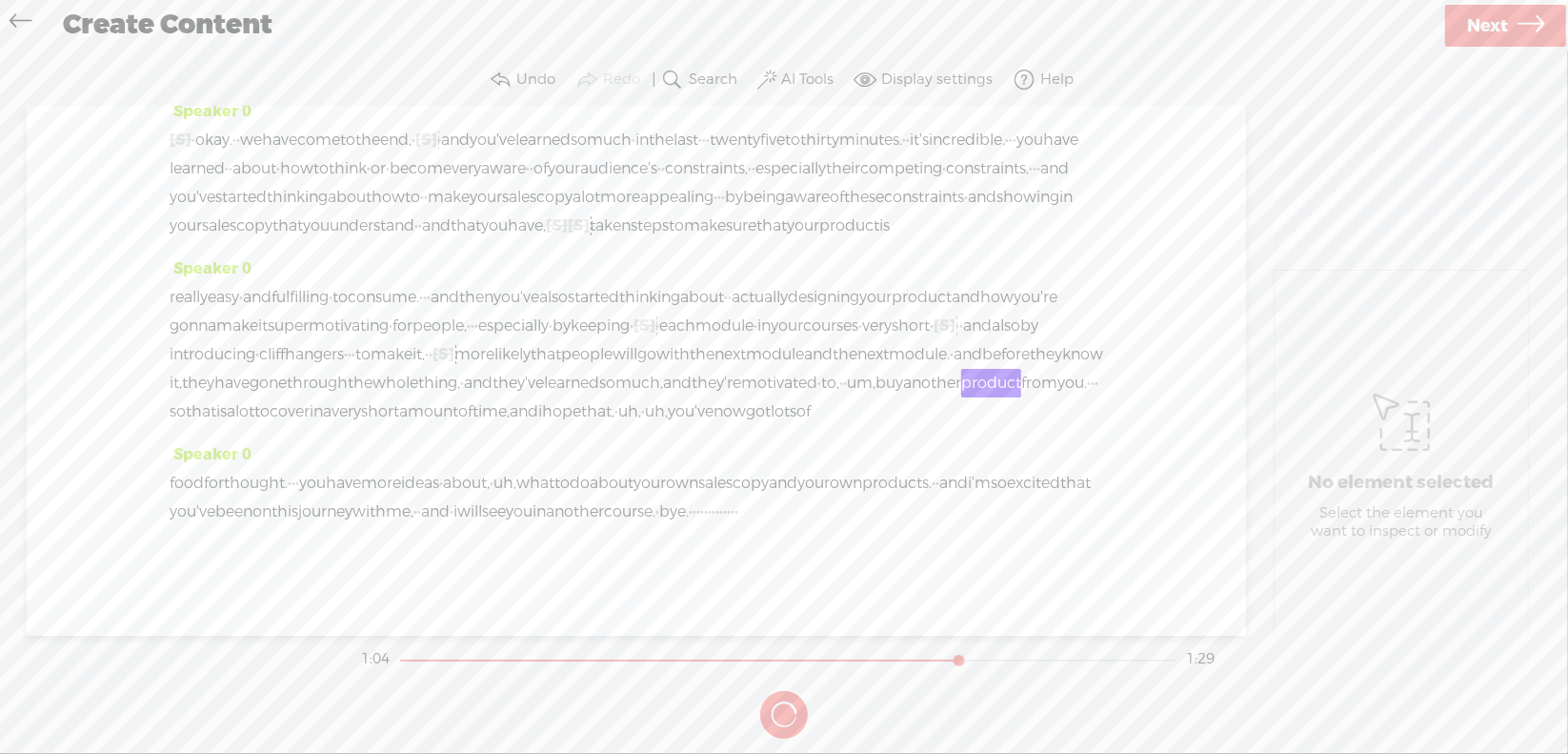
click at [0, 0] on button at bounding box center [0, 0] width 0 height 0
click at [876, 369] on span "um," at bounding box center [861, 382] width 29 height 29
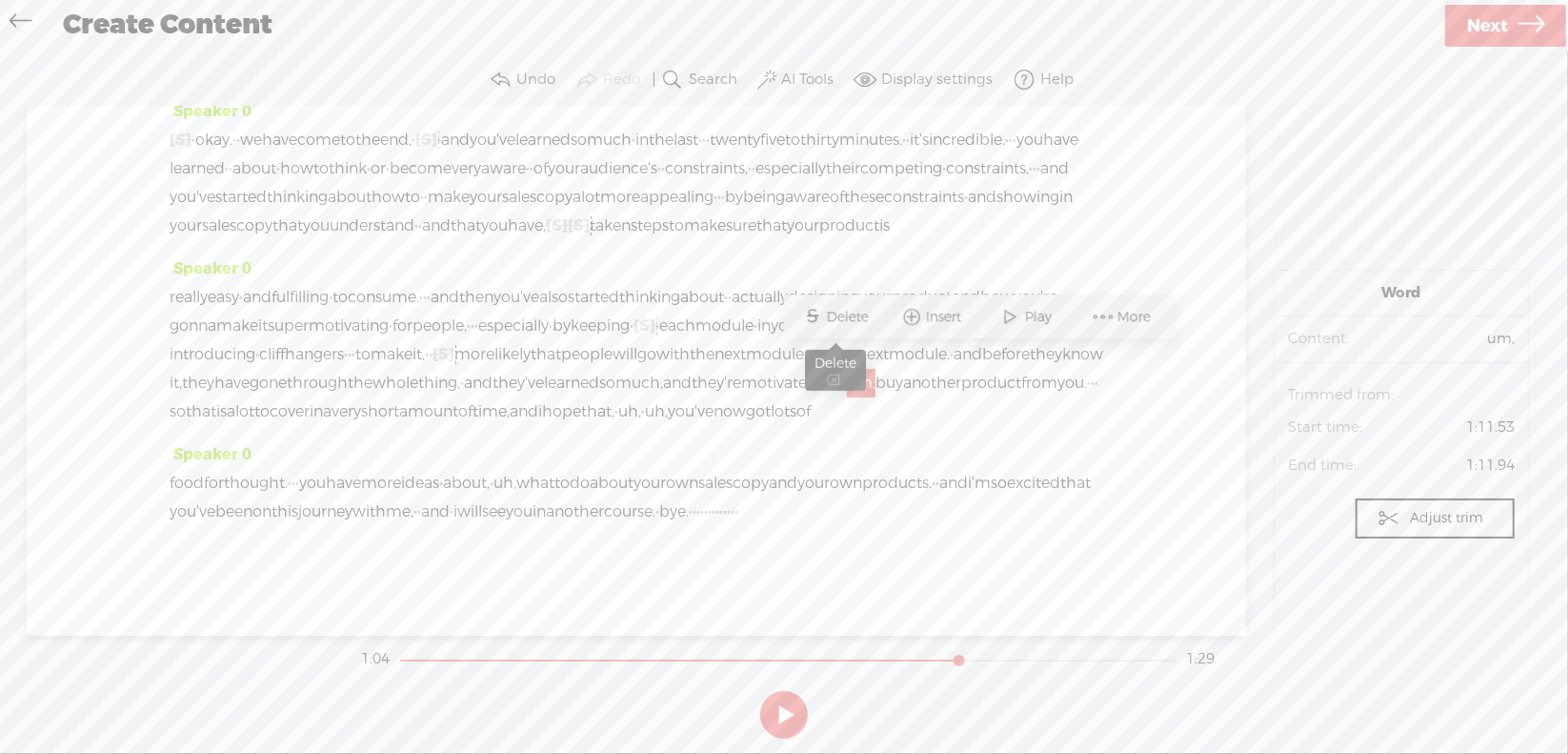
click at [863, 319] on span "Delete" at bounding box center [850, 317] width 47 height 19
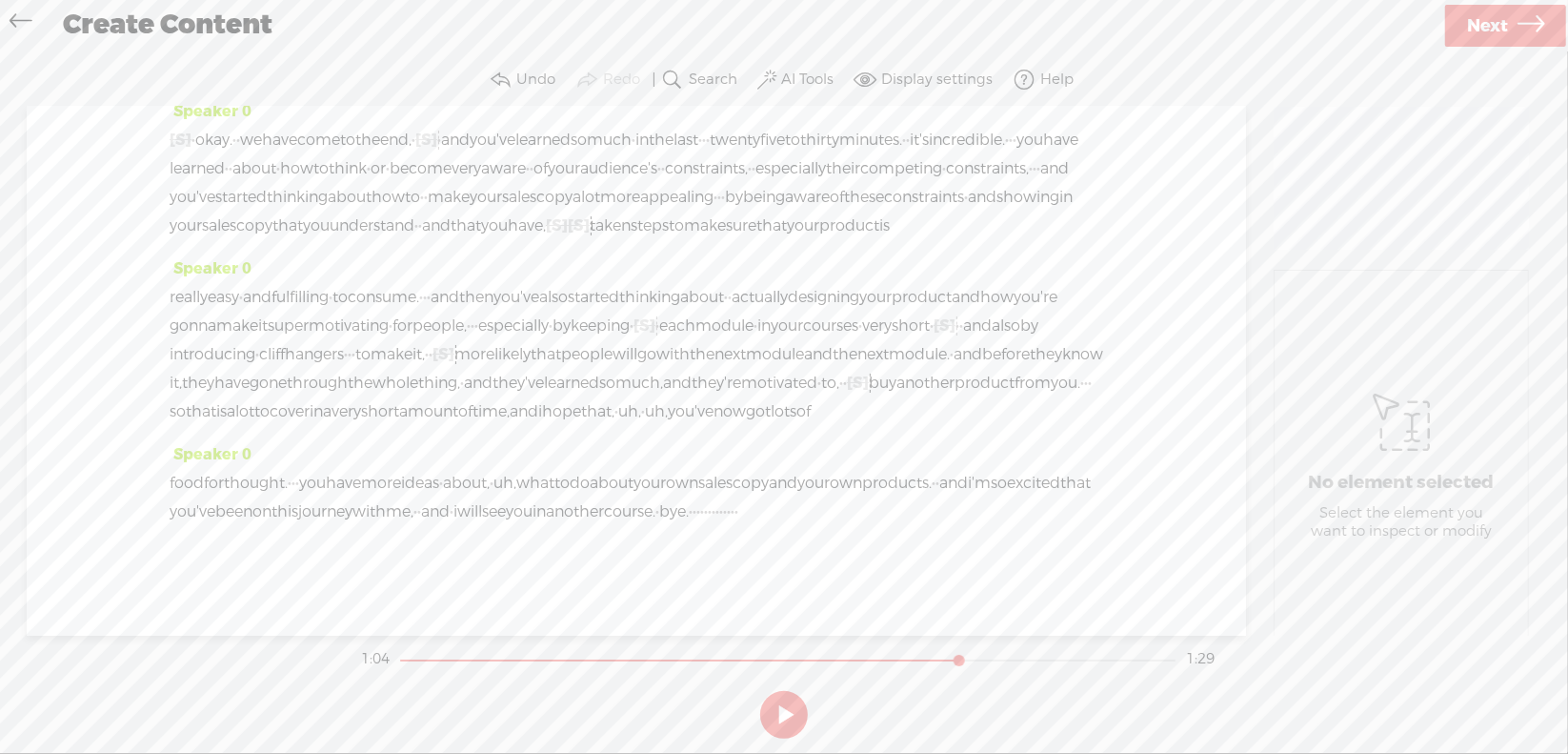
click at [741, 369] on span "they're" at bounding box center [716, 382] width 50 height 29
click at [830, 323] on span at bounding box center [819, 317] width 29 height 35
click at [783, 709] on button at bounding box center [784, 714] width 48 height 48
click at [1084, 392] on span "·" at bounding box center [1086, 382] width 4 height 29
click at [278, 342] on span "Delete" at bounding box center [274, 345] width 47 height 19
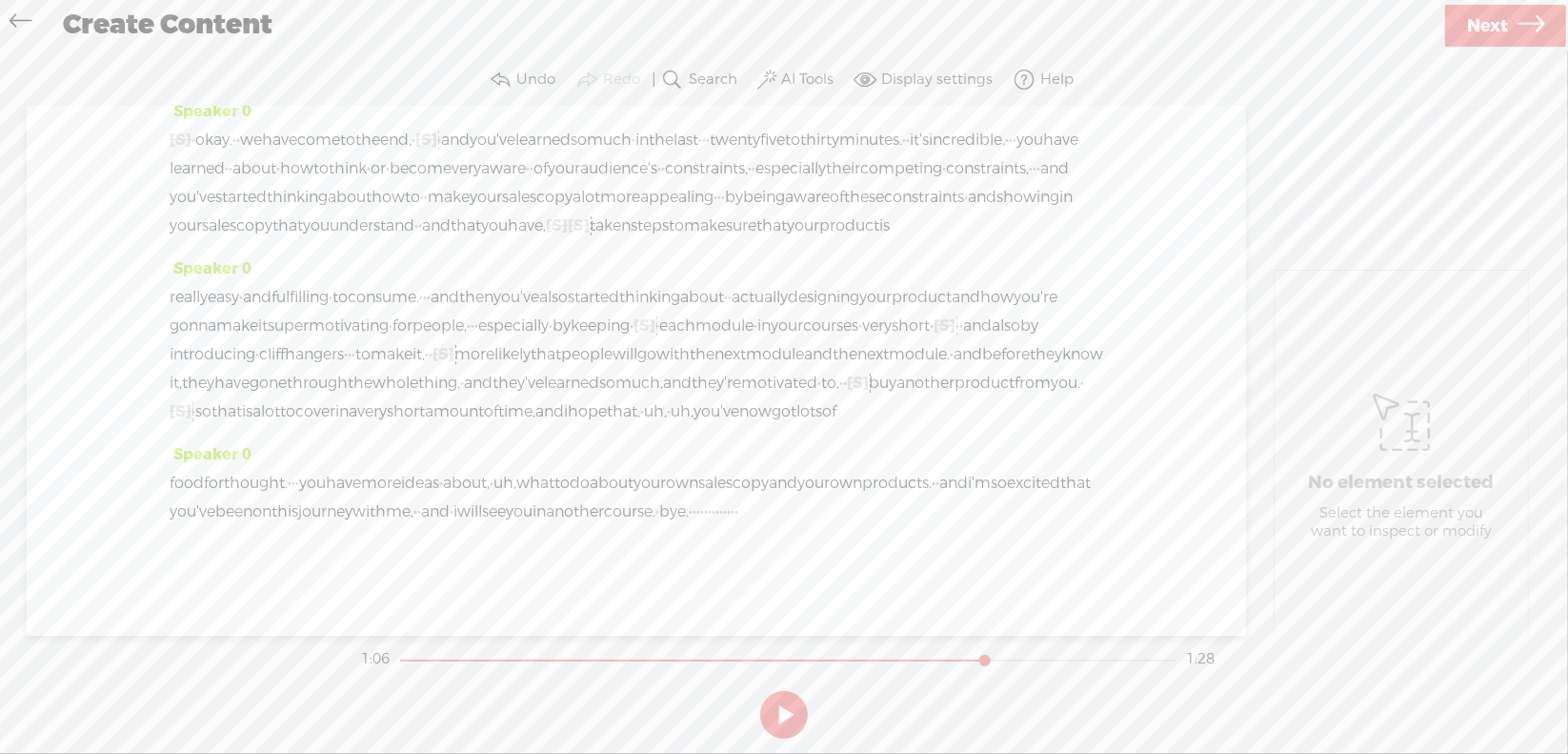
click at [955, 384] on span "product" at bounding box center [985, 382] width 60 height 29
drag, startPoint x: 337, startPoint y: 344, endPoint x: 385, endPoint y: 373, distance: 56.1
click at [337, 345] on span "Play" at bounding box center [333, 345] width 32 height 19
click at [790, 710] on section at bounding box center [784, 713] width 854 height 62
click at [782, 713] on button at bounding box center [784, 714] width 48 height 48
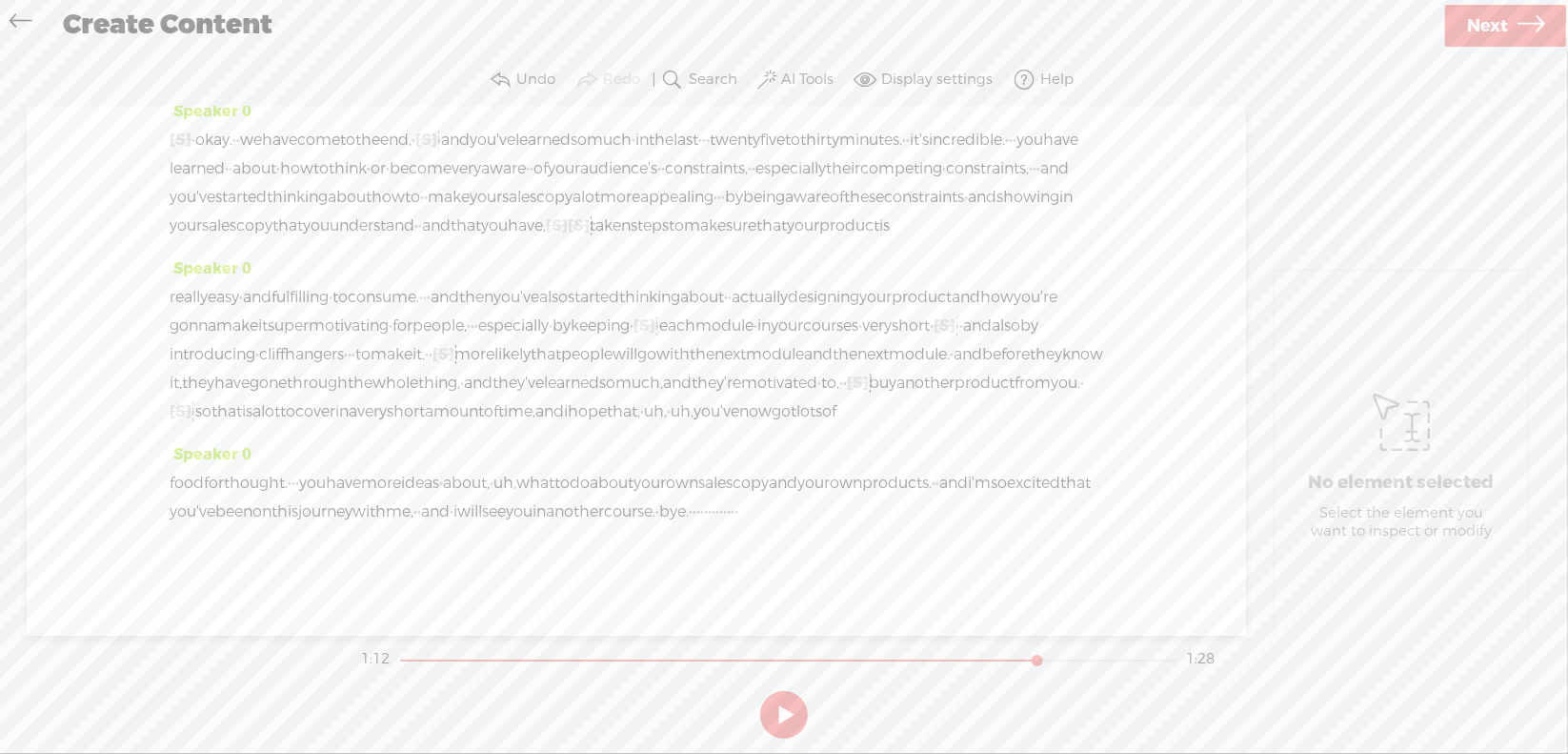
click at [667, 397] on span "uh," at bounding box center [655, 411] width 23 height 29
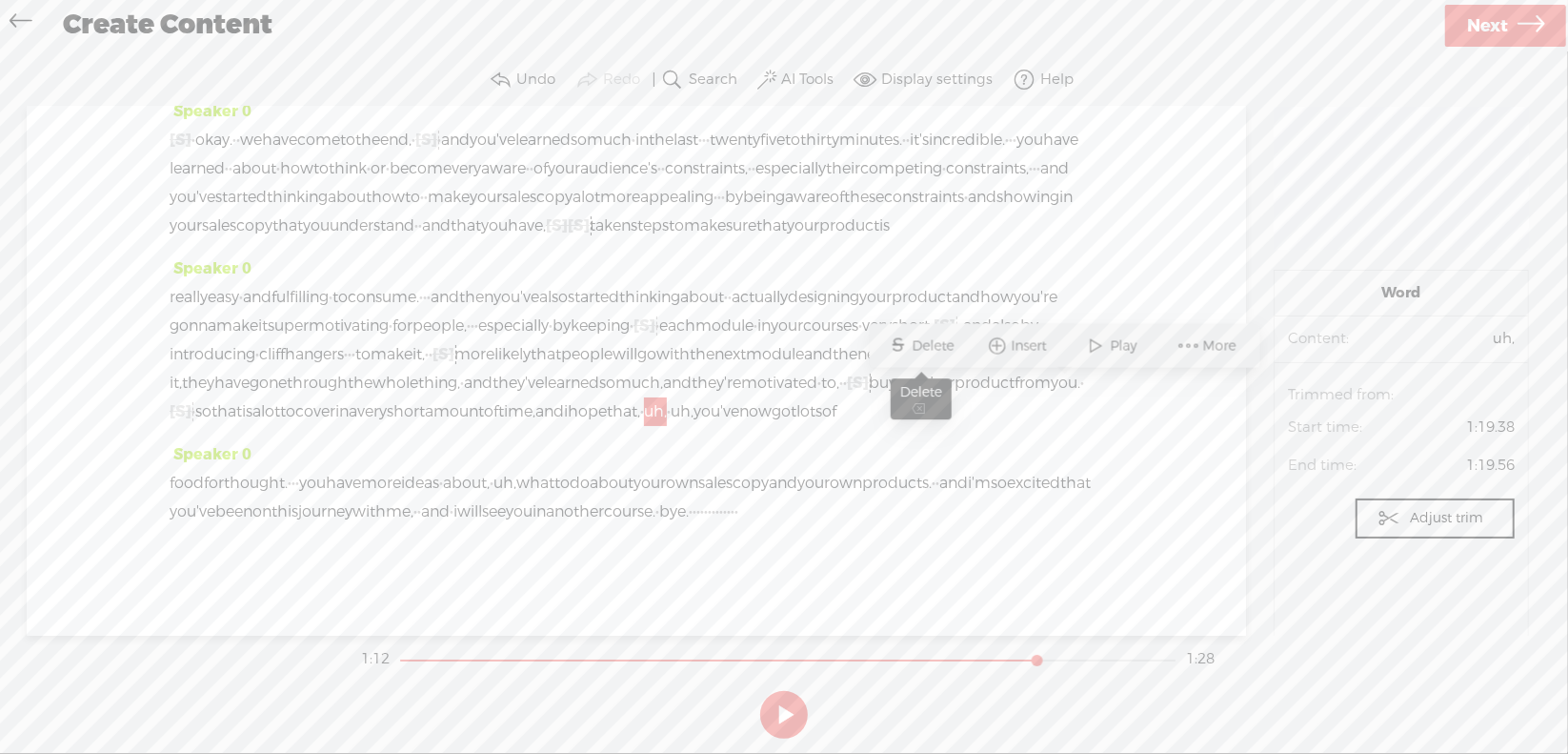
click at [931, 350] on span "Delete" at bounding box center [935, 345] width 47 height 19
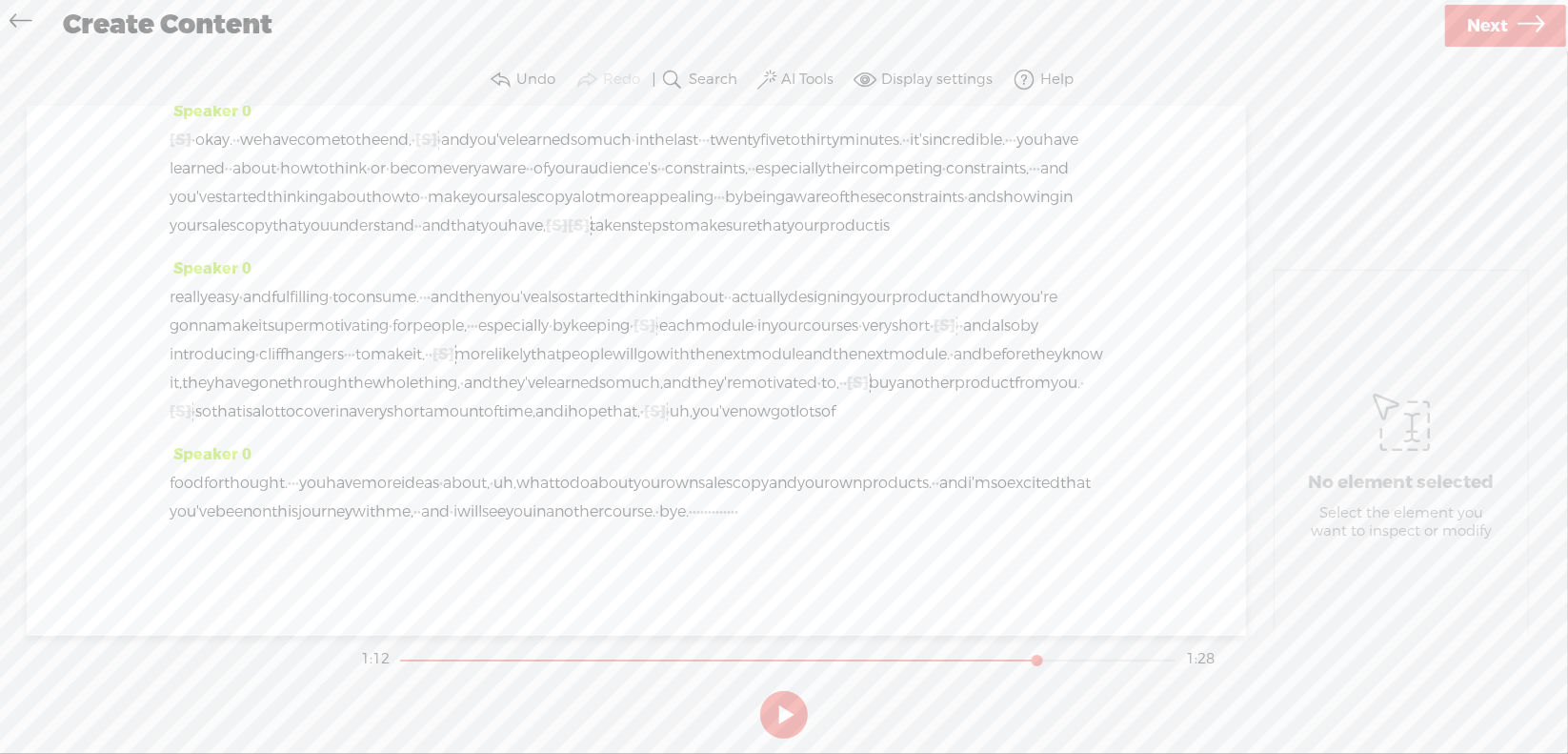
click at [670, 419] on span "uh," at bounding box center [680, 411] width 23 height 29
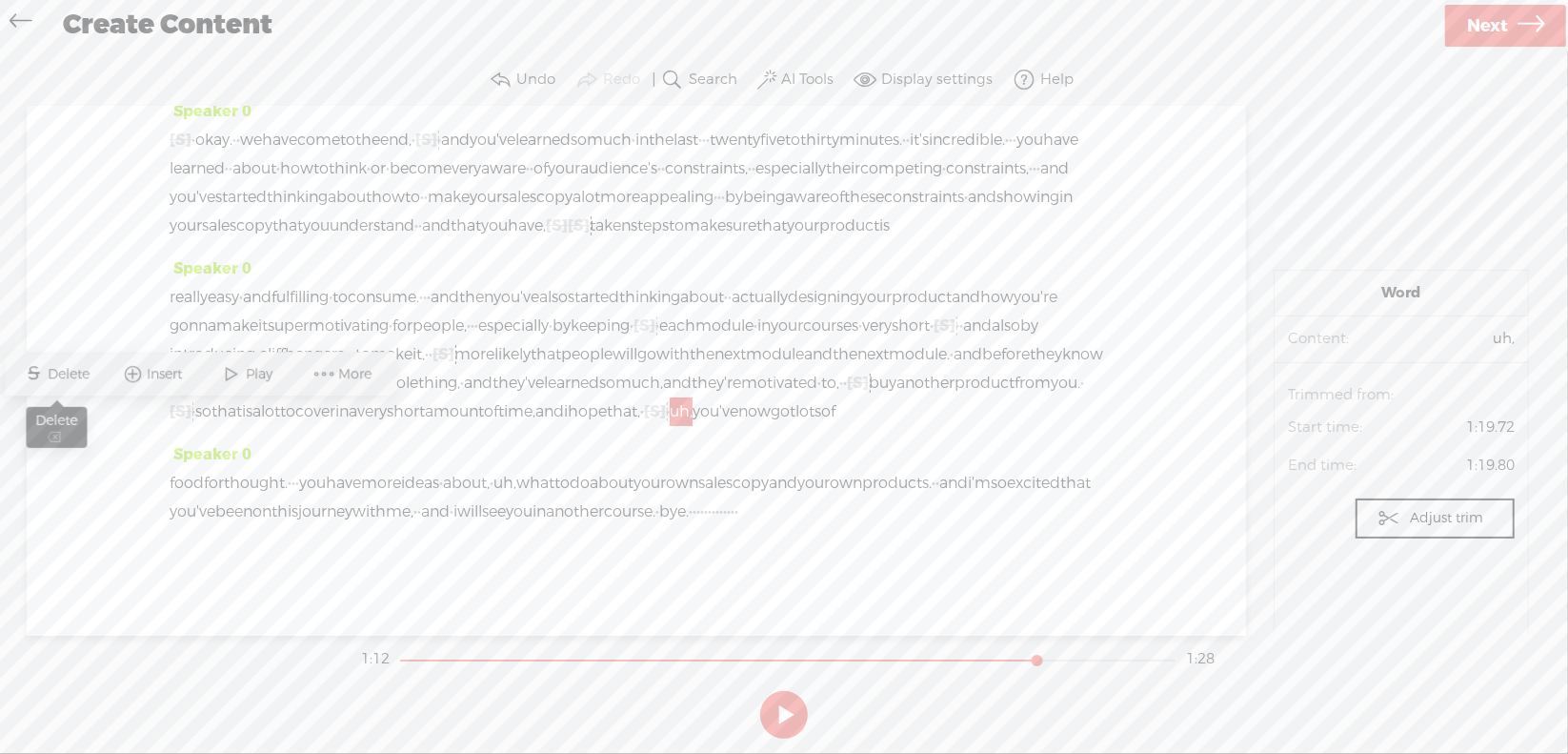
click at [65, 377] on span "Delete" at bounding box center [71, 374] width 47 height 19
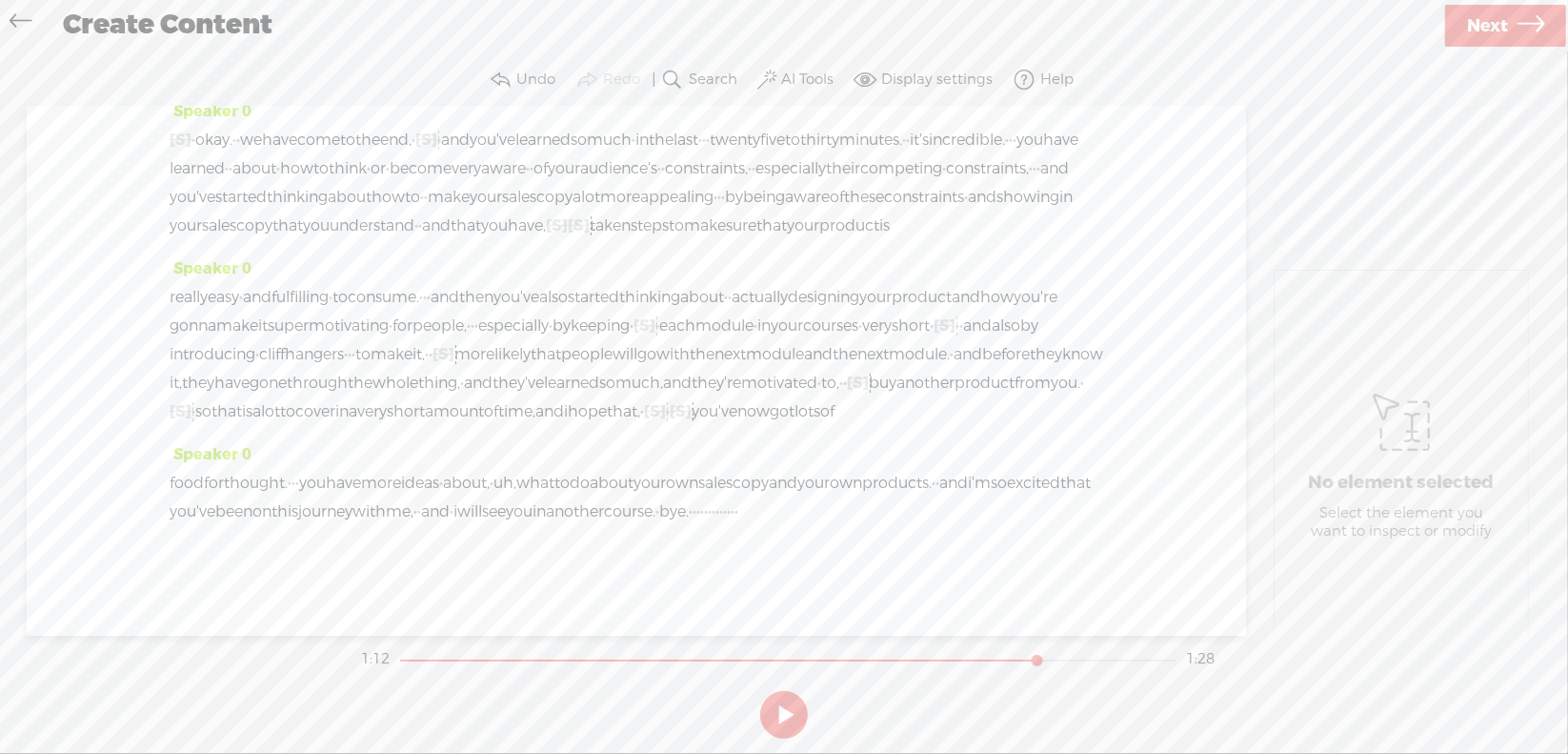
click at [564, 397] on span "and" at bounding box center [549, 411] width 29 height 29
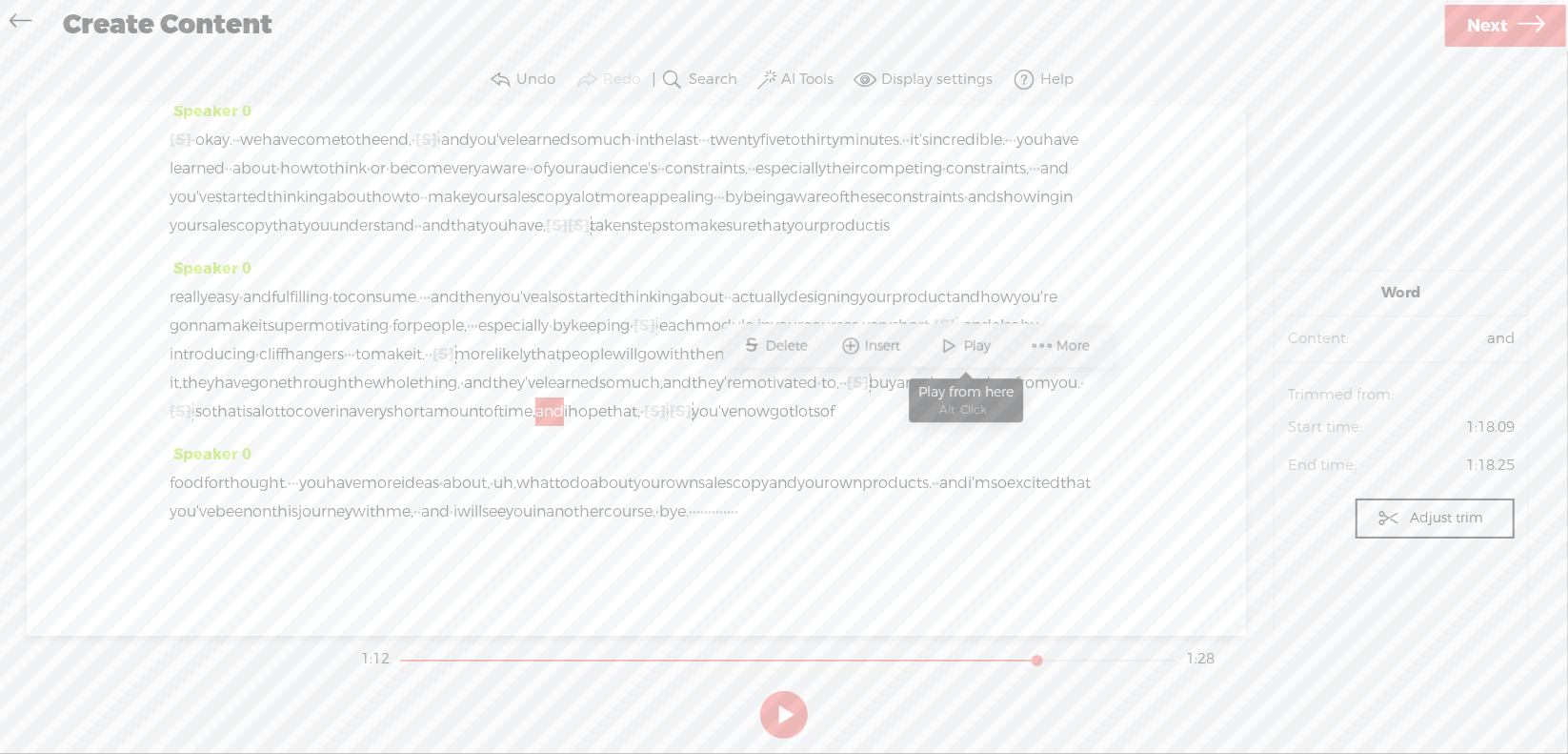
click at [980, 343] on span "Play" at bounding box center [980, 345] width 32 height 19
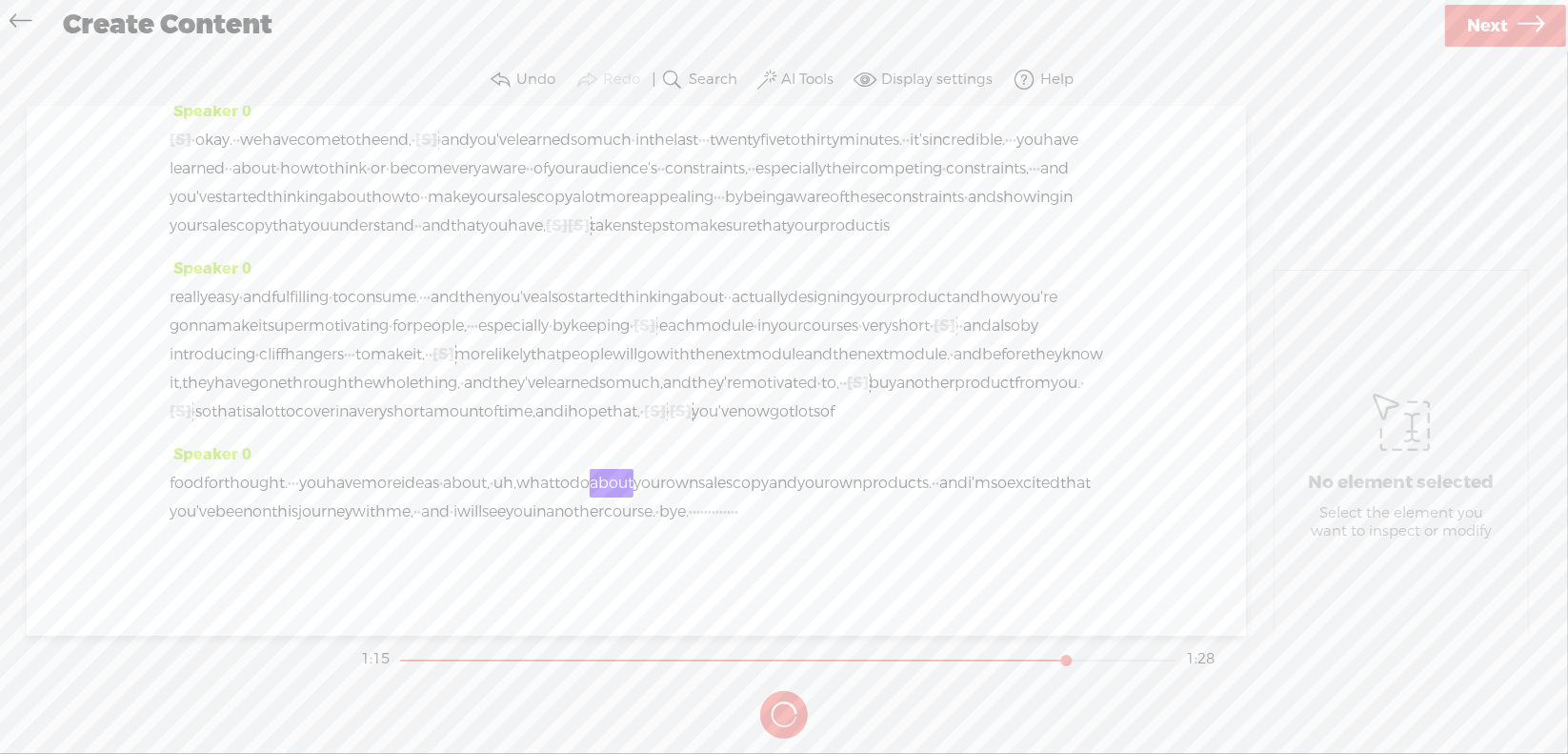
click at [0, 0] on button at bounding box center [0, 0] width 0 height 0
click at [516, 492] on span "uh," at bounding box center [504, 483] width 23 height 29
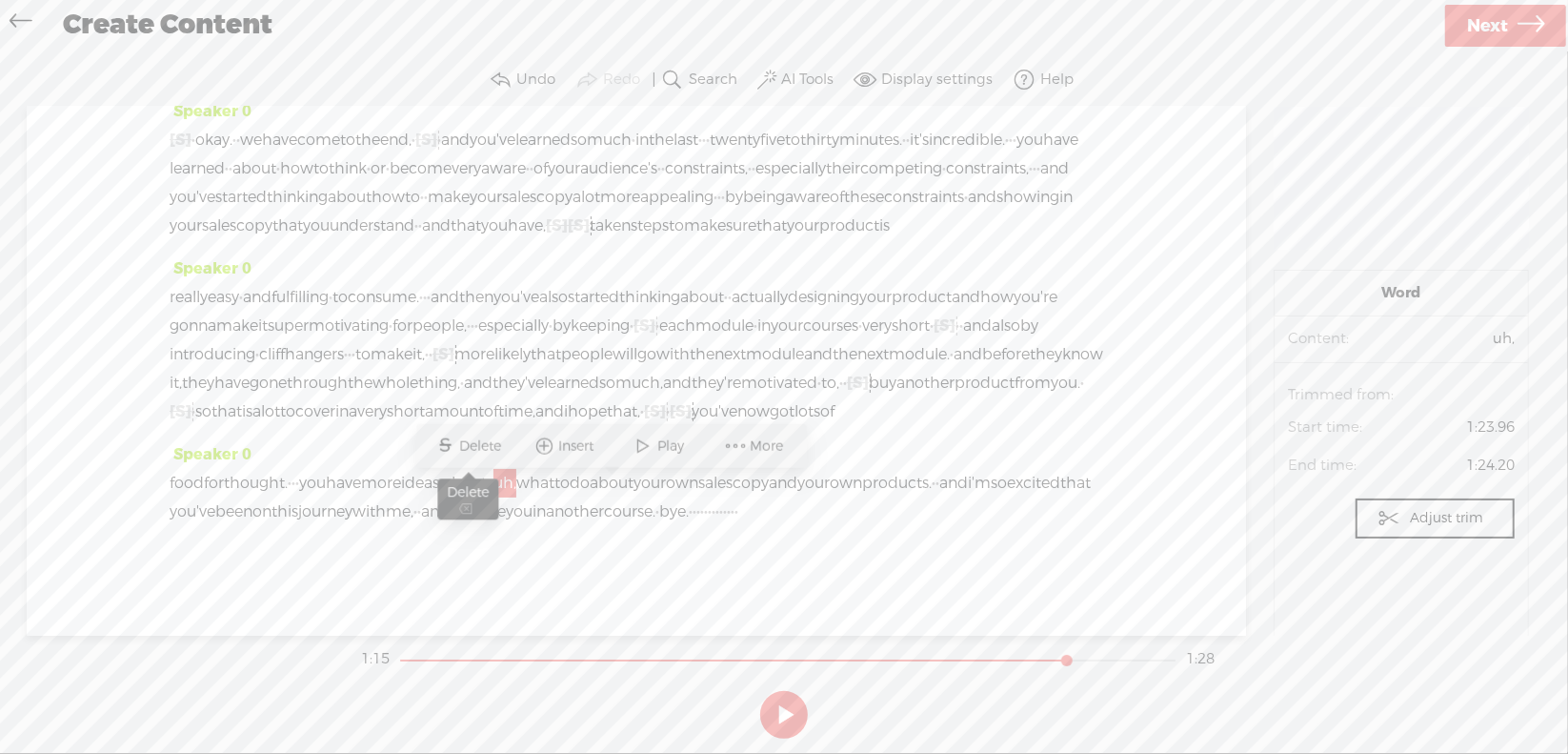
click at [476, 437] on span "Delete" at bounding box center [482, 445] width 47 height 19
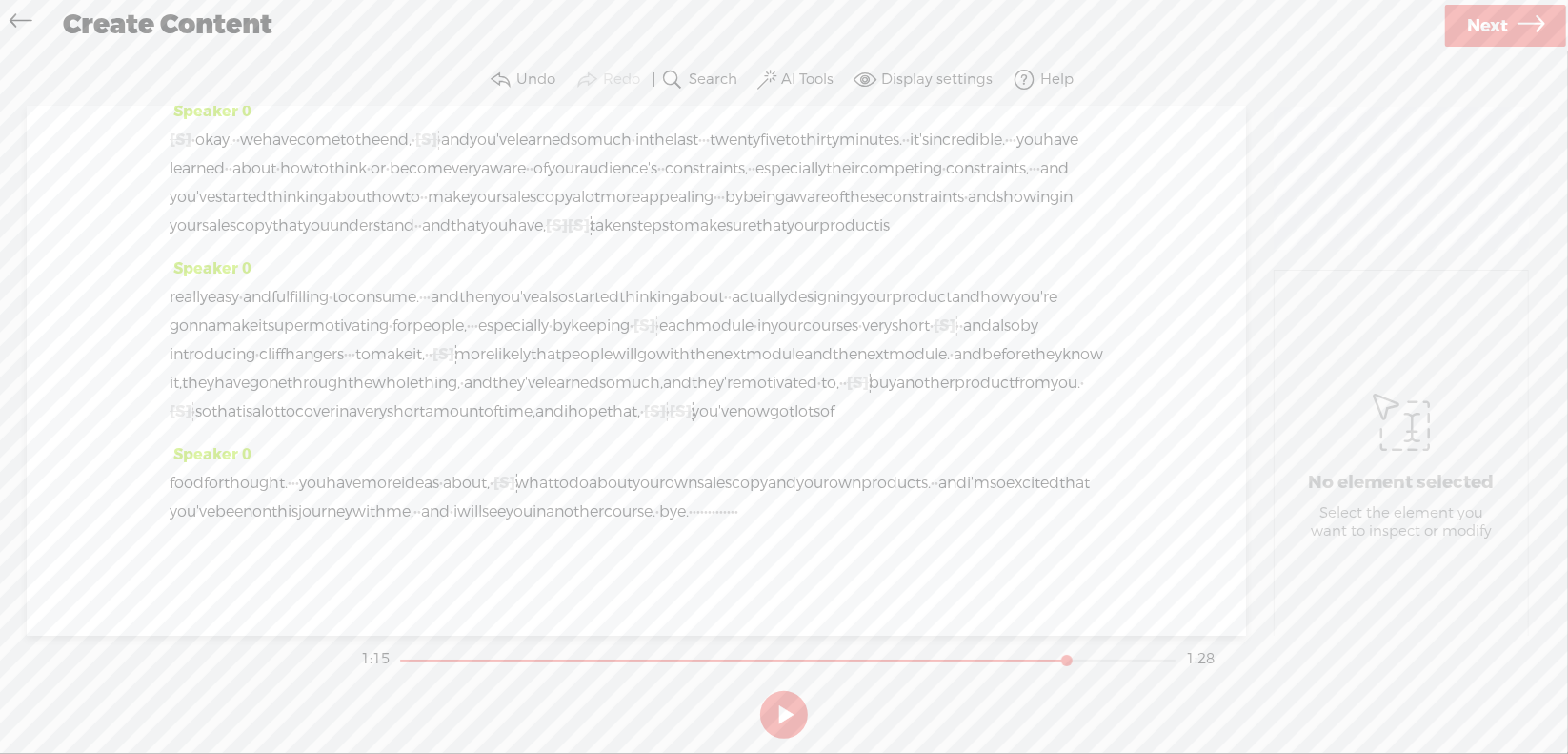
click at [439, 493] on span "ideas" at bounding box center [420, 483] width 38 height 29
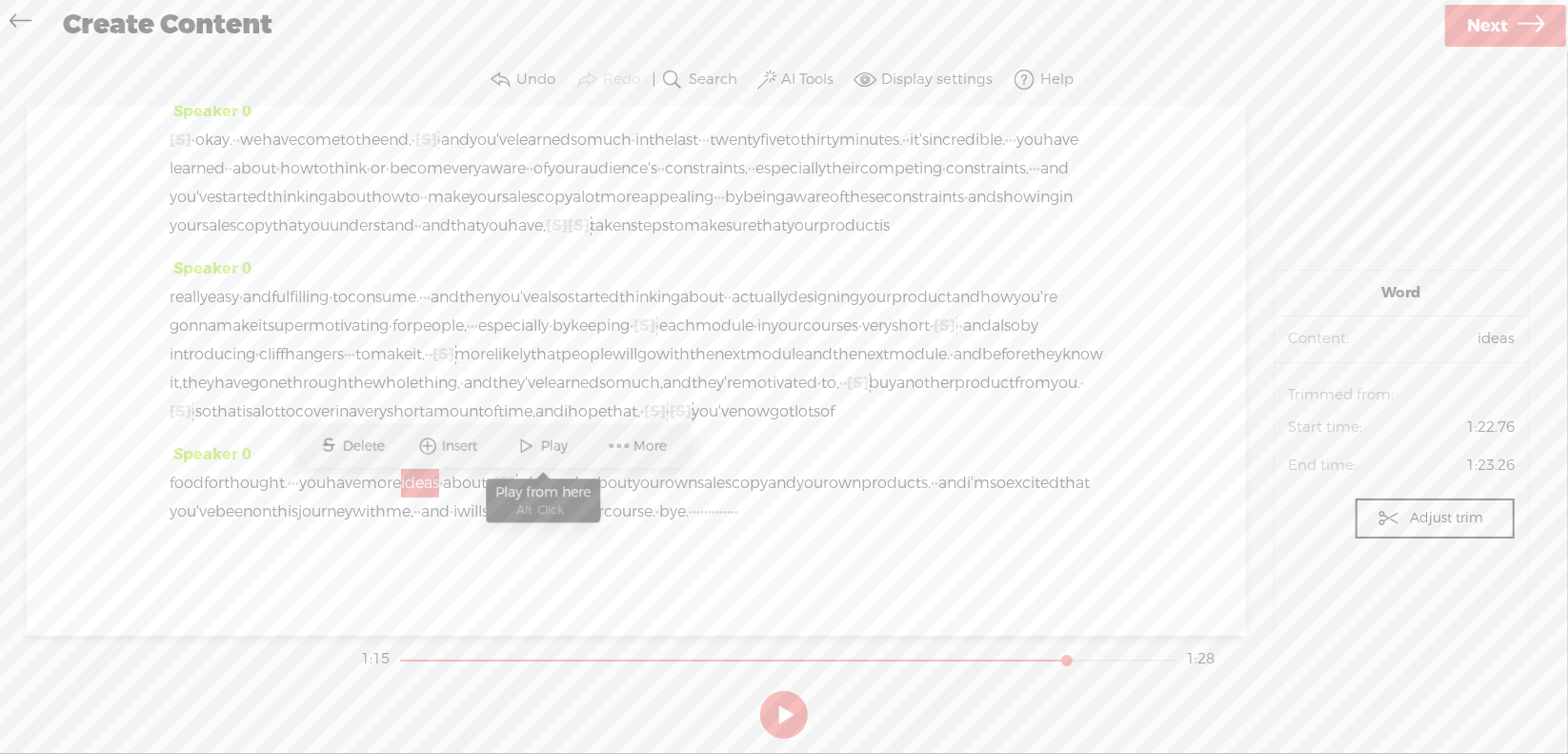
click at [535, 451] on span at bounding box center [526, 446] width 29 height 35
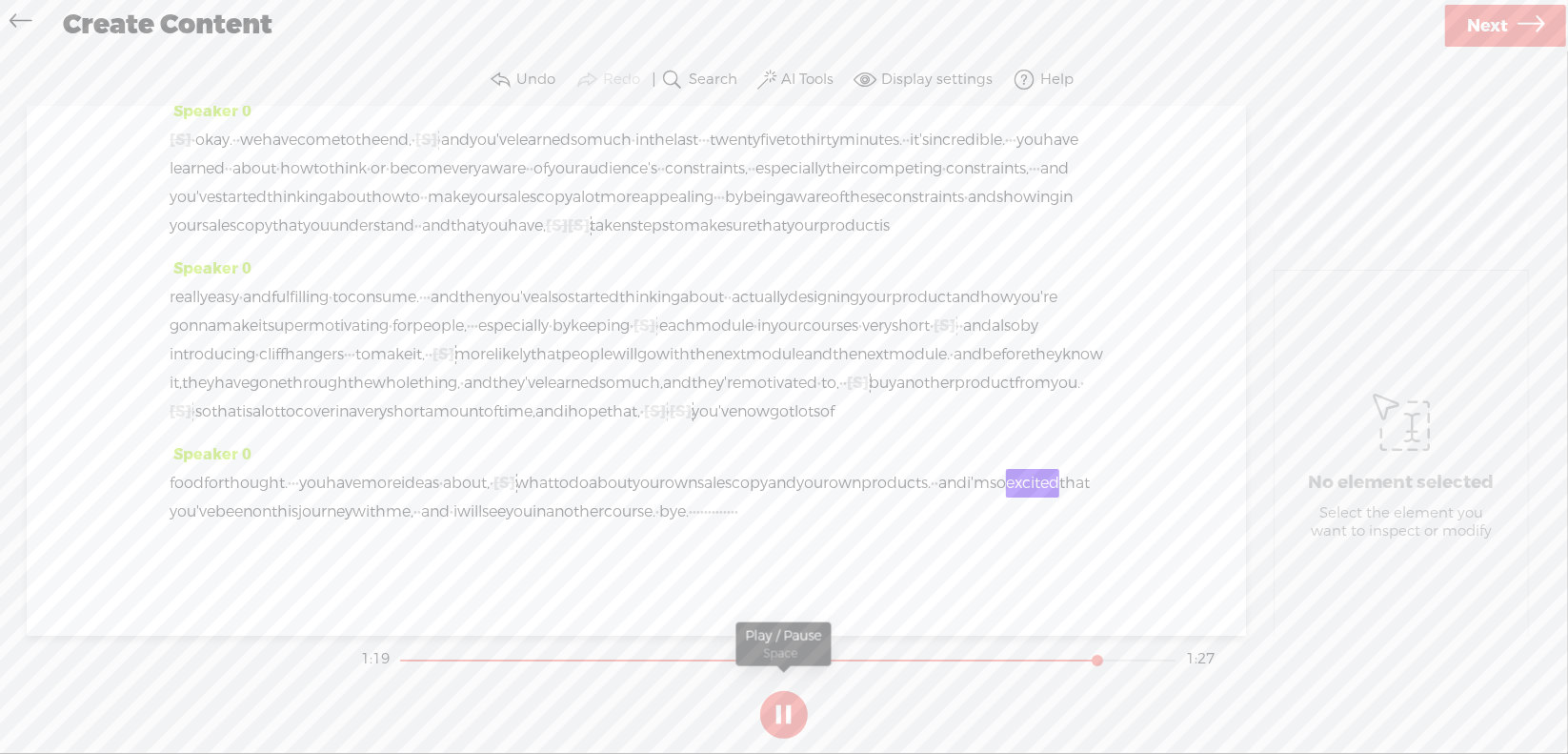
click at [781, 707] on button at bounding box center [784, 714] width 48 height 48
click at [493, 494] on span "·" at bounding box center [491, 483] width 4 height 29
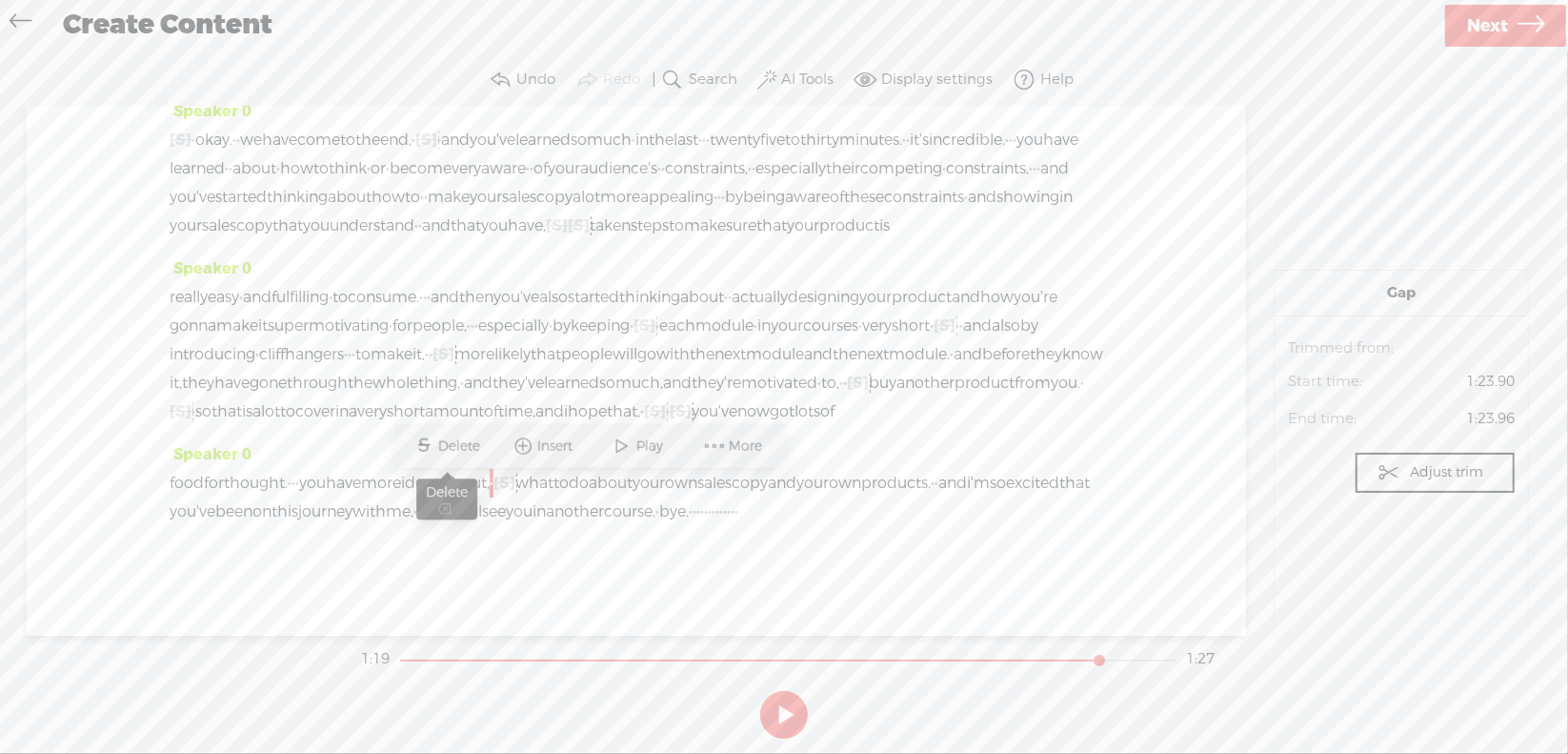
click at [454, 451] on span "Delete" at bounding box center [461, 445] width 47 height 19
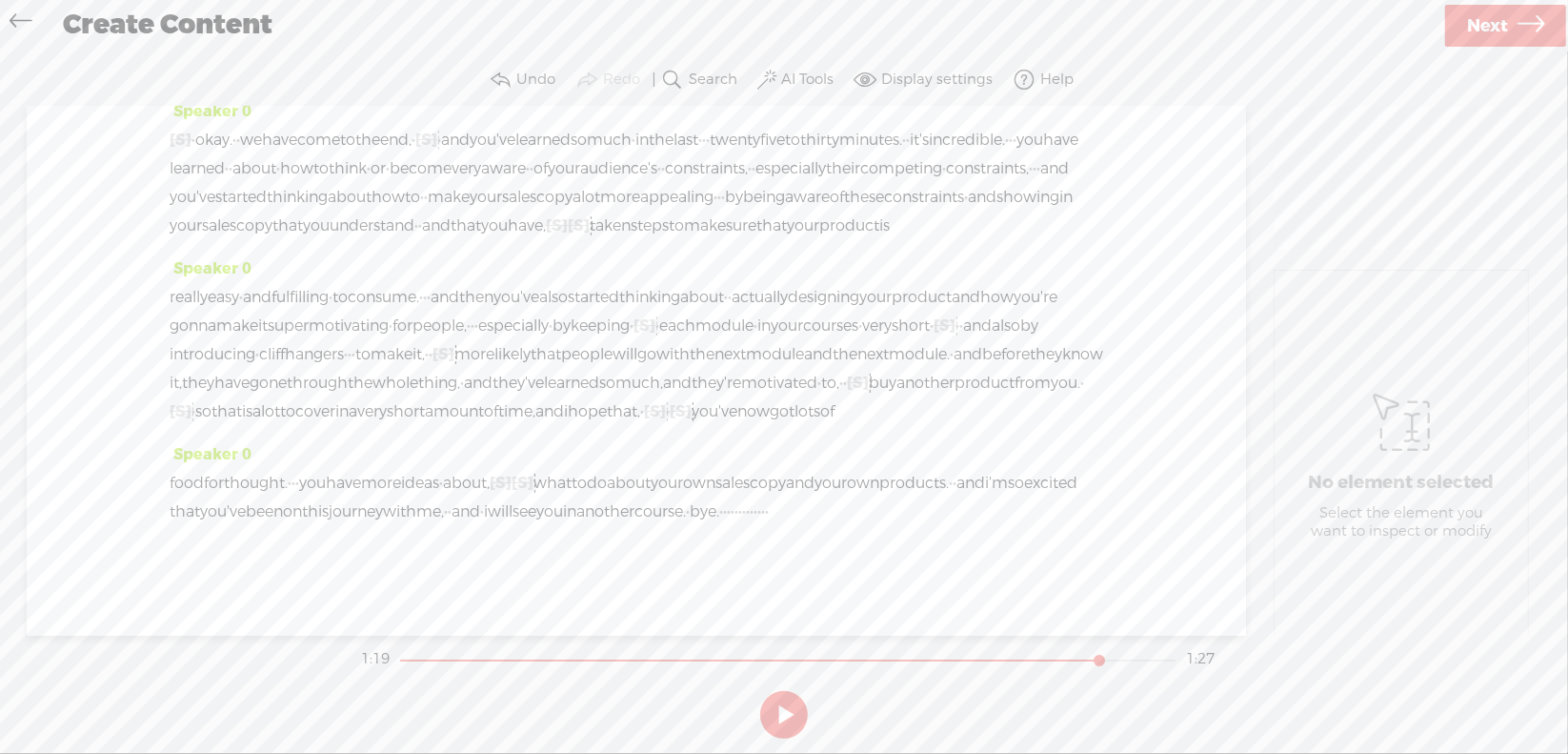
click at [439, 490] on span "ideas" at bounding box center [420, 483] width 38 height 29
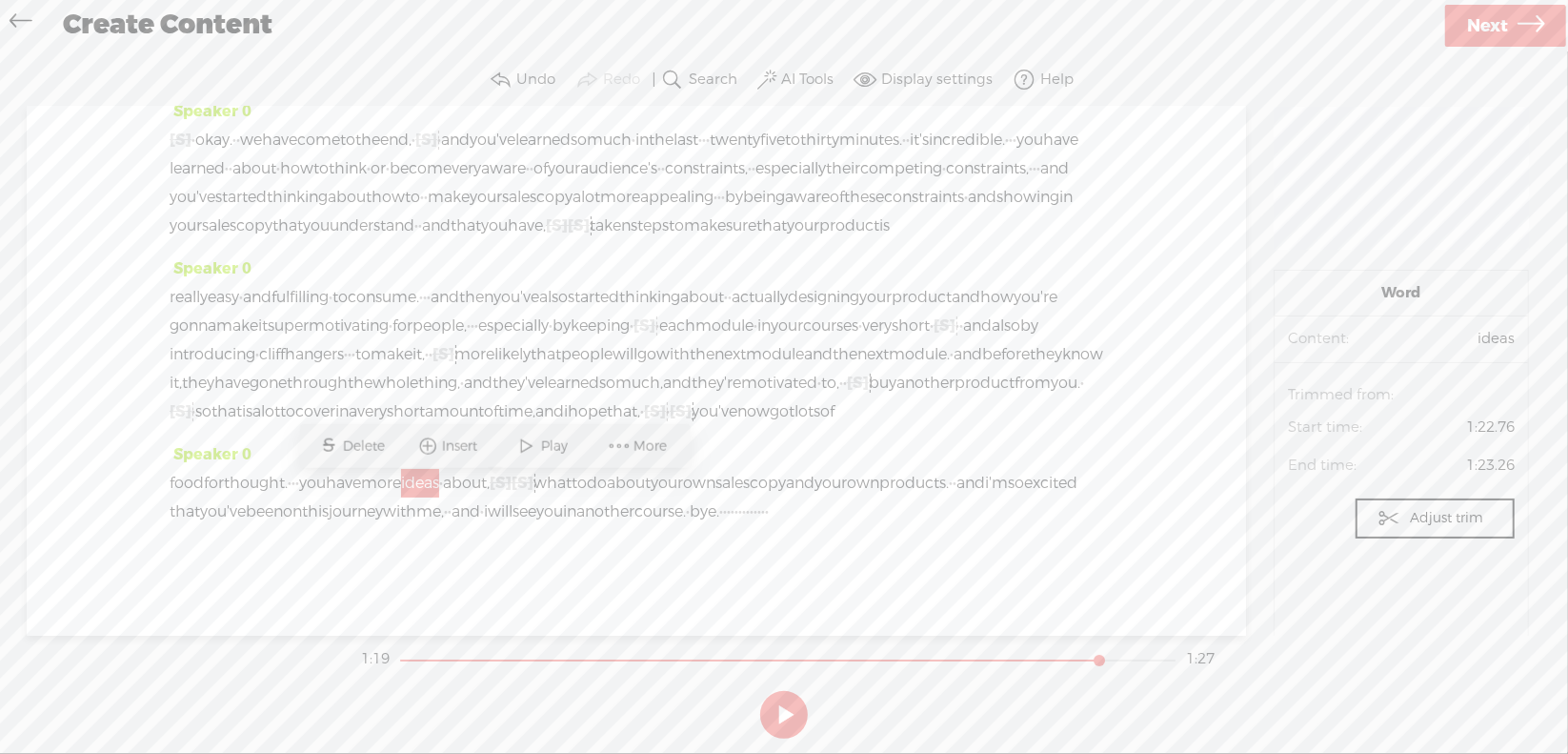
click at [528, 452] on span at bounding box center [526, 446] width 29 height 35
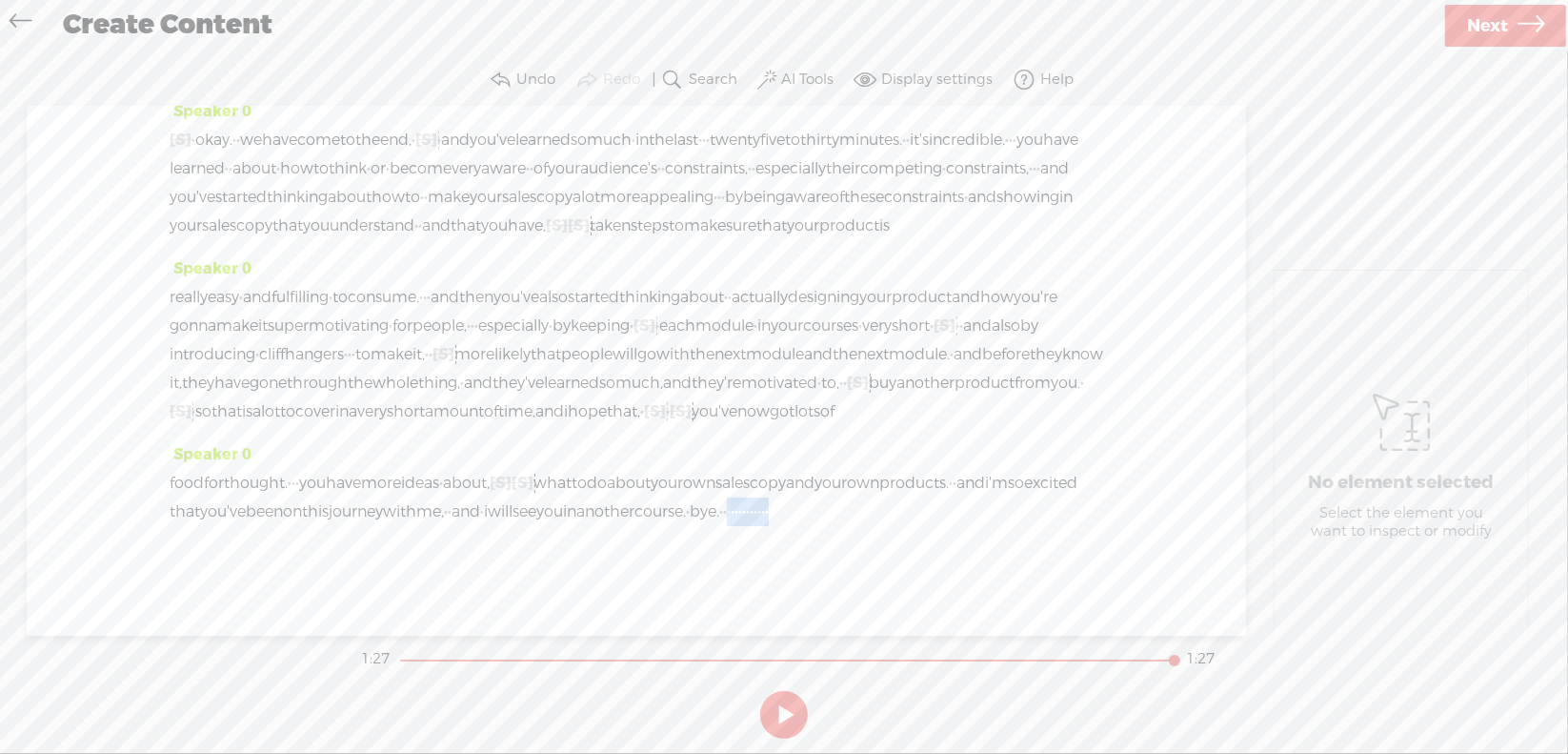
drag, startPoint x: 301, startPoint y: 548, endPoint x: 463, endPoint y: 551, distance: 162.0
click at [463, 526] on div "food for thought. · · · you have more ideas · about, [S] · [S] uh, what to do a…" at bounding box center [636, 497] width 933 height 57
click at [261, 495] on span "Delete" at bounding box center [283, 502] width 47 height 19
click at [634, 526] on span "course." at bounding box center [660, 511] width 52 height 29
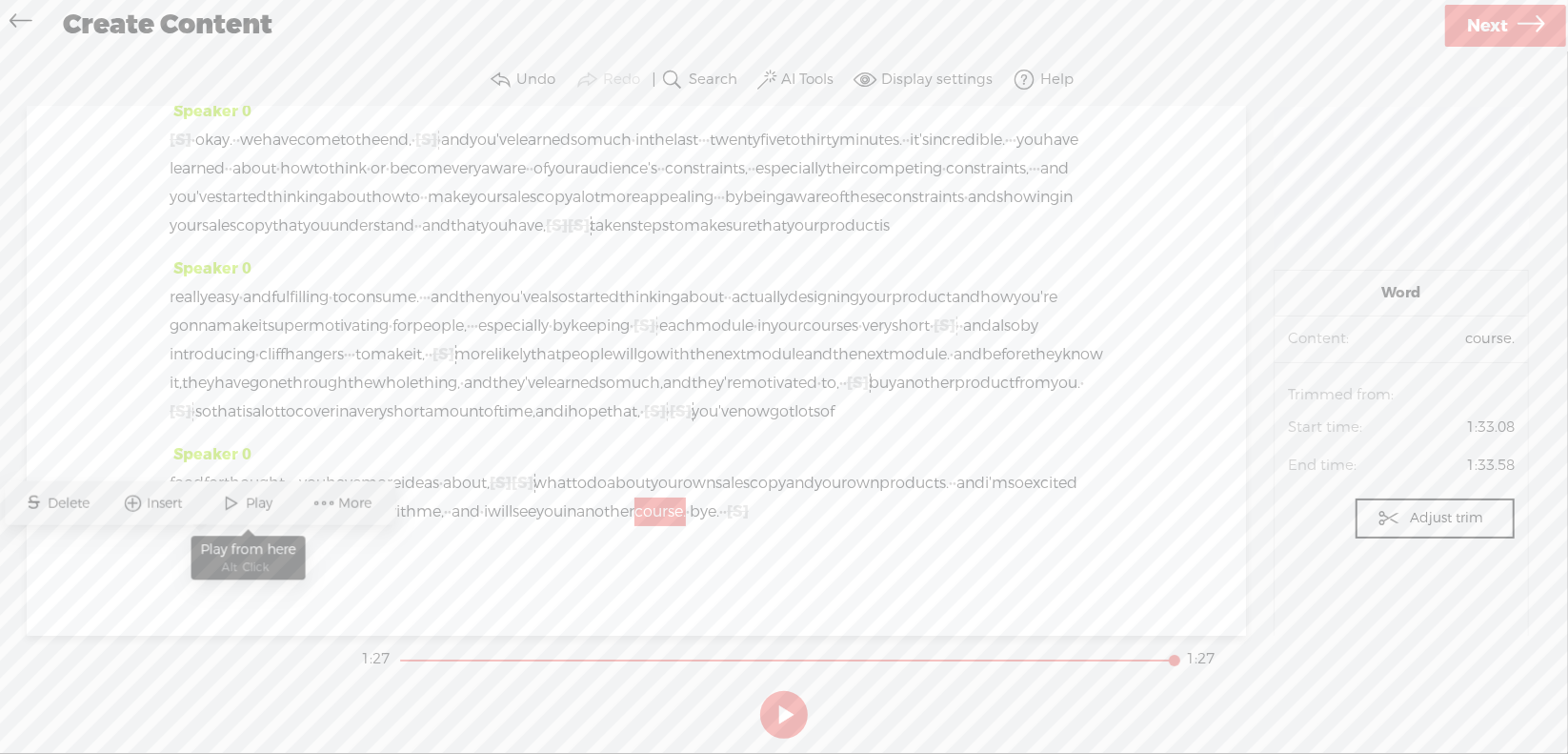
click at [261, 498] on span "Play" at bounding box center [262, 502] width 32 height 19
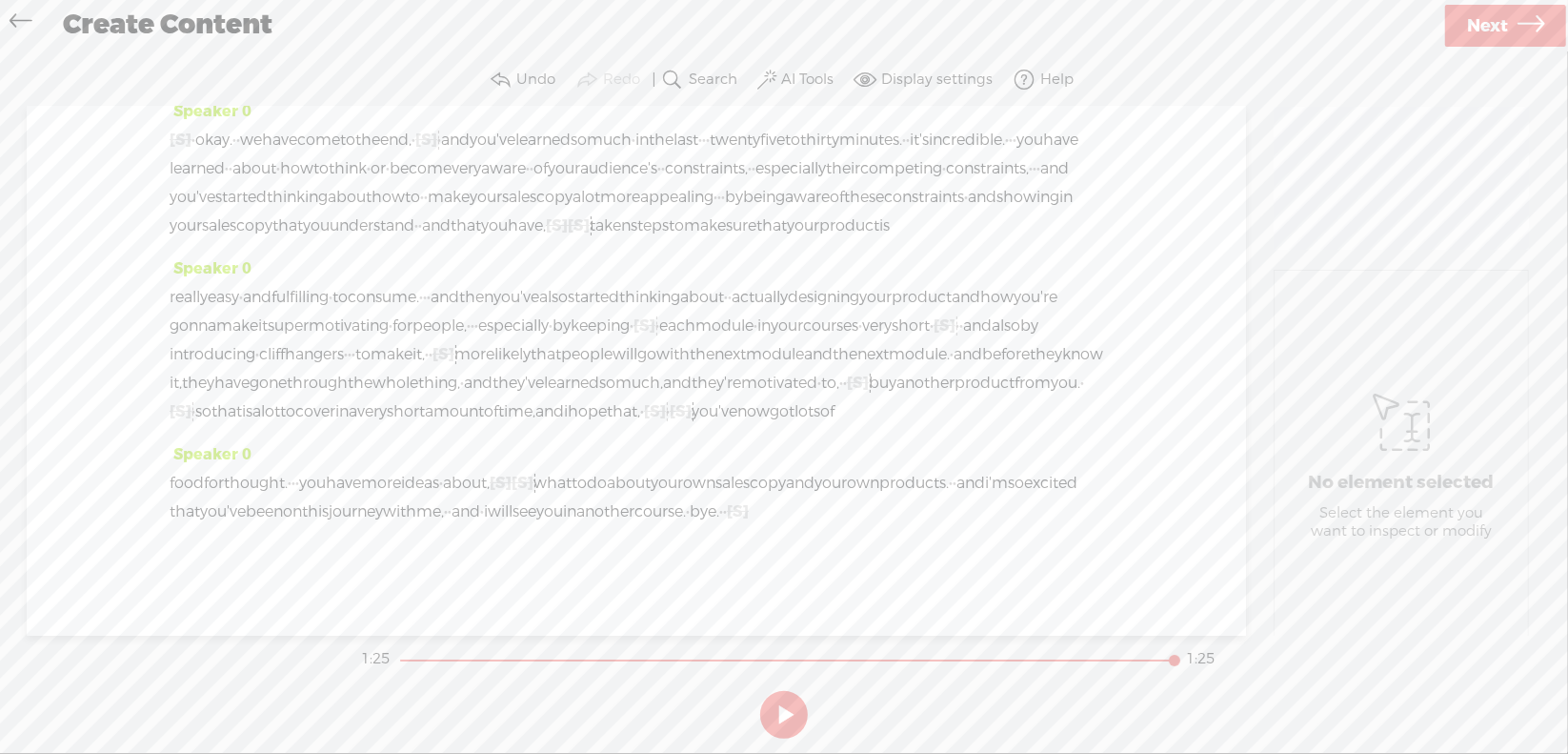
click at [1475, 30] on span "Next" at bounding box center [1487, 26] width 41 height 49
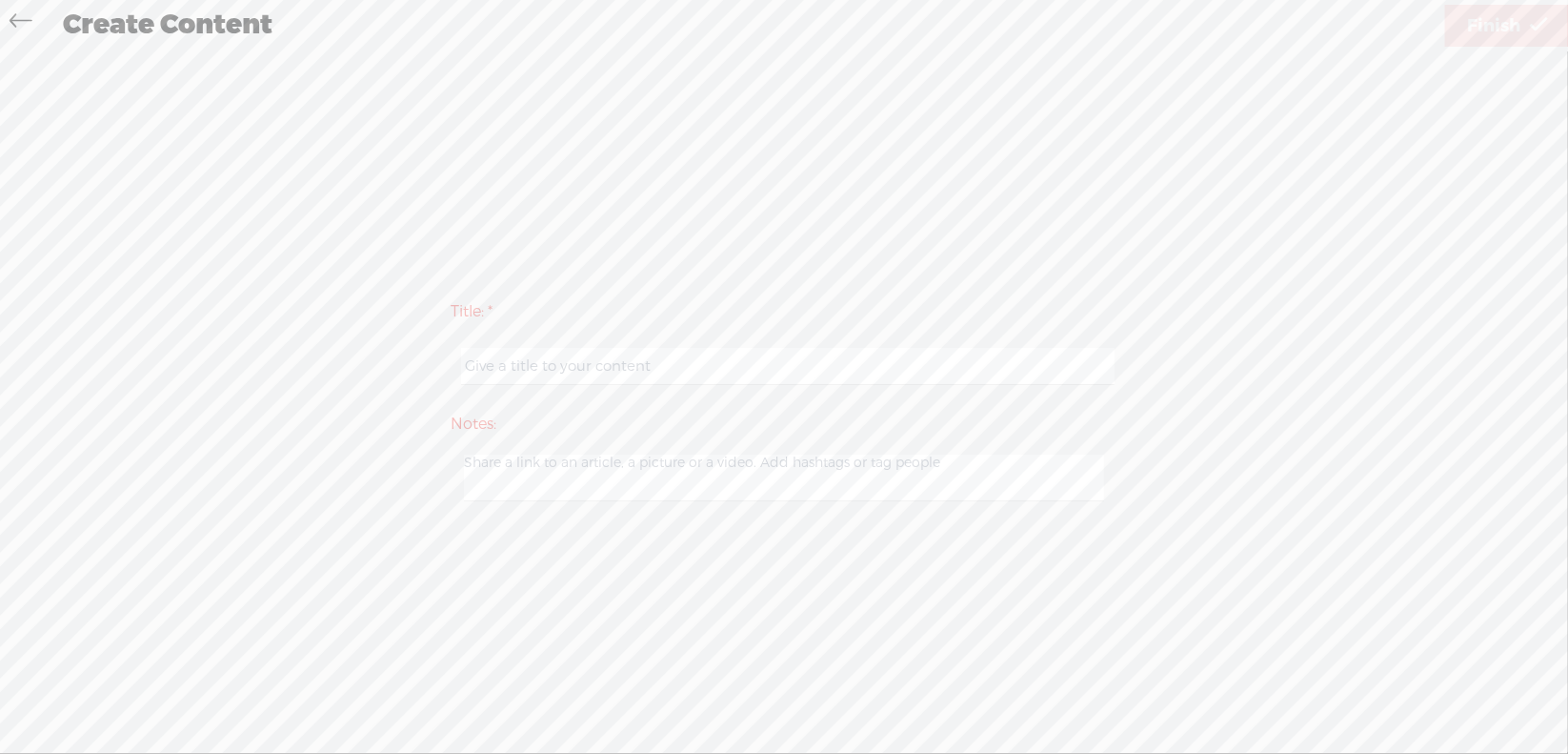
click at [609, 379] on input "text" at bounding box center [786, 367] width 653 height 38
type input "Prod4NextSteps"
click at [1478, 32] on span "Finish" at bounding box center [1494, 26] width 53 height 49
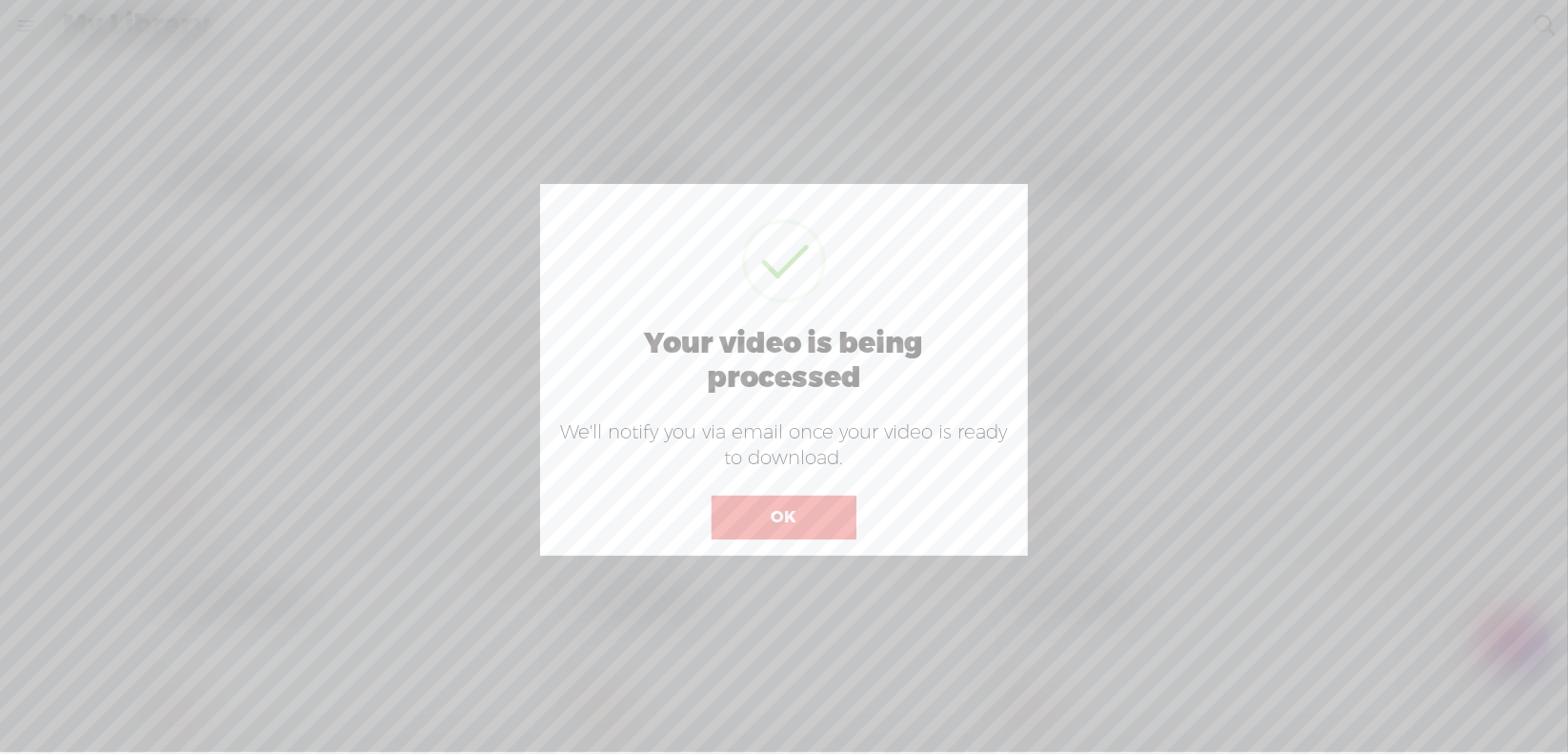
click at [790, 519] on button "OK" at bounding box center [784, 517] width 145 height 44
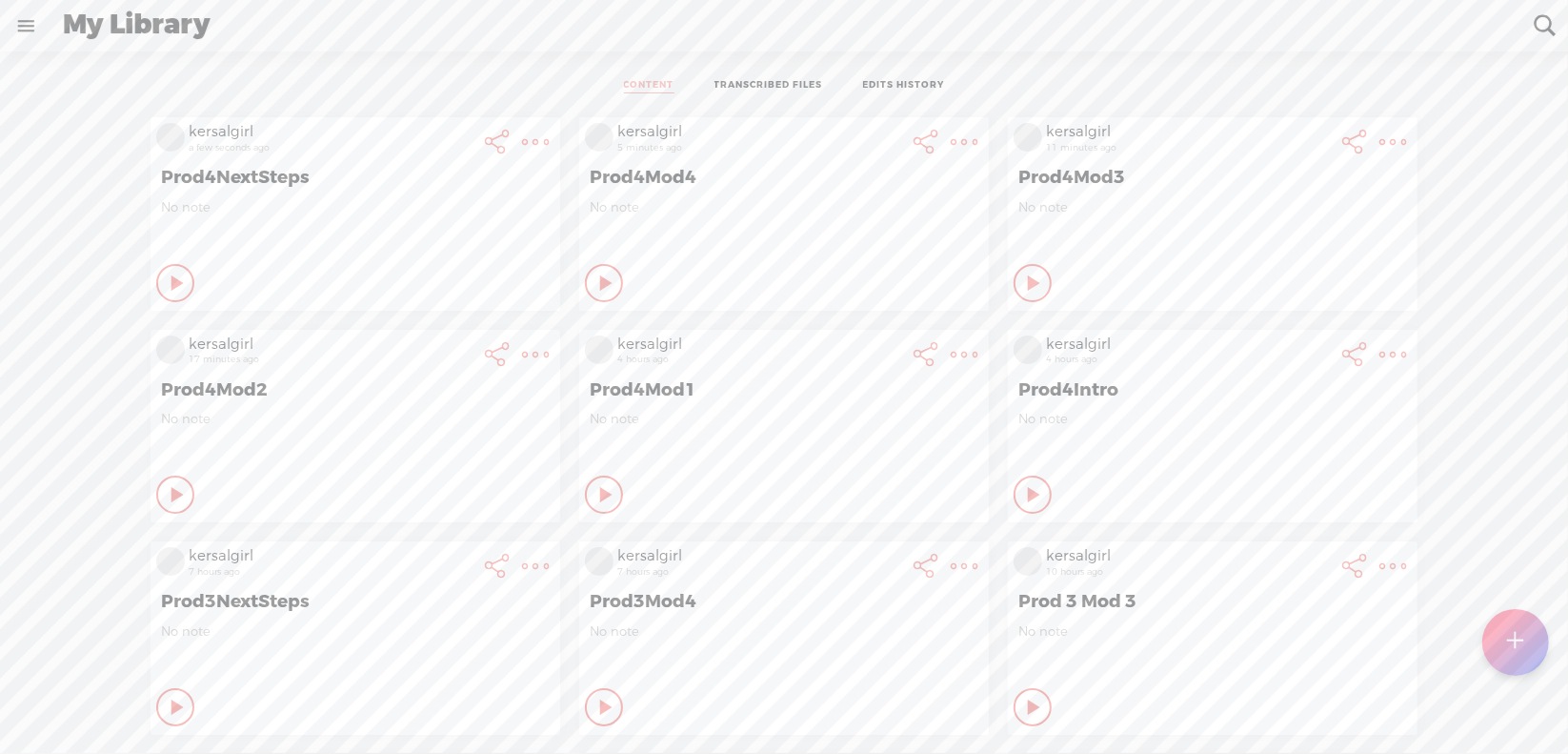
click at [866, 76] on ul "CONTENT TRANSCRIBED FILES EDITS HISTORY" at bounding box center [784, 85] width 505 height 43
click at [875, 80] on link "EDITS HISTORY" at bounding box center [903, 86] width 82 height 14
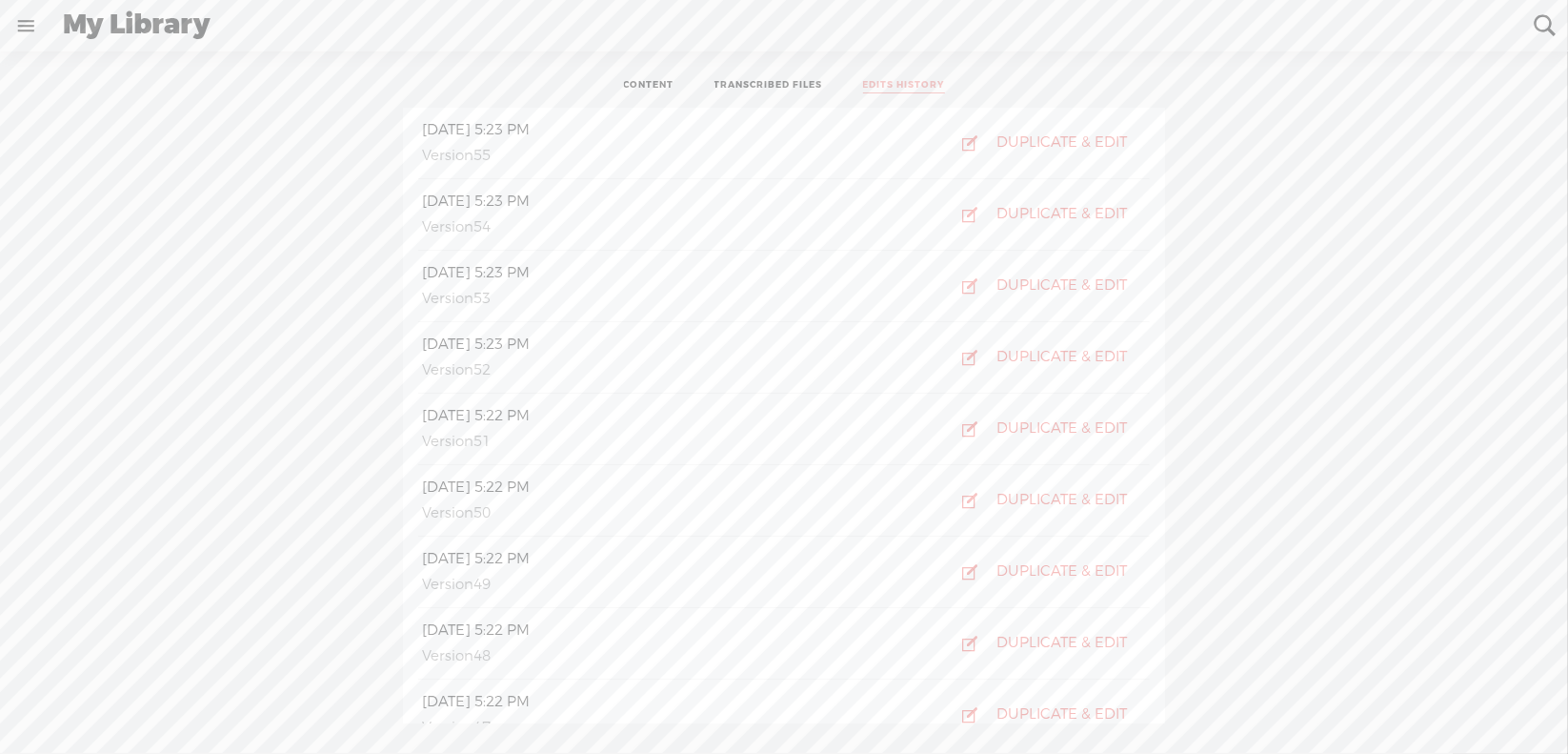
click at [775, 82] on link "TRANSCRIBED FILES" at bounding box center [769, 86] width 109 height 14
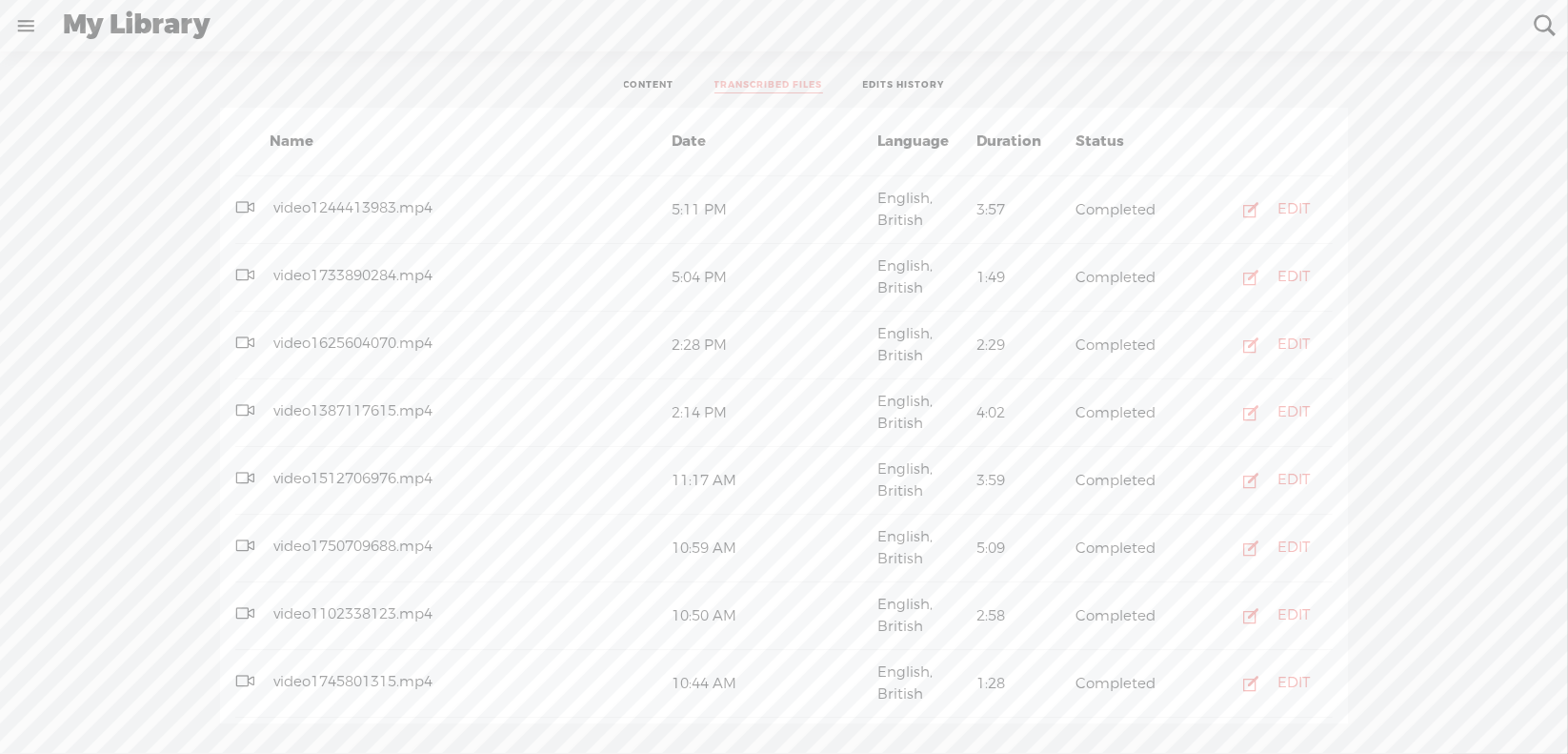
click at [653, 81] on link "CONTENT" at bounding box center [649, 86] width 51 height 14
